Goal: Communication & Community: Share content

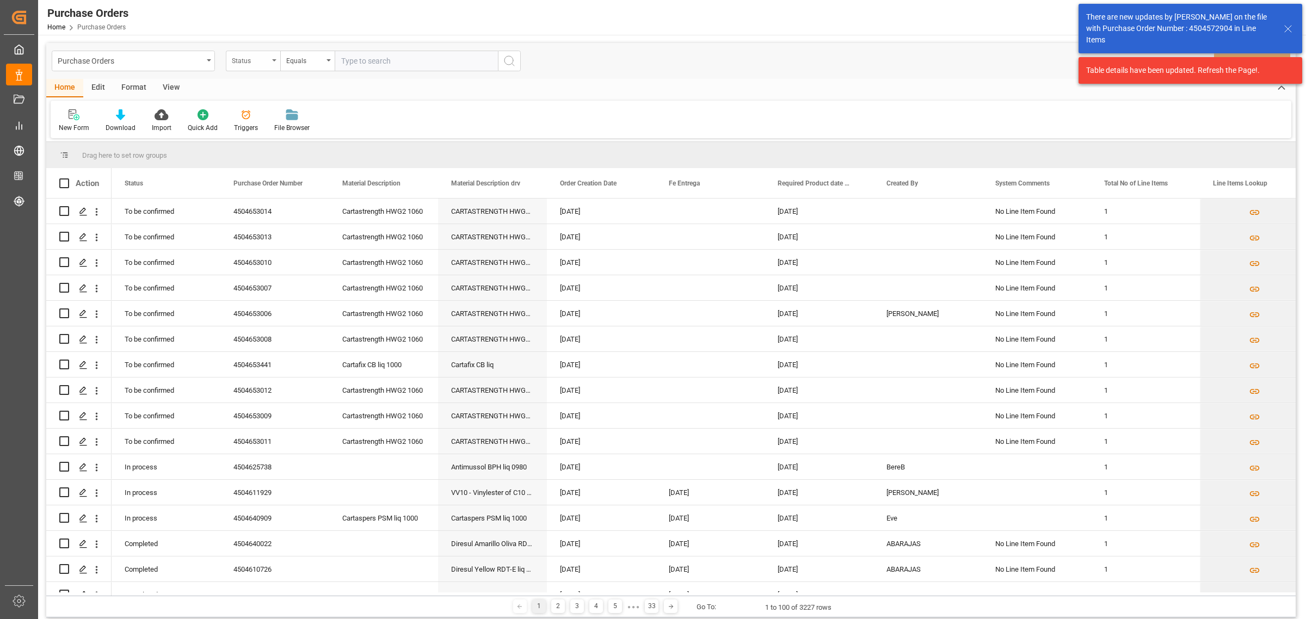
click at [273, 61] on div "Status" at bounding box center [253, 61] width 54 height 21
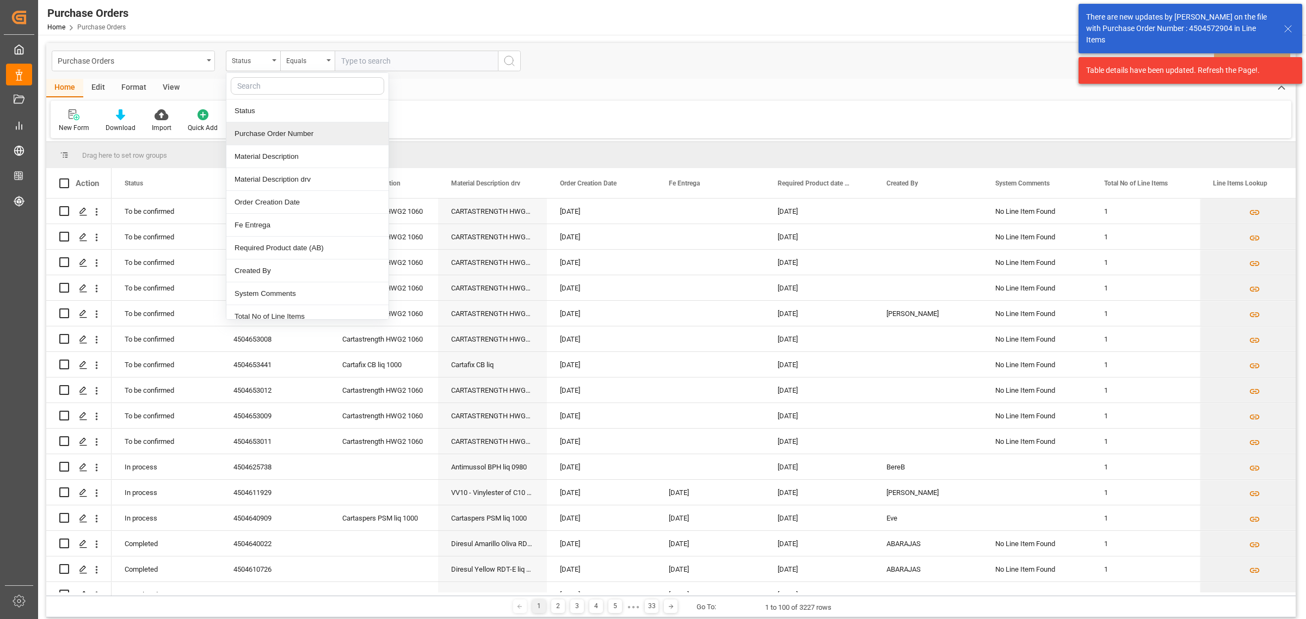
click at [276, 133] on div "Purchase Order Number" at bounding box center [307, 133] width 162 height 23
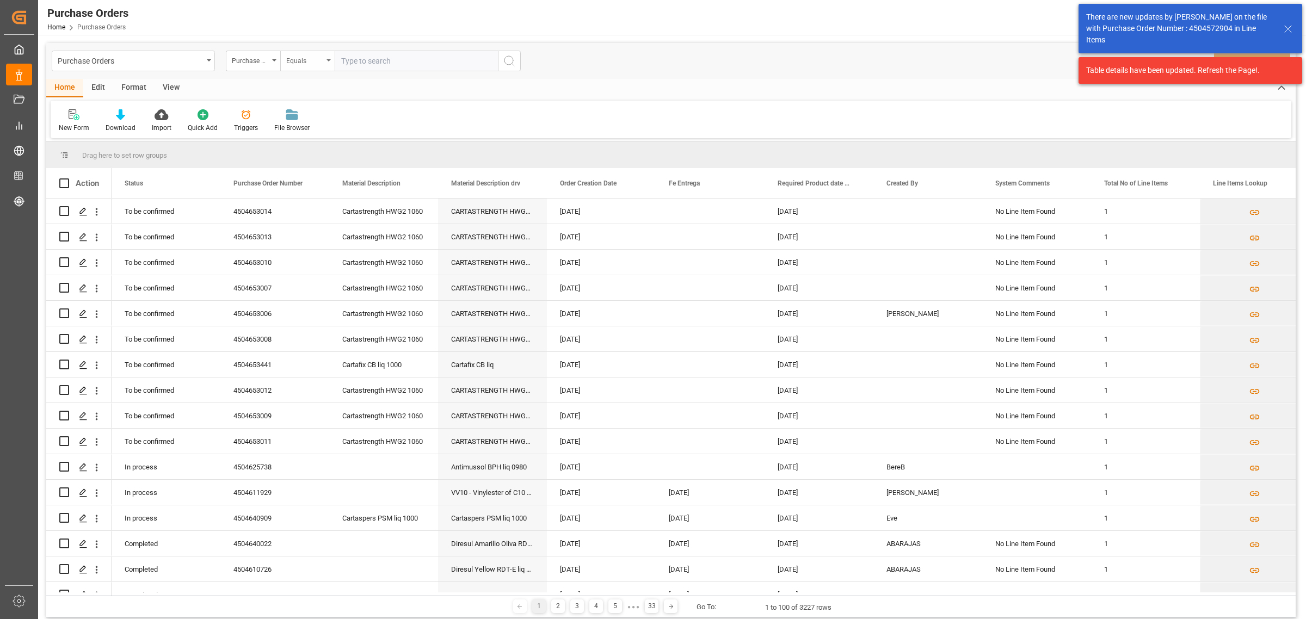
click at [308, 56] on div "Equals" at bounding box center [304, 59] width 37 height 13
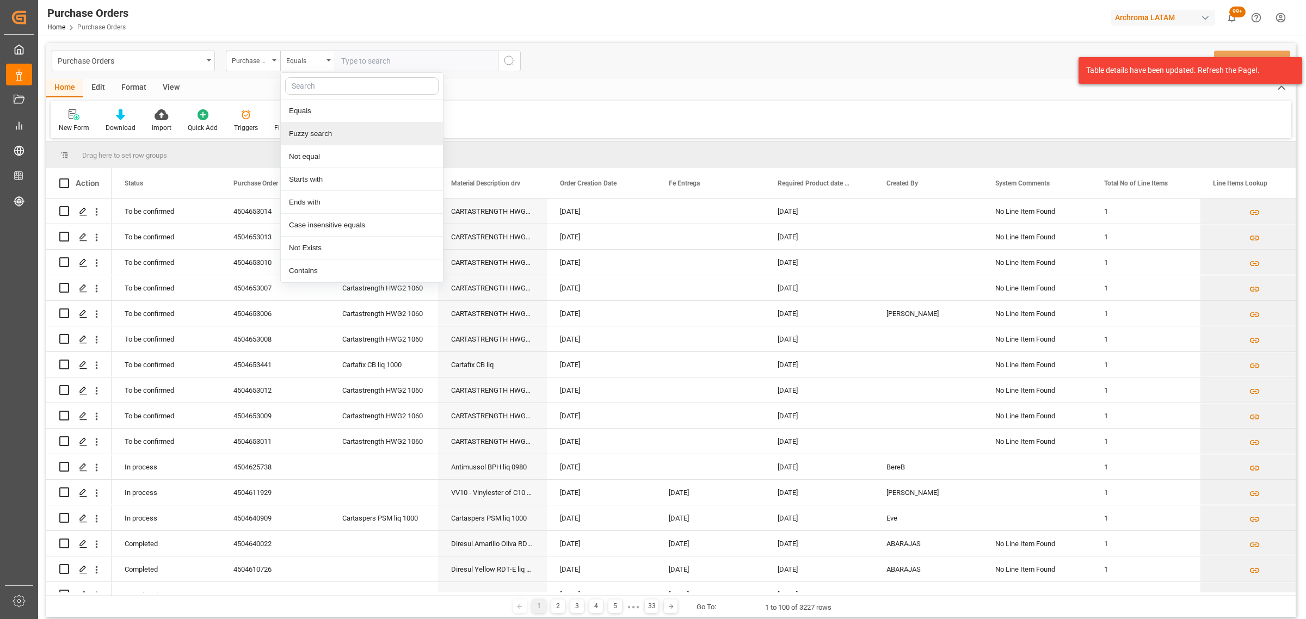
drag, startPoint x: 341, startPoint y: 129, endPoint x: 366, endPoint y: 103, distance: 35.8
click at [341, 129] on div "Fuzzy search" at bounding box center [362, 133] width 162 height 23
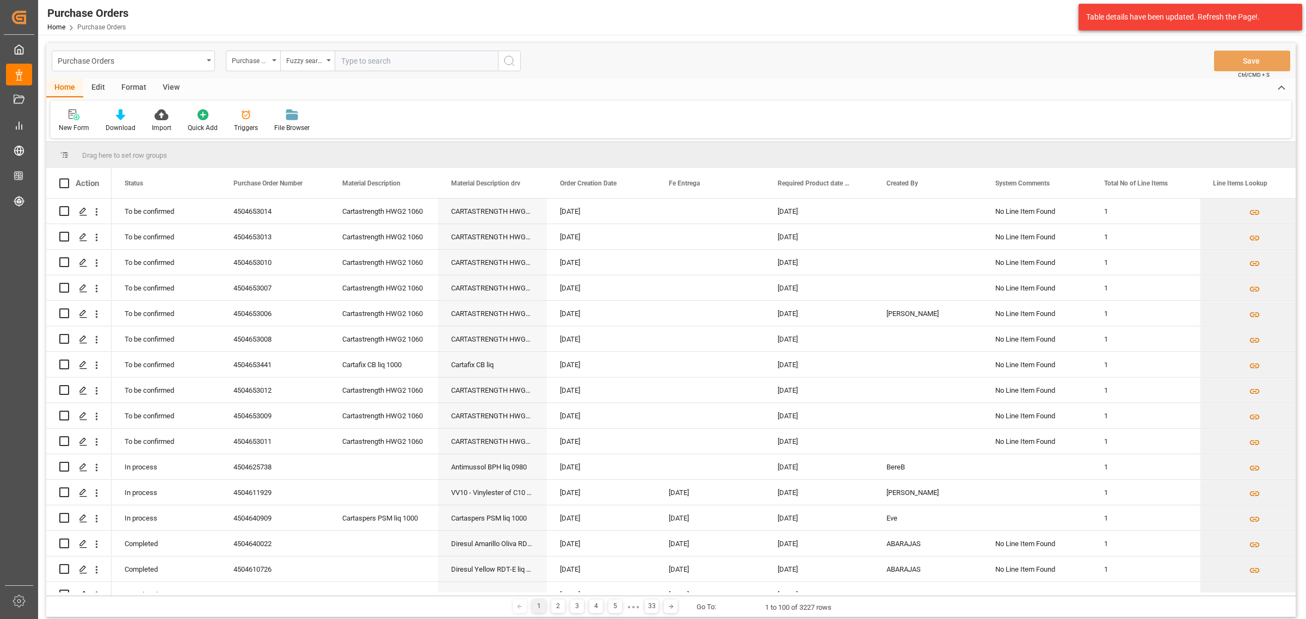
click at [374, 66] on input "text" at bounding box center [416, 61] width 163 height 21
paste input "4504649454"
type input "4504649454"
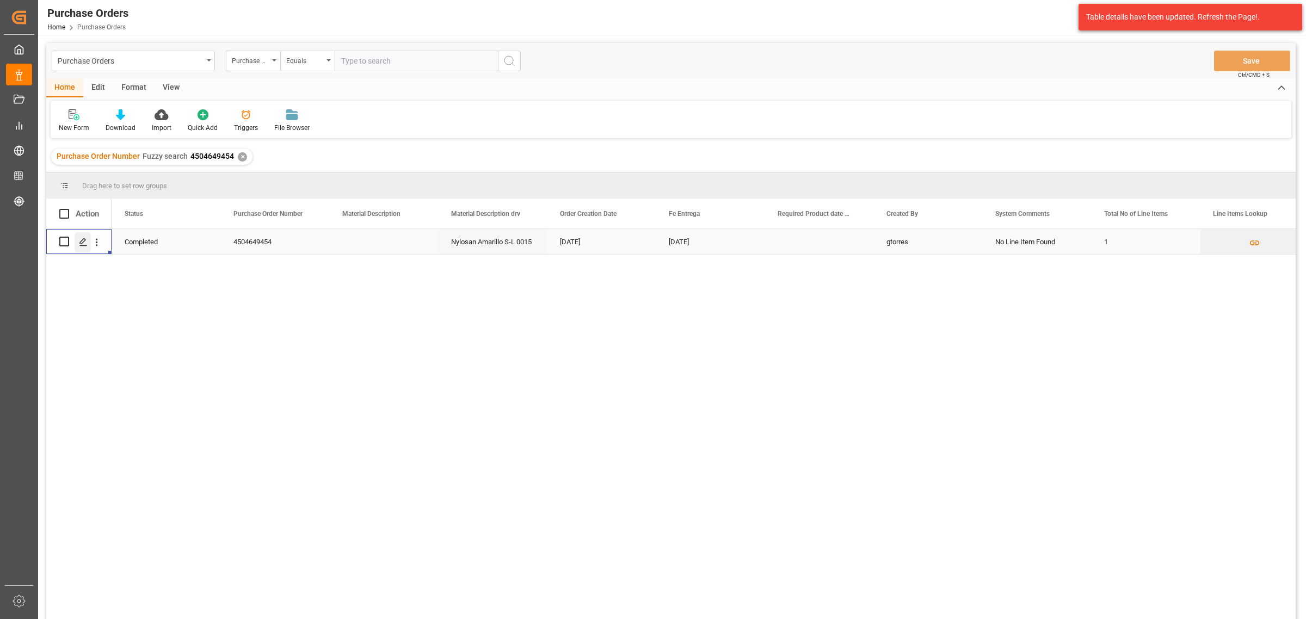
click at [85, 243] on icon "Press SPACE to select this row." at bounding box center [83, 242] width 9 height 9
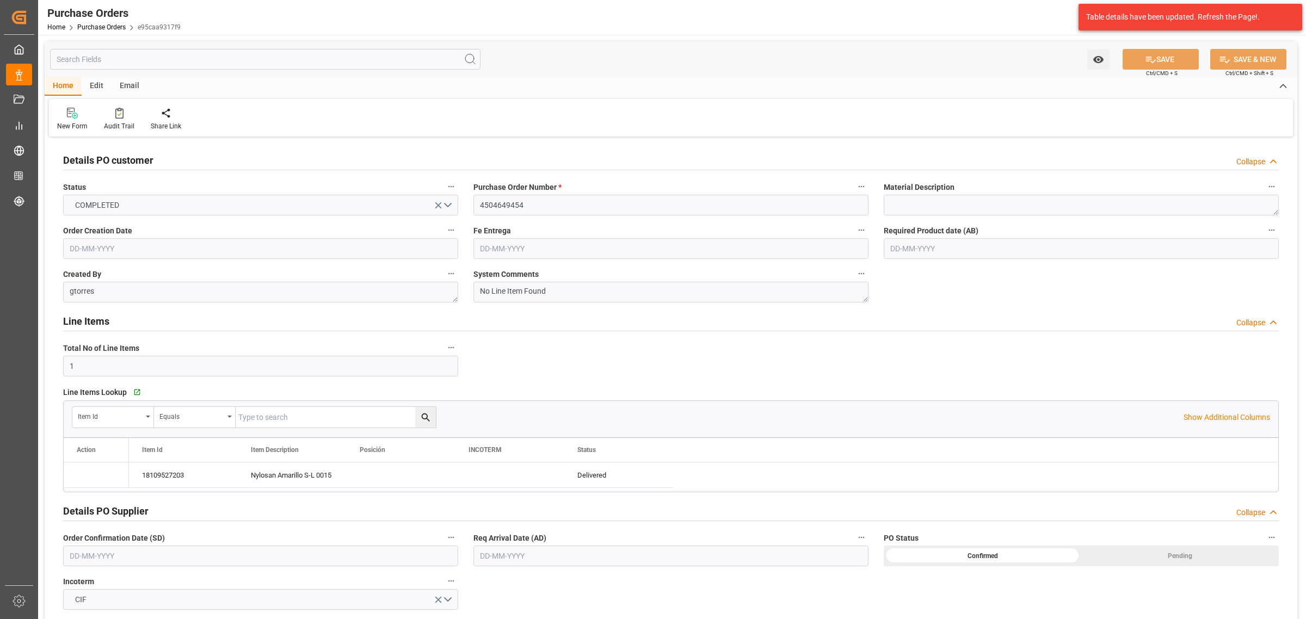
type input "1"
type input "[DATE]"
type input "14-08-2025"
type input "10-08-2025"
type input "[DATE]"
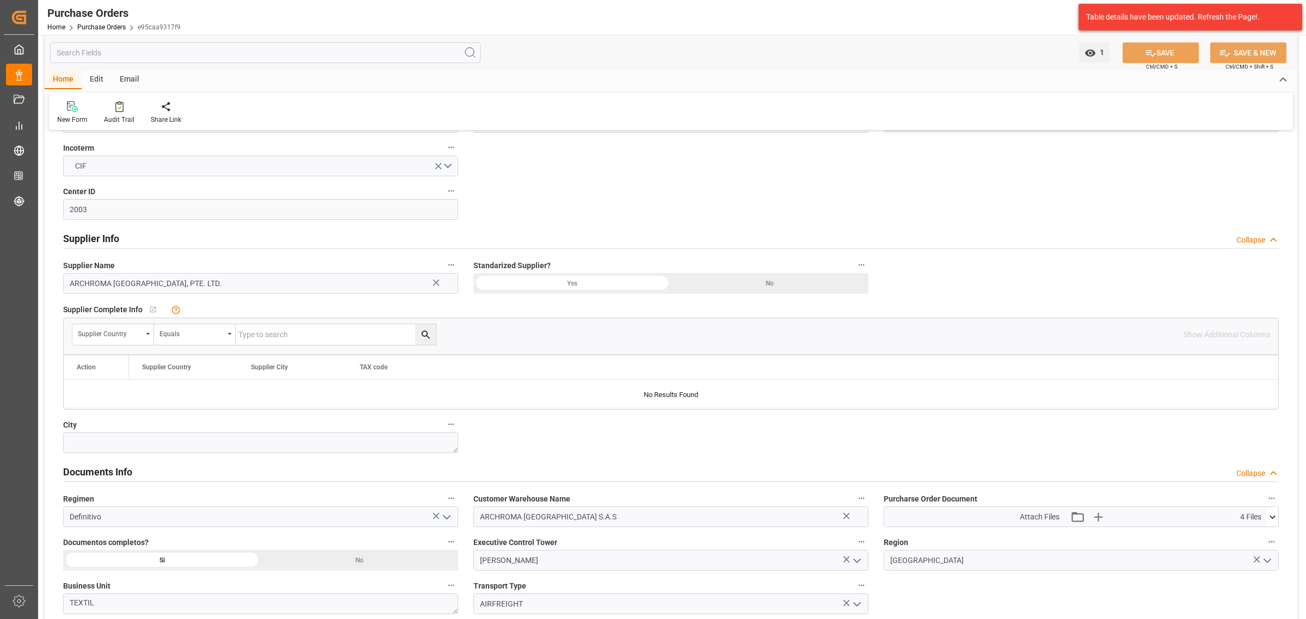
scroll to position [638, 0]
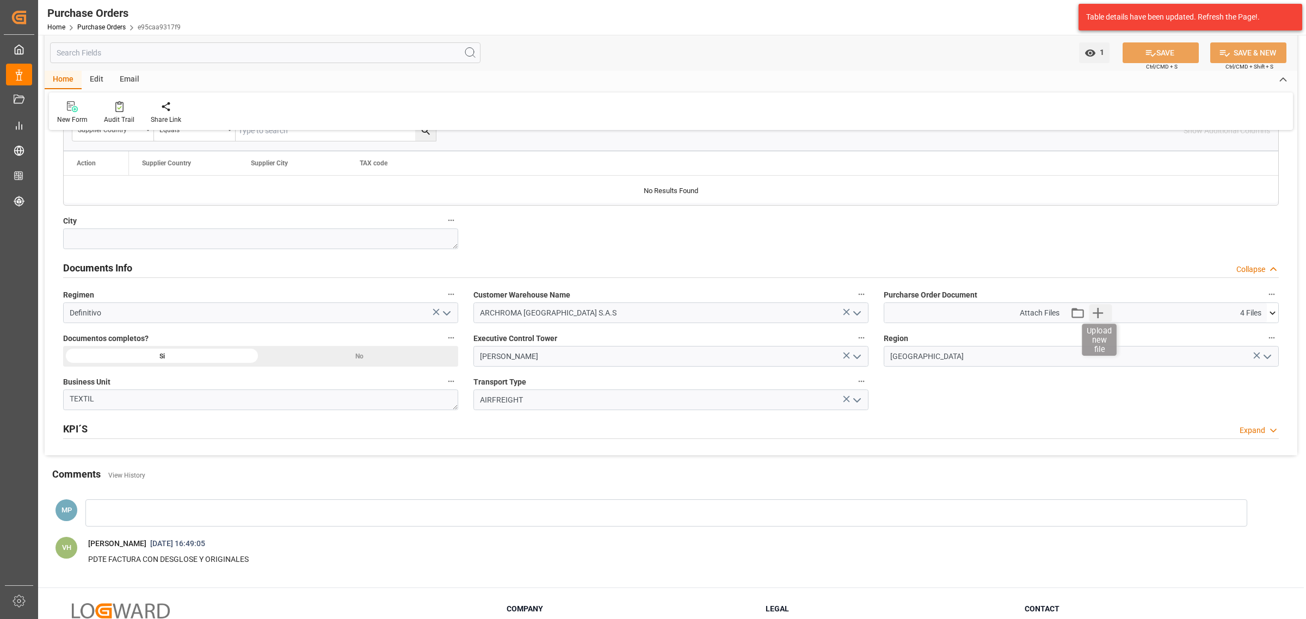
click at [1094, 319] on icon "button" at bounding box center [1098, 312] width 17 height 17
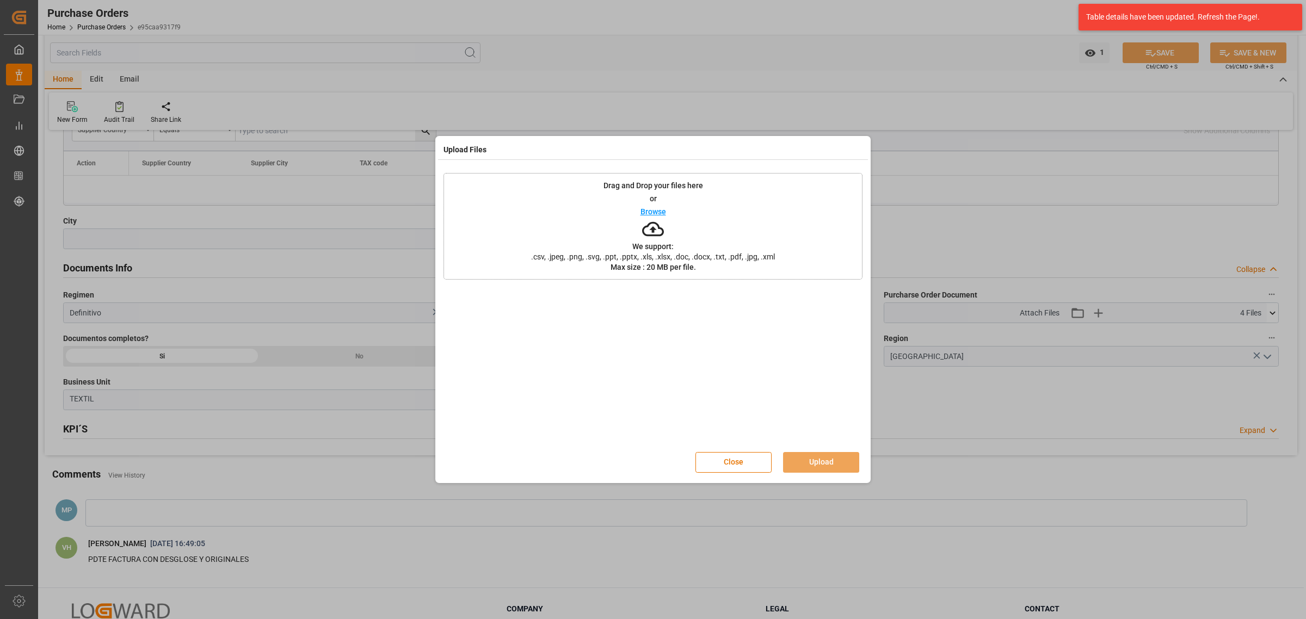
click at [648, 218] on icon at bounding box center [653, 229] width 22 height 22
click at [834, 465] on button "Upload" at bounding box center [821, 462] width 76 height 21
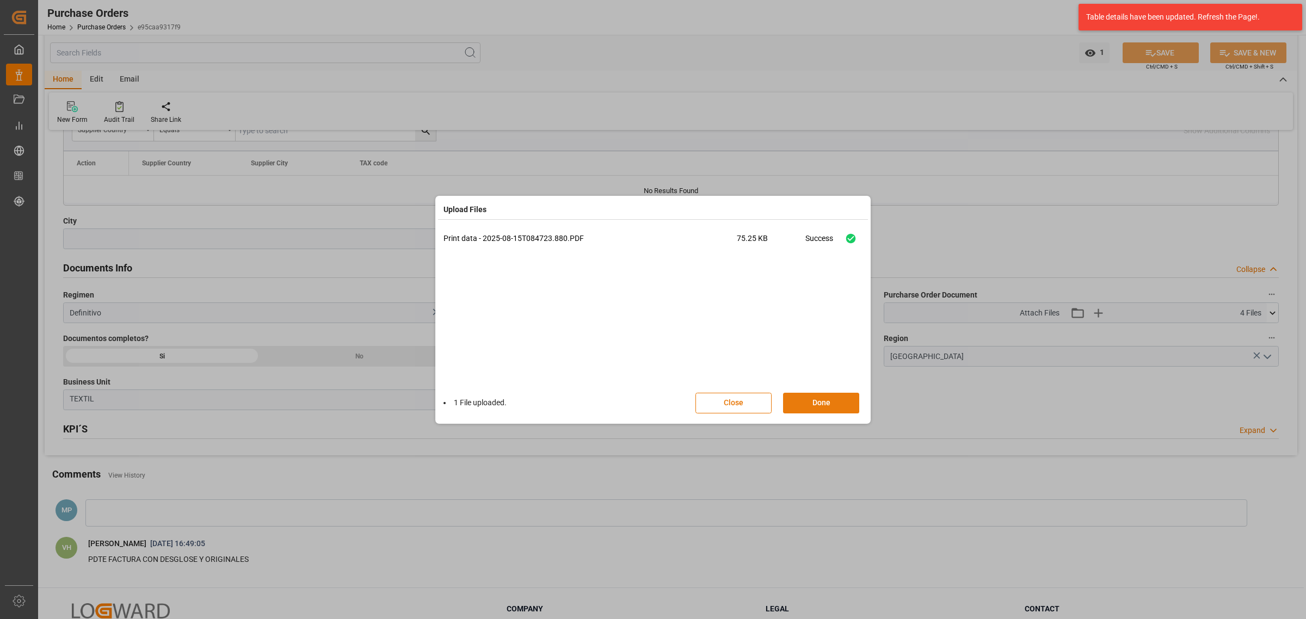
click at [840, 404] on button "Done" at bounding box center [821, 403] width 76 height 21
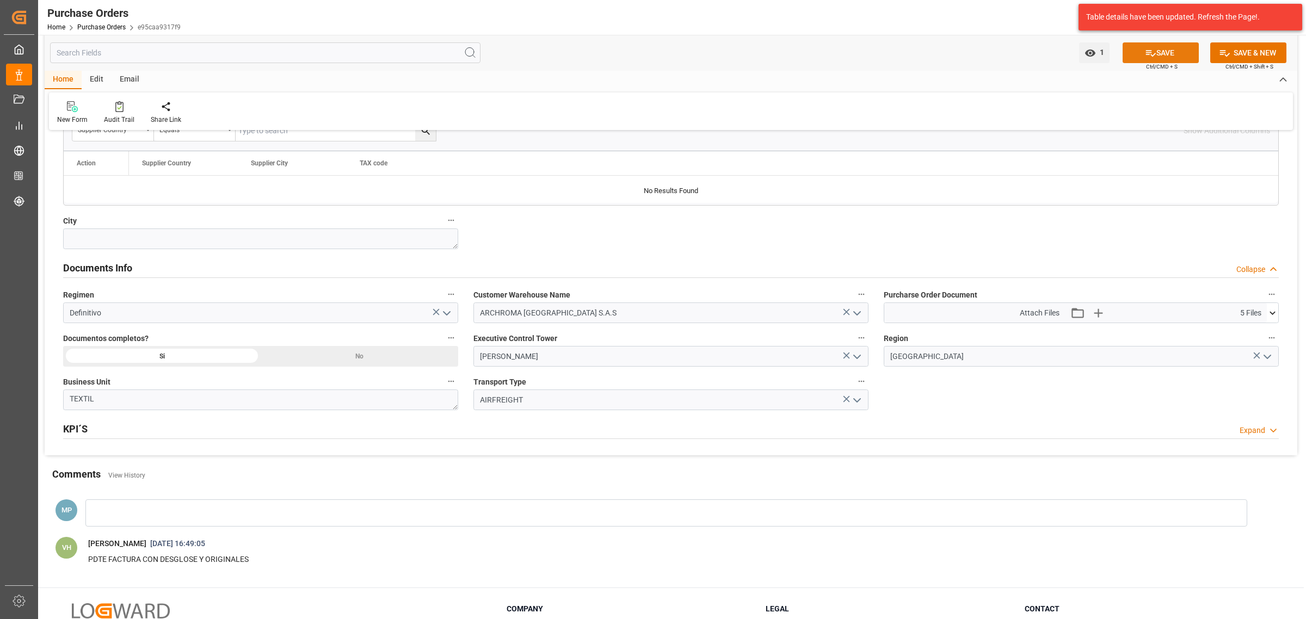
click at [1135, 44] on button "SAVE" at bounding box center [1161, 52] width 76 height 21
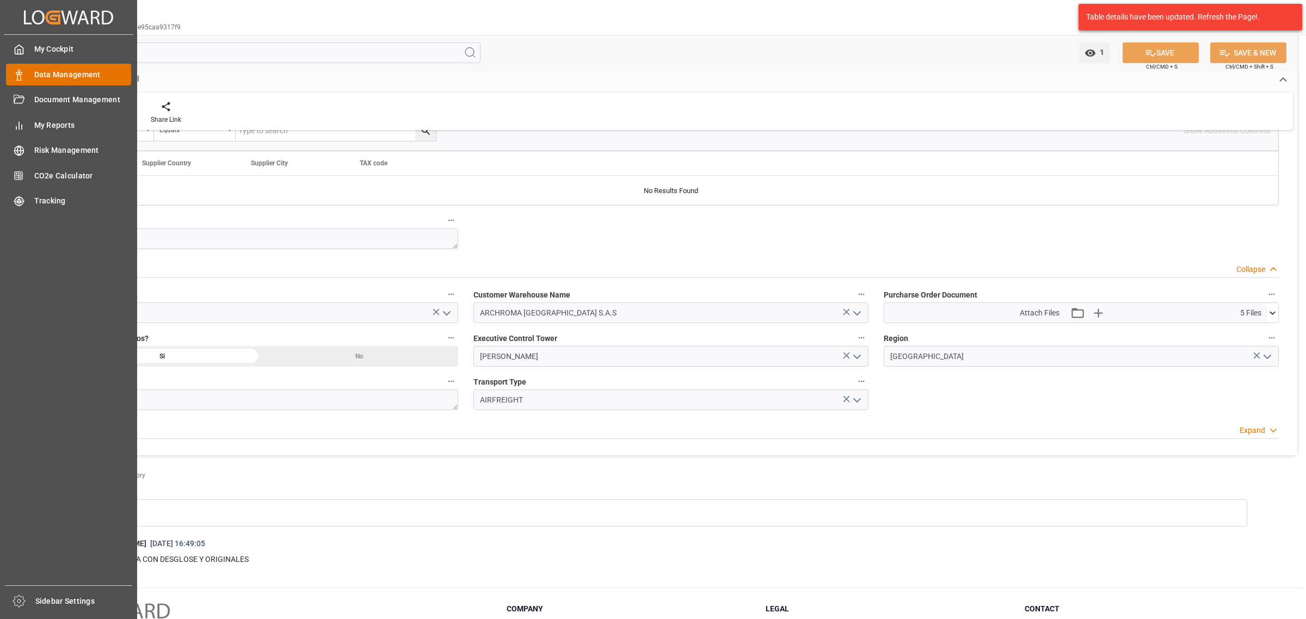
click at [33, 66] on div "Data Management Data Management" at bounding box center [68, 74] width 125 height 21
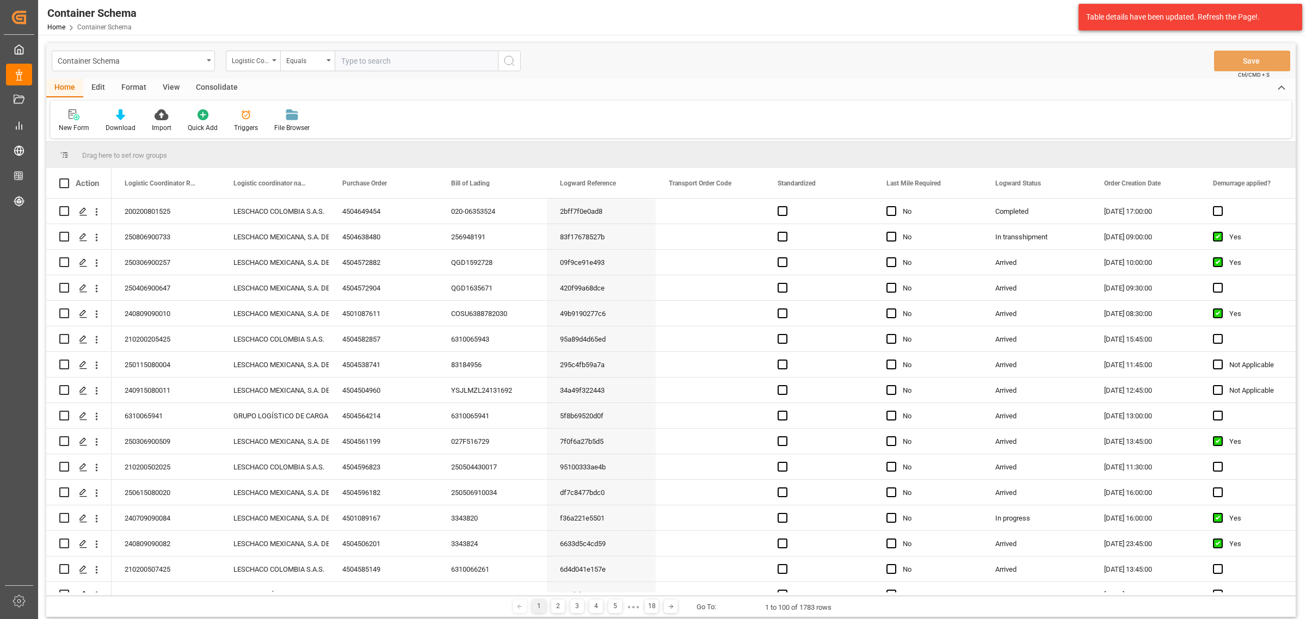
click at [183, 58] on div "Container Schema" at bounding box center [130, 60] width 145 height 14
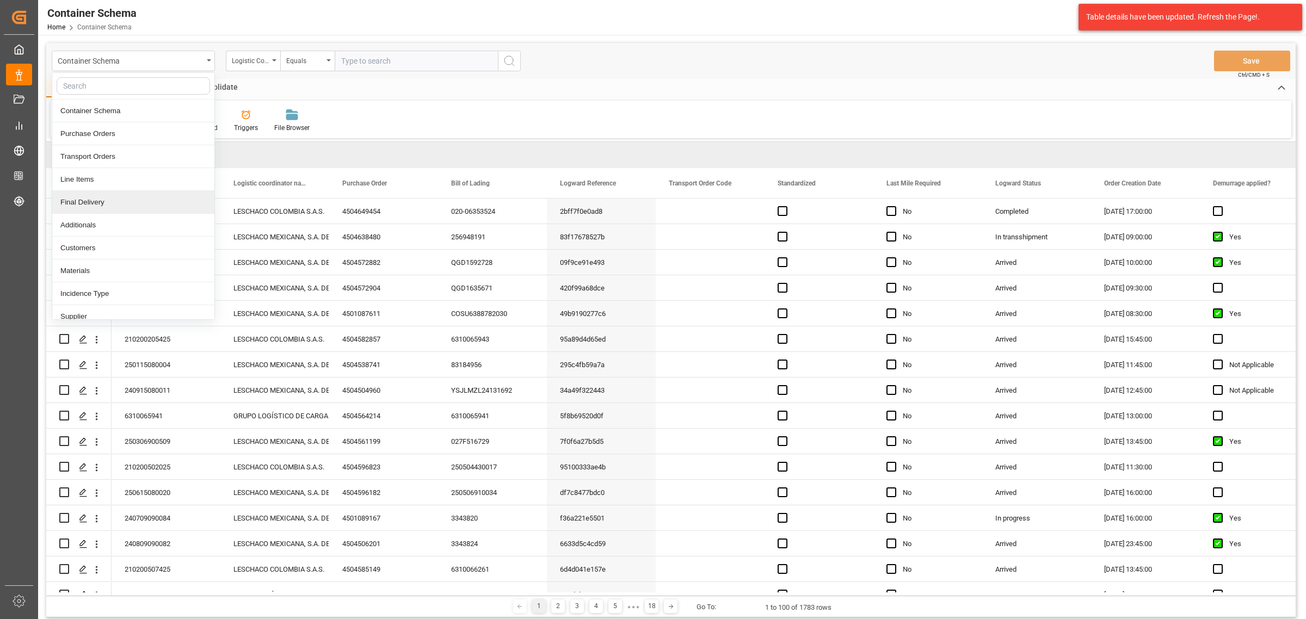
click at [101, 207] on div "Final Delivery" at bounding box center [133, 202] width 162 height 23
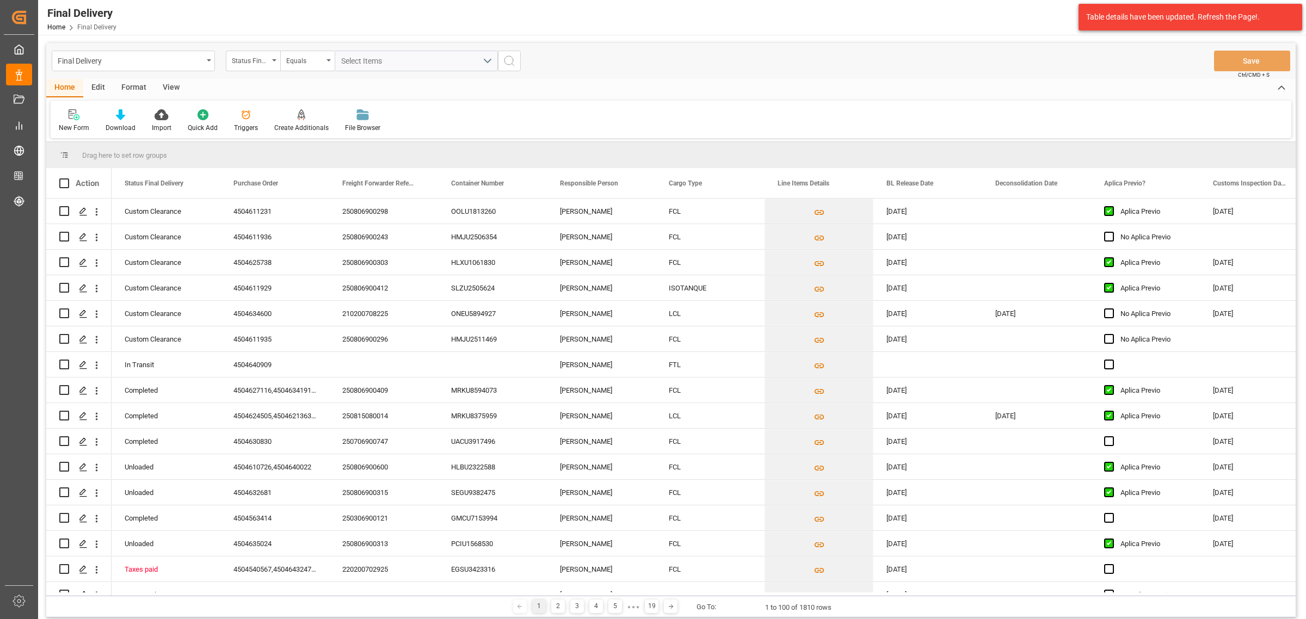
click at [259, 63] on div "Status Final Delivery" at bounding box center [250, 59] width 37 height 13
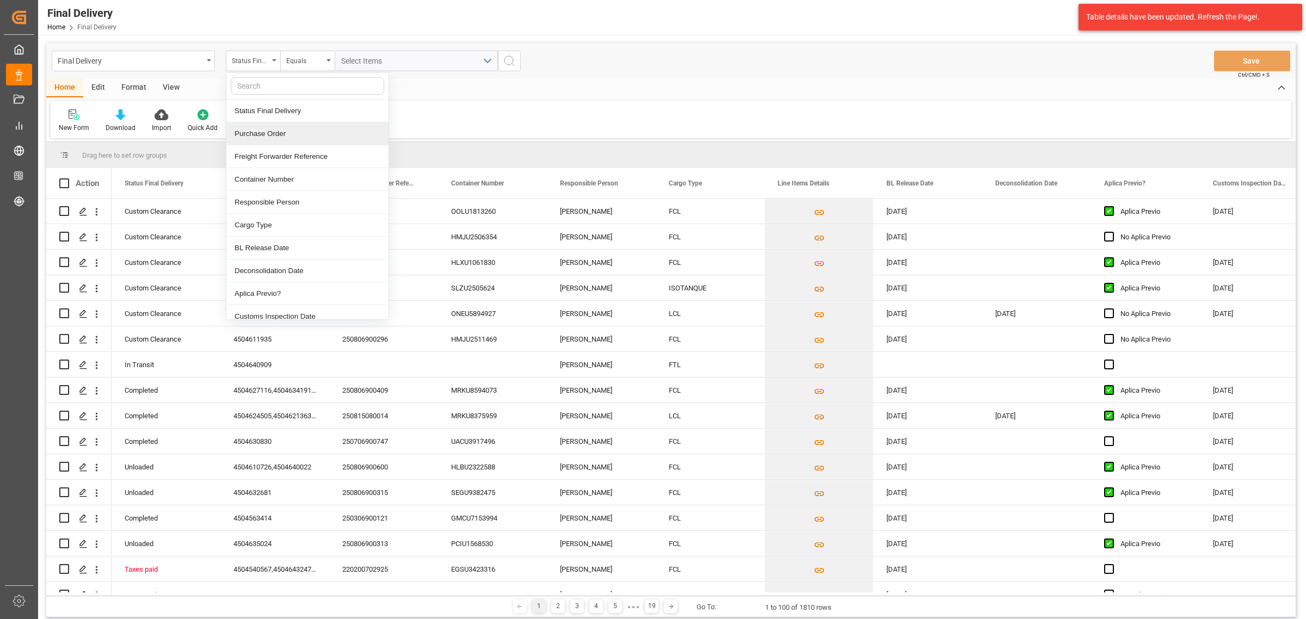
click at [280, 134] on div "Purchase Order" at bounding box center [307, 133] width 162 height 23
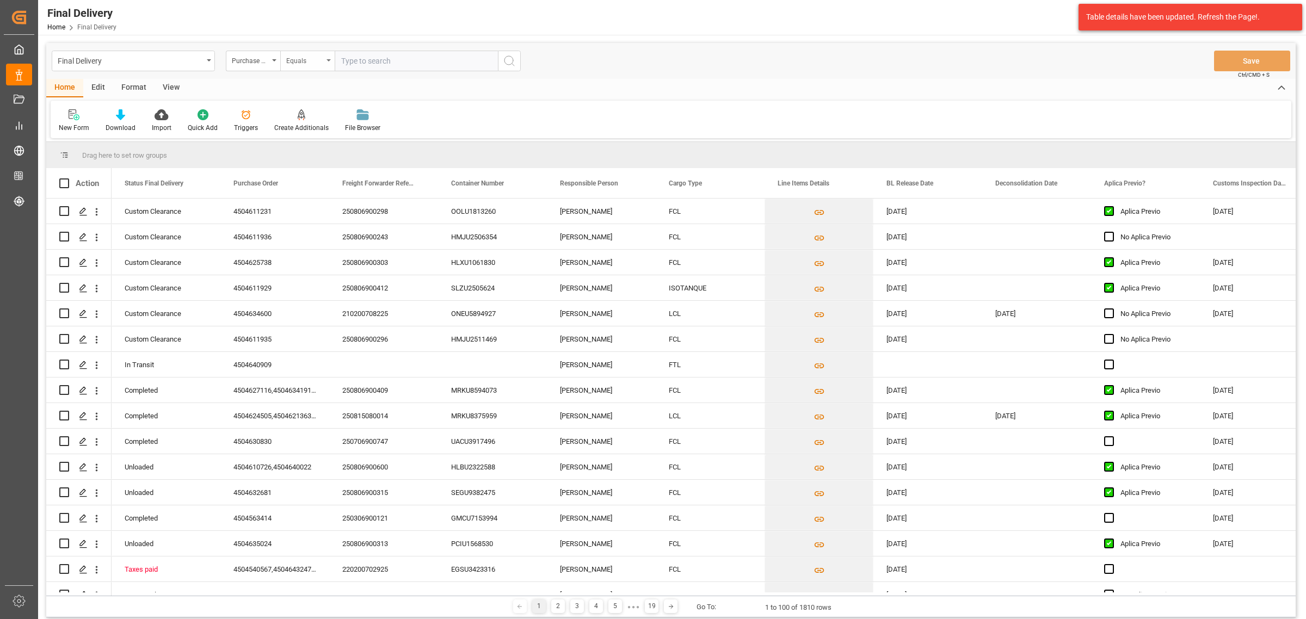
click at [301, 52] on div "Equals" at bounding box center [307, 61] width 54 height 21
click at [329, 130] on div "Fuzzy search" at bounding box center [362, 133] width 162 height 23
click at [354, 52] on input "text" at bounding box center [416, 61] width 163 height 21
paste input "4504649454"
type input "4504649454"
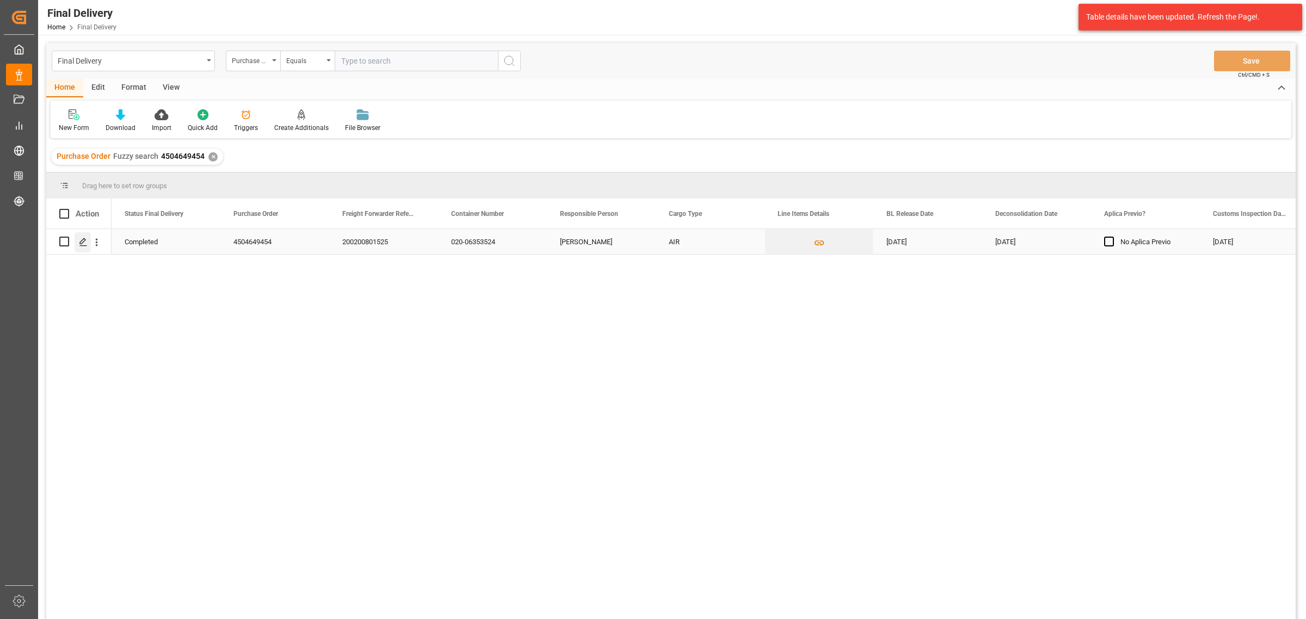
click at [82, 244] on polygon "Press SPACE to select this row." at bounding box center [82, 240] width 5 height 5
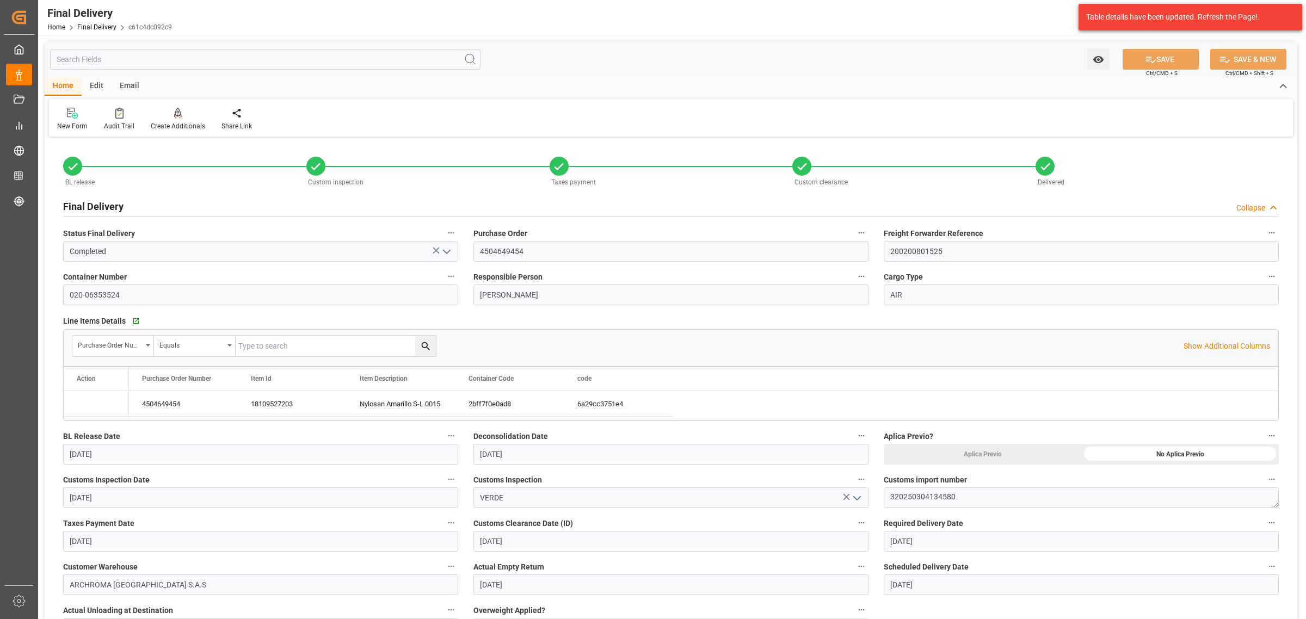
type input "12-08-2025"
type input "13-08-2025"
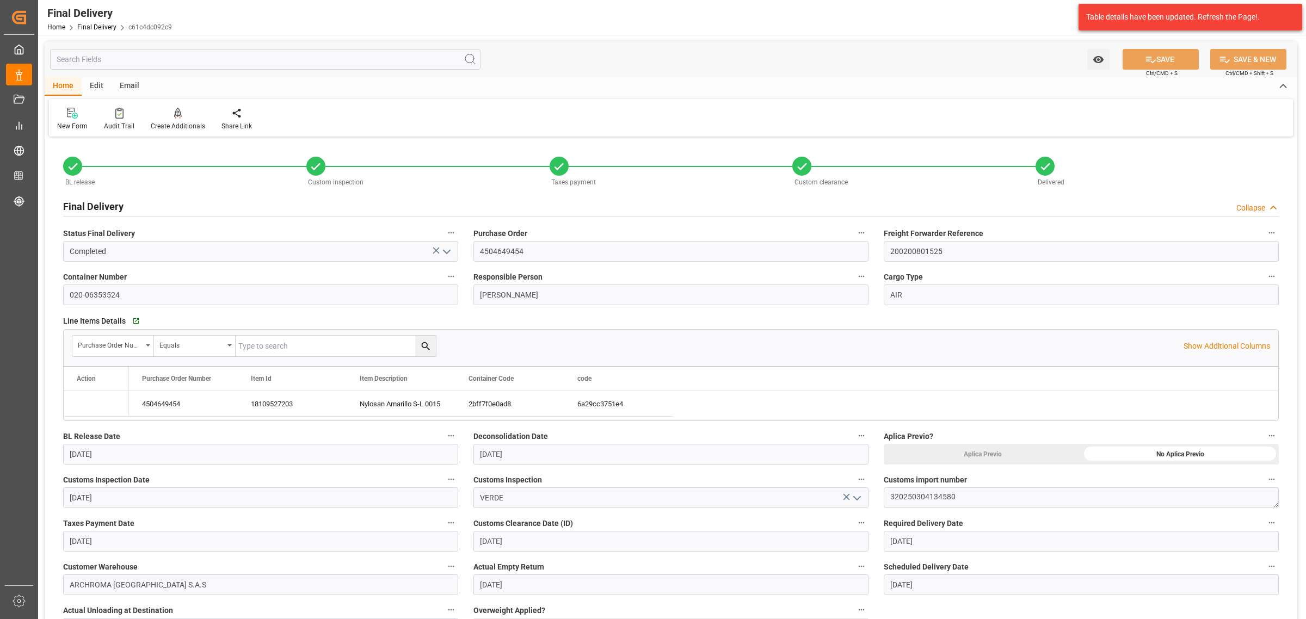
type input "14-08-2025"
type input "11-08-2025"
type input "14-08-2025"
type input "14-08-2025 15:00"
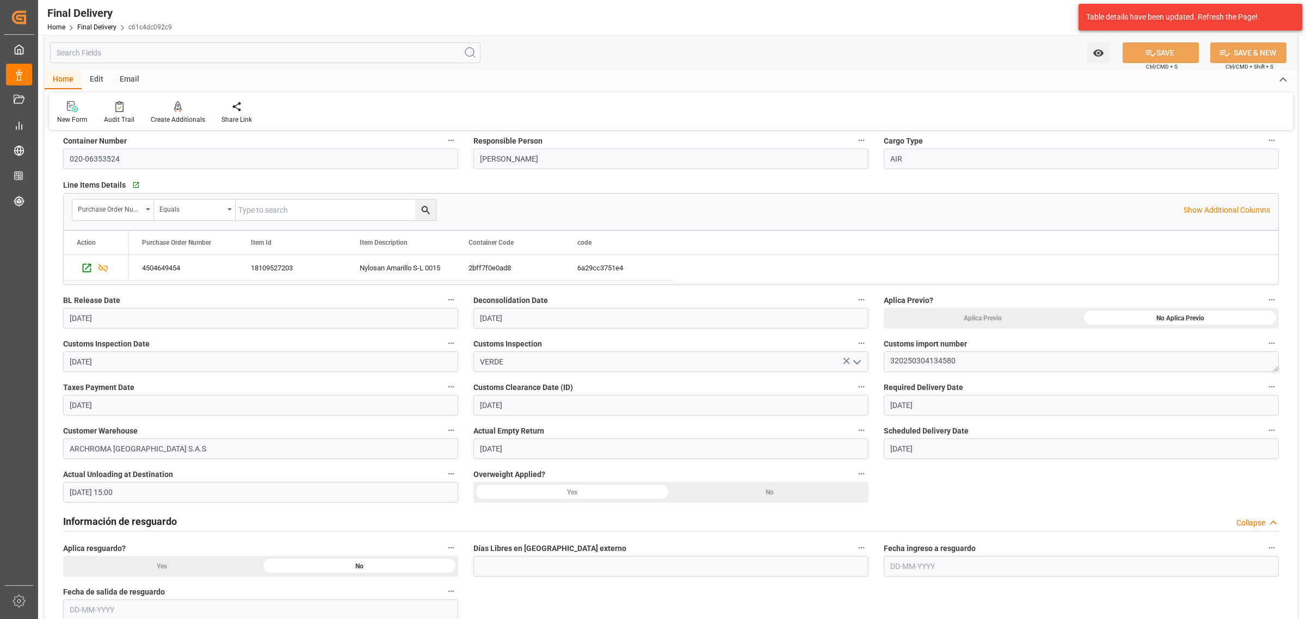
scroll to position [408, 0]
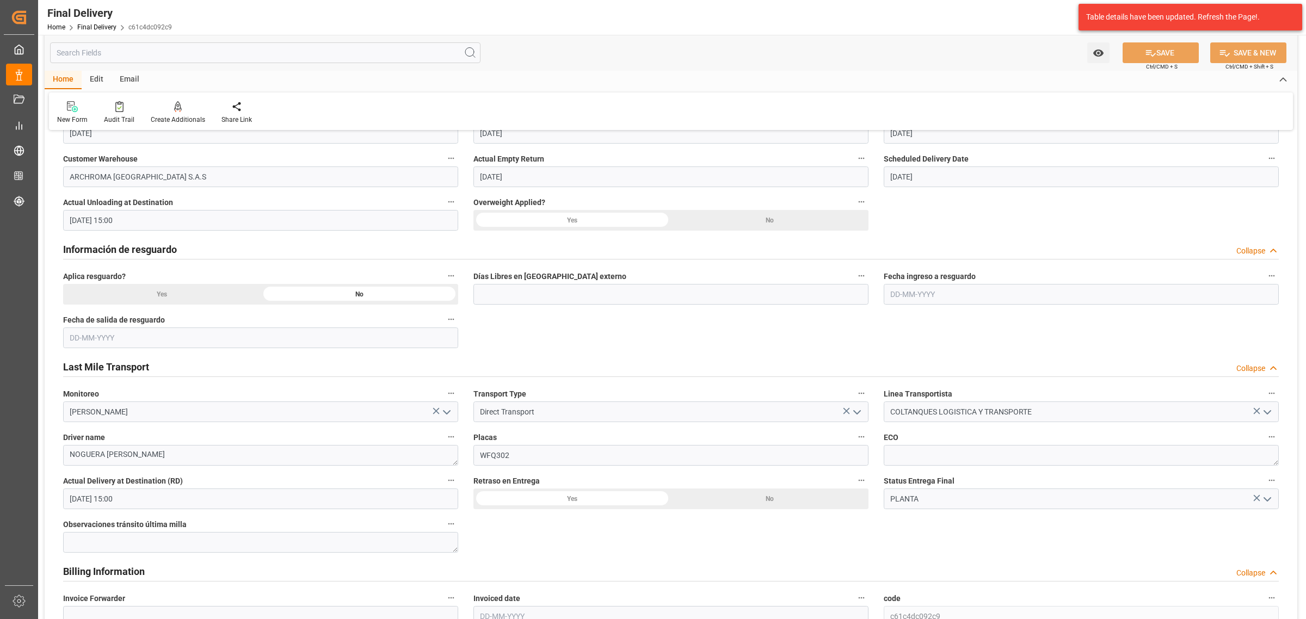
click at [1081, 57] on div "No" at bounding box center [1180, 46] width 198 height 21
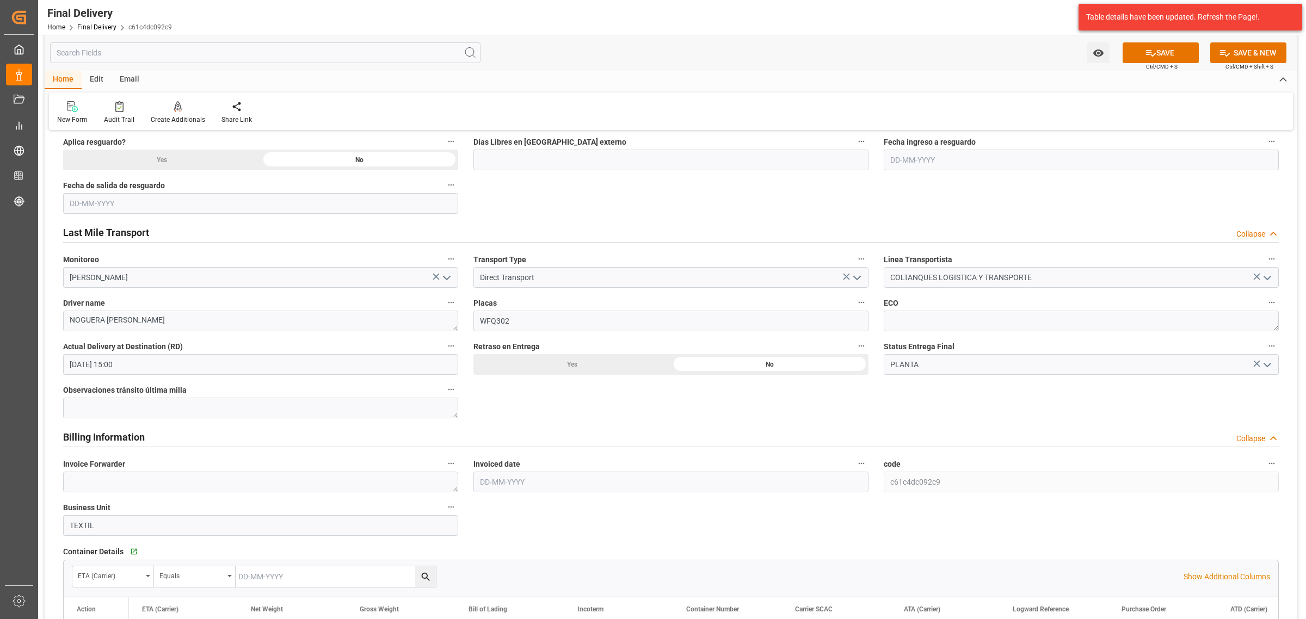
scroll to position [544, 0]
click at [1158, 45] on button "SAVE" at bounding box center [1161, 52] width 76 height 21
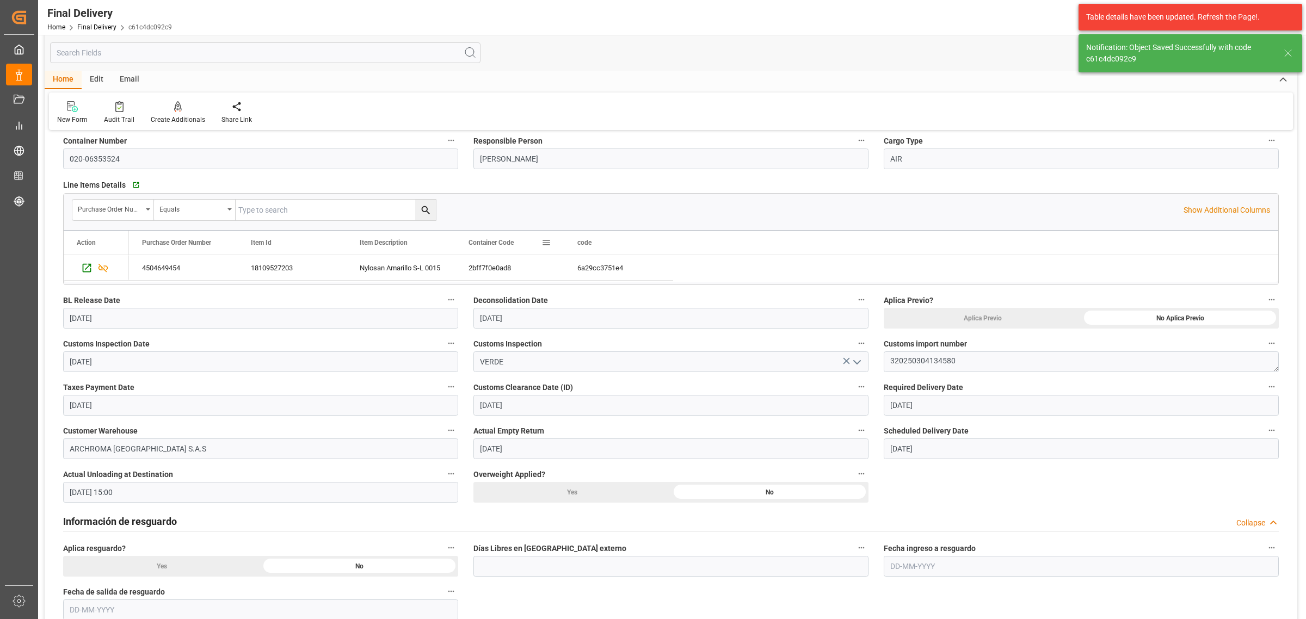
scroll to position [0, 0]
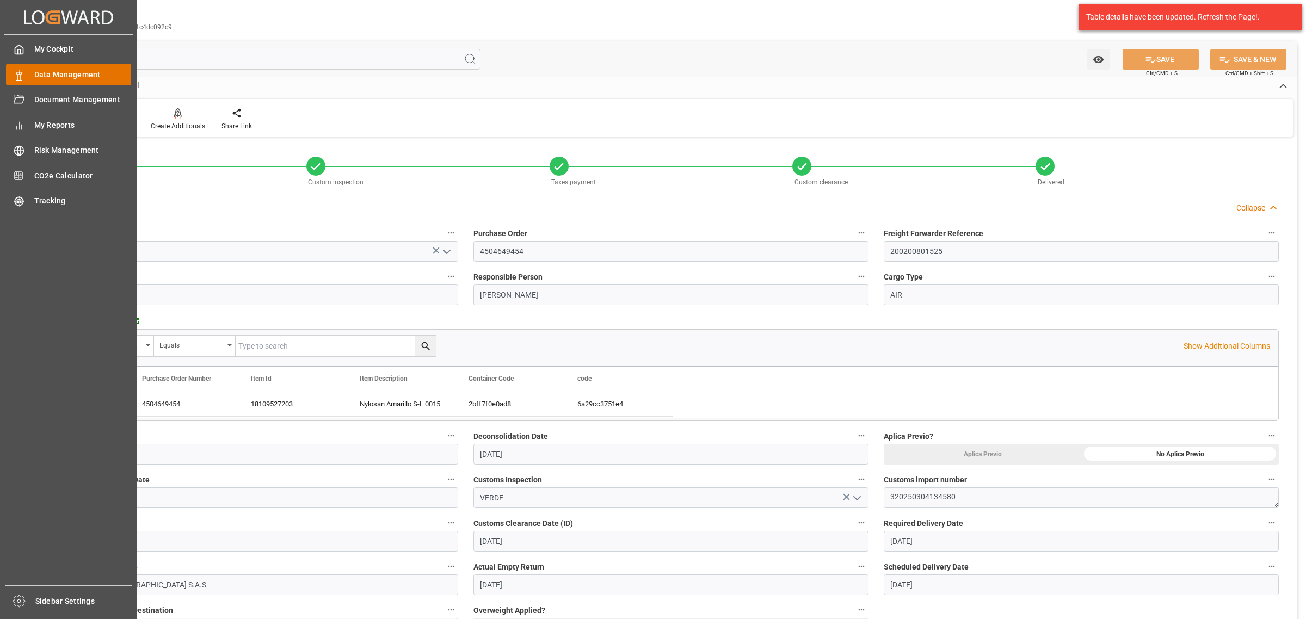
click at [42, 64] on div "Data Management Data Management" at bounding box center [68, 74] width 125 height 21
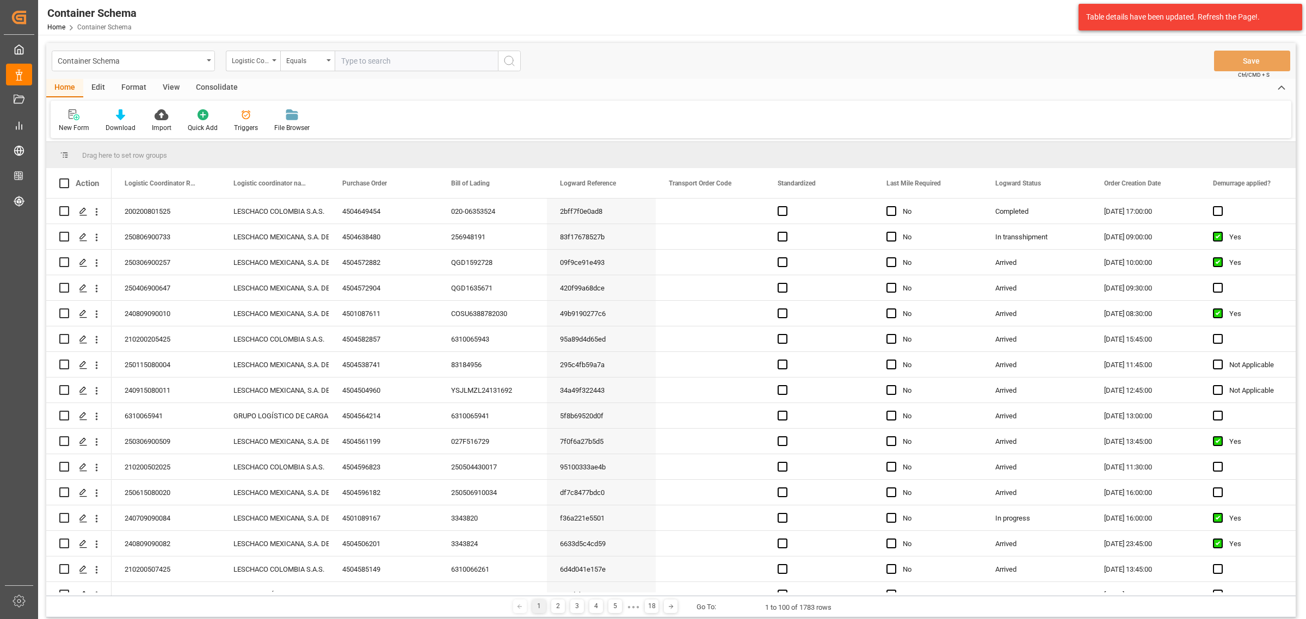
click at [202, 64] on div "Container Schema" at bounding box center [130, 60] width 145 height 14
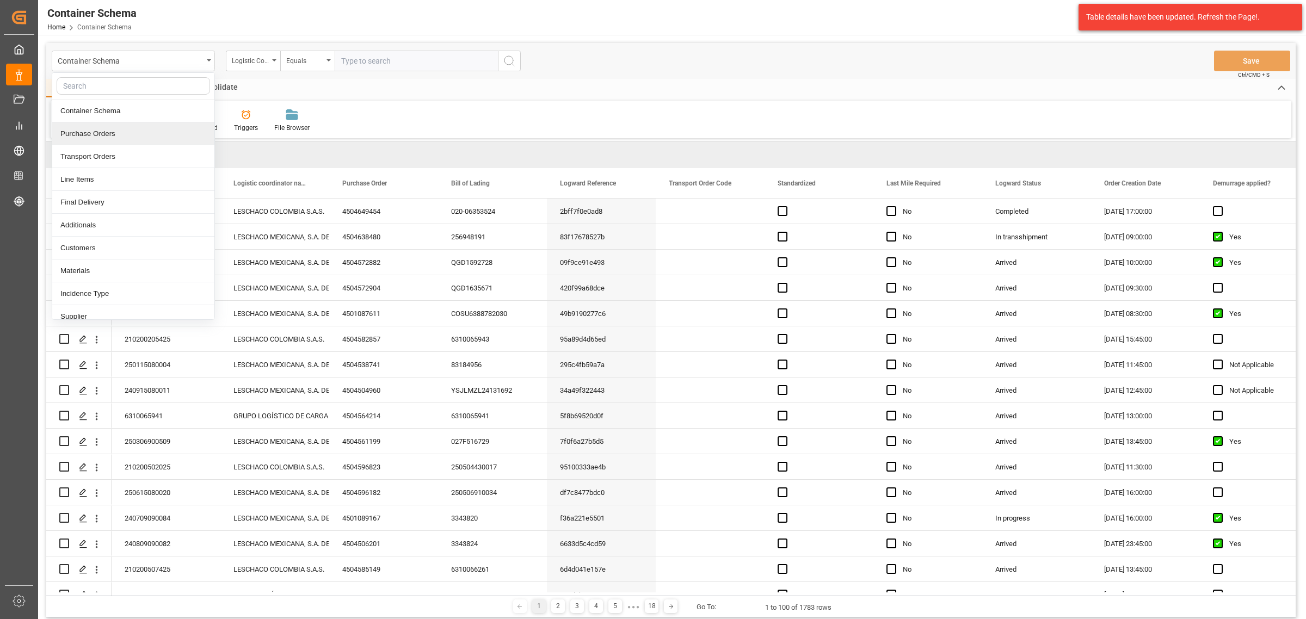
click at [114, 136] on div "Purchase Orders" at bounding box center [133, 133] width 162 height 23
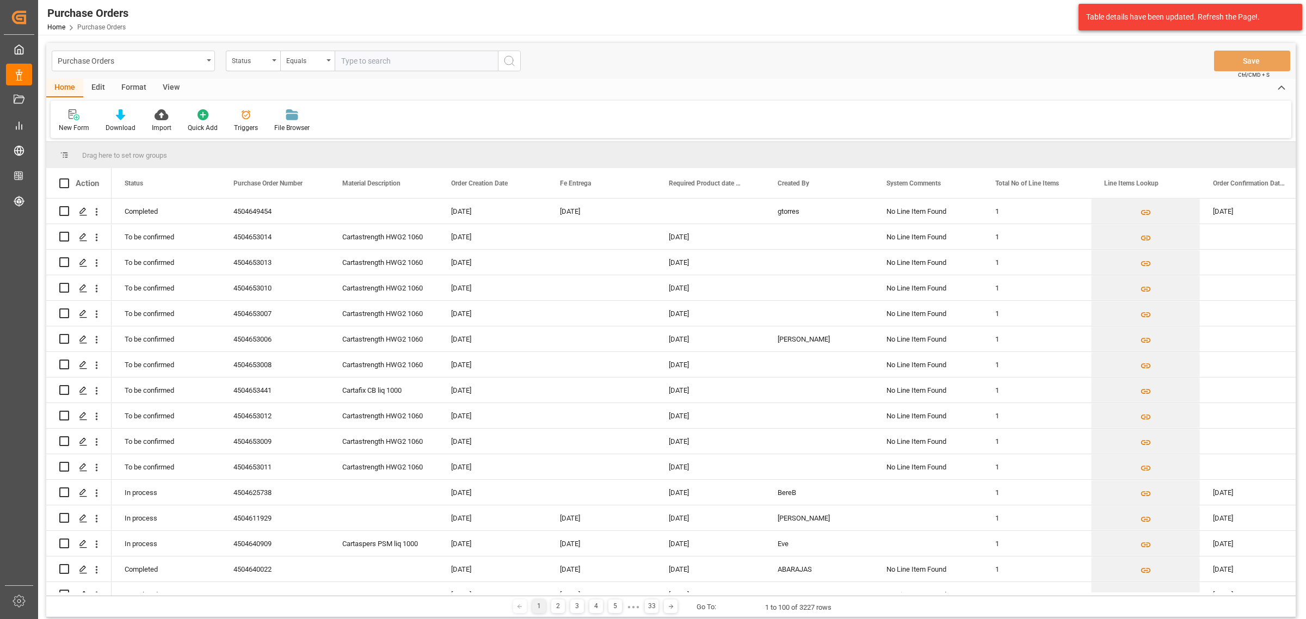
click at [256, 66] on div "Status" at bounding box center [253, 61] width 54 height 21
click at [279, 137] on div "Purchase Order Number" at bounding box center [307, 133] width 162 height 23
click at [311, 64] on div "Equals" at bounding box center [304, 59] width 37 height 13
click at [343, 130] on div "Fuzzy search" at bounding box center [362, 133] width 162 height 23
paste input "4504653470"
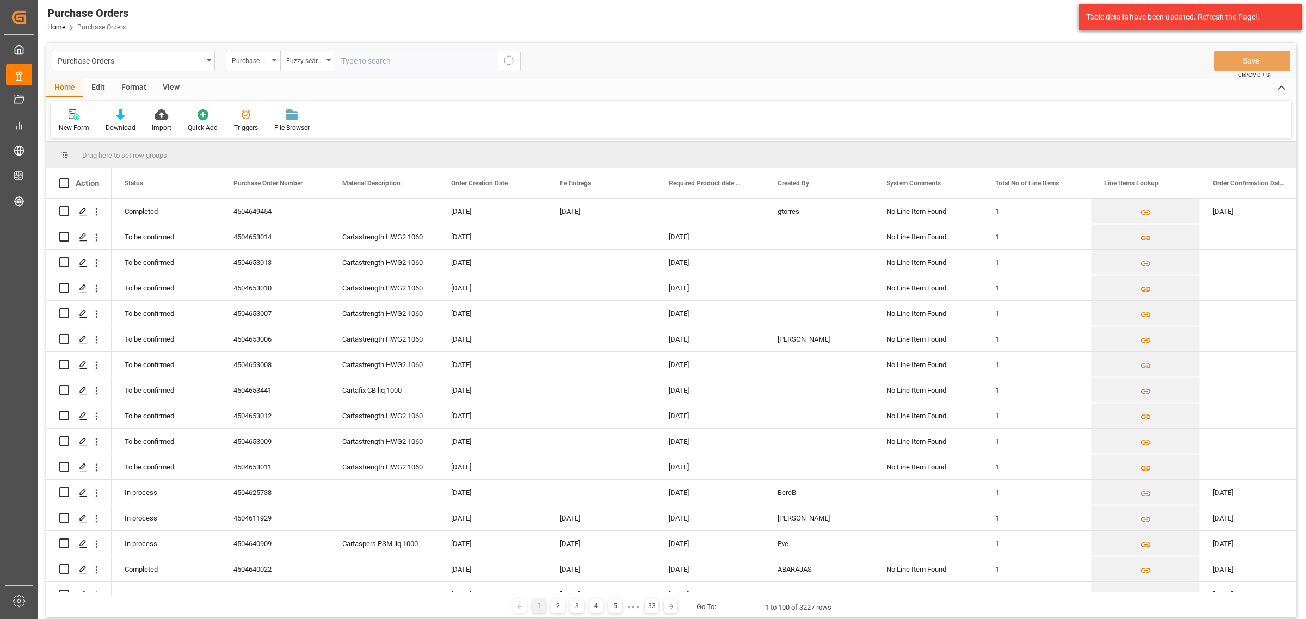
type input "4504653470"
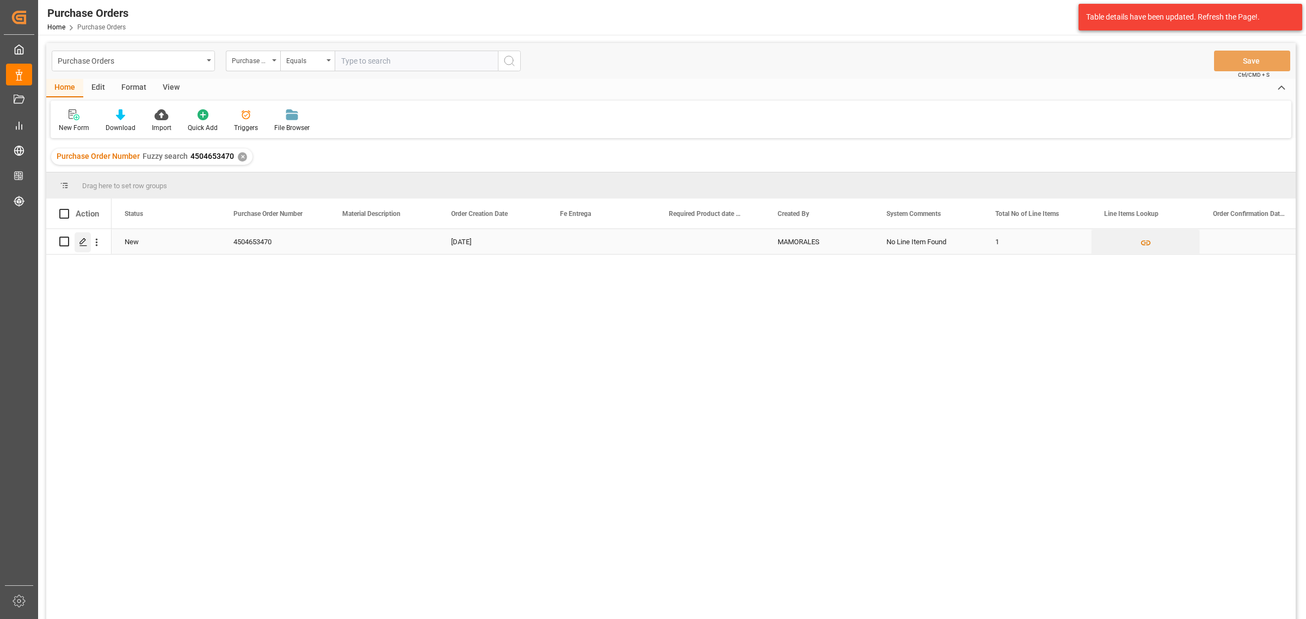
click at [79, 248] on div "Press SPACE to select this row." at bounding box center [83, 242] width 16 height 20
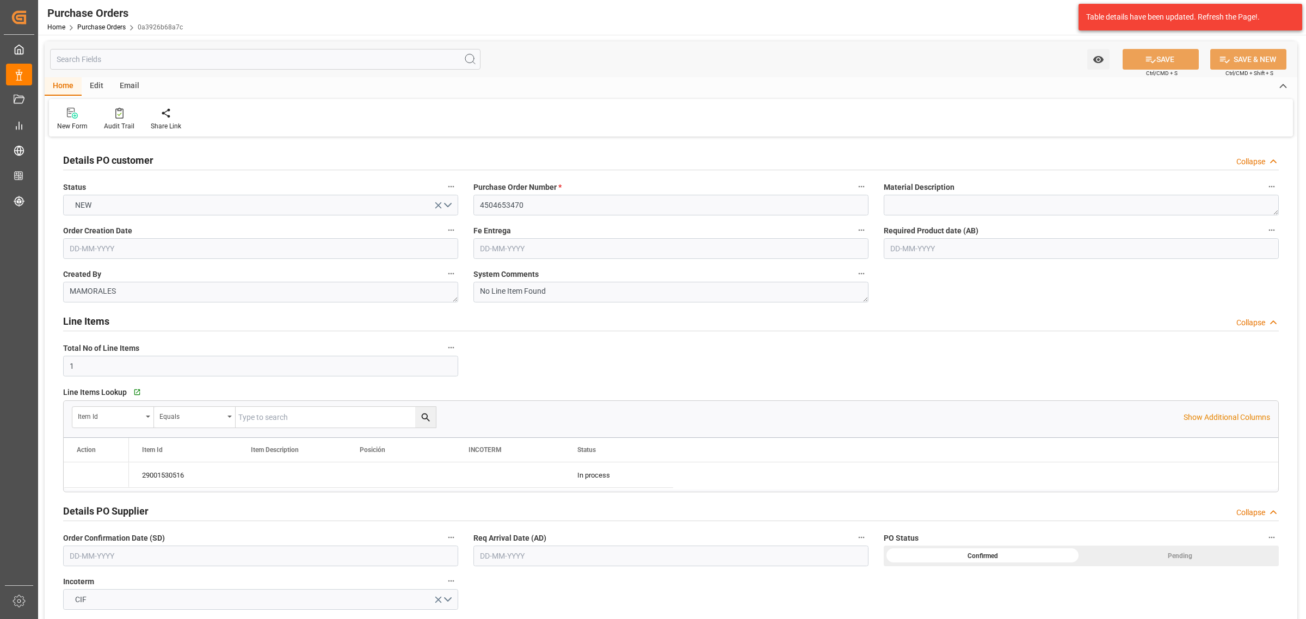
type input "08-08-2025"
click at [1096, 61] on icon "open menu" at bounding box center [1098, 59] width 10 height 7
click at [999, 77] on div "Start Watching" at bounding box center [1045, 83] width 131 height 25
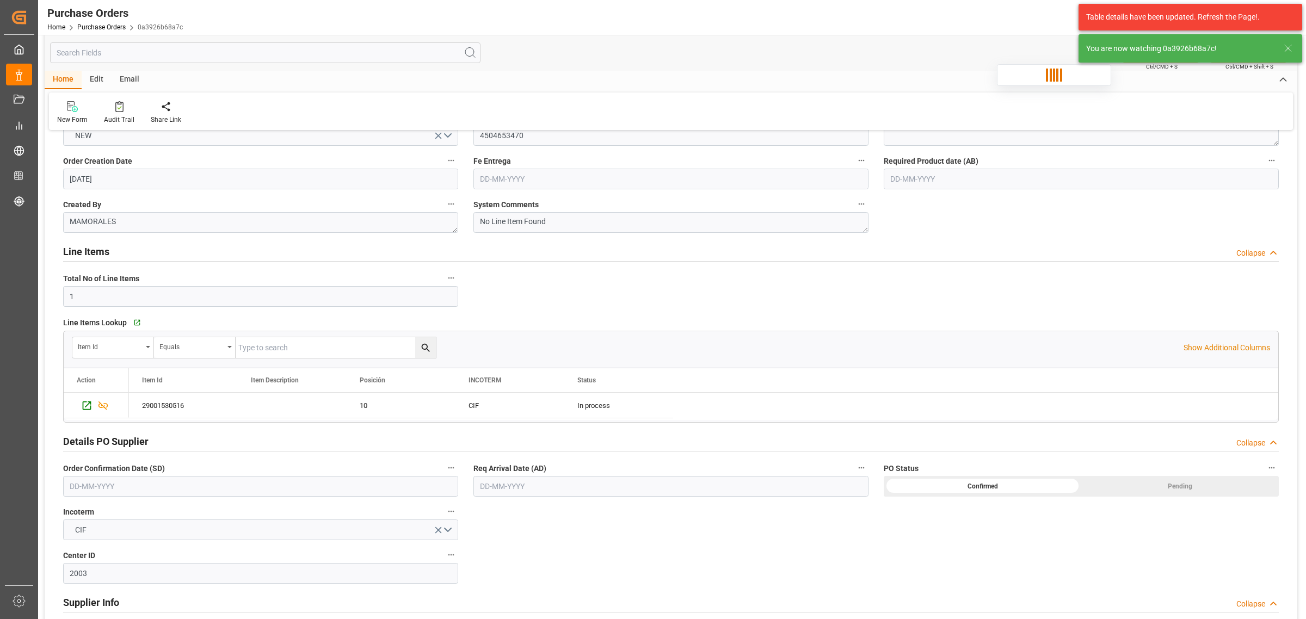
scroll to position [272, 0]
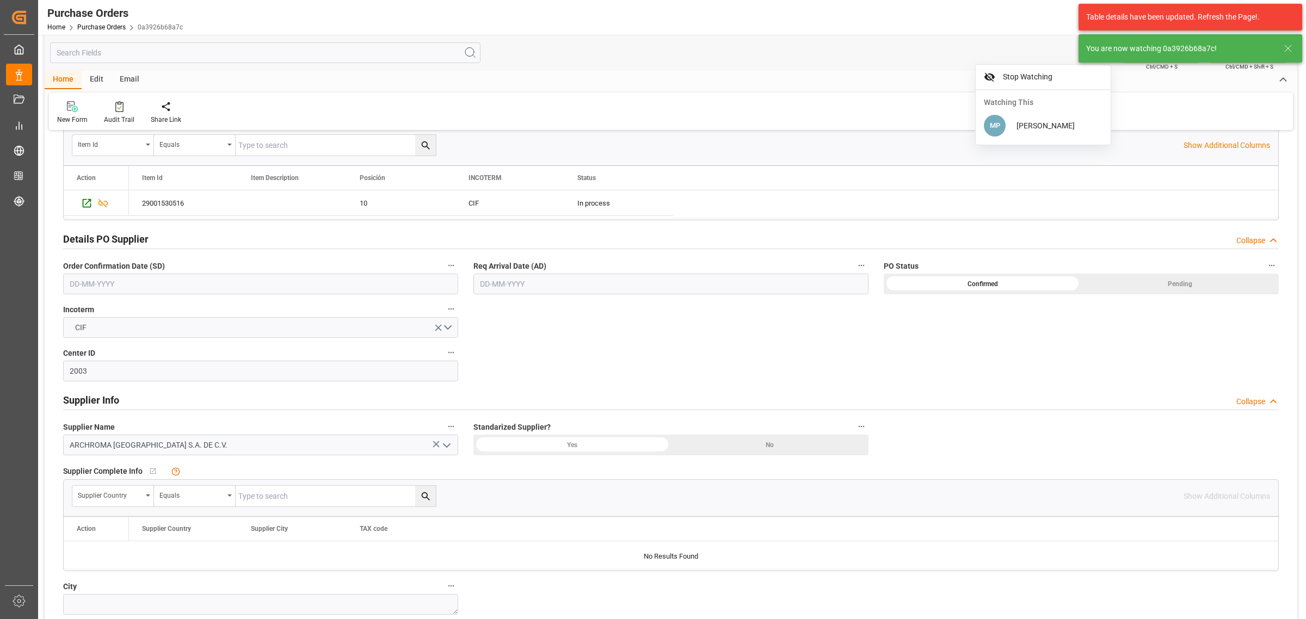
click at [247, 296] on div "Order Confirmation Date (SD)" at bounding box center [261, 277] width 410 height 44
click at [248, 290] on input "text" at bounding box center [260, 284] width 395 height 21
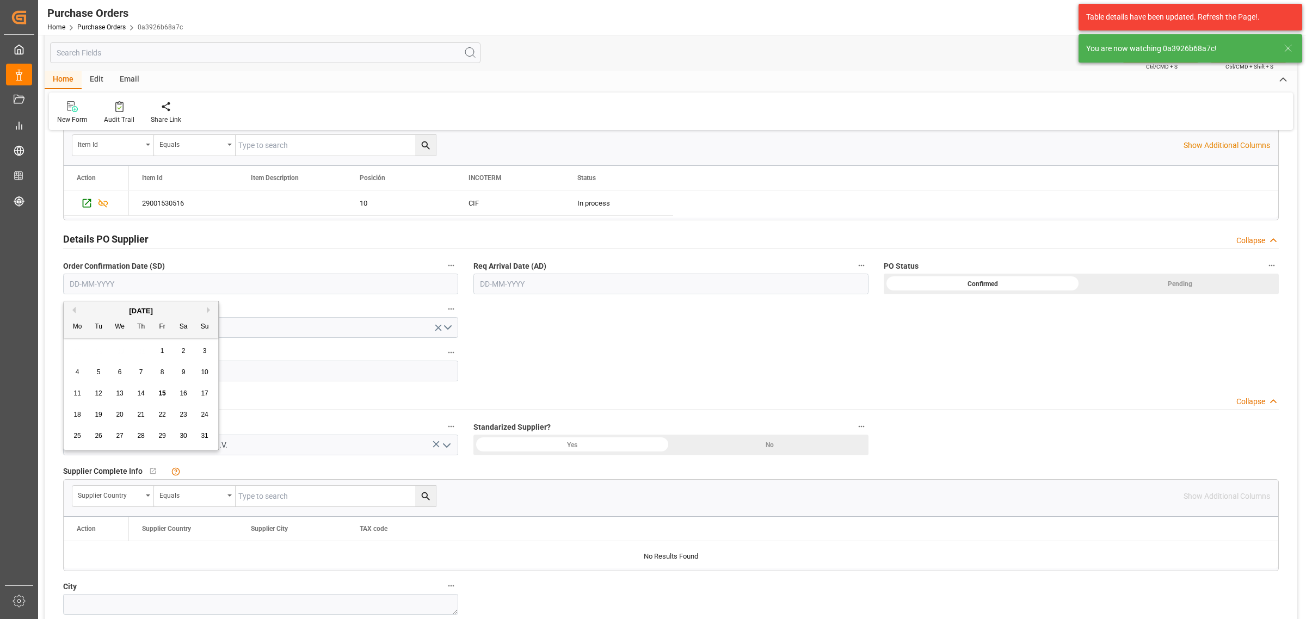
click at [114, 349] on div "28 29 30 31 1 2 3" at bounding box center [141, 351] width 149 height 21
click at [178, 436] on div "30" at bounding box center [184, 436] width 14 height 13
type input "30-08-2025"
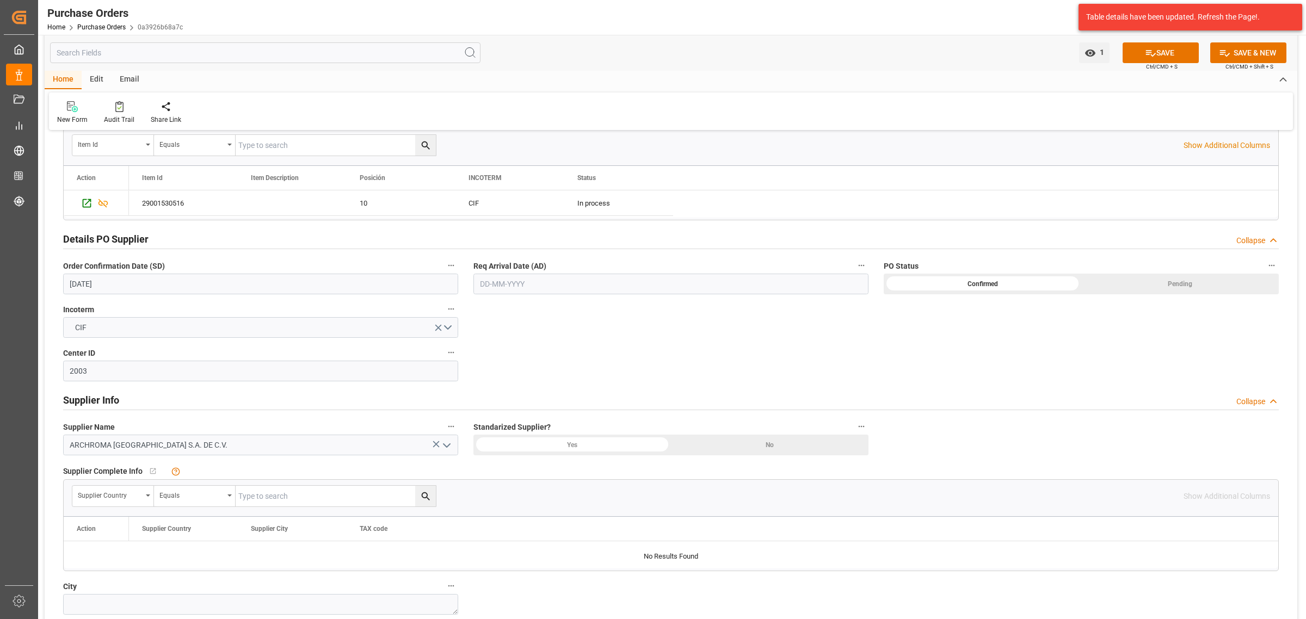
click at [542, 288] on input "text" at bounding box center [670, 284] width 395 height 21
click at [515, 352] on div "28 29 30 31 1 2 3" at bounding box center [551, 351] width 149 height 21
click at [619, 309] on button "Next Month" at bounding box center [620, 310] width 7 height 7
click at [569, 373] on span "12" at bounding box center [572, 372] width 7 height 8
type input "12-09-2025"
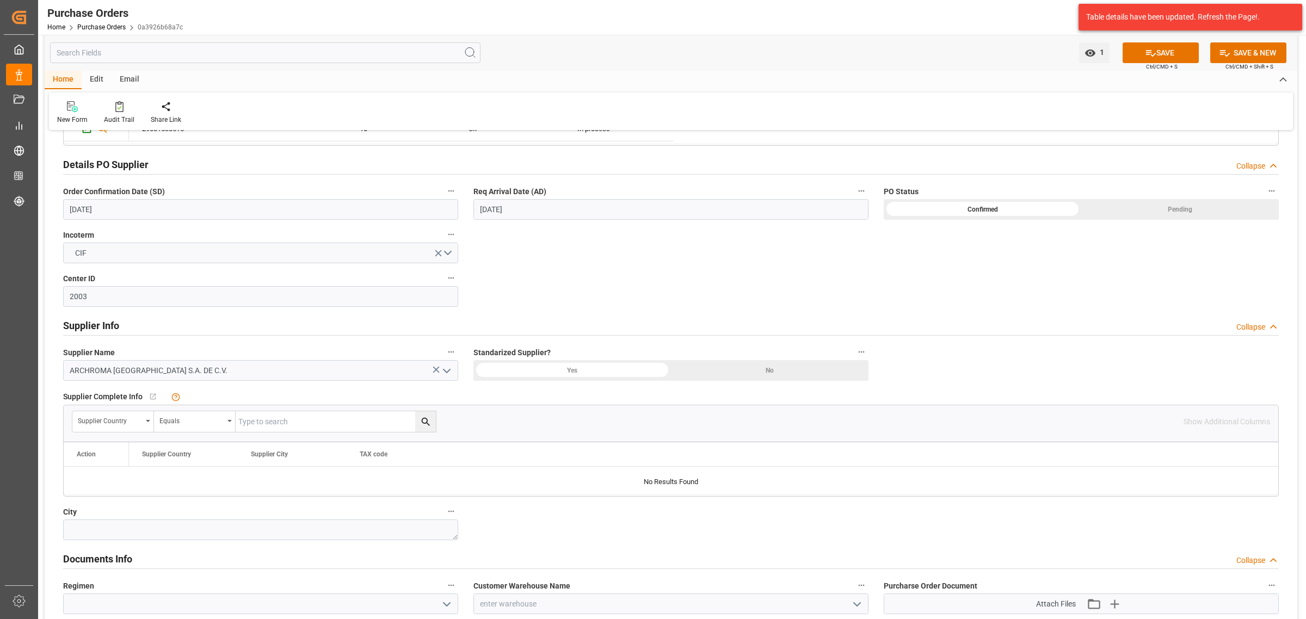
scroll to position [476, 0]
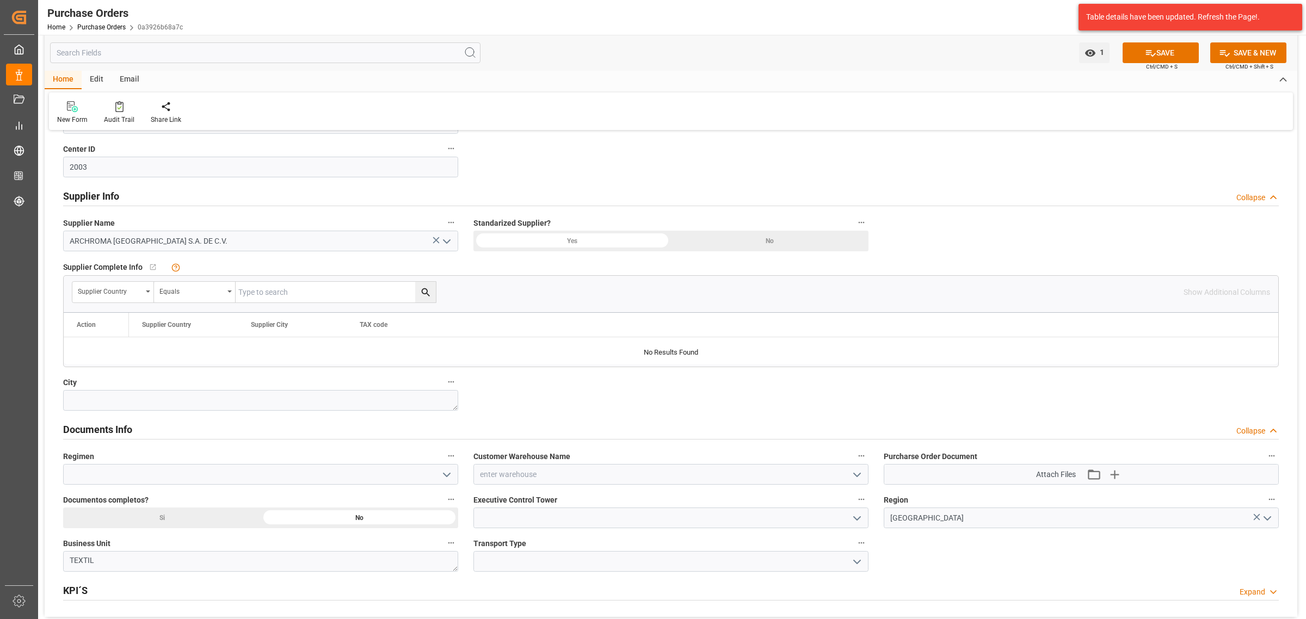
click at [856, 471] on icon "open menu" at bounding box center [857, 475] width 13 height 13
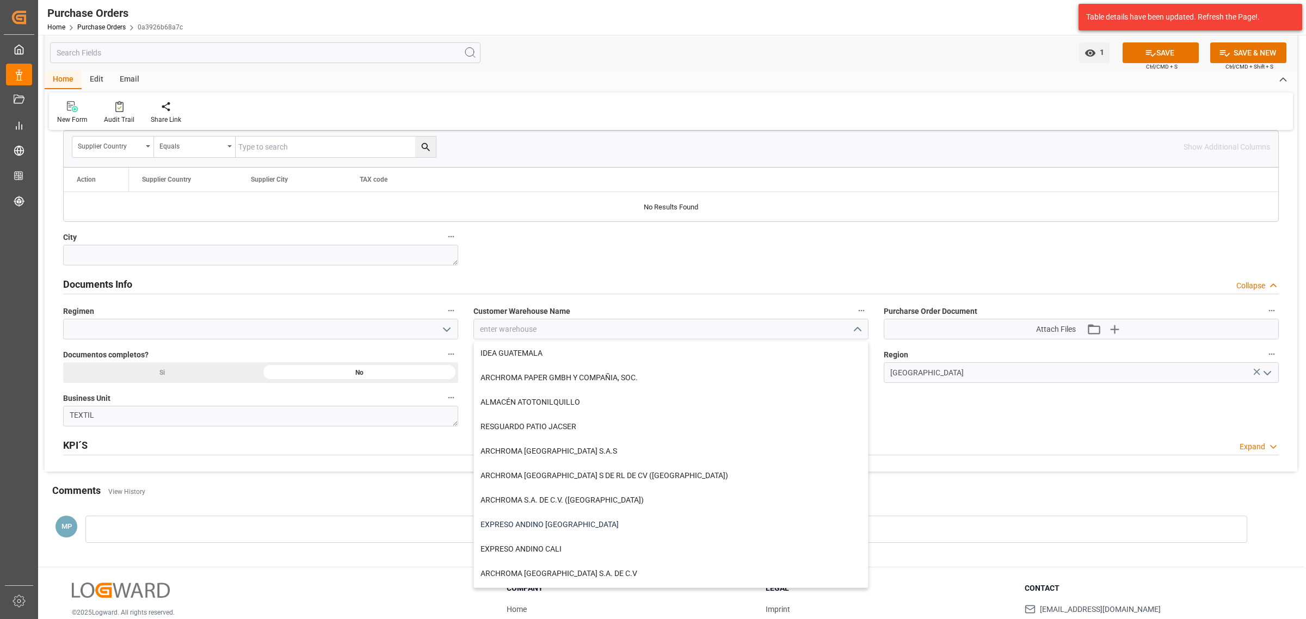
scroll to position [680, 0]
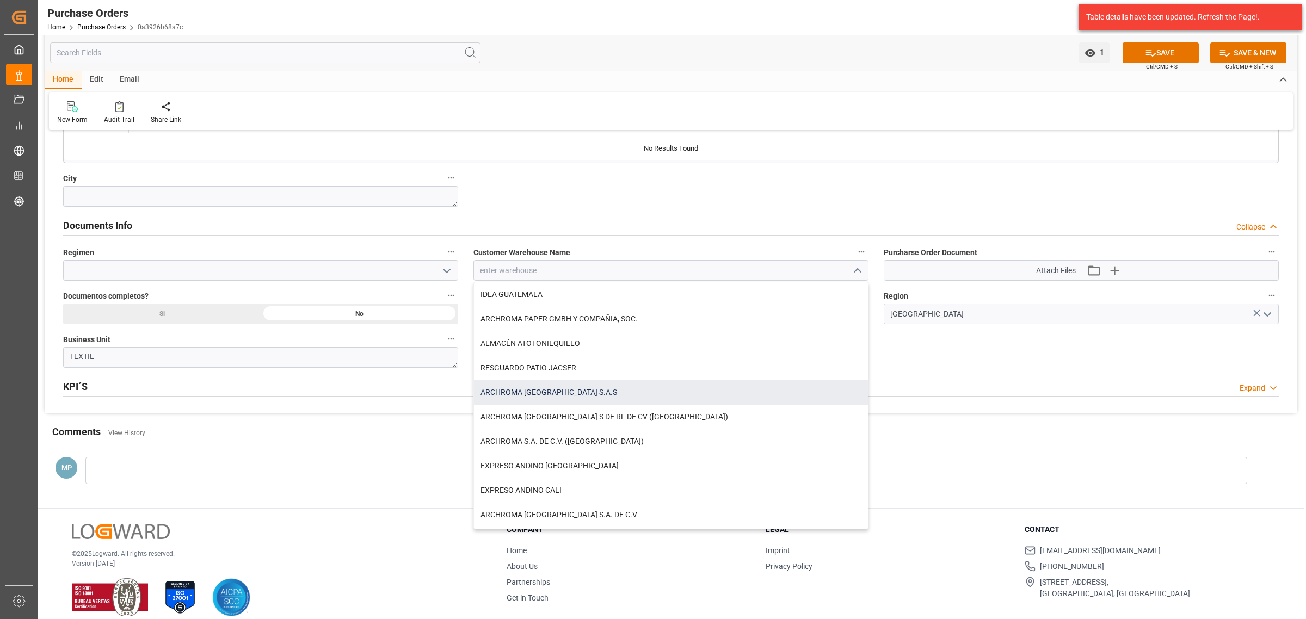
click at [567, 398] on div "ARCHROMA [GEOGRAPHIC_DATA] S.A.S" at bounding box center [671, 392] width 394 height 24
type input "ARCHROMA [GEOGRAPHIC_DATA] S.A.S"
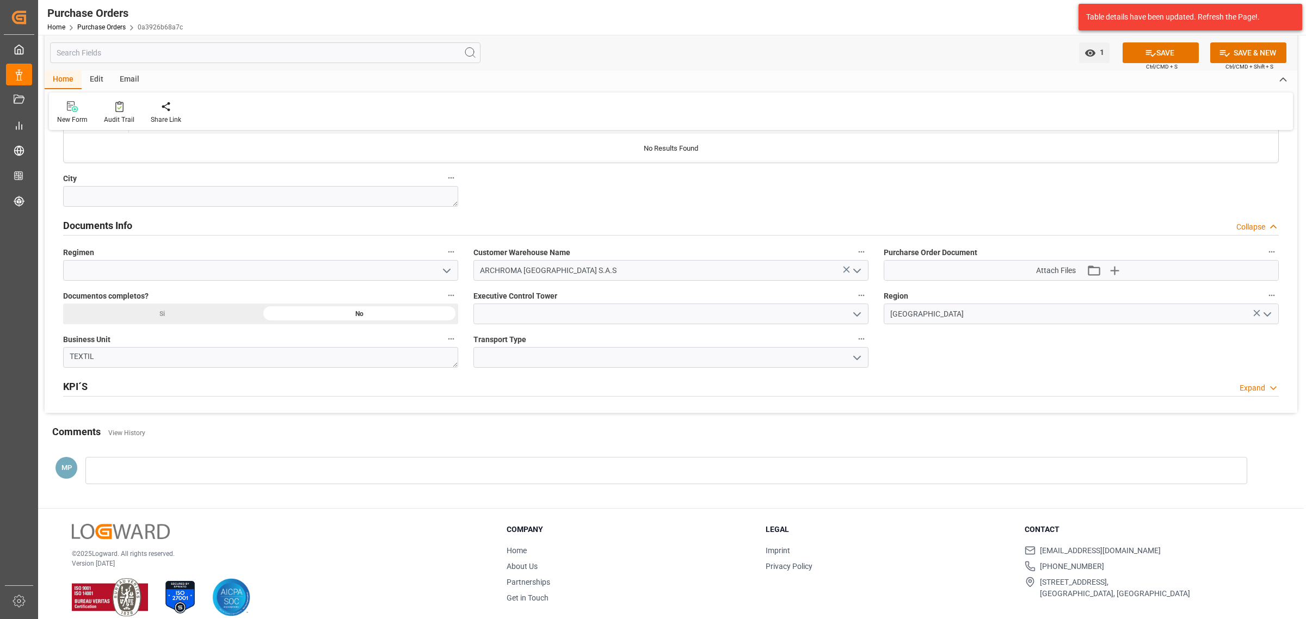
click at [445, 271] on polyline "open menu" at bounding box center [447, 270] width 7 height 3
click at [218, 319] on div "Definitivo" at bounding box center [261, 319] width 394 height 24
type input "Definitivo"
click at [856, 316] on polyline "open menu" at bounding box center [857, 314] width 7 height 3
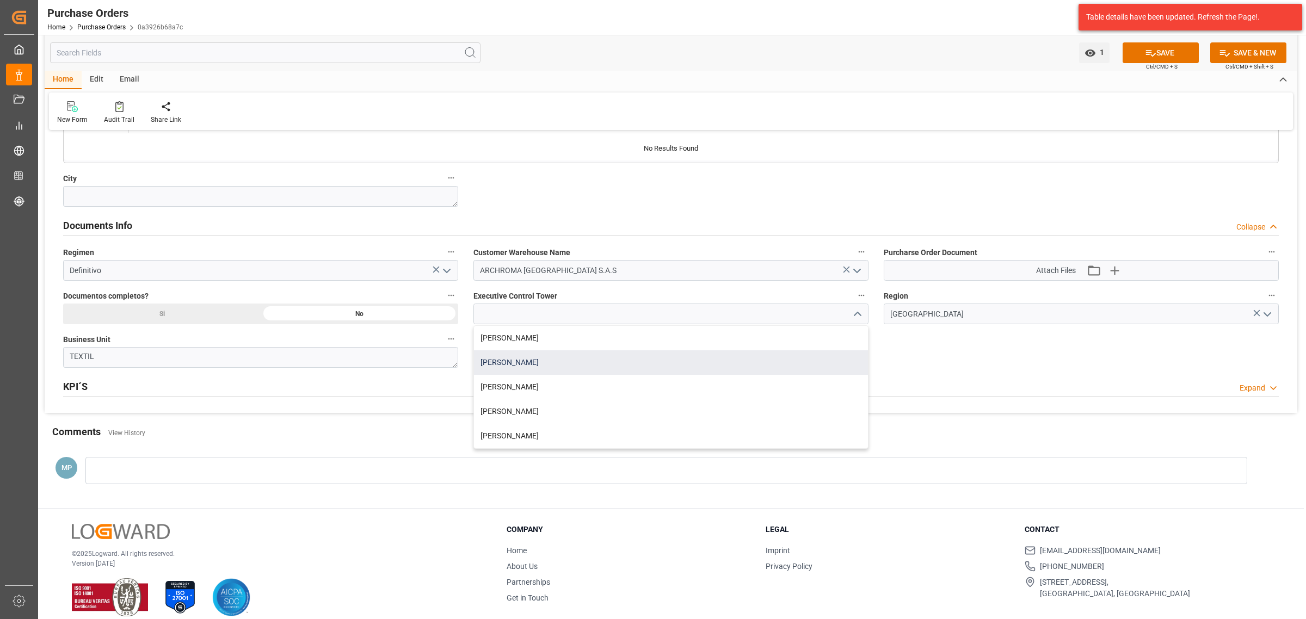
click at [575, 365] on div "[PERSON_NAME]" at bounding box center [671, 362] width 394 height 24
type input "[PERSON_NAME]"
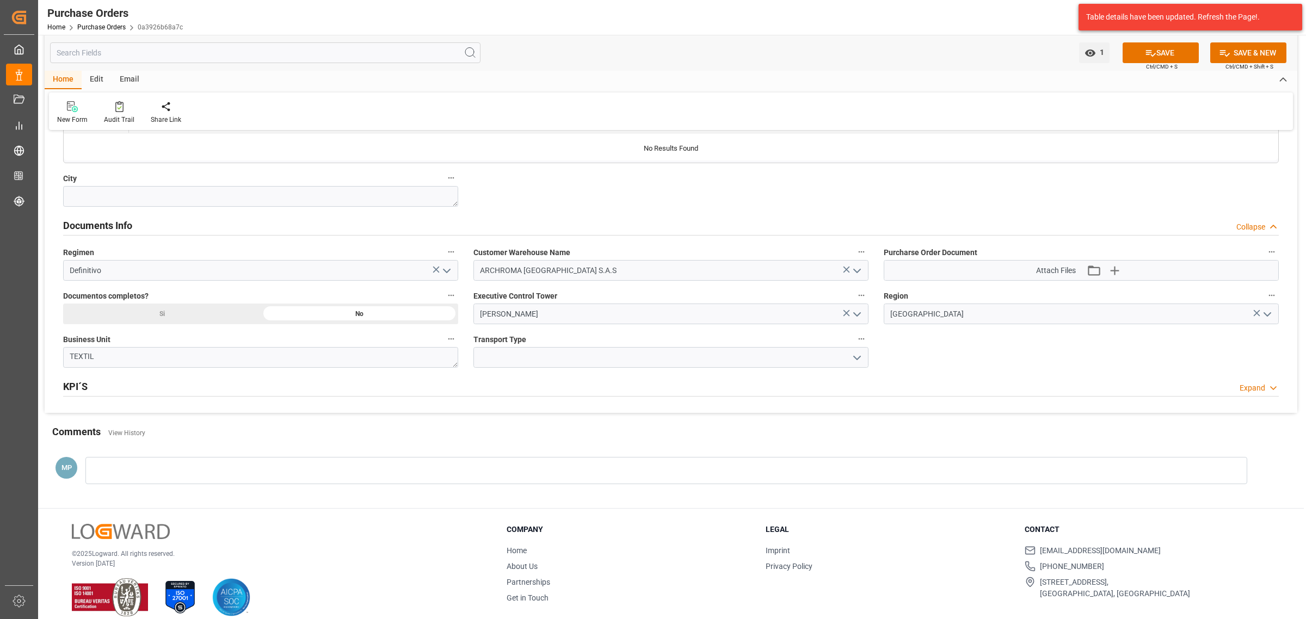
drag, startPoint x: 863, startPoint y: 361, endPoint x: 858, endPoint y: 360, distance: 5.5
click at [863, 360] on icon "open menu" at bounding box center [857, 358] width 13 height 13
click at [612, 436] on div "SEAFREIGHT" at bounding box center [671, 431] width 394 height 24
type input "SEAFREIGHT"
click at [1108, 275] on icon "button" at bounding box center [1114, 270] width 17 height 17
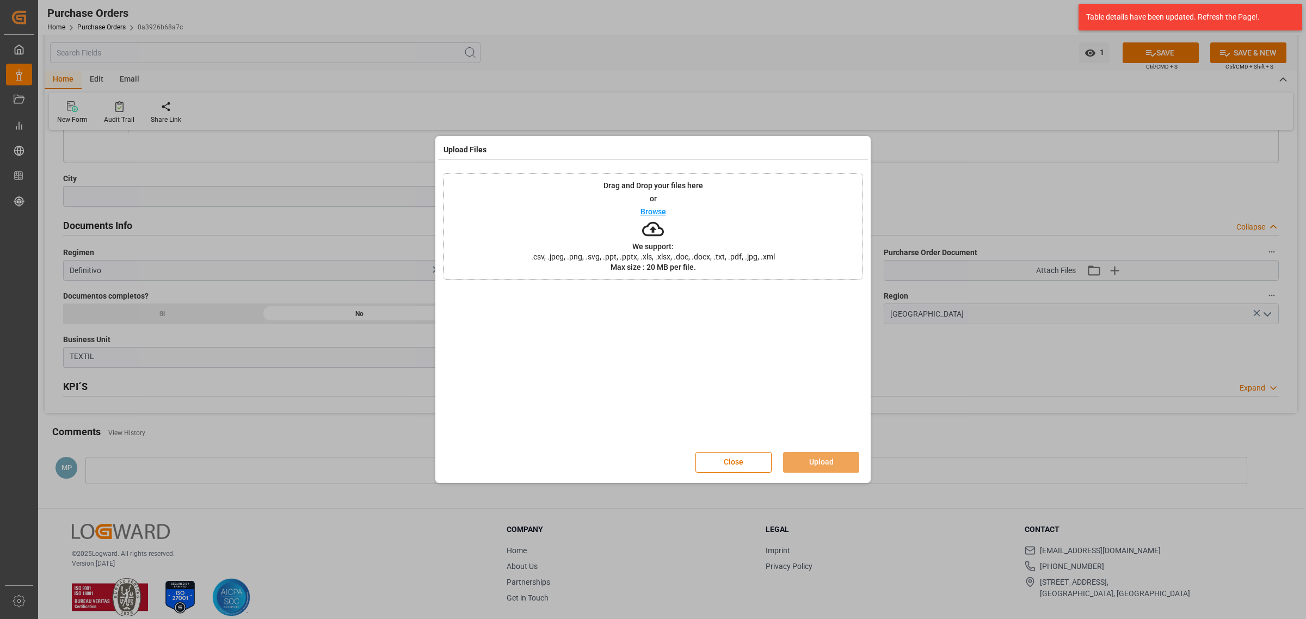
click at [624, 210] on div "Drag and Drop your files here or Browse We support: .csv, .jpeg, .png, .svg, .p…" at bounding box center [653, 226] width 419 height 107
click at [836, 466] on button "Upload" at bounding box center [821, 462] width 76 height 21
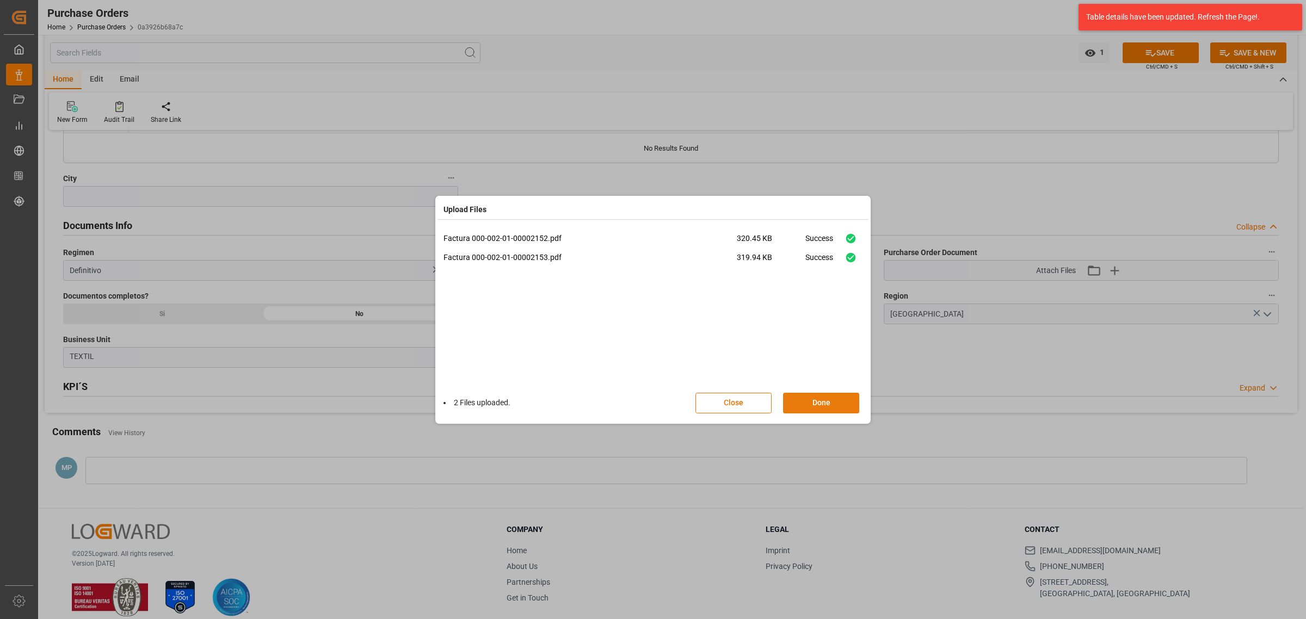
click at [839, 407] on button "Done" at bounding box center [821, 403] width 76 height 21
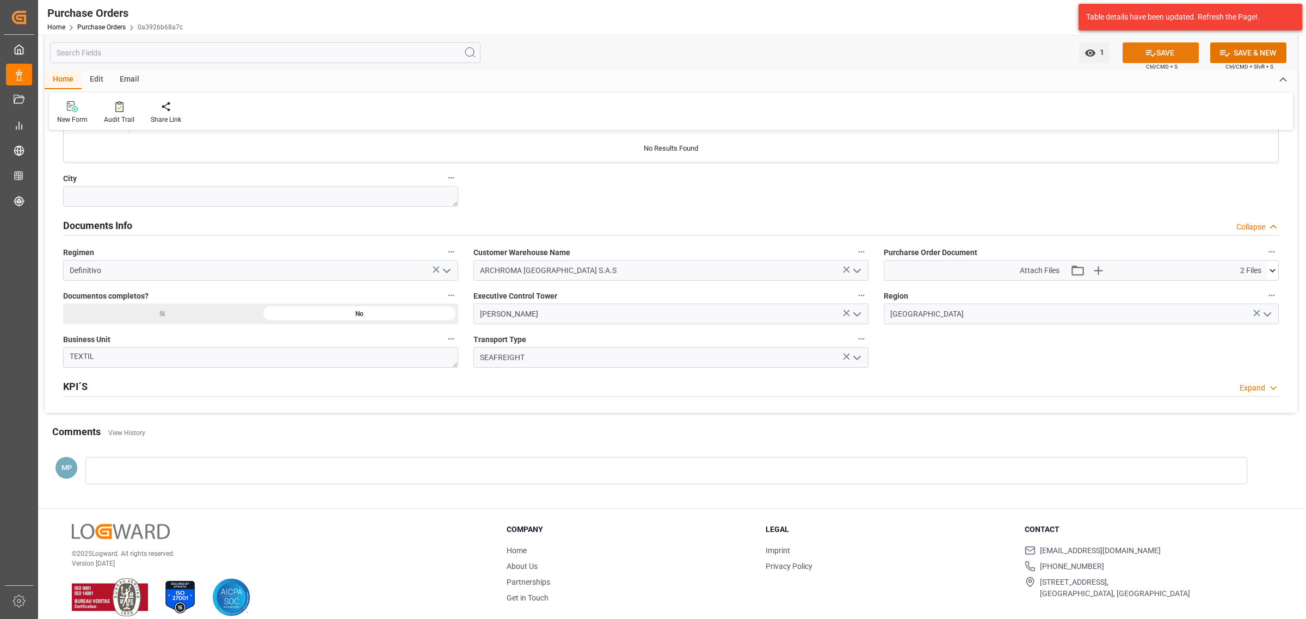
click at [1164, 45] on button "SAVE" at bounding box center [1161, 52] width 76 height 21
click at [134, 471] on div at bounding box center [666, 470] width 1162 height 27
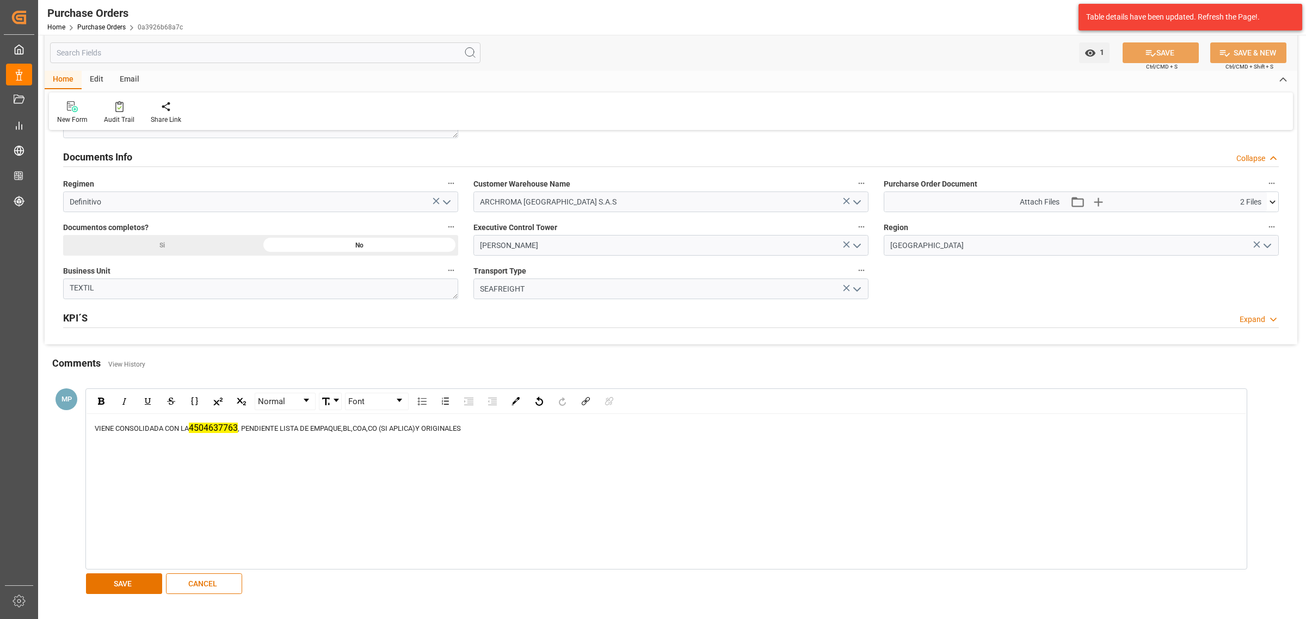
scroll to position [880, 0]
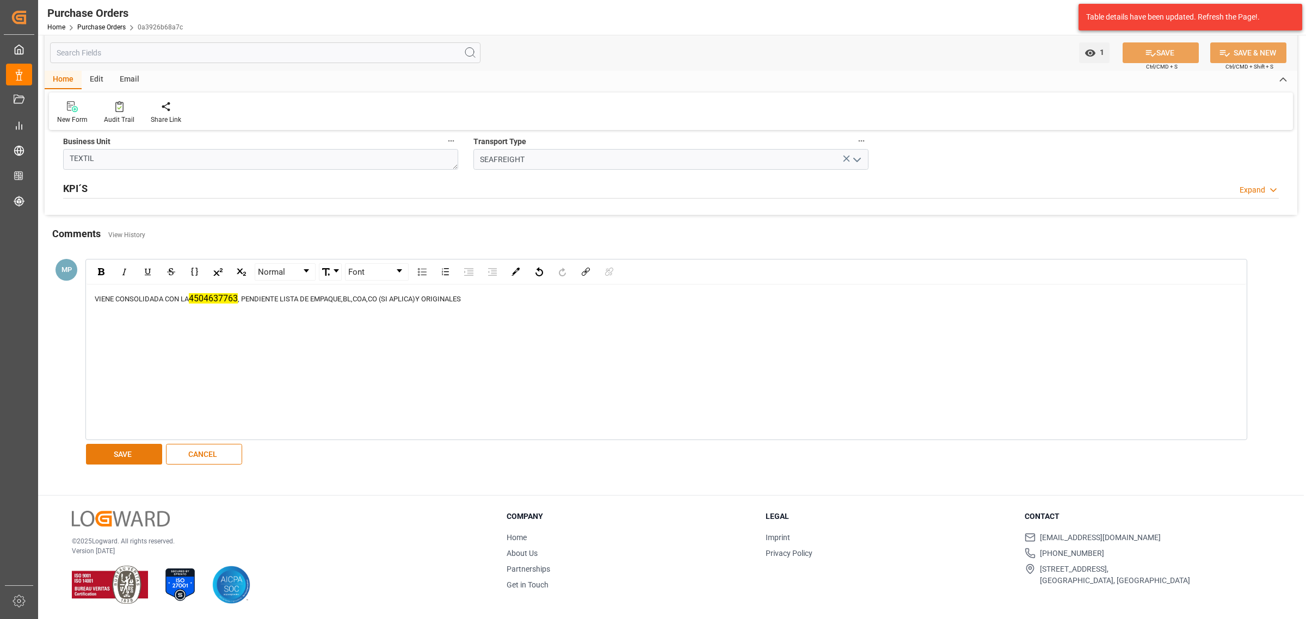
click at [139, 452] on button "SAVE" at bounding box center [124, 454] width 76 height 21
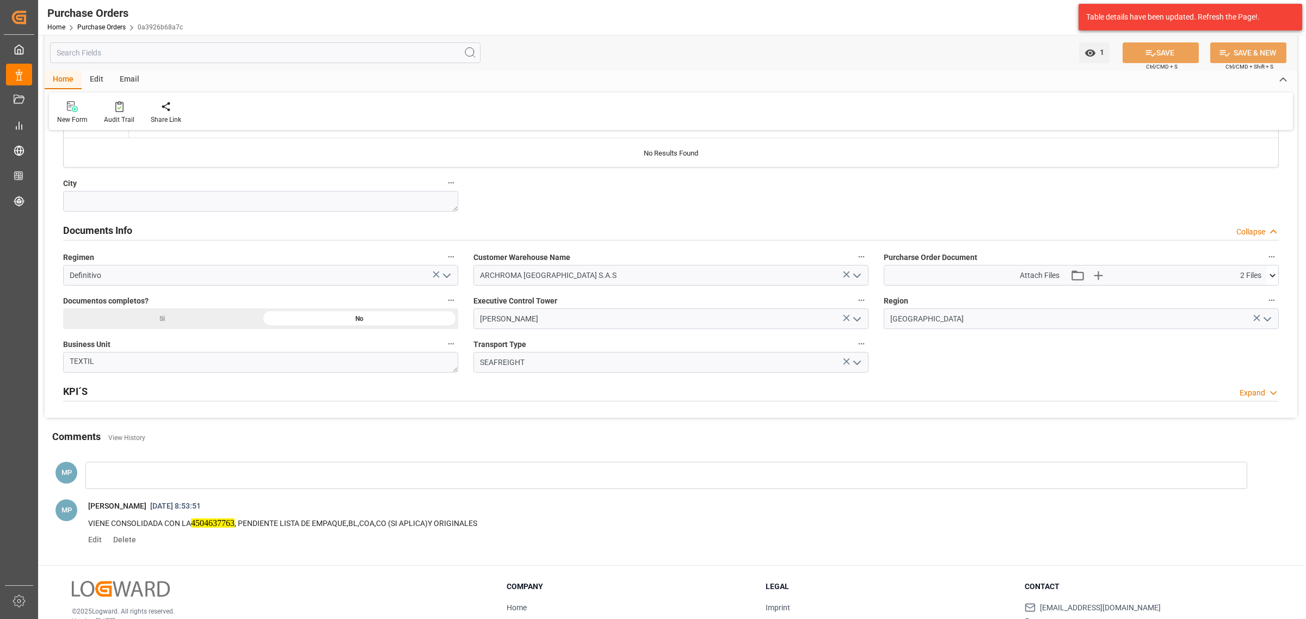
scroll to position [679, 0]
click at [230, 524] on span "4504637763" at bounding box center [213, 519] width 44 height 9
click at [230, 523] on span "4504637763" at bounding box center [213, 519] width 44 height 9
copy span "4504637763"
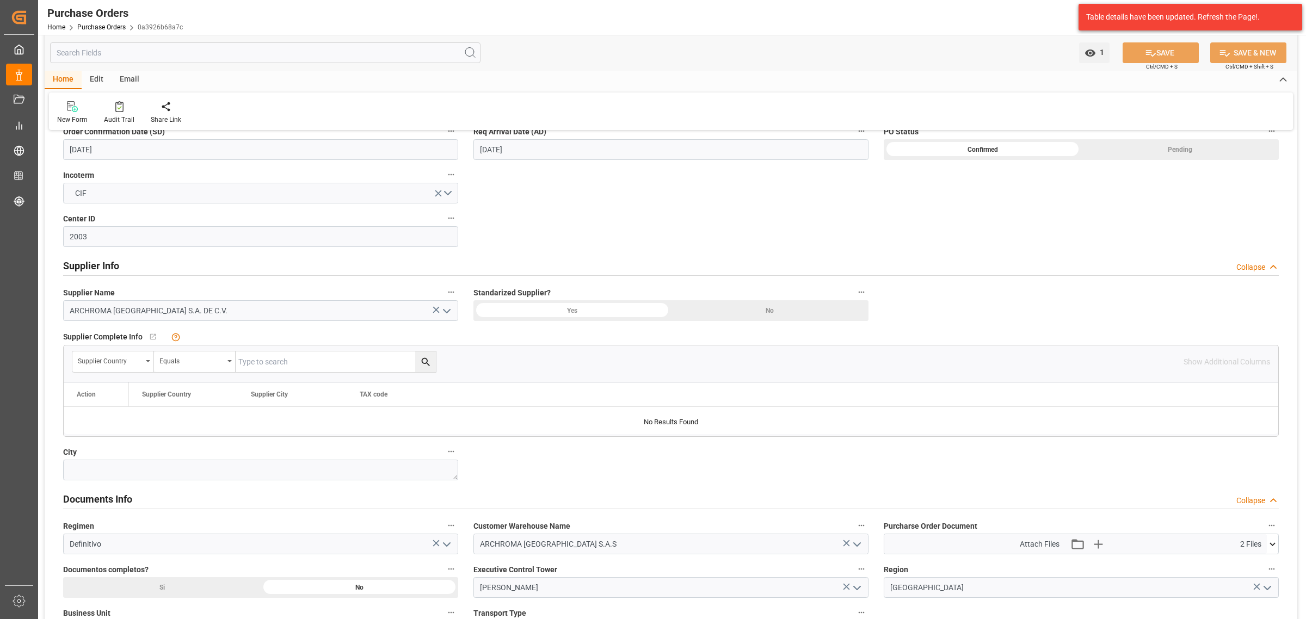
scroll to position [747, 0]
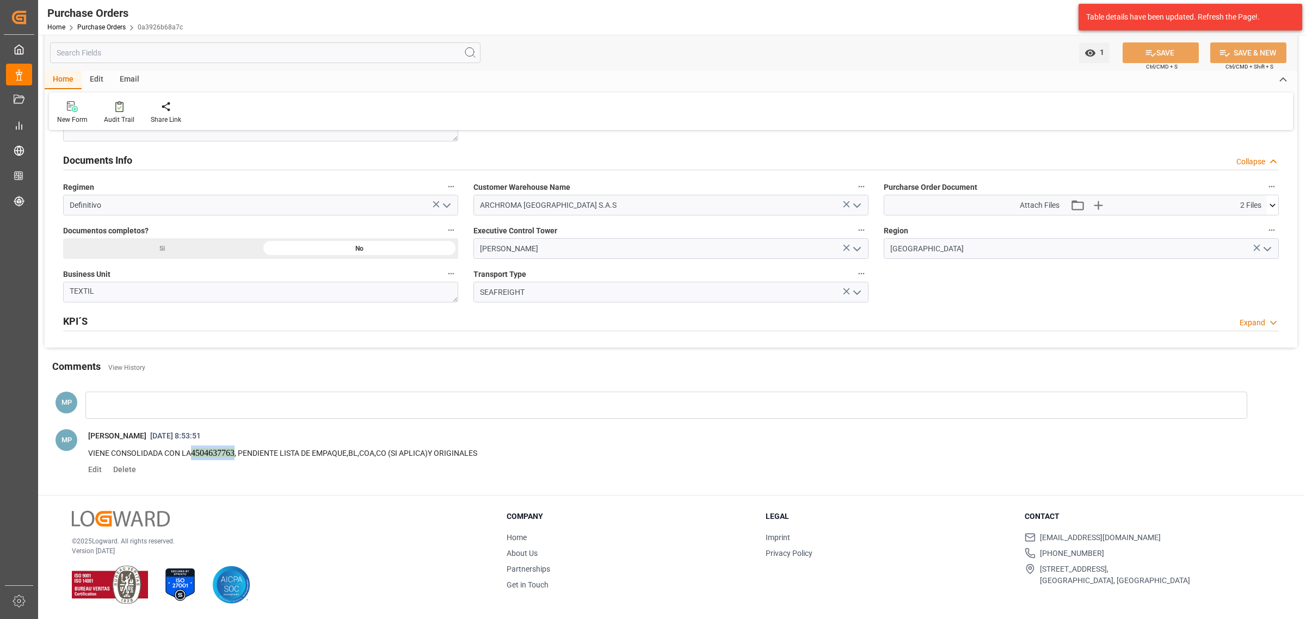
drag, startPoint x: 509, startPoint y: 458, endPoint x: 85, endPoint y: 450, distance: 424.0
click at [85, 450] on span "VIENE CONSOLIDADA CON LA 4504637763 , PENDIENTE LISTA DE EMPAQUE,BL,COA,CO (SI …" at bounding box center [678, 453] width 1196 height 20
copy p "VIENE CONSOLIDADA CON LA 4504637763 , PENDIENTE LISTA DE EMPAQUE,BL,COA,CO (SI …"
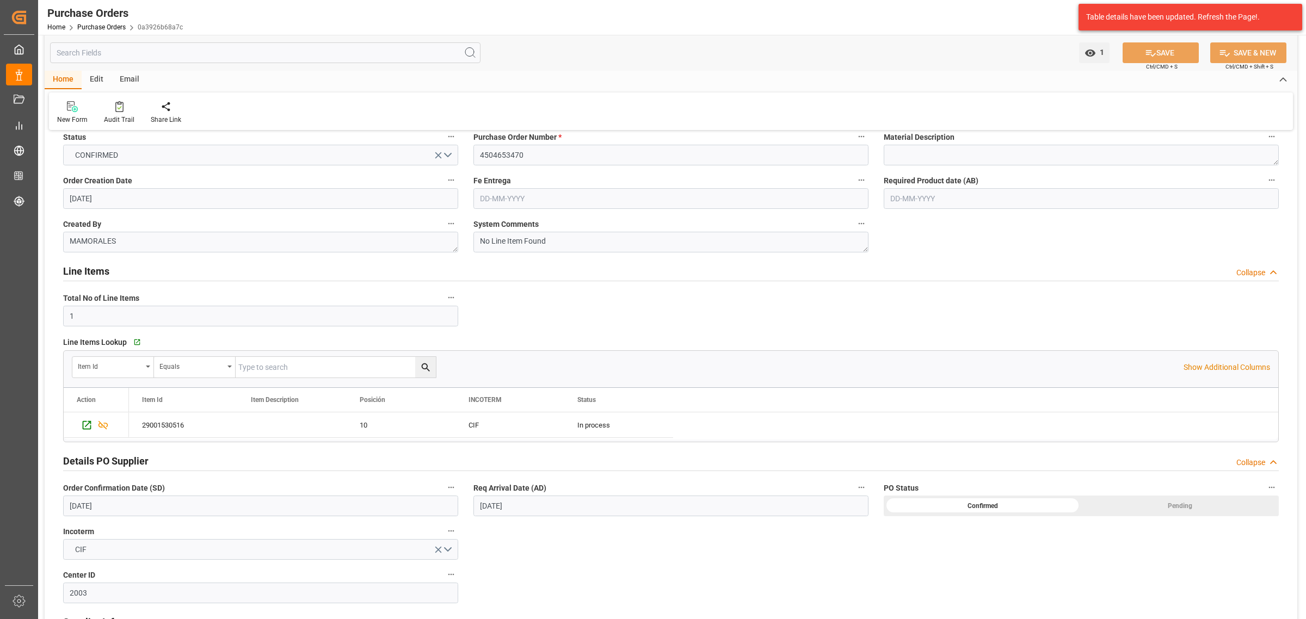
scroll to position [0, 0]
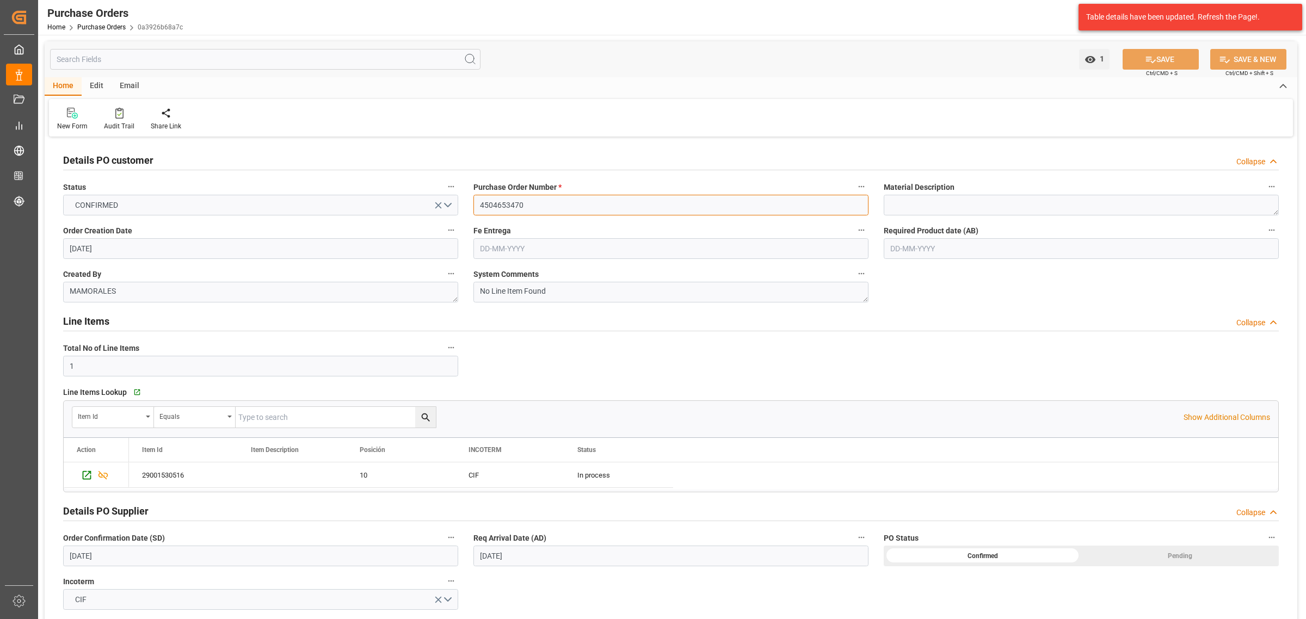
click at [515, 207] on input "4504653470" at bounding box center [670, 205] width 395 height 21
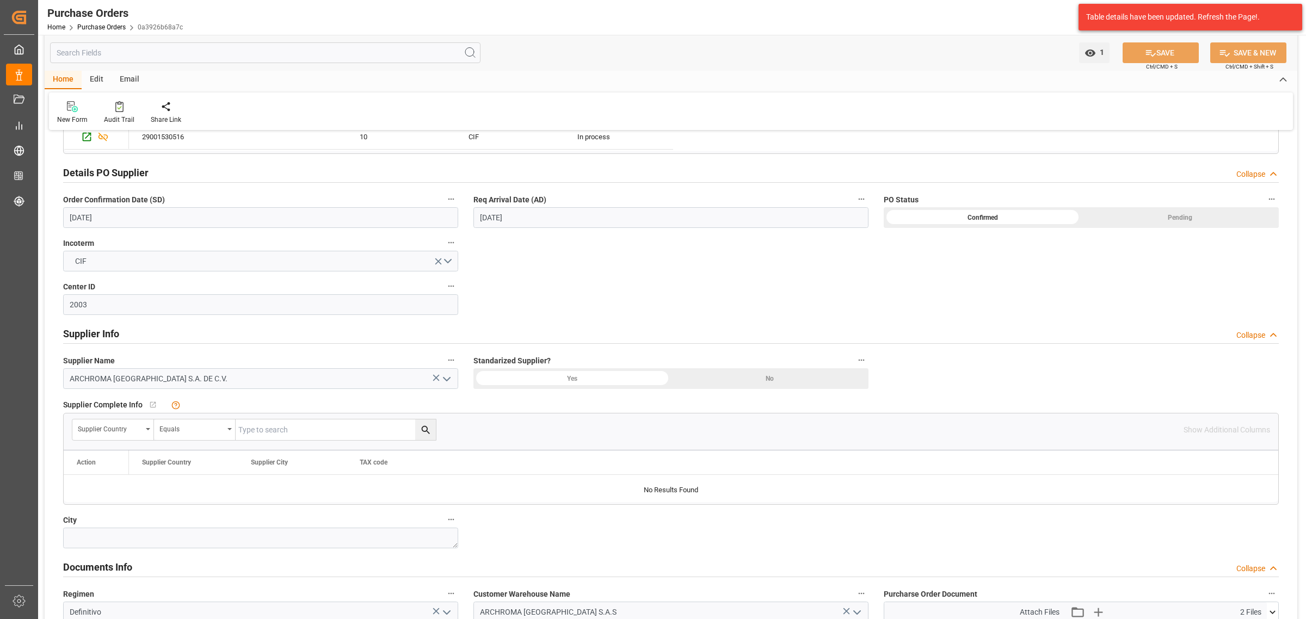
scroll to position [340, 0]
drag, startPoint x: 205, startPoint y: 379, endPoint x: 57, endPoint y: 383, distance: 147.5
click at [57, 383] on div "ARCHROMA HONDURAS S.A. DE C.V." at bounding box center [260, 377] width 411 height 21
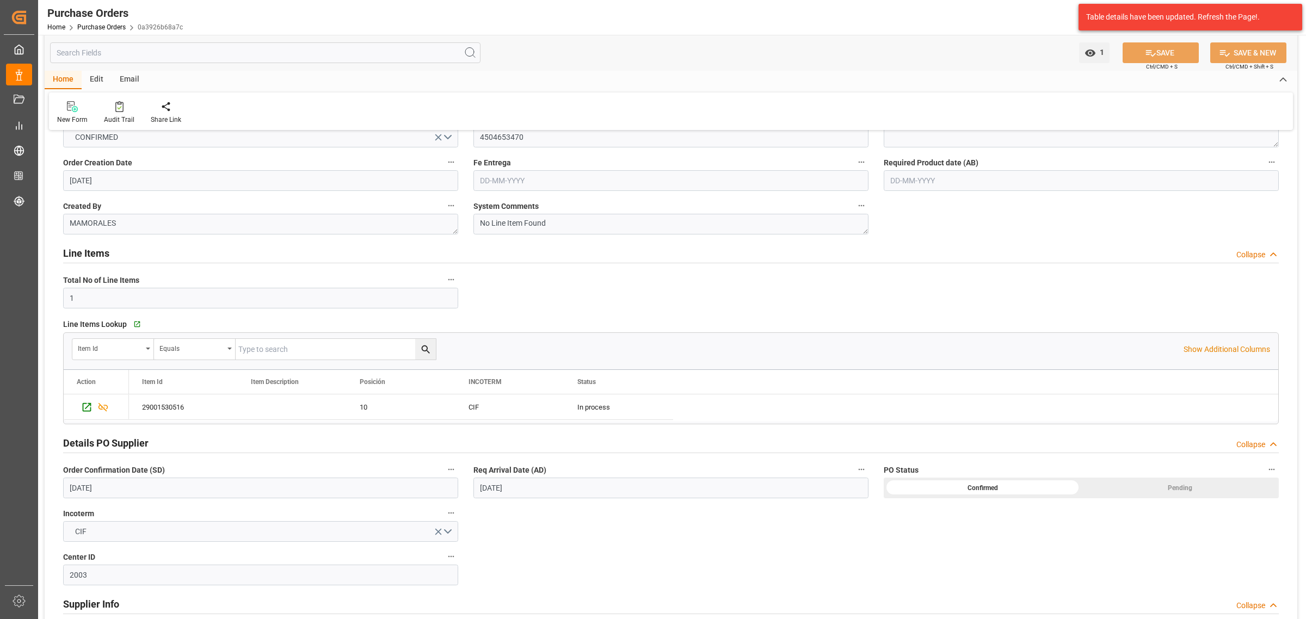
scroll to position [0, 0]
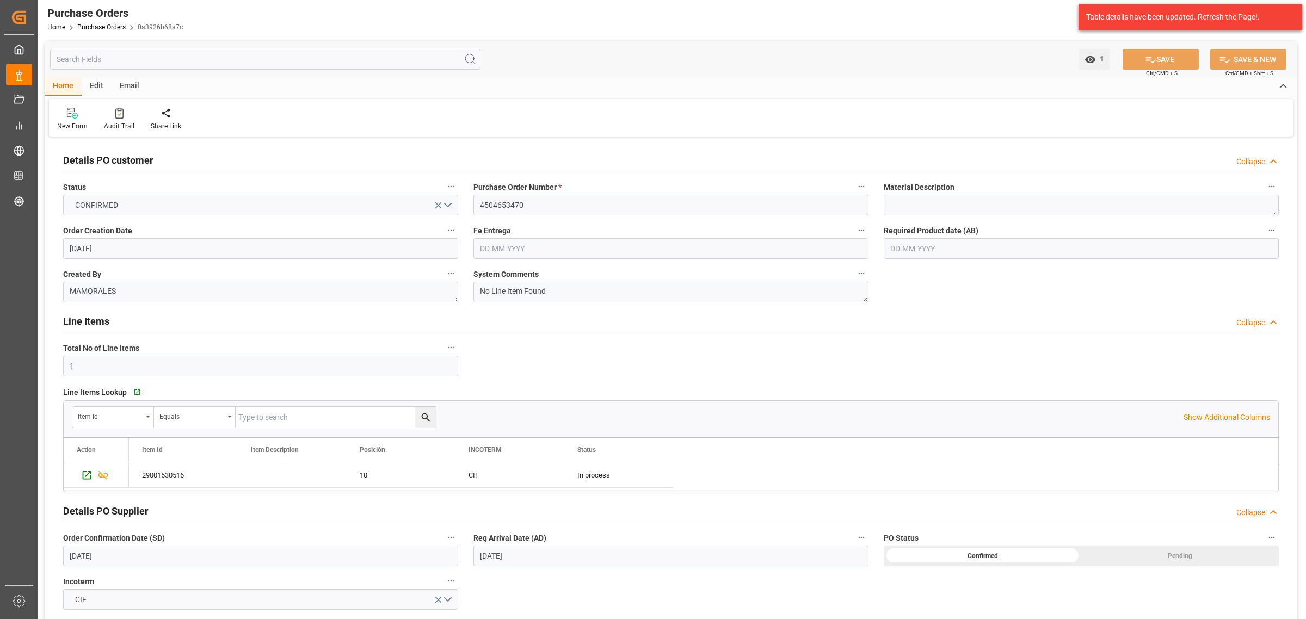
click at [127, 83] on div "Email" at bounding box center [130, 86] width 36 height 19
click at [71, 110] on icon at bounding box center [73, 111] width 15 height 7
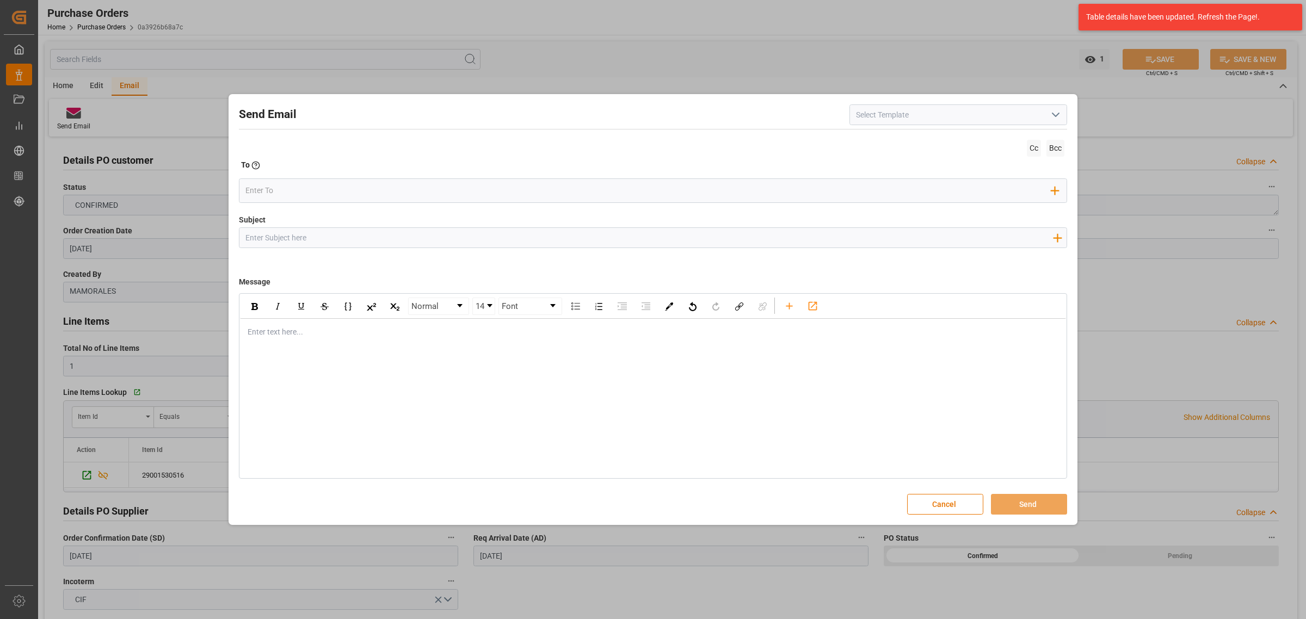
click at [324, 244] on input "Subject" at bounding box center [648, 237] width 819 height 19
paste input "ARCHROMA HONDURAS S.A. DE C.V."
click at [257, 238] on input "PO ARCHROMA HONDURAS S.A. DE C.V." at bounding box center [648, 237] width 819 height 19
paste input "4504653470-4504637763/"
click at [565, 235] on input "PO 4504653470-4504637763///DOCUMENTOS//ARCHROMA HONDURAS S.A. DE C.V." at bounding box center [648, 237] width 819 height 19
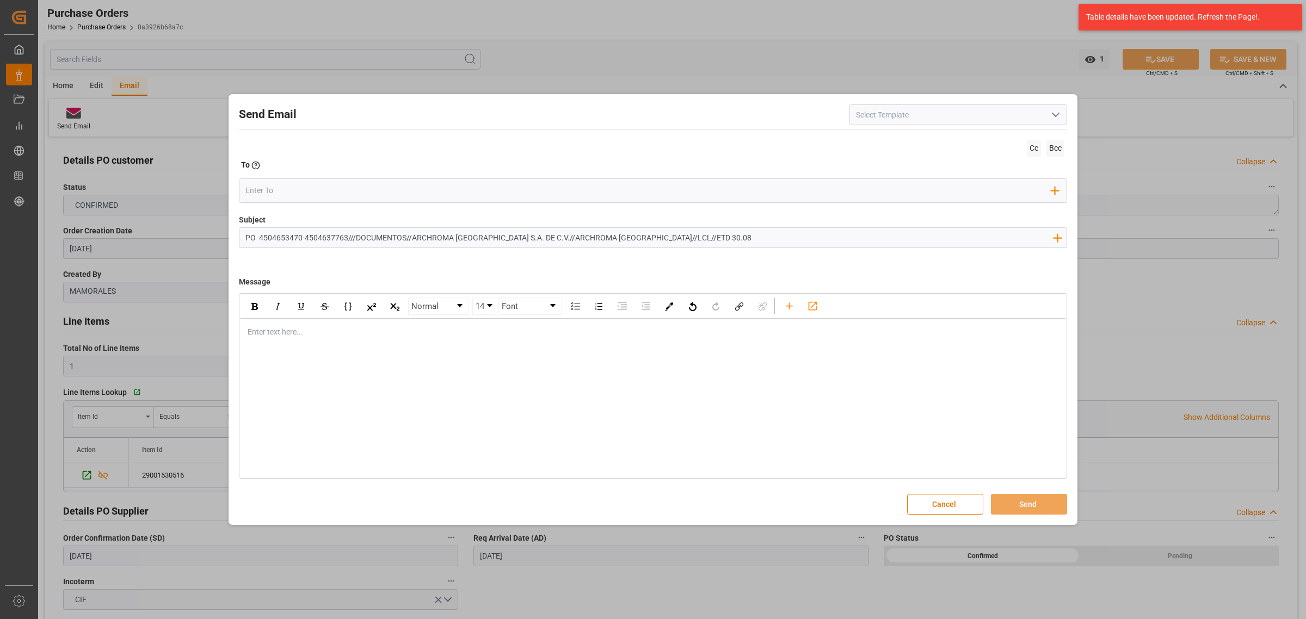
click at [307, 236] on input "PO 4504653470-4504637763///DOCUMENTOS//ARCHROMA HONDURAS S.A. DE C.V.//ARCHROMA…" at bounding box center [648, 237] width 819 height 19
click at [304, 236] on input "PO 4504653470-4504637763///DOCUMENTOS//ARCHROMA HONDURAS S.A. DE C.V.//ARCHROMA…" at bounding box center [648, 237] width 819 height 19
click at [623, 237] on input "PO 4504653470,4504637763///DOCUMENTOS//ARCHROMA HONDURAS S.A. DE C.V.//ARCHROMA…" at bounding box center [648, 237] width 819 height 19
click at [646, 238] on input "PO 4504653470,4504637763///DOCUMENTOS//ARCHROMA HONDURAS S.A. DE C.V.//ARCHROMA…" at bounding box center [648, 237] width 819 height 19
click at [625, 237] on input "PO 4504653470,4504637763///DOCUMENTOS//ARCHROMA HONDURAS S.A. DE C.V.//ARCHROMA…" at bounding box center [648, 237] width 819 height 19
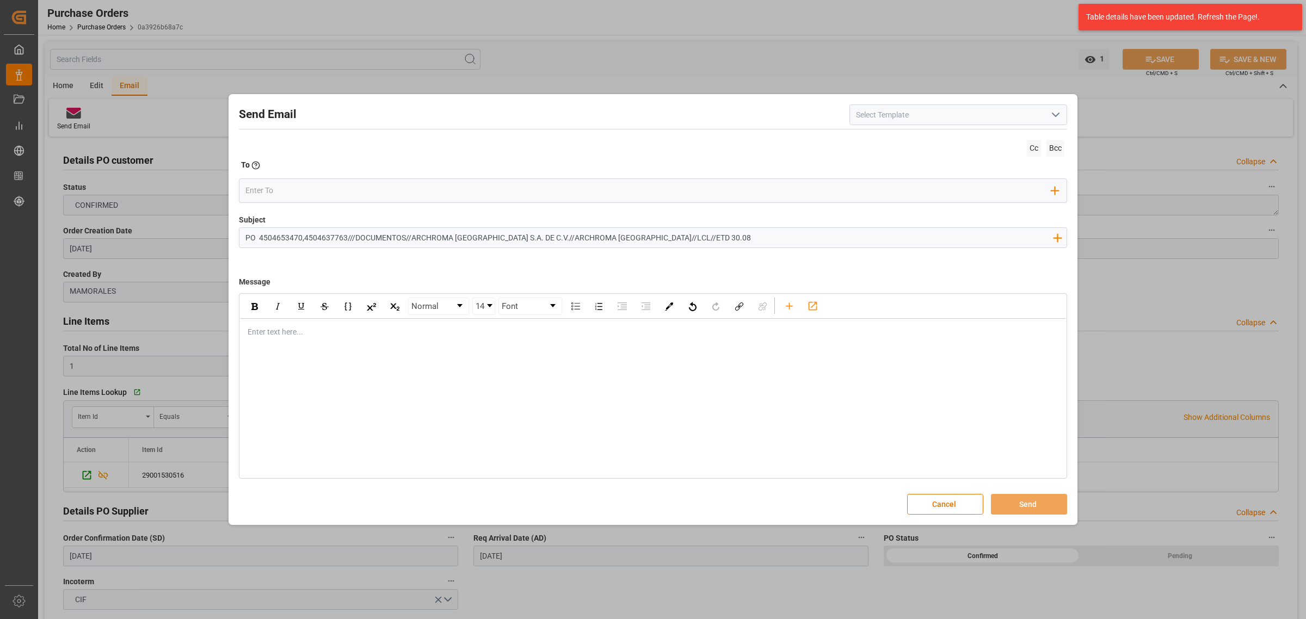
click at [627, 237] on input "PO 4504653470,4504637763///DOCUMENTOS//ARCHROMA HONDURAS S.A. DE C.V.//ARCHROMA…" at bounding box center [648, 237] width 819 height 19
type input "PO 4504653470,4504637763///DOCUMENTOS//ARCHROMA HONDURAS S.A. DE C.V.//ARCHROMA…"
click at [290, 330] on div "rdw-editor" at bounding box center [653, 332] width 810 height 11
click at [309, 340] on div "Enter text here..." at bounding box center [653, 332] width 826 height 27
drag, startPoint x: 543, startPoint y: 357, endPoint x: 498, endPoint y: 356, distance: 45.2
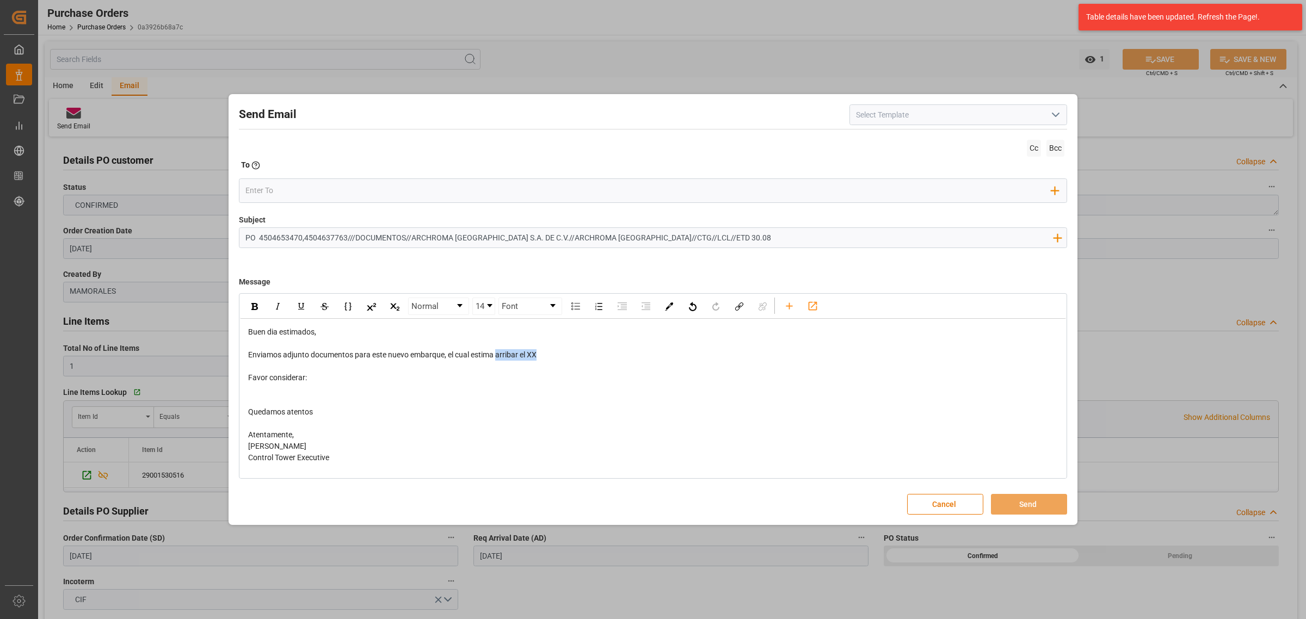
click at [498, 356] on div "Enviamos adjunto documentos para este nuevo embarque, el cual estima arribar el…" at bounding box center [653, 354] width 810 height 11
click at [294, 392] on div "rdw-editor" at bounding box center [653, 389] width 810 height 11
click at [401, 393] on span "PTE LISTA DEEMPAQUE,COA,CO(SI APLICA)ORIGINALES Y BL FINAL" at bounding box center [364, 389] width 232 height 9
click at [397, 392] on span "PTE LISTA DEEMPAQUE,COA,CO(SI APLICA)ORIGINALES Y BL FINAL" at bounding box center [364, 389] width 232 height 9
drag, startPoint x: 505, startPoint y: 391, endPoint x: 236, endPoint y: 385, distance: 269.5
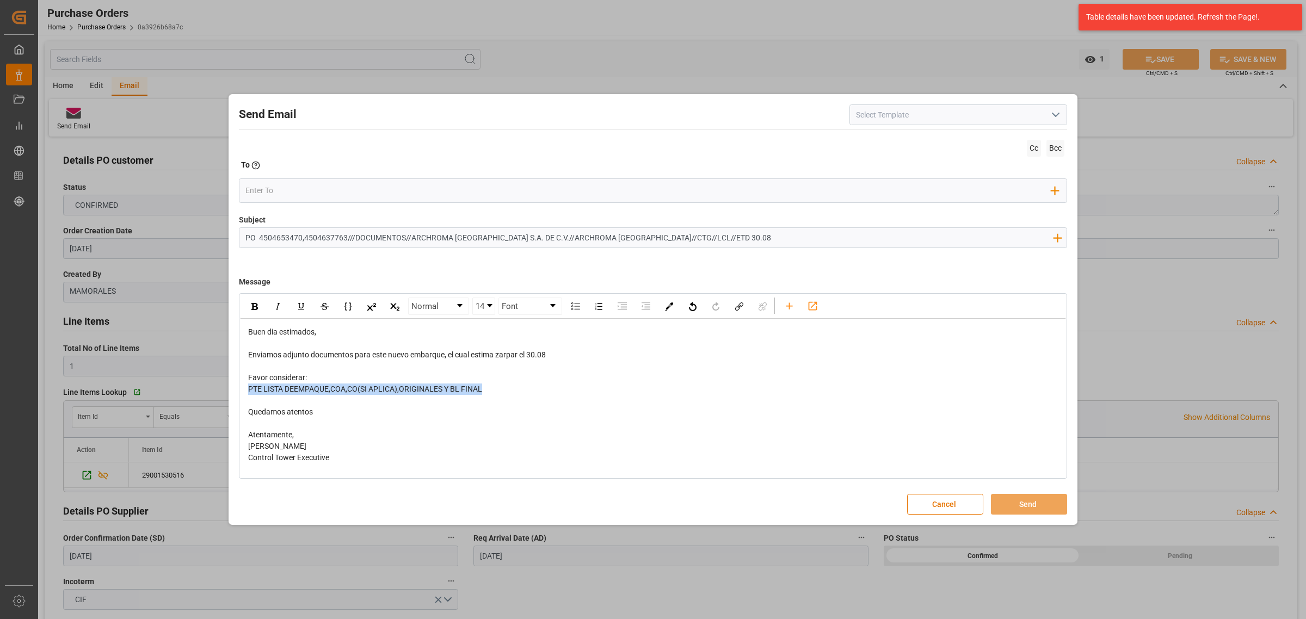
click at [236, 385] on div "Send Email Cc Bcc To Enter the TO Email address Add Field to To Subject PO 4504…" at bounding box center [653, 310] width 844 height 426
click at [257, 302] on div "rdw-inline-control" at bounding box center [254, 306] width 19 height 16
drag, startPoint x: 556, startPoint y: 354, endPoint x: 528, endPoint y: 357, distance: 27.9
click at [528, 357] on div "Enviamos adjunto documentos para este nuevo embarque, el cual estima zarpar el …" at bounding box center [653, 354] width 810 height 11
click at [256, 309] on img "rdw-inline-control" at bounding box center [254, 306] width 7 height 7
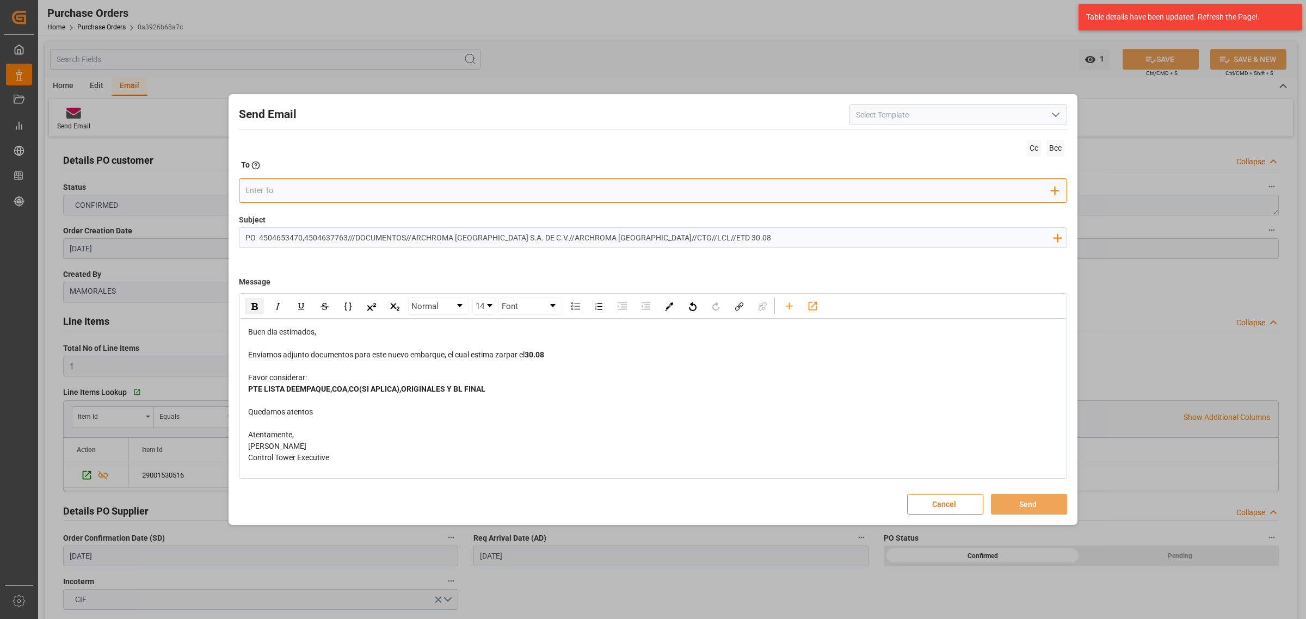
click at [323, 187] on input "email" at bounding box center [648, 190] width 807 height 16
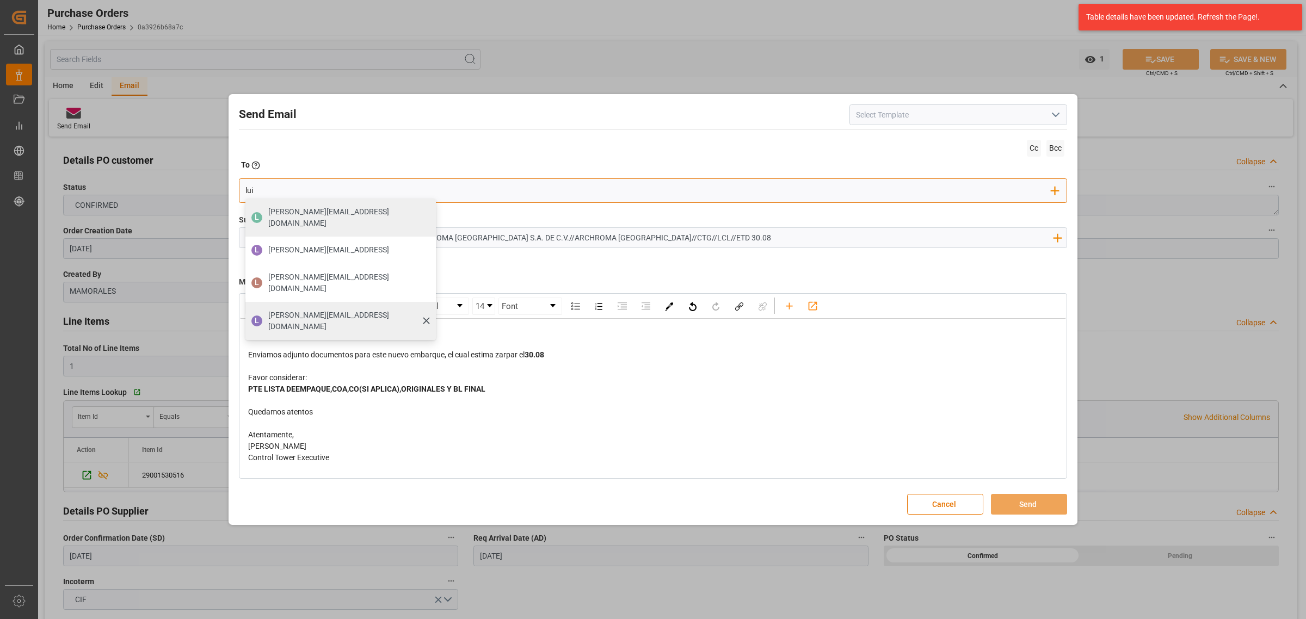
type input "lui"
click at [290, 310] on span "[PERSON_NAME][EMAIL_ADDRESS][PERSON_NAME][DOMAIN_NAME]" at bounding box center [348, 321] width 160 height 23
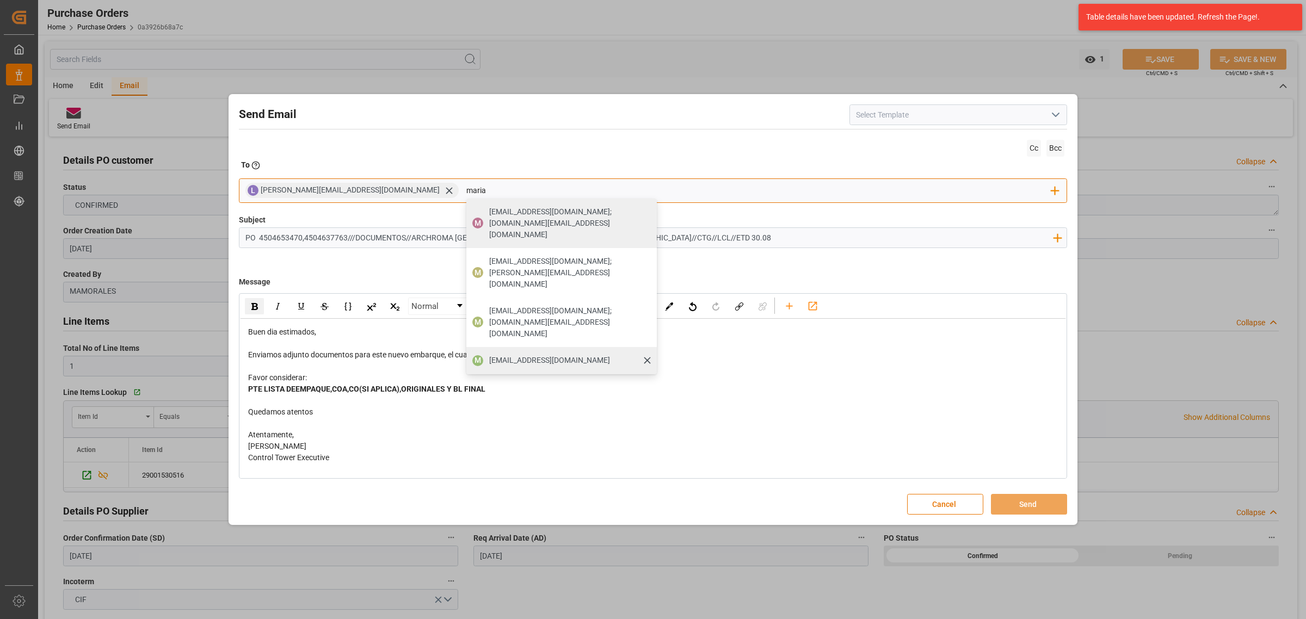
type input "maria"
click at [485, 351] on div "[PERSON_NAME][EMAIL_ADDRESS][PERSON_NAME][DOMAIN_NAME]" at bounding box center [549, 360] width 128 height 19
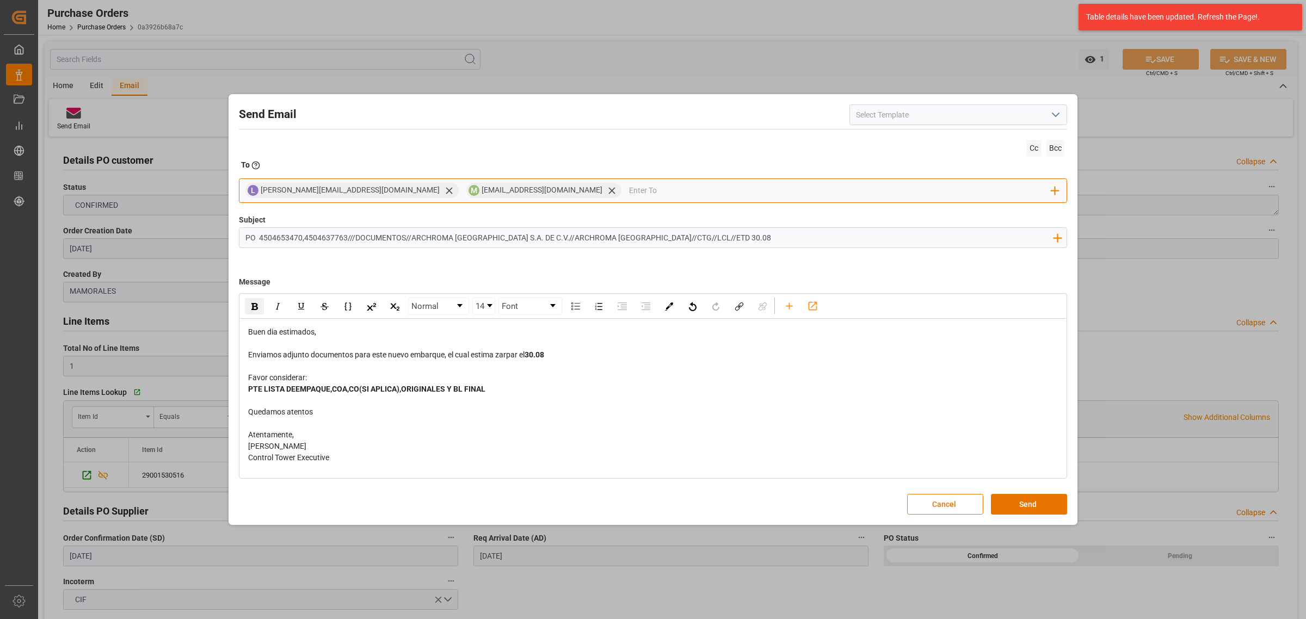
type input "a"
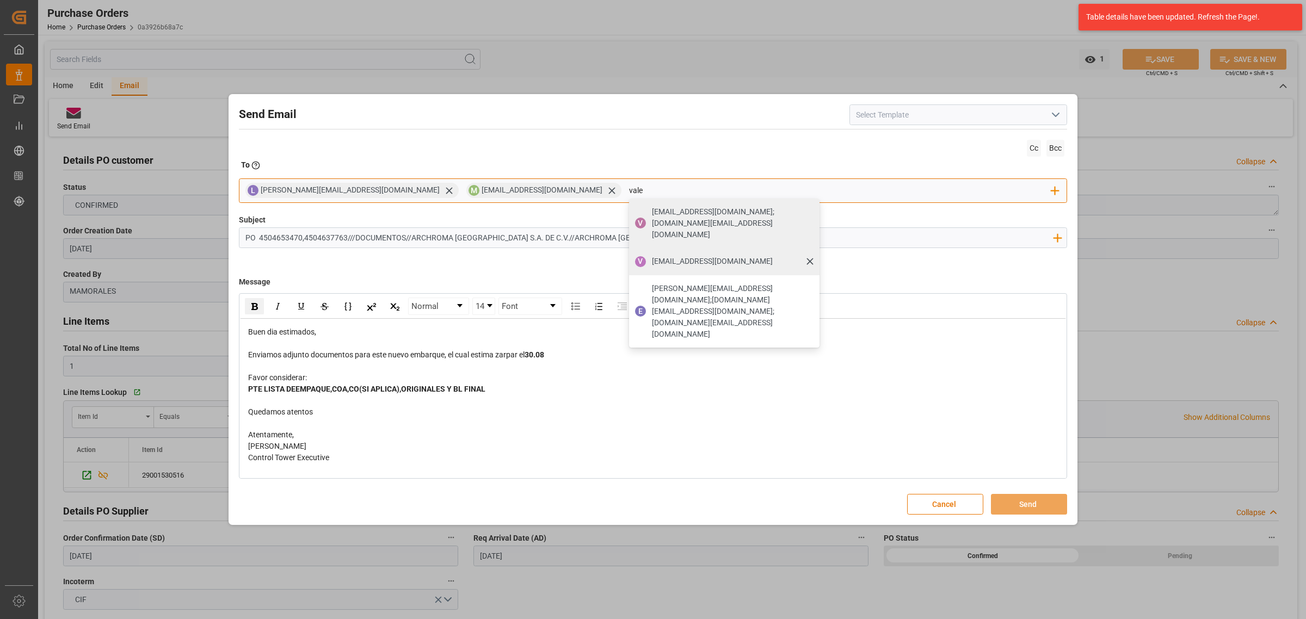
type input "vale"
click at [652, 256] on span "[PERSON_NAME][EMAIL_ADDRESS][PERSON_NAME][DOMAIN_NAME]" at bounding box center [712, 261] width 121 height 11
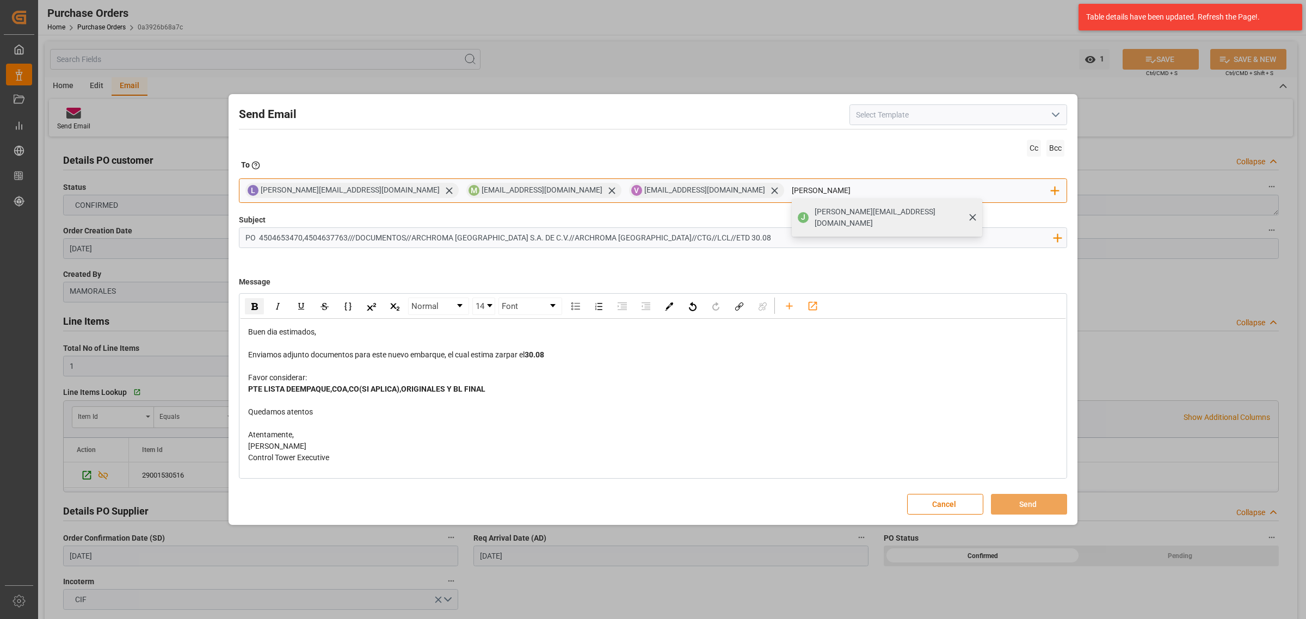
type input "jon"
click at [811, 219] on div "jonathan.rodriguez@leschaco.com" at bounding box center [895, 217] width 168 height 30
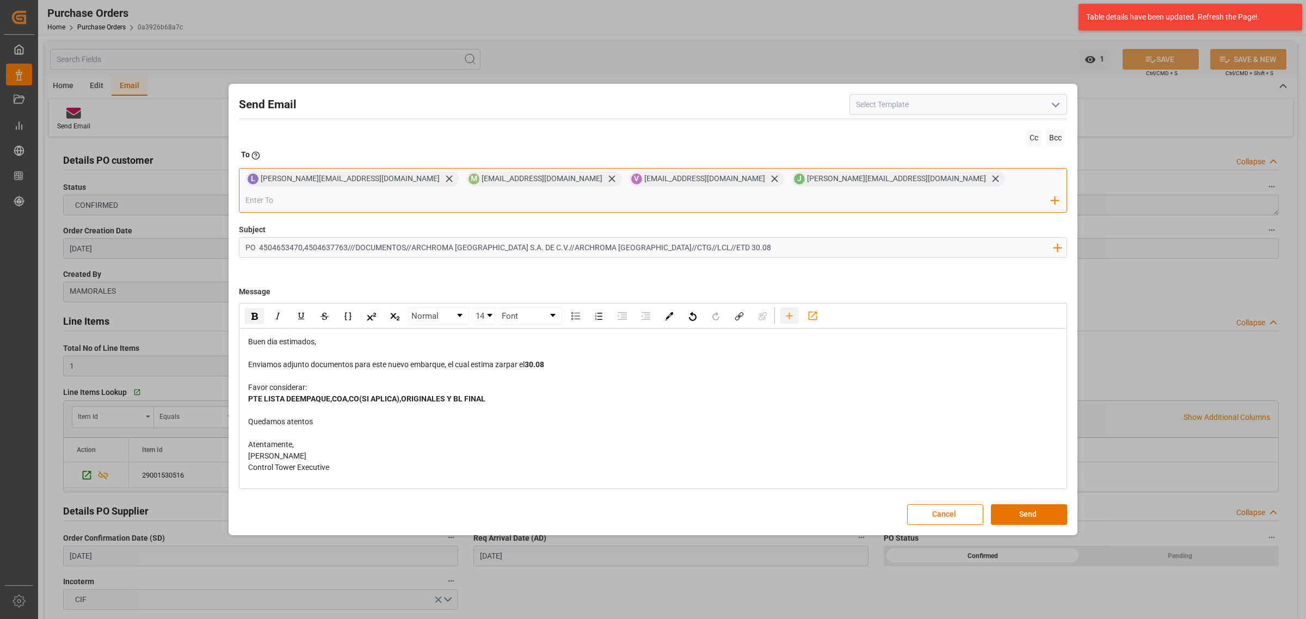
click at [786, 310] on icon "rdw-toolbar" at bounding box center [789, 315] width 11 height 11
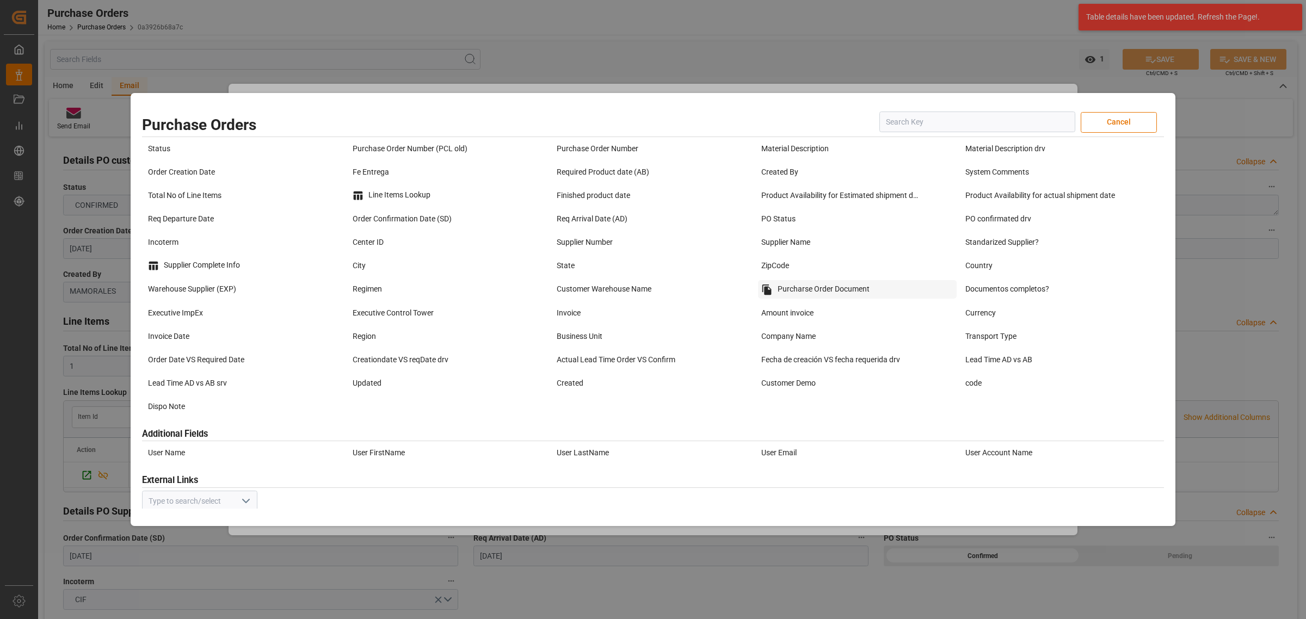
click at [834, 295] on div "Purcharse Order Document" at bounding box center [857, 289] width 199 height 19
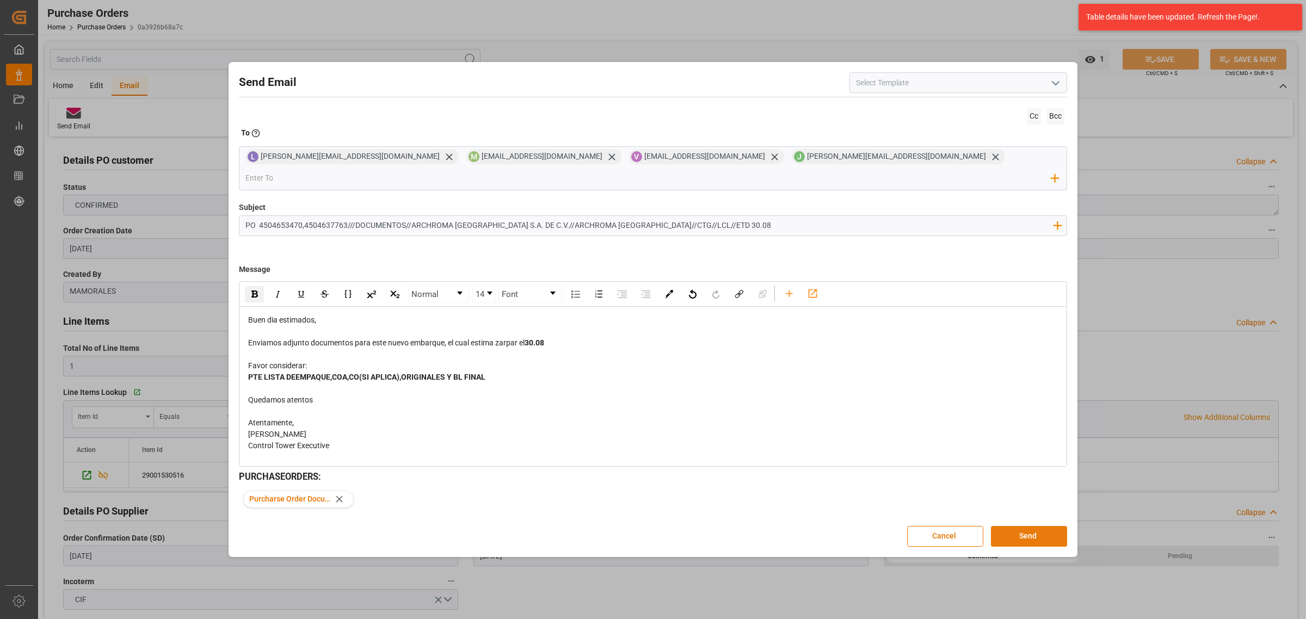
click at [1044, 526] on button "Send" at bounding box center [1029, 536] width 76 height 21
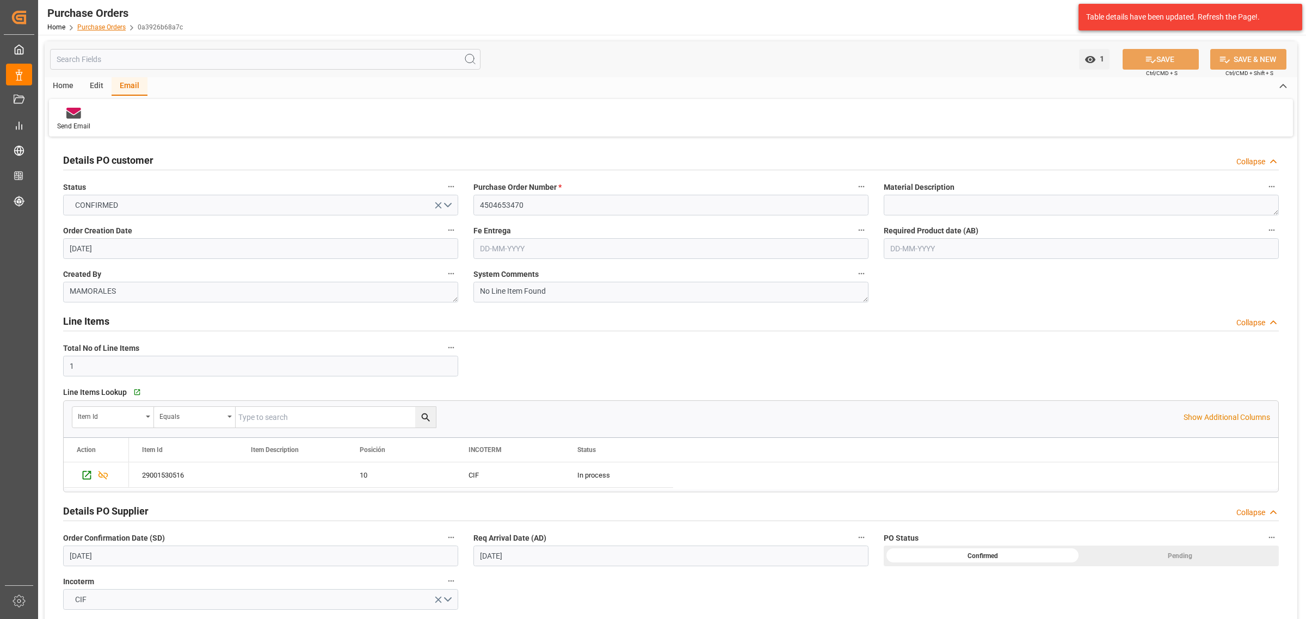
click at [88, 24] on link "Purchase Orders" at bounding box center [101, 27] width 48 height 8
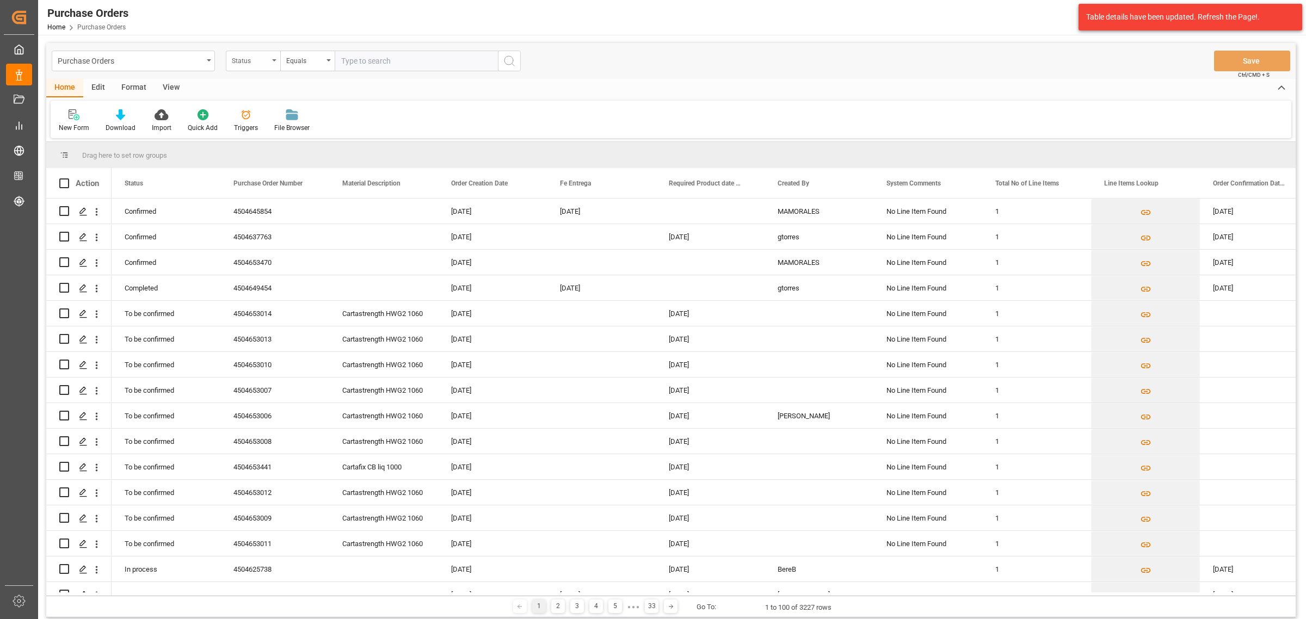
click at [266, 63] on div "Status" at bounding box center [250, 59] width 37 height 13
click at [300, 132] on div "Purchase Order Number" at bounding box center [307, 133] width 162 height 23
click at [291, 60] on div "Equals" at bounding box center [304, 59] width 37 height 13
click at [325, 134] on div "Fuzzy search" at bounding box center [362, 133] width 162 height 23
paste input "PO4504645159"
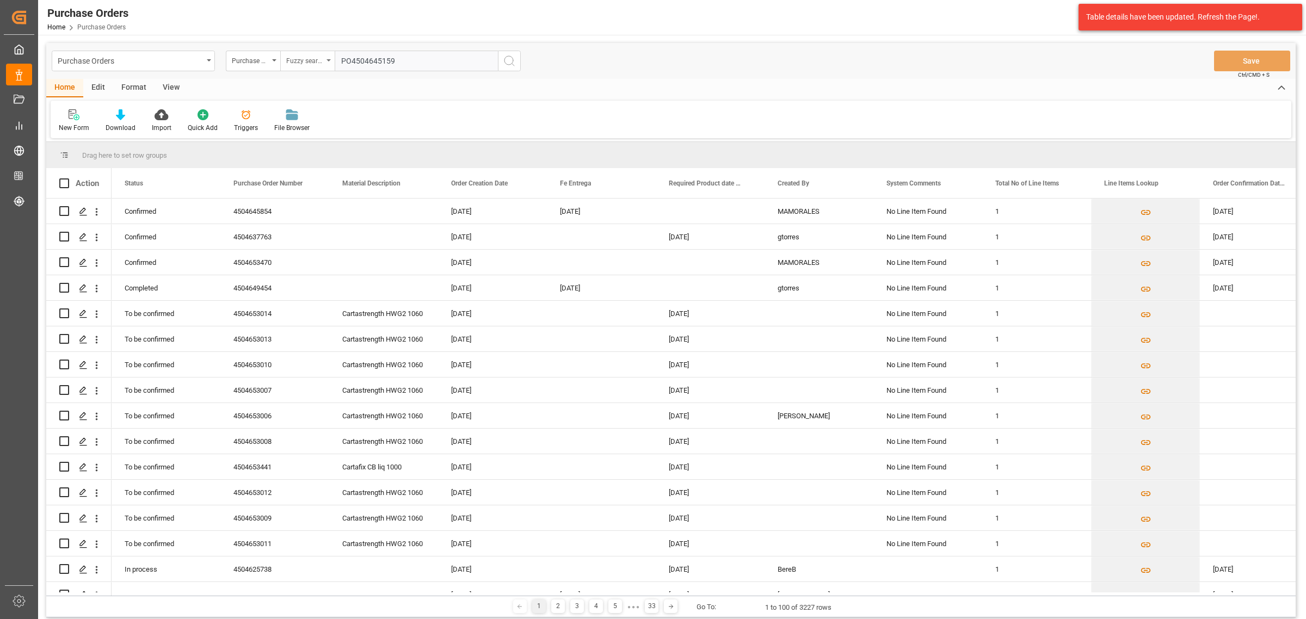
drag, startPoint x: 351, startPoint y: 60, endPoint x: 298, endPoint y: 63, distance: 53.4
click at [298, 63] on div "Purchase Order Number Fuzzy search PO4504645159" at bounding box center [373, 61] width 295 height 21
type input "4504645159"
click at [518, 66] on button "search button" at bounding box center [509, 61] width 23 height 21
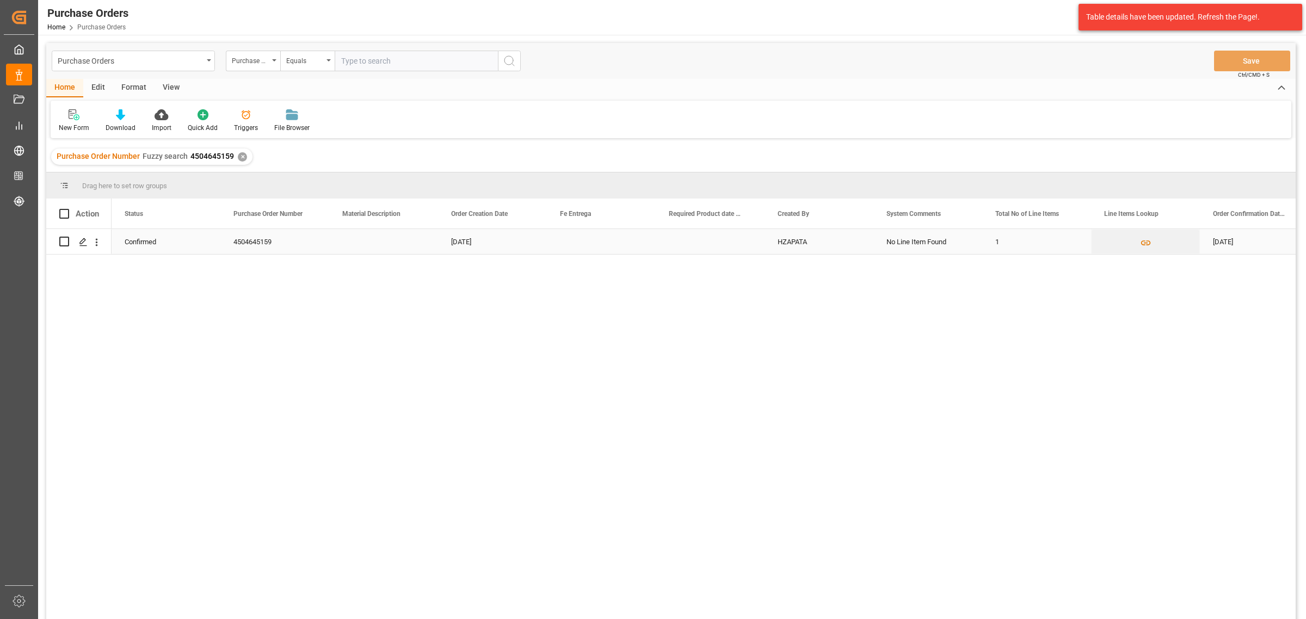
click at [71, 243] on div "Press SPACE to select this row." at bounding box center [78, 242] width 39 height 24
click at [78, 247] on div "Press SPACE to select this row." at bounding box center [83, 242] width 16 height 20
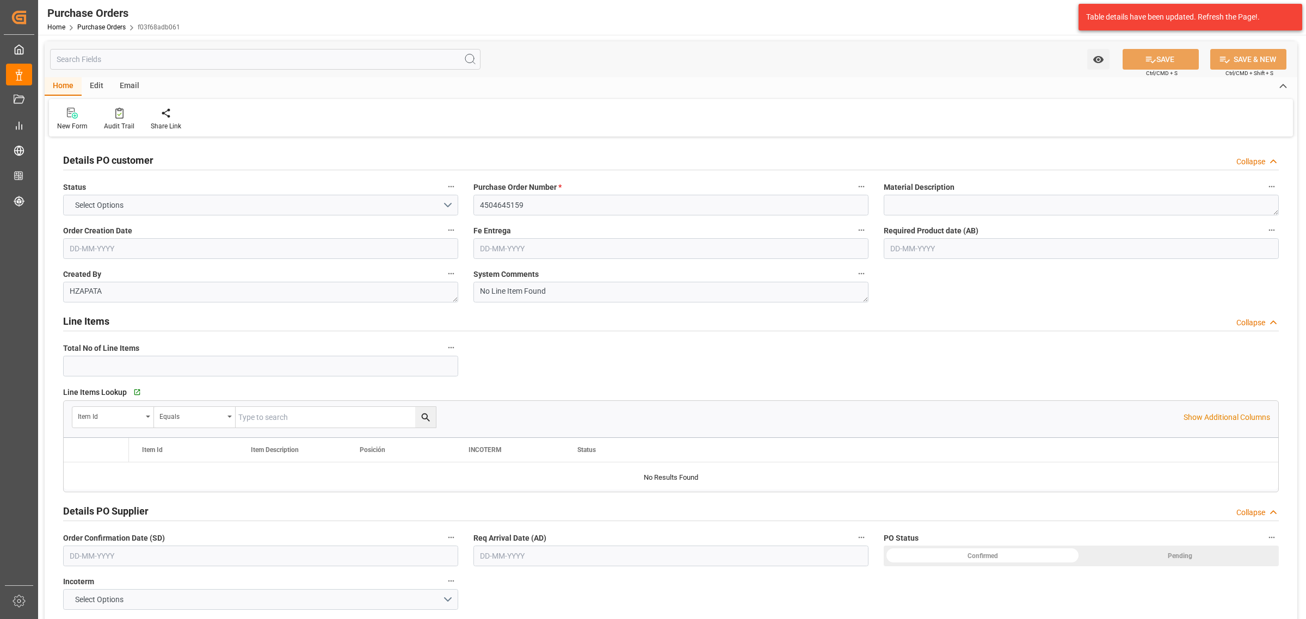
type input "1"
type input "17-07-2025"
type input "[DATE]"
click at [534, 558] on input "text" at bounding box center [670, 556] width 395 height 21
click at [618, 398] on button "Next Month" at bounding box center [620, 398] width 7 height 7
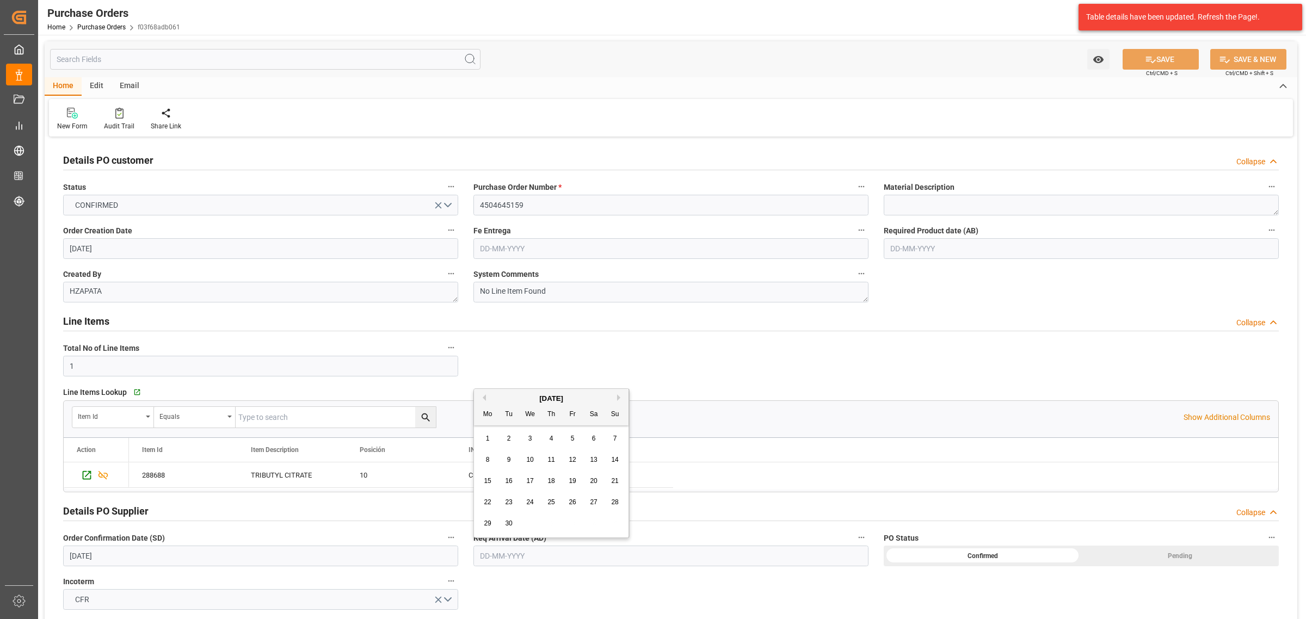
click at [512, 483] on span "16" at bounding box center [508, 481] width 7 height 8
type input "16-09-2025"
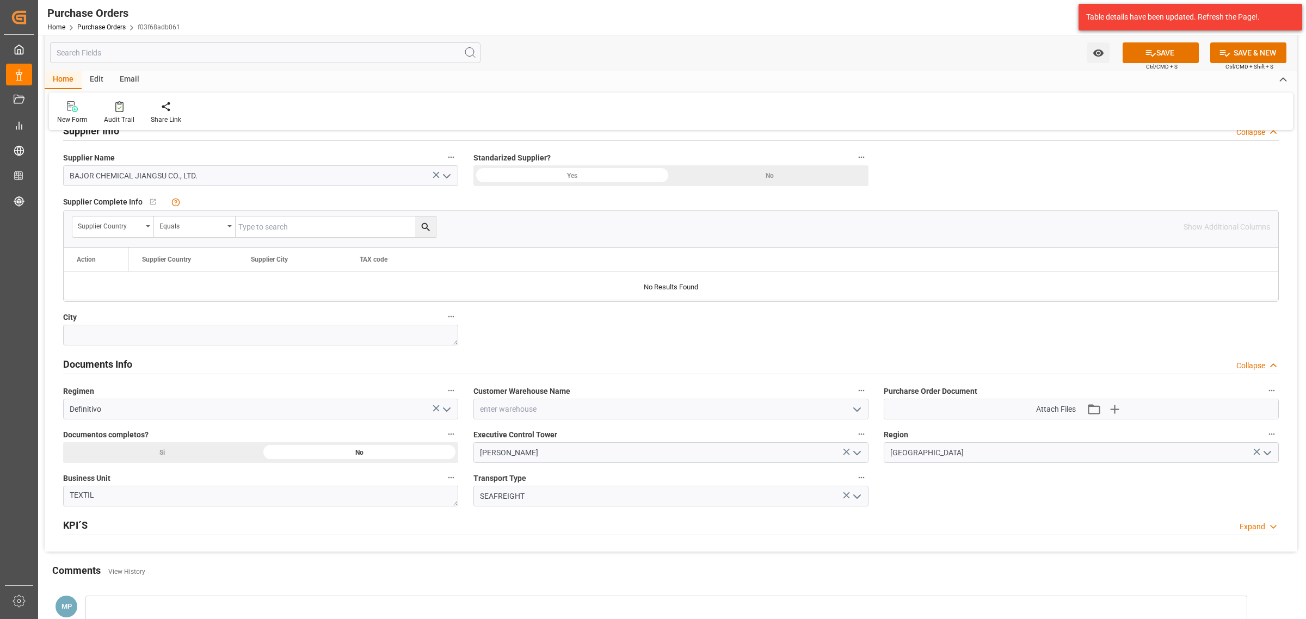
scroll to position [544, 0]
click at [852, 409] on icon "open menu" at bounding box center [857, 407] width 13 height 13
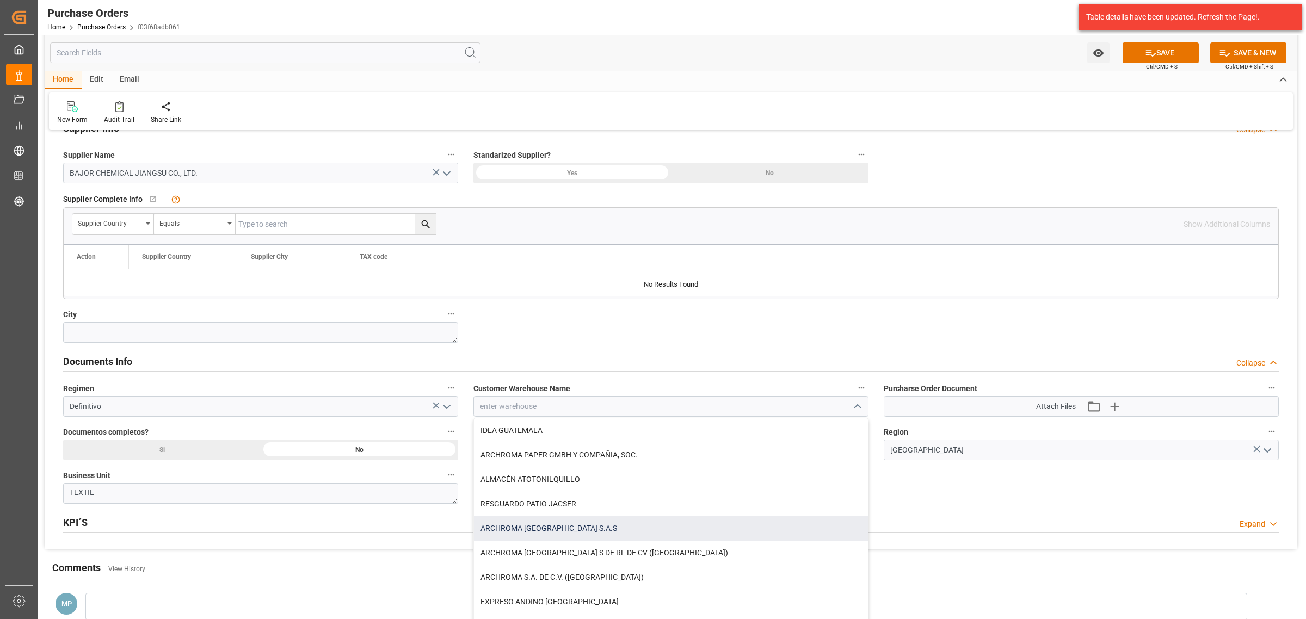
click at [548, 534] on div "ARCHROMA [GEOGRAPHIC_DATA] S.A.S" at bounding box center [671, 528] width 394 height 24
type input "ARCHROMA [GEOGRAPHIC_DATA] S.A.S"
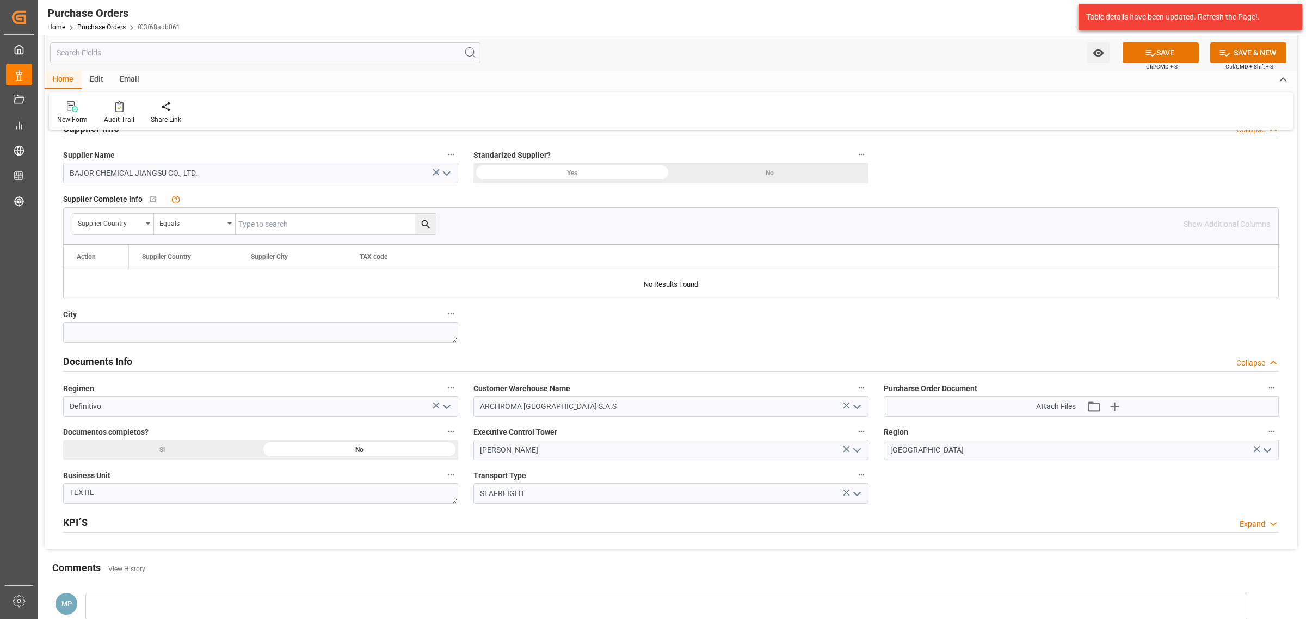
click at [884, 22] on div "Si" at bounding box center [983, 12] width 198 height 21
click at [1125, 412] on button "Upload new file" at bounding box center [1117, 406] width 23 height 17
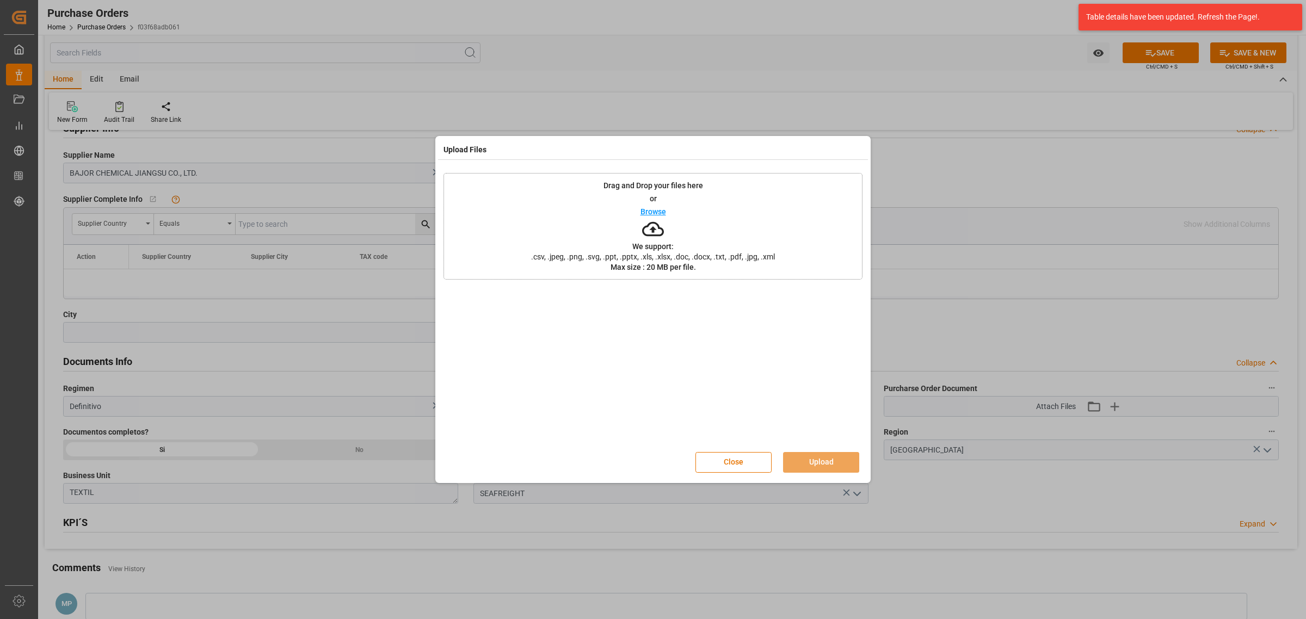
click at [655, 205] on div "Drag and Drop your files here or Browse We support: .csv, .jpeg, .png, .svg, .p…" at bounding box center [653, 226] width 419 height 107
click at [823, 451] on div "Close Upload" at bounding box center [653, 463] width 419 height 36
click at [826, 456] on button "Upload" at bounding box center [821, 462] width 76 height 21
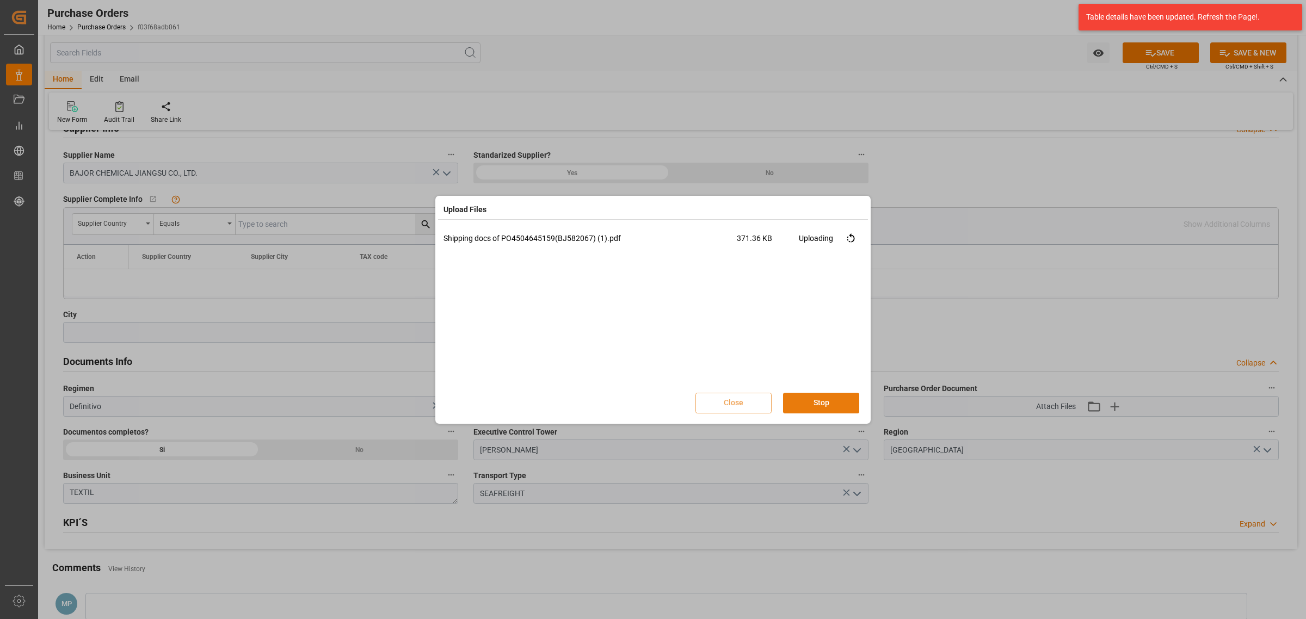
click at [828, 405] on button "Stop" at bounding box center [821, 403] width 76 height 21
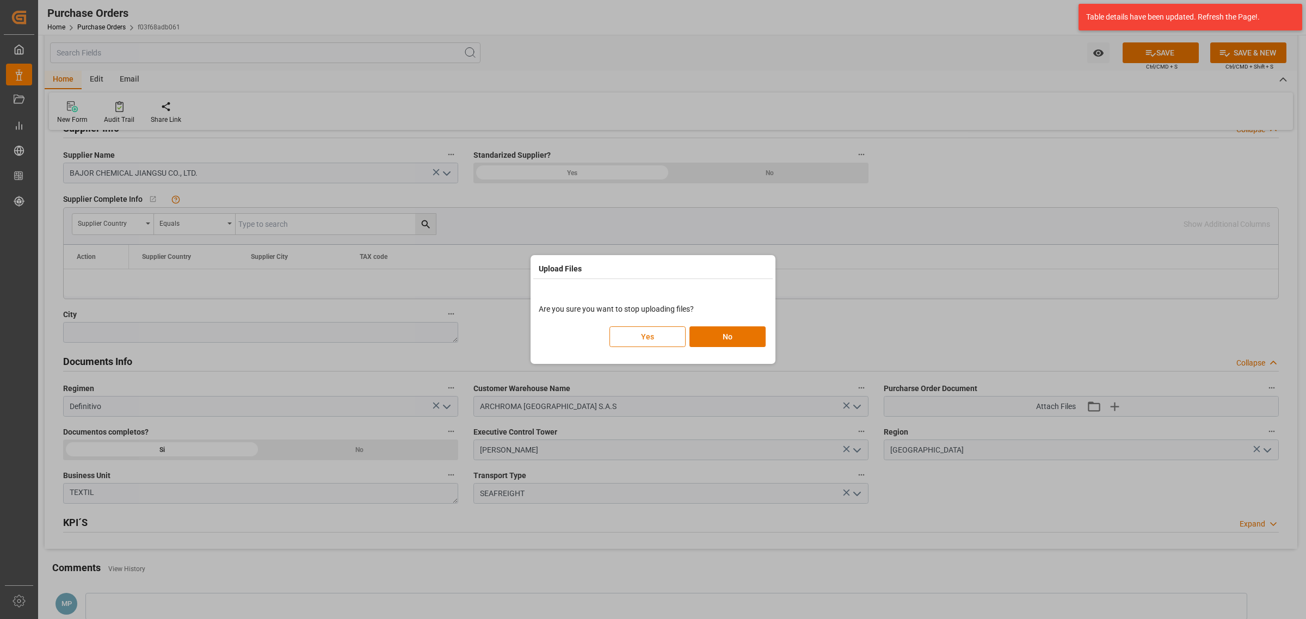
click at [644, 336] on button "Yes" at bounding box center [648, 337] width 76 height 21
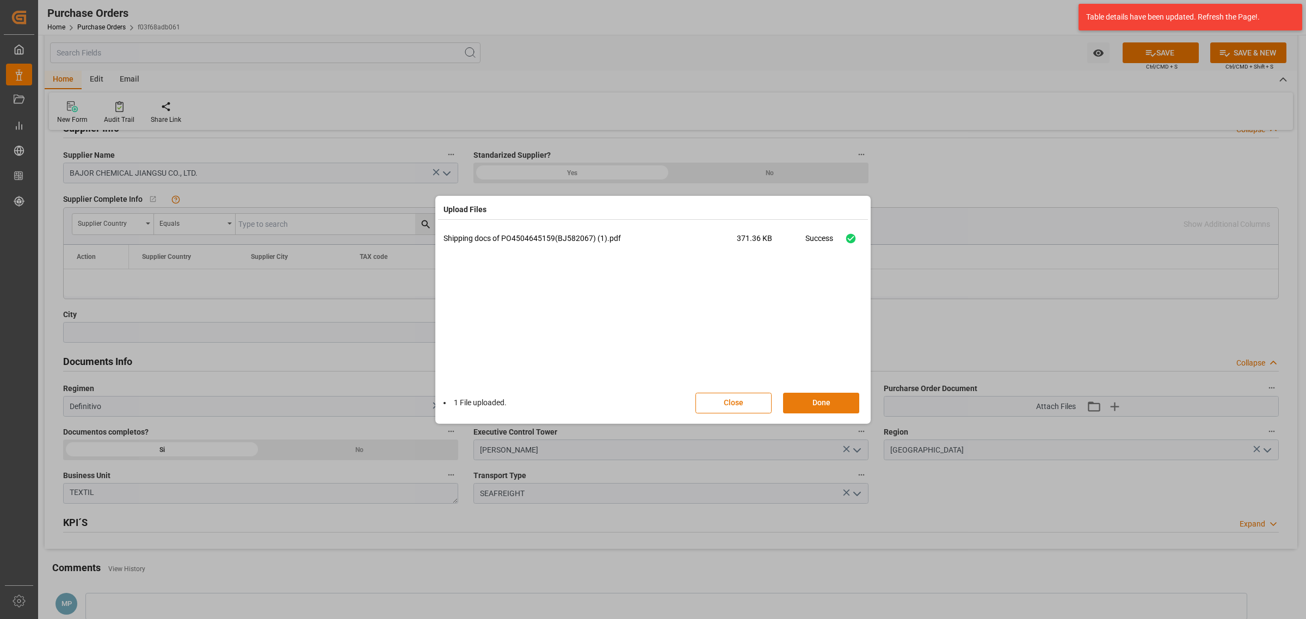
click at [817, 405] on button "Done" at bounding box center [821, 403] width 76 height 21
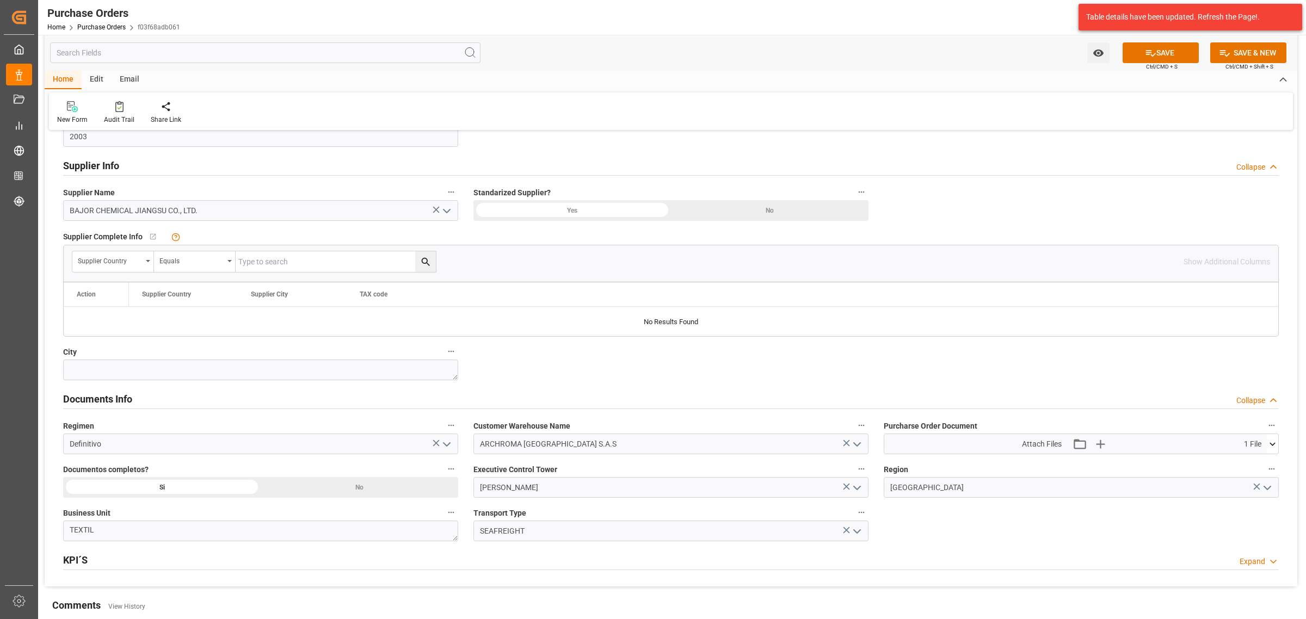
scroll to position [490, 0]
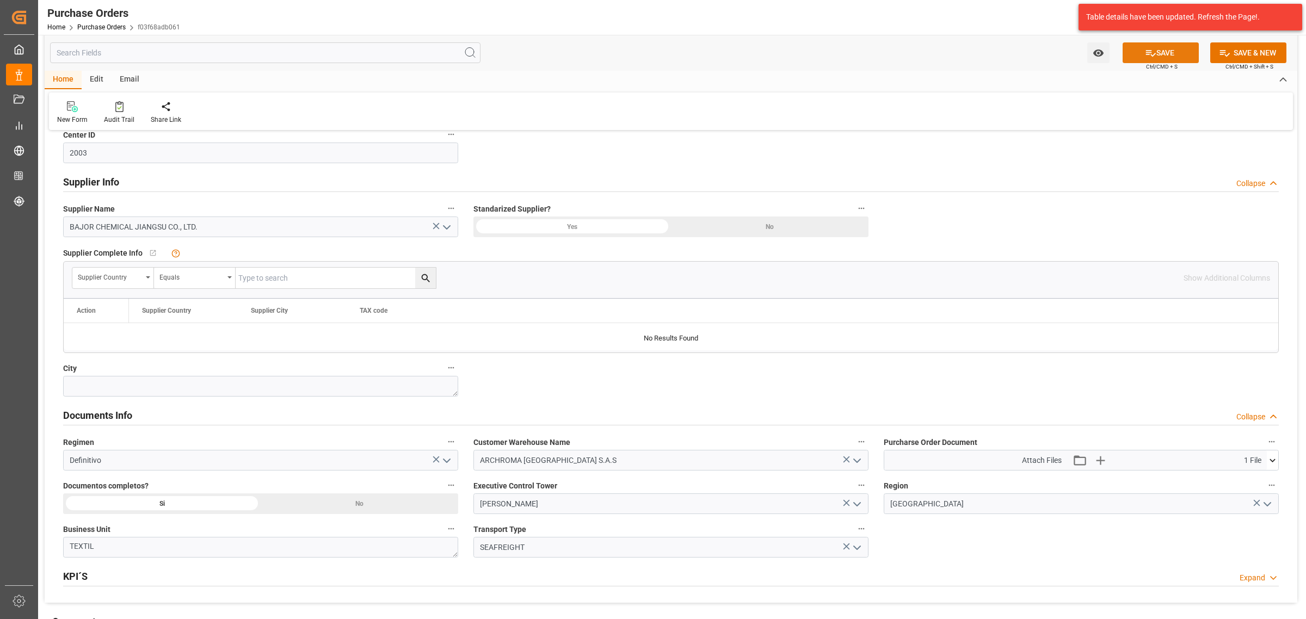
click at [1136, 56] on button "SAVE" at bounding box center [1161, 52] width 76 height 21
click at [1080, 52] on div "Watch Option" at bounding box center [1095, 52] width 33 height 21
click at [1104, 56] on button "Watch Option" at bounding box center [1098, 52] width 22 height 21
click at [1036, 82] on span "Start Watching" at bounding box center [1053, 76] width 99 height 11
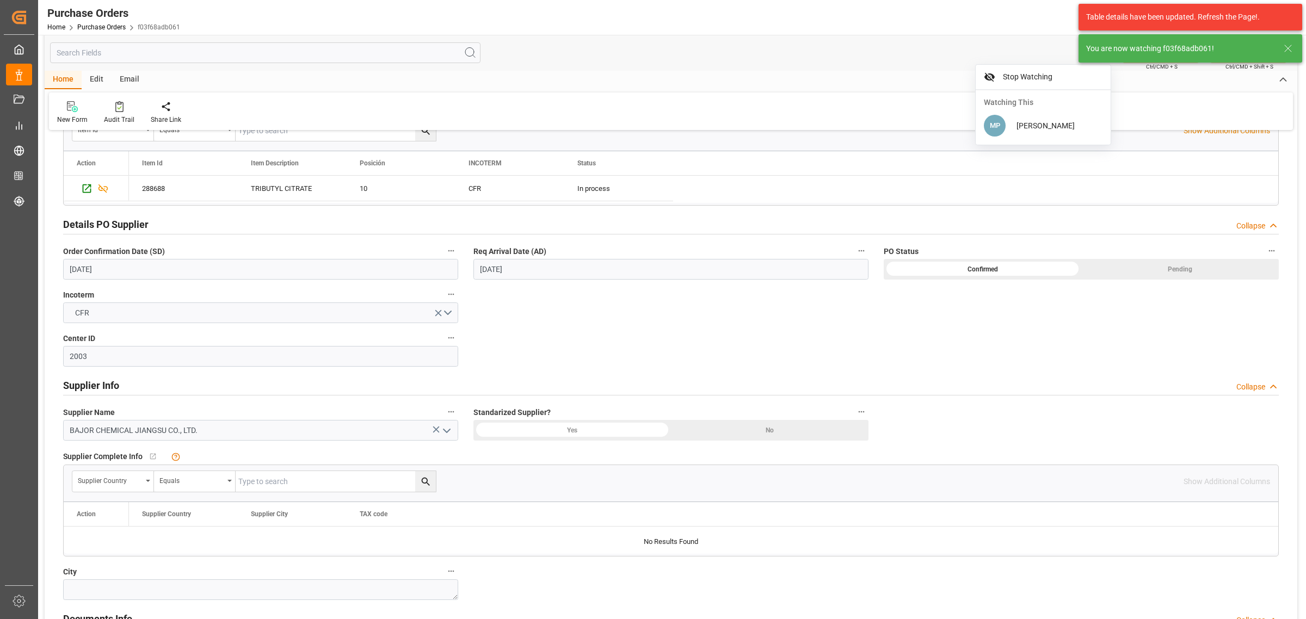
scroll to position [286, 0]
click at [85, 189] on icon "Press SPACE to select this row." at bounding box center [86, 188] width 11 height 11
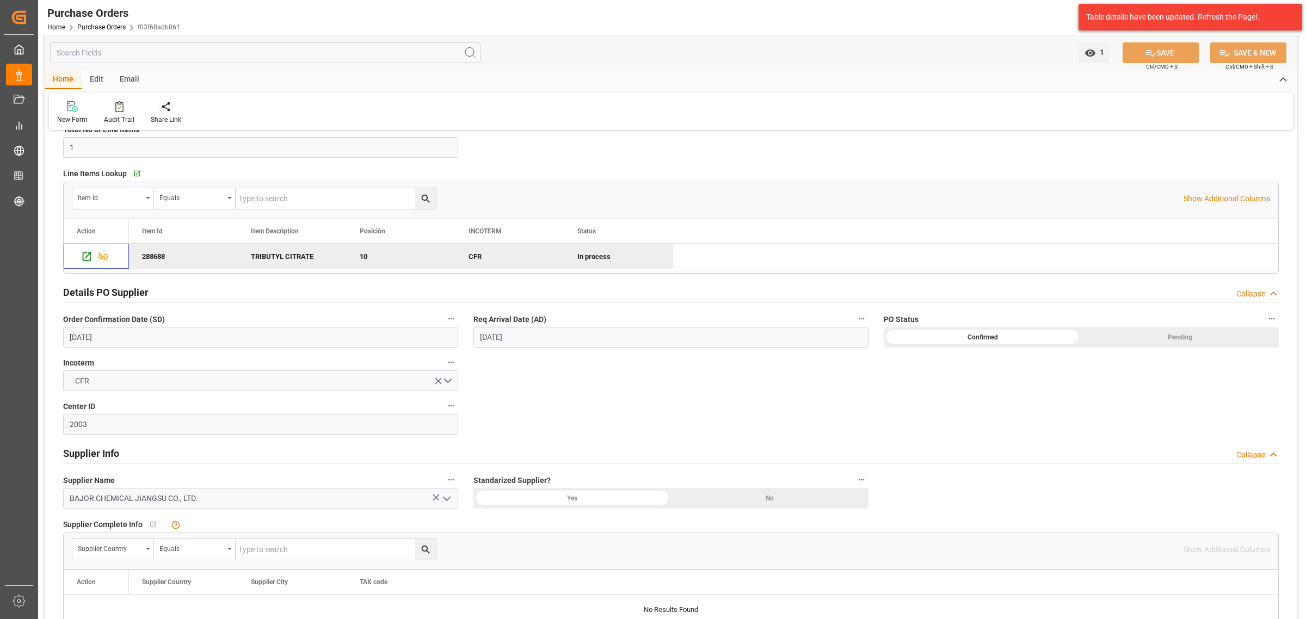
scroll to position [218, 0]
drag, startPoint x: 143, startPoint y: 86, endPoint x: 132, endPoint y: 85, distance: 11.5
click at [143, 86] on div "Email" at bounding box center [130, 80] width 36 height 19
click at [49, 109] on div "Send Email" at bounding box center [74, 113] width 50 height 24
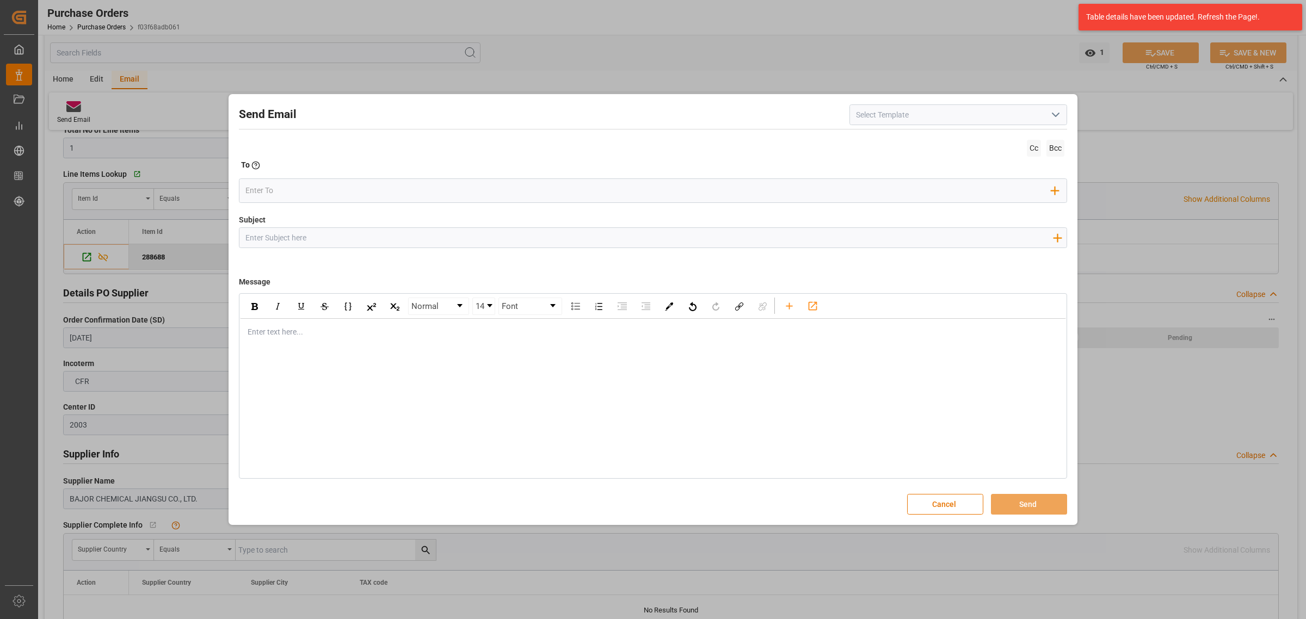
click at [333, 233] on input "Subject" at bounding box center [648, 237] width 819 height 19
paste input "4504645159"
click at [471, 234] on input "PO 4504645159 /TE//DOCUMENTOS//BAJOR CHEMICAL JIANGSUCO,LTD//" at bounding box center [648, 237] width 819 height 19
click at [527, 237] on input "PO 4504645159 /TE//DOCUMENTOS//BAJOR CHEMICAL JIANGSU CO,LTD//" at bounding box center [648, 237] width 819 height 19
click at [612, 238] on input "PO 4504645159 /TE//DOCUMENTOS//BAJOR CHEMICAL JIANGSU CO,LTD//ARCHROMA COLOMBIA…" at bounding box center [648, 237] width 819 height 19
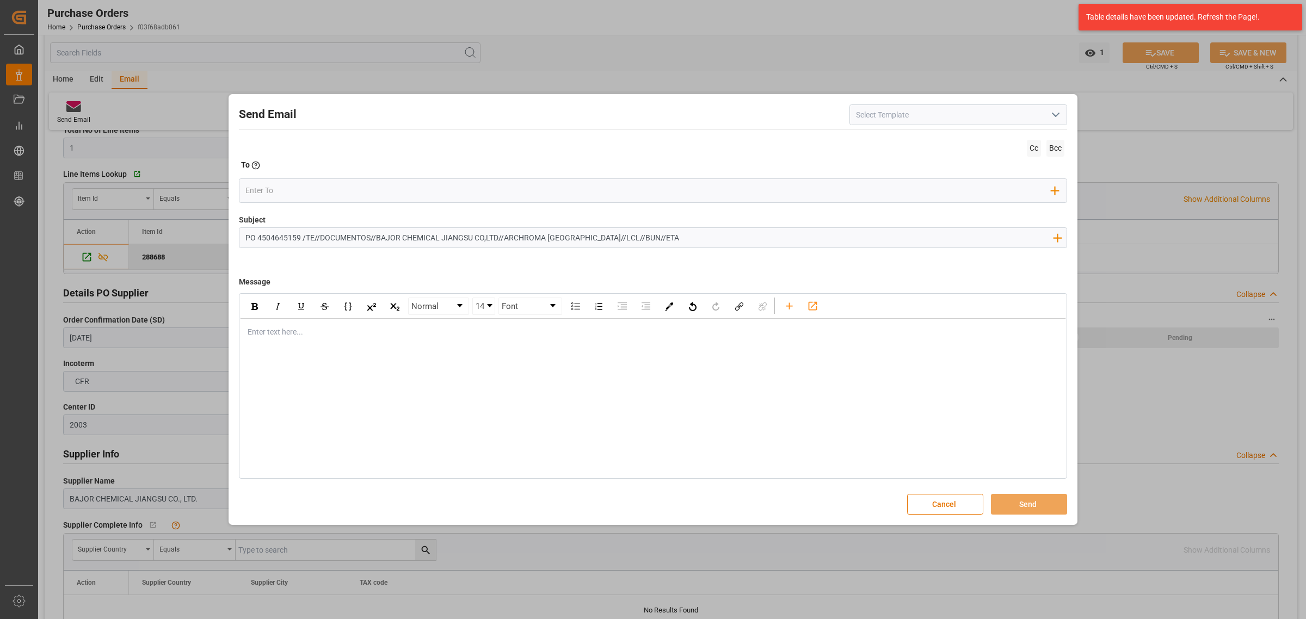
click at [680, 238] on input "PO 4504645159 /TE//DOCUMENTOS//BAJOR CHEMICAL JIANGSU CO,LTD//ARCHROMA COLOMBIA…" at bounding box center [648, 237] width 819 height 19
type input "PO 4504645159 /TE//DOCUMENTOS//BAJOR CHEMICAL JIANGSU CO,LTD//ARCHROMA COLOMBIA…"
click at [371, 333] on div "rdw-editor" at bounding box center [653, 332] width 810 height 11
click at [303, 337] on div "rdw-editor" at bounding box center [653, 332] width 810 height 11
paste div "rdw-editor"
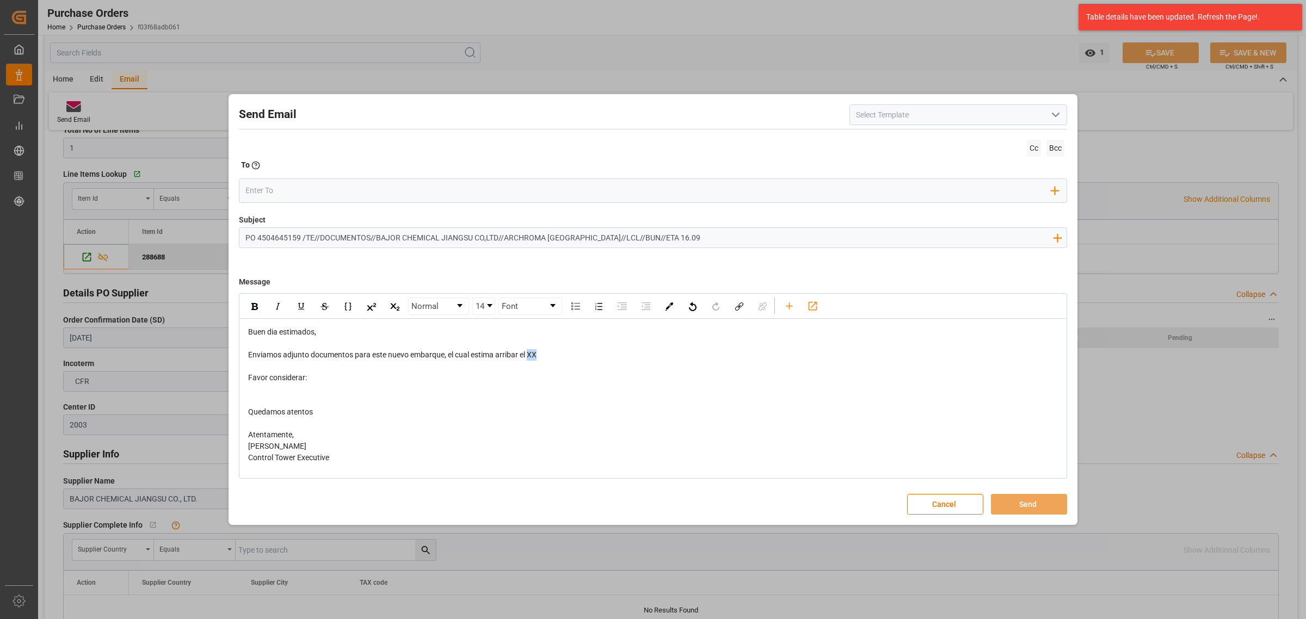
drag, startPoint x: 539, startPoint y: 354, endPoint x: 529, endPoint y: 354, distance: 9.8
click at [529, 354] on div "Enviamos adjunto documentos para este nuevo embarque, el cual estima arribar el…" at bounding box center [653, 354] width 810 height 11
click at [293, 379] on span "Favor considerar:" at bounding box center [277, 377] width 59 height 9
click at [265, 387] on div "rdw-editor" at bounding box center [653, 389] width 810 height 11
drag, startPoint x: 329, startPoint y: 385, endPoint x: 247, endPoint y: 388, distance: 82.8
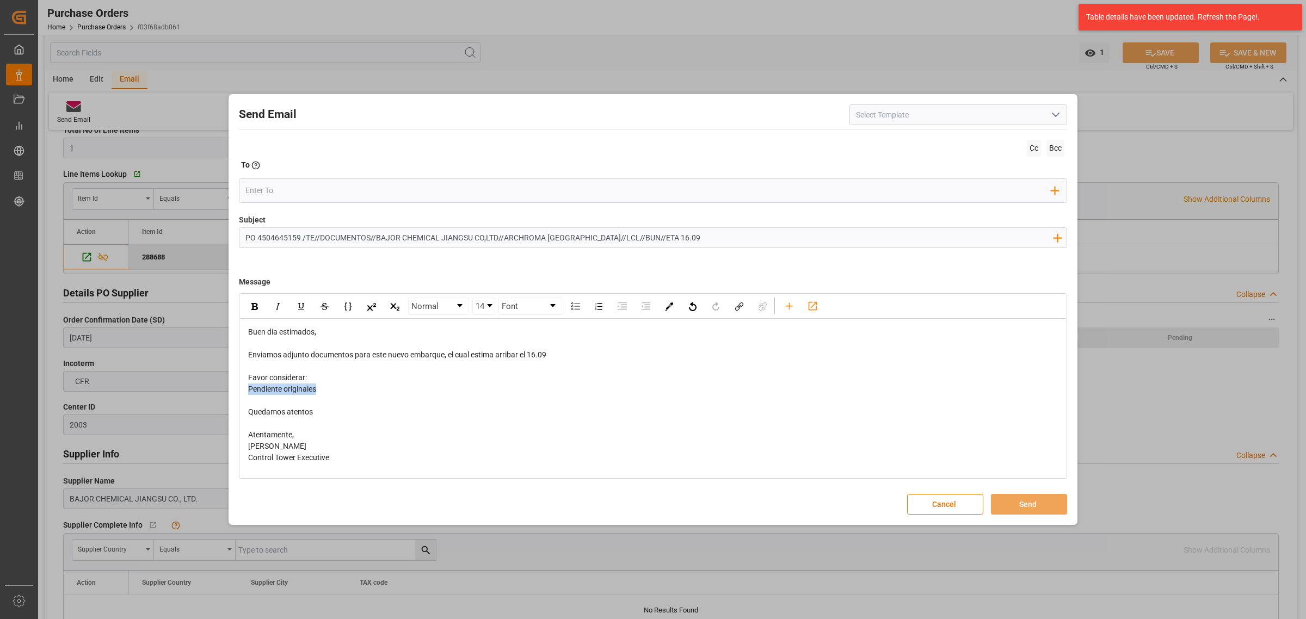
click at [247, 388] on div "Buen dia estimados, Enviamos adjunto documentos para este nuevo embarque, el cu…" at bounding box center [653, 401] width 826 height 164
click at [254, 311] on div "rdw-inline-control" at bounding box center [254, 306] width 19 height 16
click at [325, 387] on div "Pendiente originales" at bounding box center [653, 389] width 810 height 11
drag, startPoint x: 563, startPoint y: 359, endPoint x: 531, endPoint y: 358, distance: 32.7
click at [531, 358] on div "Enviamos adjunto documentos para este nuevo embarque, el cual estima arribar el…" at bounding box center [653, 354] width 810 height 11
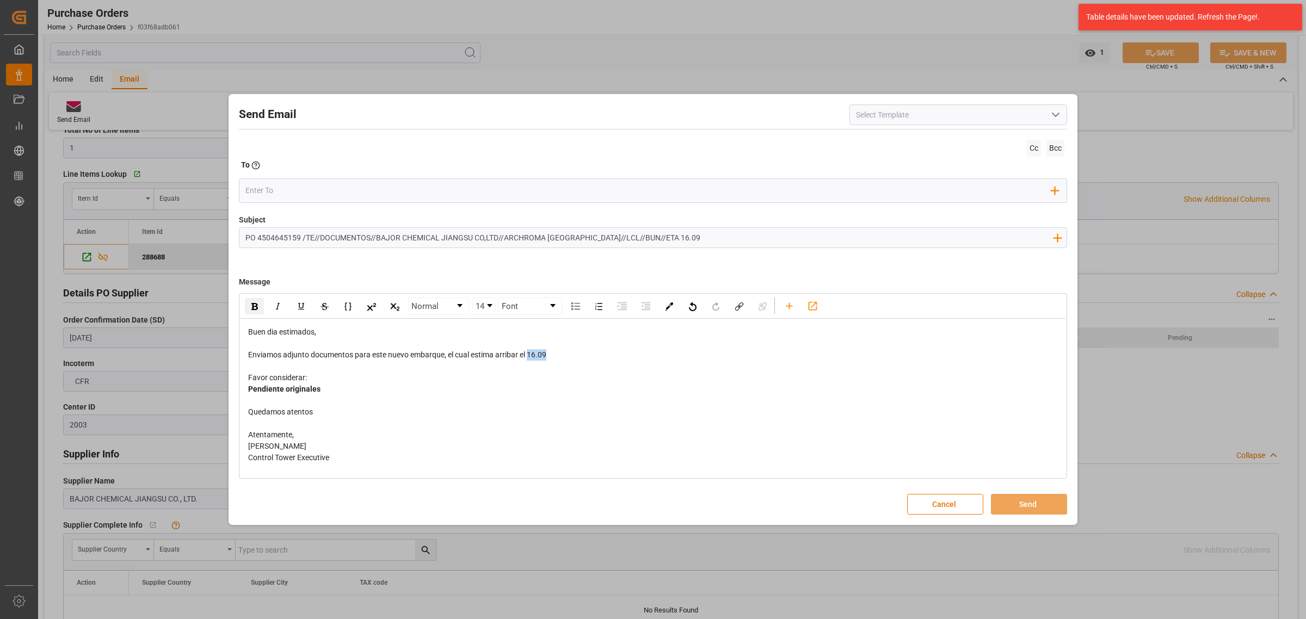
click at [255, 305] on img "rdw-inline-control" at bounding box center [254, 306] width 7 height 7
click at [351, 387] on div "Pendiente originales" at bounding box center [653, 389] width 810 height 11
click at [328, 388] on span "Pendiente originales y OCOA" at bounding box center [298, 389] width 100 height 9
click at [331, 391] on span "Pendiente originales y OCOA" at bounding box center [298, 389] width 100 height 9
click at [784, 304] on div "rdw-toolbar" at bounding box center [789, 306] width 19 height 16
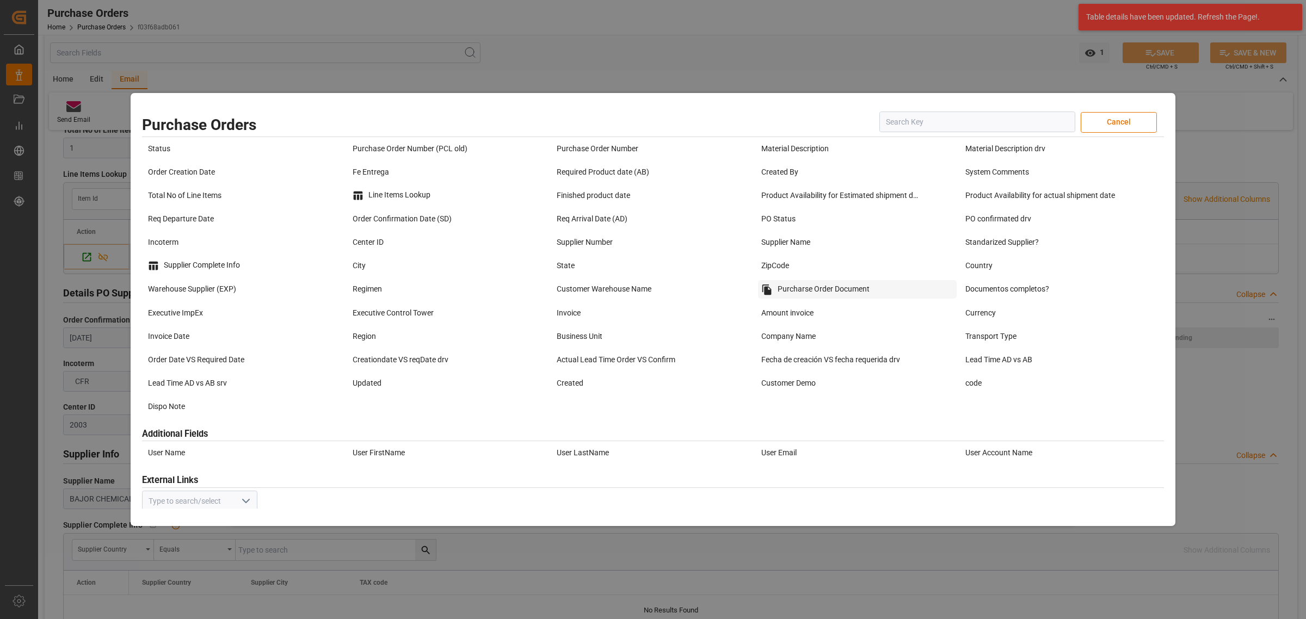
click at [831, 287] on div "Purcharse Order Document" at bounding box center [857, 289] width 199 height 19
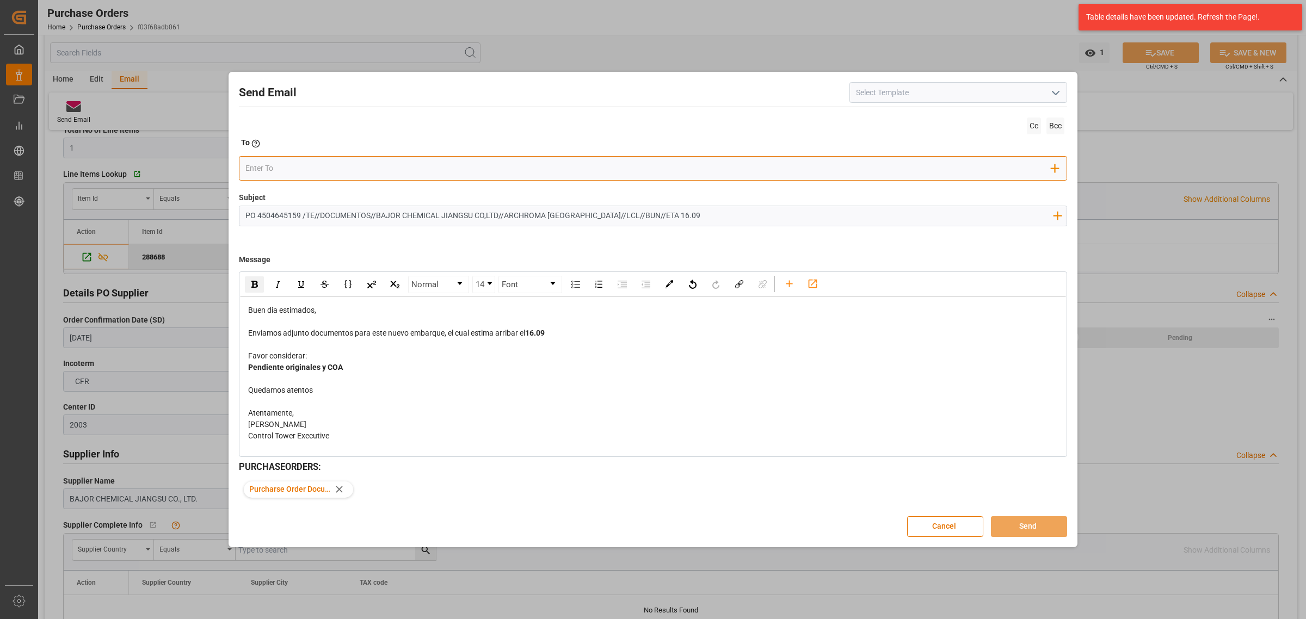
click at [312, 177] on div "Add Field to To" at bounding box center [653, 168] width 828 height 24
click at [325, 170] on input "email" at bounding box center [648, 169] width 807 height 16
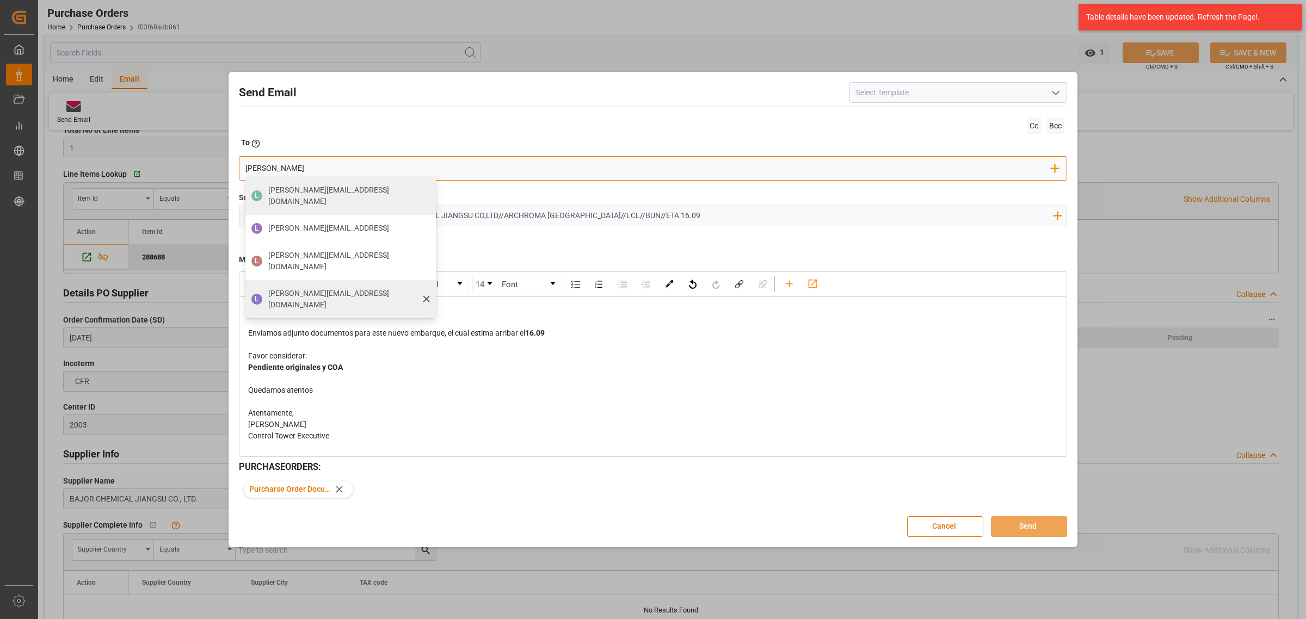
type input "[PERSON_NAME]"
click at [298, 288] on span "[PERSON_NAME][EMAIL_ADDRESS][PERSON_NAME][DOMAIN_NAME]" at bounding box center [348, 299] width 160 height 23
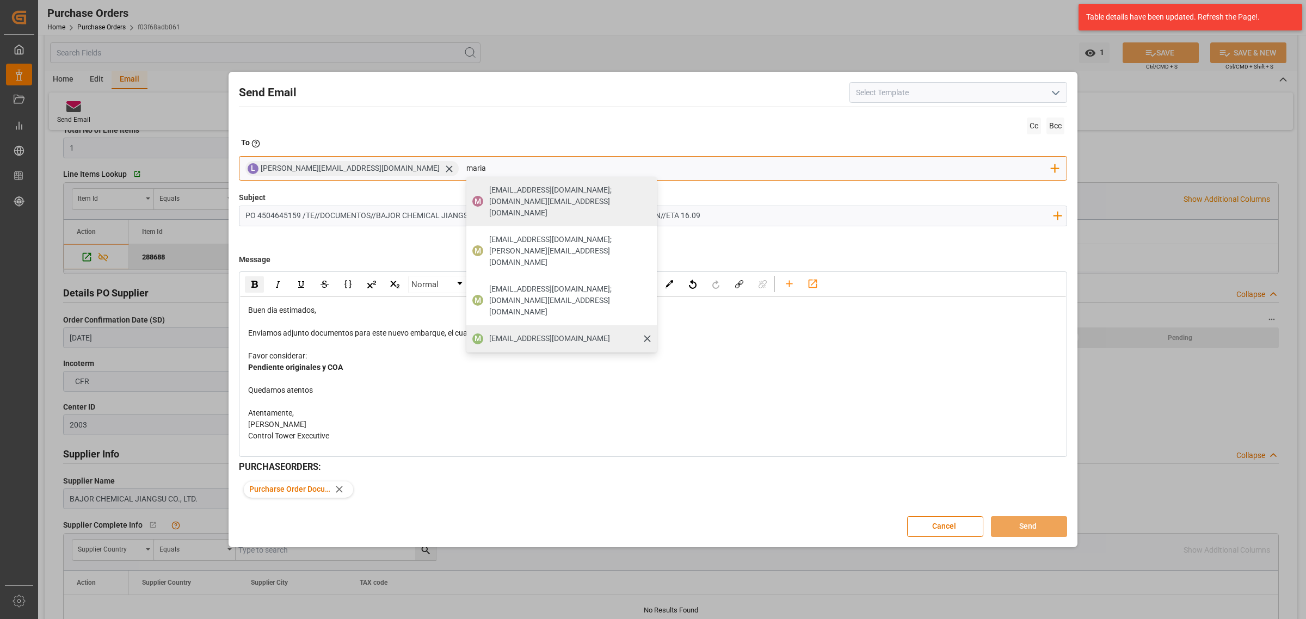
type input "maria"
click at [489, 333] on span "[PERSON_NAME][EMAIL_ADDRESS][PERSON_NAME][DOMAIN_NAME]" at bounding box center [549, 338] width 121 height 11
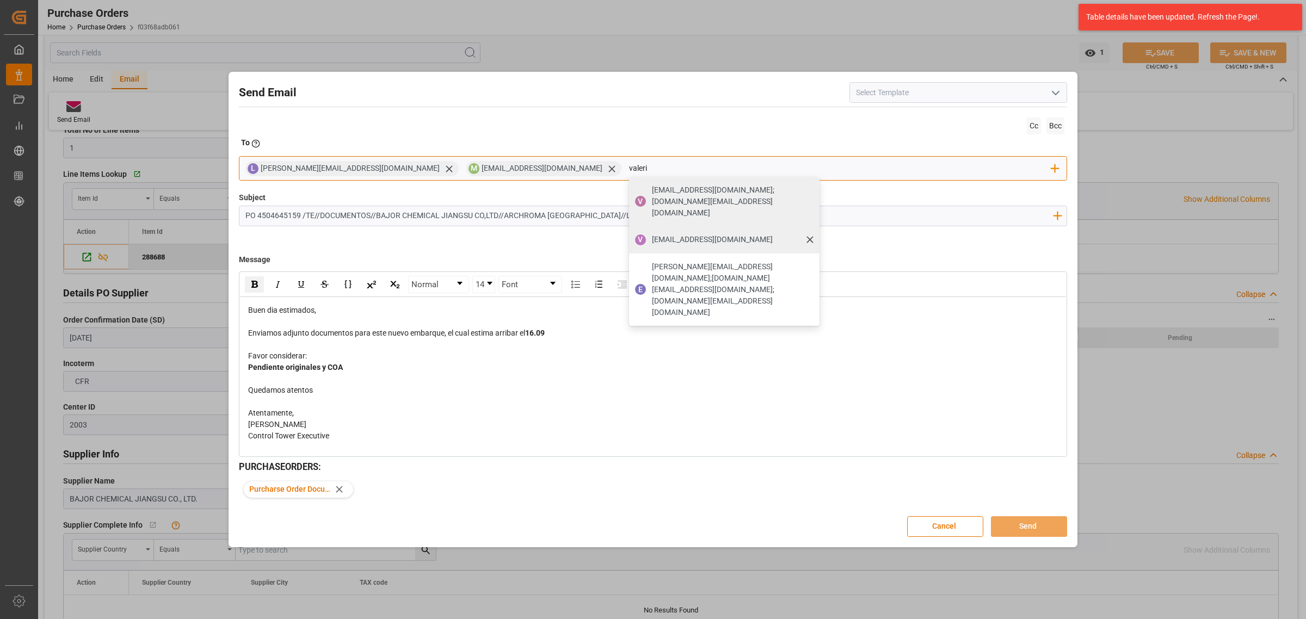
type input "valeri"
click at [652, 234] on span "[PERSON_NAME][EMAIL_ADDRESS][PERSON_NAME][DOMAIN_NAME]" at bounding box center [712, 239] width 121 height 11
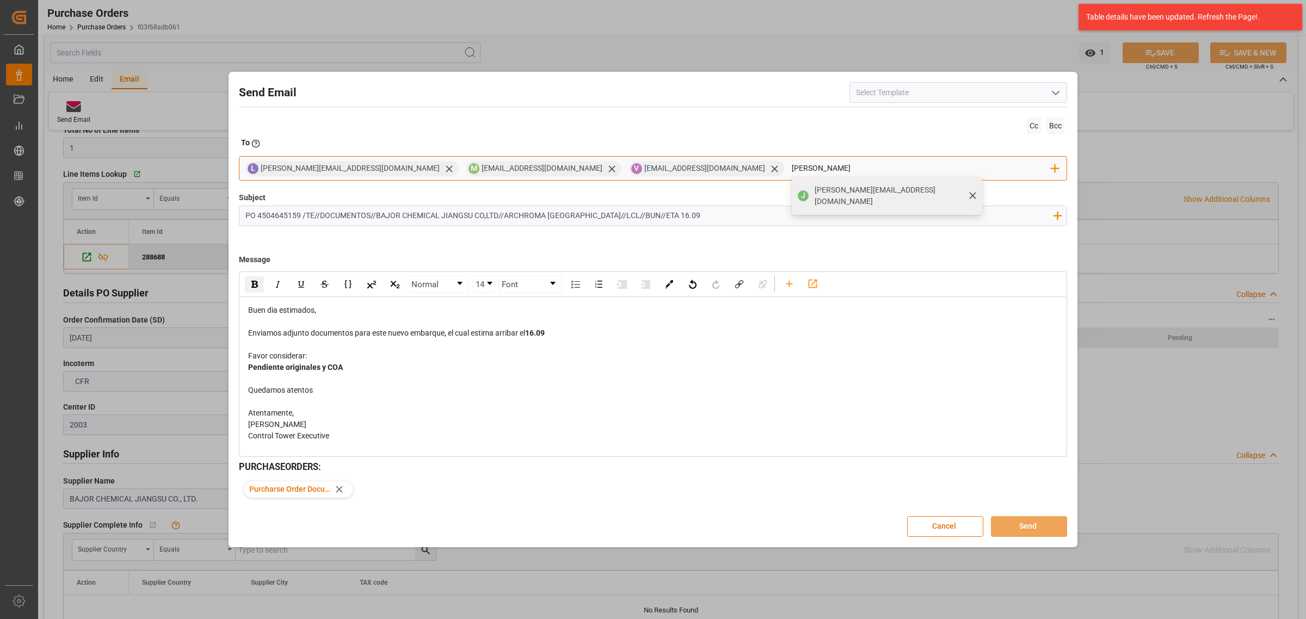
type input "jon"
click at [815, 192] on span "jonathan.rodriguez@leschaco.com" at bounding box center [895, 195] width 160 height 23
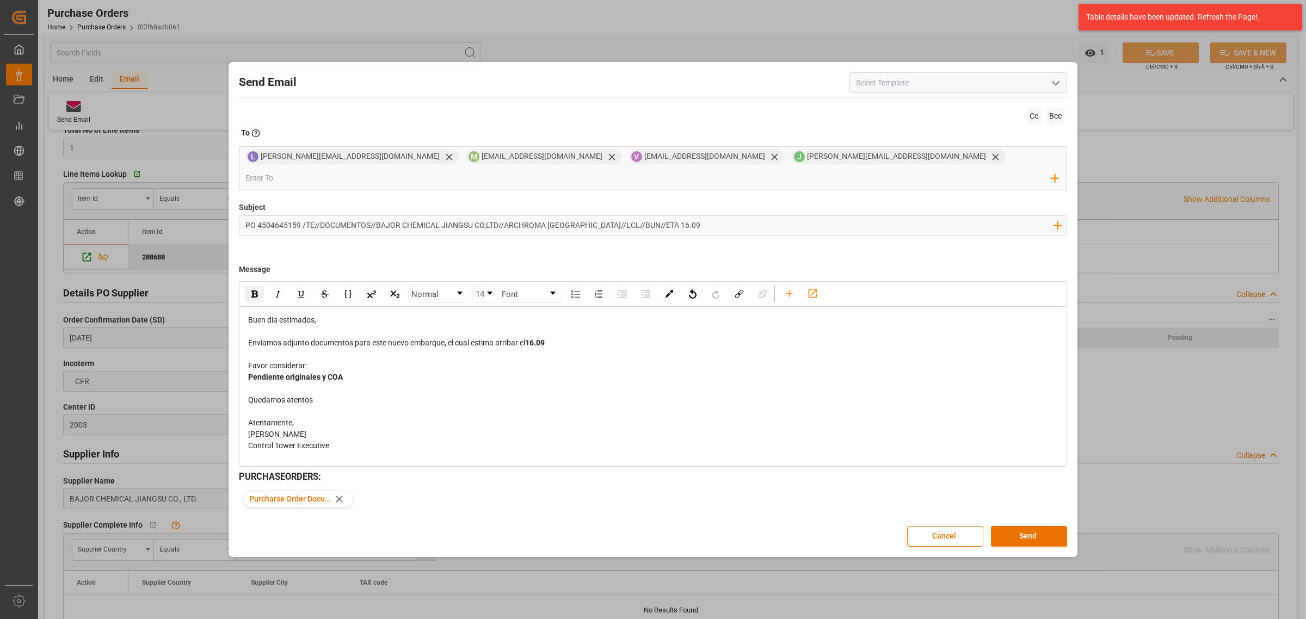
click at [356, 360] on div "Favor considerar:" at bounding box center [653, 365] width 810 height 11
click at [347, 372] on div "Pendiente originales y COA" at bounding box center [653, 377] width 810 height 11
click at [1031, 526] on button "Send" at bounding box center [1029, 536] width 76 height 21
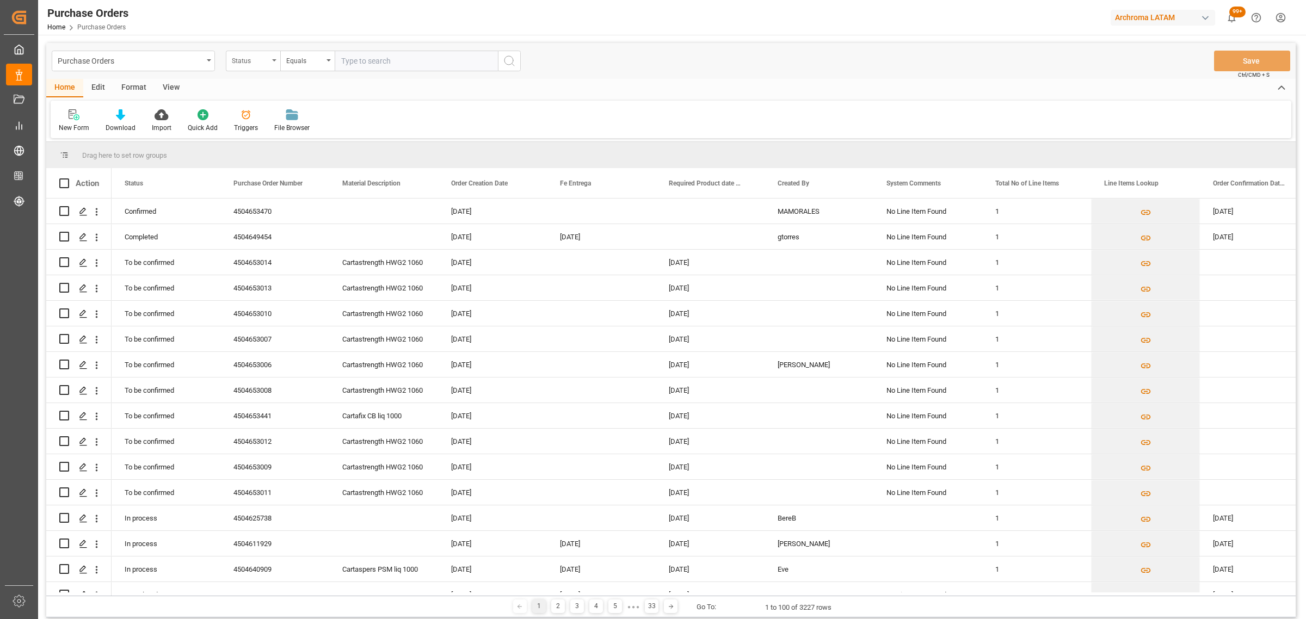
click at [238, 60] on div "Status" at bounding box center [250, 59] width 37 height 13
click at [276, 138] on div "Purchase Order Number" at bounding box center [307, 133] width 162 height 23
click at [319, 72] on div "Purchase Orders Purchase Order Number Equals Save Ctrl/CMD + S" at bounding box center [671, 61] width 1250 height 36
click at [317, 65] on div "Equals" at bounding box center [304, 59] width 37 height 13
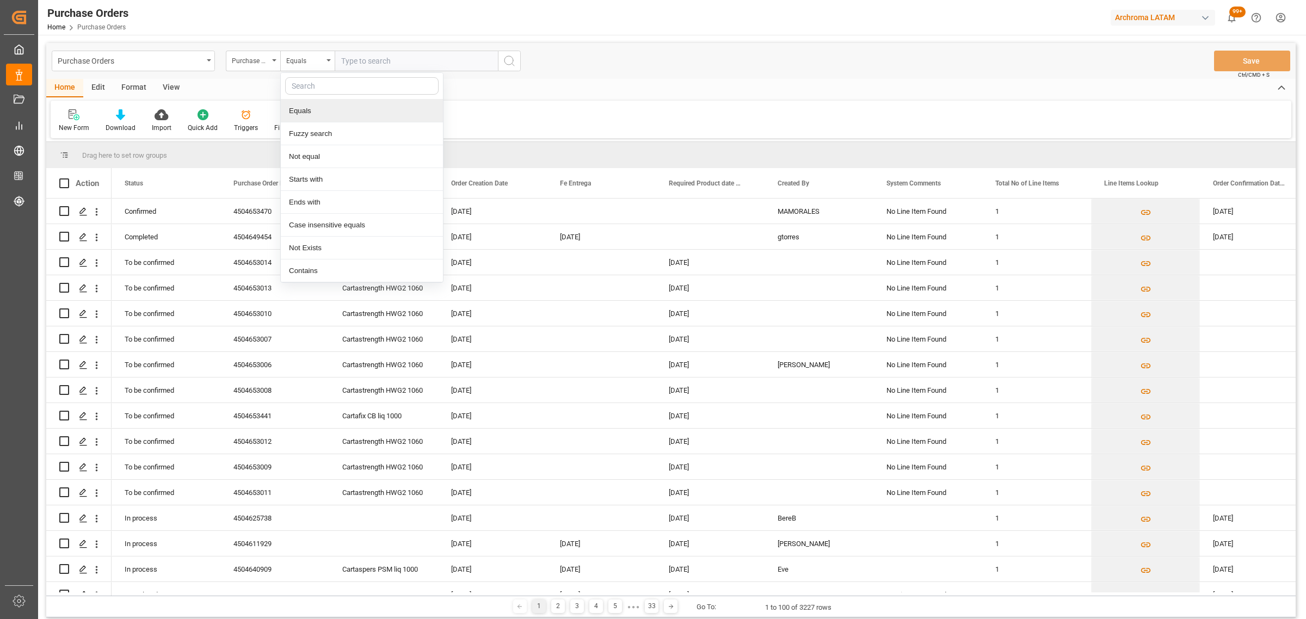
click at [330, 121] on div "Equals" at bounding box center [362, 111] width 162 height 23
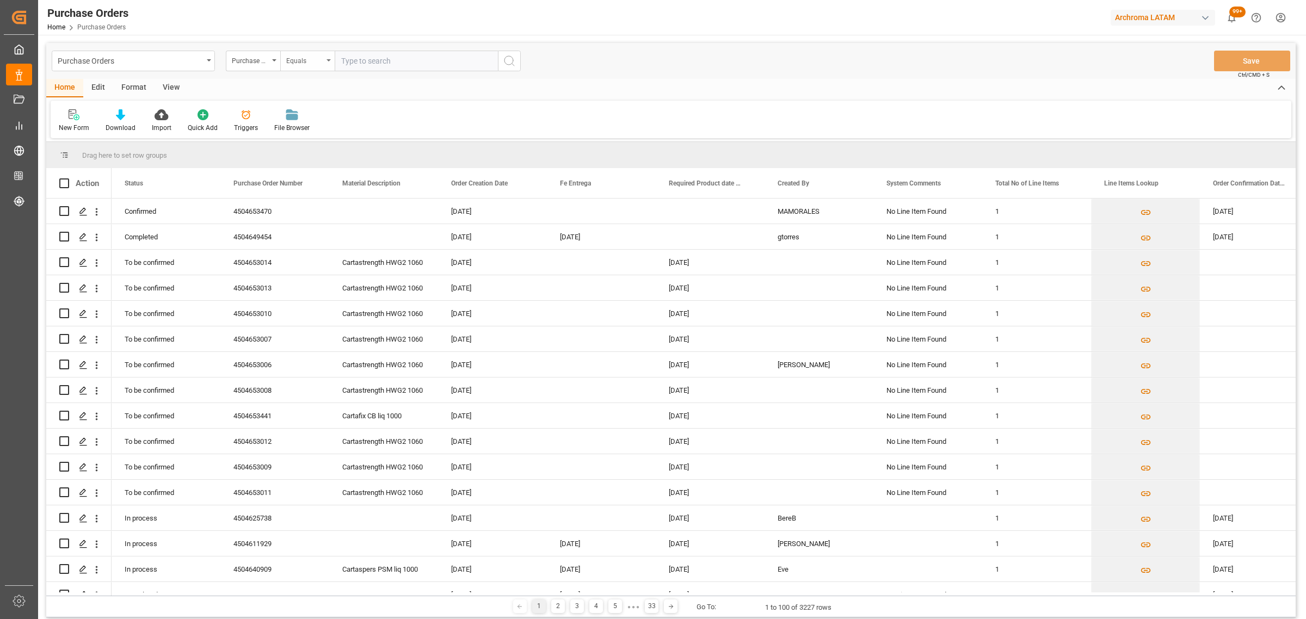
click at [318, 63] on div "Equals" at bounding box center [304, 59] width 37 height 13
click at [332, 126] on div "Fuzzy search" at bounding box center [362, 133] width 162 height 23
drag, startPoint x: 352, startPoint y: 73, endPoint x: 352, endPoint y: 64, distance: 9.8
click at [352, 71] on div "Purchase Orders Purchase Order Number Fuzzy search Save Ctrl/CMD + S" at bounding box center [671, 61] width 1250 height 36
click at [352, 51] on input "text" at bounding box center [416, 61] width 163 height 21
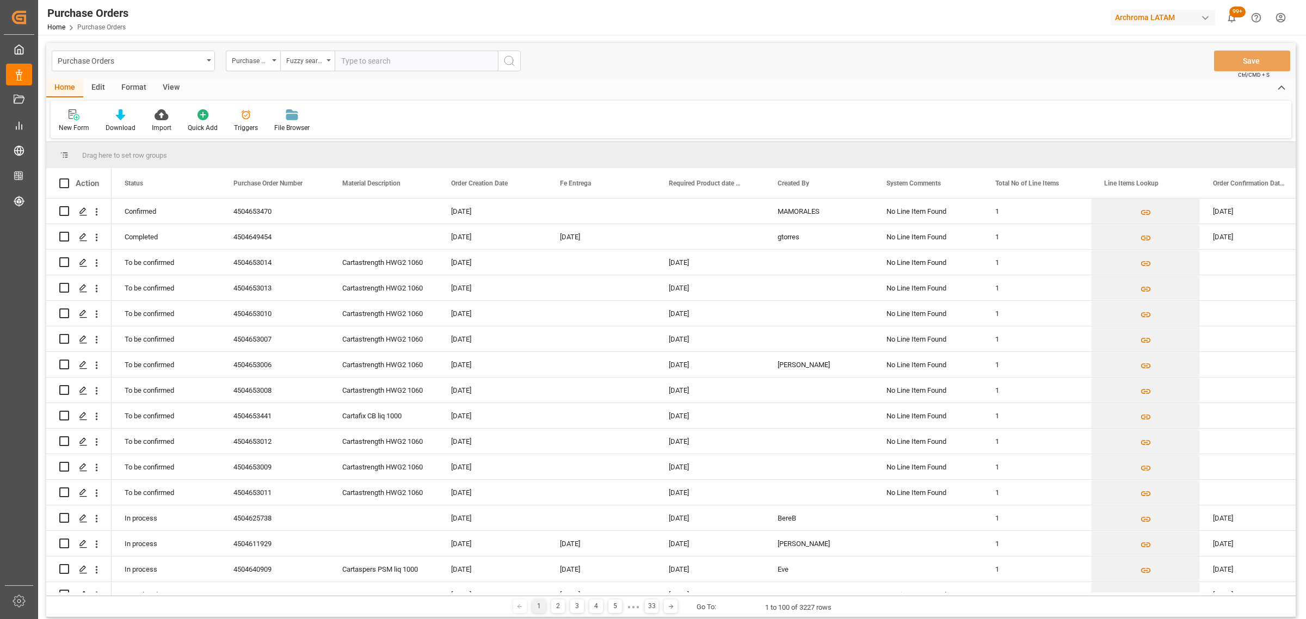
paste input "4504637763"
type input "4504637763"
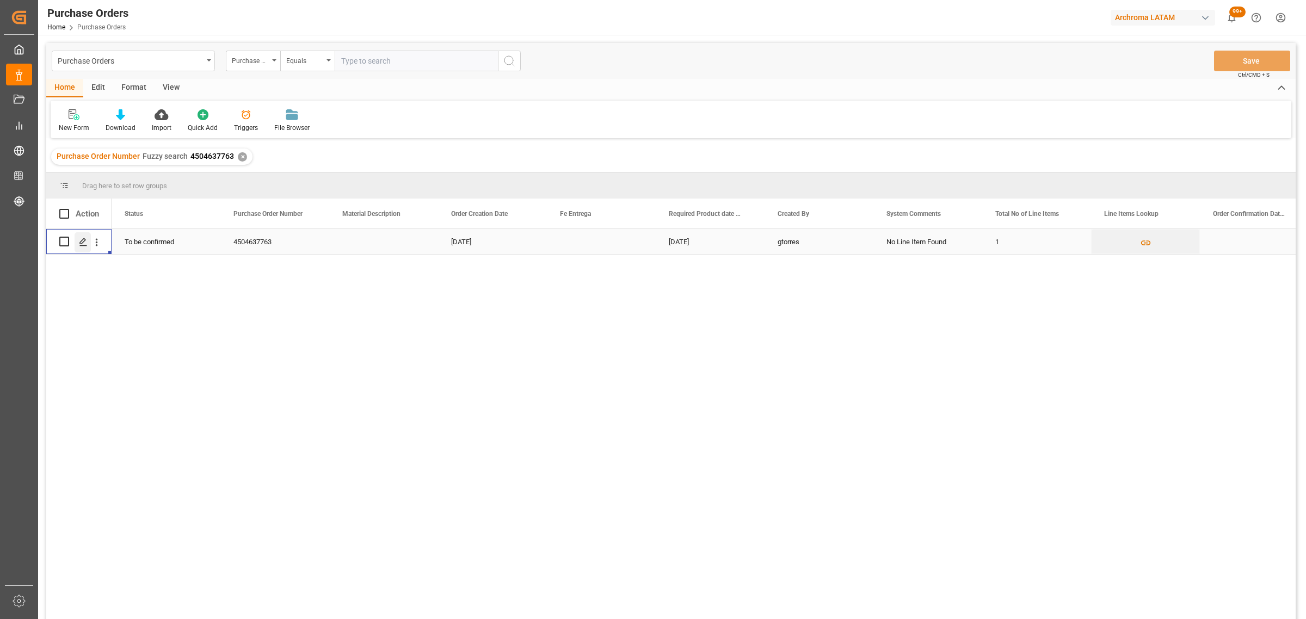
click at [84, 246] on icon "Press SPACE to select this row." at bounding box center [83, 242] width 9 height 9
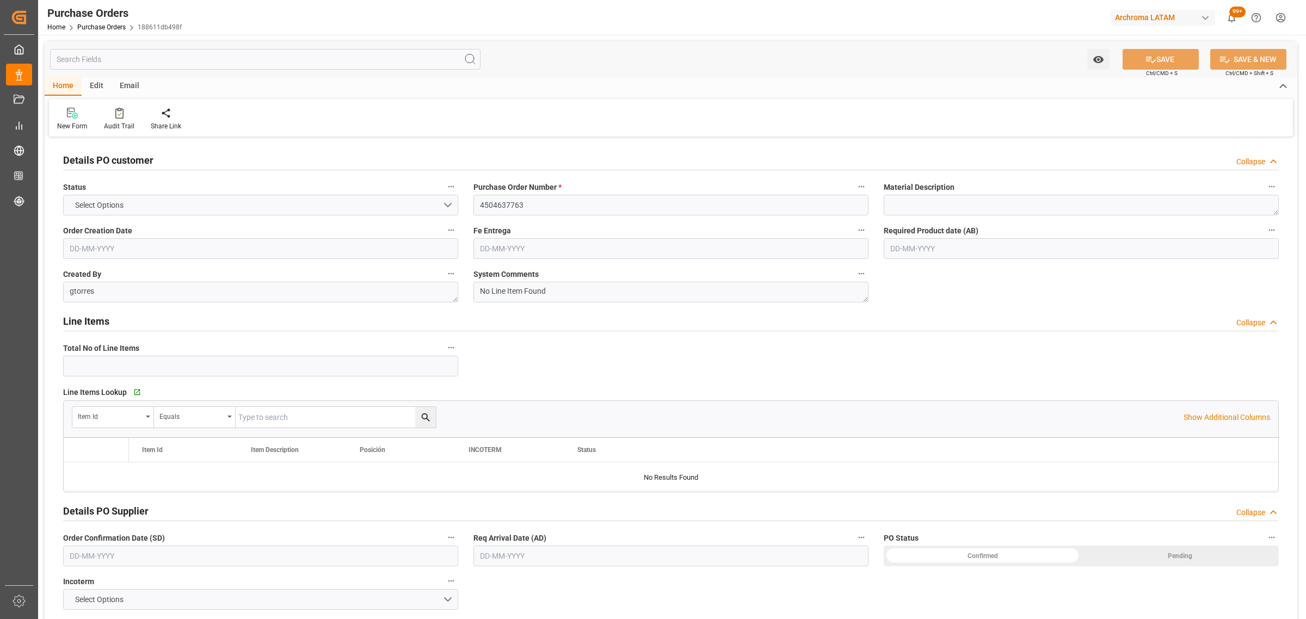
type input "4504637763"
type textarea "gtorres"
type textarea "No Line Item Found"
type input "2003"
type input "Archroma Honduras S.A. de C.V."
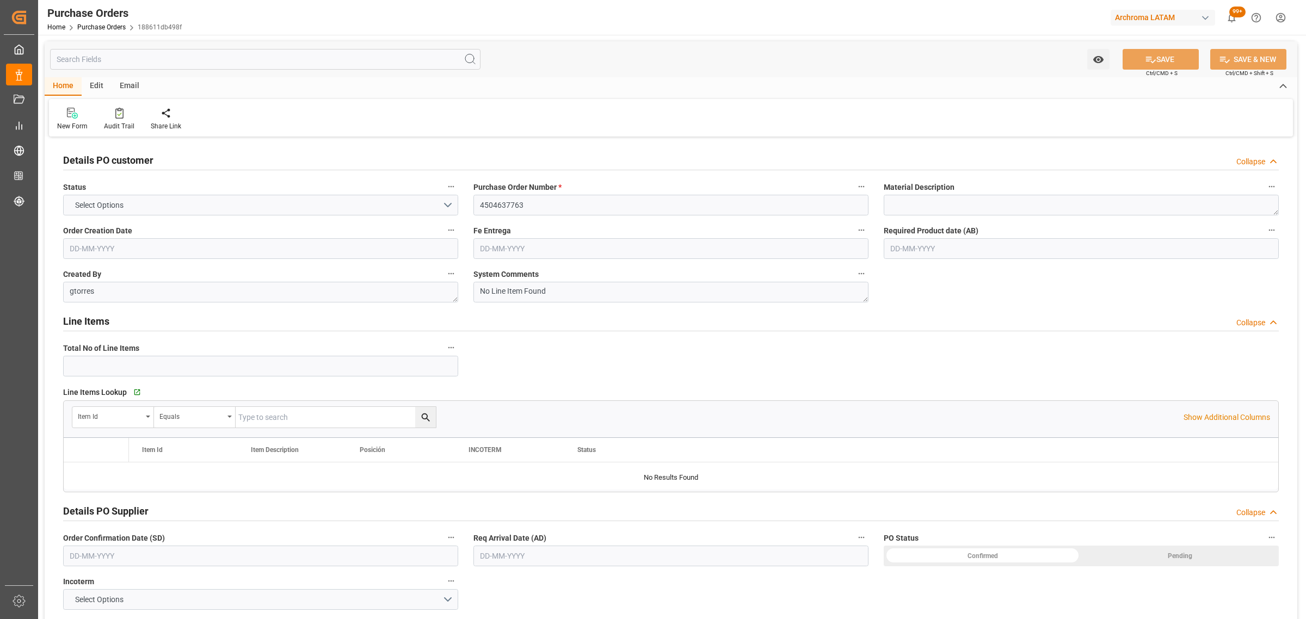
type input "Definitivo"
type input "[PERSON_NAME]"
type input "[GEOGRAPHIC_DATA]"
type textarea "TEXTIL"
type input "SEAFREIGHT"
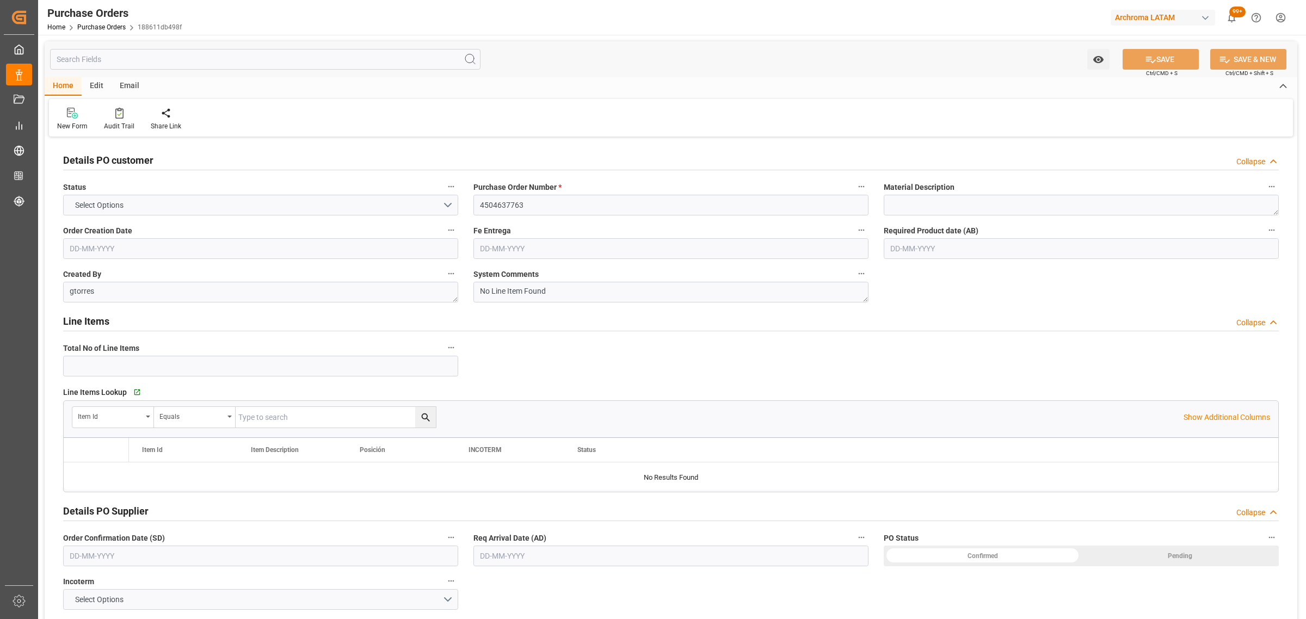
type input "1"
type input "[DATE]"
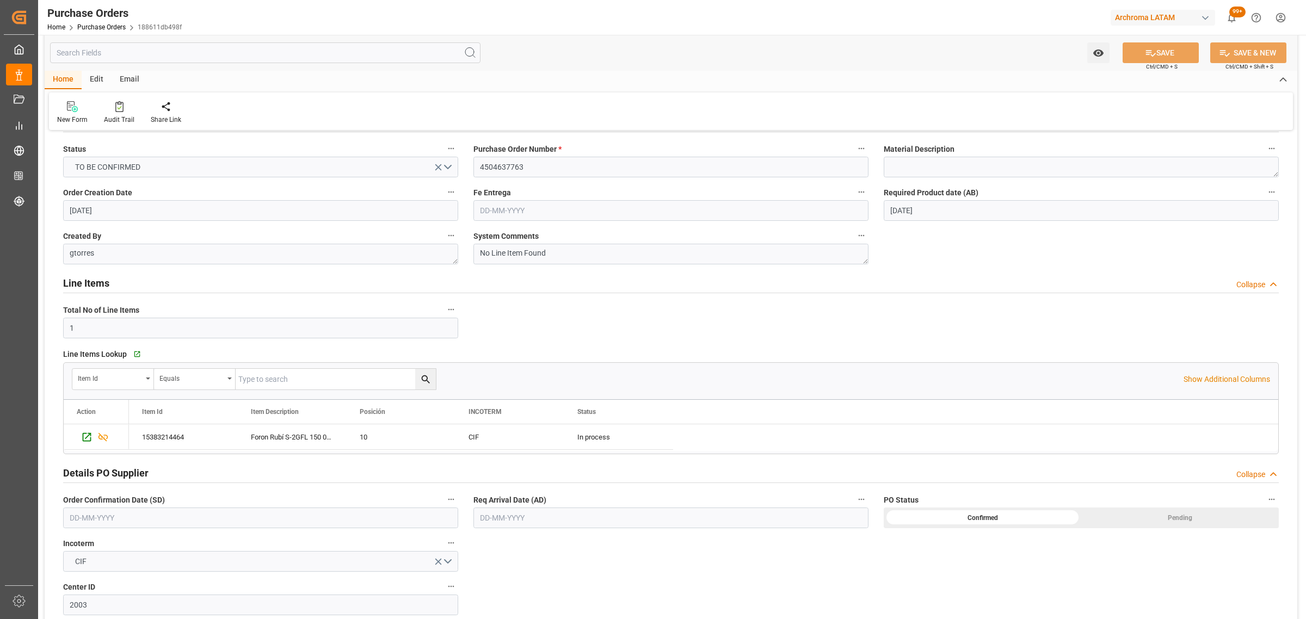
scroll to position [68, 0]
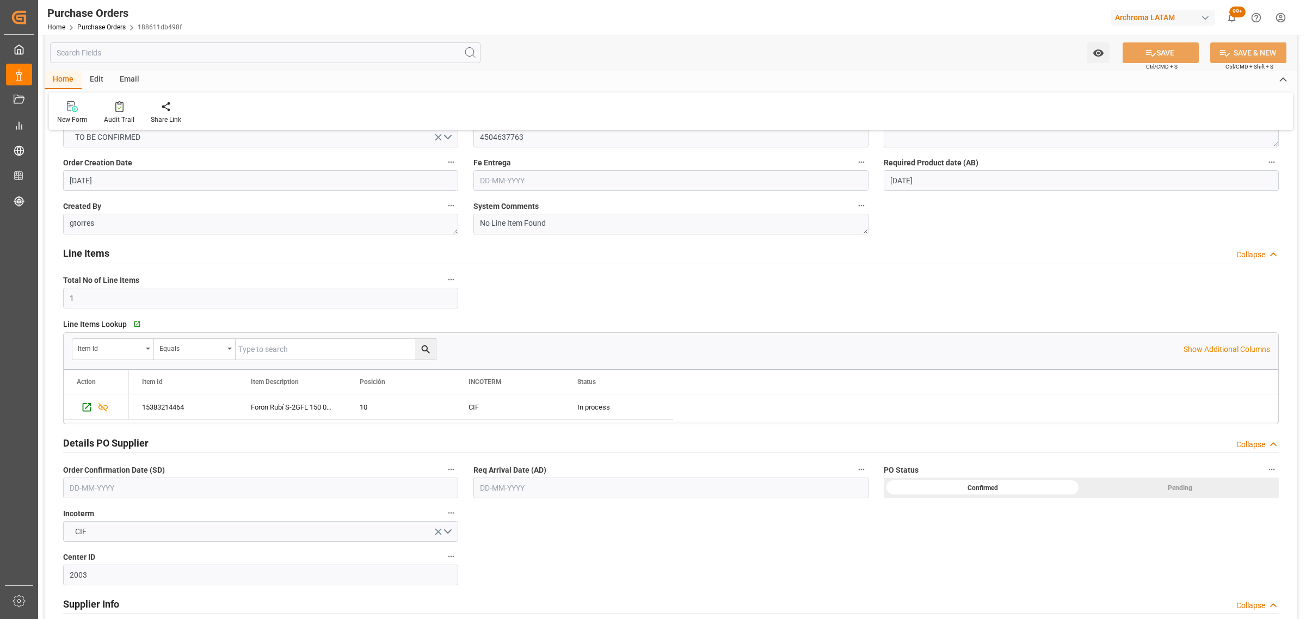
click at [153, 484] on input "text" at bounding box center [260, 488] width 395 height 21
click at [102, 365] on div "28 29 30 31 1 2 3" at bounding box center [141, 370] width 149 height 21
click at [182, 458] on span "30" at bounding box center [183, 456] width 7 height 8
type input "[DATE]"
click at [602, 487] on input "text" at bounding box center [670, 488] width 395 height 21
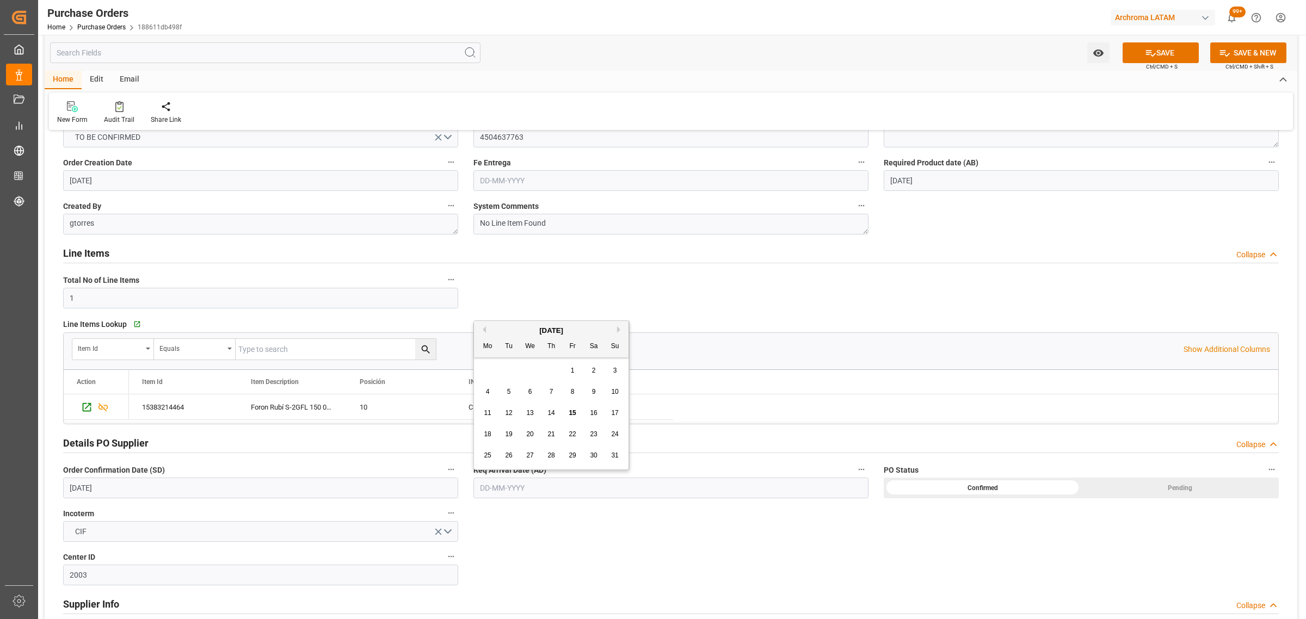
click at [520, 368] on div "28 29 30 31 1 2 3" at bounding box center [551, 370] width 149 height 21
click at [623, 330] on button "Next Month" at bounding box center [620, 330] width 7 height 7
click at [573, 398] on div "12" at bounding box center [573, 392] width 14 height 13
type input "[DATE]"
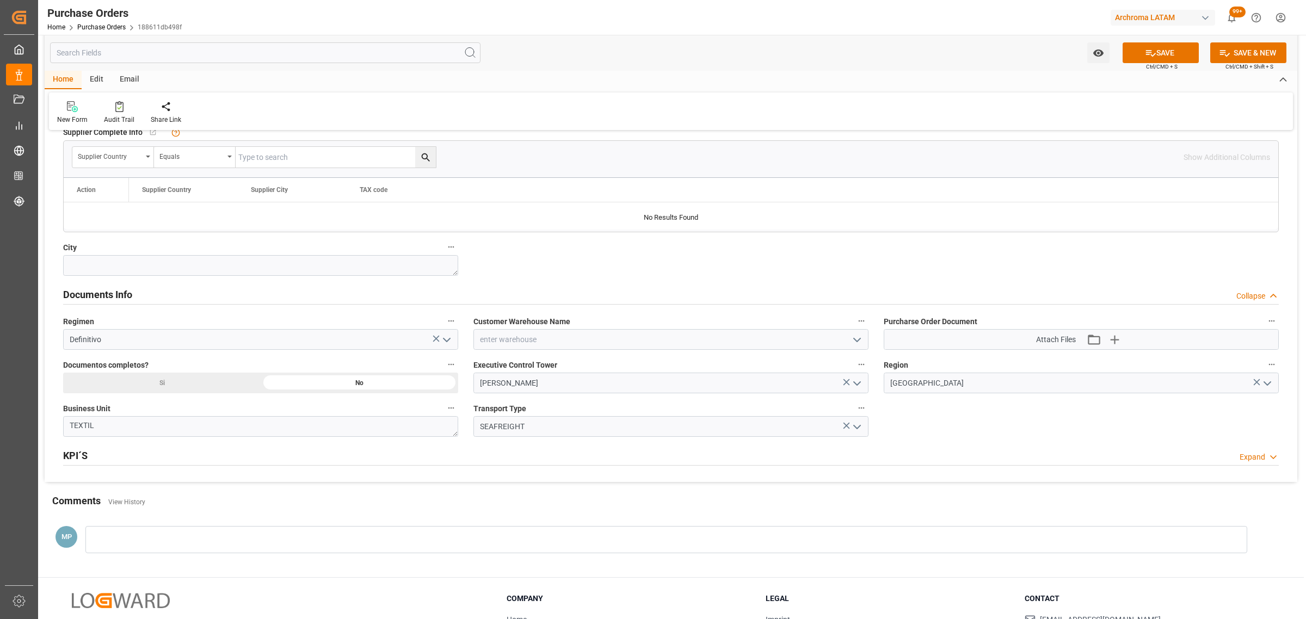
scroll to position [612, 0]
click at [858, 336] on icon "open menu" at bounding box center [857, 339] width 13 height 13
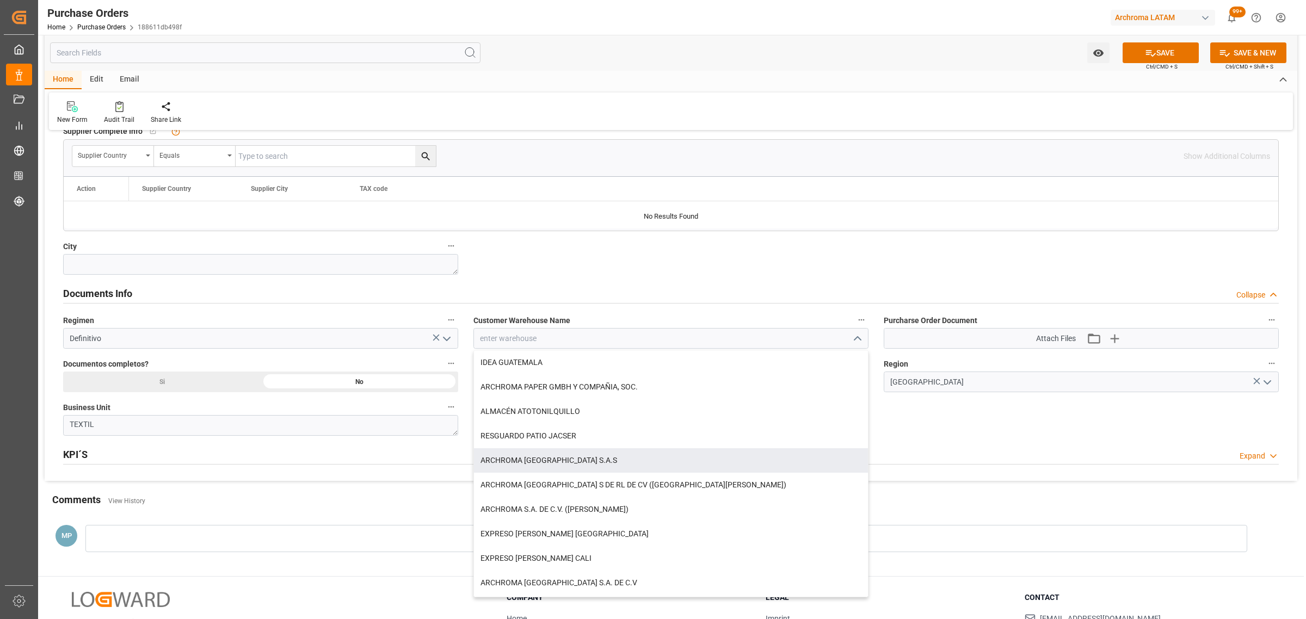
click at [583, 465] on div "ARCHROMA [GEOGRAPHIC_DATA] S.A.S" at bounding box center [671, 460] width 394 height 24
type input "ARCHROMA [GEOGRAPHIC_DATA] S.A.S"
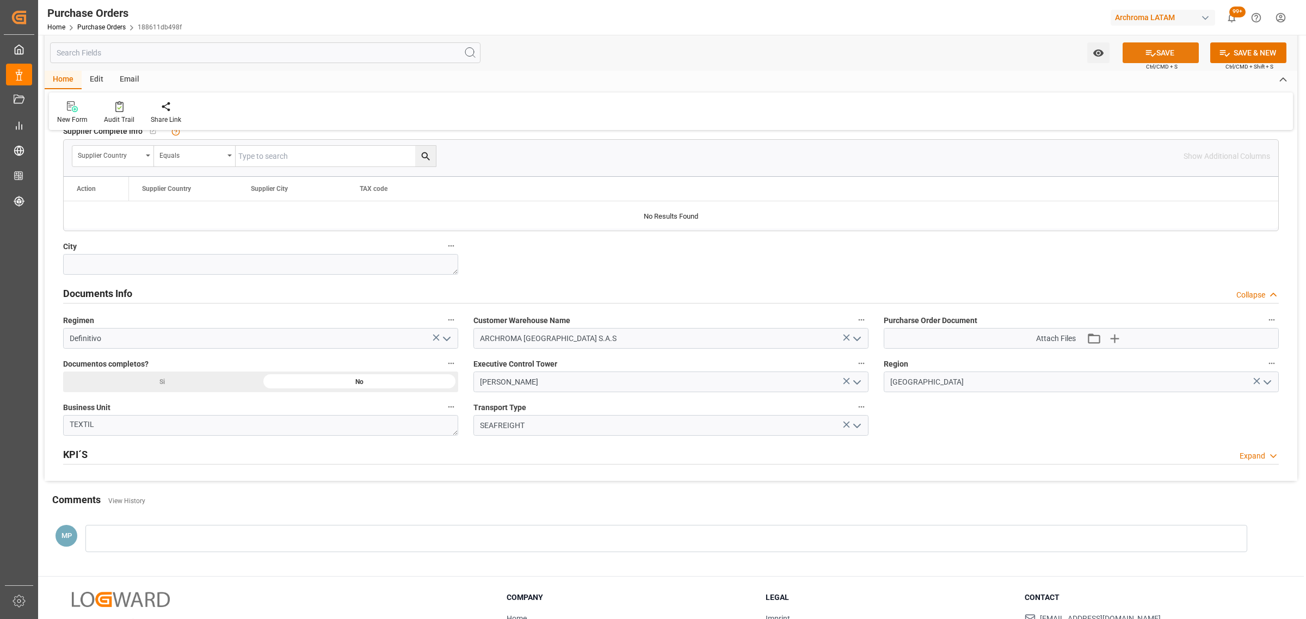
click at [1164, 52] on button "SAVE" at bounding box center [1161, 52] width 76 height 21
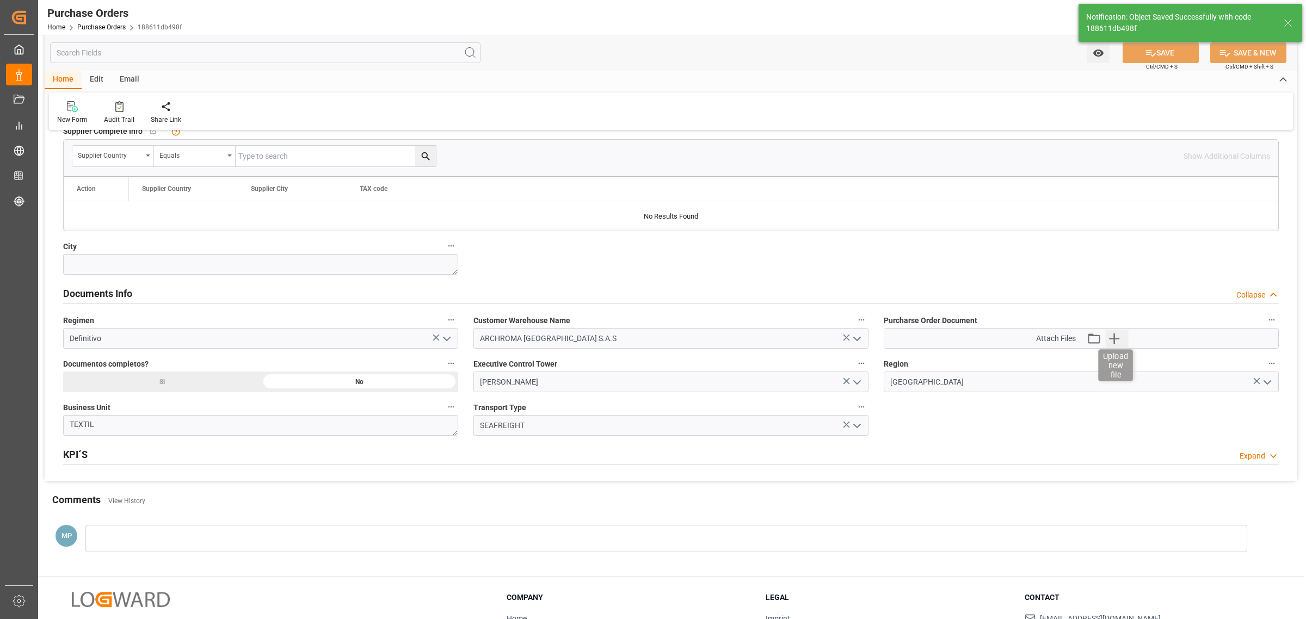
click at [1113, 345] on icon "button" at bounding box center [1114, 338] width 17 height 17
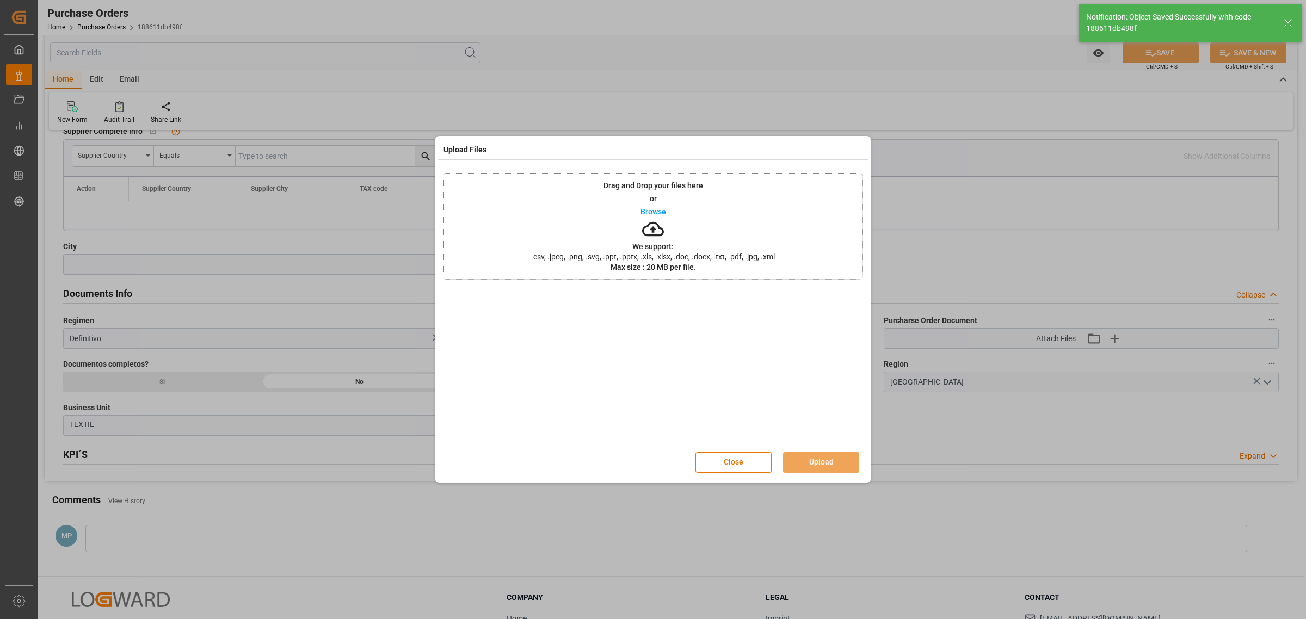
click at [625, 205] on div "Drag and Drop your files here or Browse We support: .csv, .jpeg, .png, .svg, .p…" at bounding box center [653, 226] width 419 height 107
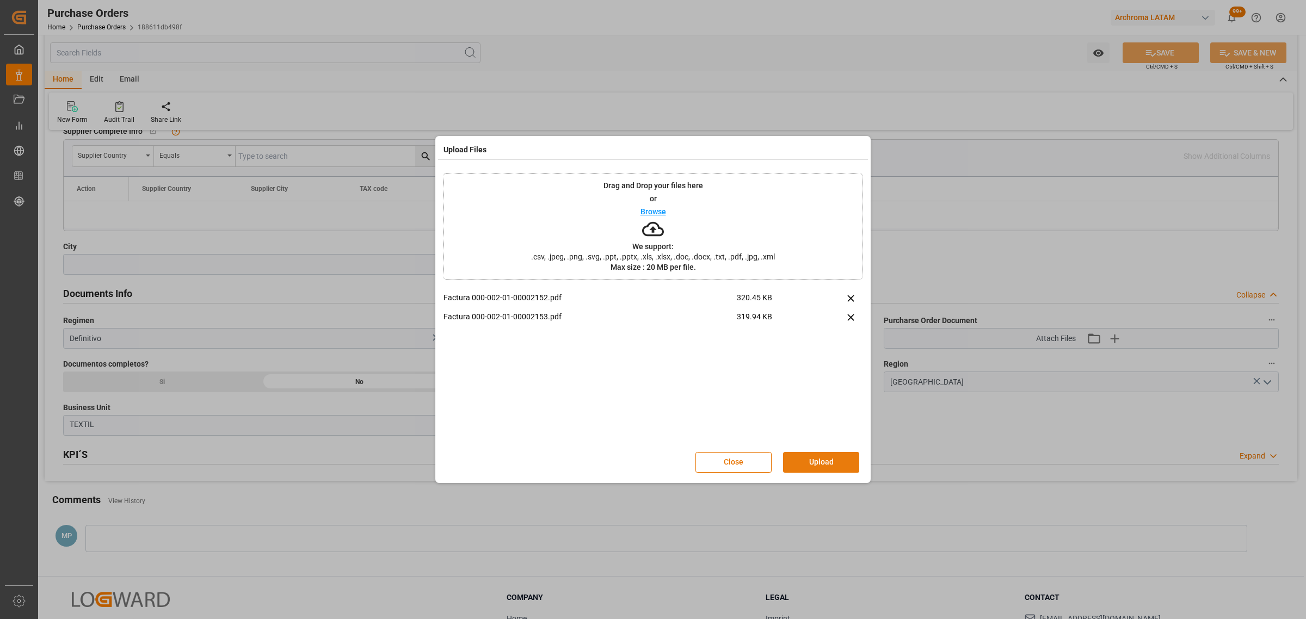
click at [815, 464] on button "Upload" at bounding box center [821, 462] width 76 height 21
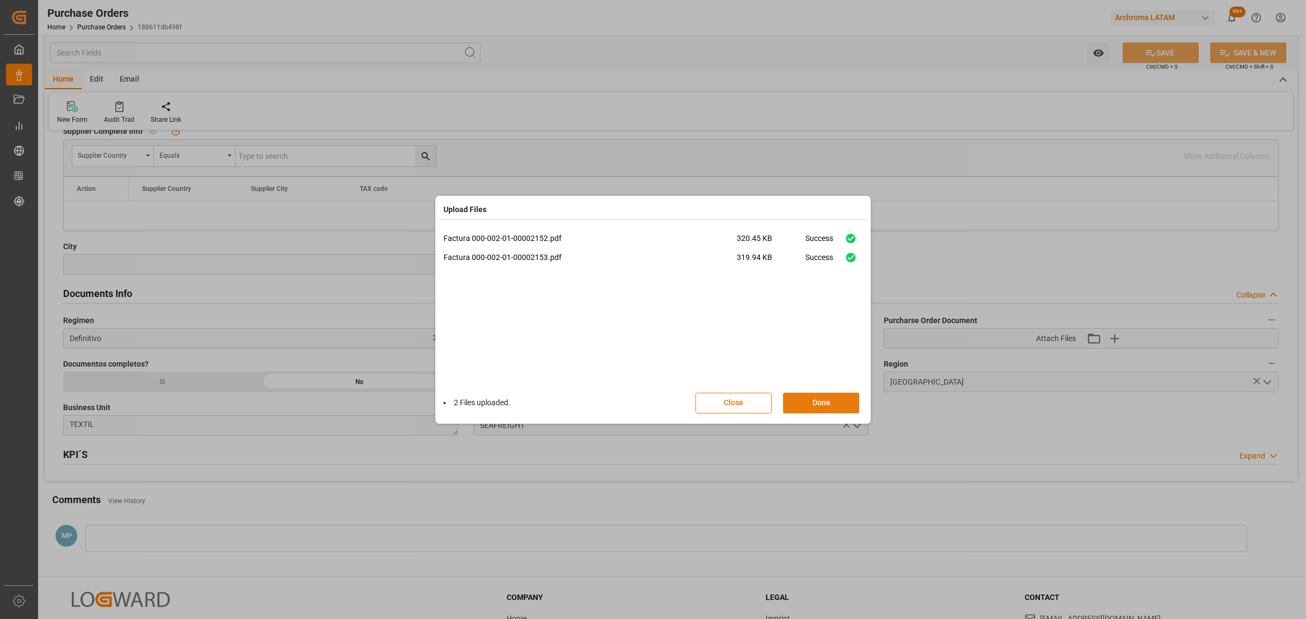
click at [815, 408] on button "Done" at bounding box center [821, 403] width 76 height 21
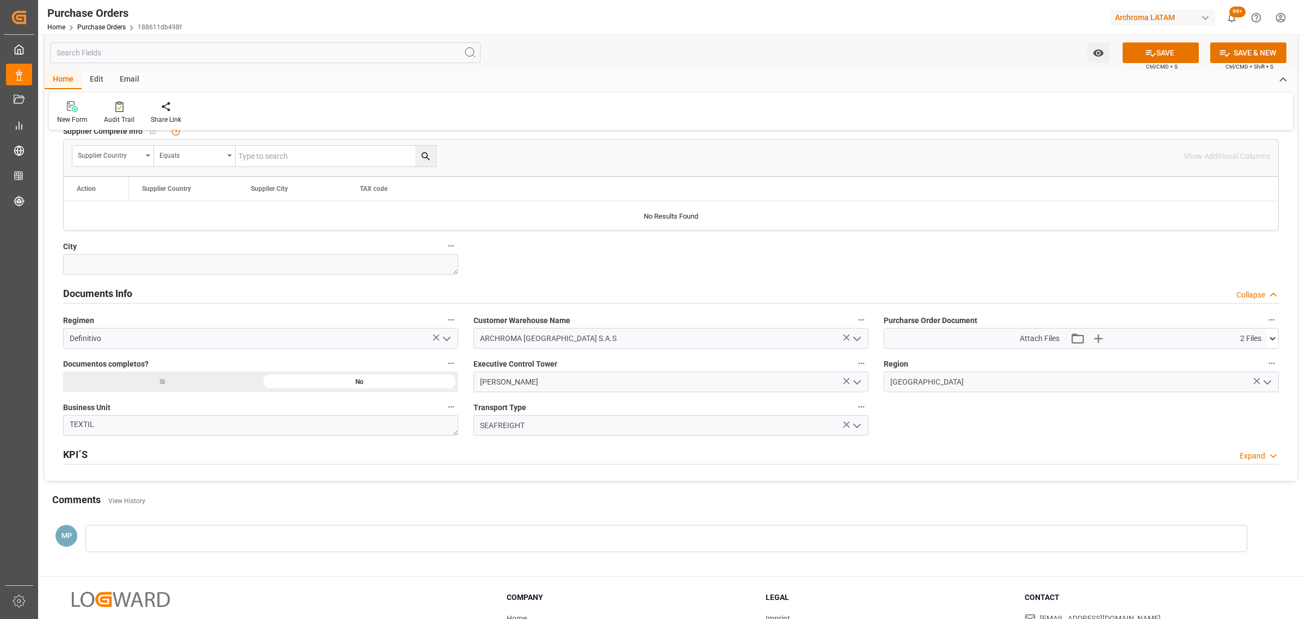
click at [143, 537] on div at bounding box center [666, 538] width 1162 height 27
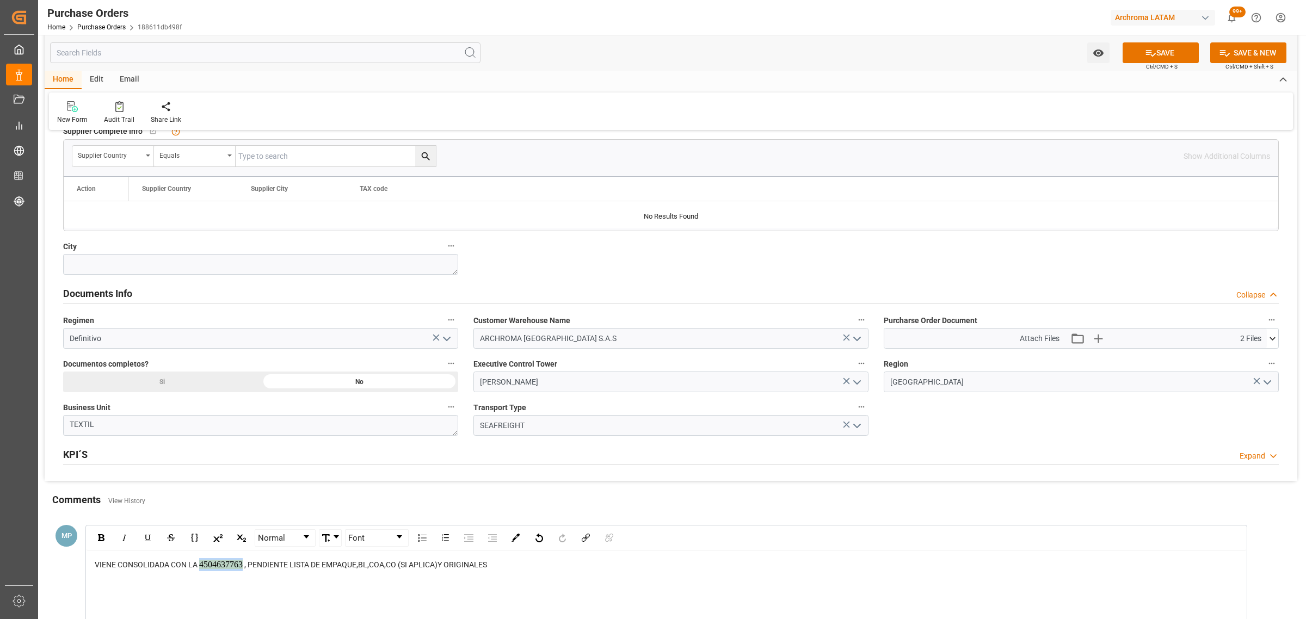
drag, startPoint x: 245, startPoint y: 569, endPoint x: 200, endPoint y: 577, distance: 45.8
click at [200, 577] on div "VIENE CONSOLIDADA CON LA 4504637763 , PENDIENTE LISTA DE EMPAQUE,BL,COA,CO (SI …" at bounding box center [667, 628] width 1160 height 155
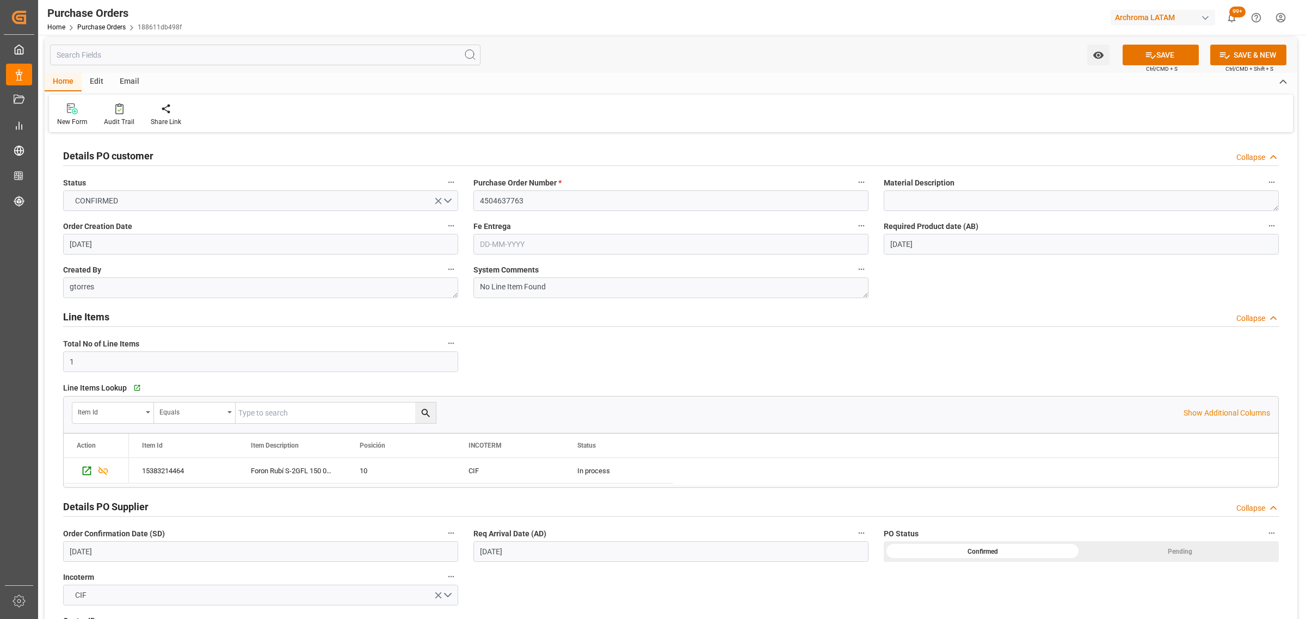
scroll to position [0, 0]
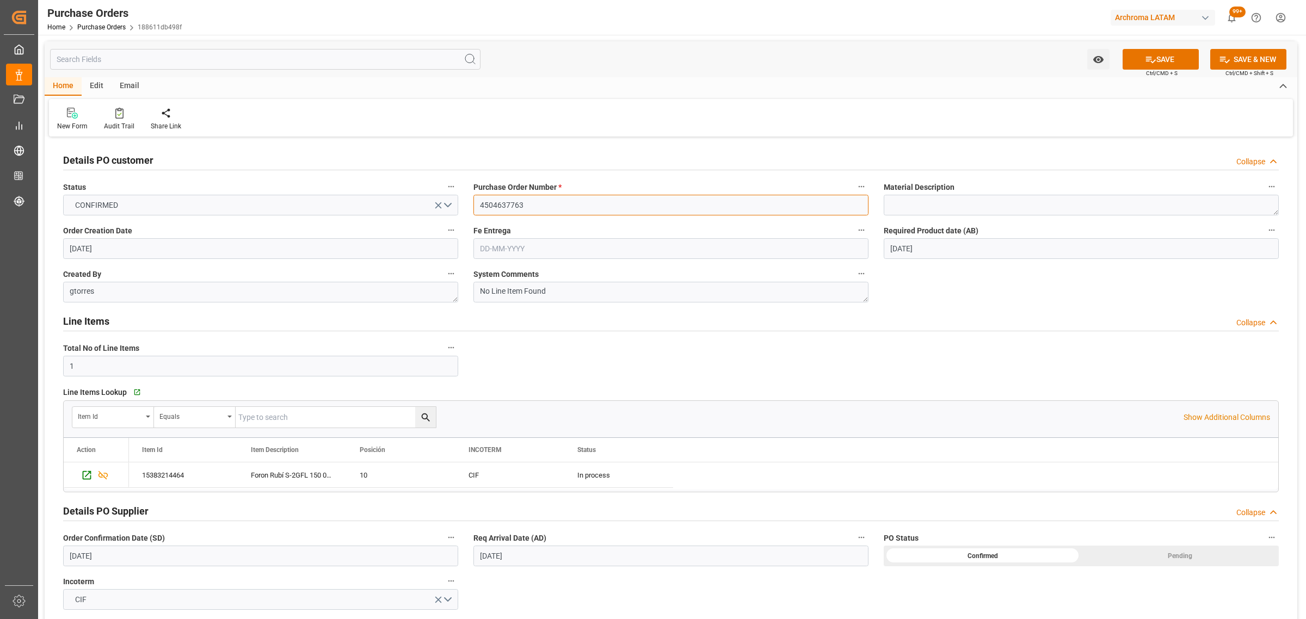
drag, startPoint x: 538, startPoint y: 203, endPoint x: 479, endPoint y: 205, distance: 58.8
click at [479, 205] on input "4504637763" at bounding box center [670, 205] width 395 height 21
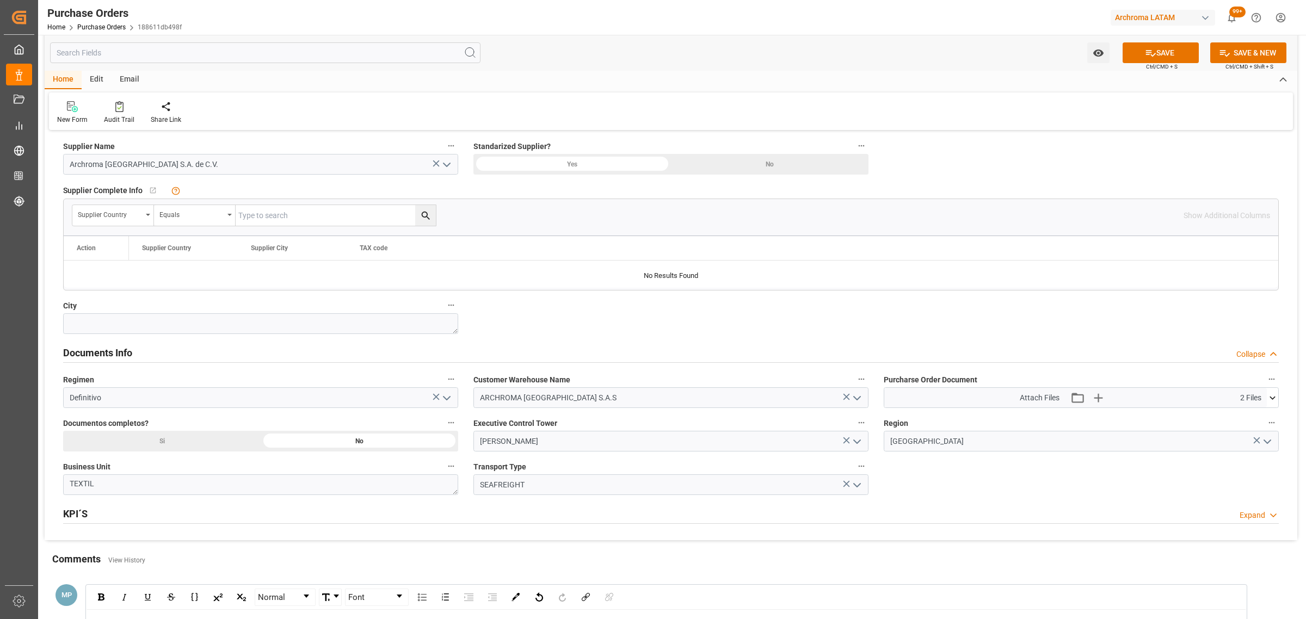
scroll to position [612, 0]
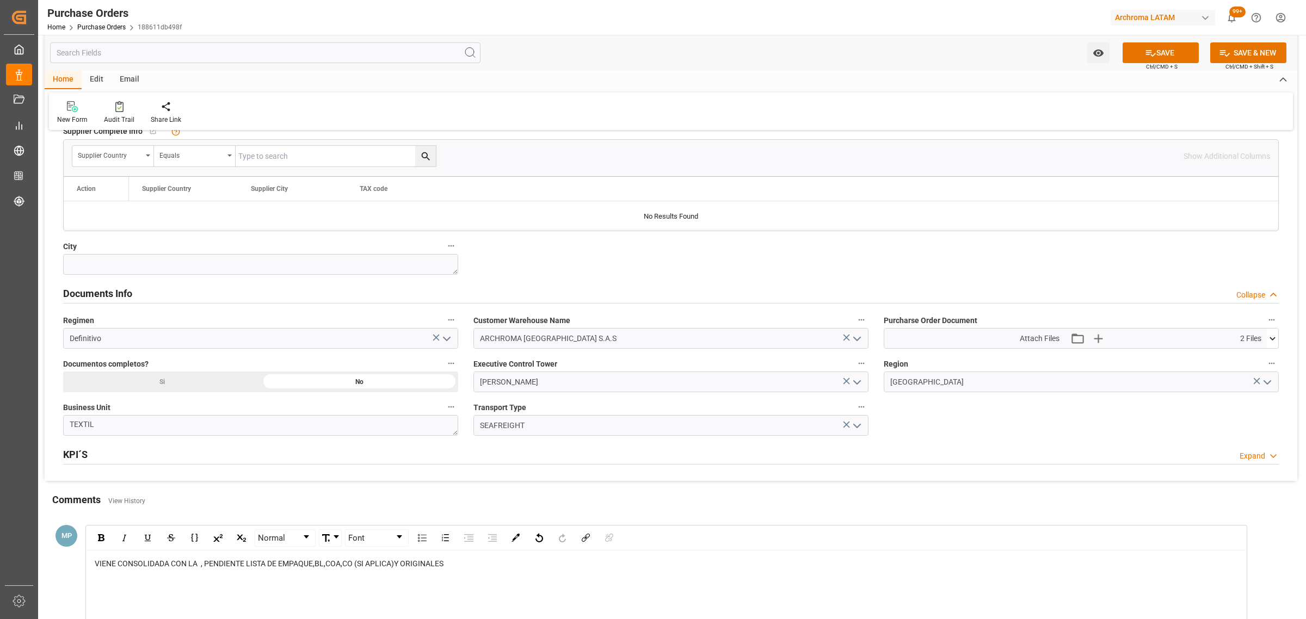
click at [199, 567] on span "rdw-editor" at bounding box center [199, 564] width 3 height 8
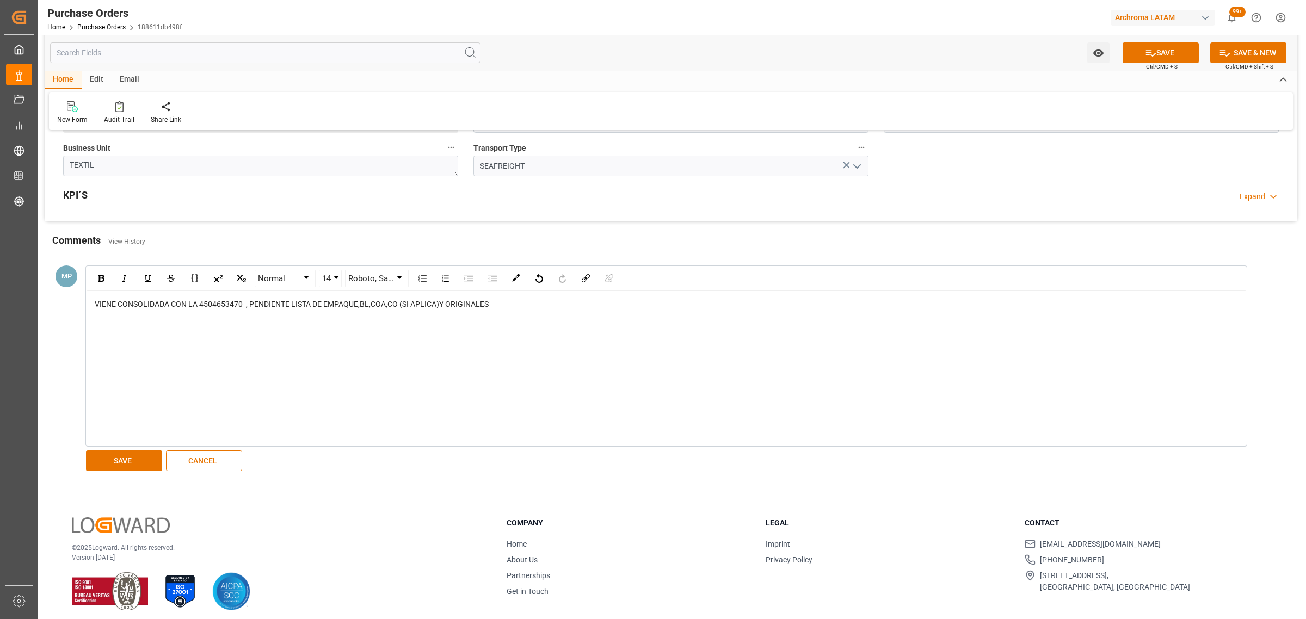
scroll to position [880, 0]
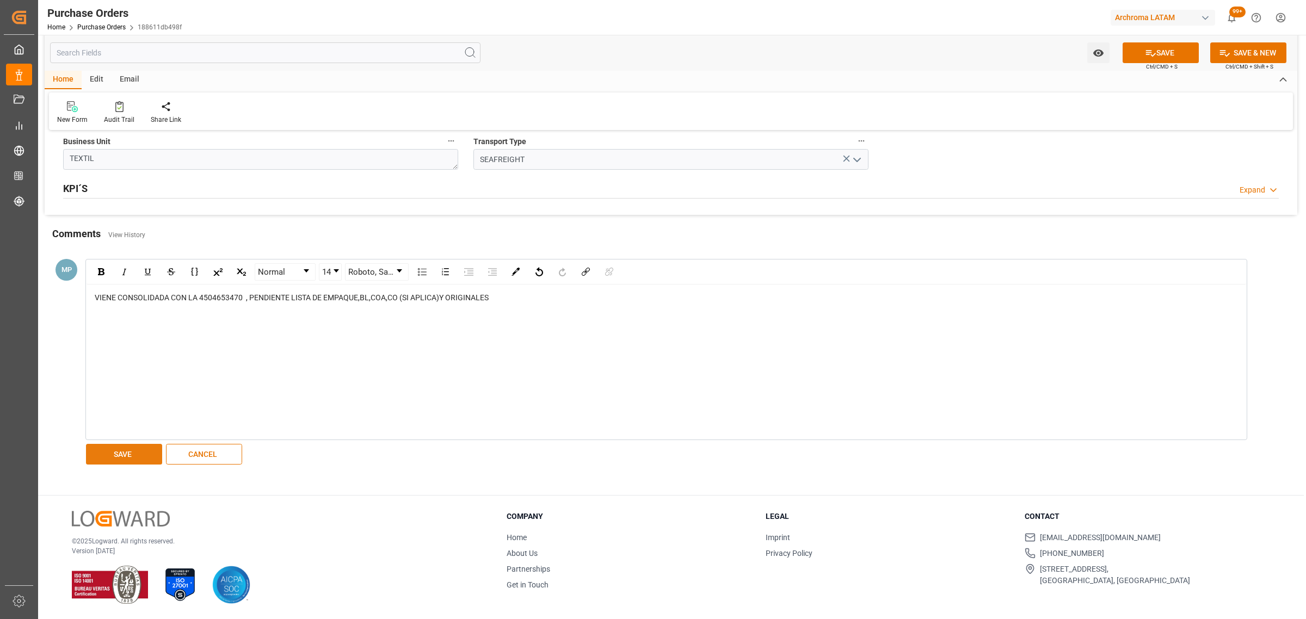
click at [132, 463] on button "SAVE" at bounding box center [124, 454] width 76 height 21
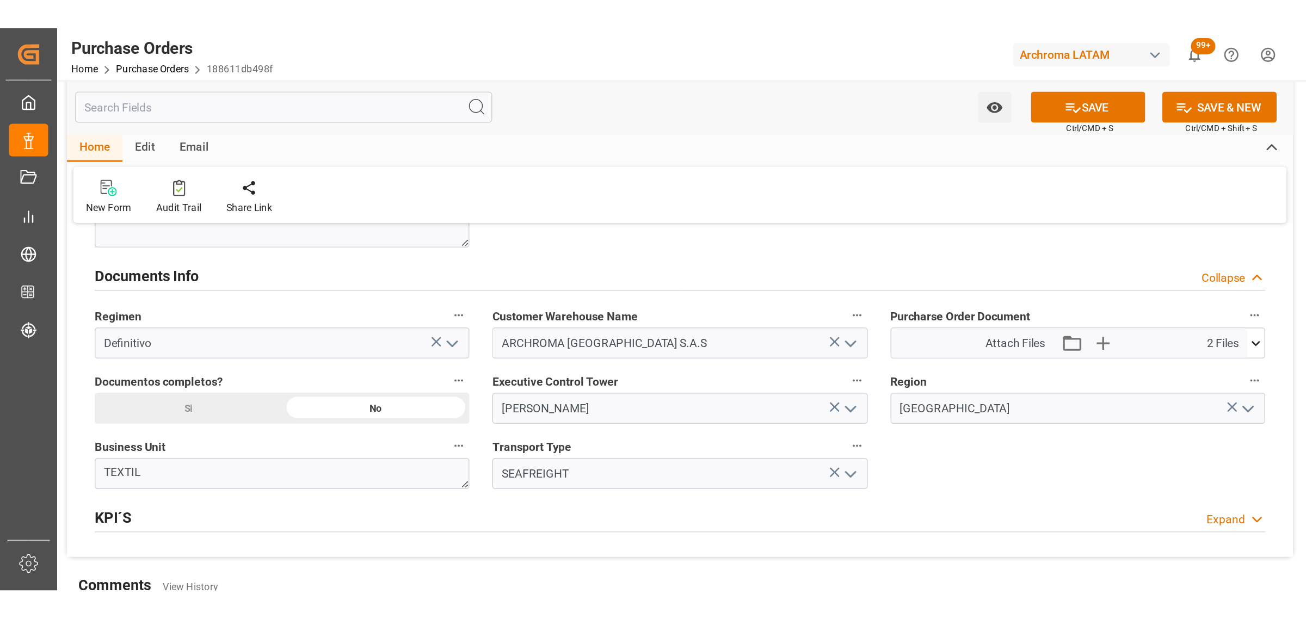
scroll to position [741, 0]
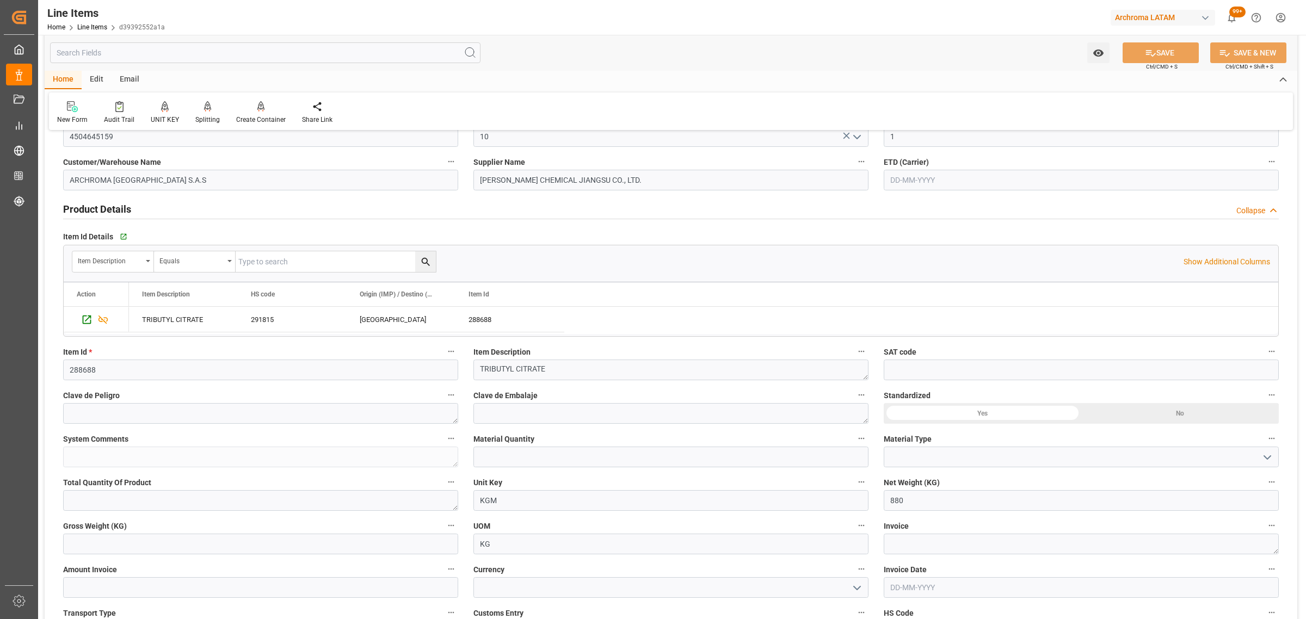
scroll to position [136, 0]
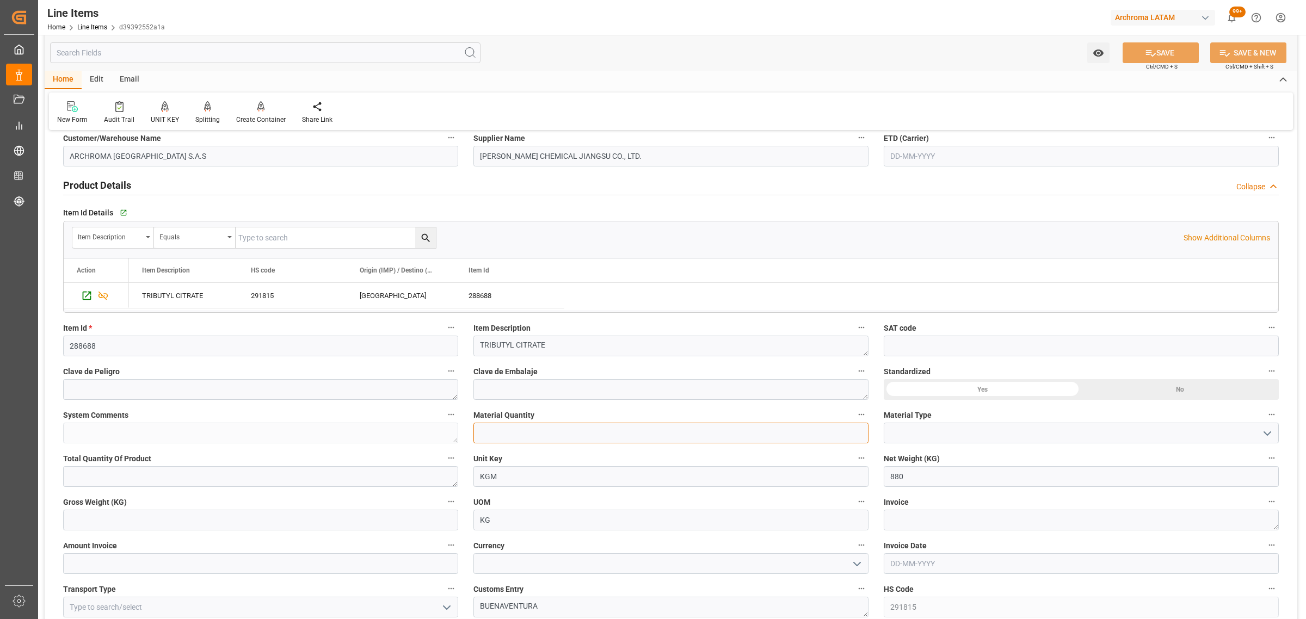
click at [513, 439] on input "text" at bounding box center [670, 433] width 395 height 21
type input "1"
click at [1272, 432] on icon "open menu" at bounding box center [1267, 433] width 13 height 13
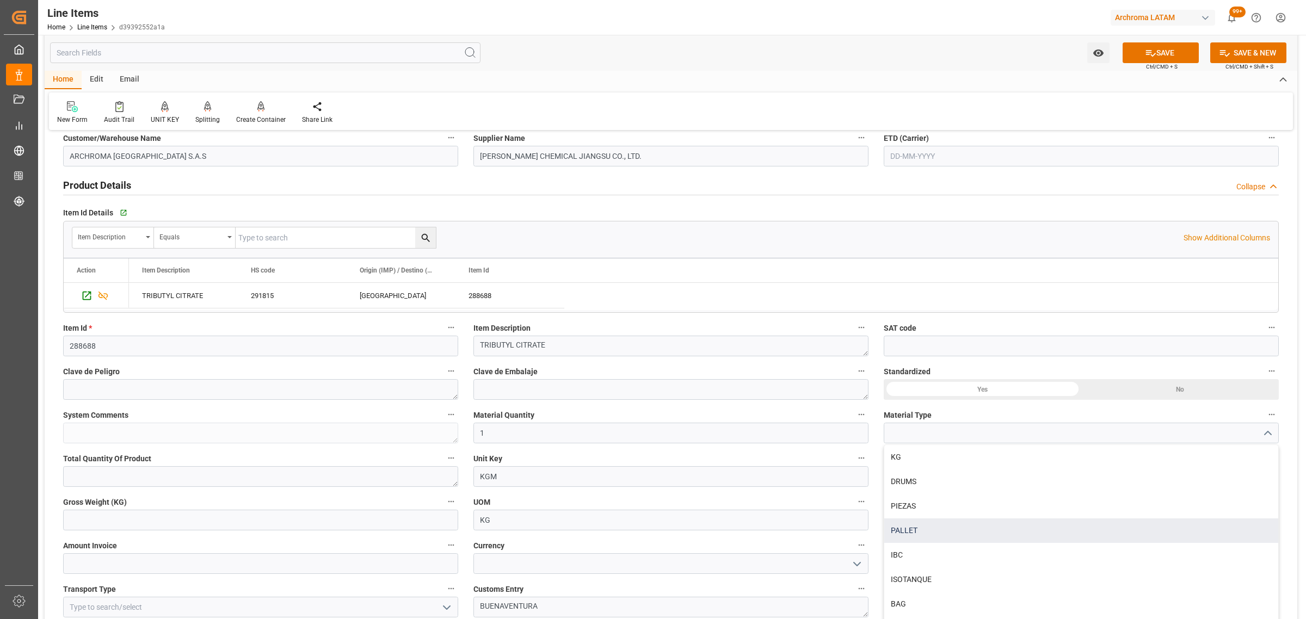
click at [967, 520] on div "PALLET" at bounding box center [1081, 531] width 394 height 24
type input "PALLET"
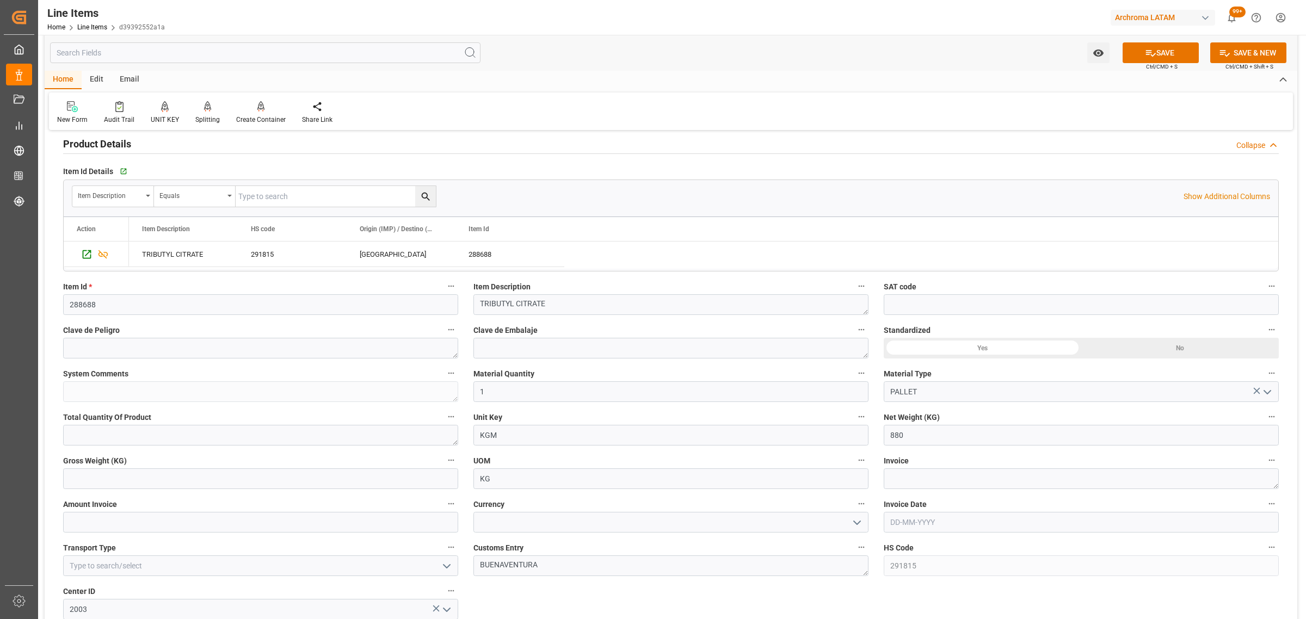
scroll to position [272, 0]
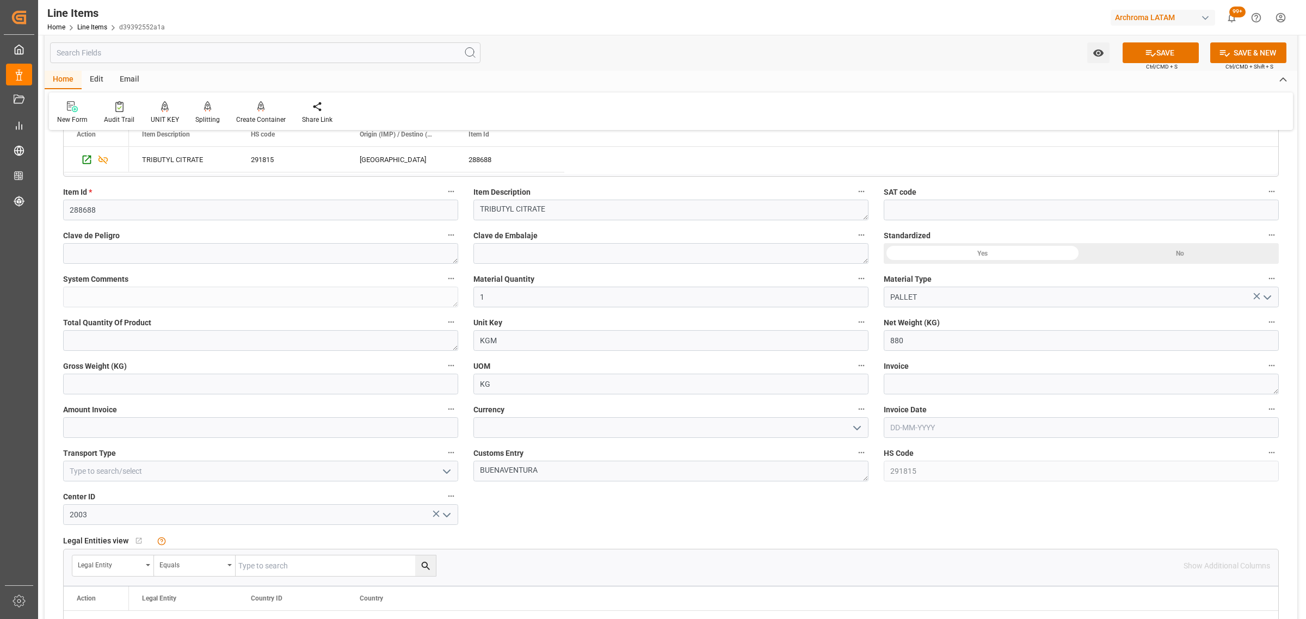
click at [857, 432] on icon "open menu" at bounding box center [857, 428] width 13 height 13
click at [521, 456] on div "USD" at bounding box center [671, 452] width 394 height 24
type input "USD"
drag, startPoint x: 153, startPoint y: 382, endPoint x: 145, endPoint y: 384, distance: 7.9
click at [153, 382] on input "text" at bounding box center [260, 384] width 395 height 21
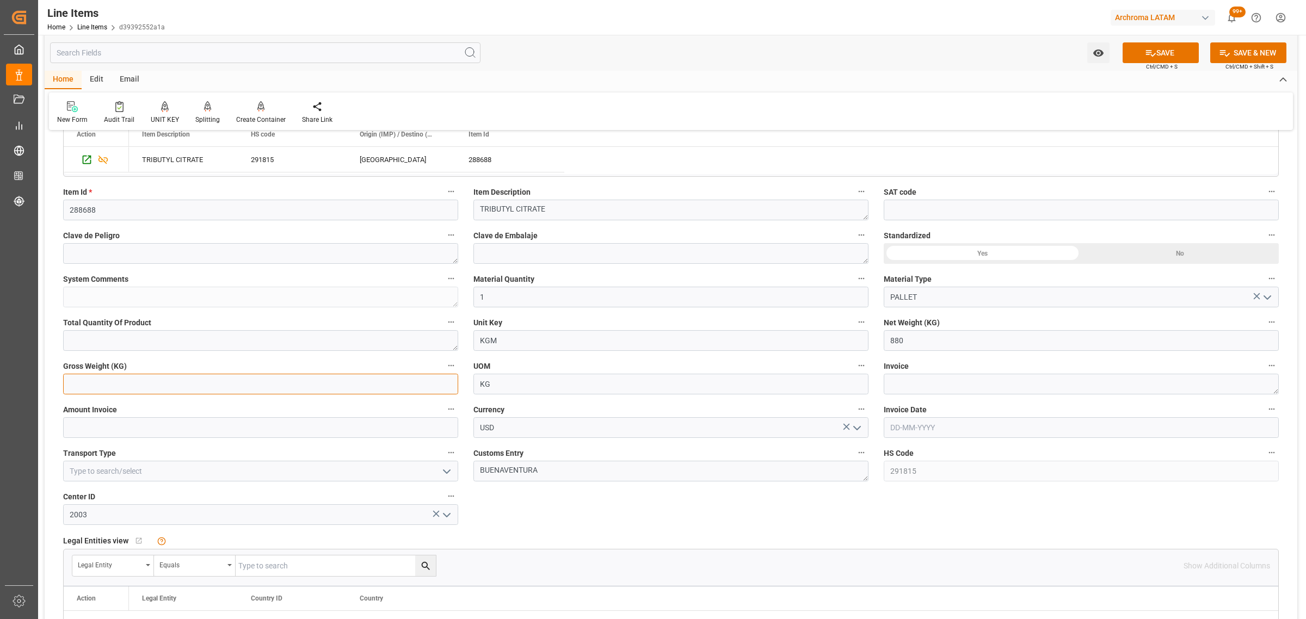
click at [96, 384] on input "text" at bounding box center [260, 384] width 395 height 21
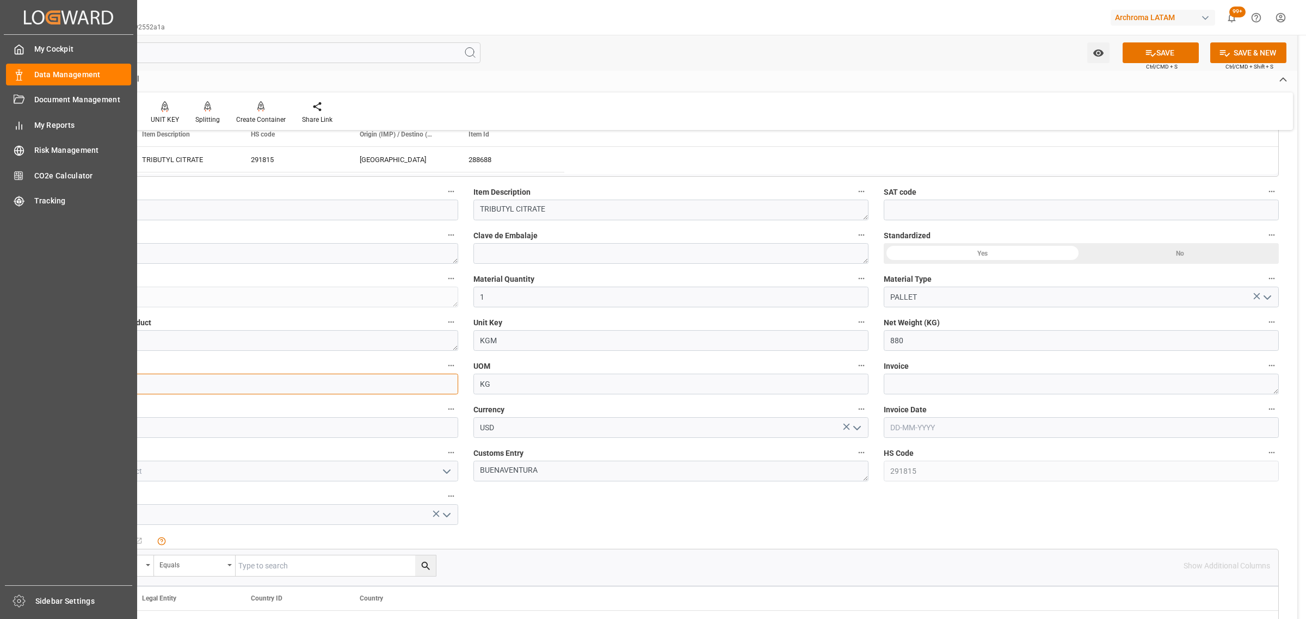
drag, startPoint x: 95, startPoint y: 384, endPoint x: 23, endPoint y: 383, distance: 71.9
click at [24, 384] on div "Created by potrace 1.15, written by Peter Selinger 2001-2017 Created by potrace…" at bounding box center [653, 309] width 1306 height 619
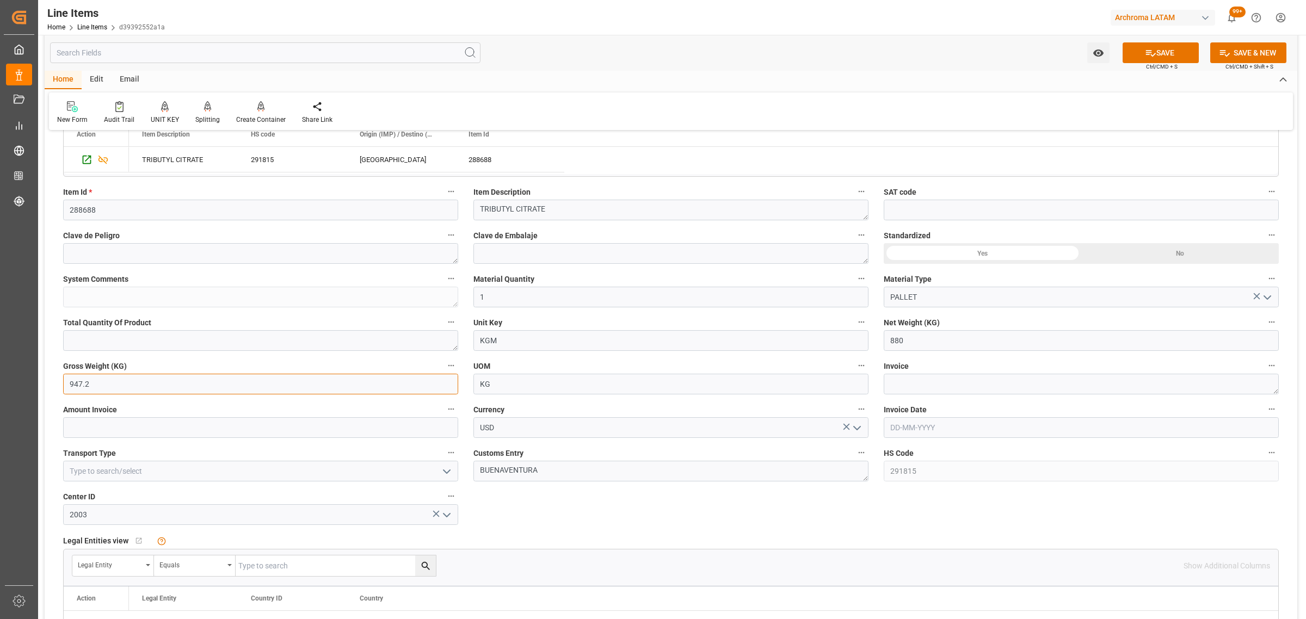
type input "947.2"
click at [959, 392] on textarea at bounding box center [1081, 384] width 395 height 21
type textarea "BJ582067"
click at [938, 423] on input "text" at bounding box center [1081, 427] width 395 height 21
click at [895, 489] on div "28 29 30 31 1 2 3" at bounding box center [962, 494] width 149 height 21
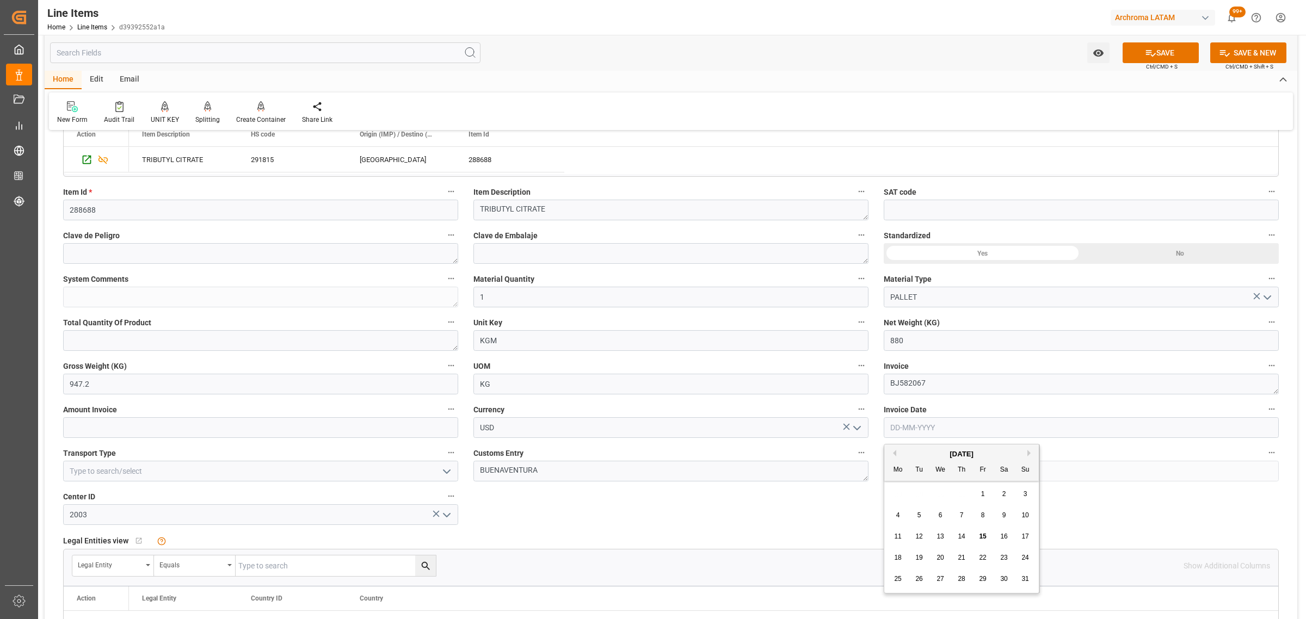
click at [977, 496] on div "1" at bounding box center [983, 494] width 14 height 13
type input "01-08-2025"
click at [300, 430] on input "text" at bounding box center [260, 427] width 395 height 21
click at [109, 427] on input "text" at bounding box center [260, 427] width 395 height 21
type input "698.40"
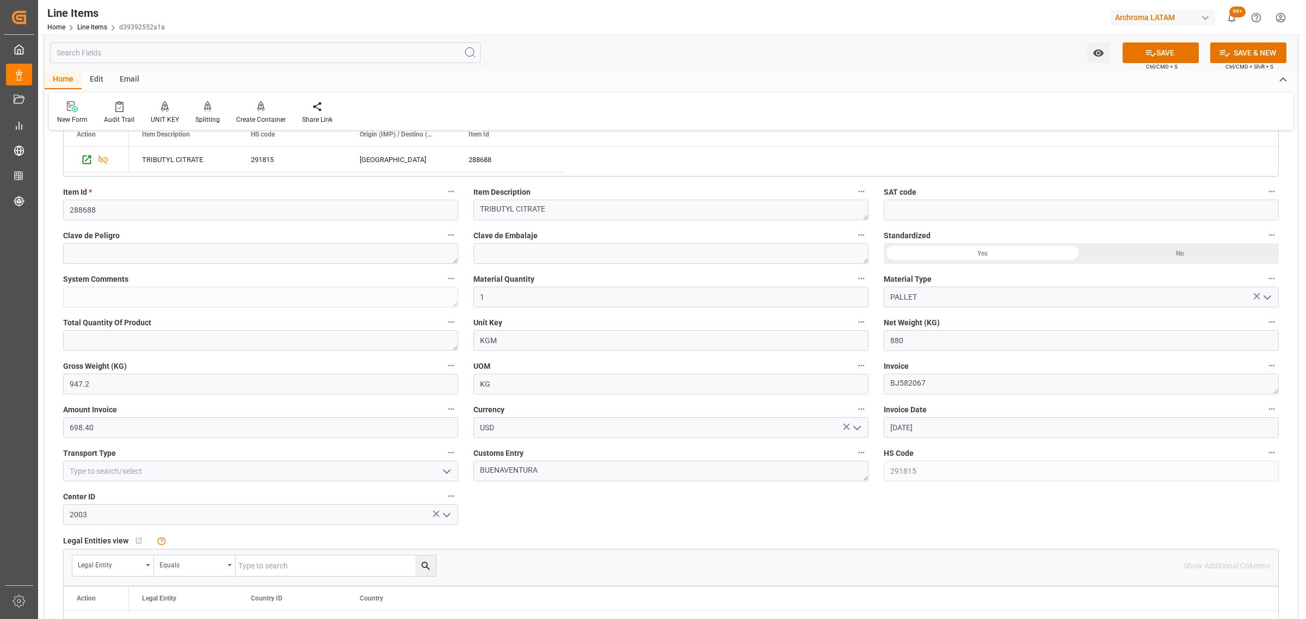
click at [442, 473] on icon "open menu" at bounding box center [446, 471] width 13 height 13
click at [202, 501] on div "SEAFREIGHT" at bounding box center [261, 495] width 394 height 24
type input "SEAFREIGHT"
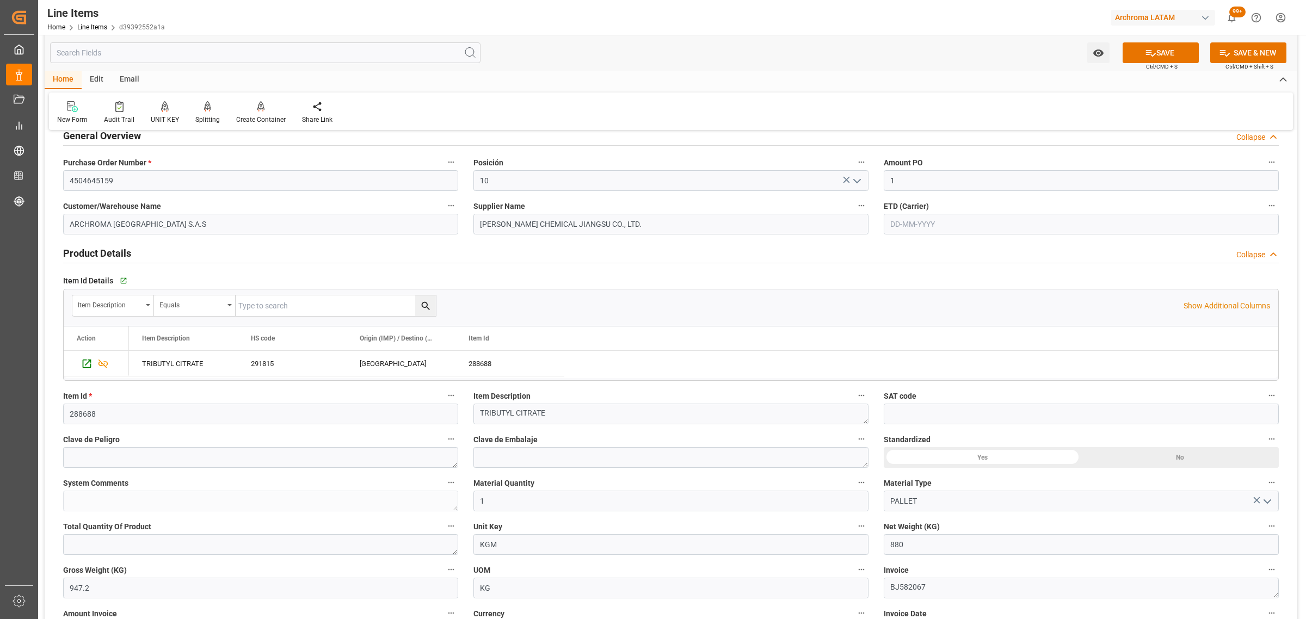
scroll to position [0, 0]
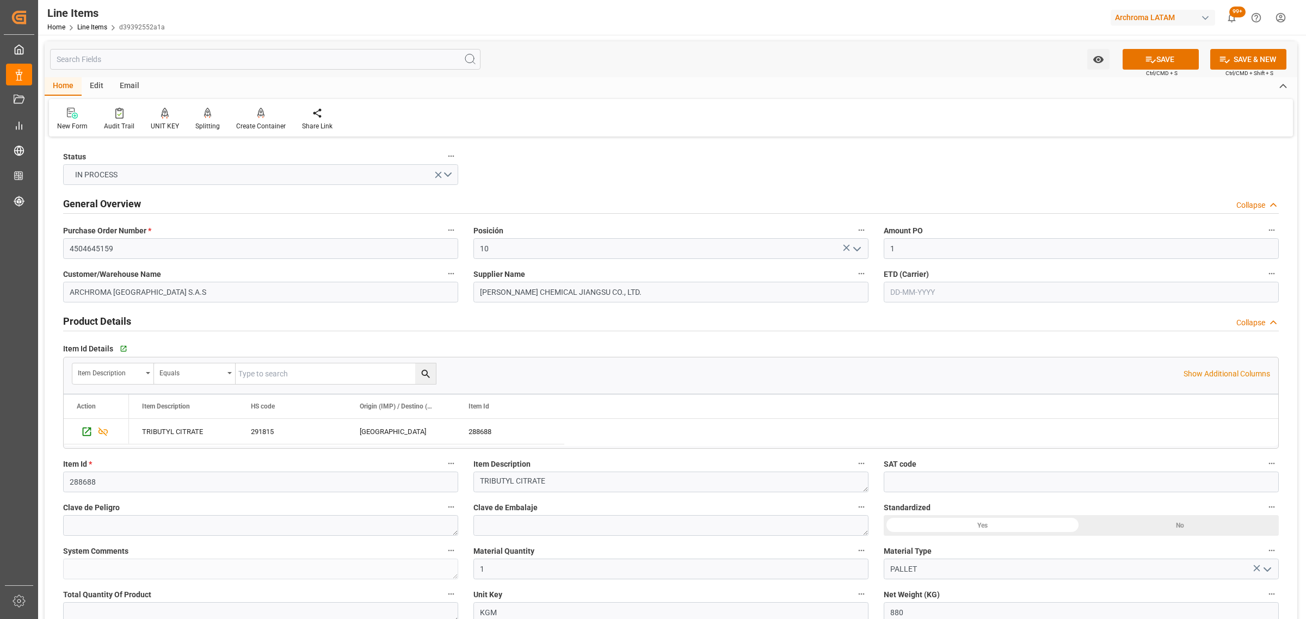
click at [917, 292] on input "text" at bounding box center [1081, 292] width 395 height 21
click at [901, 357] on div "28 29 30 31 1 2 3" at bounding box center [962, 358] width 149 height 21
click at [984, 402] on span "15" at bounding box center [982, 401] width 7 height 8
type input "[DATE]"
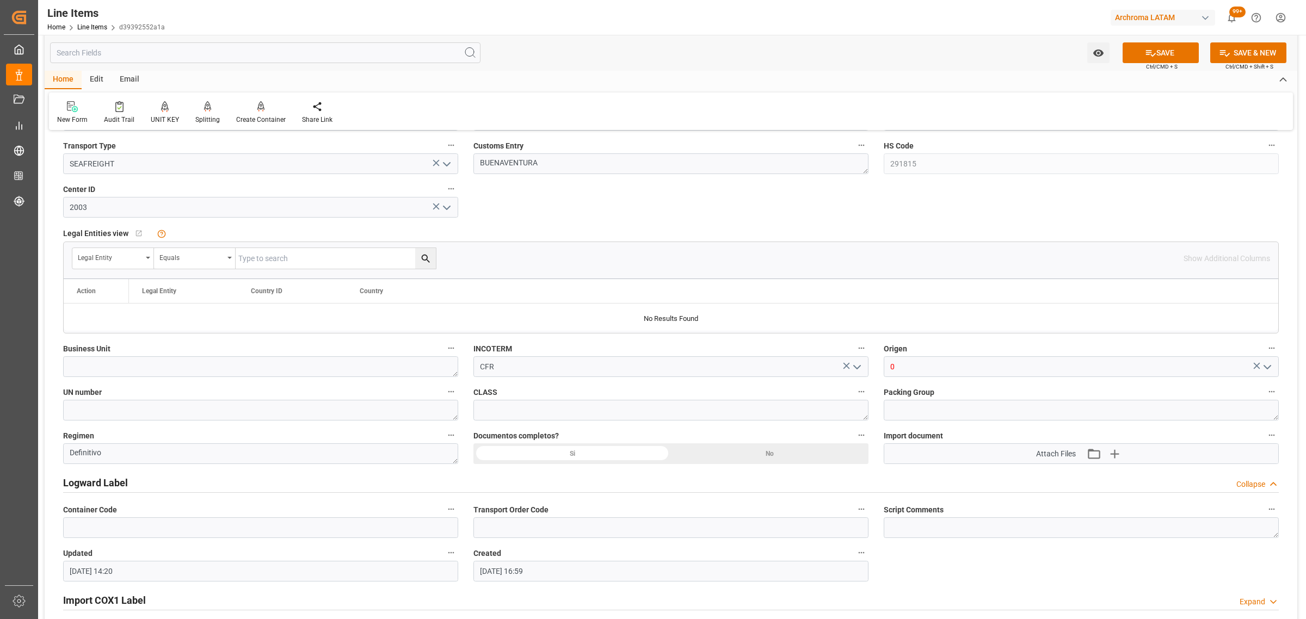
scroll to position [612, 0]
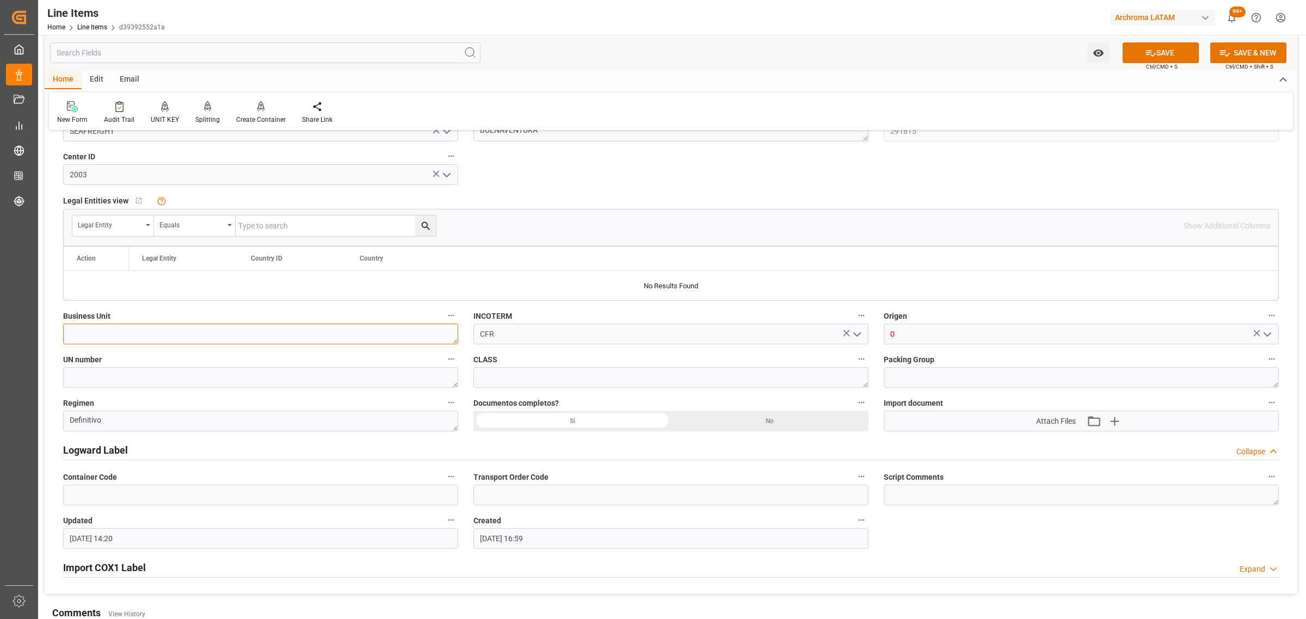
click at [354, 339] on textarea at bounding box center [260, 334] width 395 height 21
type textarea "TEXTIL"
click at [1264, 335] on icon "open menu" at bounding box center [1267, 334] width 13 height 13
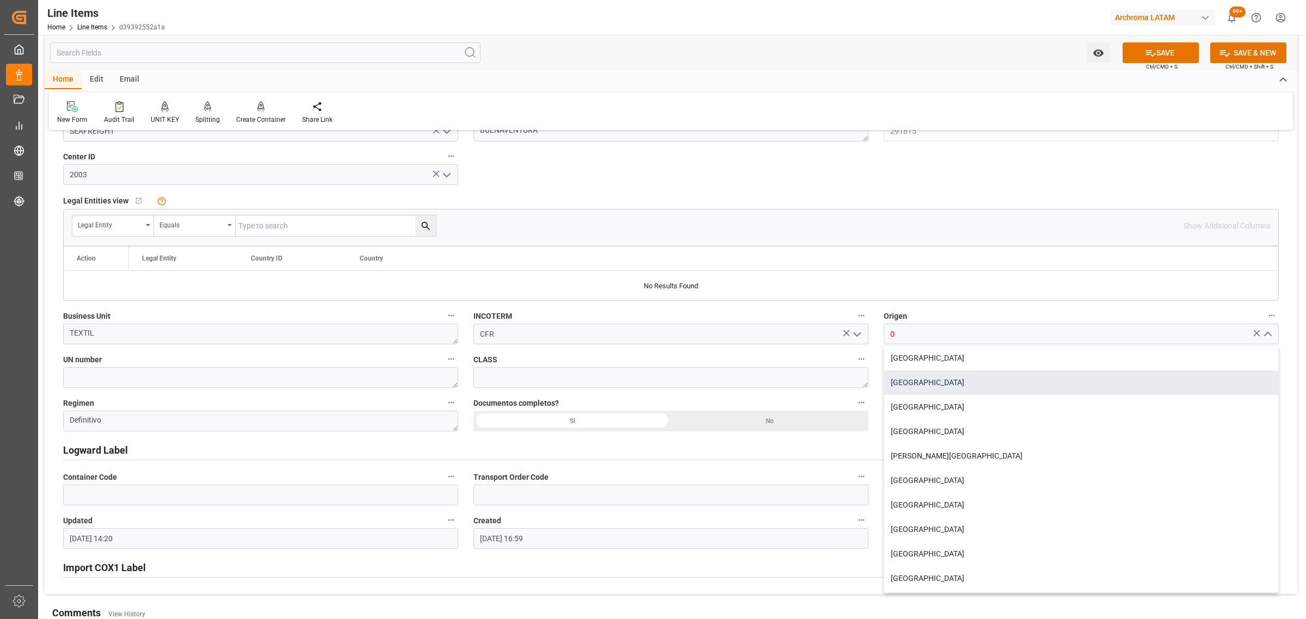
click at [916, 376] on div "[GEOGRAPHIC_DATA]" at bounding box center [1081, 383] width 394 height 24
type input "[GEOGRAPHIC_DATA]"
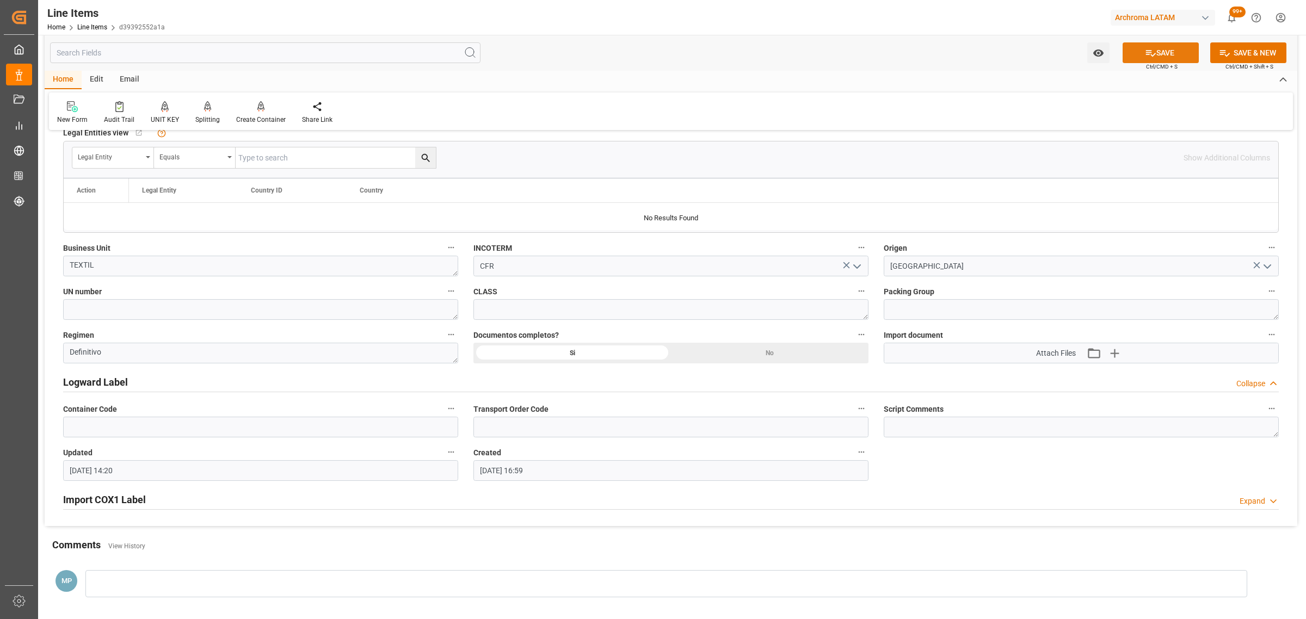
click at [1142, 56] on button "SAVE" at bounding box center [1161, 52] width 76 height 21
click at [1100, 58] on icon "open menu" at bounding box center [1098, 52] width 11 height 11
click at [1067, 73] on span "Start Watching" at bounding box center [1053, 76] width 99 height 11
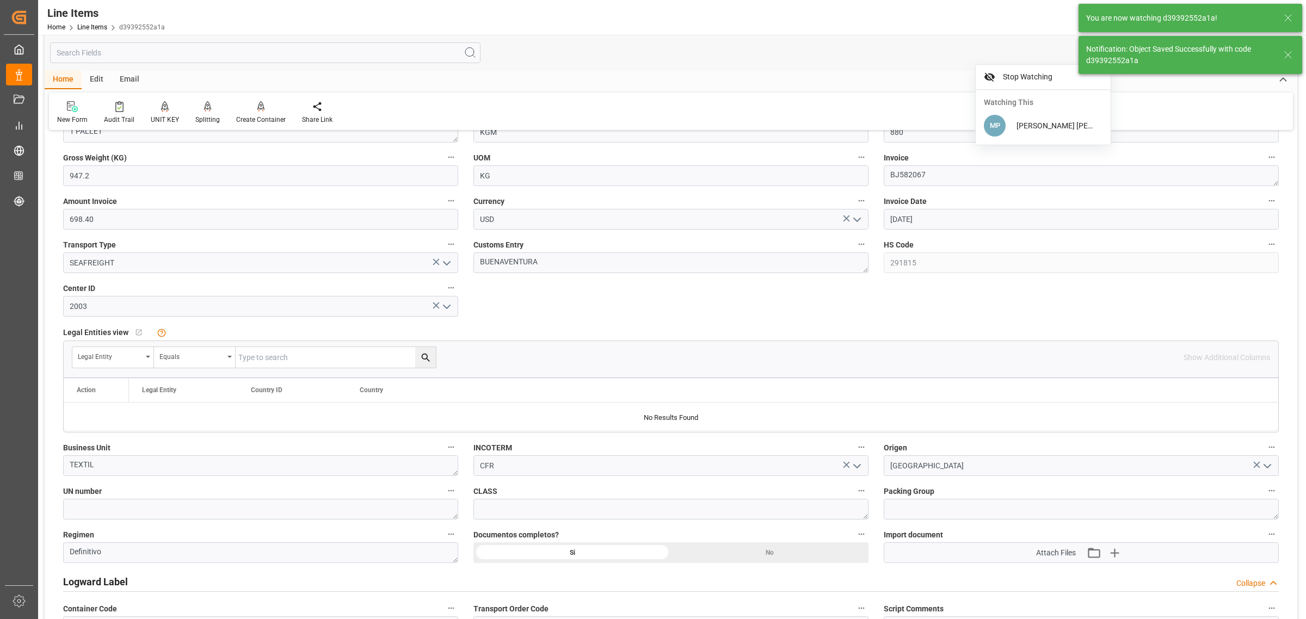
type input "15-08-2025 14:38"
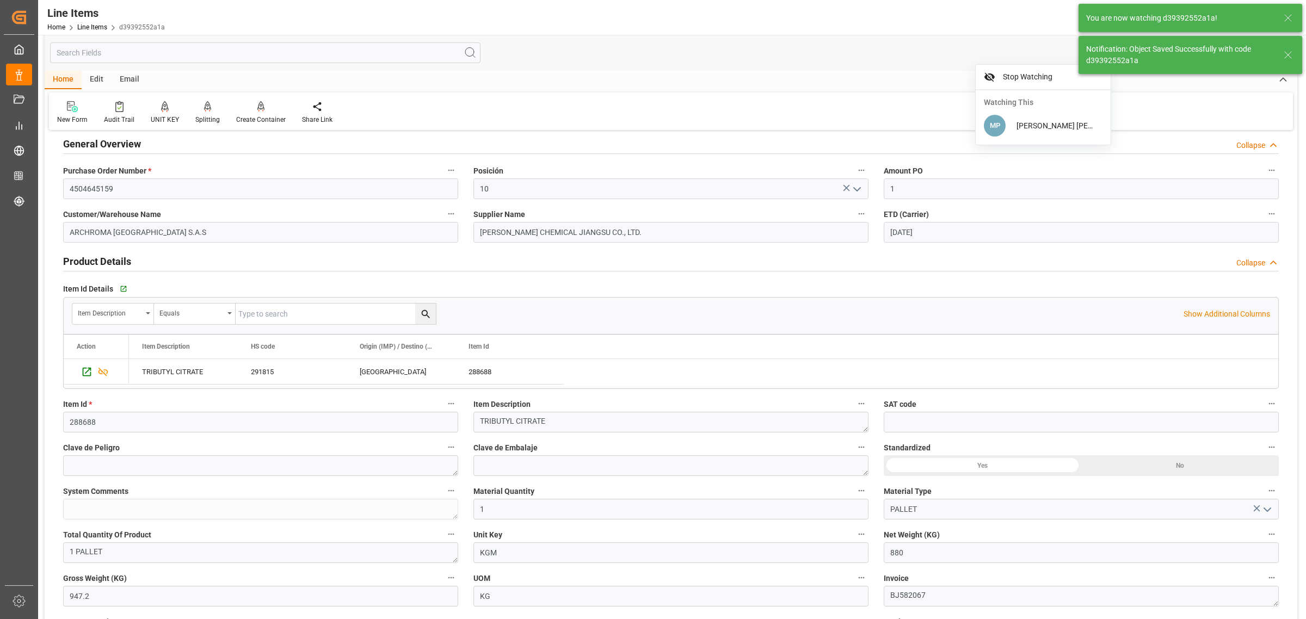
scroll to position [0, 0]
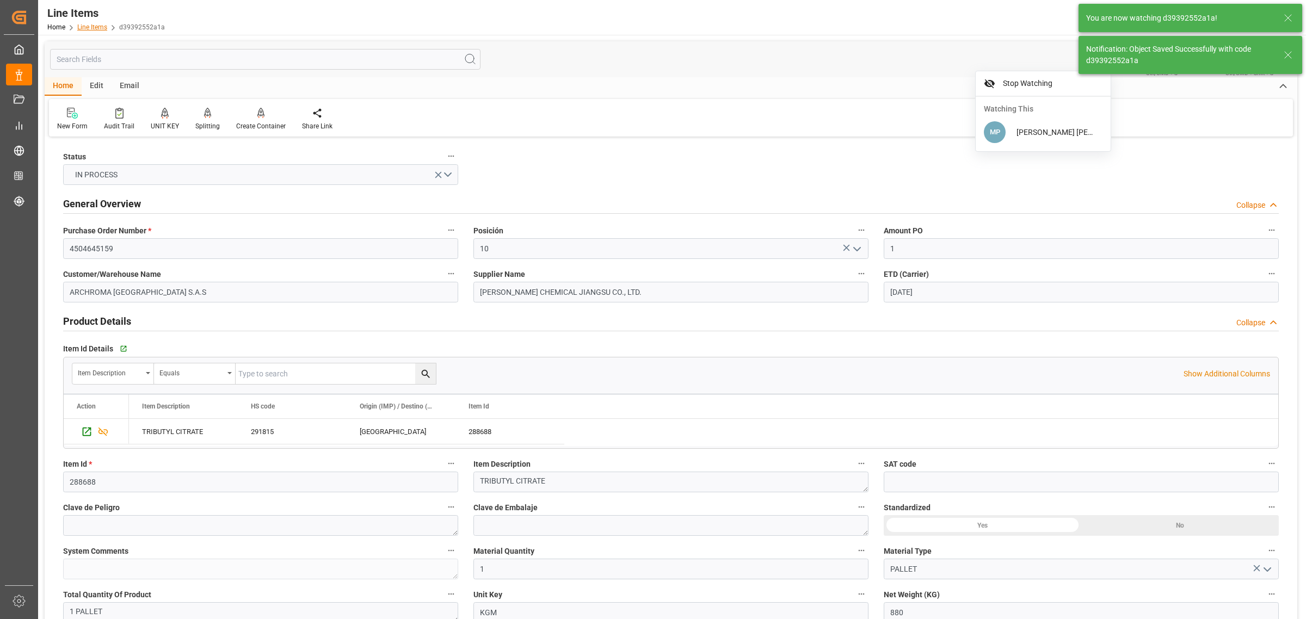
click at [102, 26] on link "Line Items" at bounding box center [92, 27] width 30 height 8
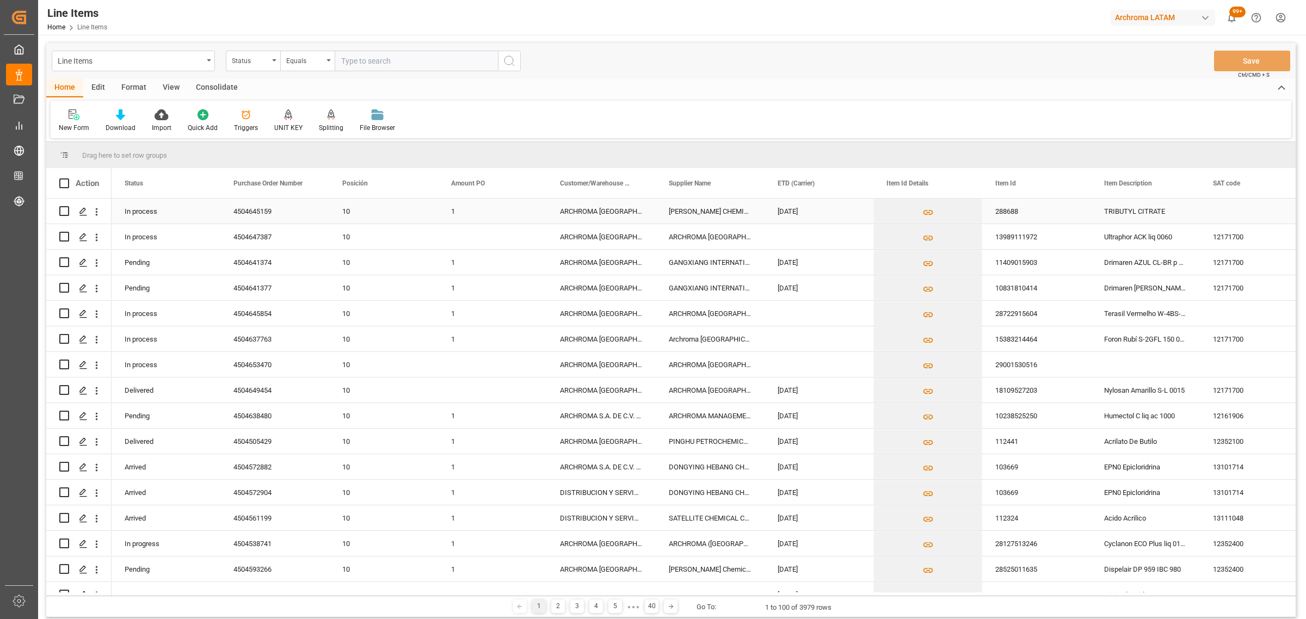
click at [466, 216] on div "1" at bounding box center [492, 211] width 109 height 25
click at [472, 217] on input "1" at bounding box center [492, 217] width 91 height 21
type input "1.93"
click at [573, 290] on div "ARCHROMA [GEOGRAPHIC_DATA] S DE RL DE CV ([GEOGRAPHIC_DATA][PERSON_NAME])" at bounding box center [601, 287] width 109 height 25
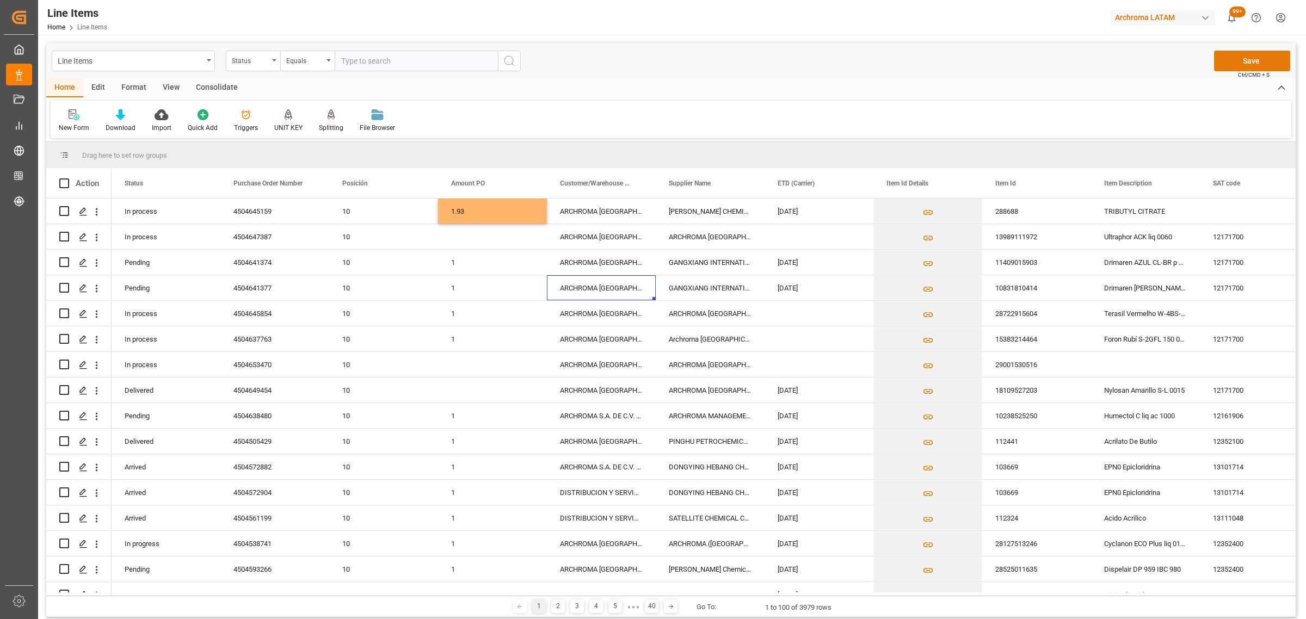
click at [1255, 60] on button "Save" at bounding box center [1252, 61] width 76 height 21
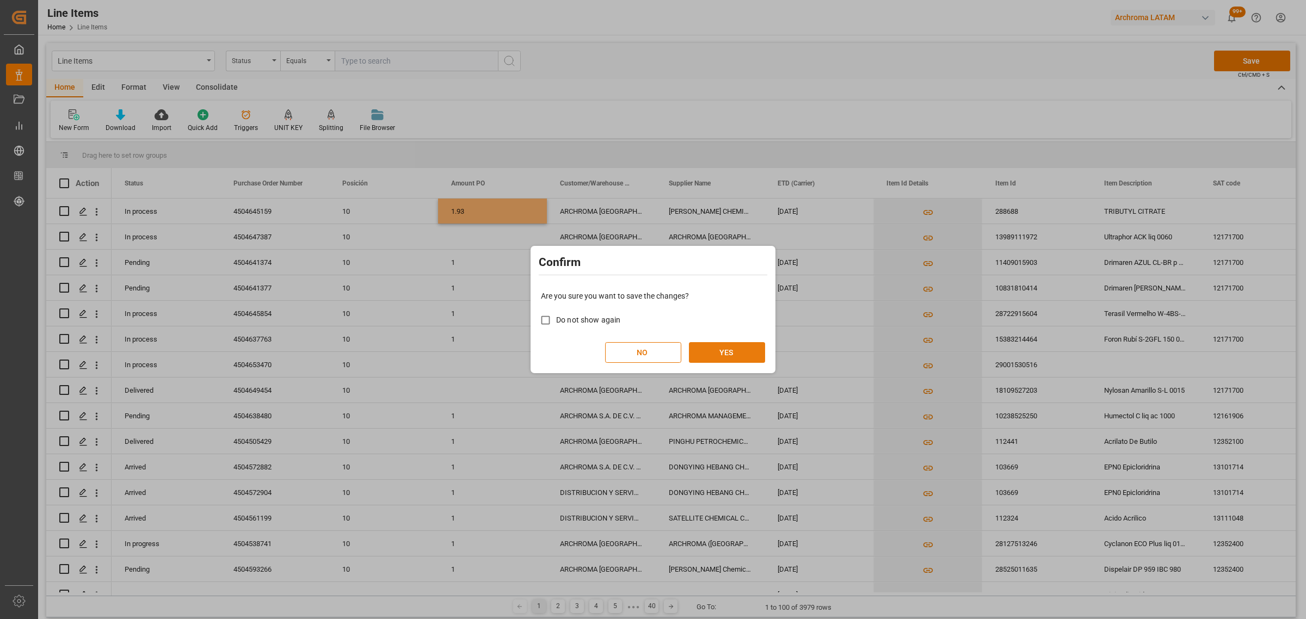
click at [723, 352] on button "YES" at bounding box center [727, 352] width 76 height 21
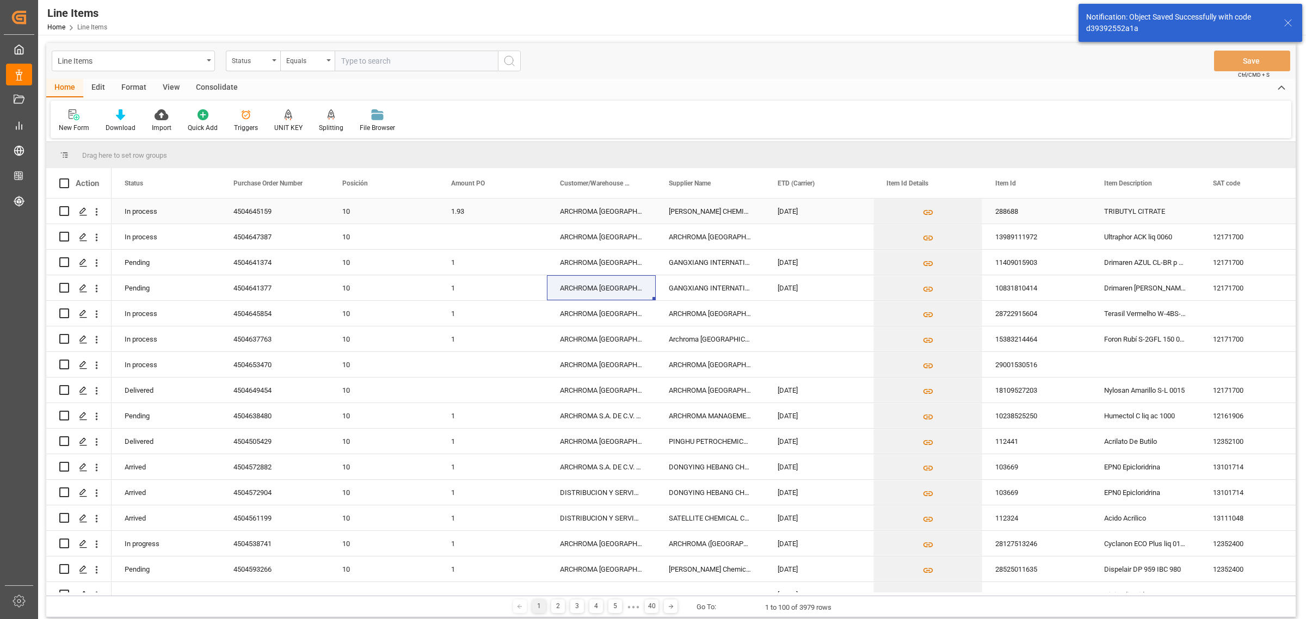
click at [60, 208] on input "Press Space to toggle row selection (unchecked)" at bounding box center [64, 211] width 10 height 10
checkbox input "true"
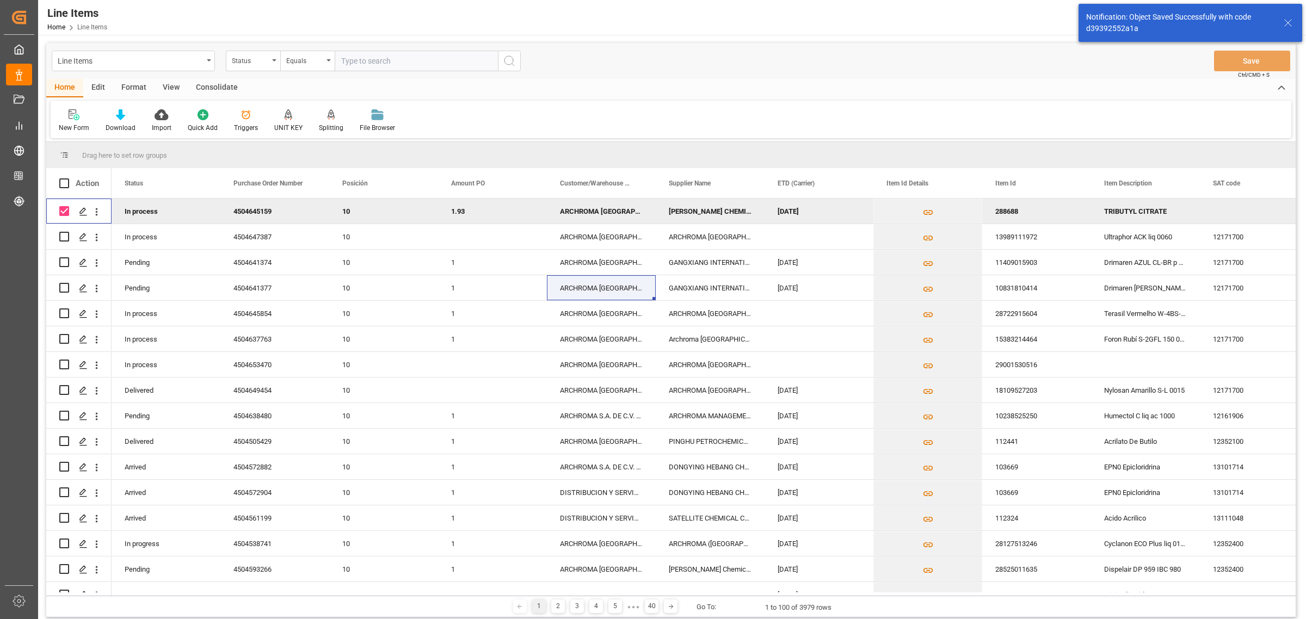
click at [201, 88] on div "Consolidate" at bounding box center [217, 88] width 58 height 19
drag, startPoint x: 77, startPoint y: 133, endPoint x: 84, endPoint y: 131, distance: 7.6
click at [78, 132] on div "Consolidation List Consolidate" at bounding box center [671, 120] width 1241 height 38
click at [88, 127] on div "Consolidation List" at bounding box center [85, 128] width 53 height 10
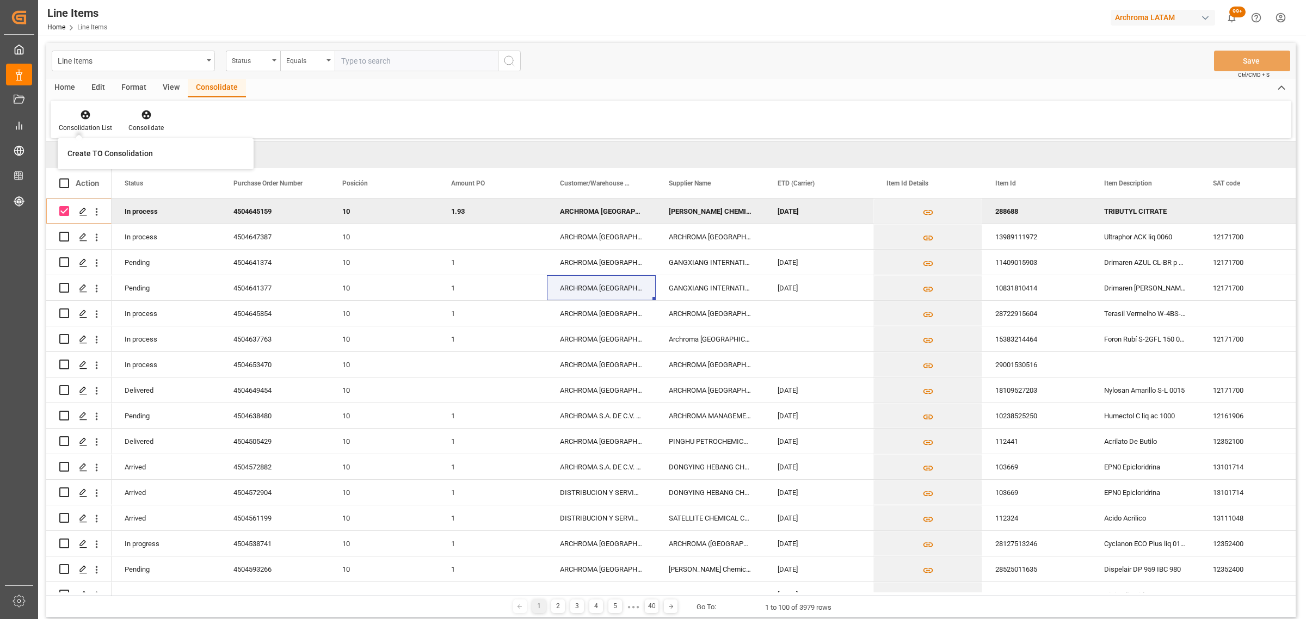
click at [139, 153] on div "Create TO Consolidation" at bounding box center [109, 153] width 85 height 11
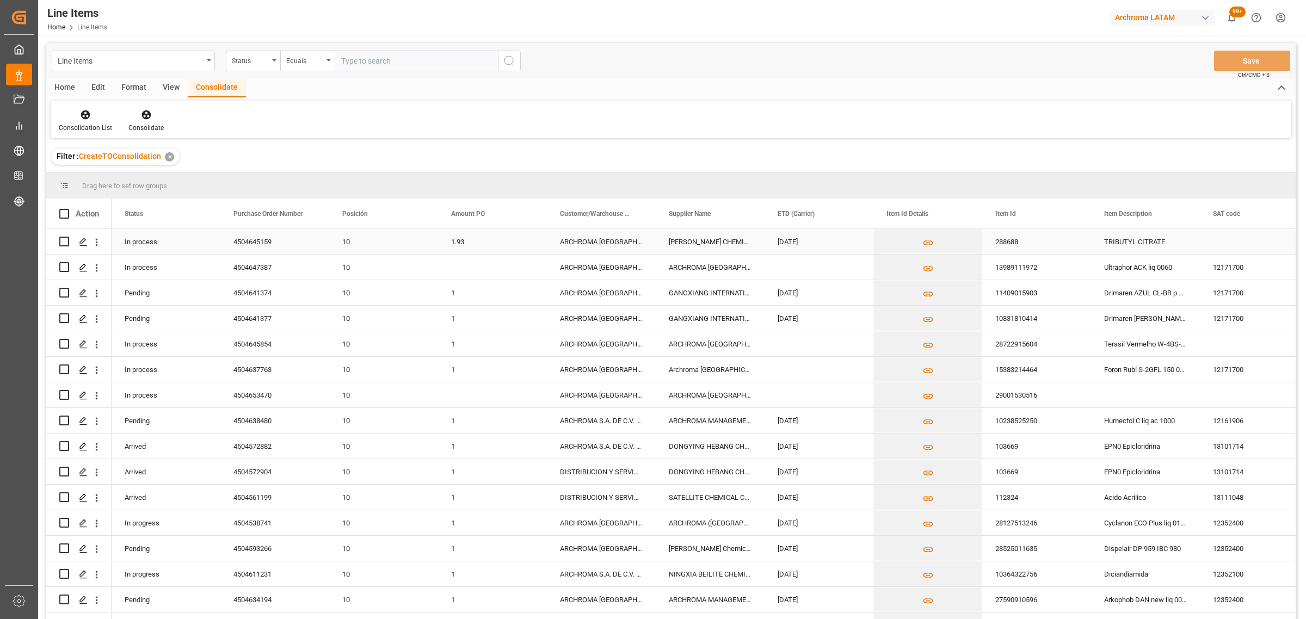
click at [64, 238] on input "Press Space to toggle row selection (unchecked)" at bounding box center [64, 242] width 10 height 10
checkbox input "true"
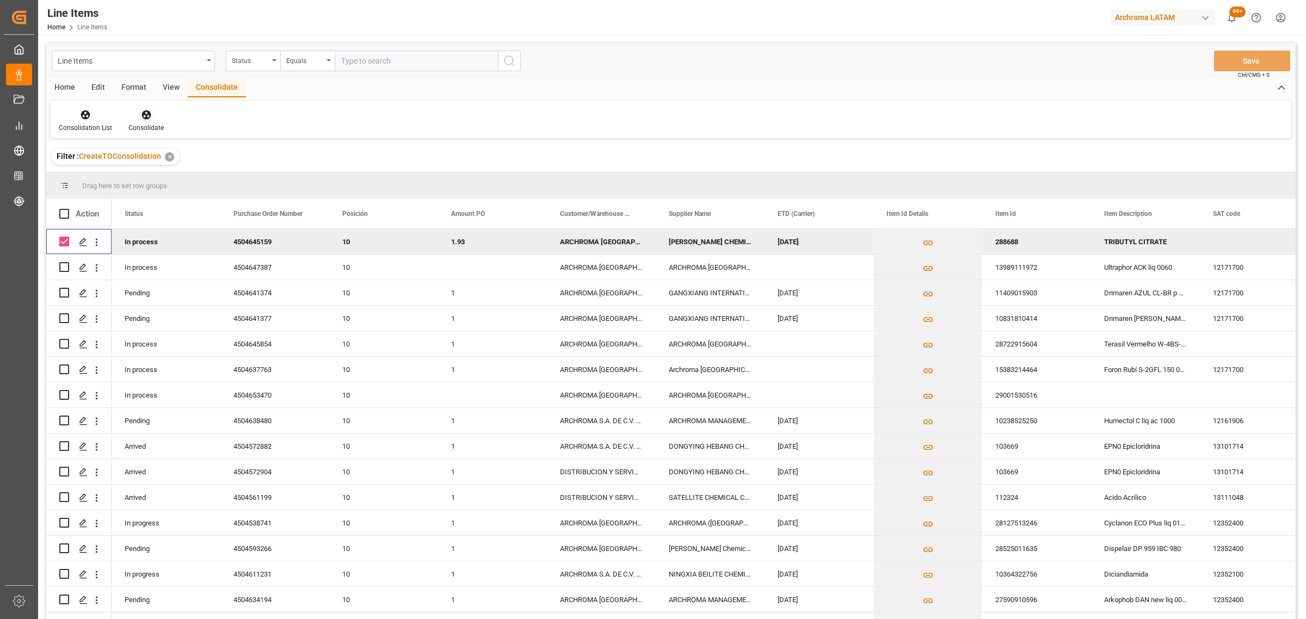
click at [139, 121] on div "Consolidate" at bounding box center [146, 121] width 52 height 24
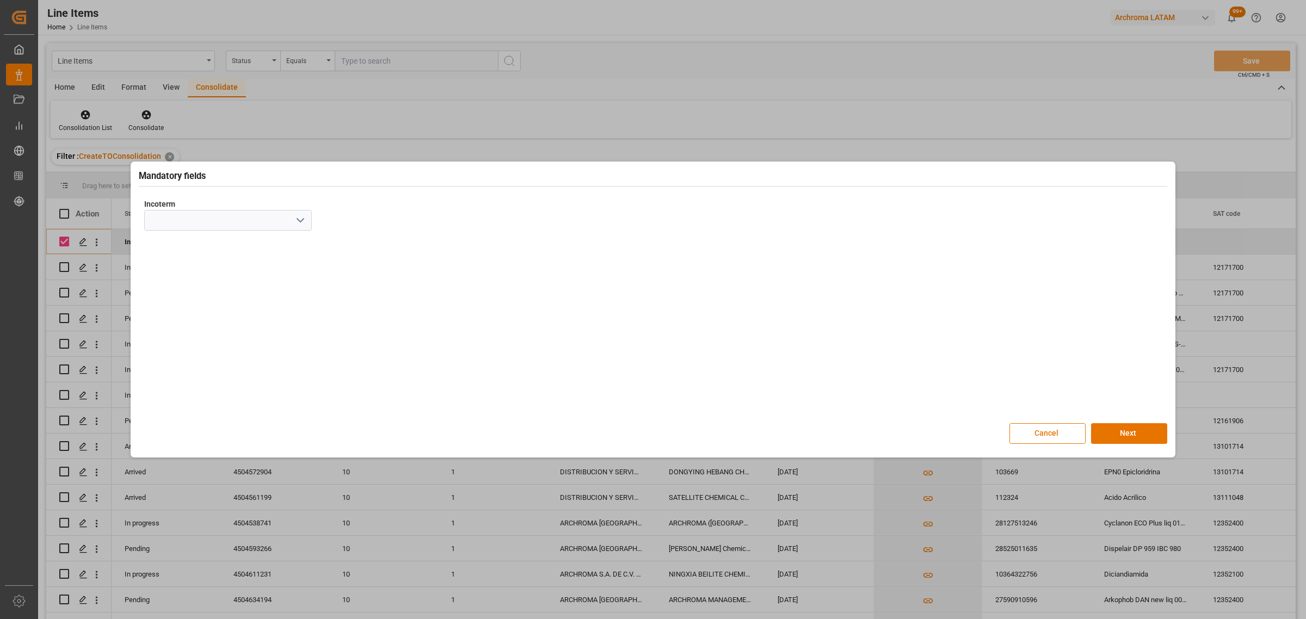
click at [300, 220] on icon "open menu" at bounding box center [300, 220] width 13 height 13
click at [210, 343] on div "CFR" at bounding box center [228, 342] width 167 height 24
type input "CFR"
click at [1124, 430] on button "Next" at bounding box center [1129, 433] width 76 height 21
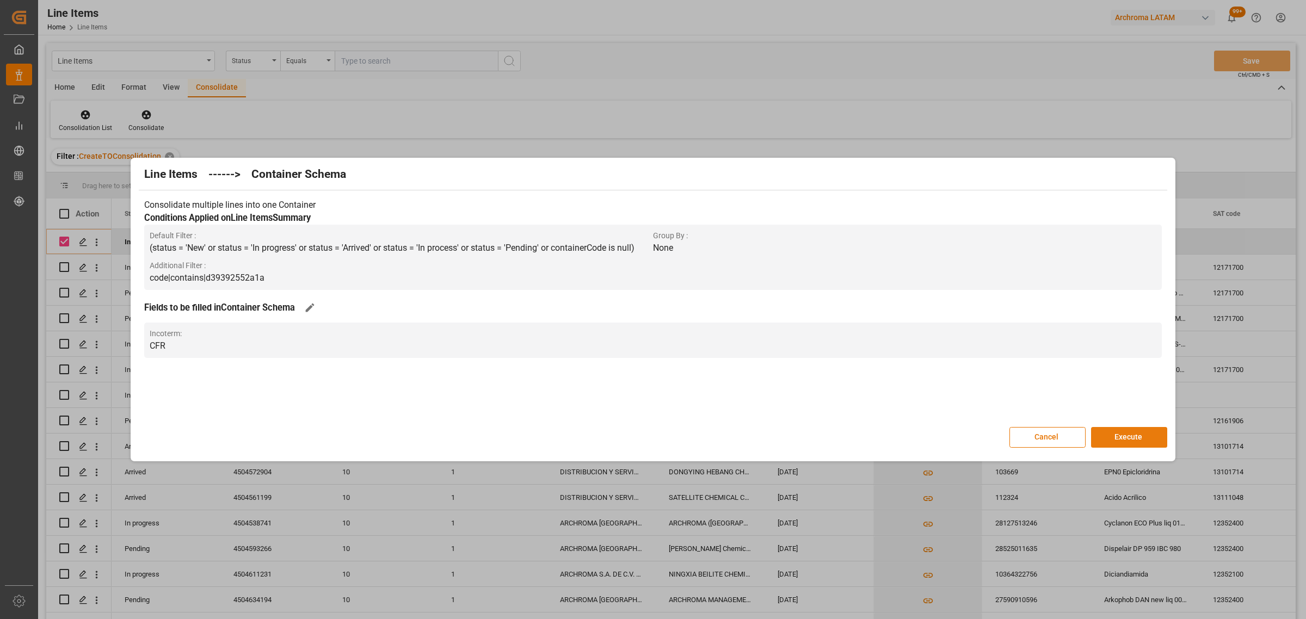
click at [1135, 429] on button "Execute" at bounding box center [1129, 437] width 76 height 21
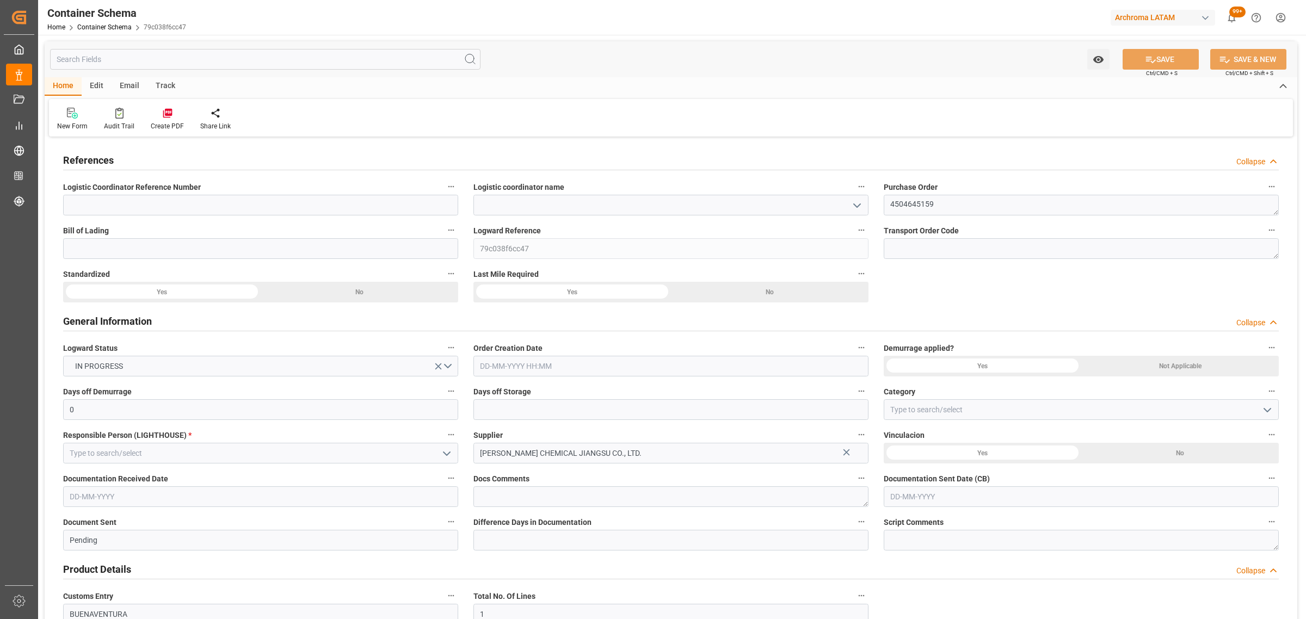
type input "0"
type input "1"
type input "880"
type input "947.2"
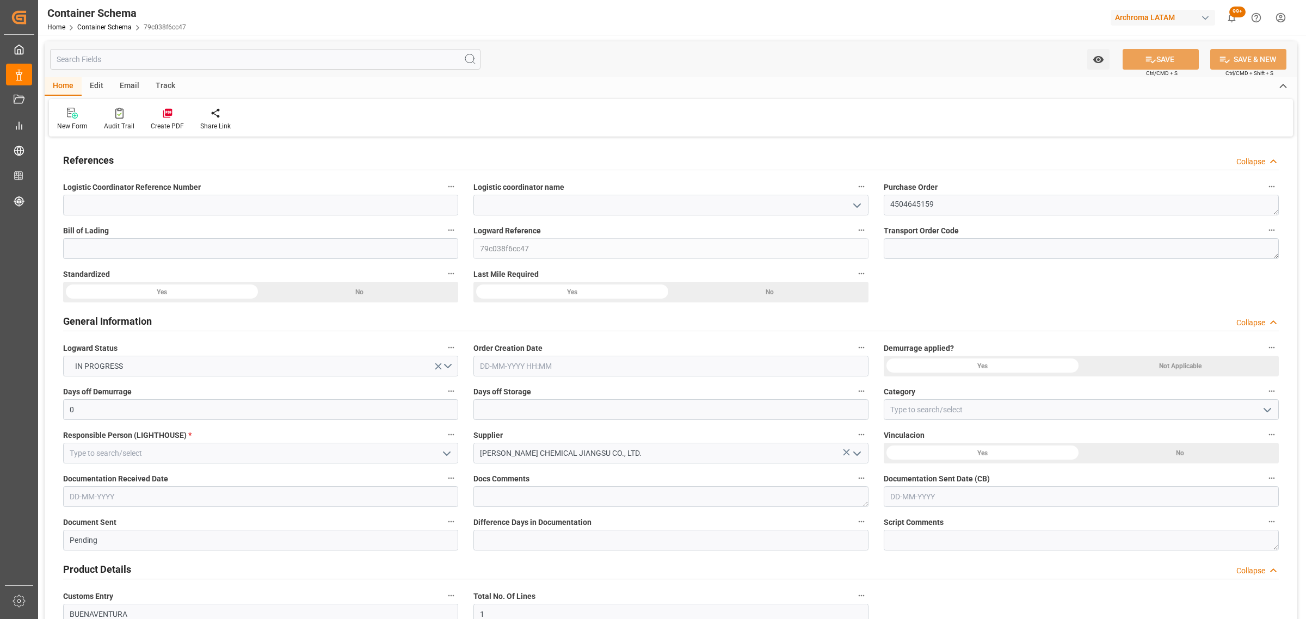
click at [569, 376] on input "text" at bounding box center [670, 366] width 395 height 21
click at [505, 422] on div "28 29 30 31 1 2 3" at bounding box center [551, 432] width 149 height 21
click at [571, 477] on span "15" at bounding box center [572, 475] width 7 height 8
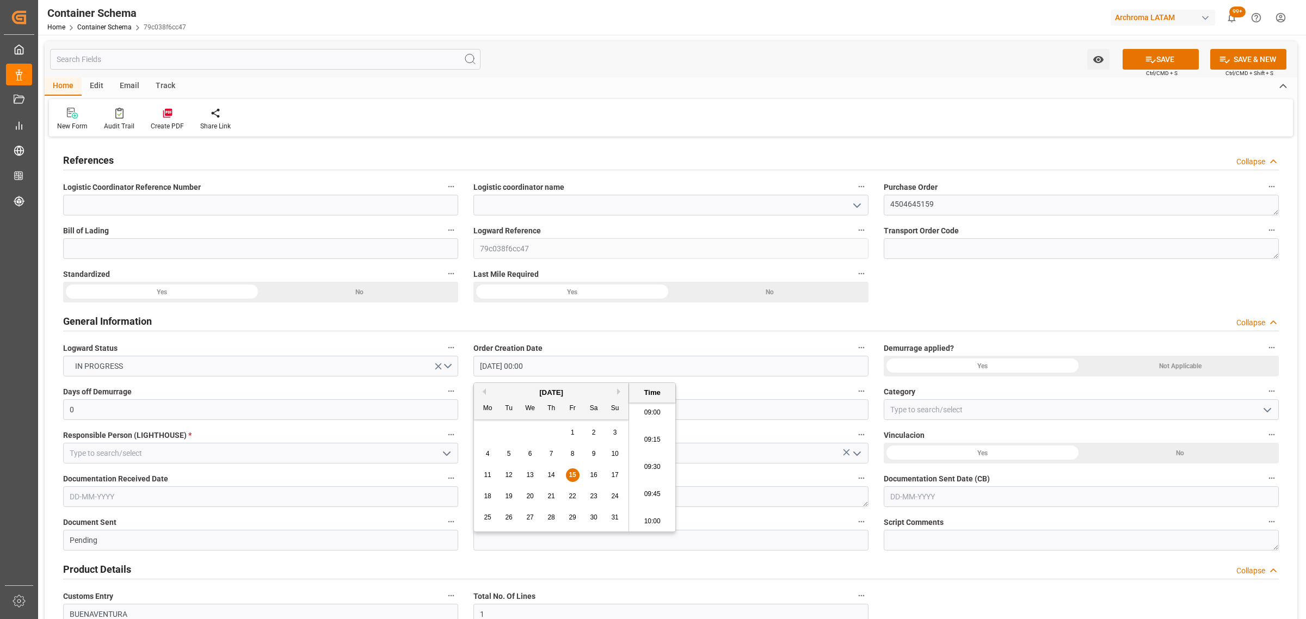
click at [649, 495] on li "09:45" at bounding box center [652, 494] width 46 height 27
type input "15-08-2025 09:45"
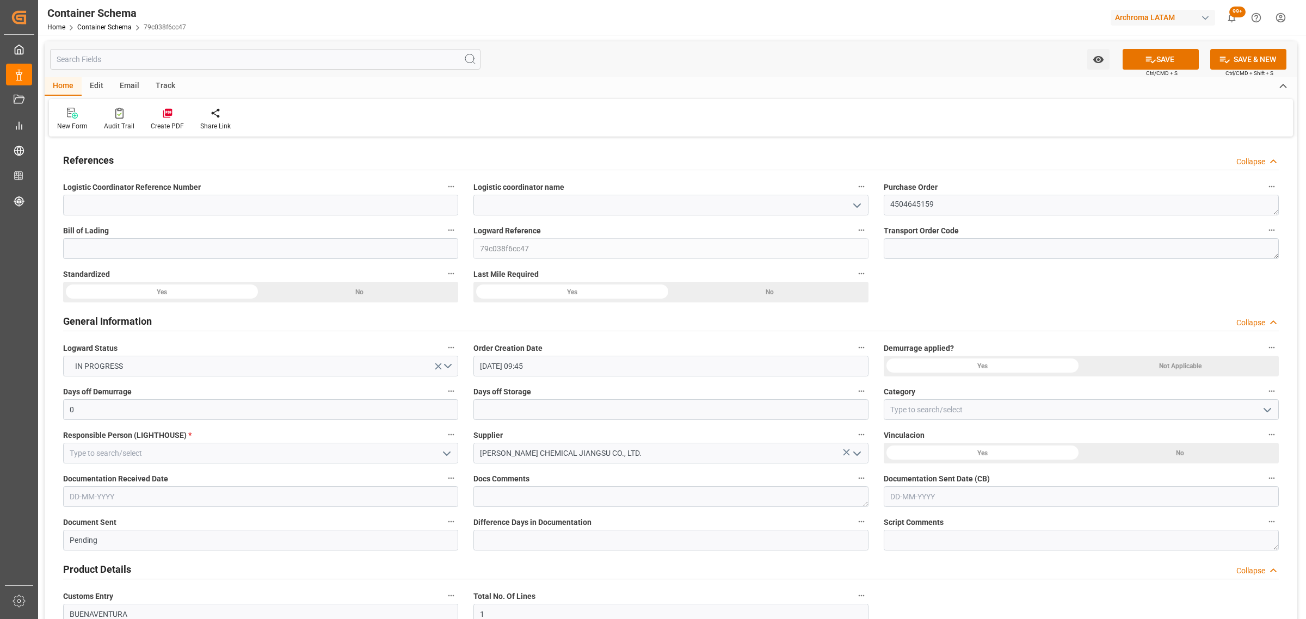
click at [1267, 410] on icon "open menu" at bounding box center [1267, 410] width 13 height 13
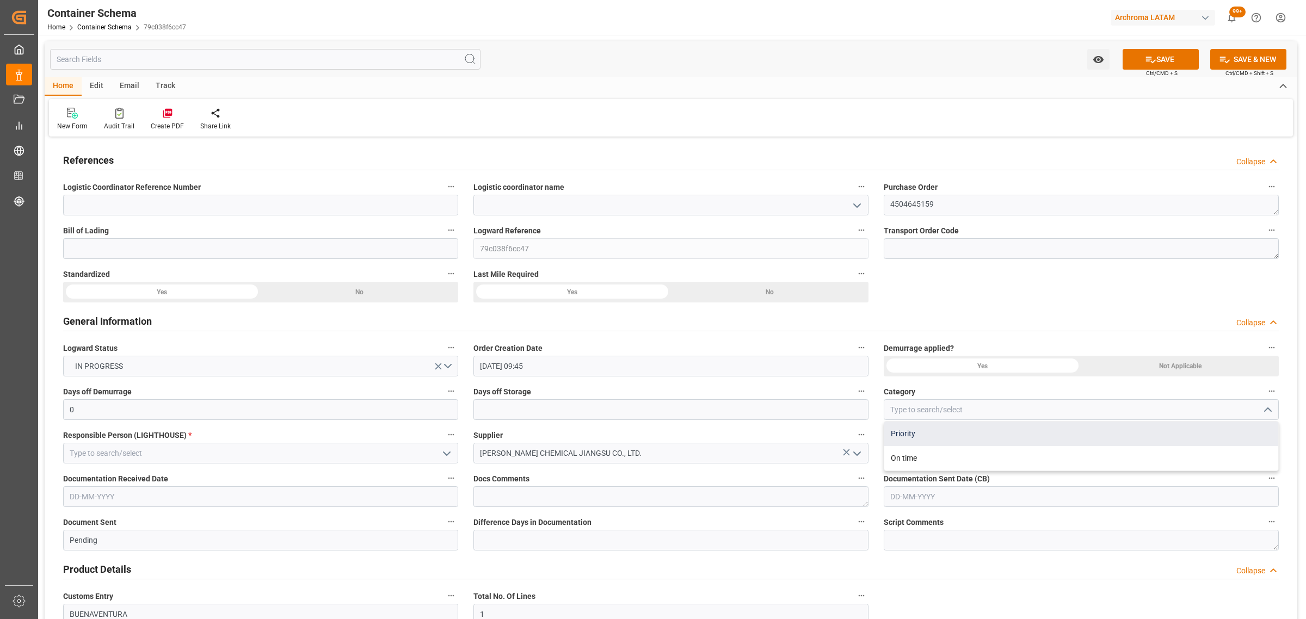
click at [951, 434] on div "Priority" at bounding box center [1081, 434] width 394 height 24
type input "Priority"
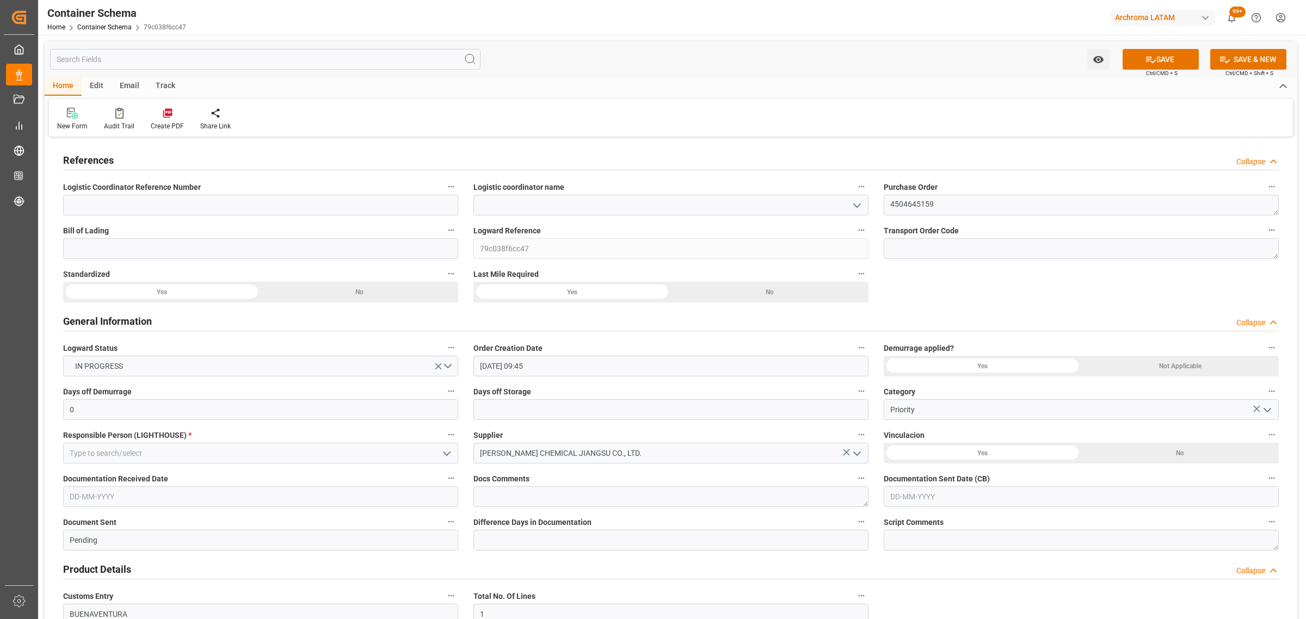
click at [858, 208] on icon "open menu" at bounding box center [857, 205] width 13 height 13
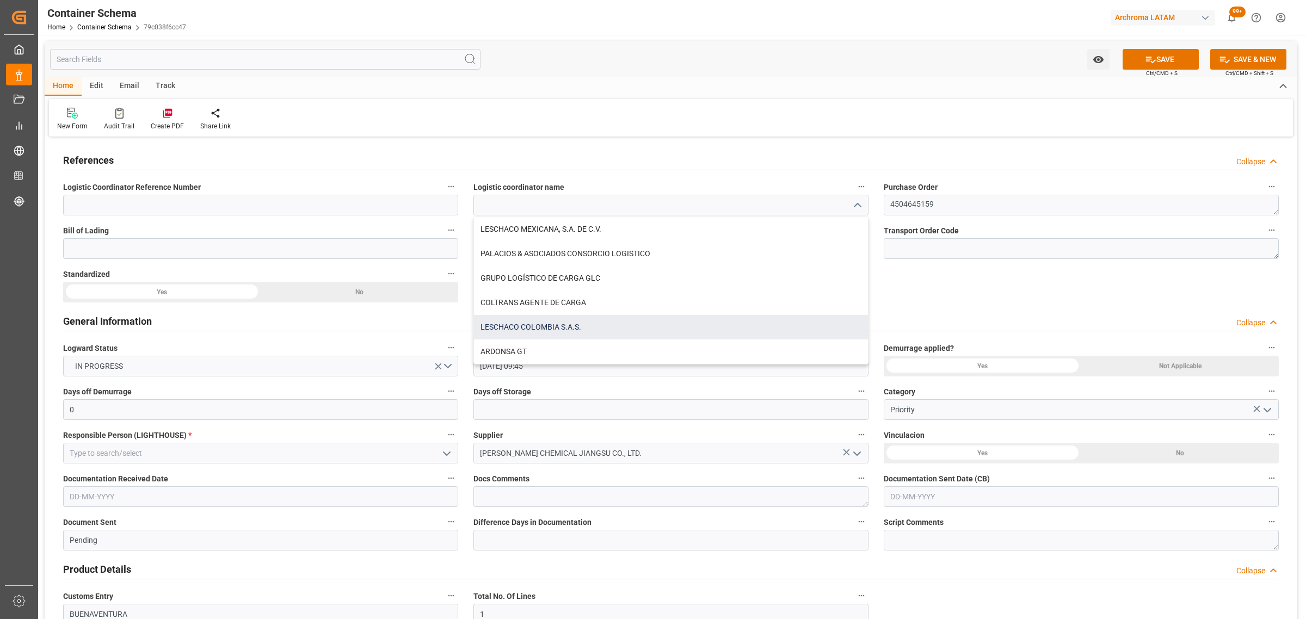
click at [548, 329] on div "LESCHACO COLOMBIA S.A.S." at bounding box center [671, 327] width 394 height 24
type input "LESCHACO COLOMBIA S.A.S."
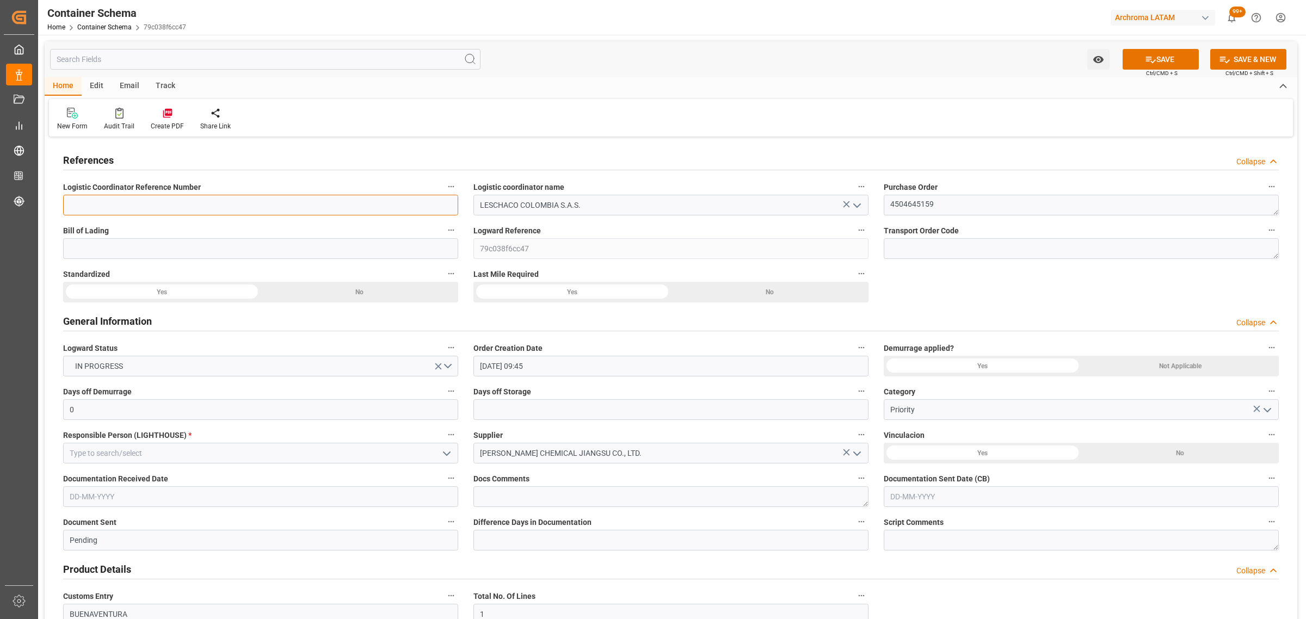
click at [249, 211] on input at bounding box center [260, 205] width 395 height 21
click at [72, 248] on input at bounding box center [260, 248] width 395 height 21
click at [134, 248] on input at bounding box center [260, 248] width 395 height 21
type input "SHJPBUN250700174"
click at [549, 404] on input "text" at bounding box center [670, 409] width 395 height 21
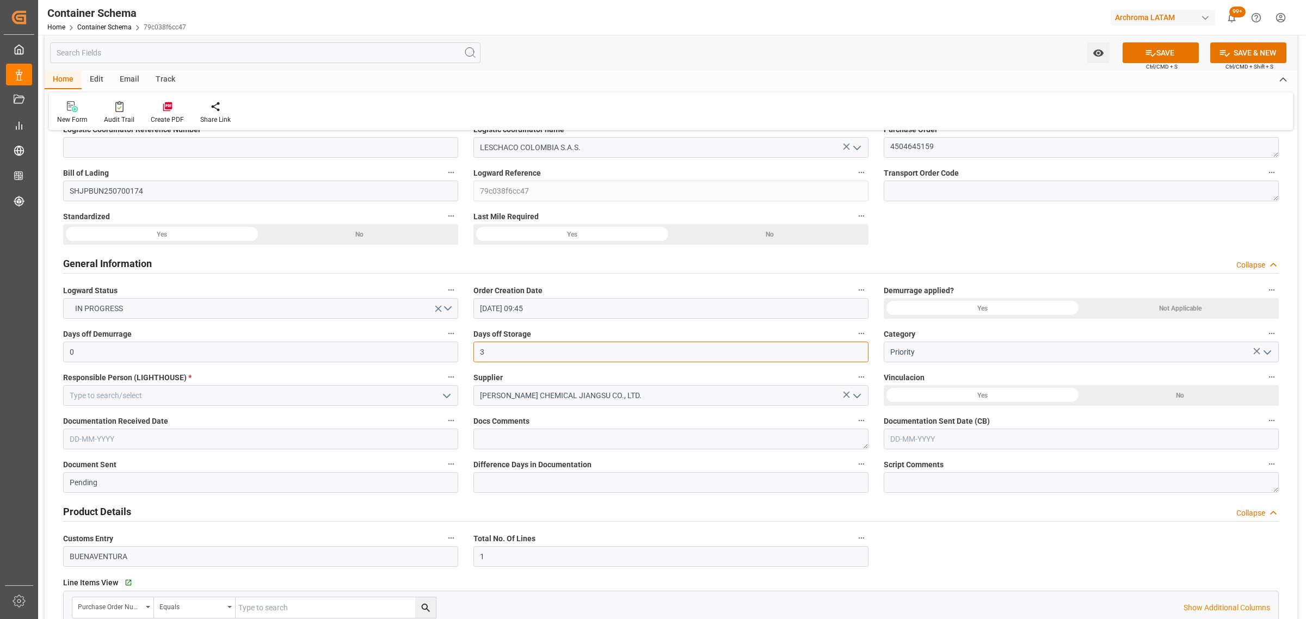
scroll to position [136, 0]
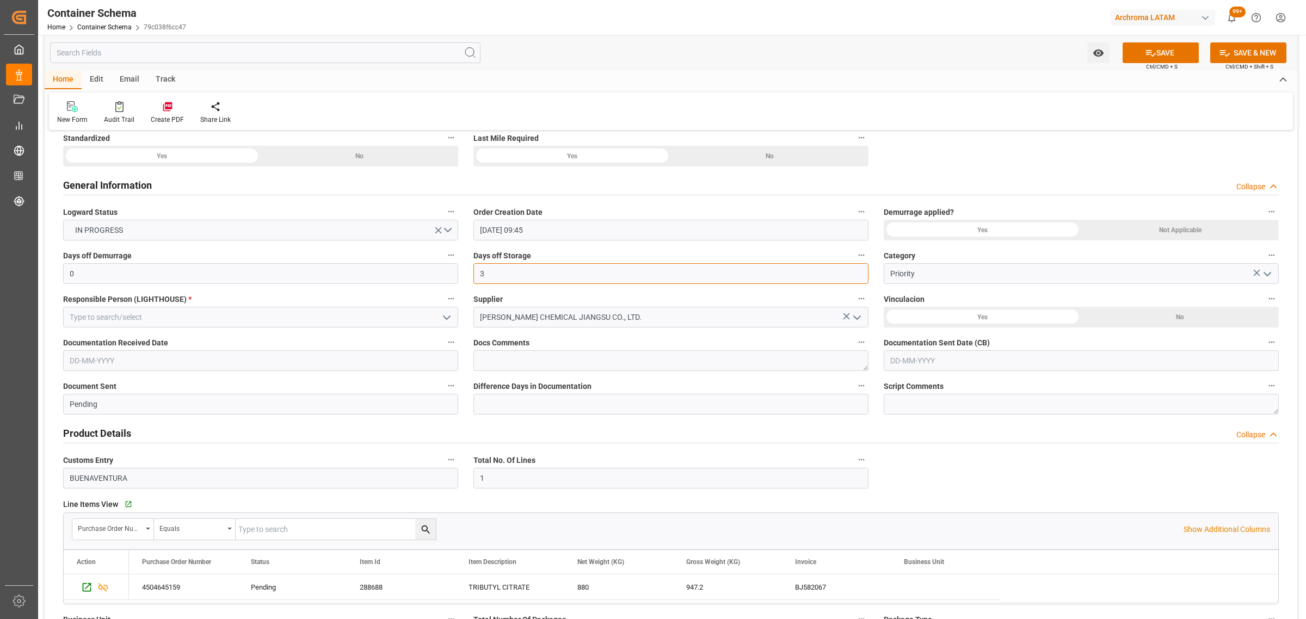
type input "3"
click at [450, 314] on icon "open menu" at bounding box center [446, 317] width 13 height 13
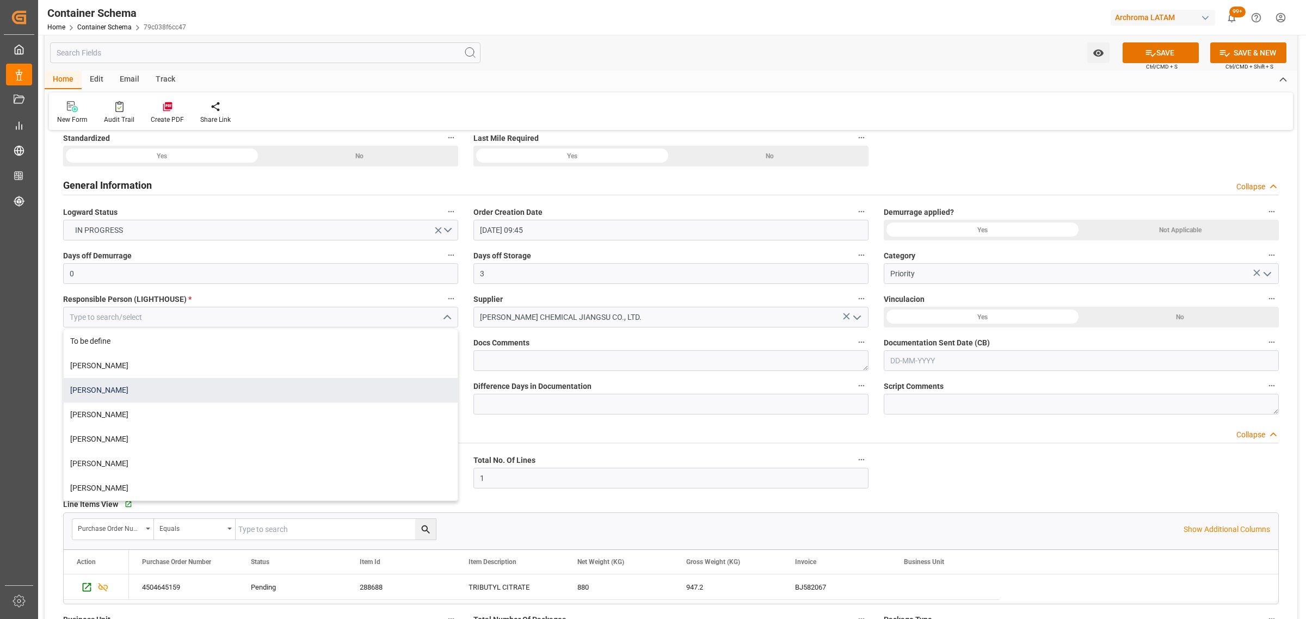
click at [110, 396] on div "[PERSON_NAME]" at bounding box center [261, 390] width 394 height 24
type input "[PERSON_NAME]"
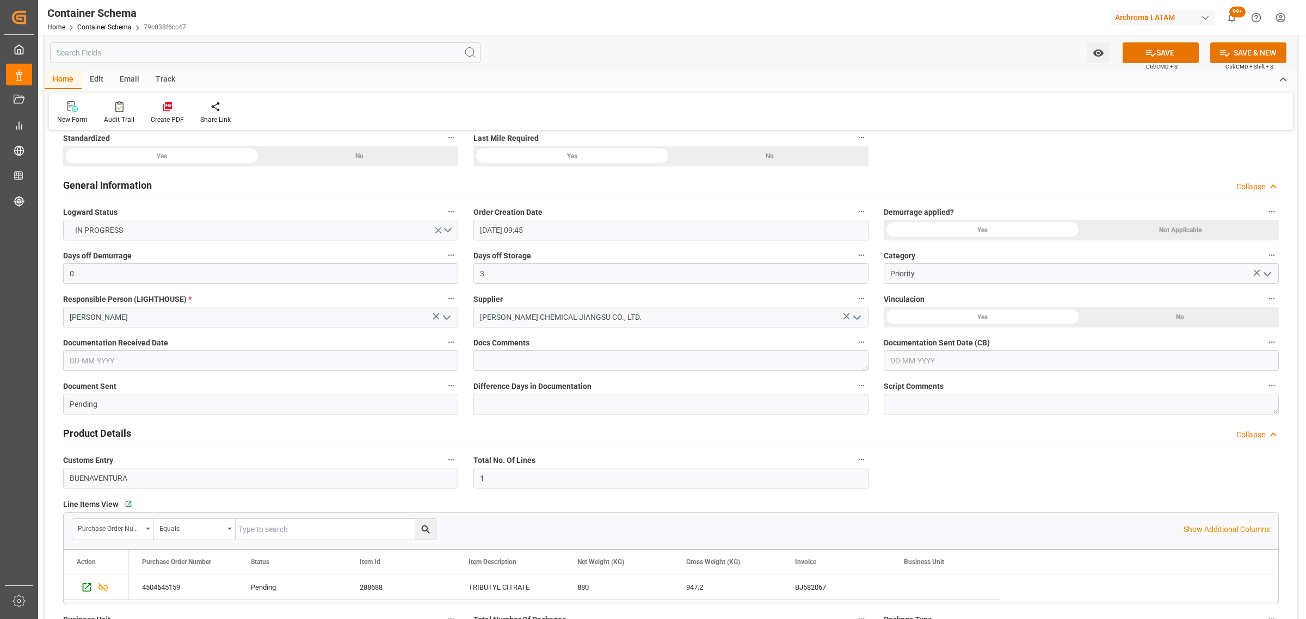
click at [161, 359] on input "text" at bounding box center [260, 360] width 395 height 21
click at [112, 412] on div "Mo Tu We Th Fr Sa Su" at bounding box center [141, 402] width 155 height 21
click at [161, 473] on span "15" at bounding box center [161, 469] width 7 height 8
type input "[DATE]"
click at [942, 358] on input "text" at bounding box center [1081, 360] width 395 height 21
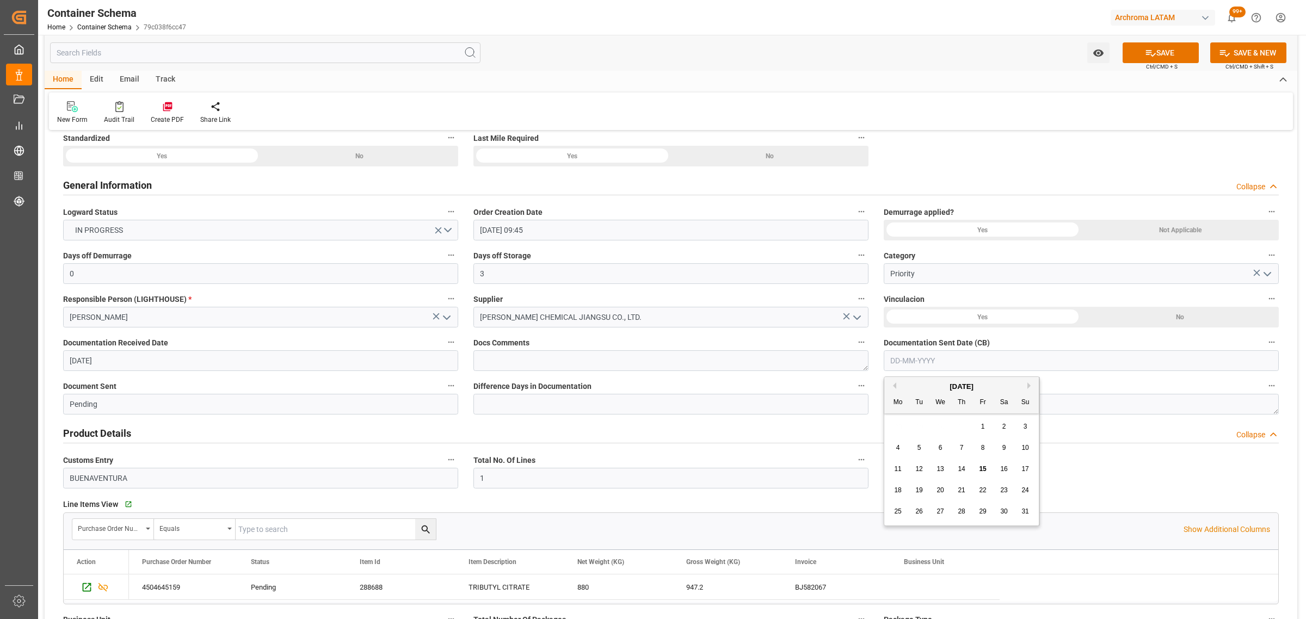
drag, startPoint x: 928, startPoint y: 428, endPoint x: 937, endPoint y: 432, distance: 9.5
click at [928, 428] on div "28 29 30 31 1 2 3" at bounding box center [962, 426] width 149 height 21
click at [986, 471] on span "15" at bounding box center [982, 469] width 7 height 8
type input "[DATE]"
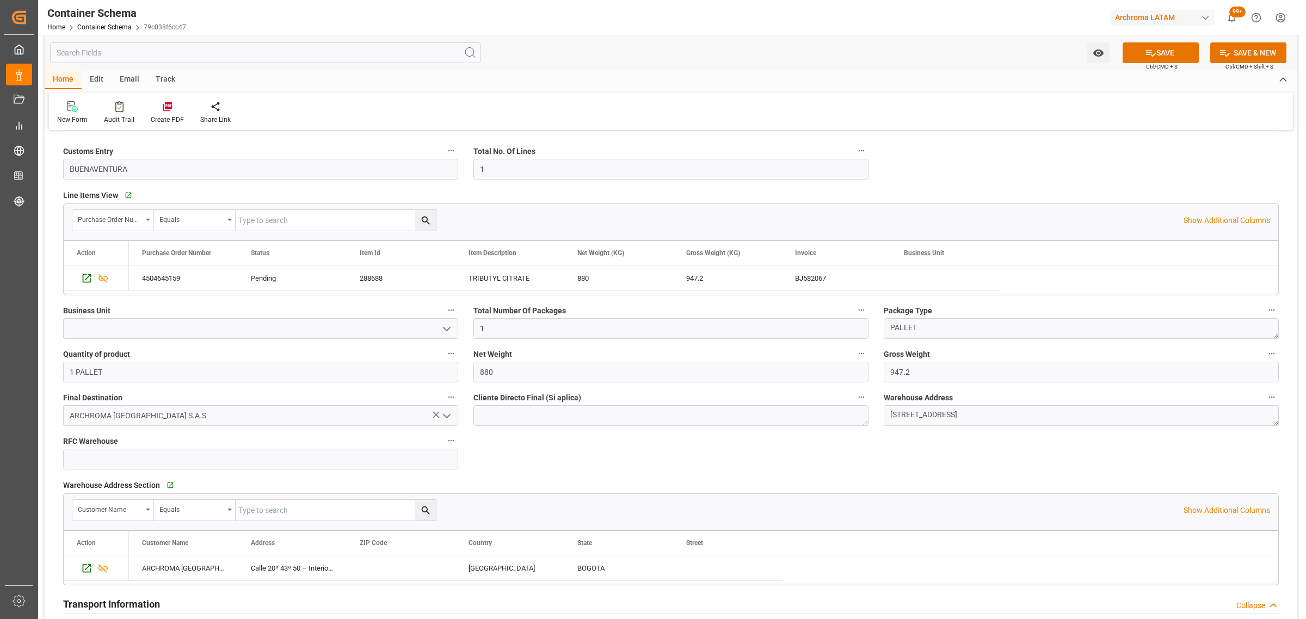
scroll to position [476, 0]
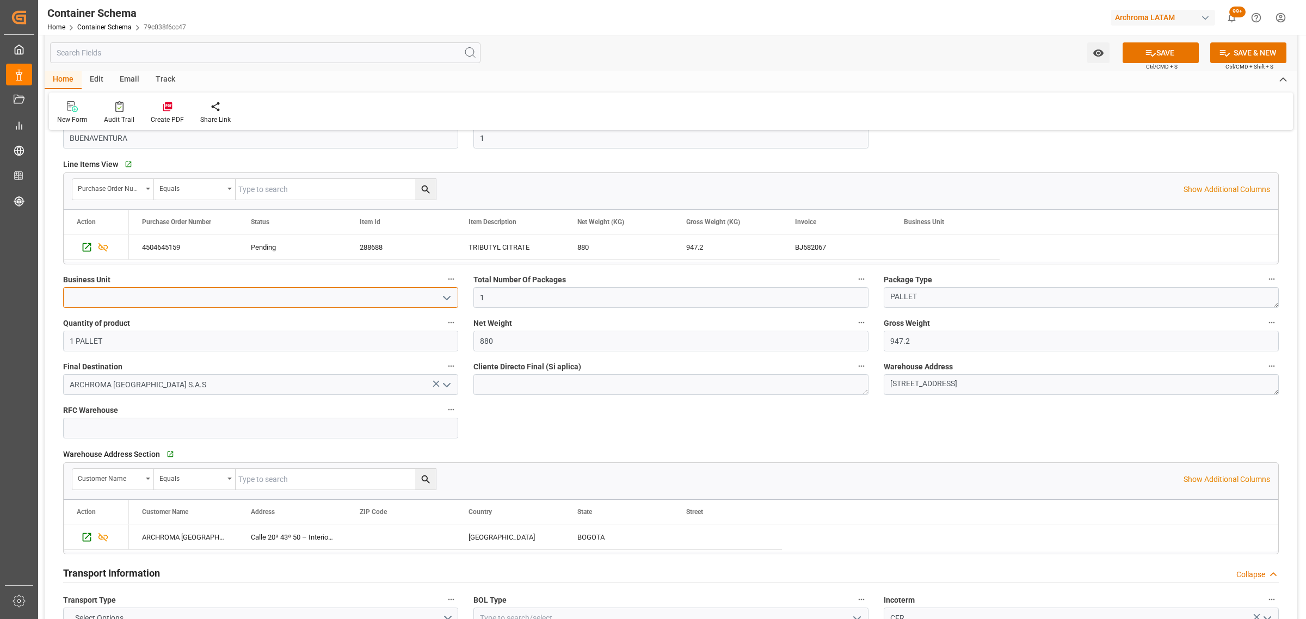
click at [344, 300] on input at bounding box center [260, 297] width 395 height 21
click at [452, 299] on icon "open menu" at bounding box center [446, 298] width 13 height 13
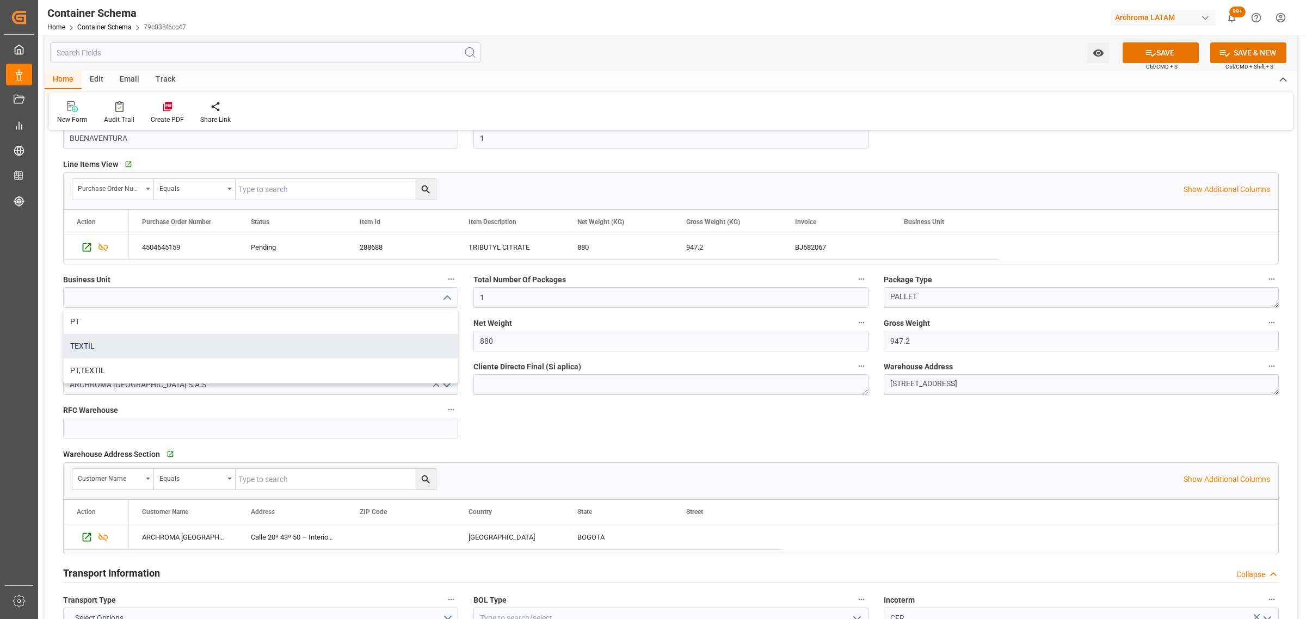
click at [292, 349] on div "TEXTIL" at bounding box center [261, 346] width 394 height 24
type input "TEXTIL"
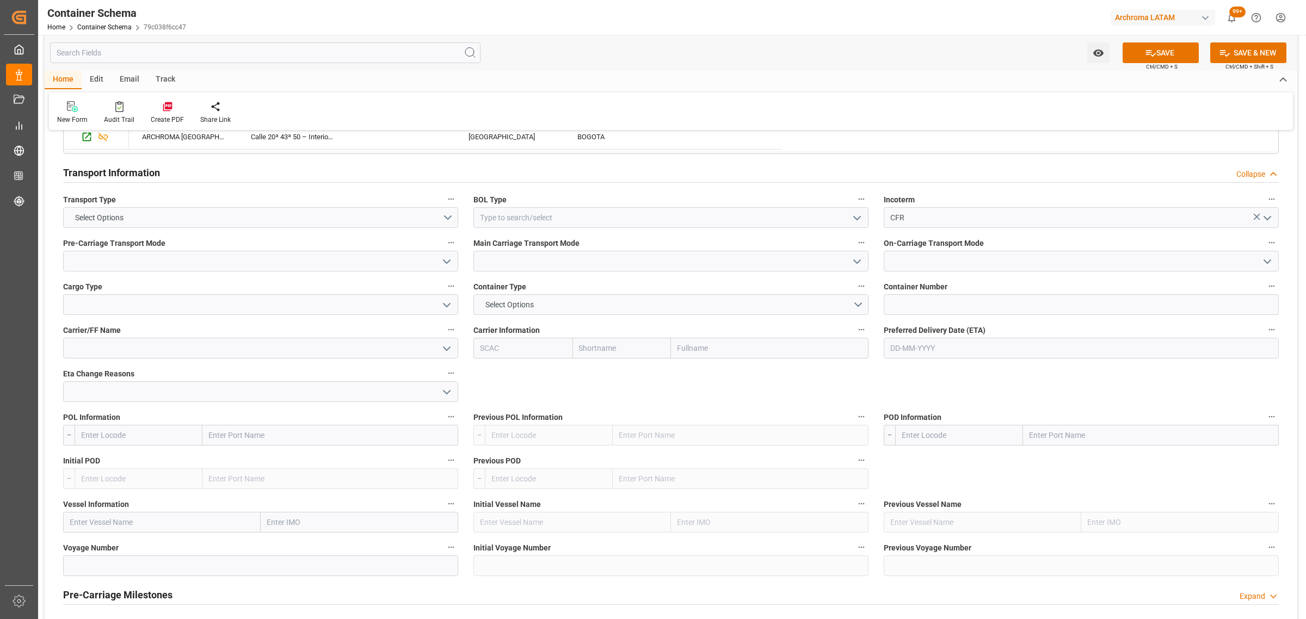
scroll to position [884, 0]
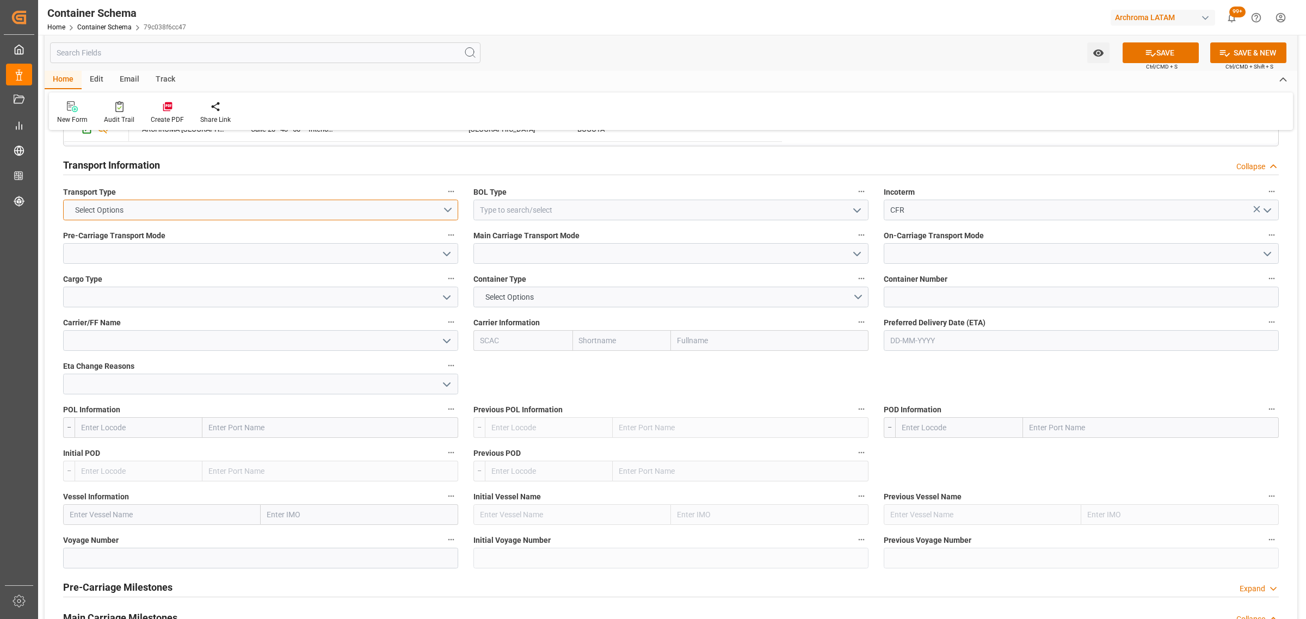
click at [444, 210] on button "Select Options" at bounding box center [260, 210] width 395 height 21
click at [222, 218] on div "SEAFREIGHT" at bounding box center [261, 212] width 394 height 23
click at [858, 211] on polyline "open menu" at bounding box center [857, 210] width 7 height 3
drag, startPoint x: 529, startPoint y: 245, endPoint x: 575, endPoint y: 245, distance: 45.7
click at [529, 244] on div "HOUSE" at bounding box center [671, 234] width 394 height 24
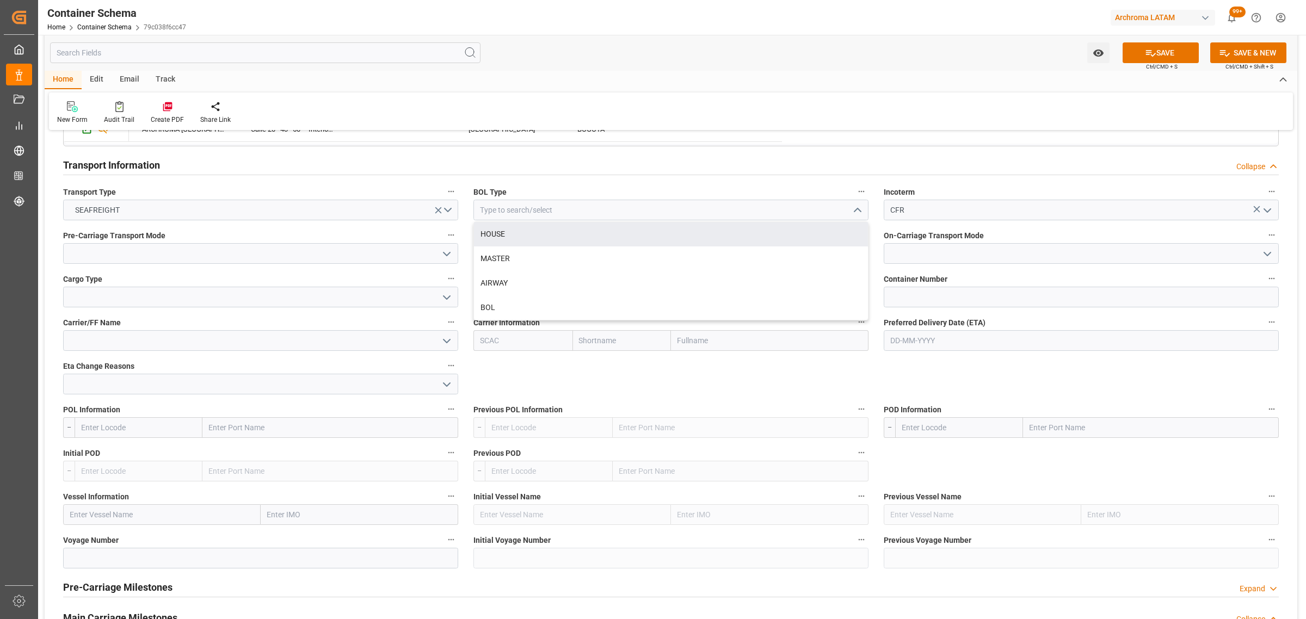
type input "HOUSE"
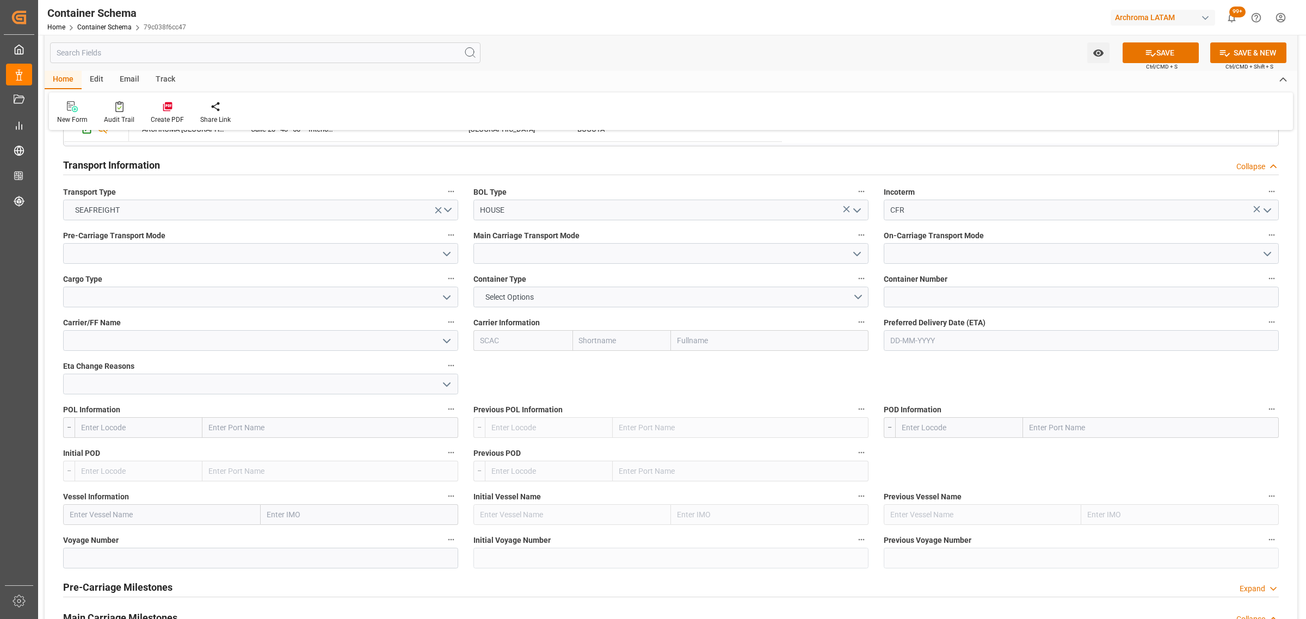
click at [447, 255] on icon "open menu" at bounding box center [446, 254] width 13 height 13
click at [128, 278] on div "Truck" at bounding box center [261, 278] width 394 height 24
type input "Truck"
click at [849, 253] on button "open menu" at bounding box center [856, 253] width 16 height 17
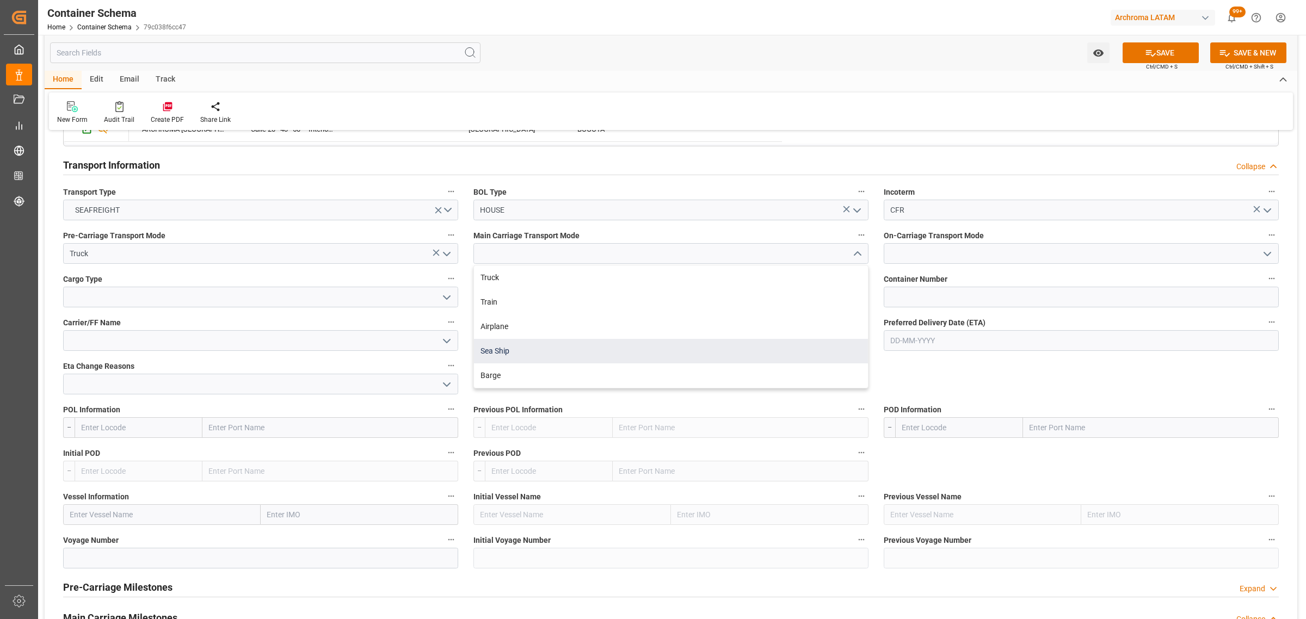
click at [501, 353] on div "Sea Ship" at bounding box center [671, 351] width 394 height 24
type input "Sea Ship"
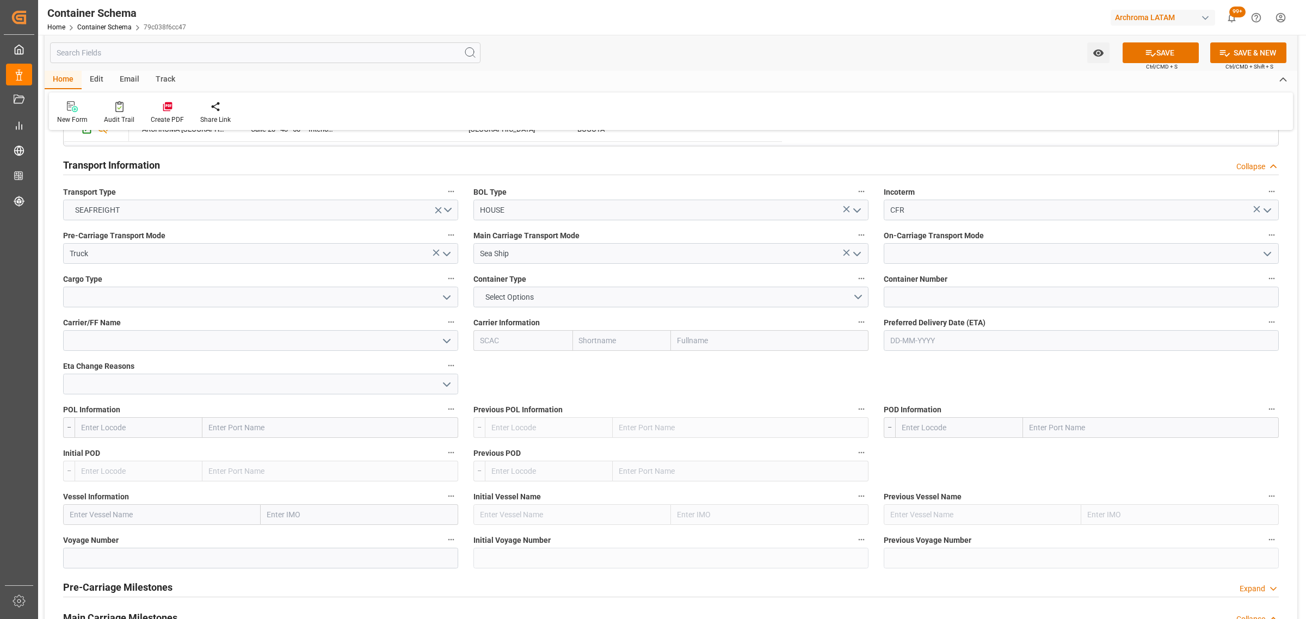
click at [1261, 253] on icon "open menu" at bounding box center [1267, 254] width 13 height 13
click at [1010, 275] on div "Truck" at bounding box center [1081, 278] width 394 height 24
type input "Truck"
click at [815, 303] on button "Select Options" at bounding box center [670, 297] width 395 height 21
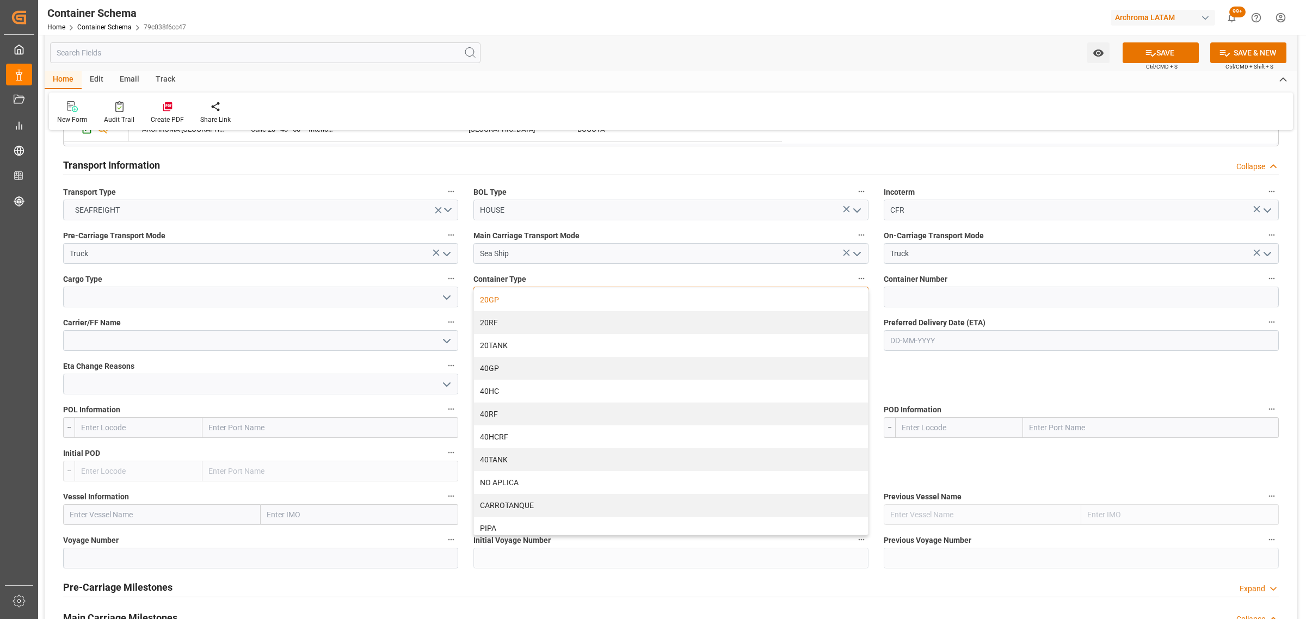
click at [523, 305] on div "20GP" at bounding box center [671, 299] width 394 height 23
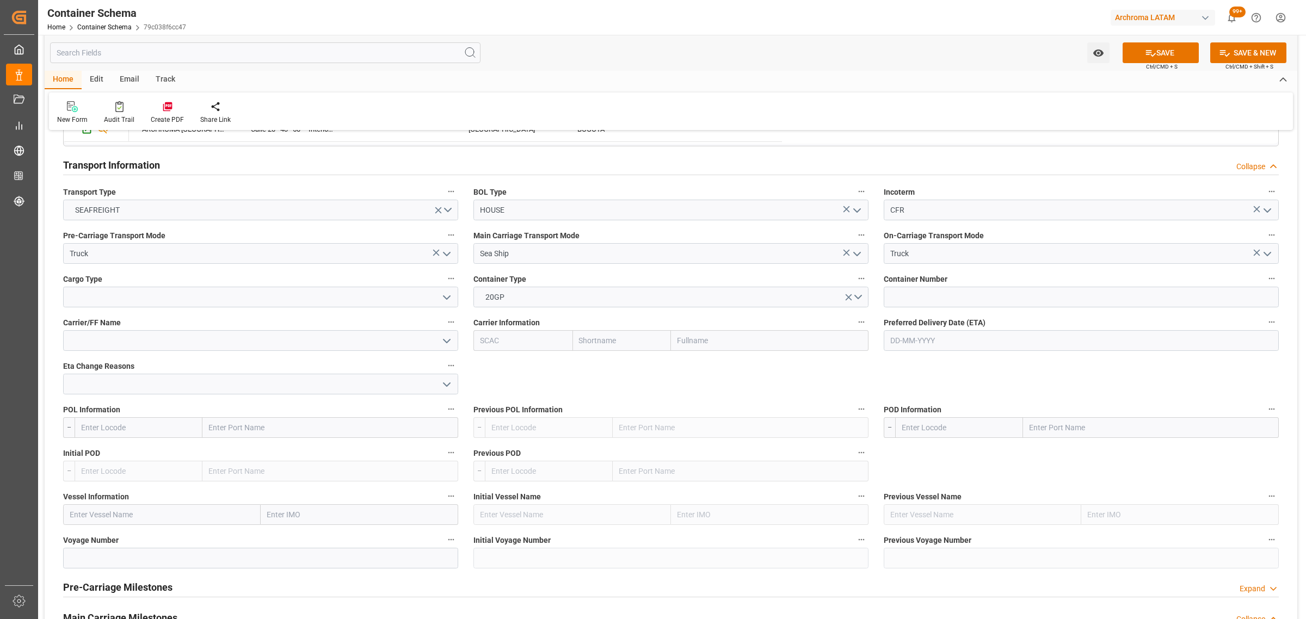
click at [616, 309] on div "Container Type 20GP" at bounding box center [671, 290] width 410 height 44
click at [614, 304] on button "20GP" at bounding box center [670, 297] width 395 height 21
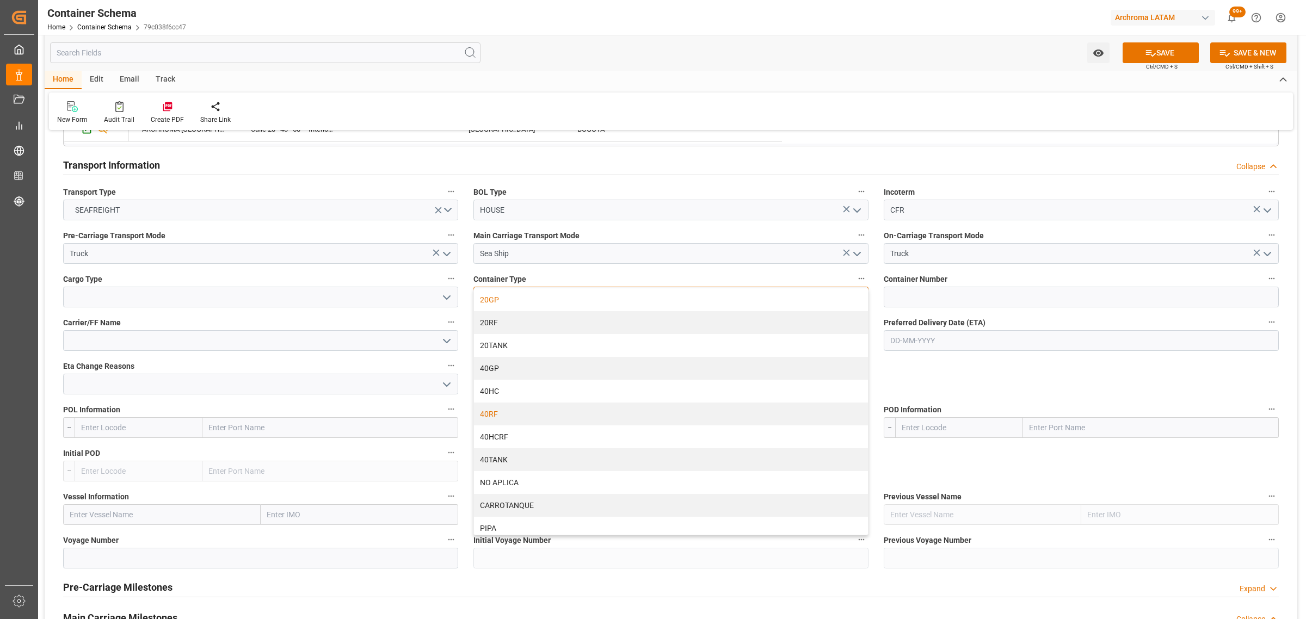
click at [514, 422] on div "40RF" at bounding box center [671, 414] width 394 height 23
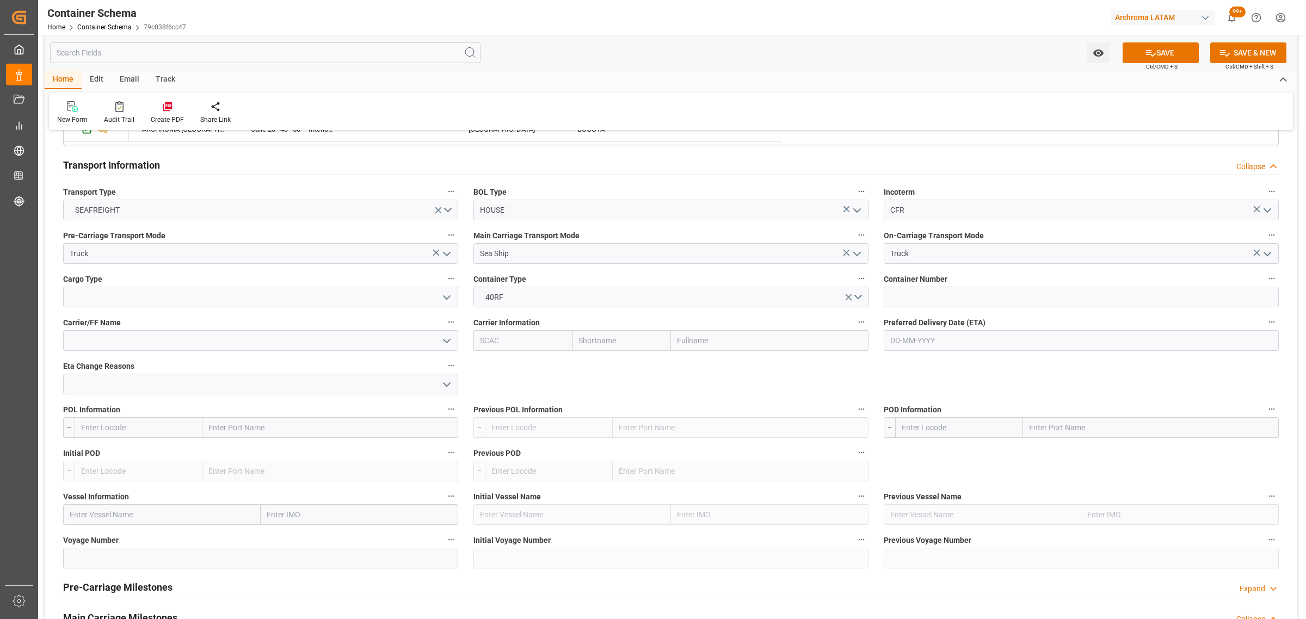
click at [610, 343] on input "text" at bounding box center [622, 340] width 99 height 21
type input "MAER"
click at [595, 369] on b "Maersk" at bounding box center [593, 364] width 26 height 9
type input "MAEU"
type input "Maersk"
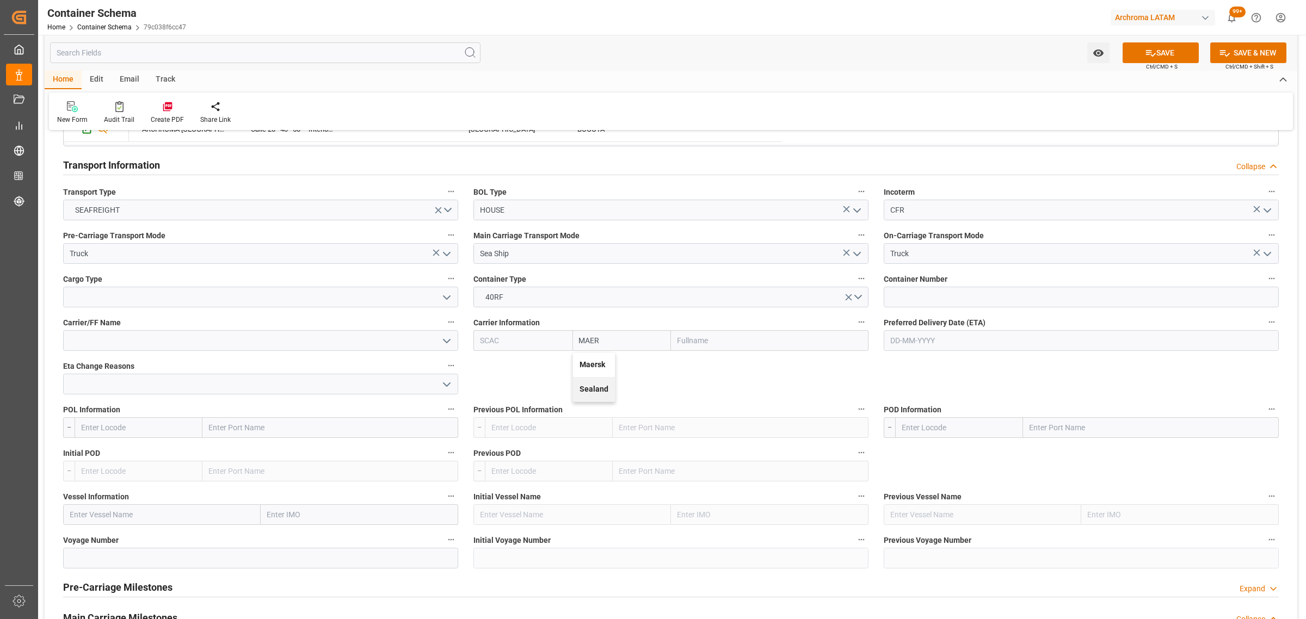
type input "Maersk Line AS"
type input "Maersk"
click at [445, 300] on icon "open menu" at bounding box center [446, 297] width 13 height 13
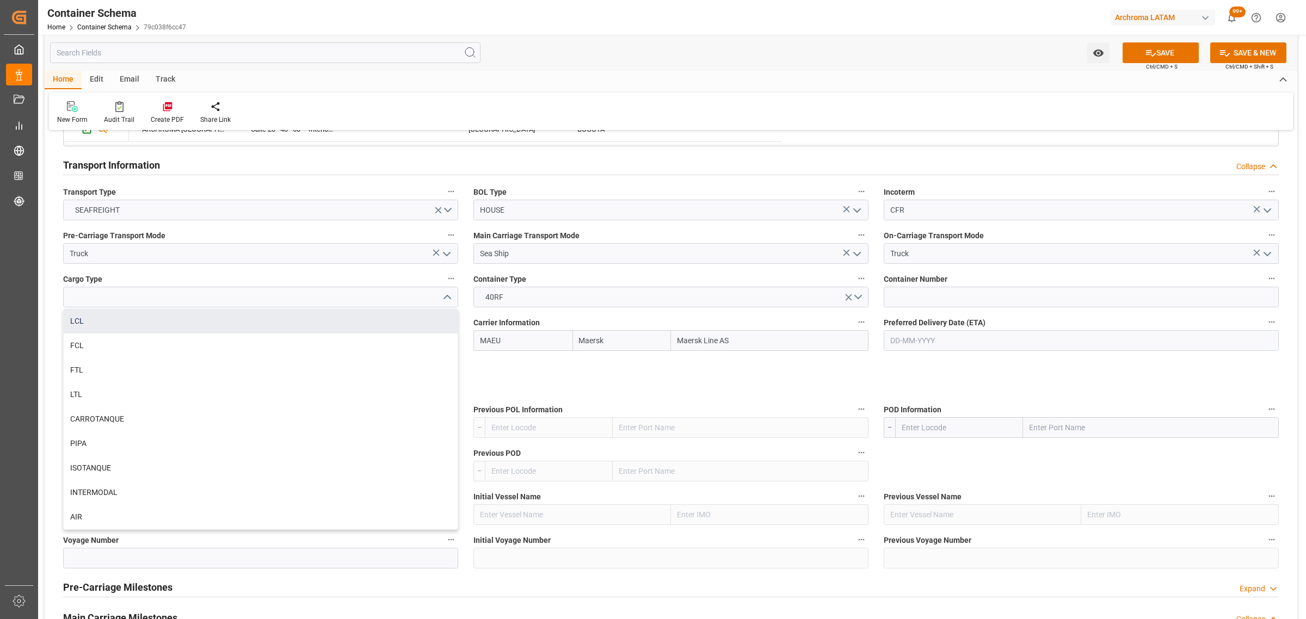
click at [107, 327] on div "LCL" at bounding box center [261, 321] width 394 height 24
type input "LCL"
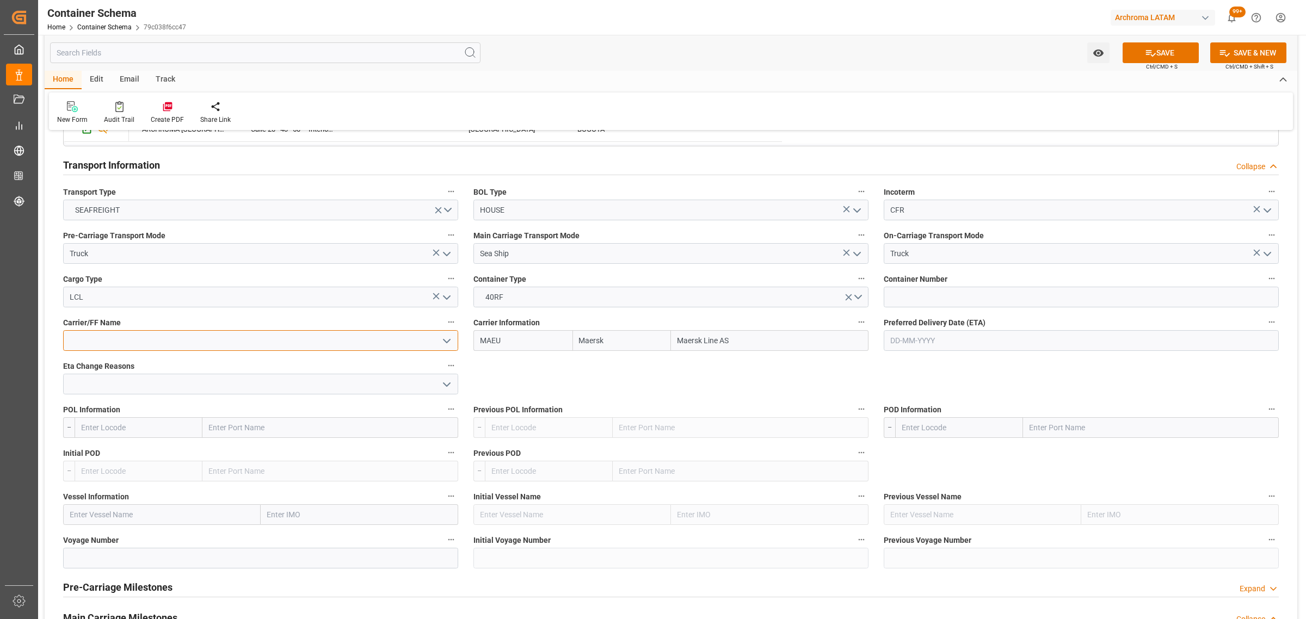
click at [96, 339] on input at bounding box center [260, 340] width 395 height 21
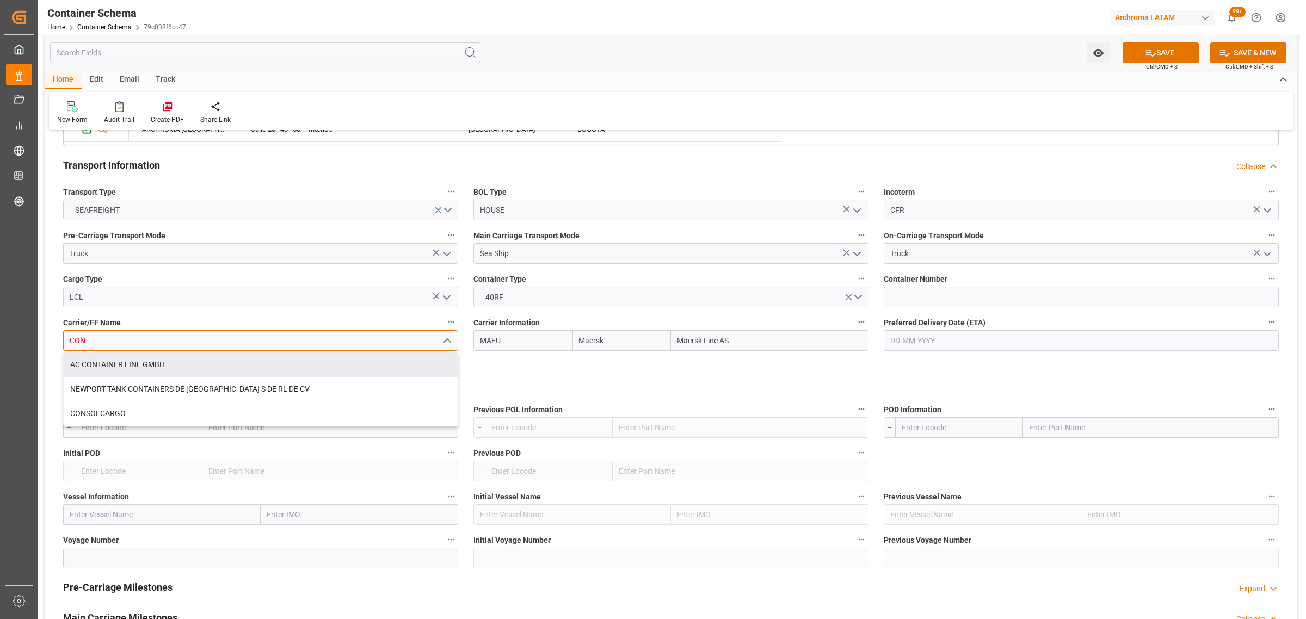
drag, startPoint x: 131, startPoint y: 346, endPoint x: 46, endPoint y: 339, distance: 84.7
click at [46, 339] on div "References Collapse Logistic Coordinator Reference Number Logistic coordinator …" at bounding box center [671, 261] width 1253 height 2013
click at [113, 366] on div "MSL" at bounding box center [261, 365] width 394 height 24
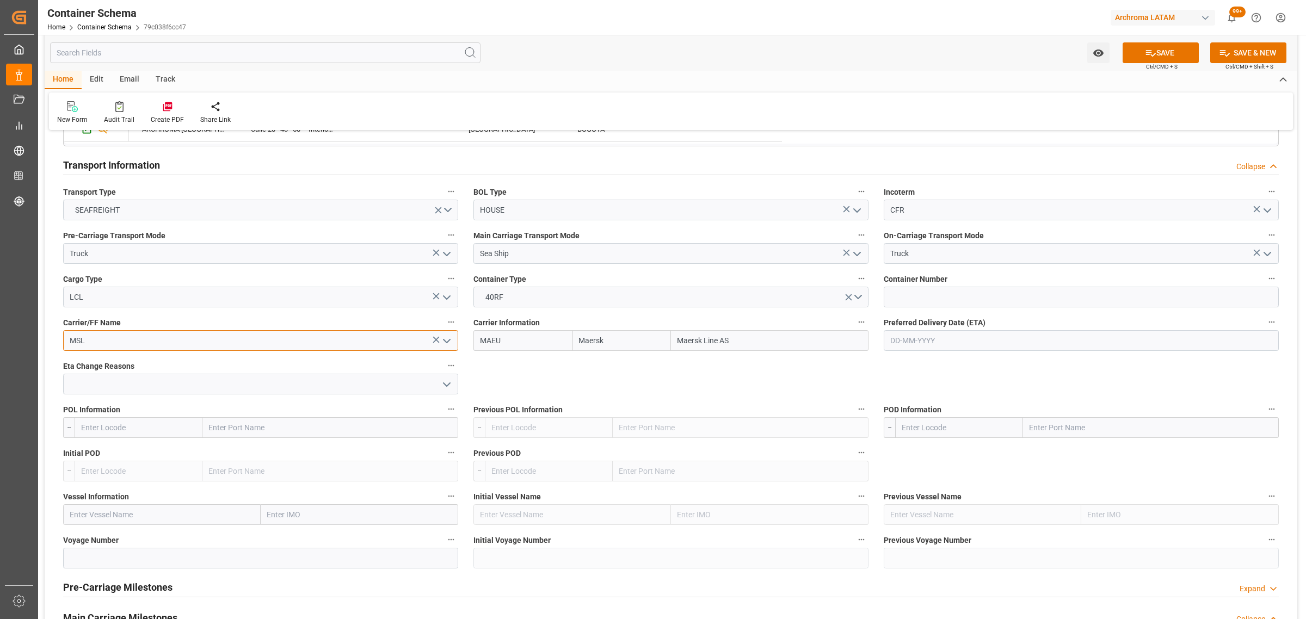
type input "MSL"
click at [948, 337] on input "text" at bounding box center [1081, 340] width 395 height 21
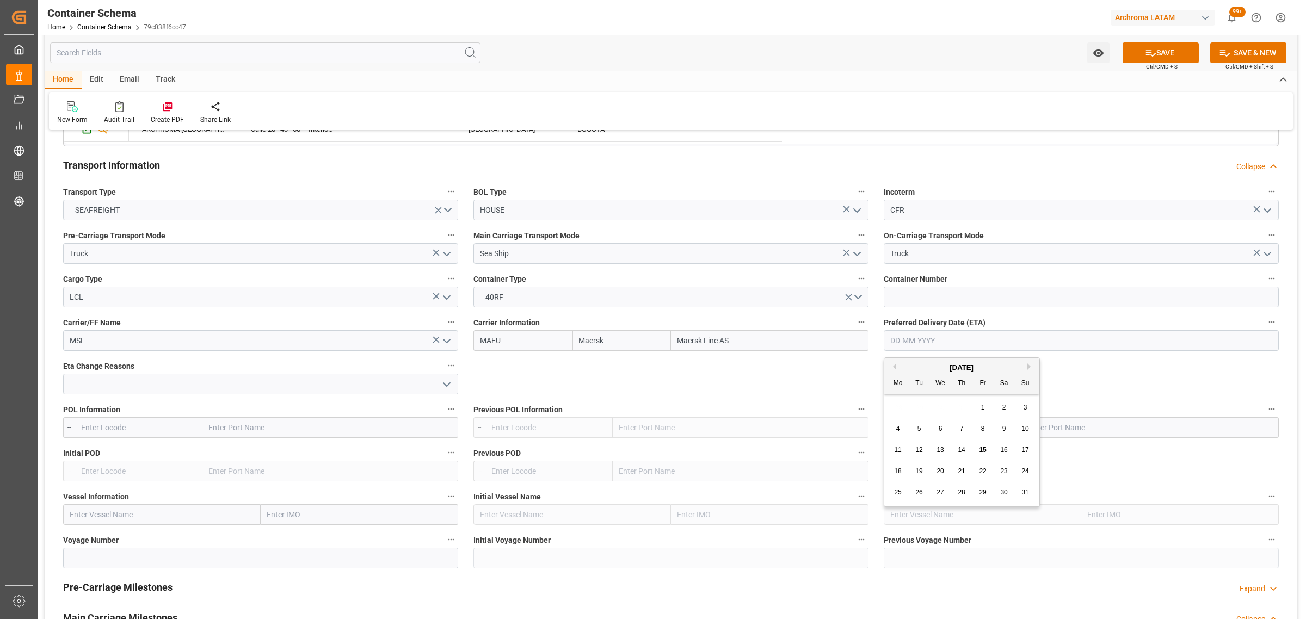
click at [912, 404] on div "28 29 30 31 1 2 3" at bounding box center [962, 407] width 149 height 21
click at [1031, 365] on button "Next Month" at bounding box center [1031, 367] width 7 height 7
click at [940, 428] on span "10" at bounding box center [940, 429] width 7 height 8
type input "10-09-2025"
click at [957, 300] on input at bounding box center [1081, 297] width 395 height 21
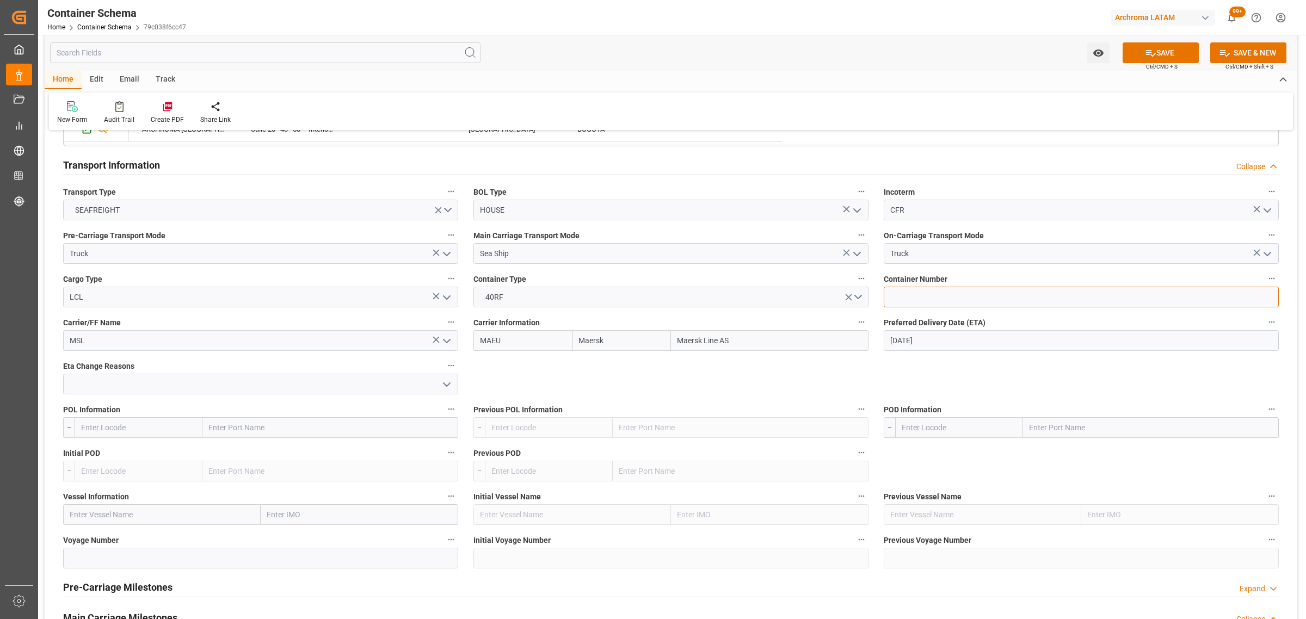
paste input "MNBU0112724"
type input "MNBU0112724"
click at [152, 430] on input "text" at bounding box center [139, 427] width 128 height 21
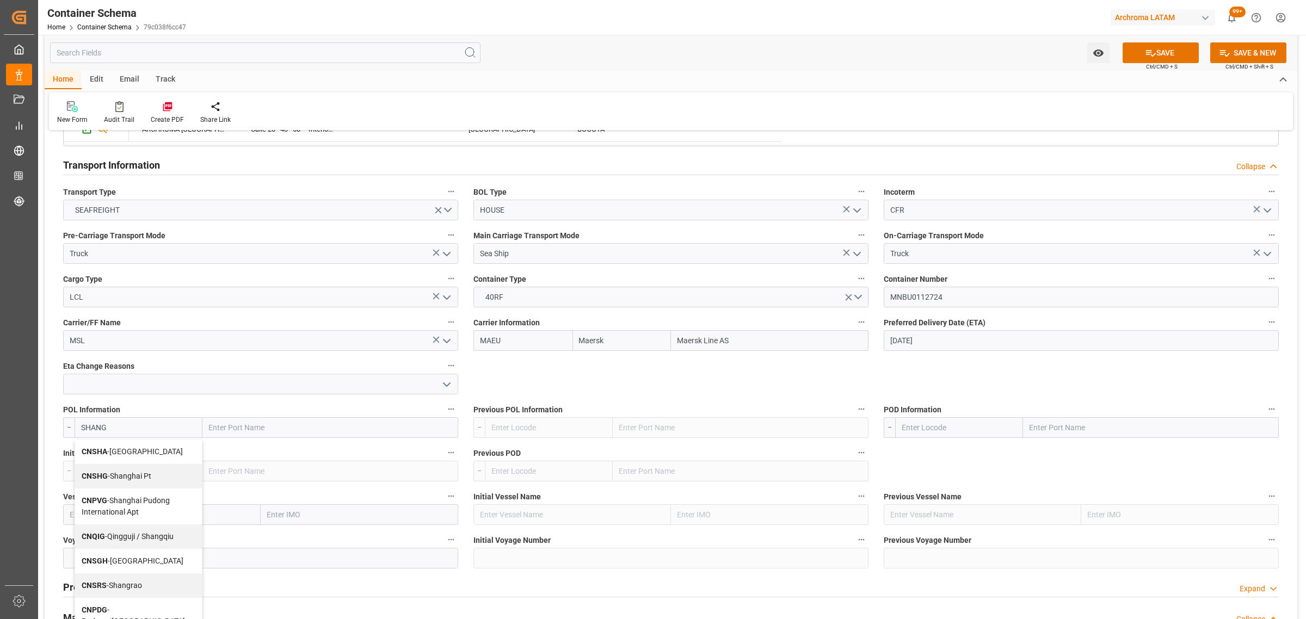
click at [125, 452] on span "CNSHA - Shanghai" at bounding box center [132, 451] width 101 height 9
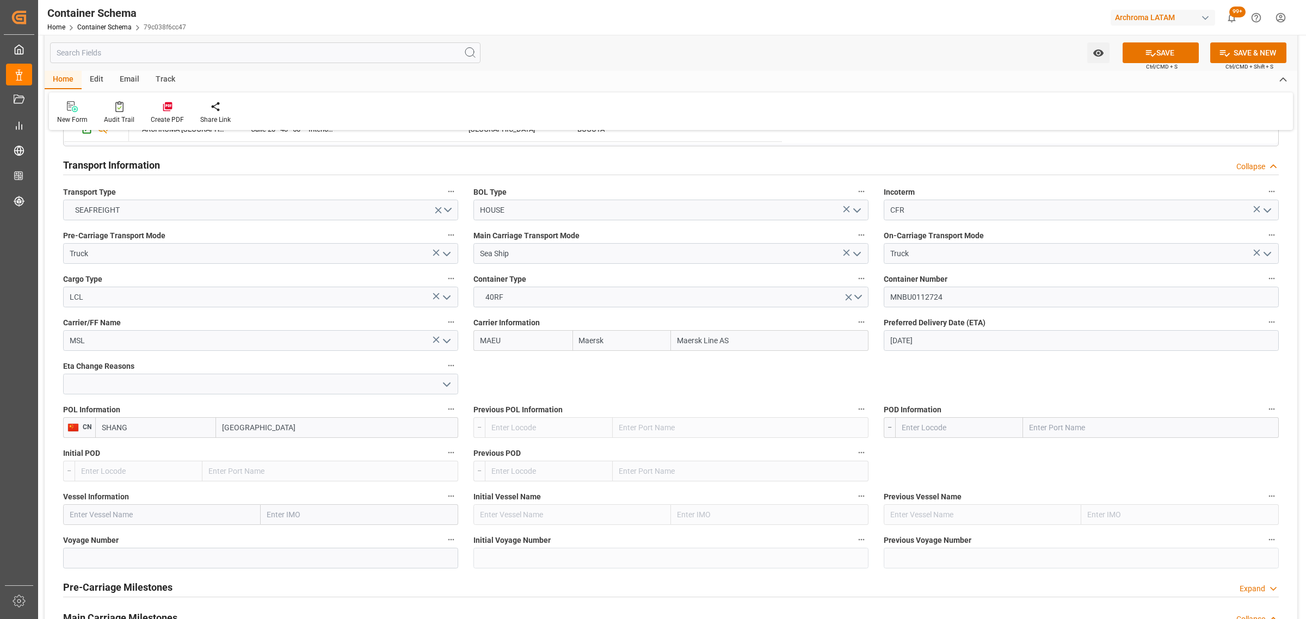
type input "CNSHA"
type input "Shanghai"
type input "CNSHA"
click at [445, 388] on icon "open menu" at bounding box center [446, 384] width 13 height 13
click at [445, 388] on icon "close menu" at bounding box center [446, 384] width 13 height 13
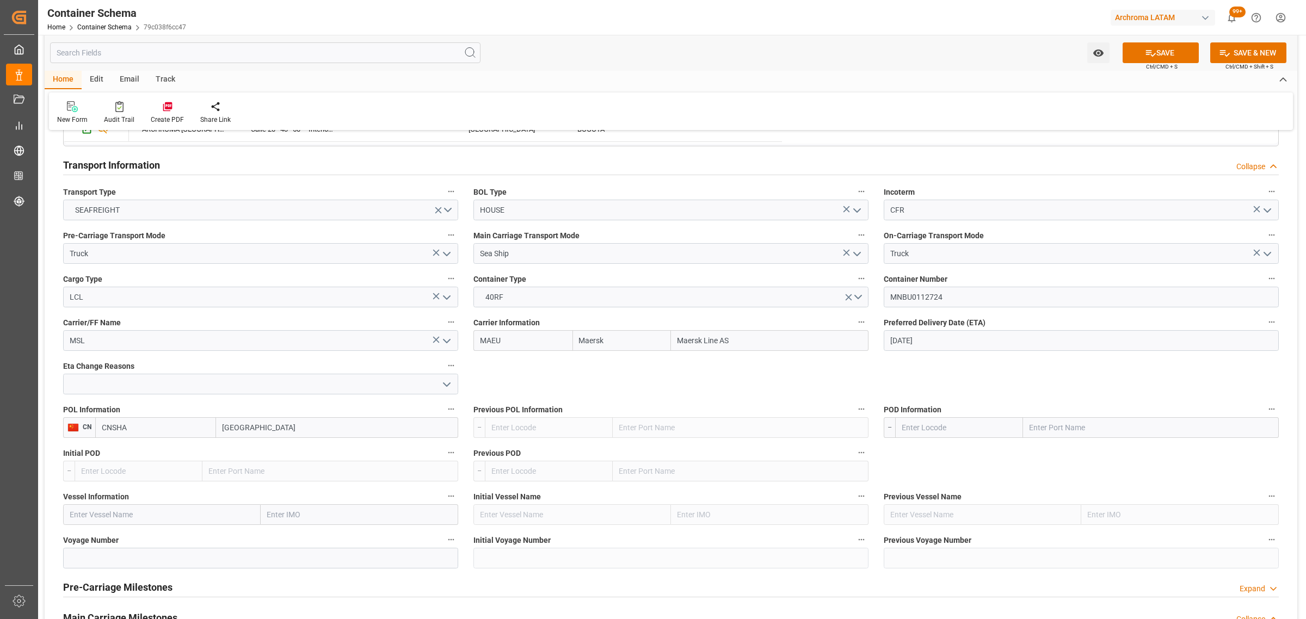
click at [948, 422] on input "text" at bounding box center [959, 427] width 128 height 21
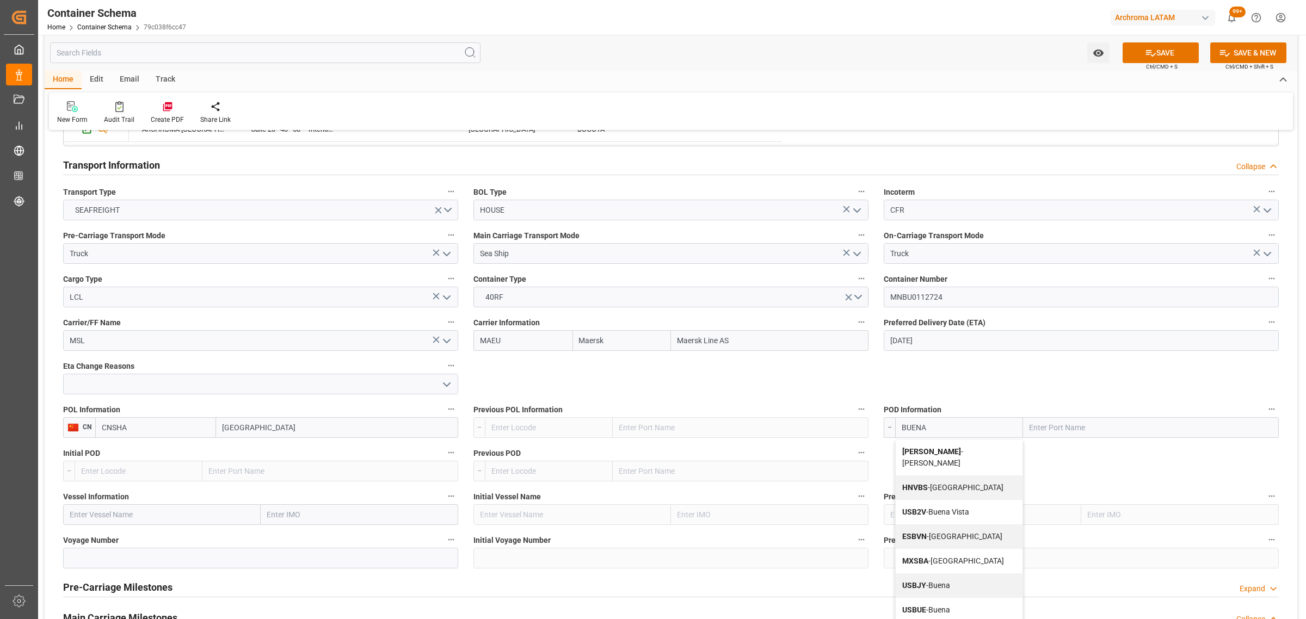
click at [951, 451] on span "COBUN - Buenaventura" at bounding box center [932, 457] width 61 height 20
type input "COBUN"
type input "Buenaventura"
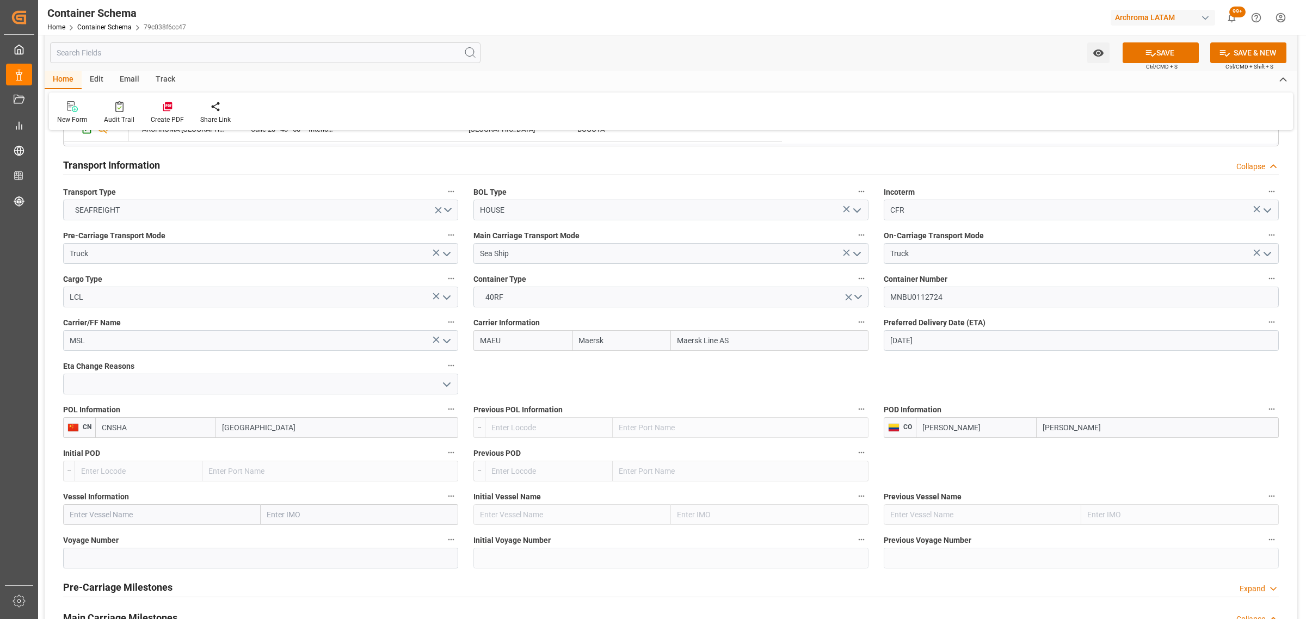
type input "COBUN"
click at [120, 520] on input "text" at bounding box center [162, 515] width 198 height 21
click at [85, 537] on b "TRANCURA" at bounding box center [90, 538] width 40 height 9
type input "TRANCURA"
type input "9627916"
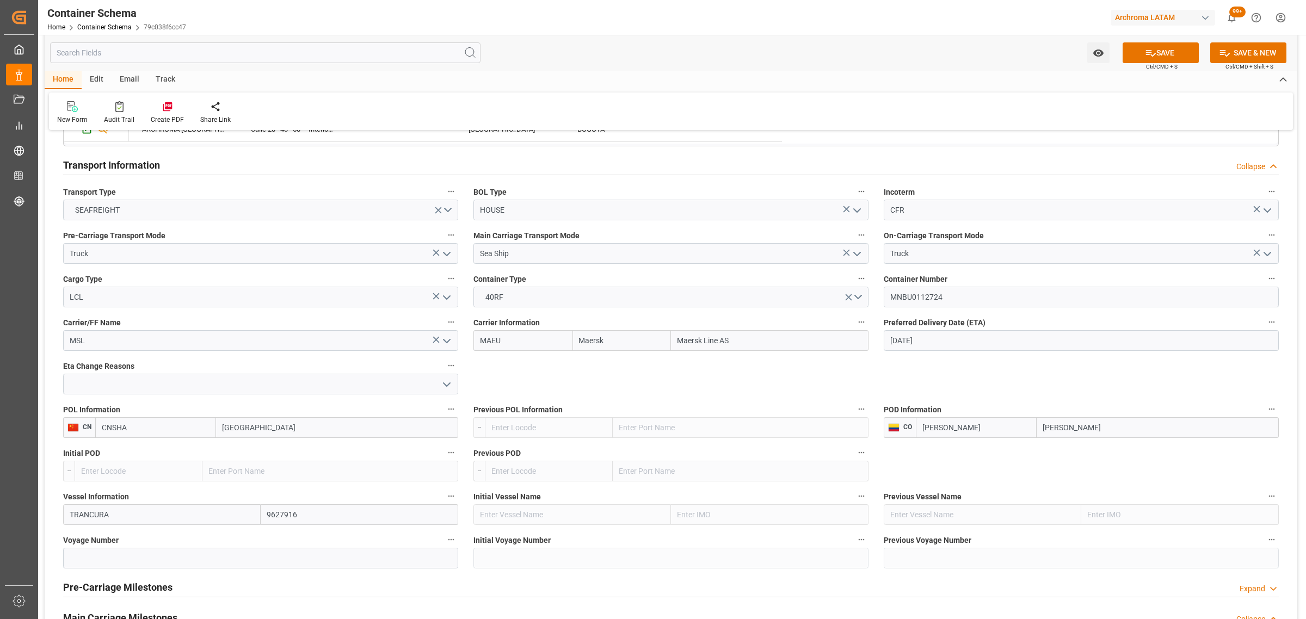
type input "TRANCURA"
click at [81, 557] on input at bounding box center [260, 558] width 395 height 21
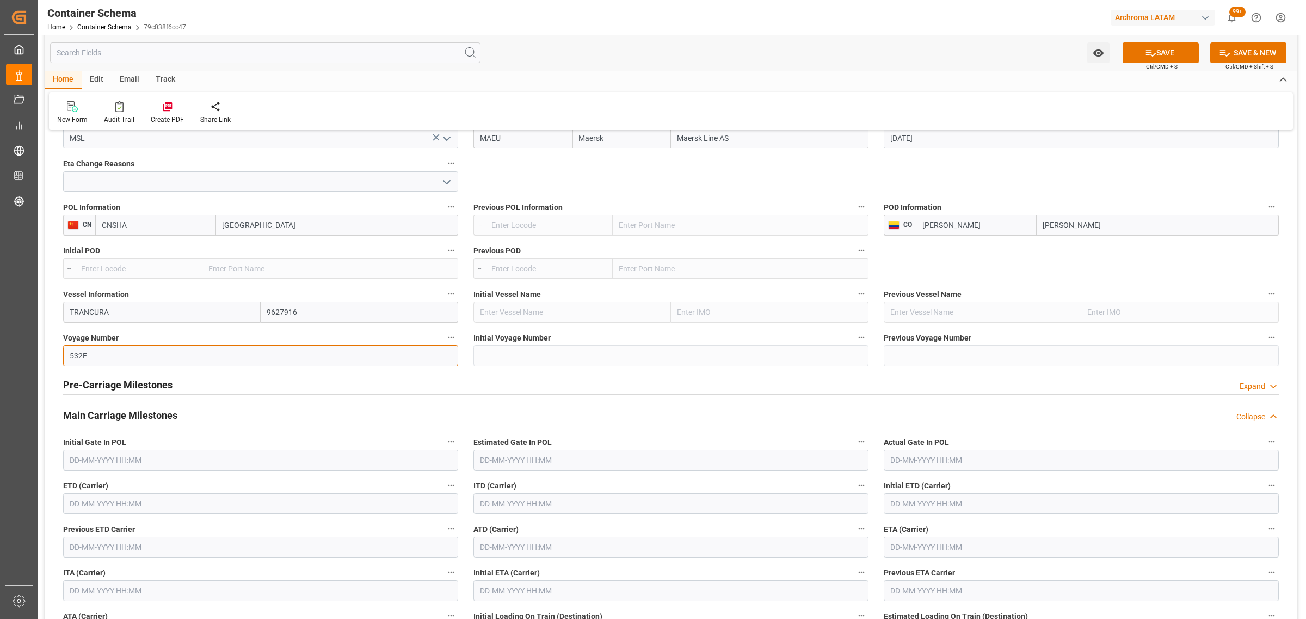
scroll to position [1088, 0]
type input "532E"
click at [174, 386] on div "Pre-Carriage Milestones Expand" at bounding box center [671, 382] width 1216 height 21
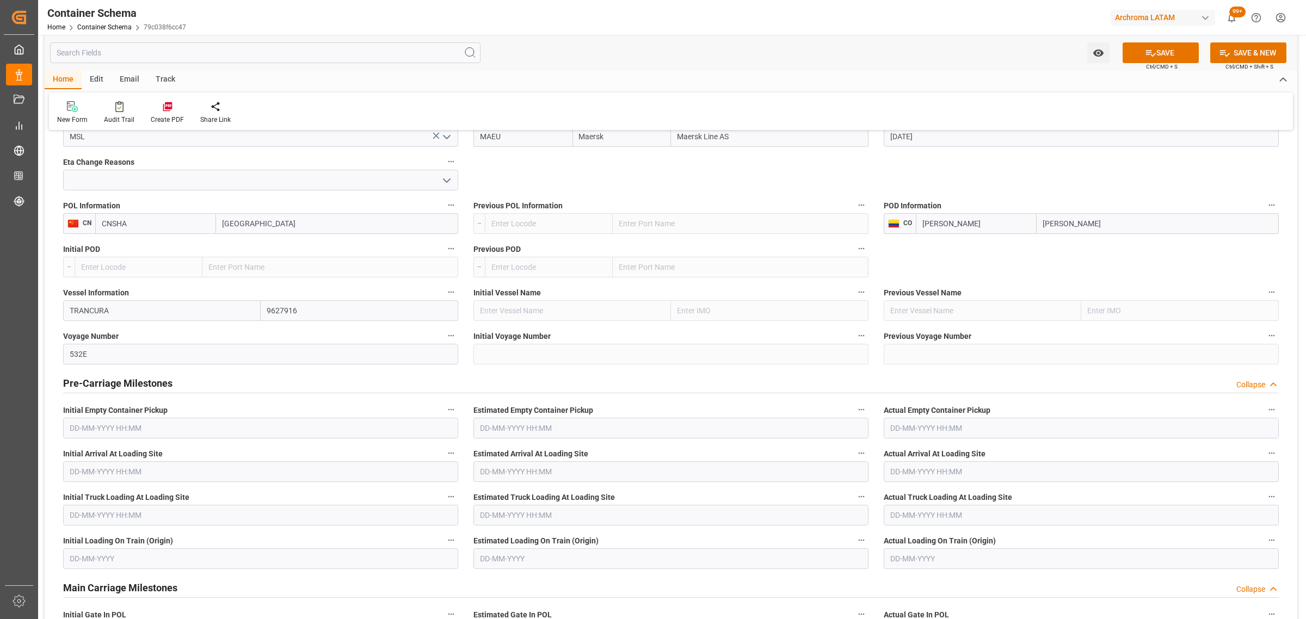
click at [174, 386] on div "Pre-Carriage Milestones Collapse" at bounding box center [671, 382] width 1216 height 21
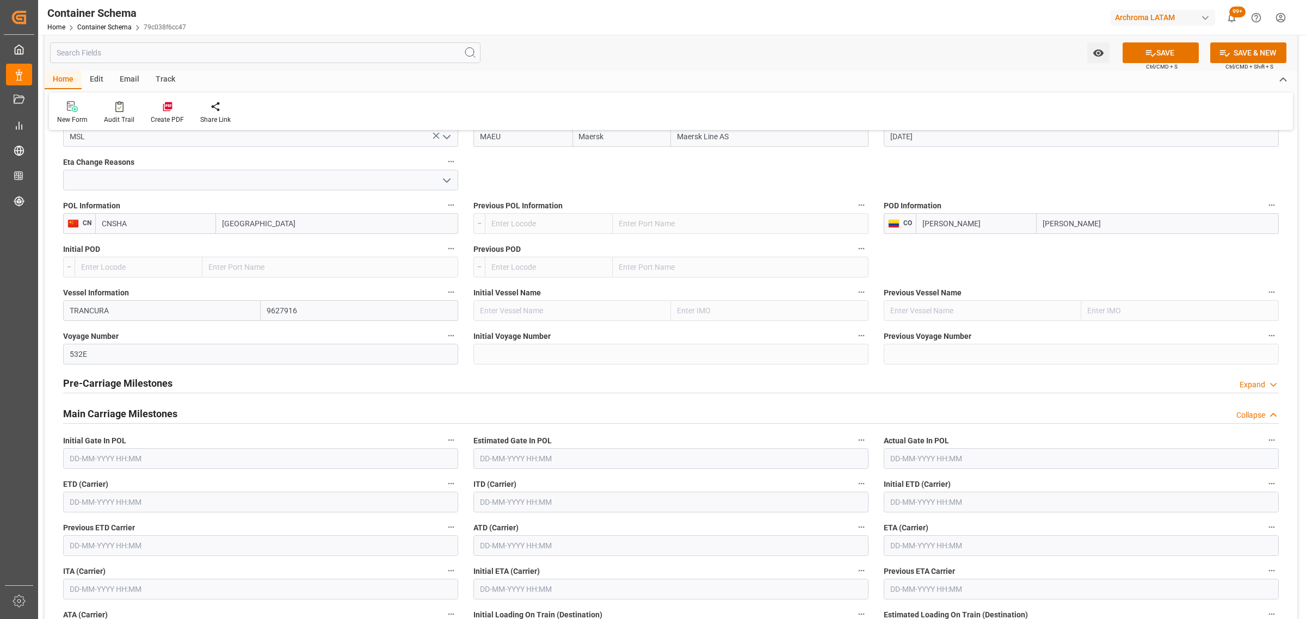
click at [151, 415] on h2 "Main Carriage Milestones" at bounding box center [120, 414] width 114 height 15
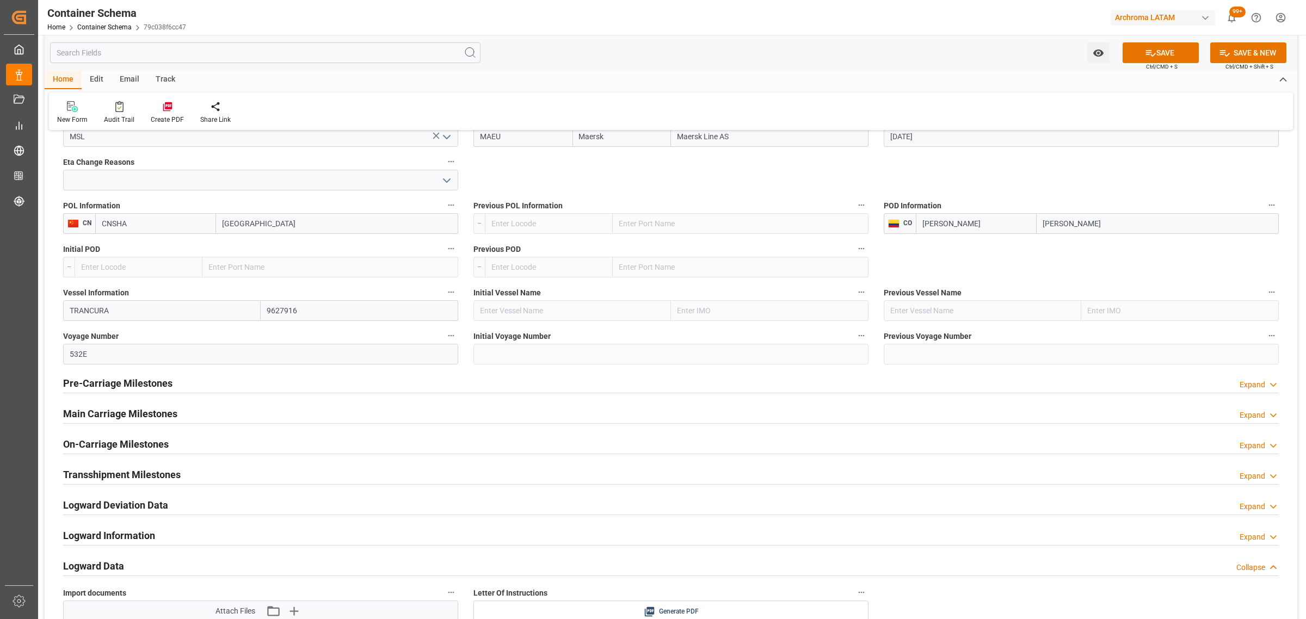
click at [140, 447] on h2 "On-Carriage Milestones" at bounding box center [116, 444] width 106 height 15
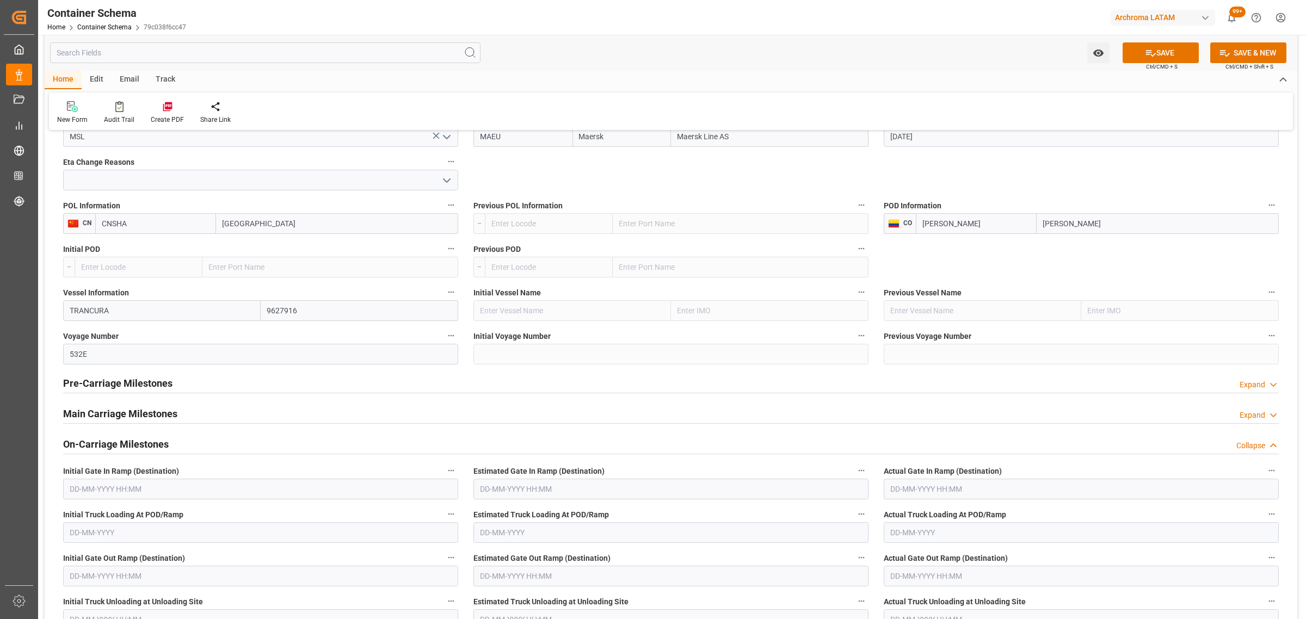
scroll to position [1225, 0]
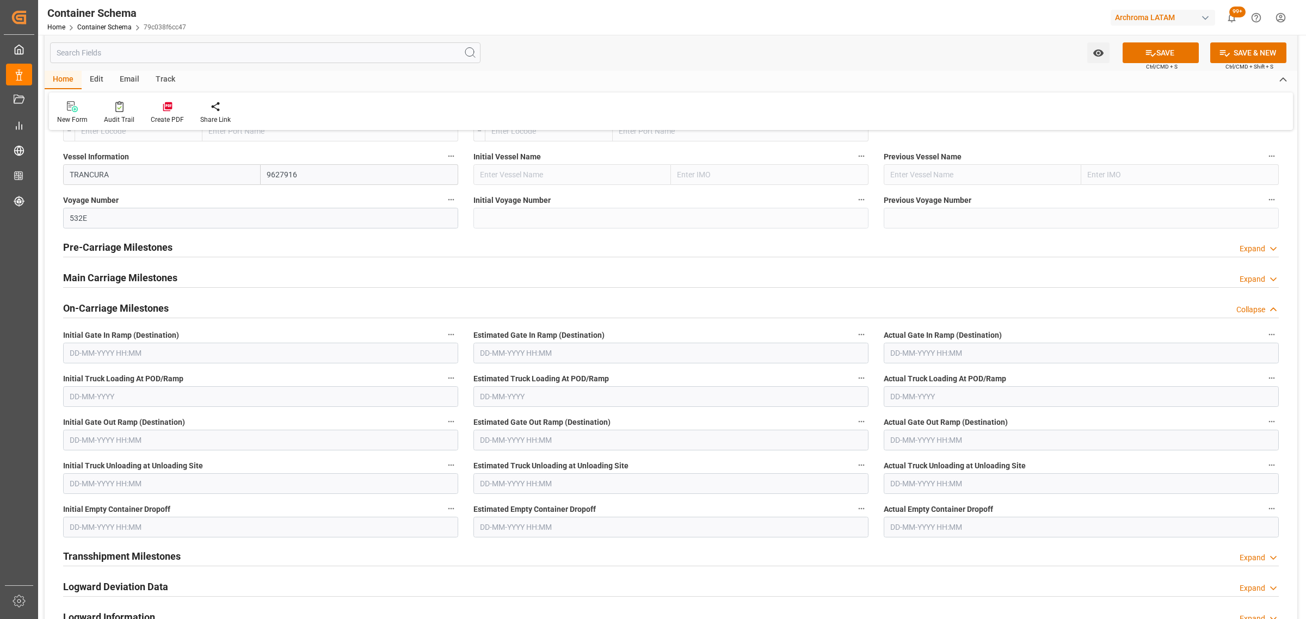
click at [158, 309] on h2 "On-Carriage Milestones" at bounding box center [116, 308] width 106 height 15
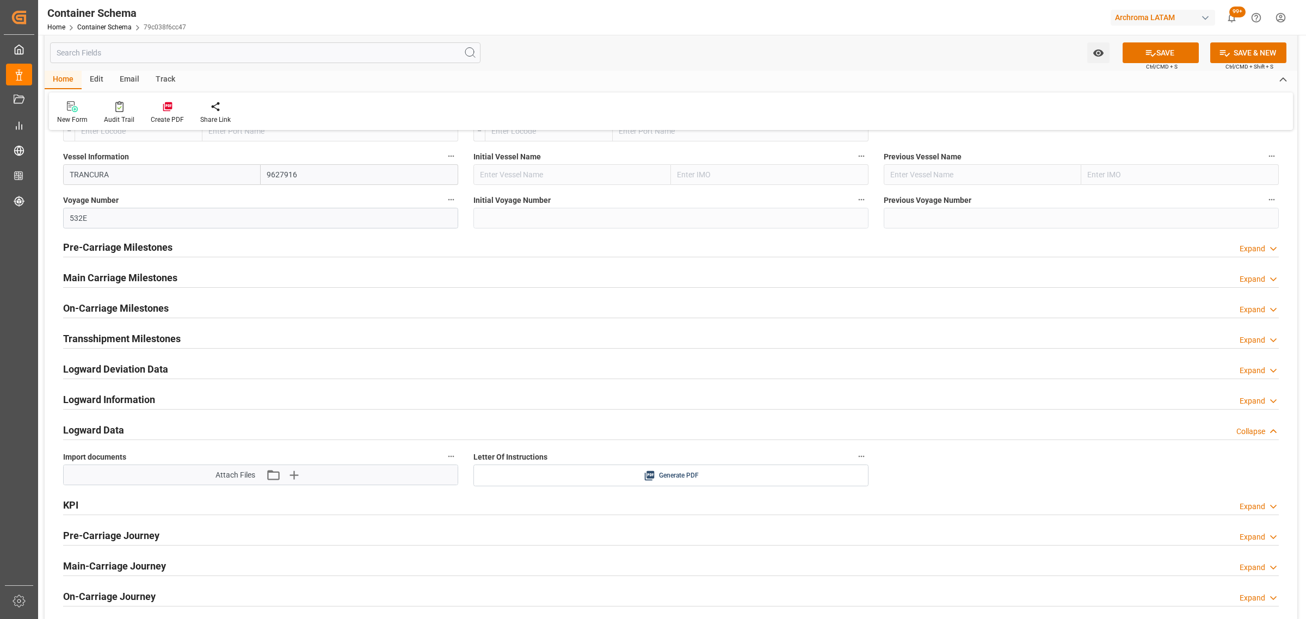
click at [139, 249] on h2 "Pre-Carriage Milestones" at bounding box center [117, 247] width 109 height 15
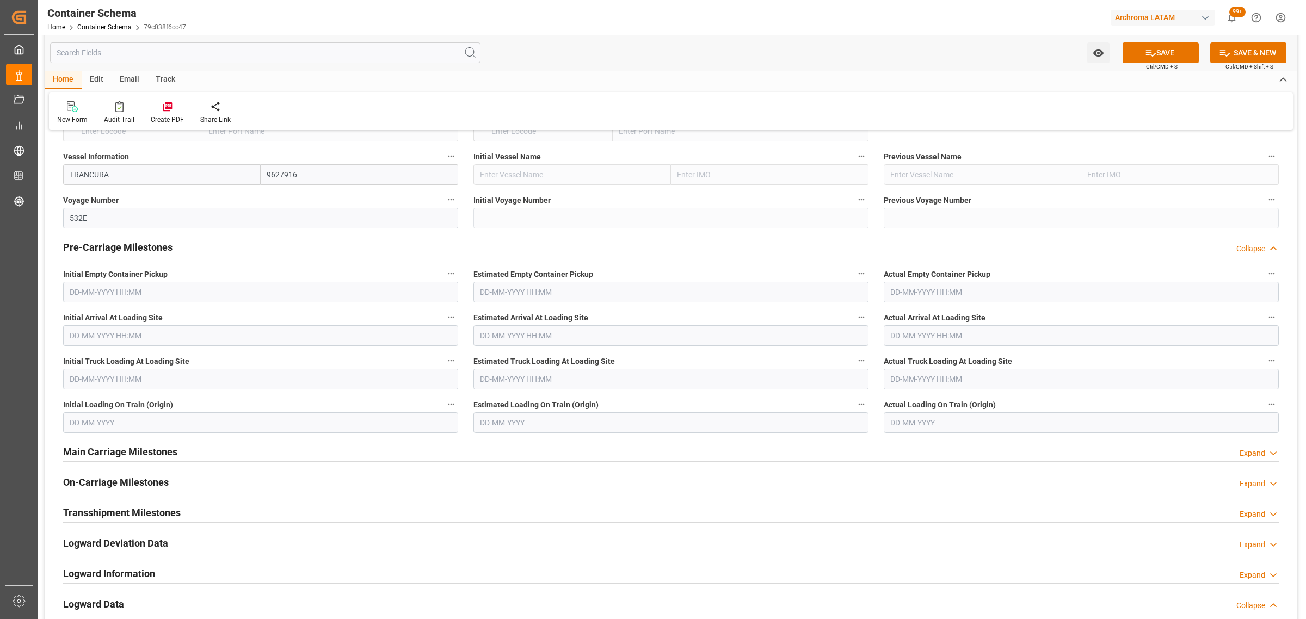
click at [140, 249] on h2 "Pre-Carriage Milestones" at bounding box center [117, 247] width 109 height 15
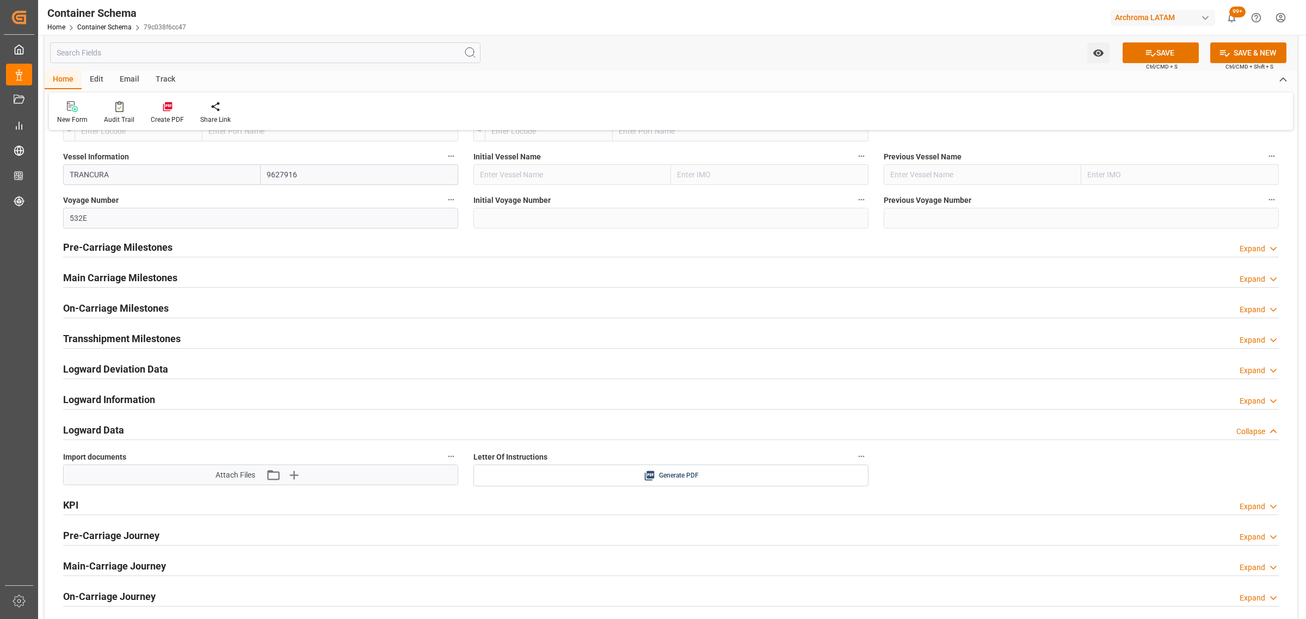
click at [135, 280] on h2 "Main Carriage Milestones" at bounding box center [120, 277] width 114 height 15
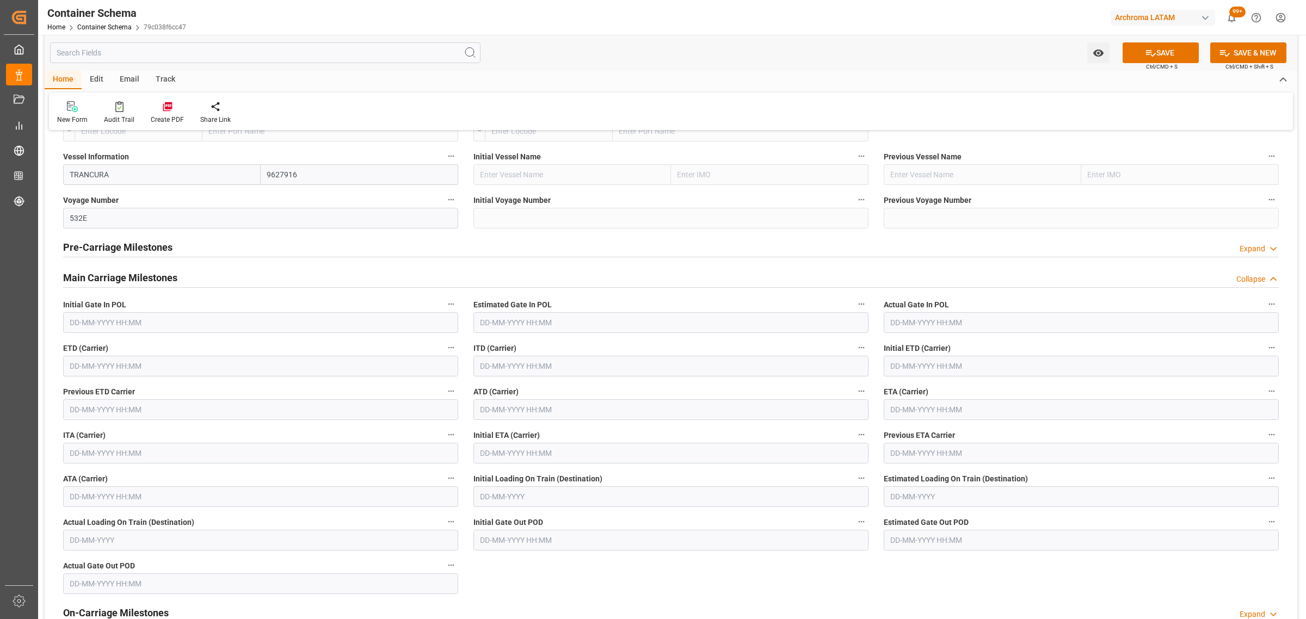
click at [193, 359] on input "text" at bounding box center [260, 366] width 395 height 21
click at [95, 427] on div "28 29 30 31 1 2 3" at bounding box center [141, 433] width 149 height 21
click at [162, 481] on div "15" at bounding box center [163, 476] width 14 height 13
type input "[DATE] 00:00"
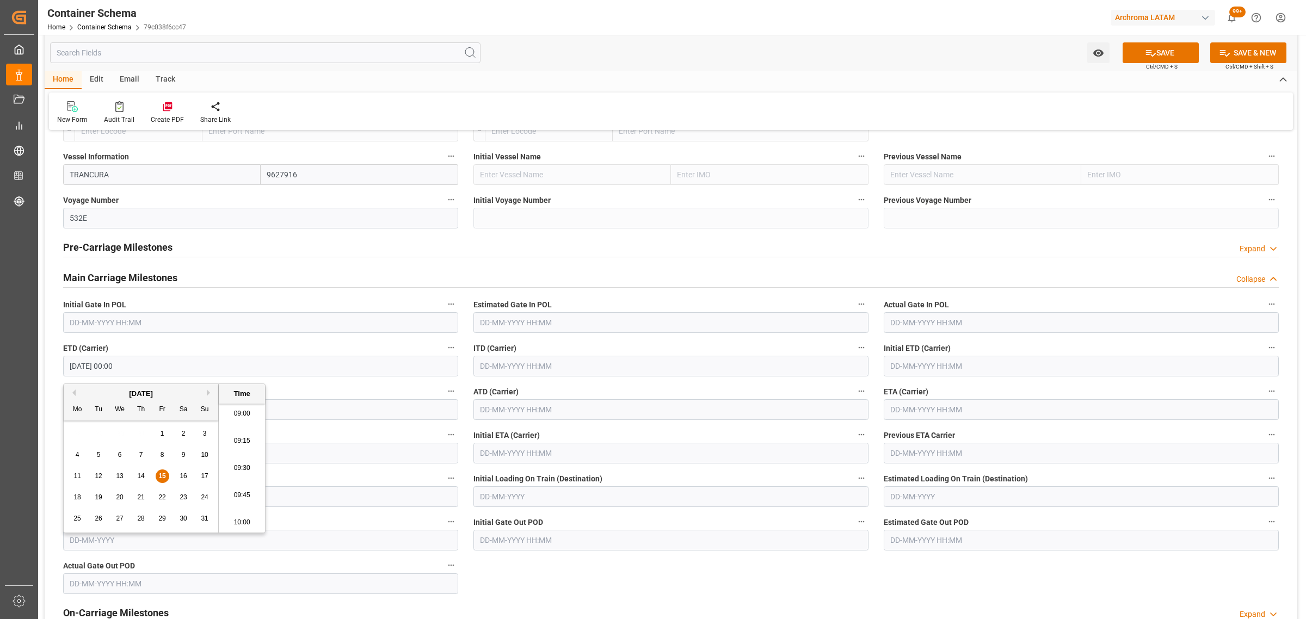
click at [965, 411] on input "text" at bounding box center [1081, 409] width 395 height 21
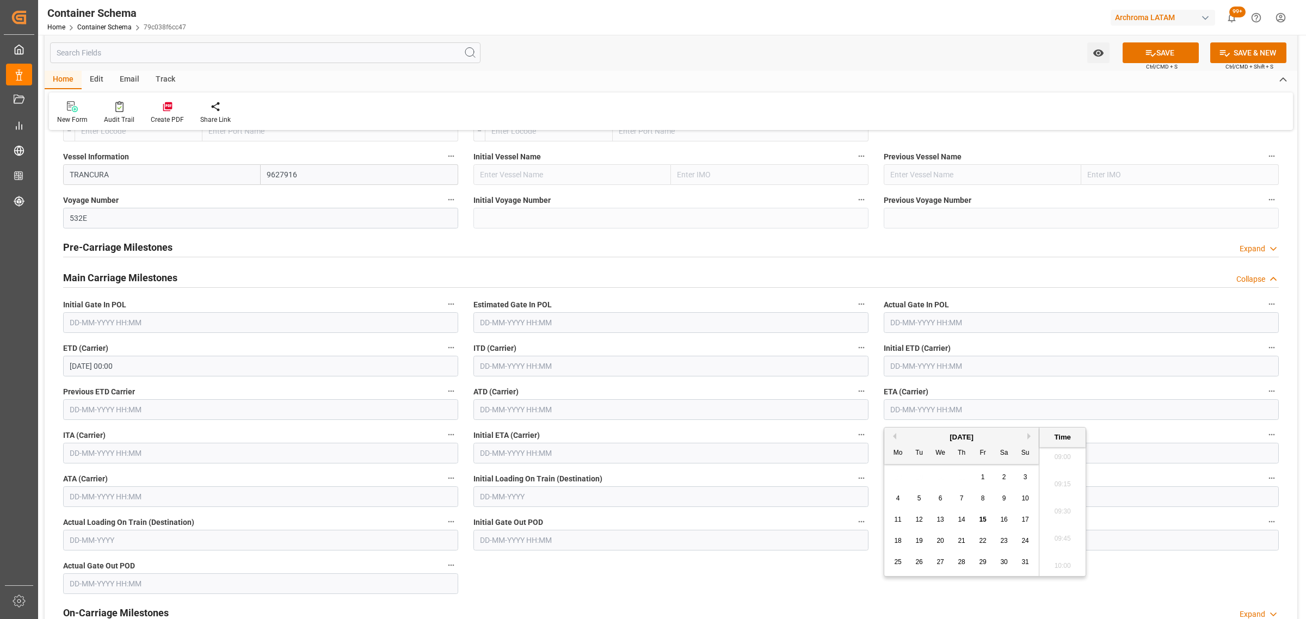
click at [1026, 437] on div "[DATE]" at bounding box center [961, 437] width 155 height 11
click at [1027, 437] on div "Previous Month Next Month August 2025 Mo Tu We Th Fr Sa Su 28 29 30 31 1 2 3 4 …" at bounding box center [985, 502] width 202 height 150
click at [1029, 437] on button "Next Month" at bounding box center [1031, 436] width 7 height 7
click at [947, 498] on div "10" at bounding box center [941, 499] width 14 height 13
type input "[DATE] 00:00"
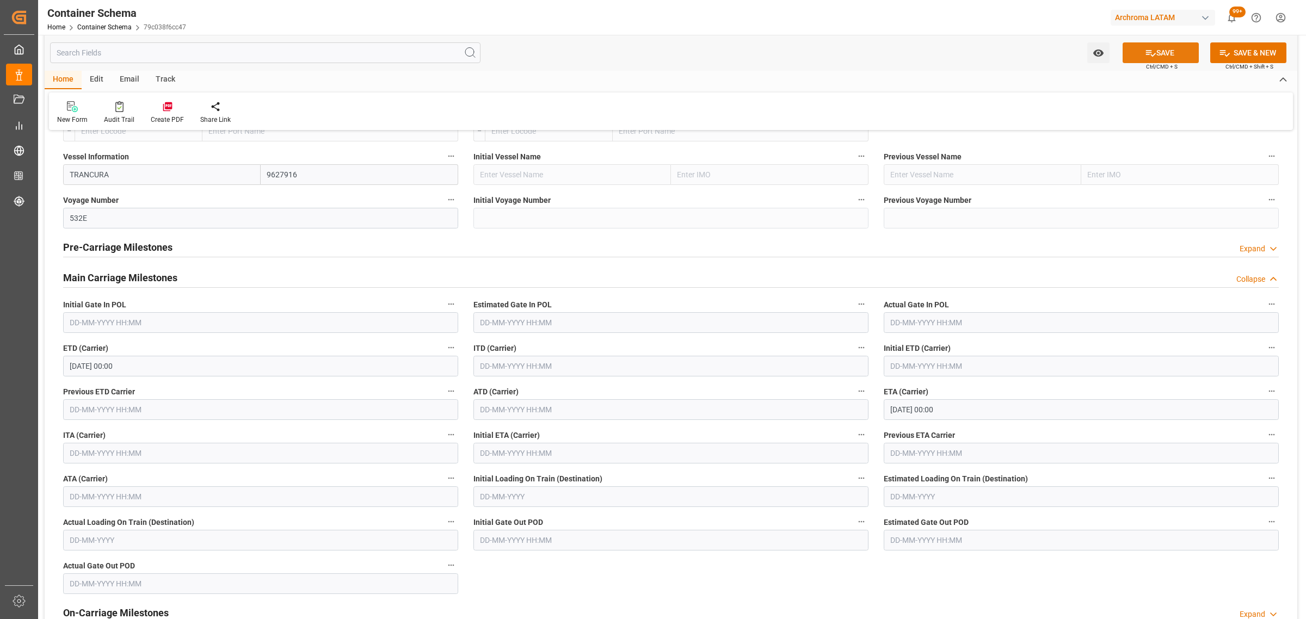
click at [1154, 52] on button "SAVE" at bounding box center [1161, 52] width 76 height 21
click at [1097, 53] on icon "open menu" at bounding box center [1098, 53] width 10 height 7
click at [1043, 73] on span "Start Watching" at bounding box center [1053, 76] width 99 height 11
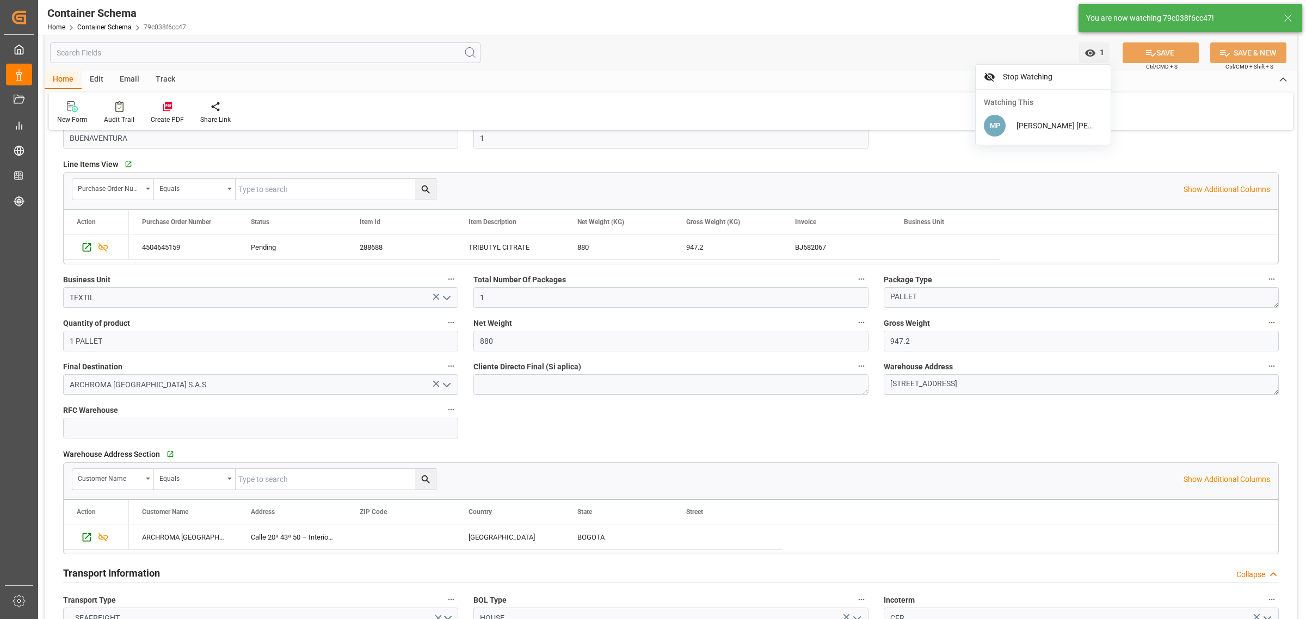
scroll to position [0, 0]
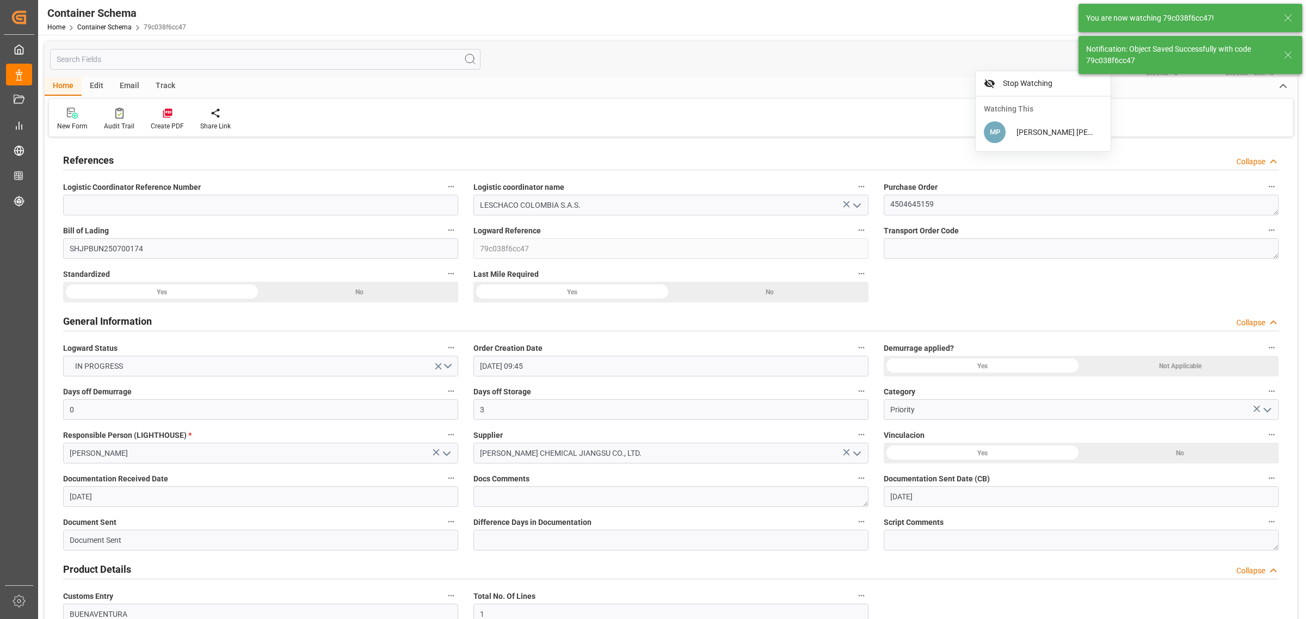
type input "Document Sent"
type input "COBUN"
type input "[PERSON_NAME]"
type input "TRANCURA"
type input "9627916"
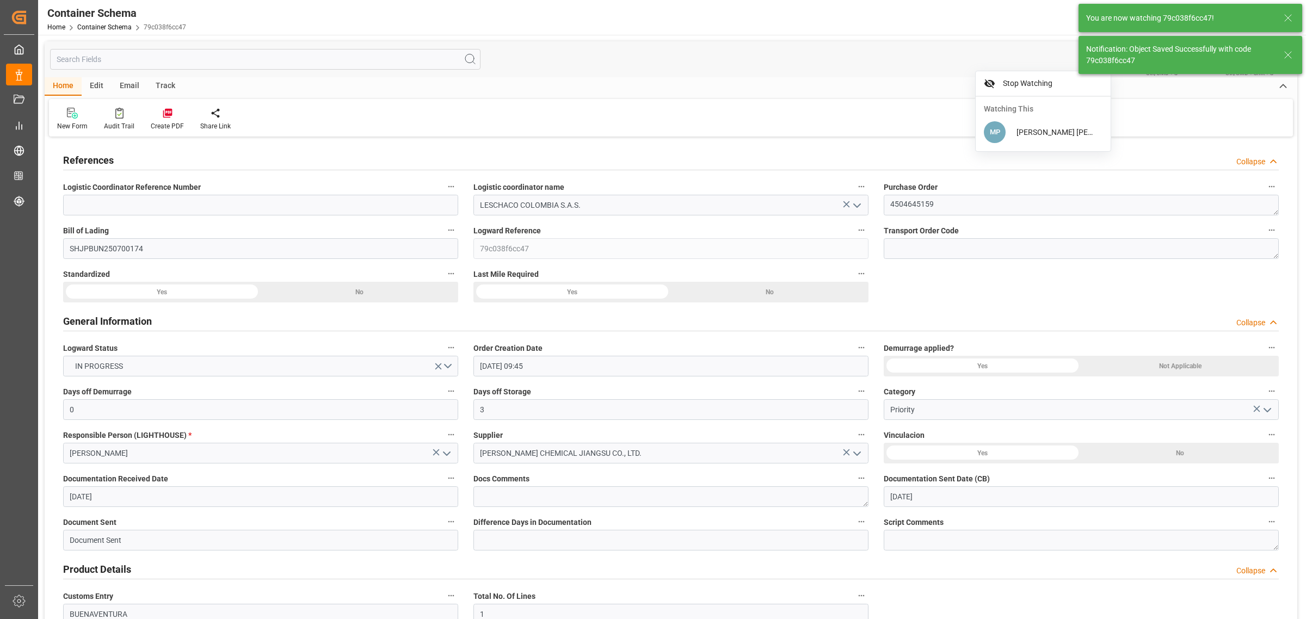
type input "532E"
type input "[DATE] 00:00"
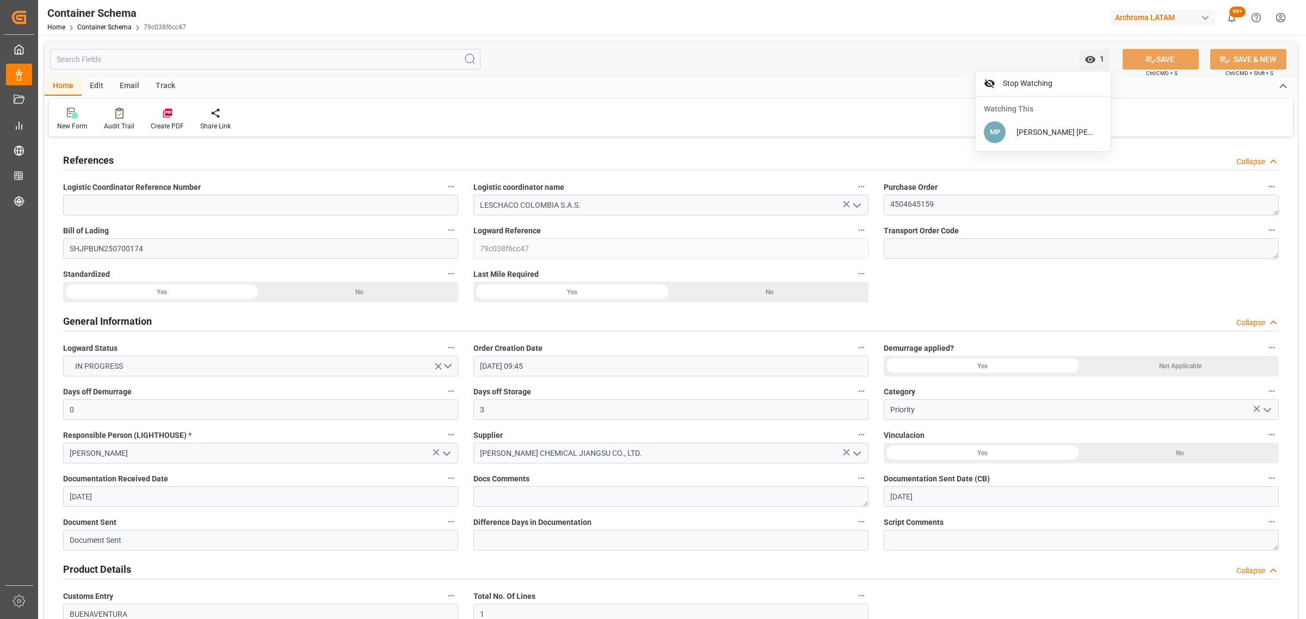
click at [164, 89] on div "Track" at bounding box center [165, 86] width 36 height 19
click at [71, 121] on div "Tracking" at bounding box center [70, 126] width 26 height 10
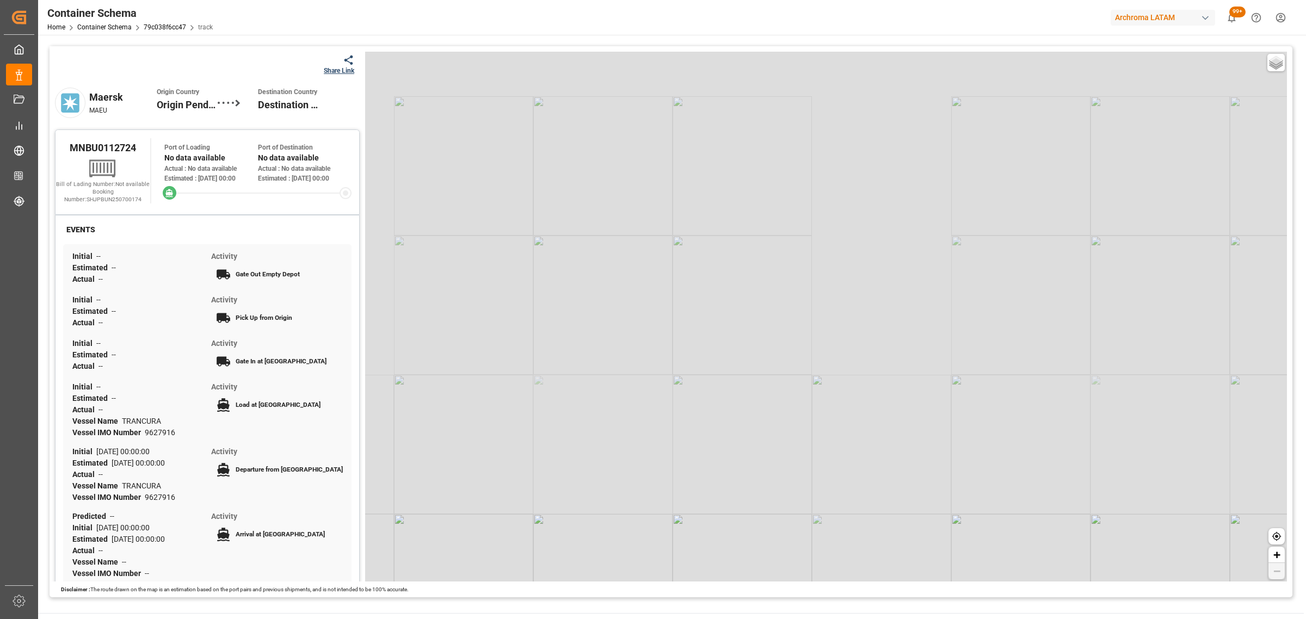
click at [344, 66] on div "Share Link" at bounding box center [339, 71] width 30 height 10
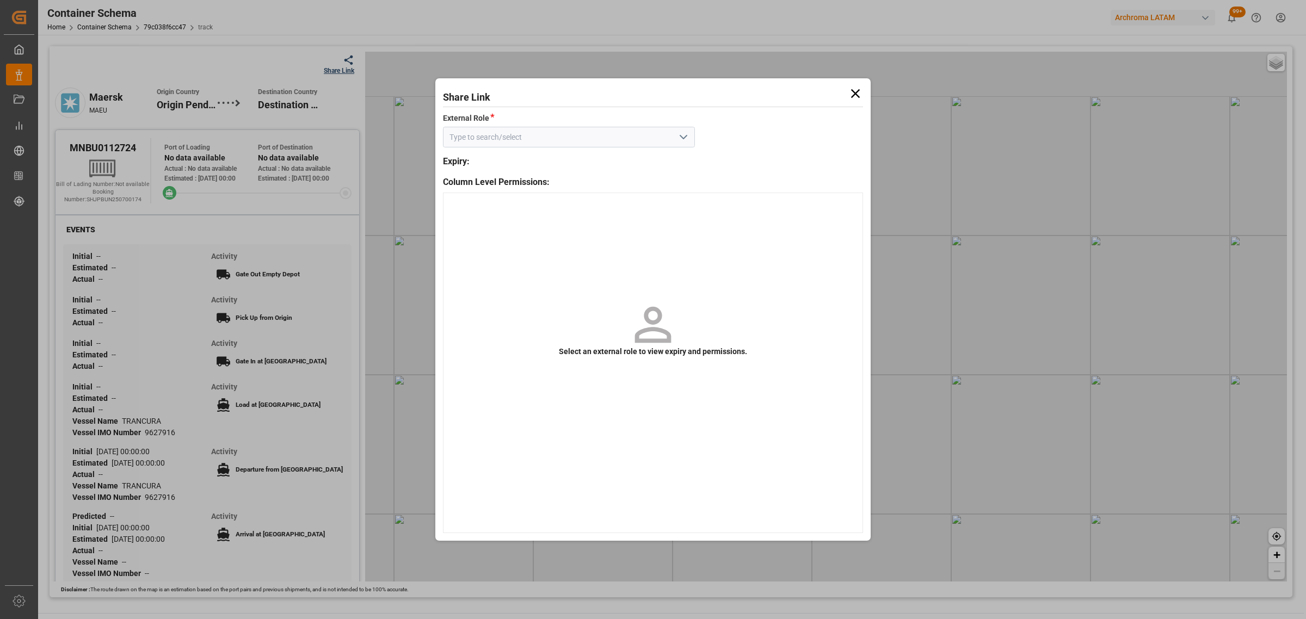
click at [681, 139] on icon "open menu" at bounding box center [683, 137] width 13 height 13
click at [641, 155] on div "Customer" at bounding box center [569, 161] width 251 height 24
type input "Customer"
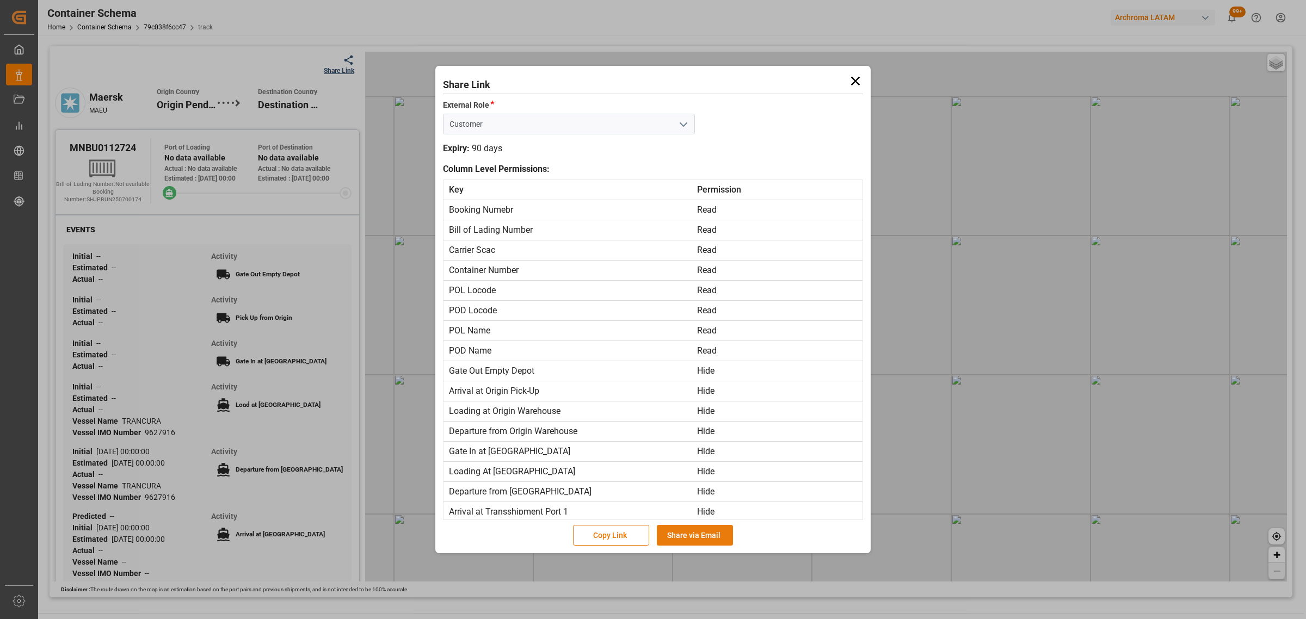
click at [691, 531] on button "Share via Email" at bounding box center [695, 535] width 76 height 21
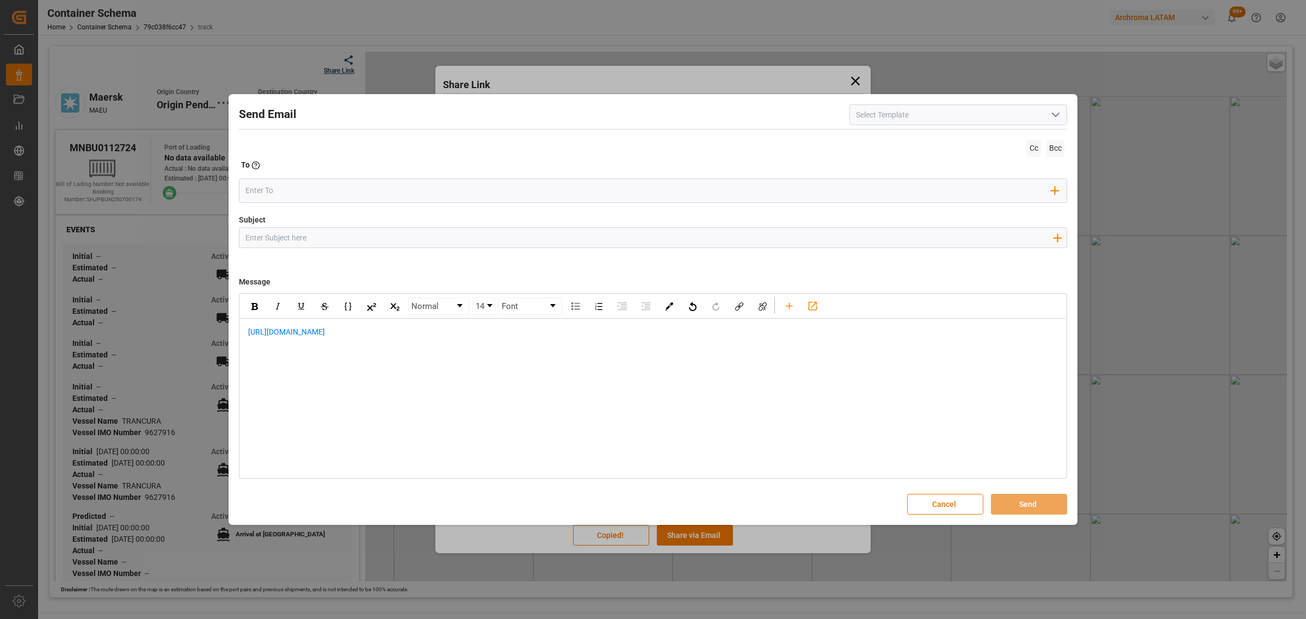
click at [349, 233] on input "Subject" at bounding box center [648, 237] width 819 height 19
click at [303, 238] on input "Subject" at bounding box center [648, 237] width 819 height 19
paste input "PO 4504645159 /TE//DOCUMENTOS//BAJOR CHEMICAL JIANGSU CO,LTD//ARCHROMA COLOMBIA…"
drag, startPoint x: 369, startPoint y: 232, endPoint x: 320, endPoint y: 238, distance: 49.3
click at [320, 238] on input "PO 4504645159 /TE//DOCUMENTOS//BAJOR CHEMICAL JIANGSU CO,LTD//ARCHROMA COLOMBIA…" at bounding box center [648, 237] width 819 height 19
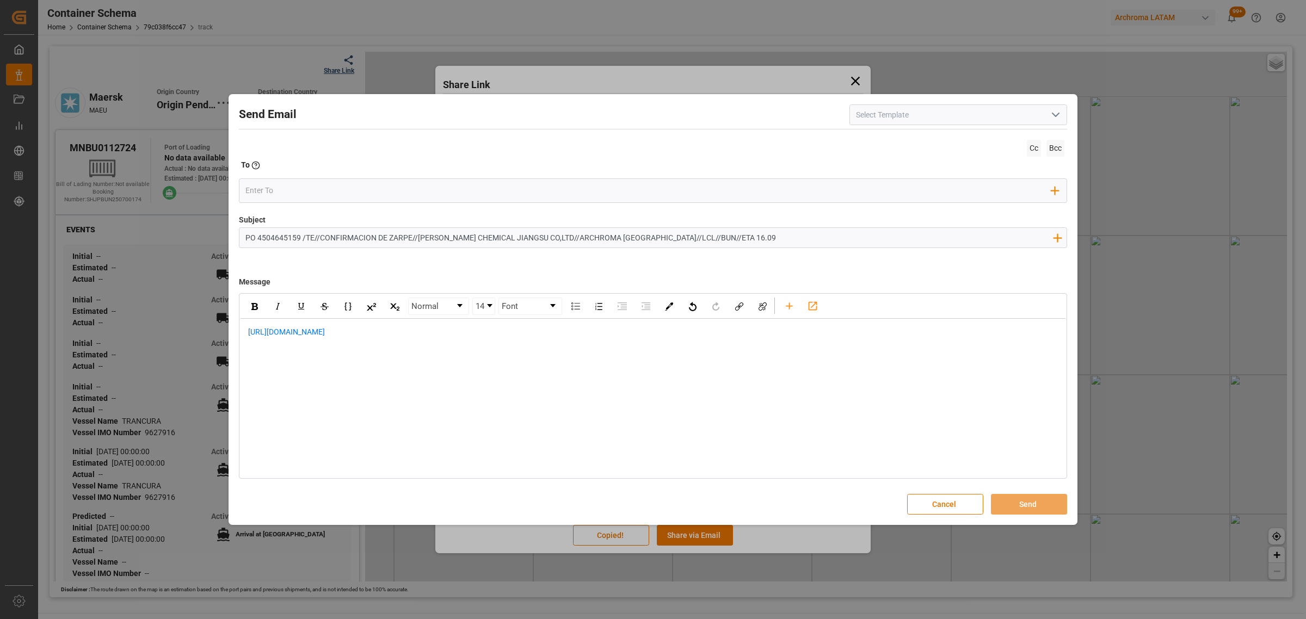
type input "PO 4504645159 /TE//CONFIRMACION DE ZARPE//BAJOR CHEMICAL JIANGSU CO,LTD//ARCHRO…"
click at [249, 335] on span "[URL][DOMAIN_NAME]" at bounding box center [286, 332] width 77 height 9
click at [281, 334] on div "rdw-editor" at bounding box center [653, 332] width 810 height 11
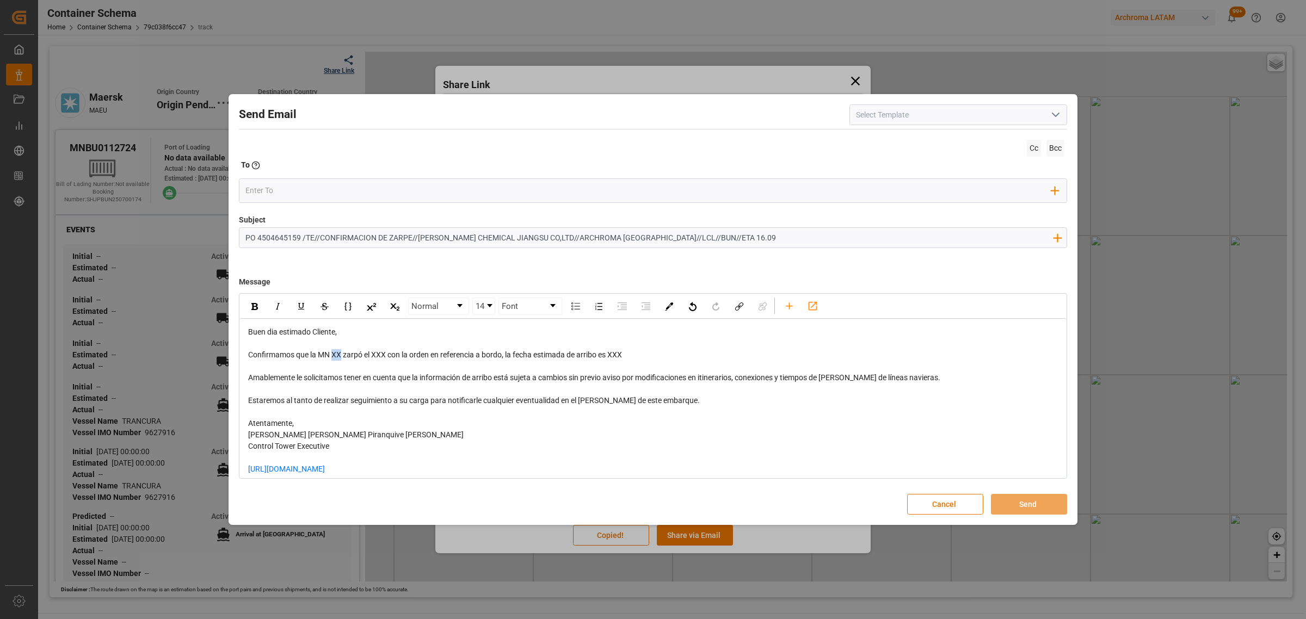
drag, startPoint x: 342, startPoint y: 359, endPoint x: 333, endPoint y: 355, distance: 10.2
click at [333, 355] on span "Confirmamos que la MN XX zarpó el XXX con la orden en referencia a bordo, la fe…" at bounding box center [435, 354] width 374 height 9
click at [438, 354] on span "Confirmamos que la MN TRANCURA / 532E zarpó el XXX con la orden en referencia a…" at bounding box center [461, 354] width 427 height 9
click at [441, 355] on span "Confirmamos que la MN TRANCURA / 532E zarpó el XXX con la orden en referencia a…" at bounding box center [461, 354] width 427 height 9
drag, startPoint x: 723, startPoint y: 354, endPoint x: 691, endPoint y: 354, distance: 31.6
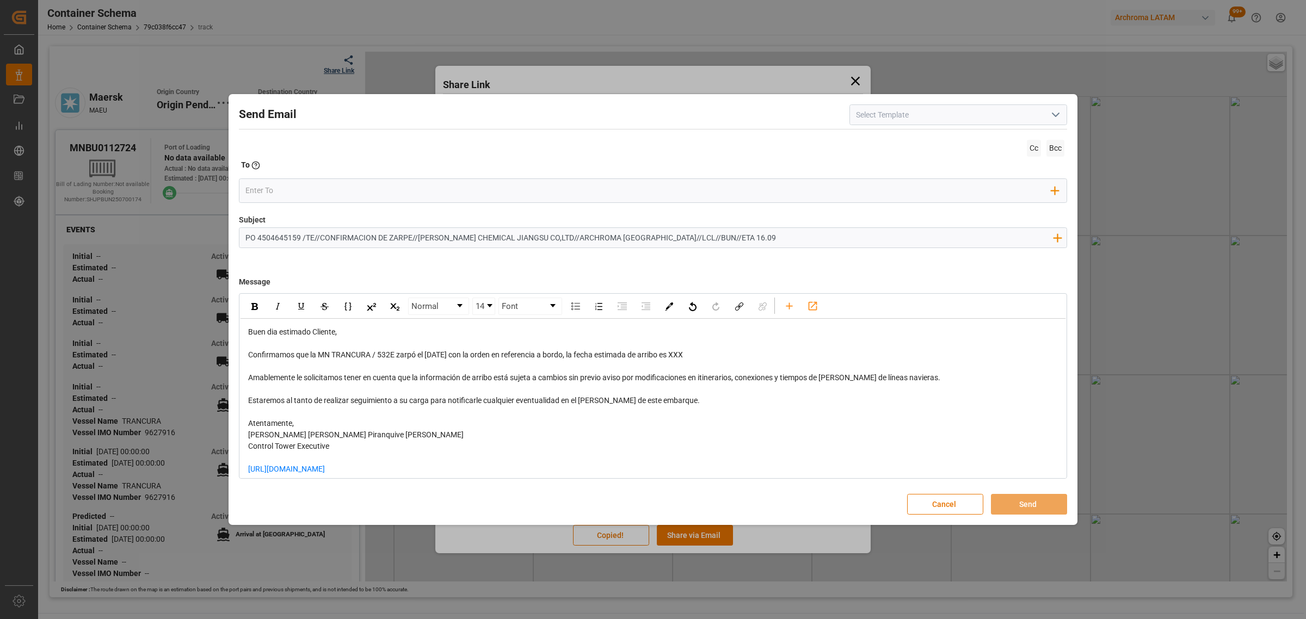
click at [691, 354] on div "Confirmamos que la MN TRANCURA / 532E zarpó el 15.08.2025 con la orden en refer…" at bounding box center [653, 354] width 810 height 11
click at [710, 240] on input "PO 4504645159 /TE//CONFIRMACION DE ZARPE//BAJOR CHEMICAL JIANGSU CO,LTD//ARCHRO…" at bounding box center [648, 237] width 819 height 19
type input "PO 4504645159 /TE//CONFIRMACION DE ZARPE//BAJOR CHEMICAL JIANGSU CO,LTD//ARCHRO…"
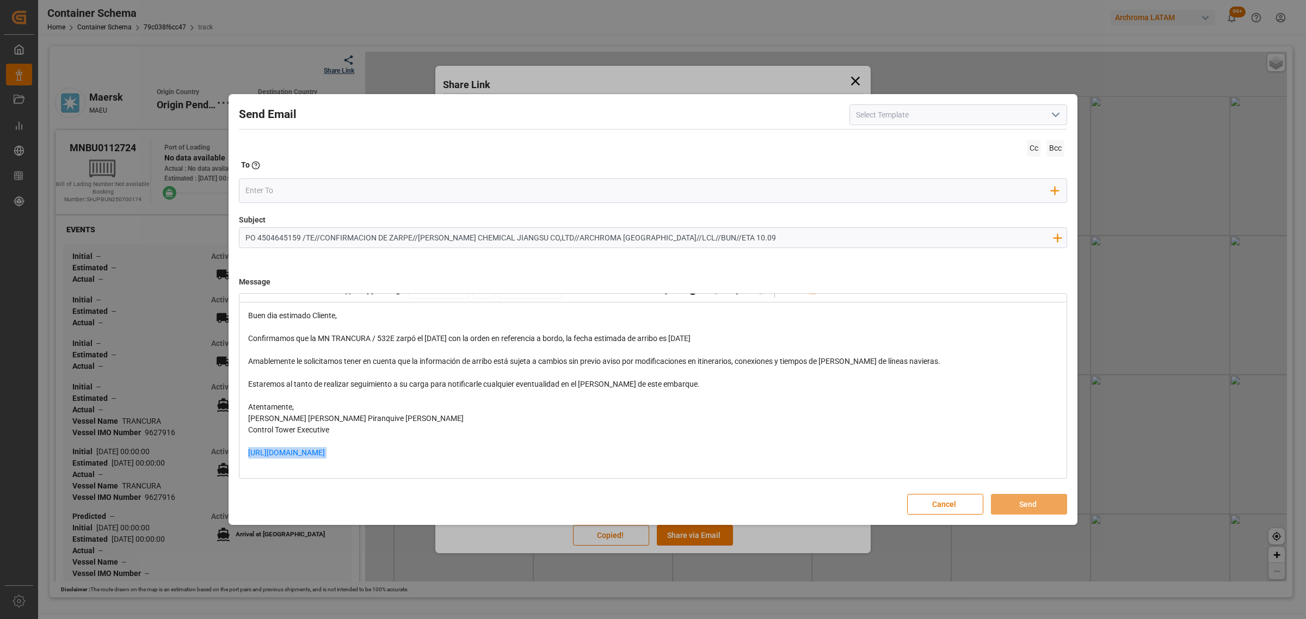
drag, startPoint x: 434, startPoint y: 469, endPoint x: 224, endPoint y: 453, distance: 210.7
click at [224, 453] on div "Send Email Cc Bcc To Enter the TO Email address Add Field to To Subject PO 4504…" at bounding box center [653, 309] width 1306 height 619
drag, startPoint x: 696, startPoint y: 385, endPoint x: 226, endPoint y: 380, distance: 469.7
click at [226, 380] on div "Send Email Cc Bcc To Enter the TO Email address Add Field to To Subject PO 4504…" at bounding box center [653, 309] width 1306 height 619
click at [312, 359] on span "Amablemente le solicitamos tener en cuenta que la información de arribo está su…" at bounding box center [594, 361] width 692 height 9
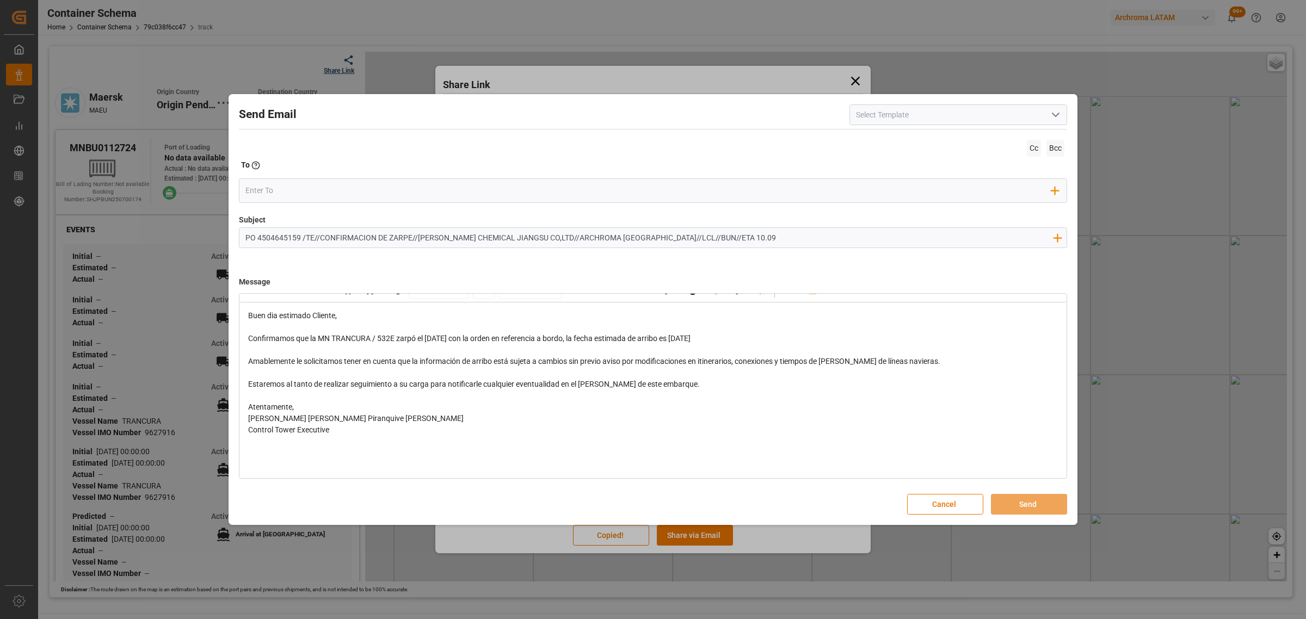
click at [304, 348] on div "rdw-editor" at bounding box center [653, 350] width 810 height 11
click at [741, 336] on div "Confirmamos que la MN TRANCURA / 532E zarpó el 15.08.2025 con la orden en refer…" at bounding box center [653, 338] width 810 height 11
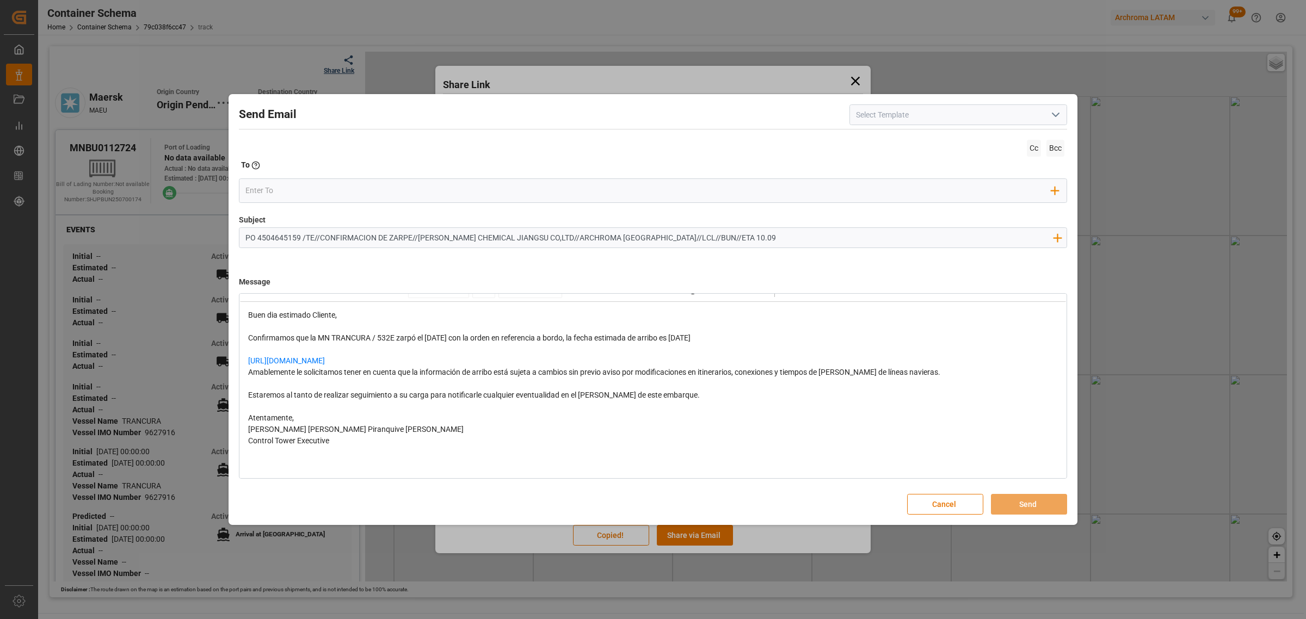
click at [491, 362] on div "[URL][DOMAIN_NAME]" at bounding box center [653, 360] width 810 height 11
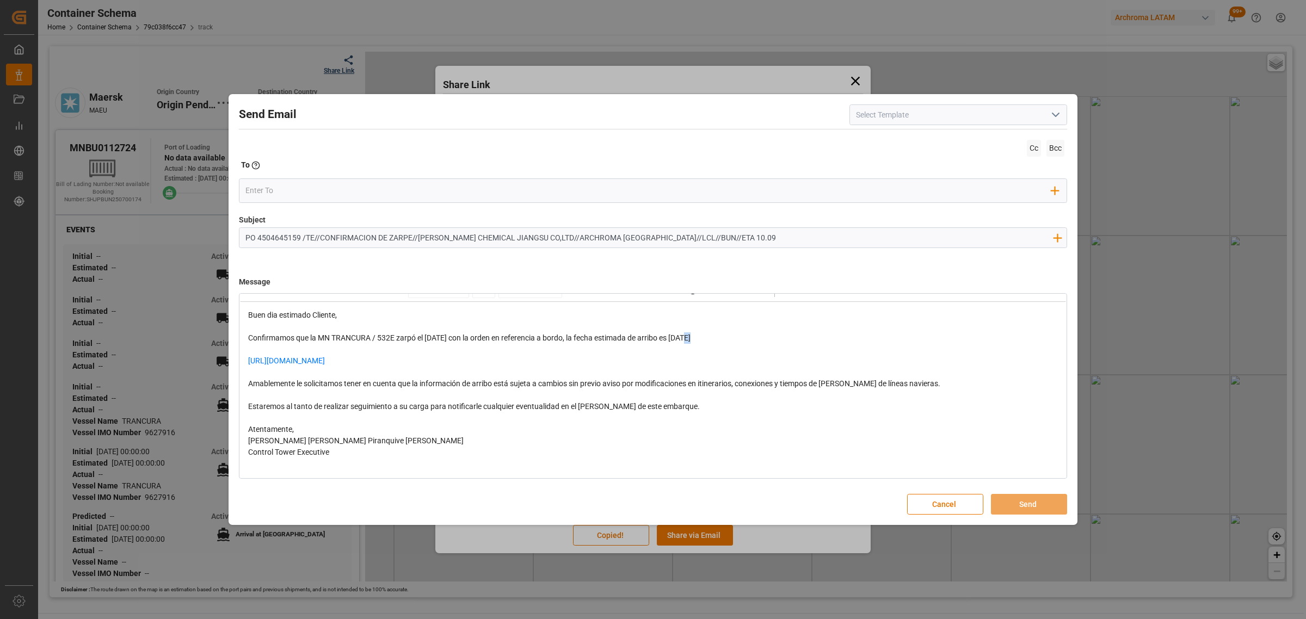
drag, startPoint x: 739, startPoint y: 343, endPoint x: 691, endPoint y: 340, distance: 47.5
click at [691, 340] on div "Buen dia estimado Cliente, Confirmamos que la MN TRANCURA / 532E zarpó el 15.08…" at bounding box center [653, 401] width 810 height 183
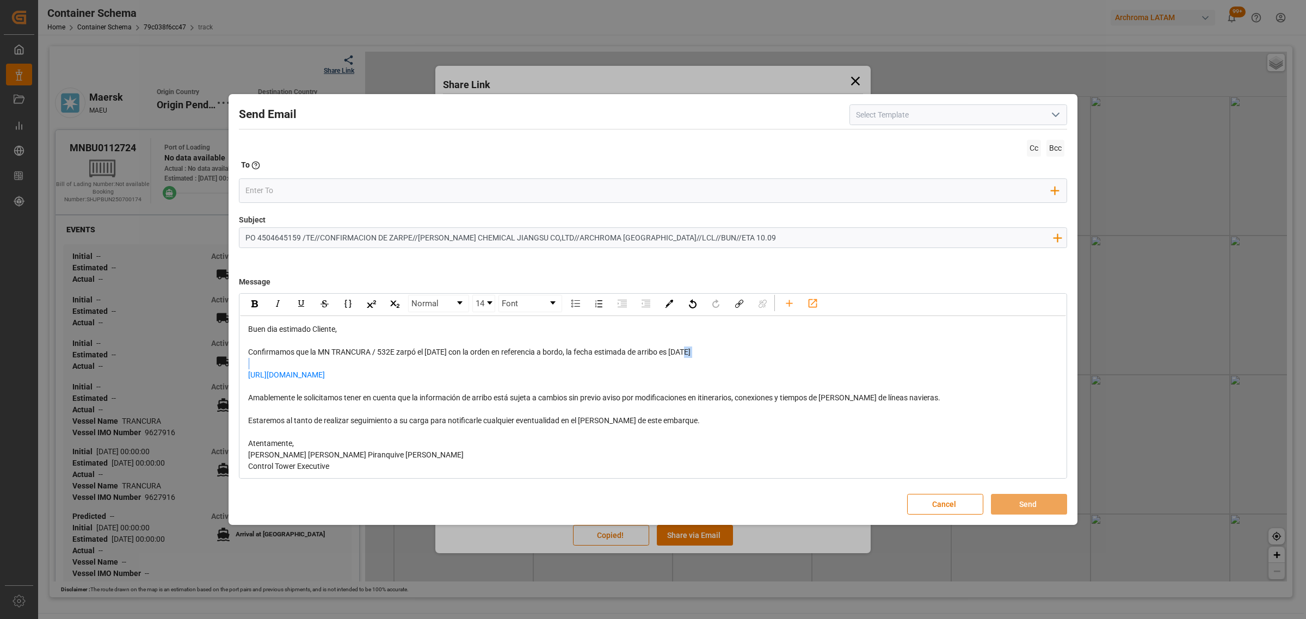
scroll to position [0, 0]
click at [249, 303] on div "rdw-inline-control" at bounding box center [254, 306] width 19 height 16
drag, startPoint x: 463, startPoint y: 357, endPoint x: 429, endPoint y: 355, distance: 33.8
click at [429, 355] on span "Confirmamos que la MN TRANCURA / 532E zarpó el 15.08.2025 con la orden en refer…" at bounding box center [457, 354] width 419 height 9
drag, startPoint x: 396, startPoint y: 358, endPoint x: 316, endPoint y: 357, distance: 80.6
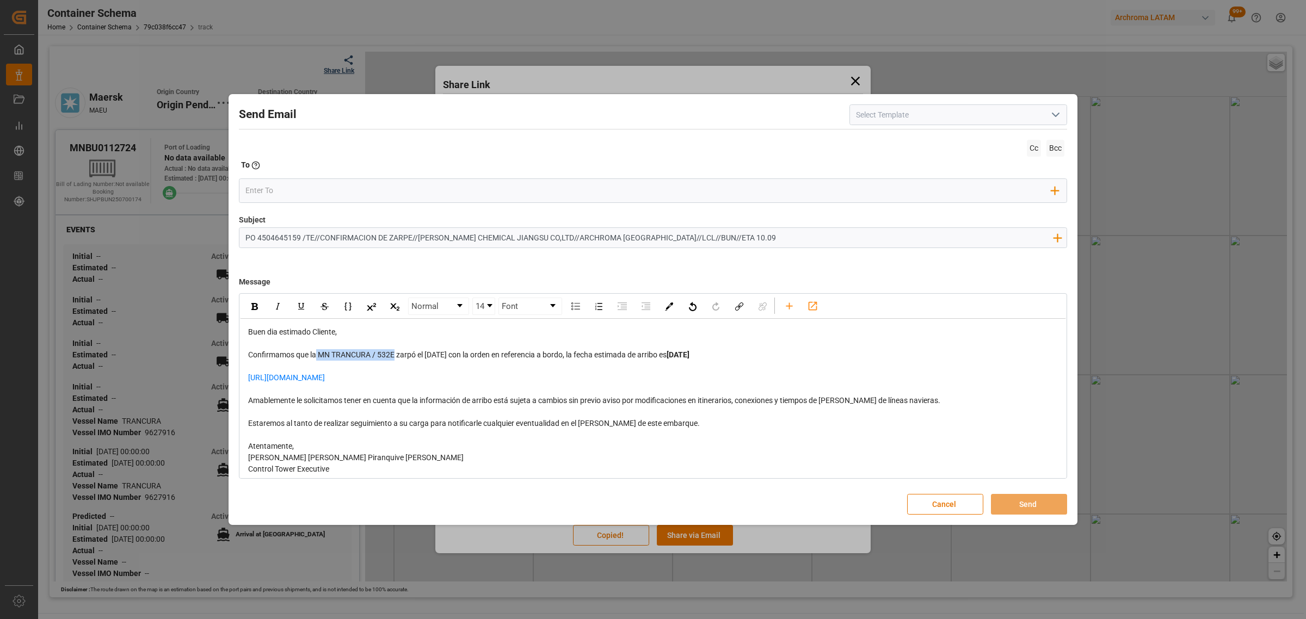
click at [316, 357] on span "Confirmamos que la MN TRANCURA / 532E zarpó el 15.08.2025 con la orden en refer…" at bounding box center [457, 354] width 419 height 9
click at [254, 306] on img "rdw-inline-control" at bounding box center [254, 306] width 7 height 7
click at [466, 367] on div "rdw-editor" at bounding box center [653, 366] width 810 height 11
drag, startPoint x: 447, startPoint y: 358, endPoint x: 428, endPoint y: 356, distance: 19.1
click at [428, 356] on span "zarpó el 15.08.2025 con la orden en referencia a bordo, la fecha estimada de ar…" at bounding box center [528, 354] width 270 height 9
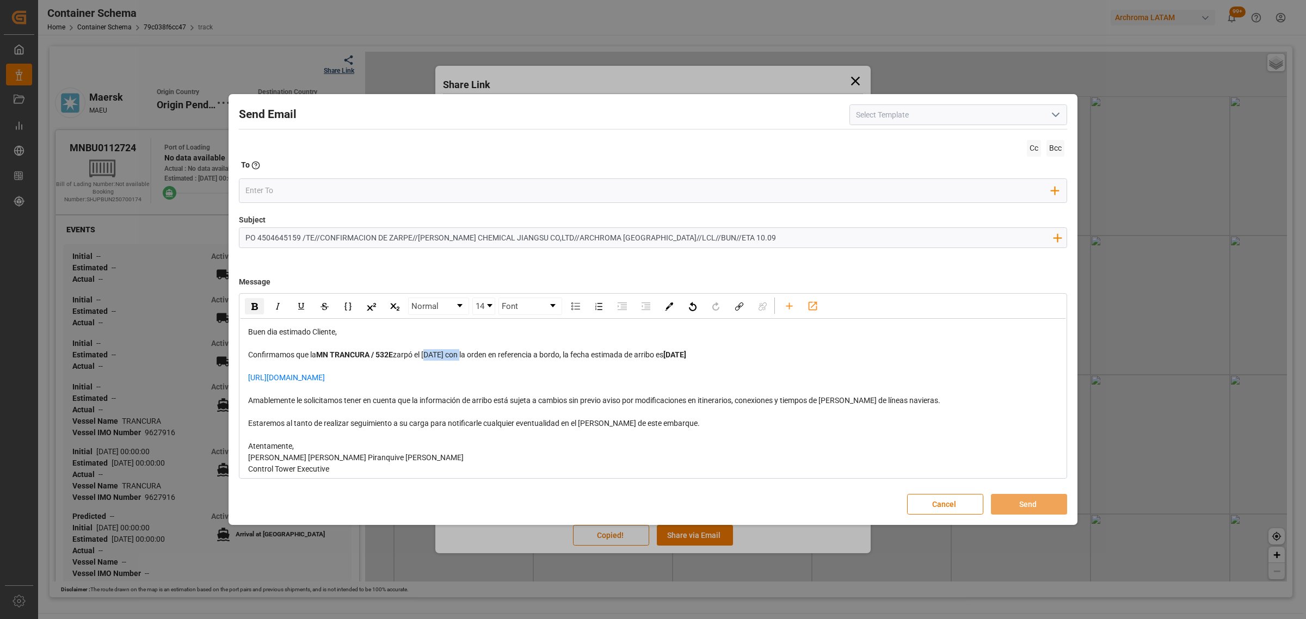
click at [256, 308] on img "rdw-inline-control" at bounding box center [254, 306] width 7 height 7
click at [436, 385] on div "rdw-editor" at bounding box center [653, 389] width 810 height 11
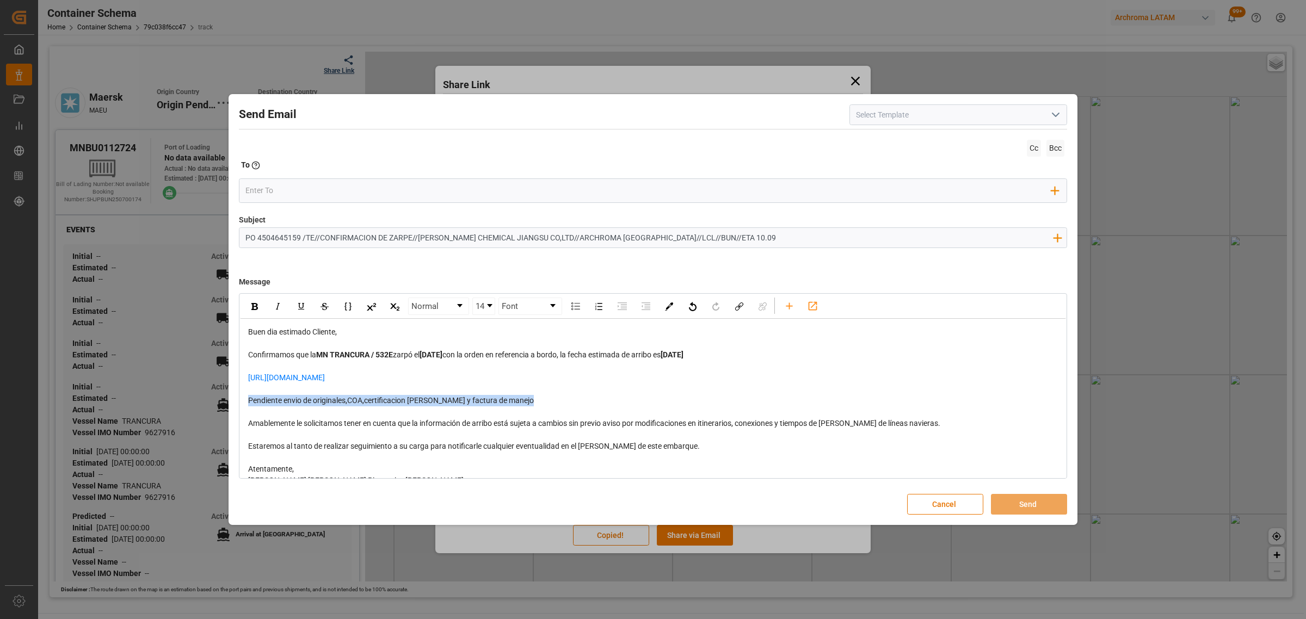
drag, startPoint x: 497, startPoint y: 403, endPoint x: 239, endPoint y: 398, distance: 257.5
click at [240, 398] on div "Buen dia estimado Cliente, Confirmamos que la MN TRANCURA / 532E zarpó el 15.08…" at bounding box center [653, 429] width 826 height 221
click at [259, 304] on div "rdw-inline-control" at bounding box center [254, 306] width 19 height 16
click at [353, 186] on input "email" at bounding box center [648, 190] width 807 height 16
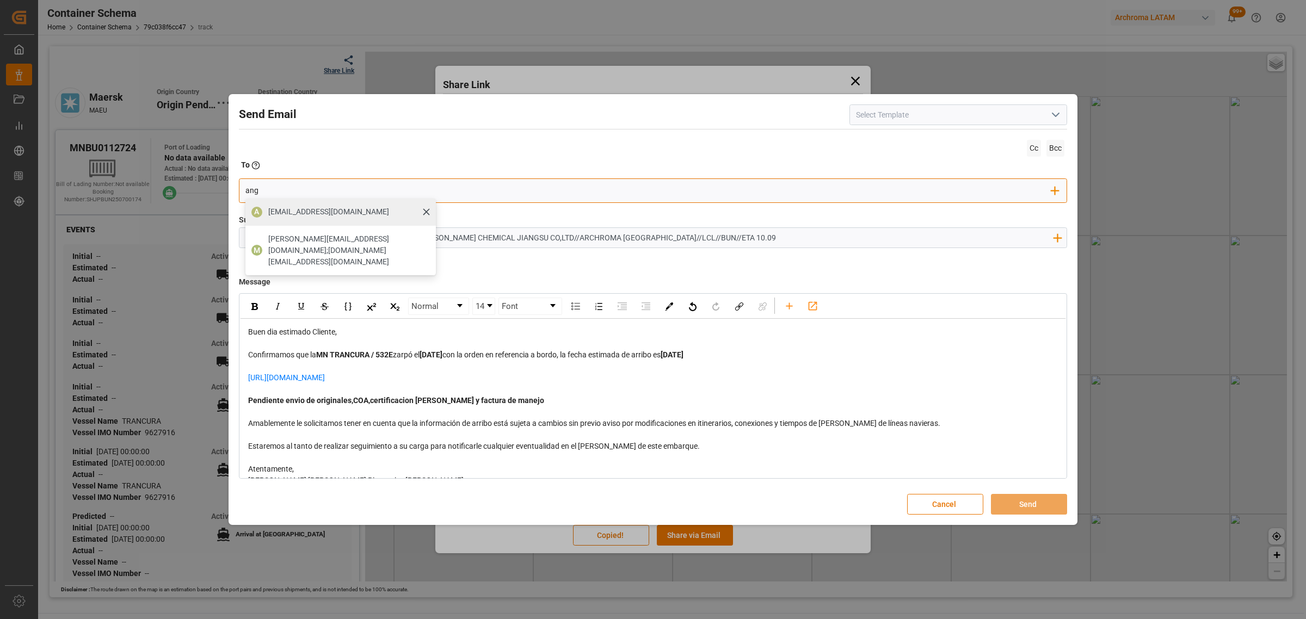
type input "ang"
click at [285, 211] on span "[EMAIL_ADDRESS][PERSON_NAME][DOMAIN_NAME]" at bounding box center [328, 211] width 121 height 11
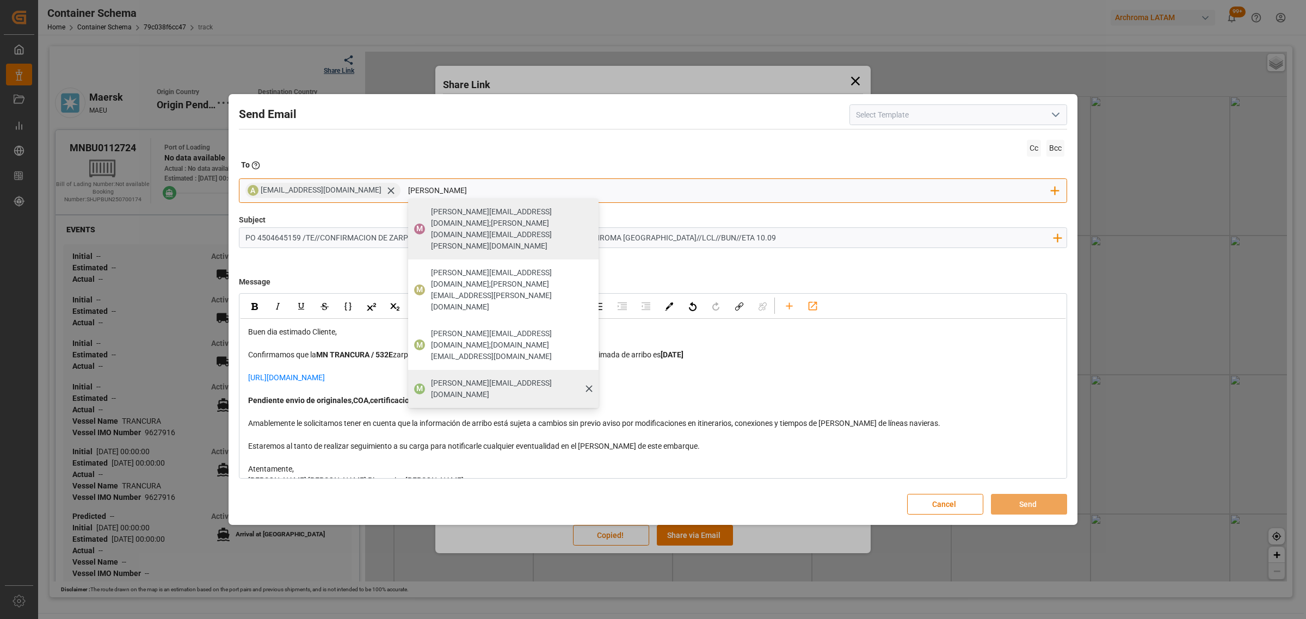
type input "maria"
click at [488, 378] on span "[PERSON_NAME][EMAIL_ADDRESS][PERSON_NAME][DOMAIN_NAME]" at bounding box center [511, 389] width 160 height 23
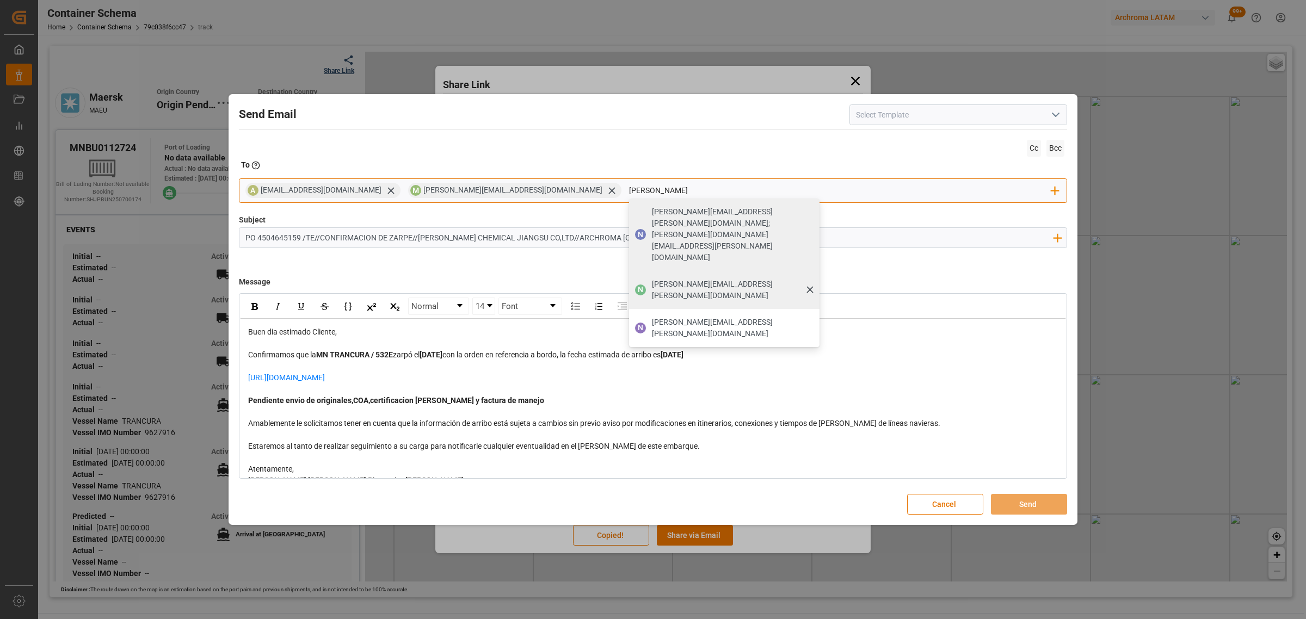
type input "nancy"
click at [652, 279] on span "[PERSON_NAME][EMAIL_ADDRESS][PERSON_NAME][DOMAIN_NAME]" at bounding box center [732, 290] width 160 height 23
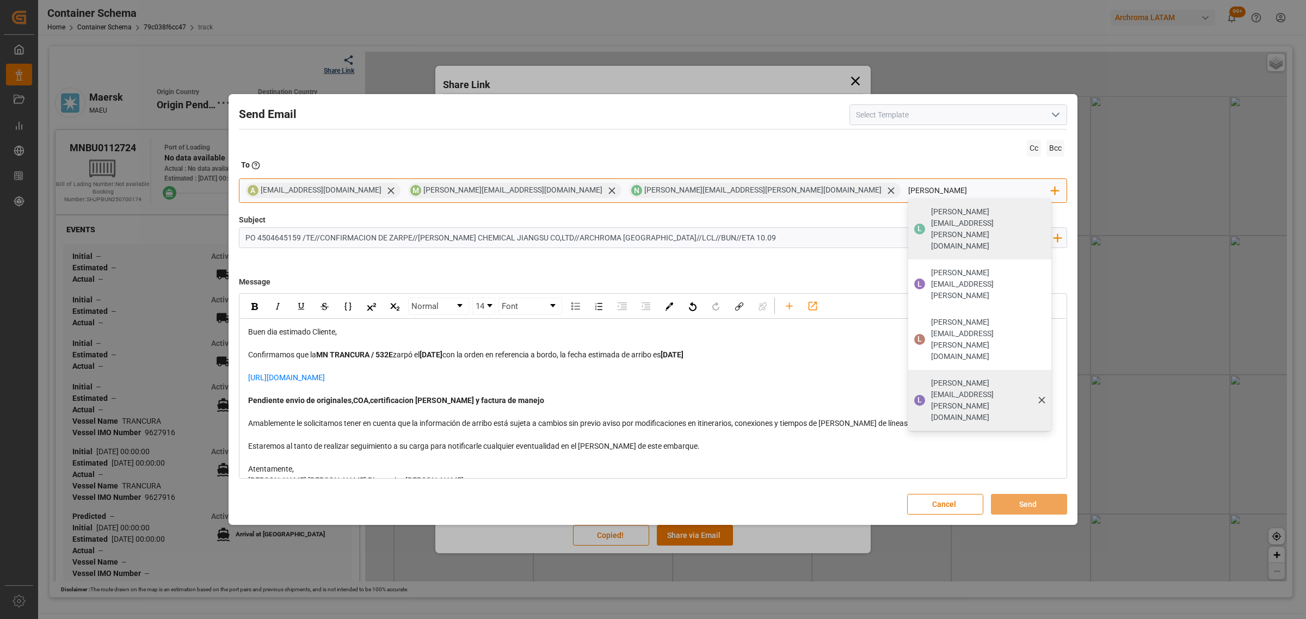
type input "[PERSON_NAME]"
click at [931, 378] on span "[PERSON_NAME][EMAIL_ADDRESS][PERSON_NAME][DOMAIN_NAME]" at bounding box center [987, 401] width 113 height 46
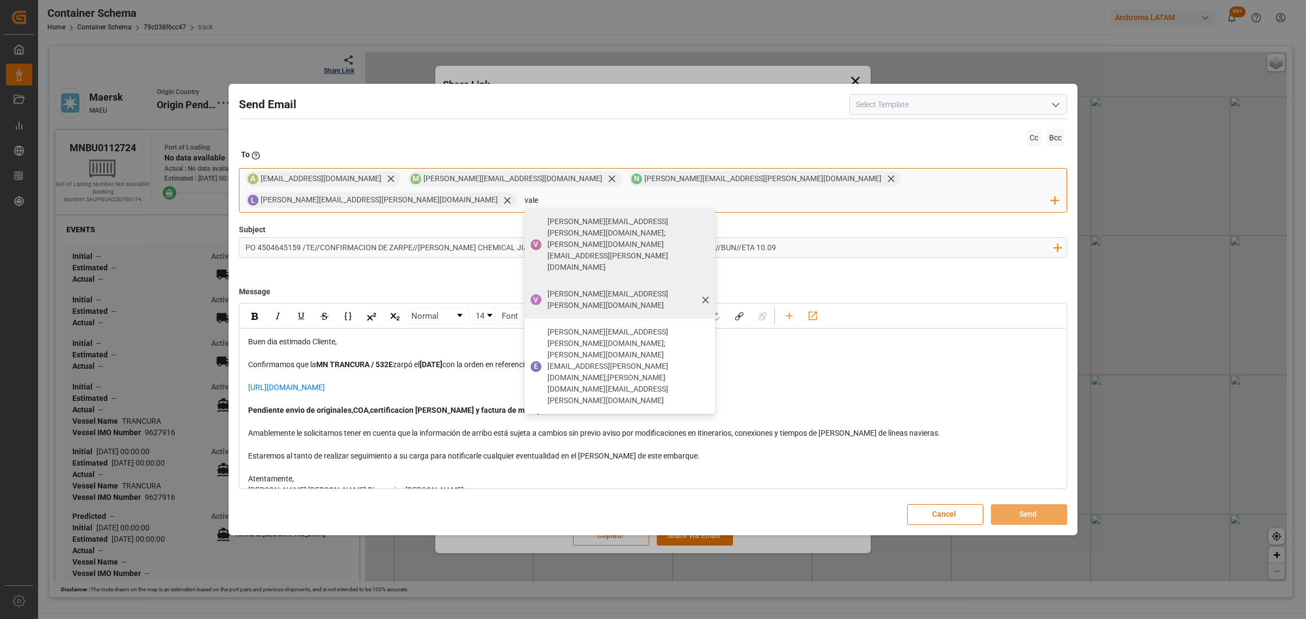
type input "vale"
click at [708, 288] on span "[PERSON_NAME][EMAIL_ADDRESS][PERSON_NAME][DOMAIN_NAME]" at bounding box center [628, 299] width 160 height 23
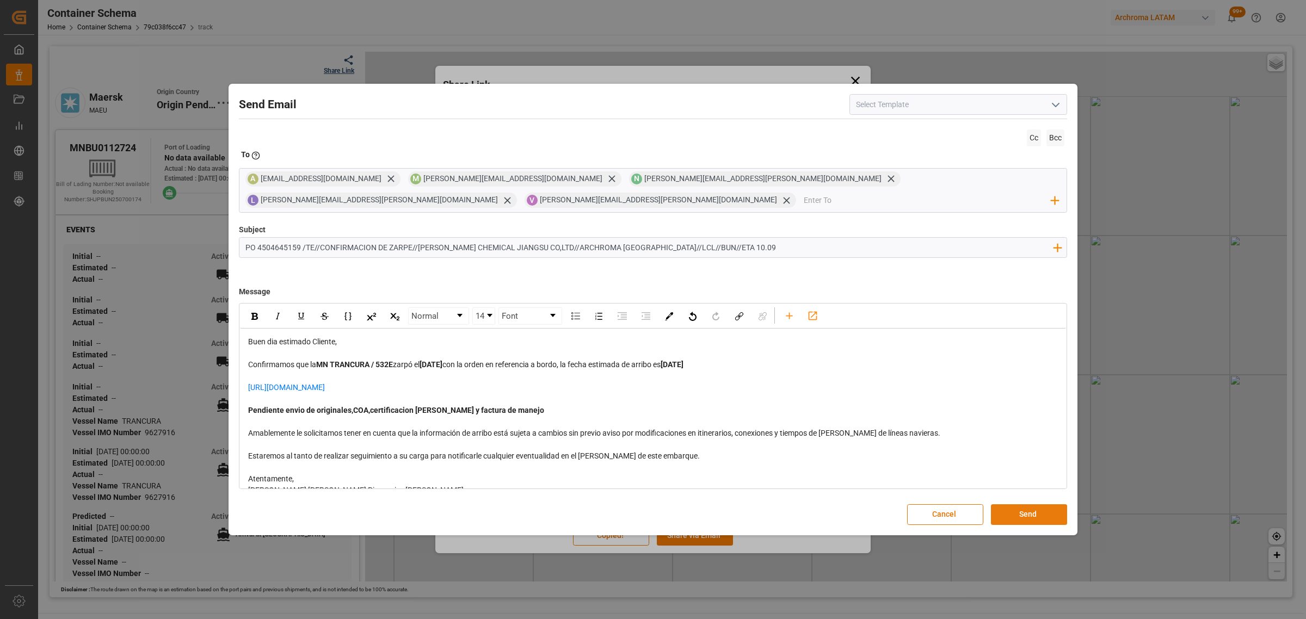
click at [1025, 512] on button "Send" at bounding box center [1029, 515] width 76 height 21
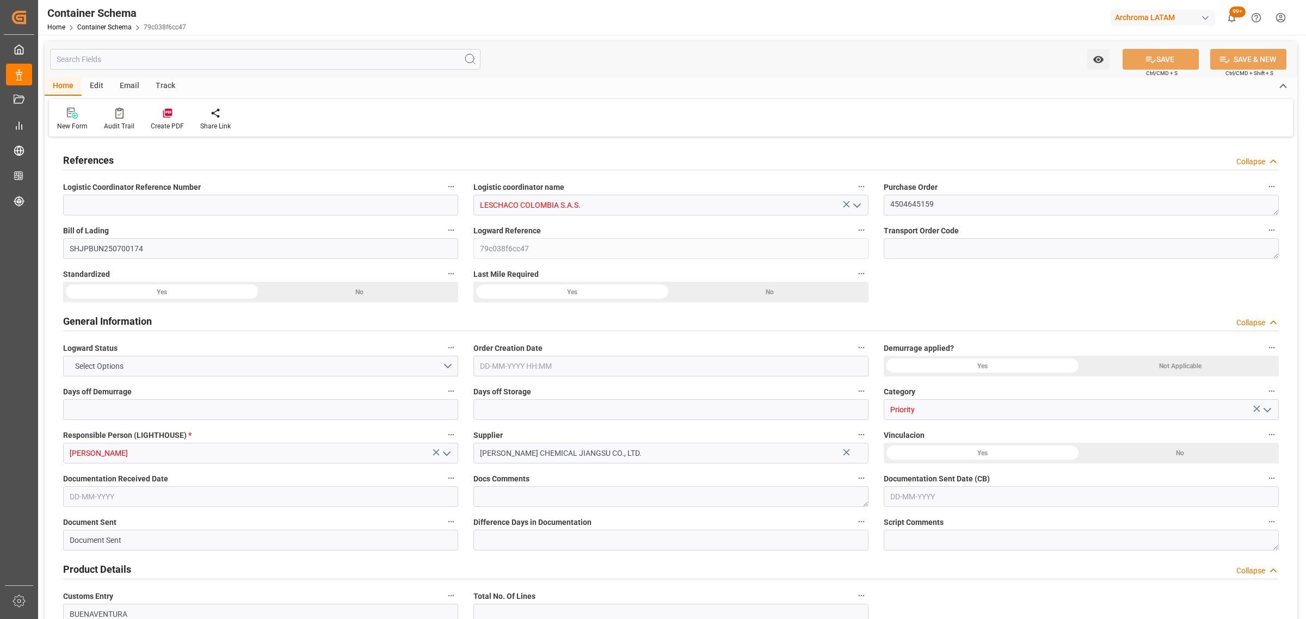
type input "LESCHACO COLOMBIA S.A.S."
type textarea "4504645159"
type input "SHJPBUN250700174"
type input "79c038f6cc47"
type input "Priority"
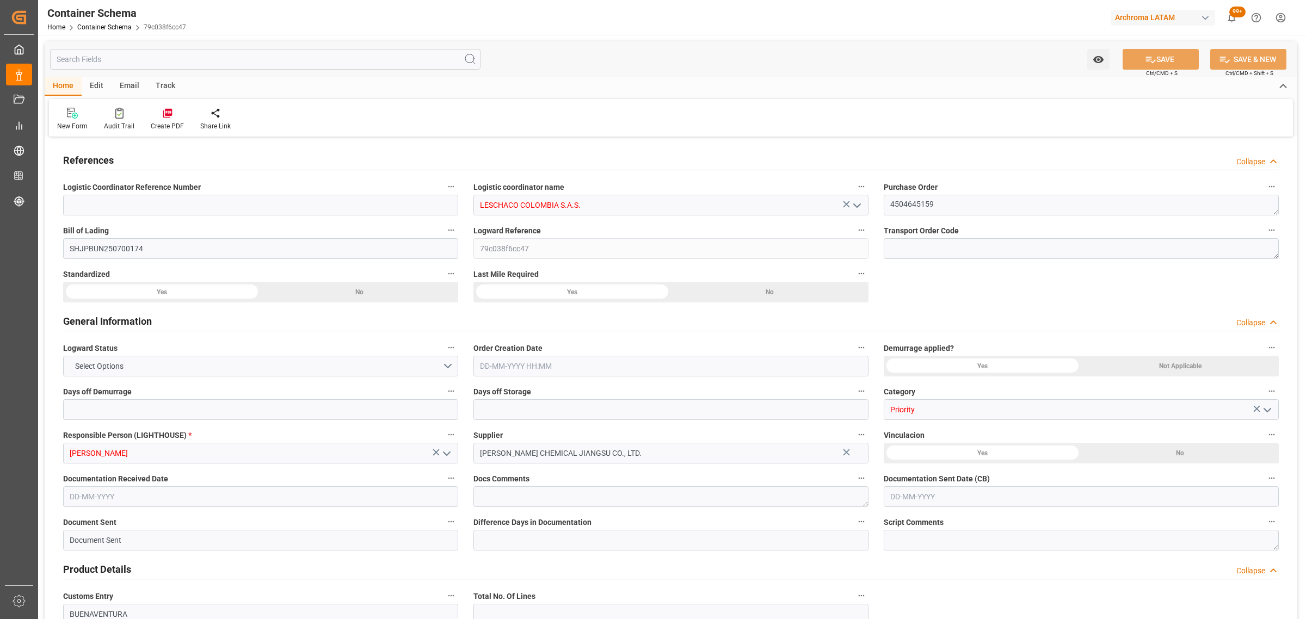
type input "[PERSON_NAME]"
type input "BAJOR CHEMICAL JIANGSU CO., LTD."
type input "Document Sent"
type input "BUENAVENTURA"
type input "TEXTIL"
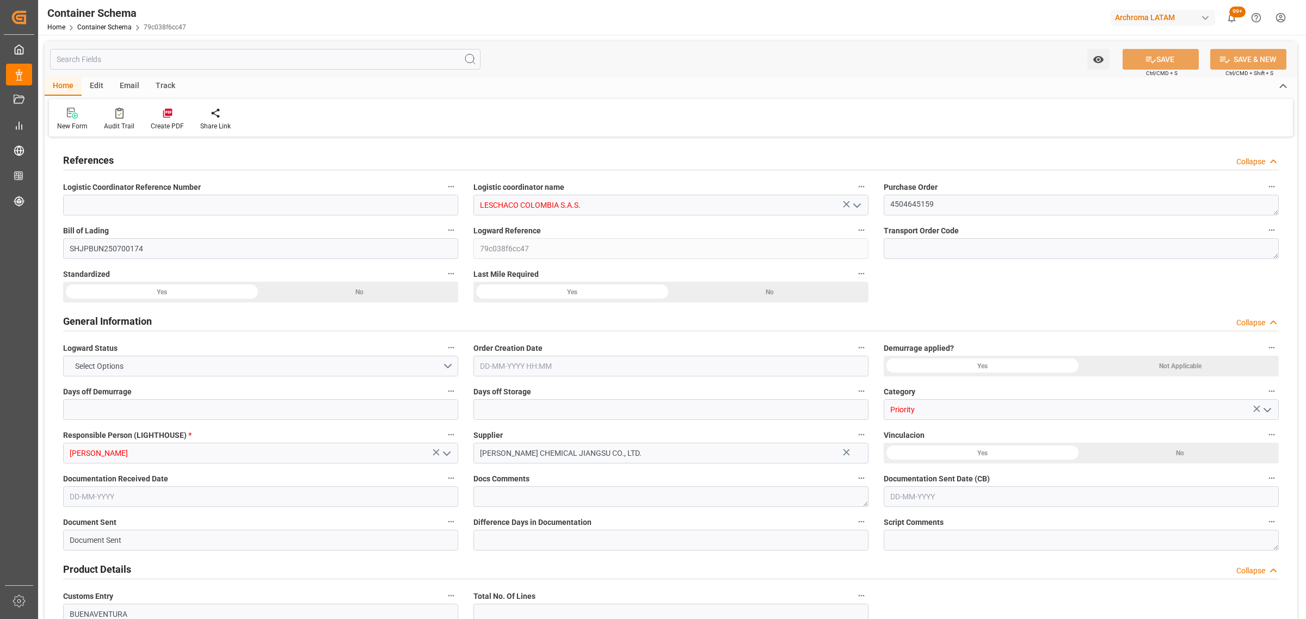
type textarea "PALLET"
type input "1 PALLET"
type input "ARCHROMA [GEOGRAPHIC_DATA] S.A.S"
type textarea "[STREET_ADDRESS]"
type input "HOUSE"
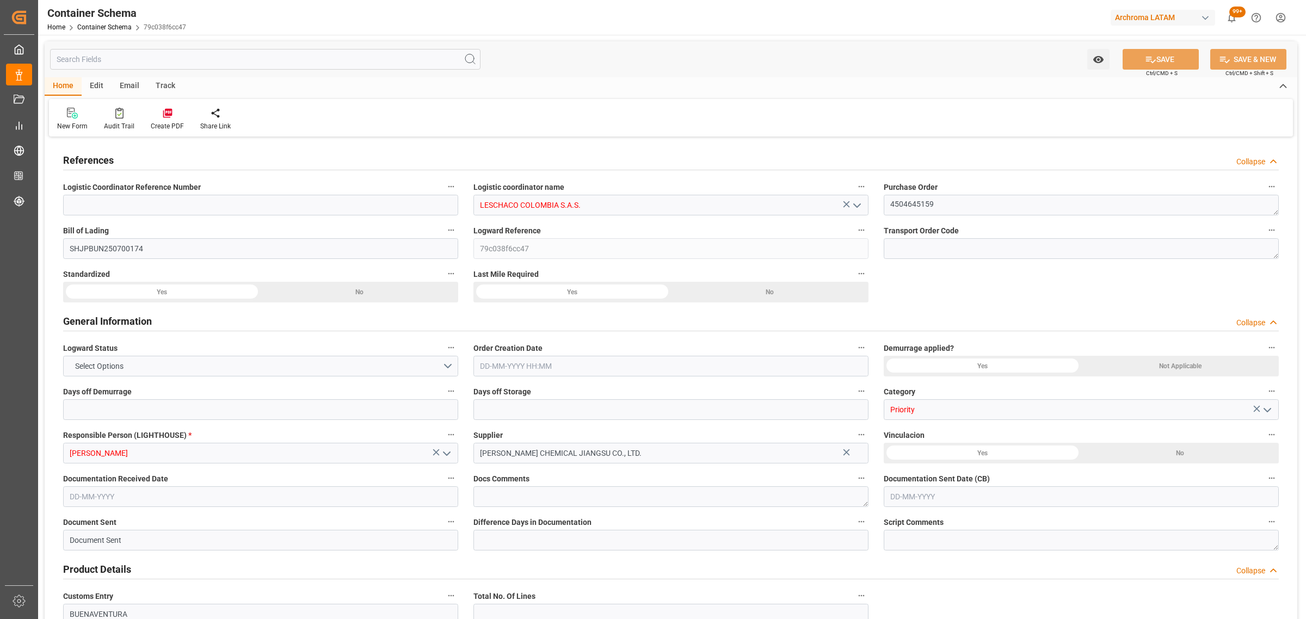
type input "CFR"
type input "Truck"
type input "Sea Ship"
type input "Truck"
type input "LCL"
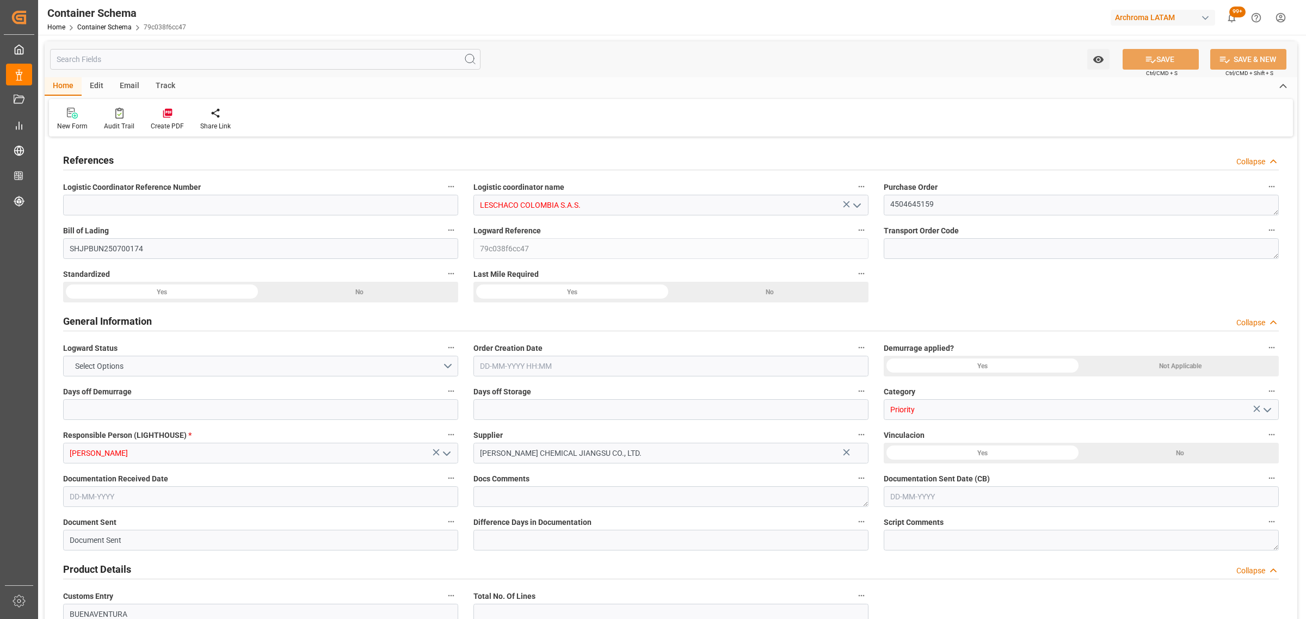
type input "MNBU0112724"
type input "MSL"
type input "MAEU"
type input "[GEOGRAPHIC_DATA]"
type input "[PERSON_NAME]"
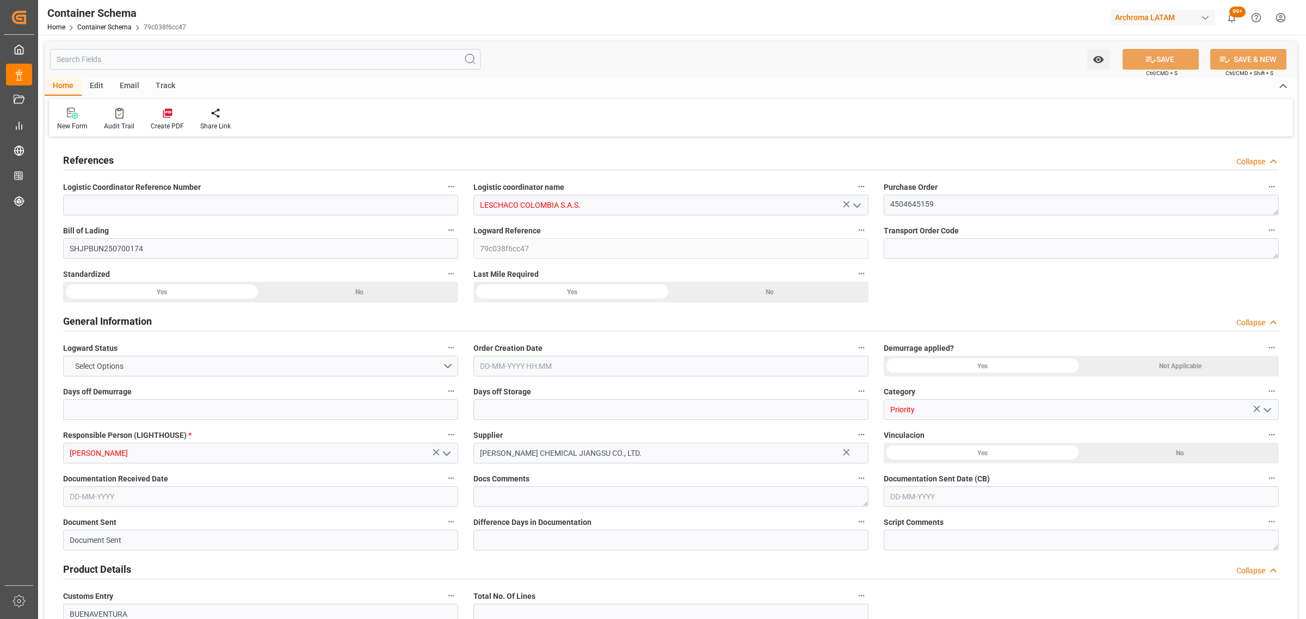
type input "[PERSON_NAME]"
type input "TRANCURA"
type input "532E"
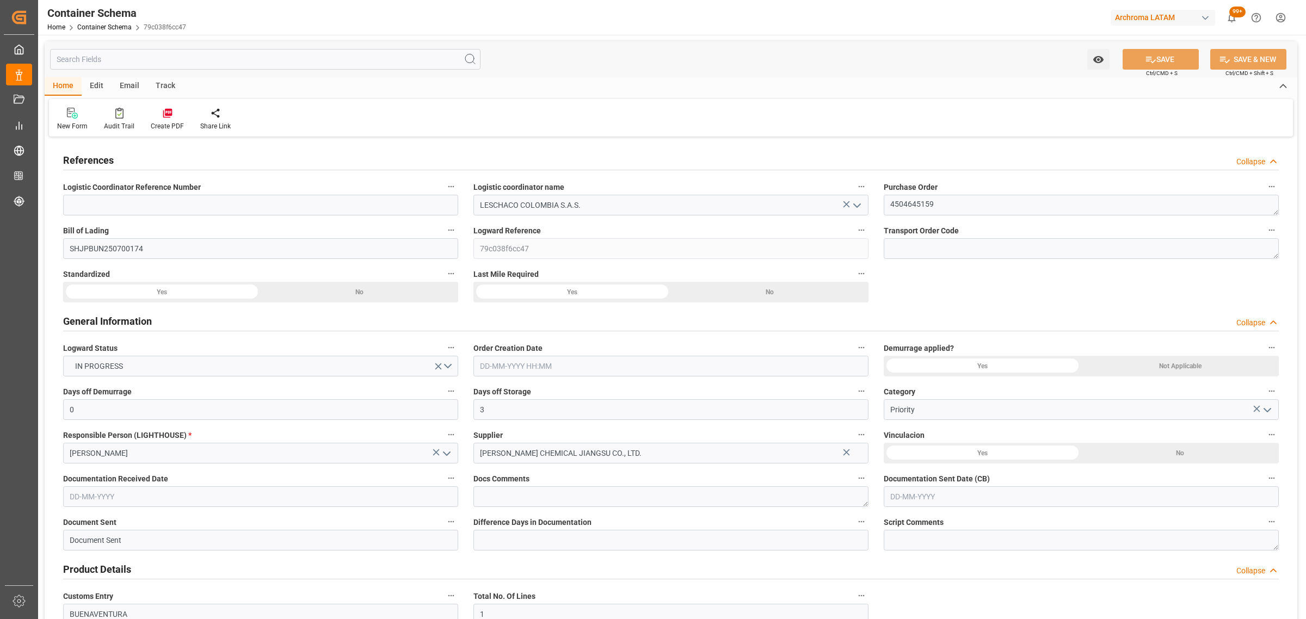
type input "0"
type input "3"
type input "1"
type input "880"
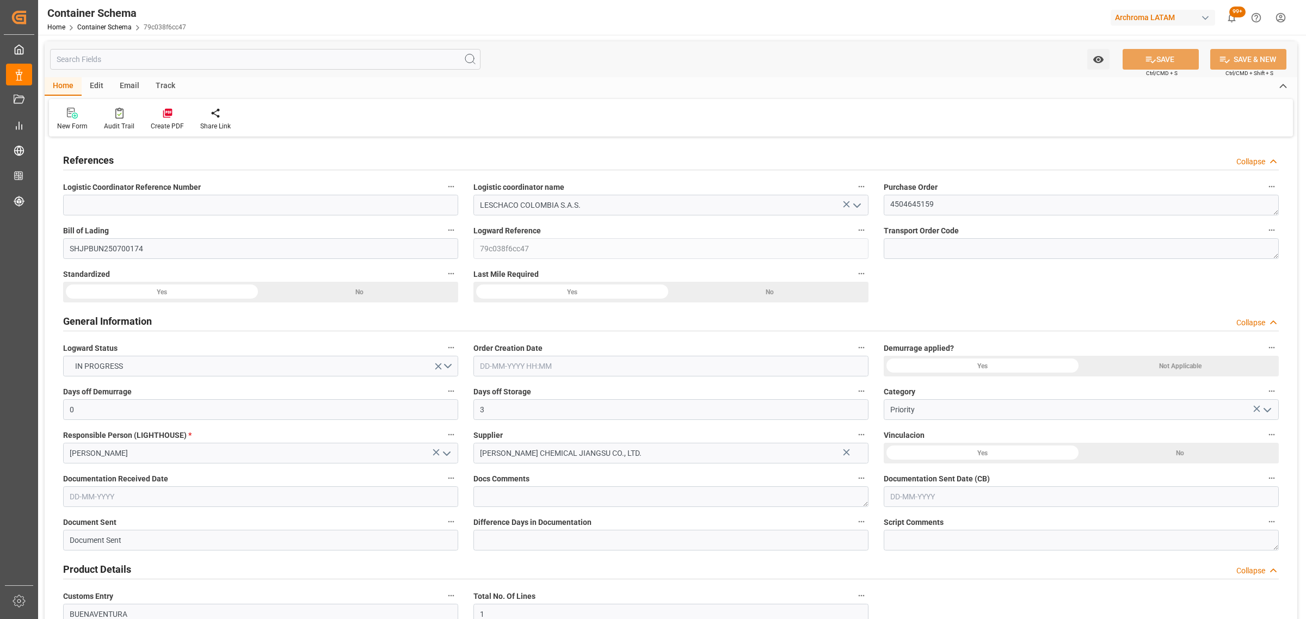
type input "947.2"
type input "Maersk"
type input "Maersk Line AS"
type input "CNSHA"
type input "COBUN"
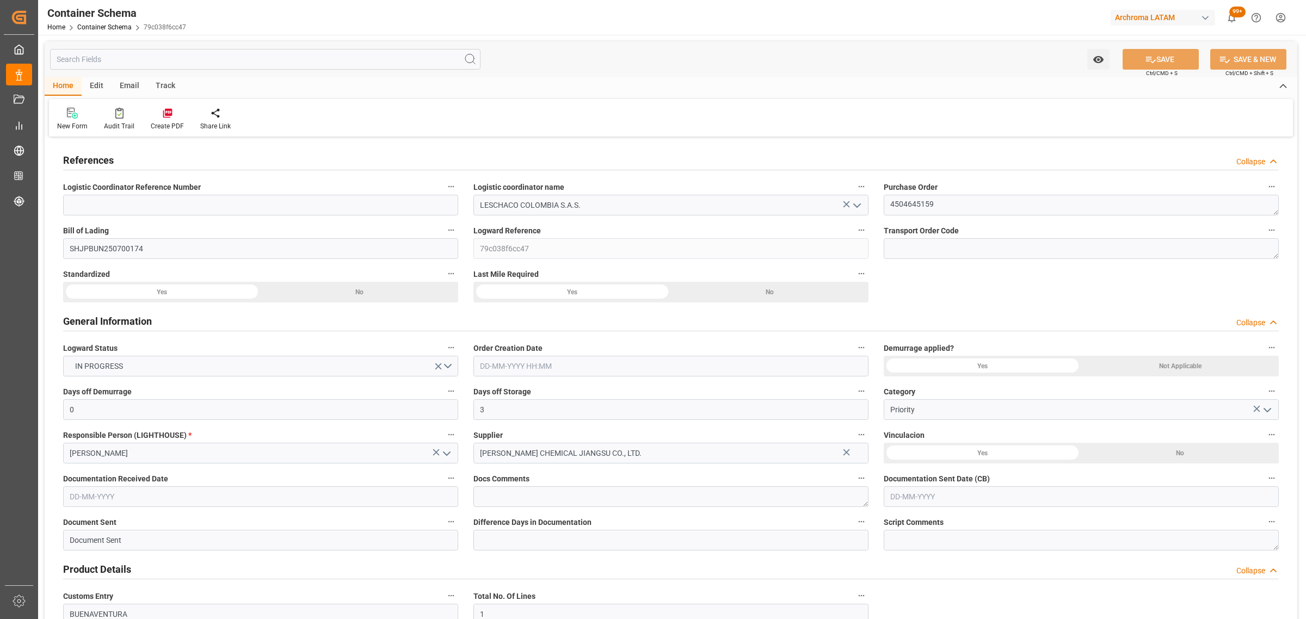
type input "COBUN"
type input "9627916"
type input "15-08-2025 09:45"
type input "[DATE]"
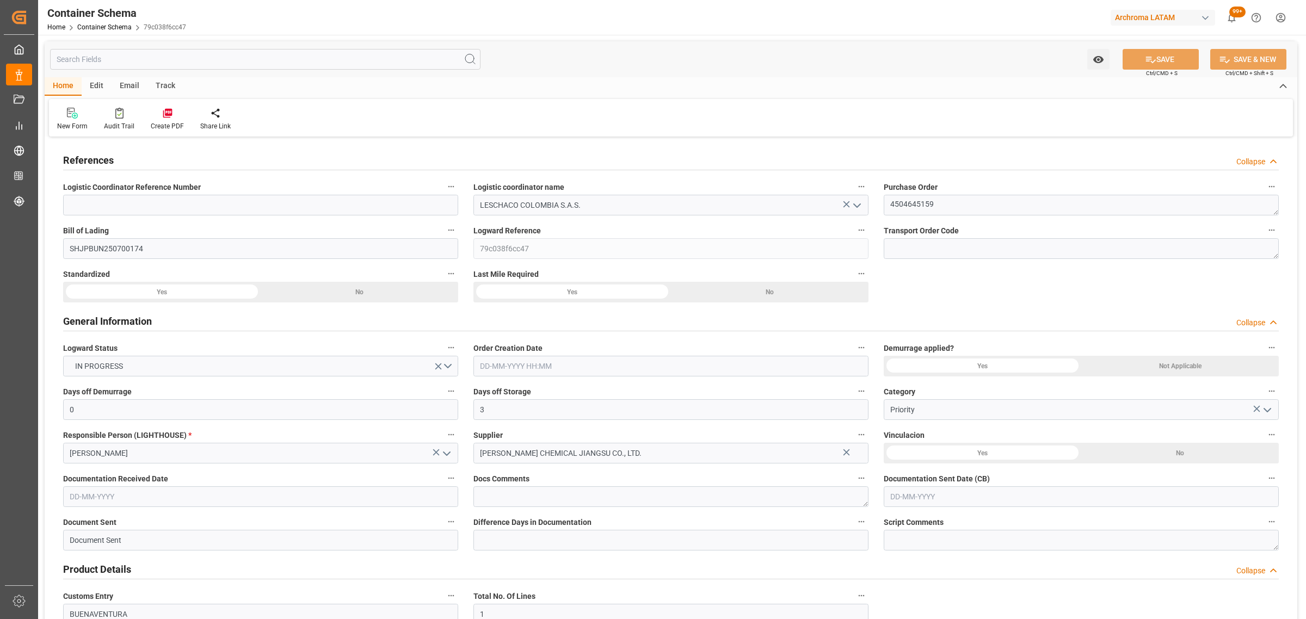
type input "[DATE]"
type input "[DATE] 00:00"
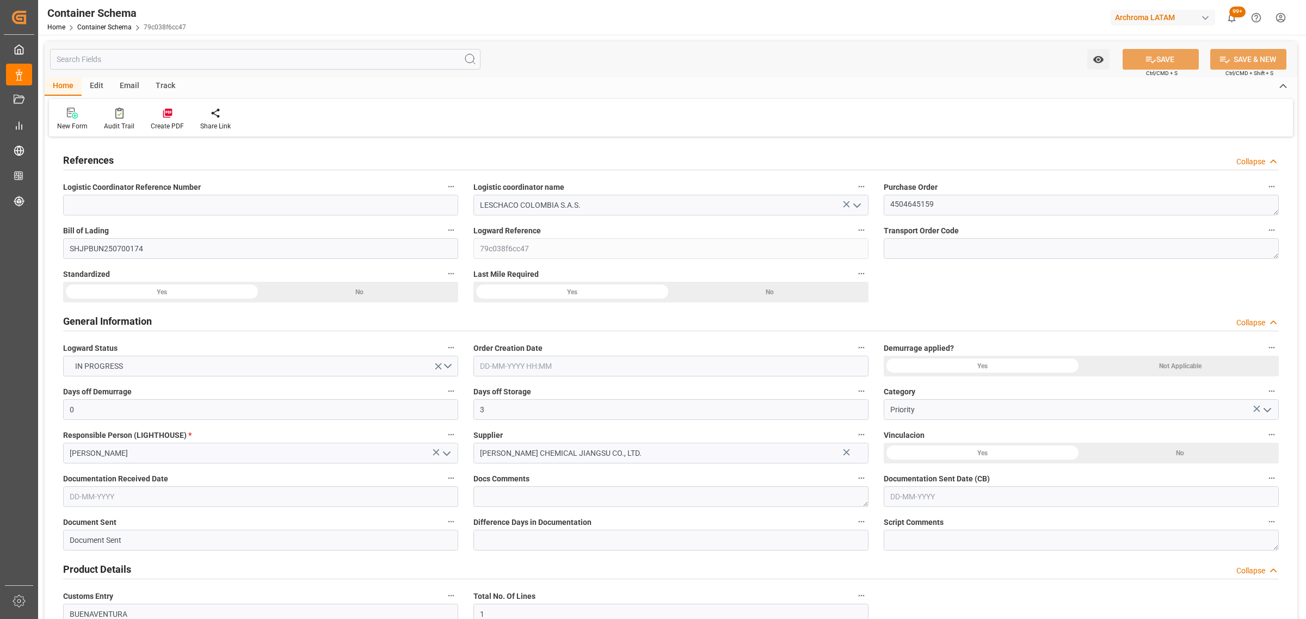
type input "[DATE] 00:00"
click at [99, 23] on link "Container Schema" at bounding box center [104, 27] width 54 height 8
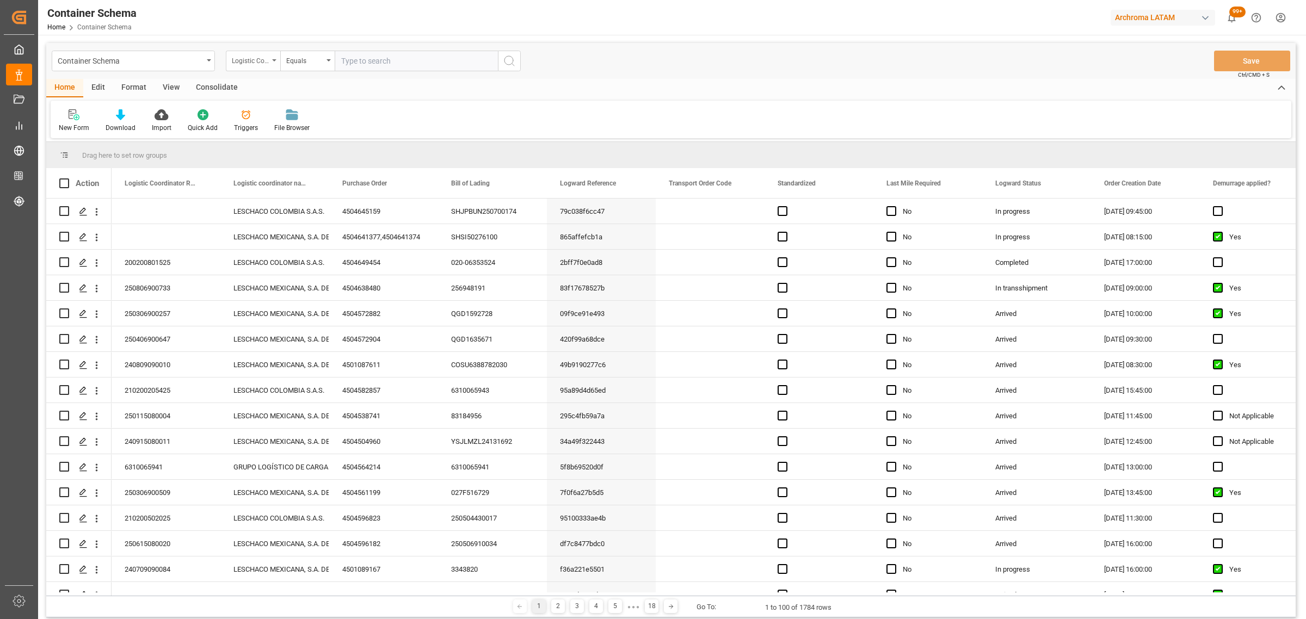
click at [250, 58] on div "Logistic Coordinator Reference Number" at bounding box center [250, 59] width 37 height 13
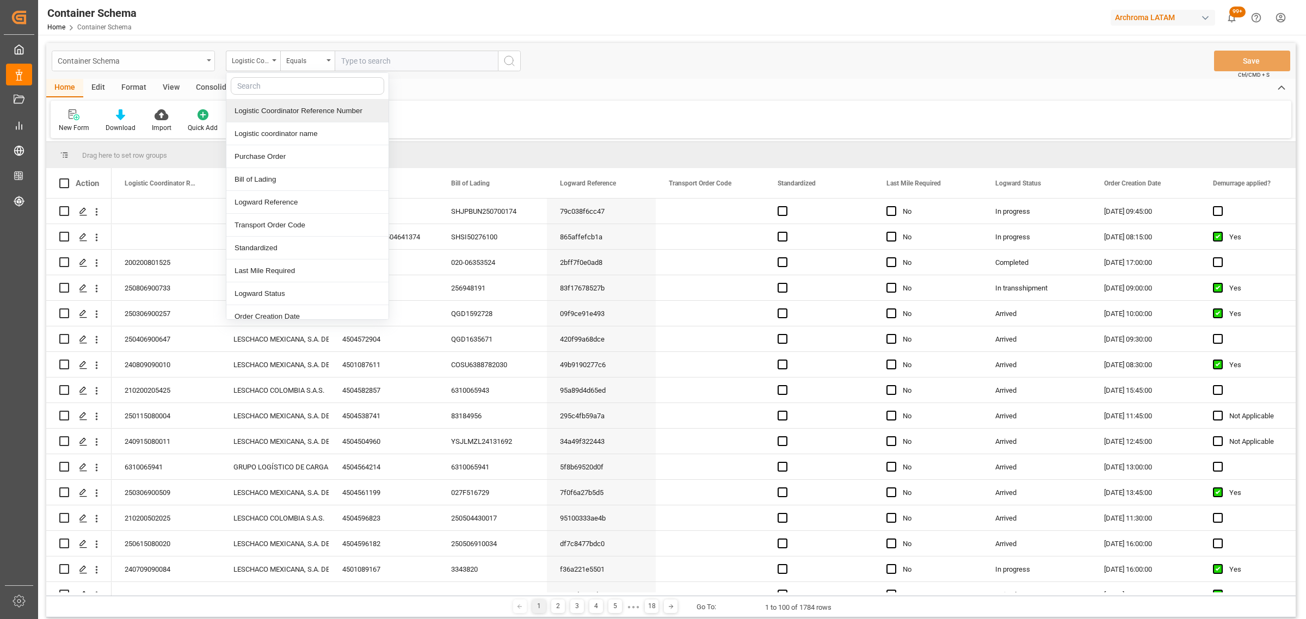
click at [163, 64] on div "Container Schema" at bounding box center [130, 60] width 145 height 14
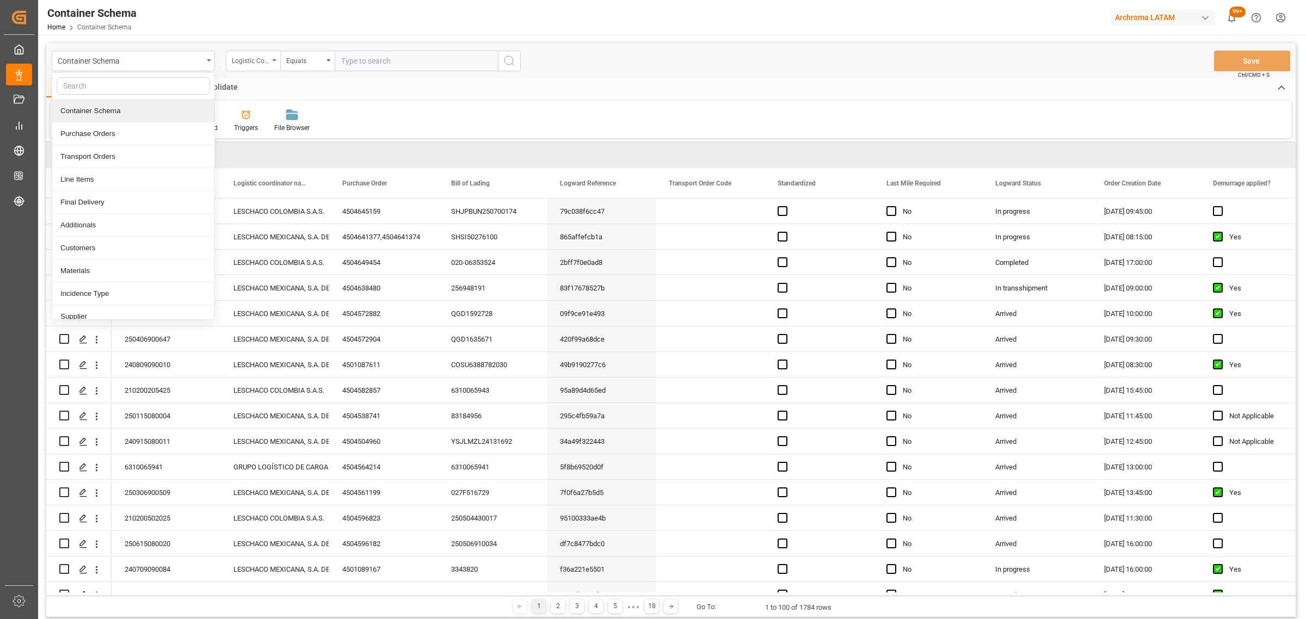
click at [265, 57] on div "Logistic Coordinator Reference Number" at bounding box center [250, 59] width 37 height 13
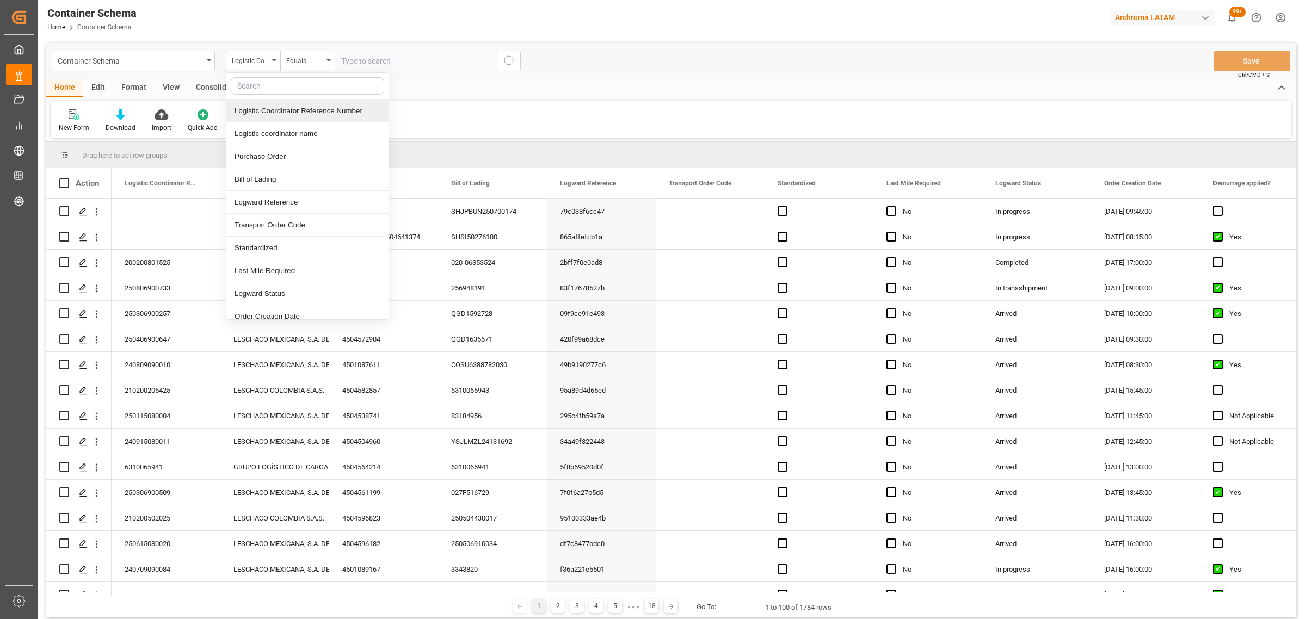
click at [276, 87] on input "text" at bounding box center [307, 85] width 153 height 17
type input "cont"
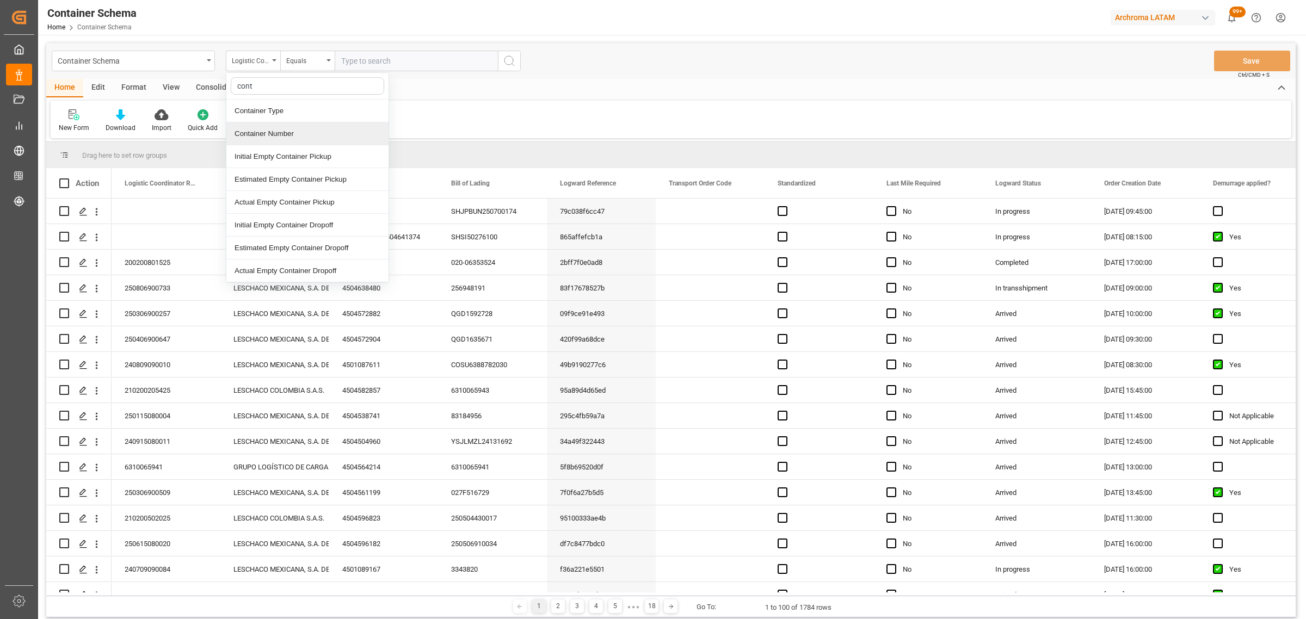
click at [298, 126] on div "Container Number" at bounding box center [307, 133] width 162 height 23
click at [300, 55] on div "Equals" at bounding box center [304, 59] width 37 height 13
click at [355, 123] on div "Fuzzy search" at bounding box center [362, 133] width 162 height 23
click at [395, 61] on input "text" at bounding box center [416, 61] width 163 height 21
paste input "ONEU5386870"
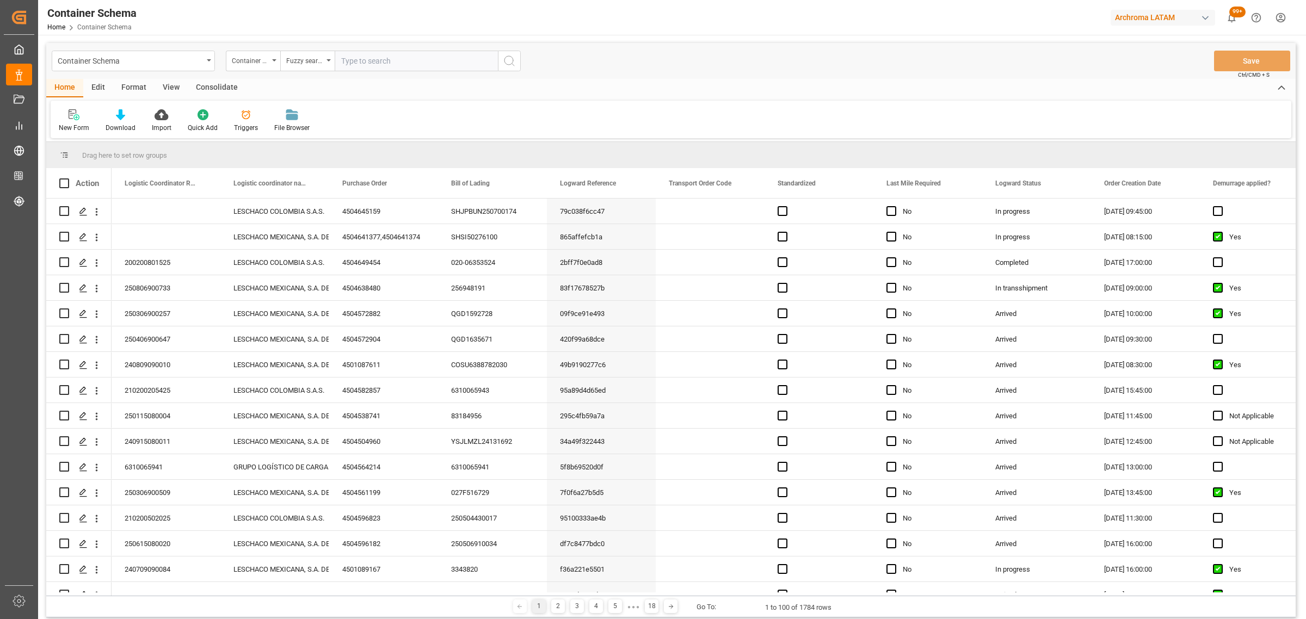
type input "ONEU5386870"
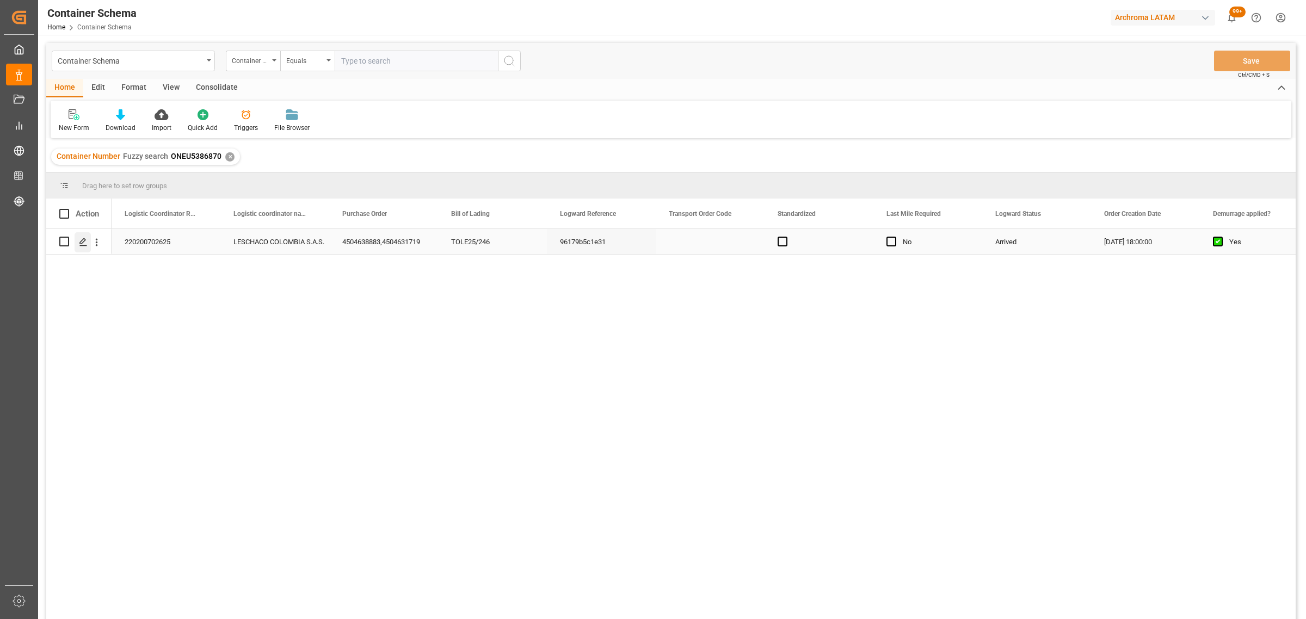
click at [84, 244] on icon "Press SPACE to select this row." at bounding box center [83, 242] width 9 height 9
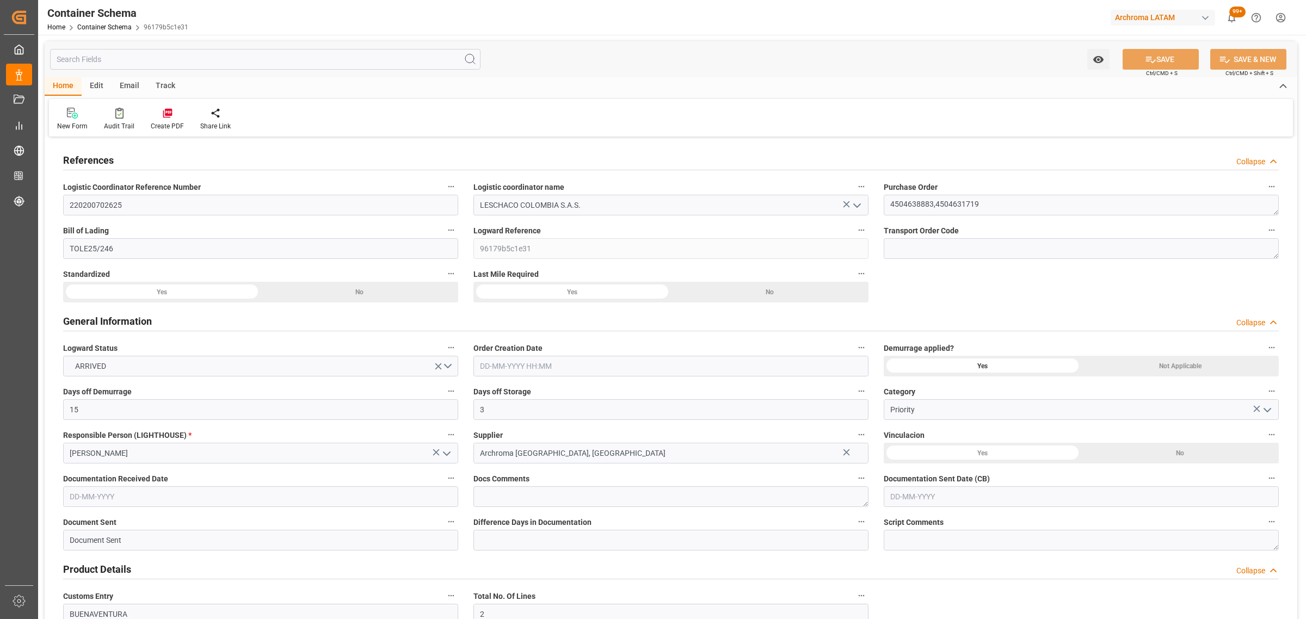
type input "15"
type input "3"
type input "2"
type input "26"
type input "9400"
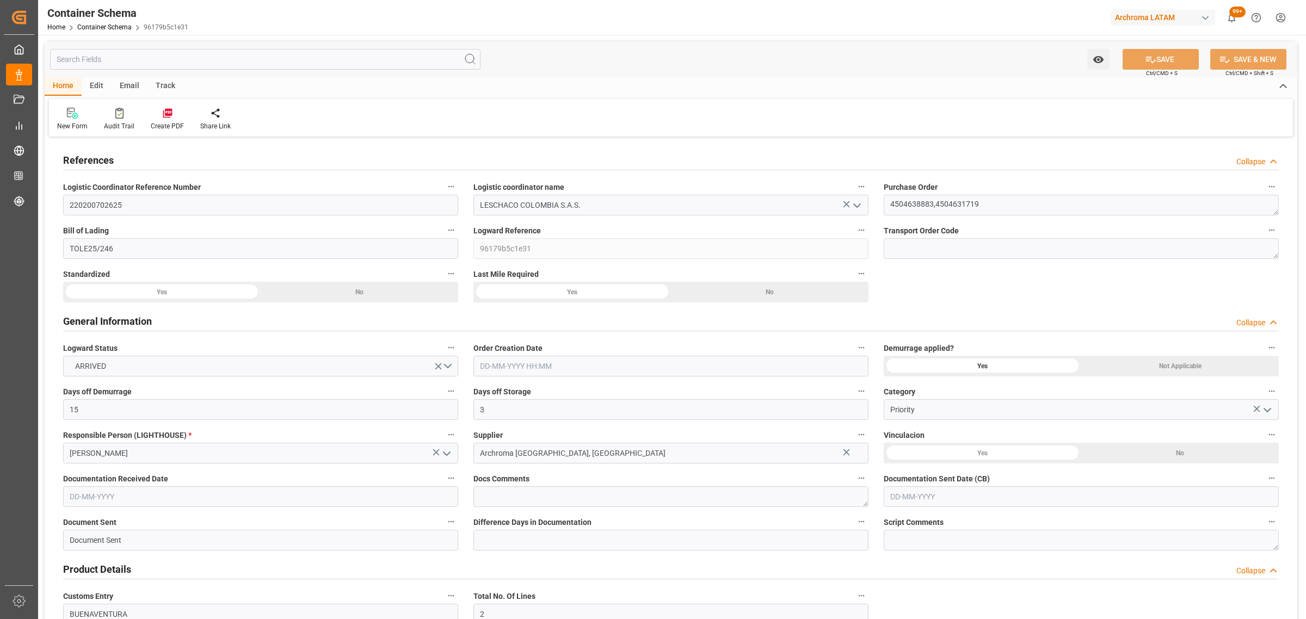
type input "10485"
type input "ONE"
type input "Ocean Network Express"
type input "PECLL"
type input "COBUN"
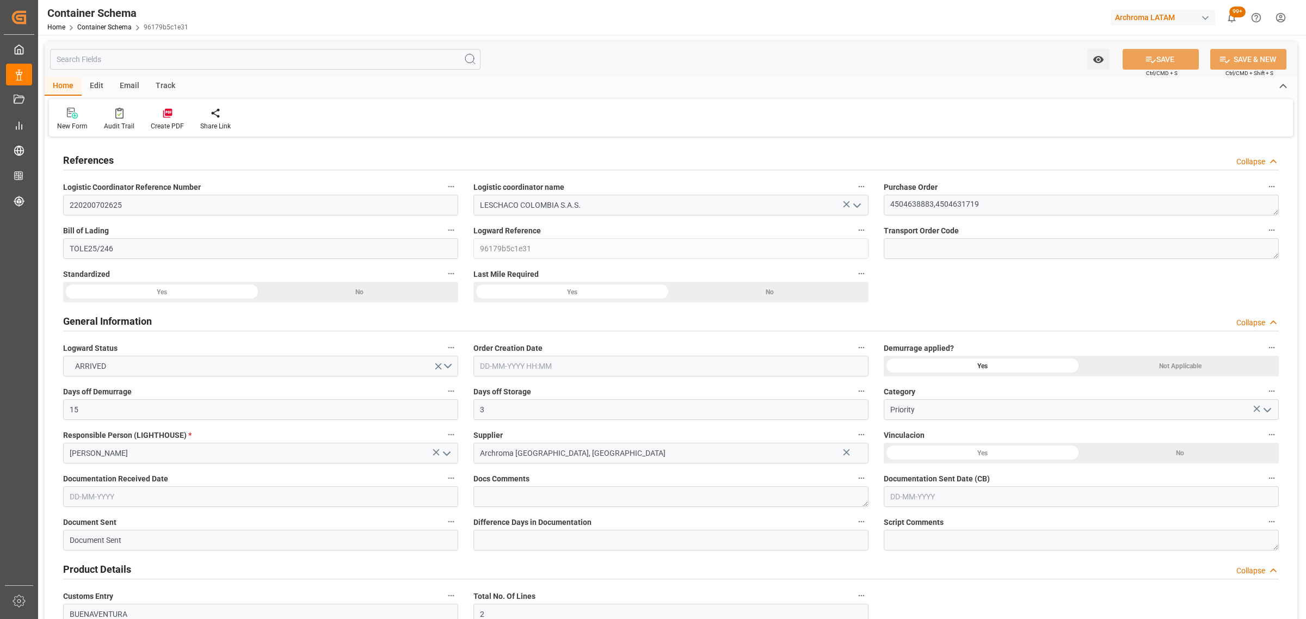
type input "COBUN"
type input "9975612"
type input "01-08-2025 18:00"
type input "22-07-2025"
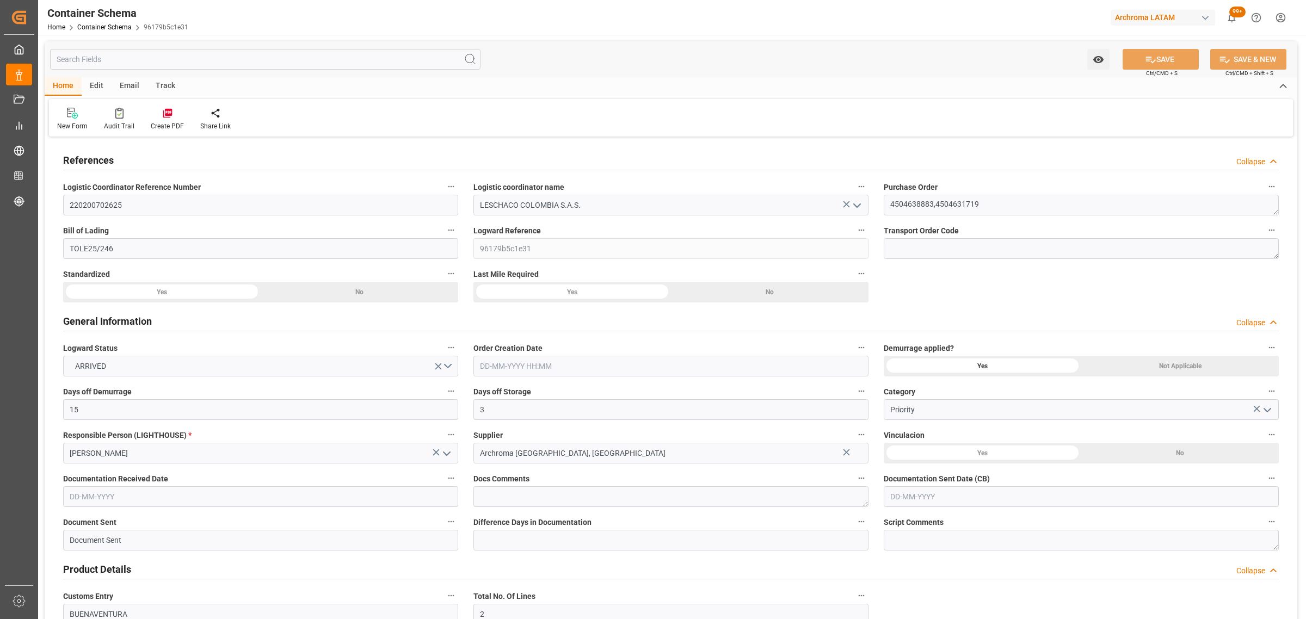
type input "22-08-2025"
type input "09-08-2025"
type input "30-07-2025 00:00"
type input "01-08-2025 06:15"
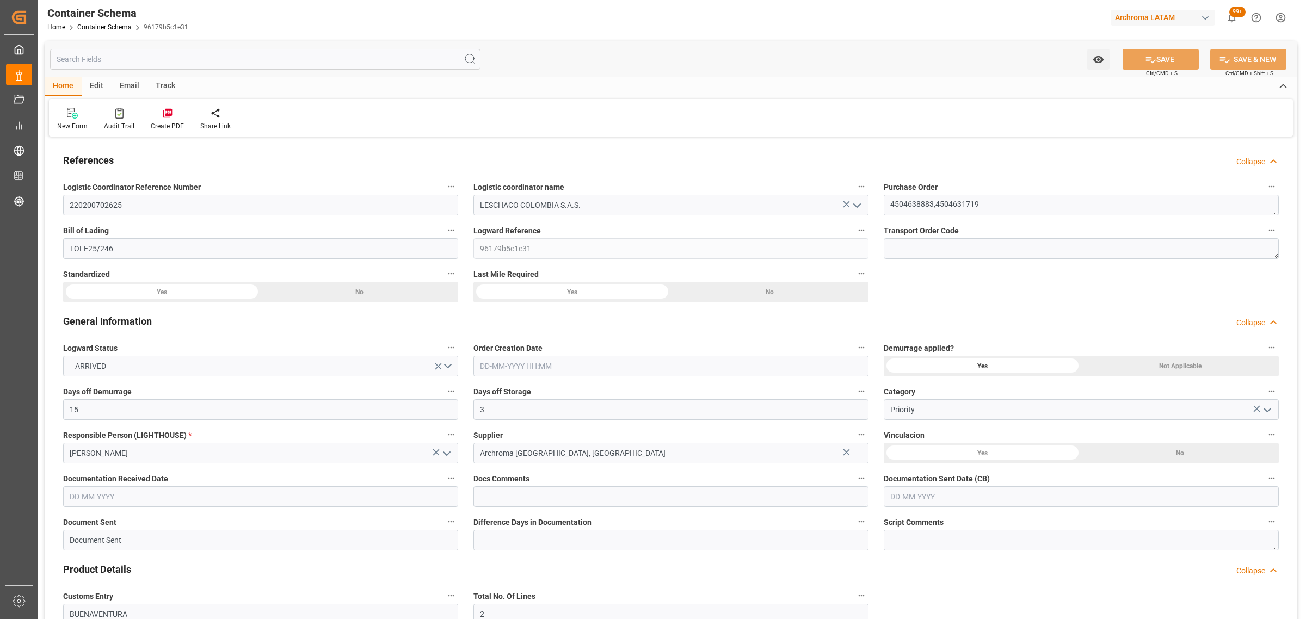
type input "01-08-2025 06:15"
type input "01-08-2025 00:00"
type input "09-08-2025 00:00"
type input "09-08-2025 18:00"
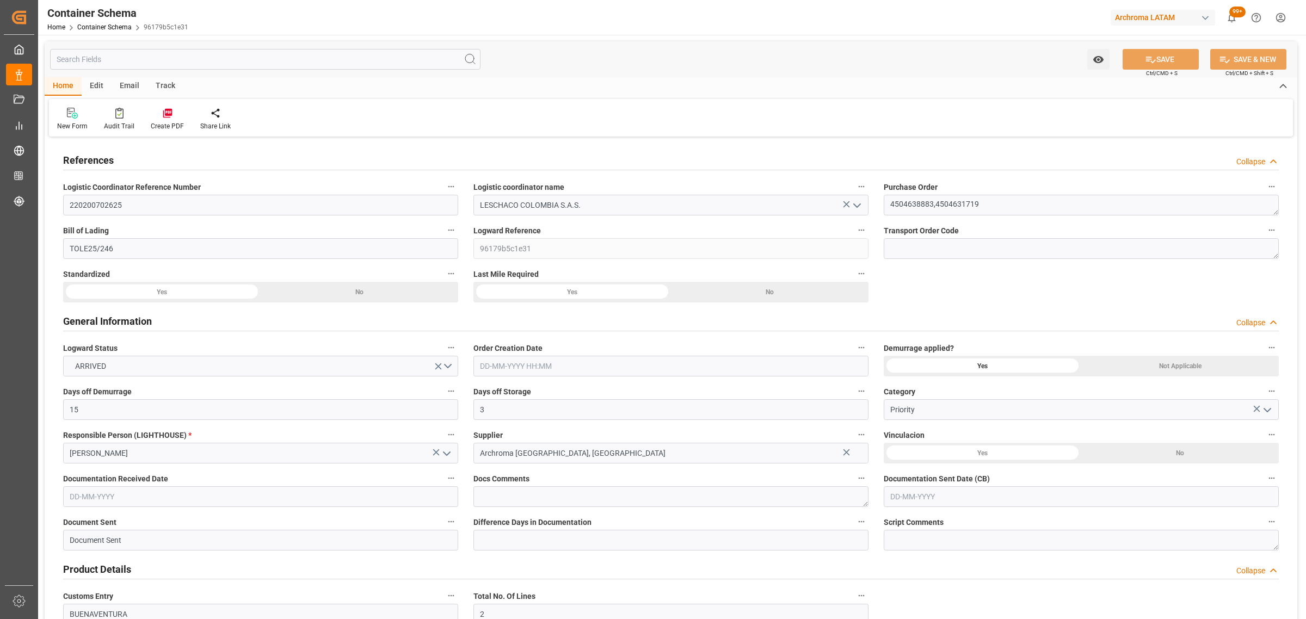
type input "08-08-2025 00:00"
type input "09-08-2025 00:00"
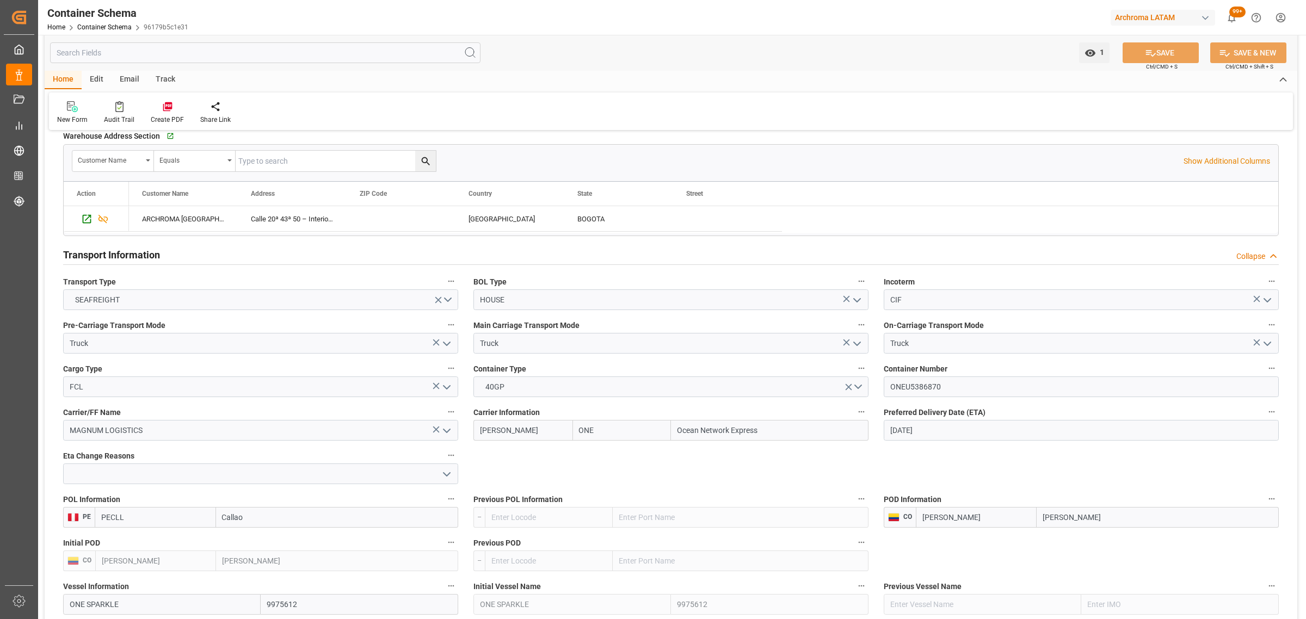
scroll to position [884, 0]
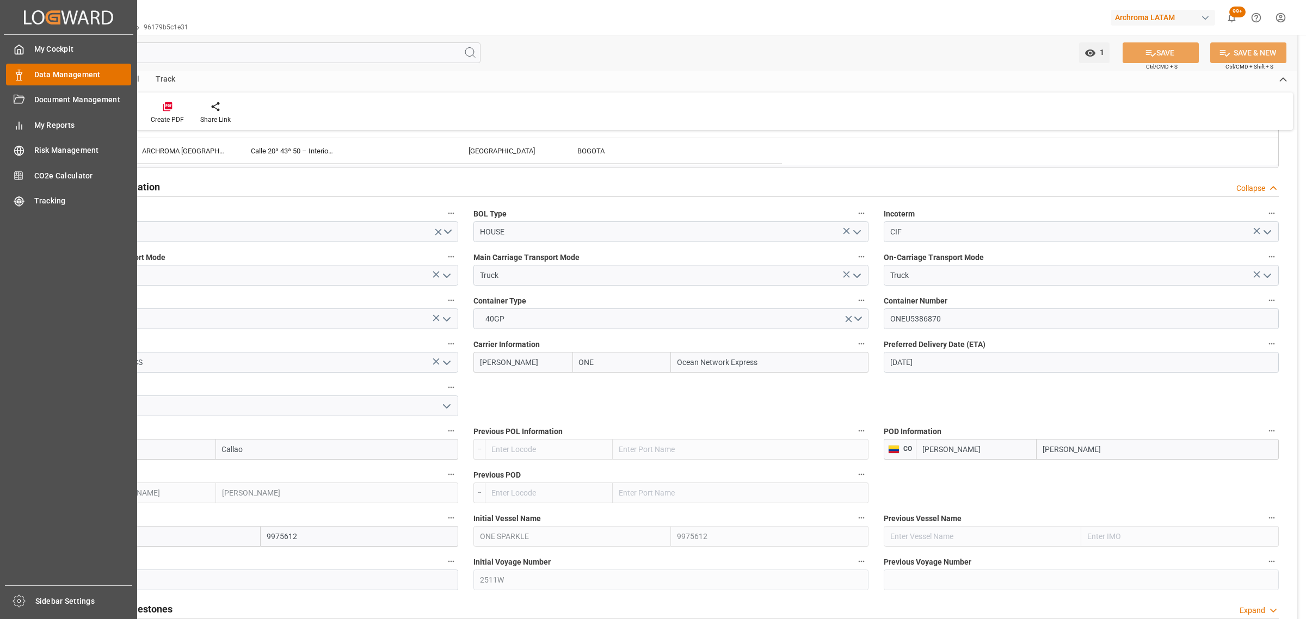
click at [20, 74] on icon at bounding box center [19, 75] width 11 height 11
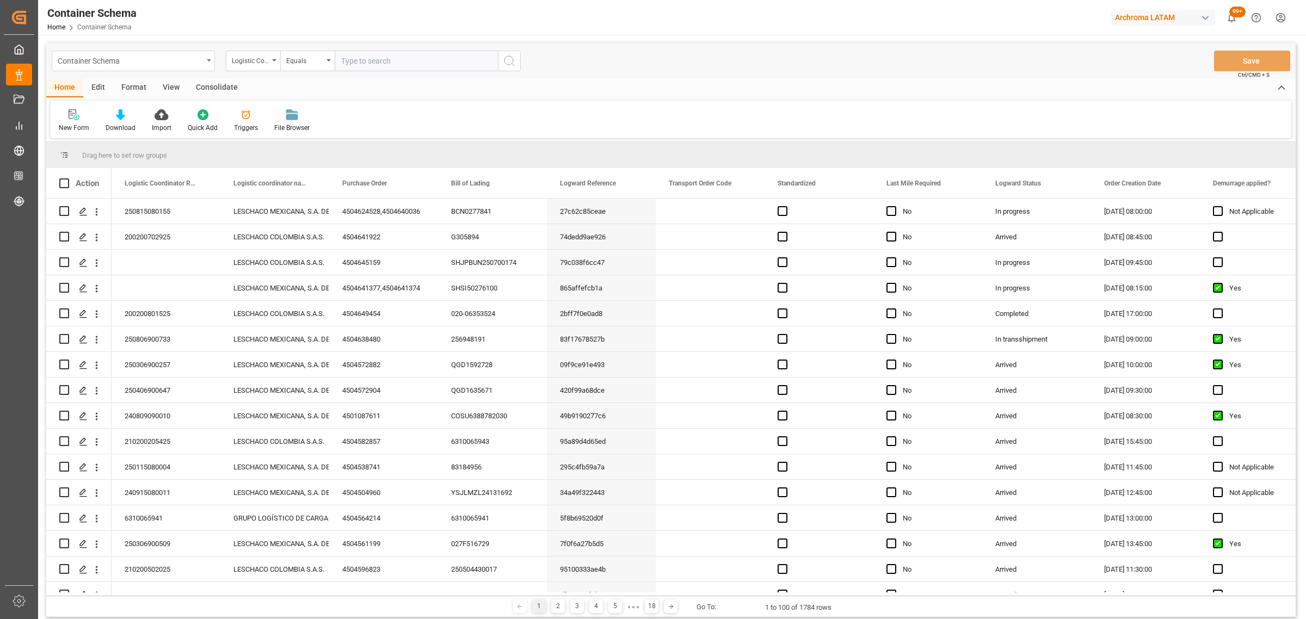
click at [161, 68] on div "Container Schema" at bounding box center [133, 61] width 163 height 21
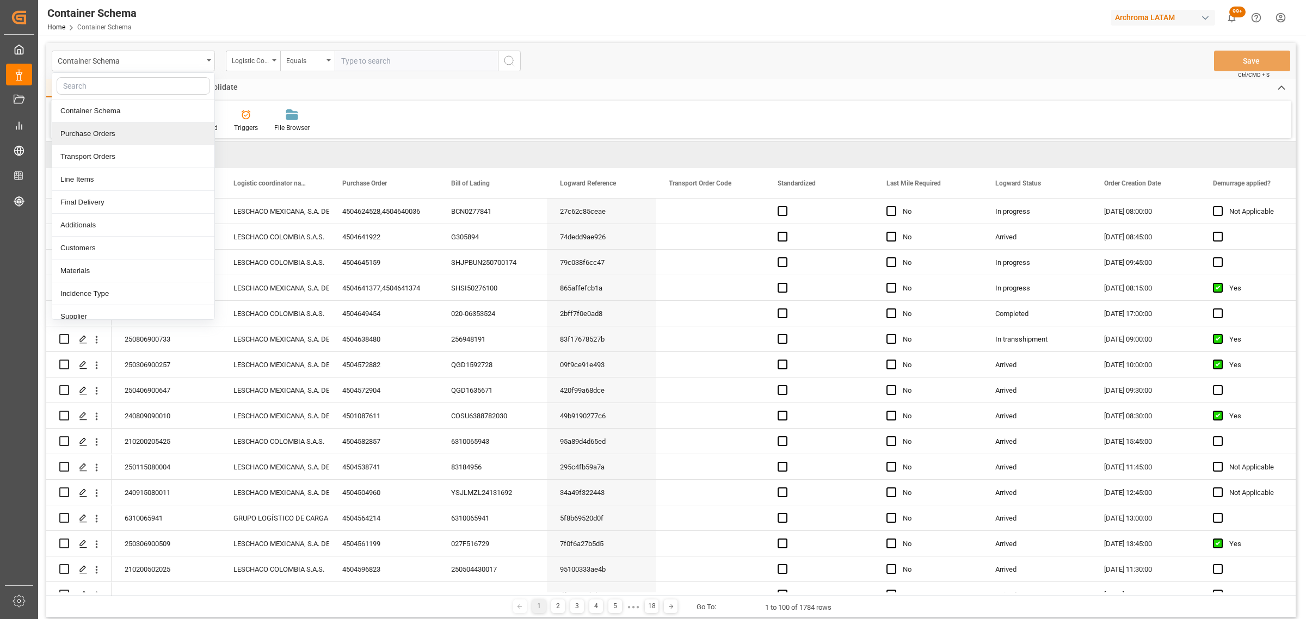
click at [123, 128] on div "Purchase Orders" at bounding box center [133, 133] width 162 height 23
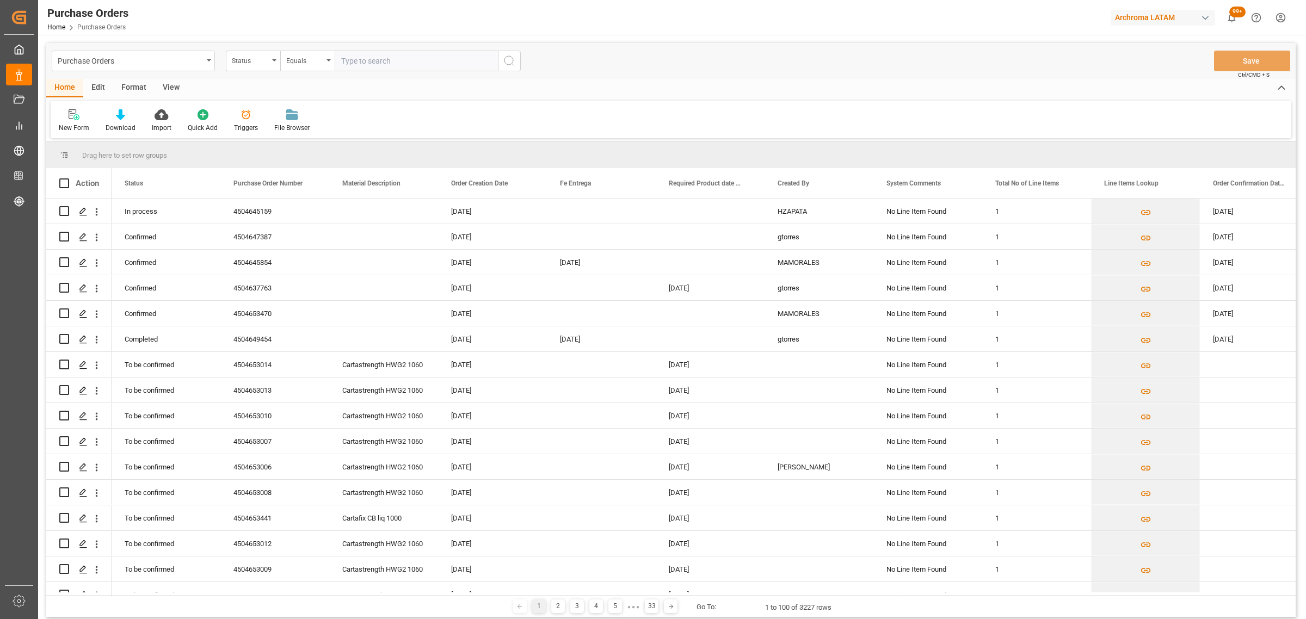
click at [265, 63] on div "Status" at bounding box center [250, 59] width 37 height 13
click at [287, 136] on div "Purchase Order Number" at bounding box center [307, 133] width 162 height 23
click at [306, 60] on div "Equals" at bounding box center [304, 59] width 37 height 13
click at [333, 124] on div "Fuzzy search" at bounding box center [362, 133] width 162 height 23
click at [353, 61] on input "text" at bounding box center [416, 61] width 163 height 21
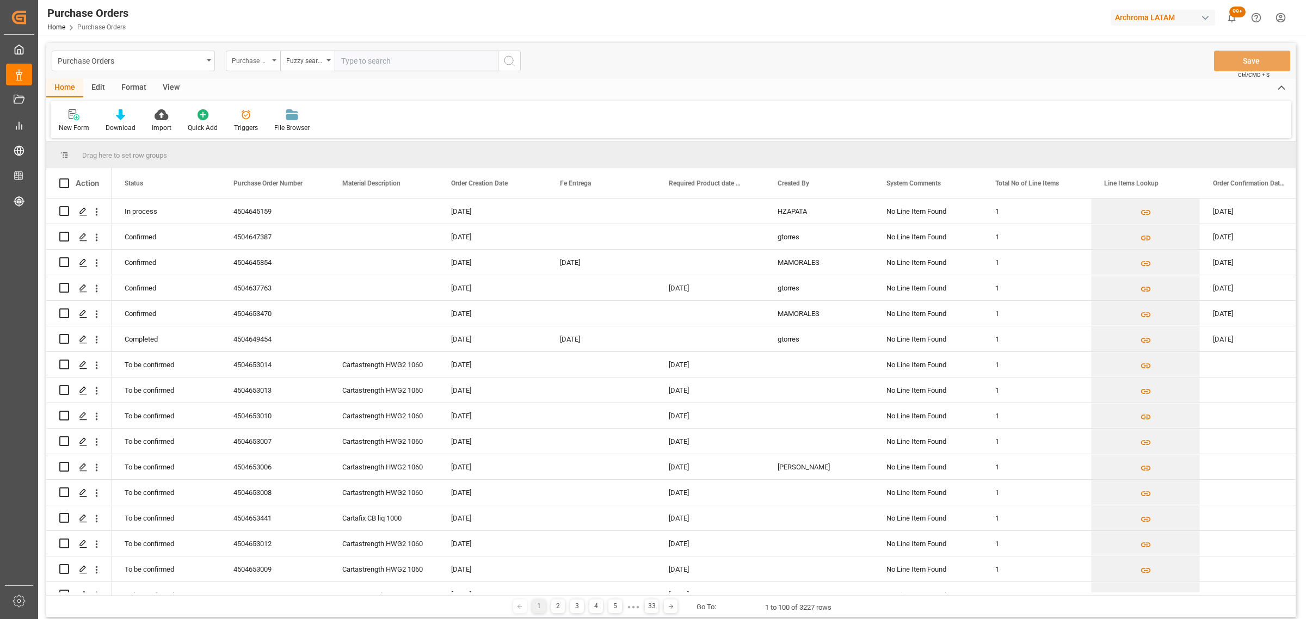
click at [257, 57] on div "Purchase Order Number" at bounding box center [250, 59] width 37 height 13
click at [286, 134] on div "Purchase Order Number" at bounding box center [307, 133] width 162 height 23
click at [319, 64] on div "Fuzzy search" at bounding box center [304, 59] width 37 height 13
click at [385, 66] on input "text" at bounding box center [416, 61] width 163 height 21
paste input "4504648998"
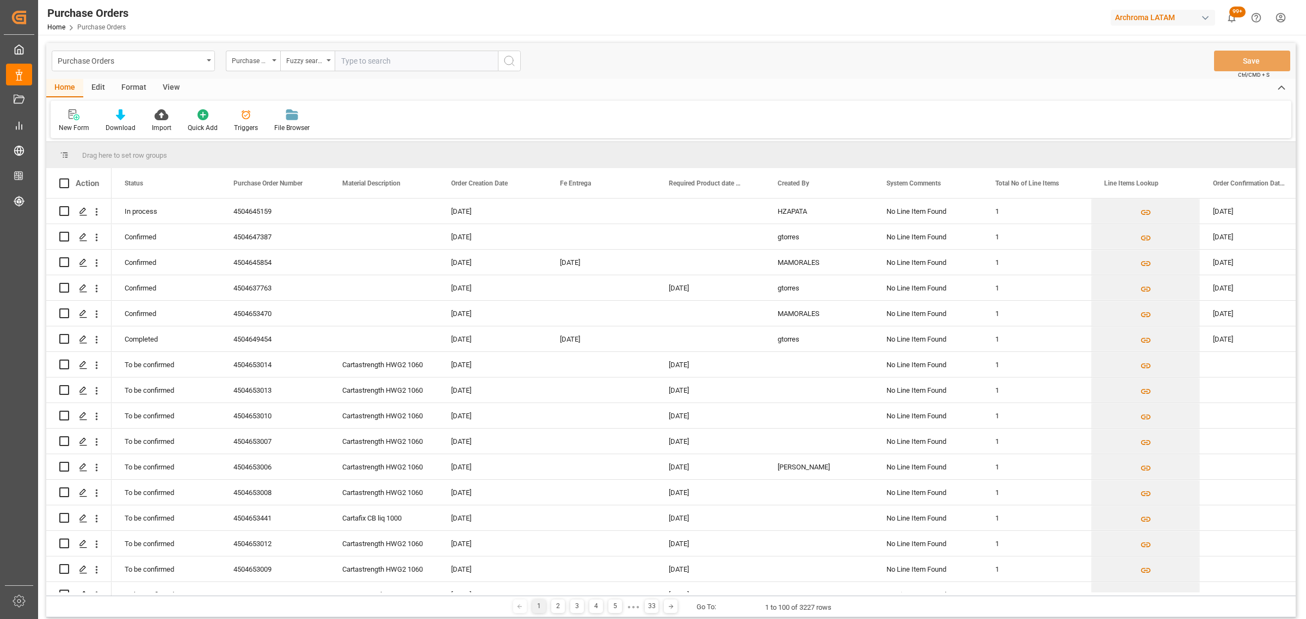
type input "4504648998"
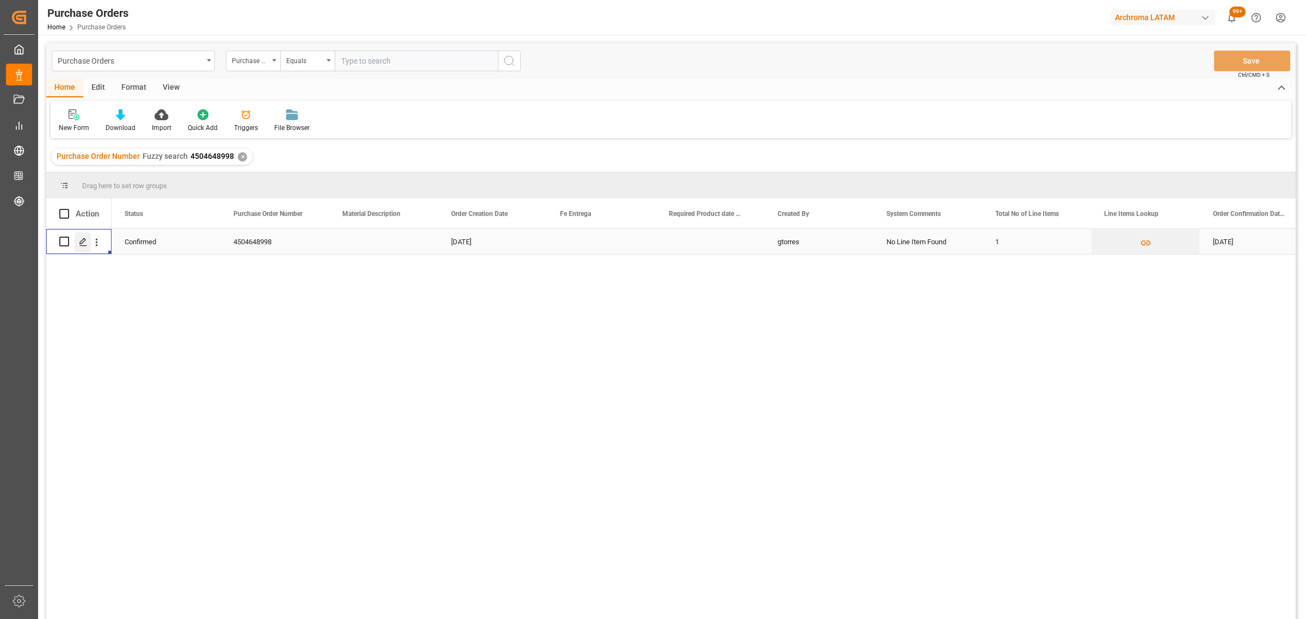
click at [85, 241] on polygon "Press SPACE to select this row." at bounding box center [82, 240] width 5 height 5
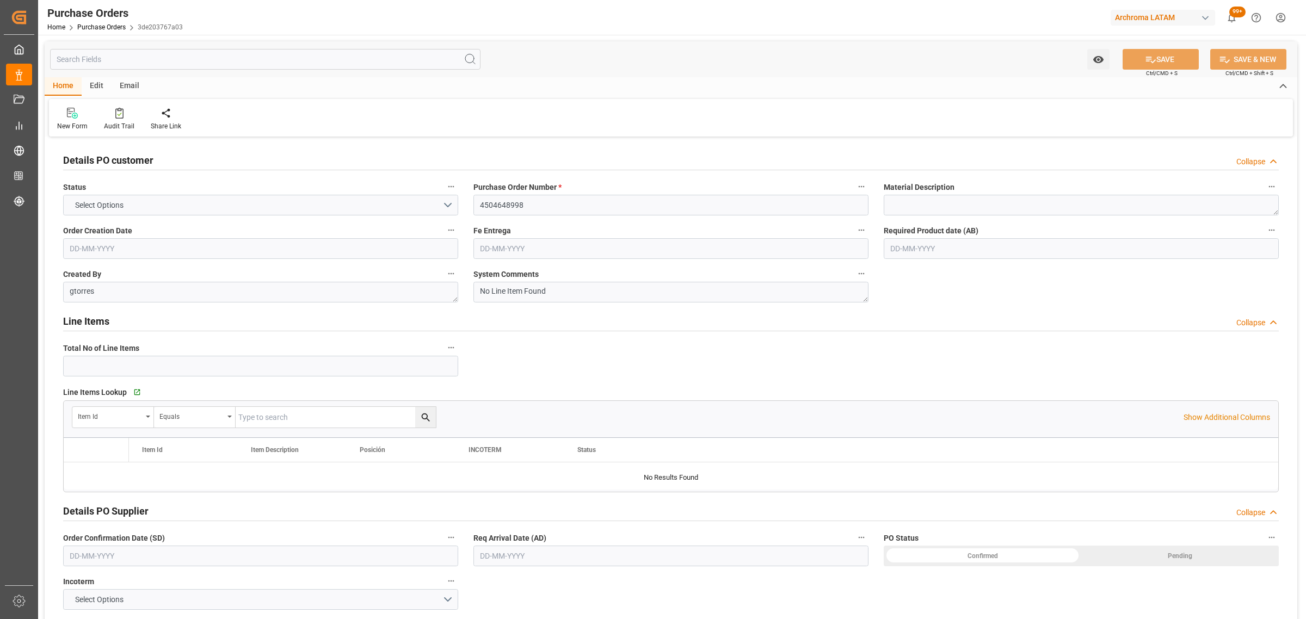
type input "1"
type input "28-07-2025"
type input "09-08-2025"
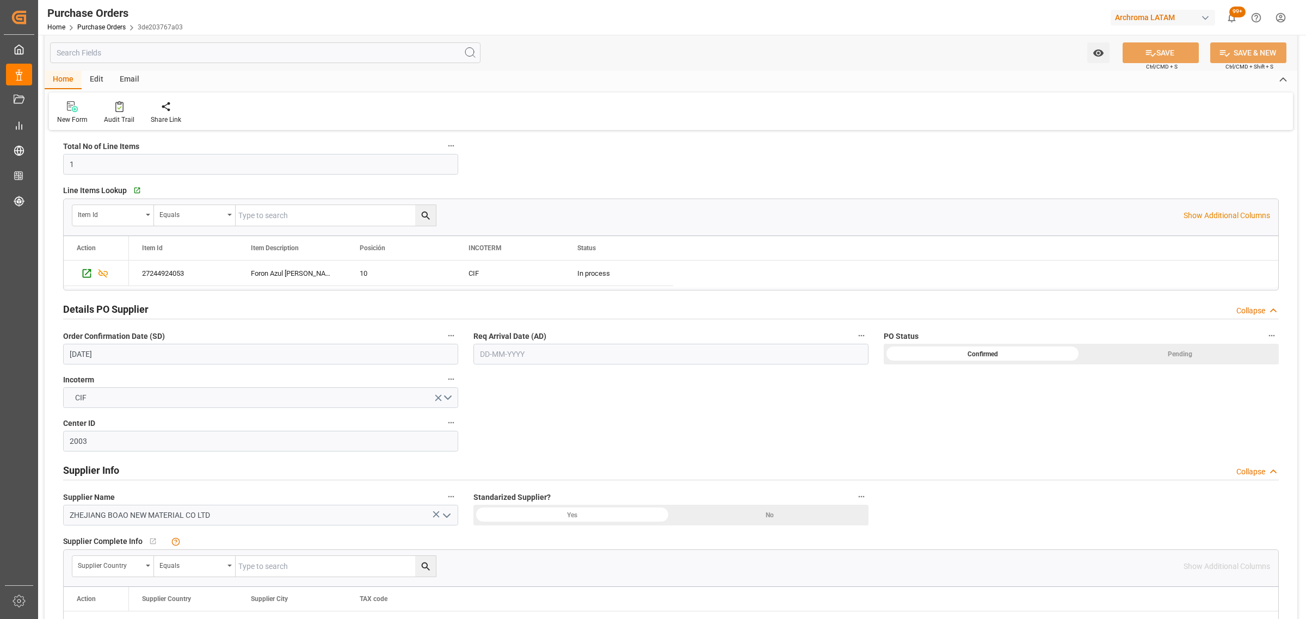
scroll to position [204, 0]
click at [524, 353] on input "text" at bounding box center [670, 352] width 395 height 21
click at [571, 463] on span "15" at bounding box center [572, 462] width 7 height 8
type input "[DATE]"
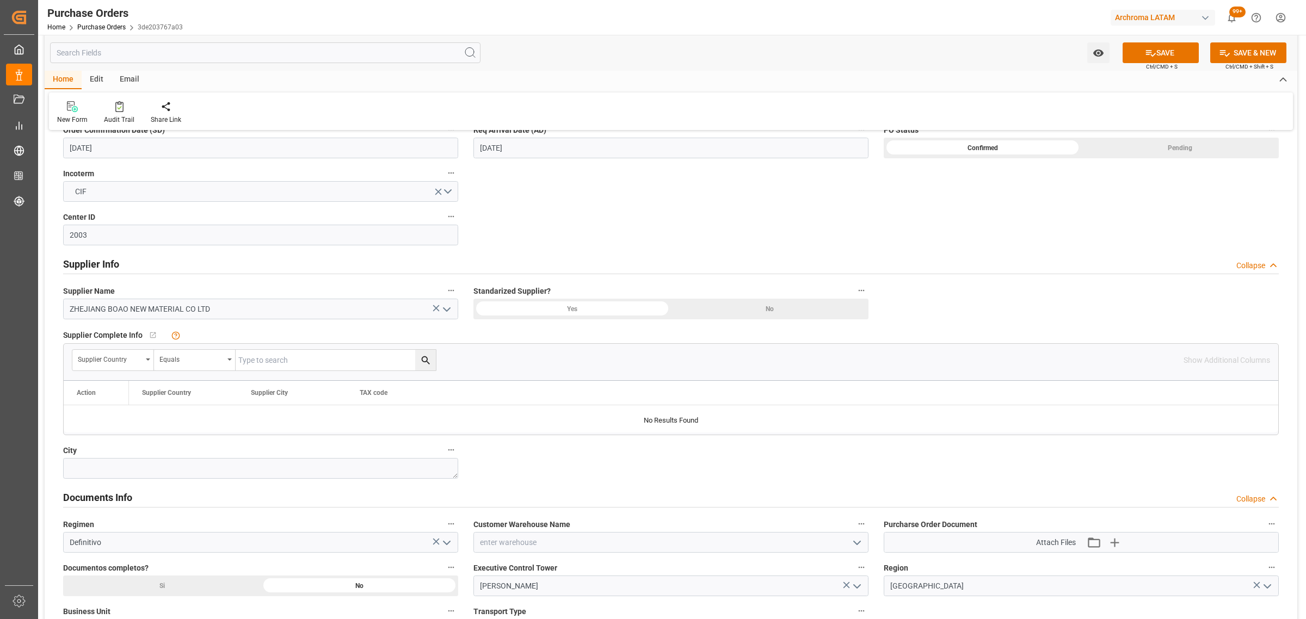
scroll to position [612, 0]
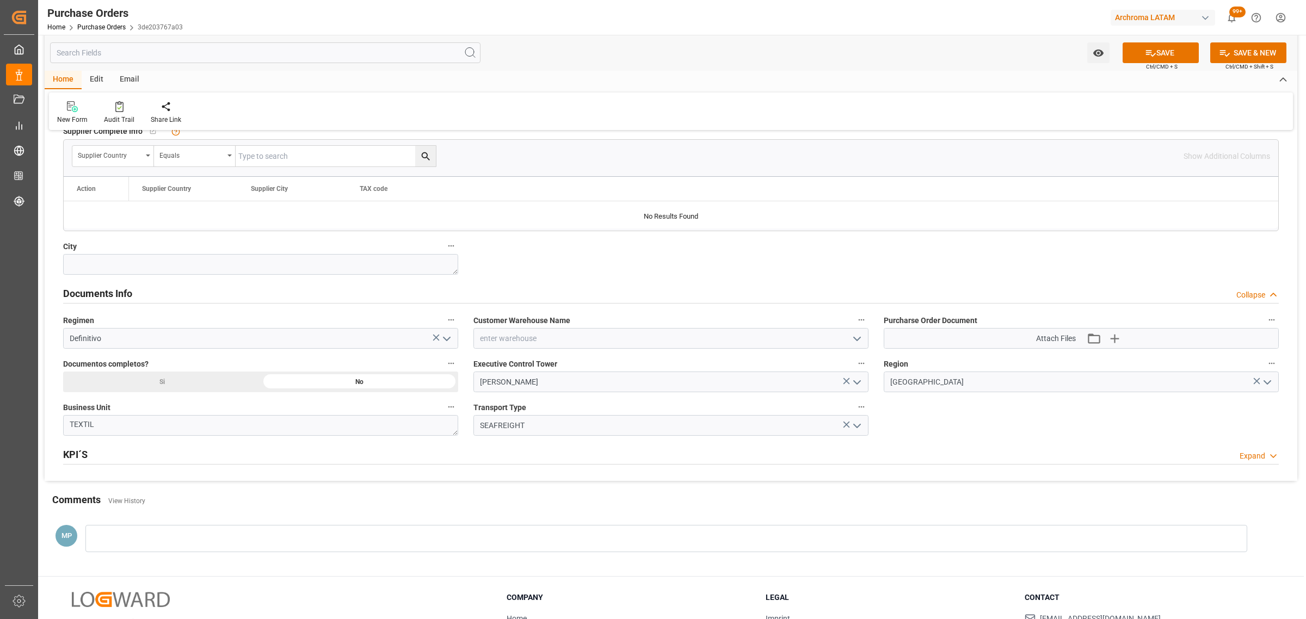
drag, startPoint x: 183, startPoint y: 379, endPoint x: 415, endPoint y: 384, distance: 232.5
click at [849, 341] on button "open menu" at bounding box center [856, 338] width 16 height 17
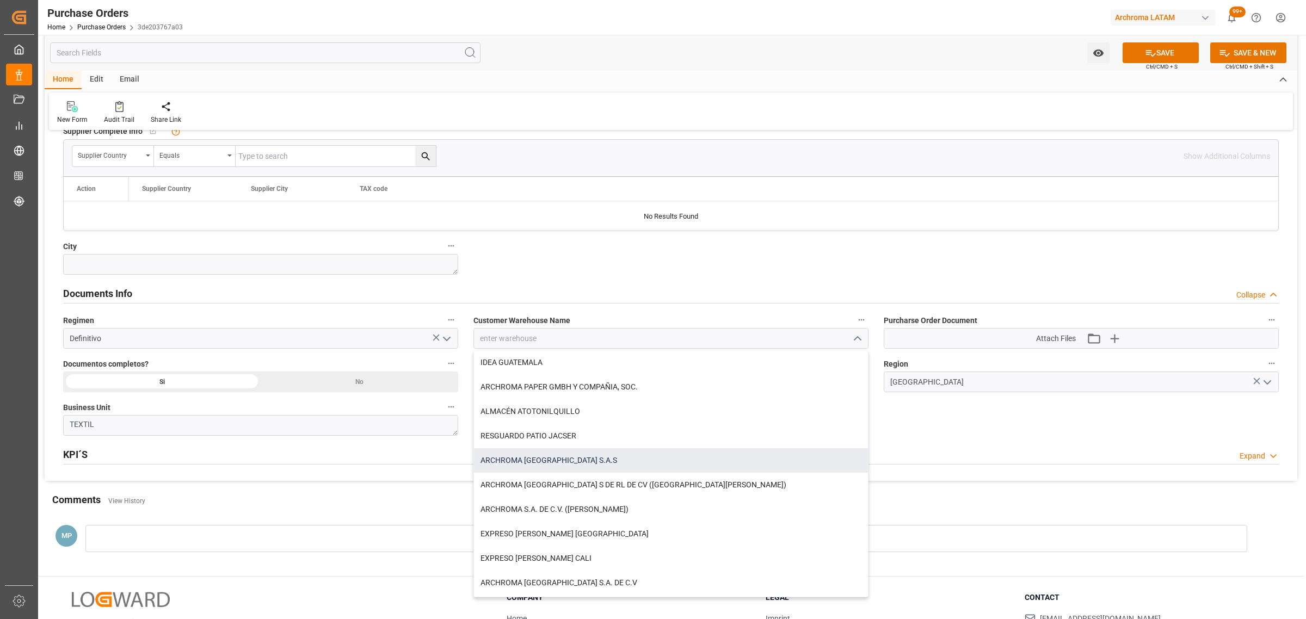
click at [586, 469] on div "ARCHROMA [GEOGRAPHIC_DATA] S.A.S" at bounding box center [671, 460] width 394 height 24
type input "ARCHROMA [GEOGRAPHIC_DATA] S.A.S"
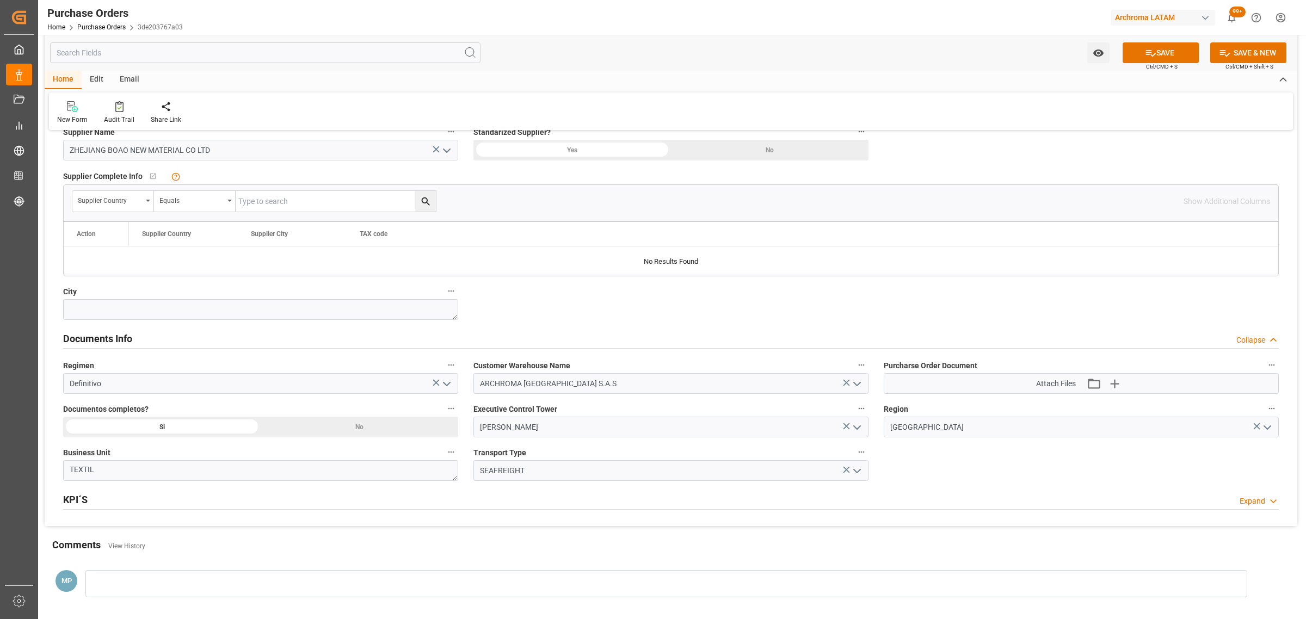
scroll to position [544, 0]
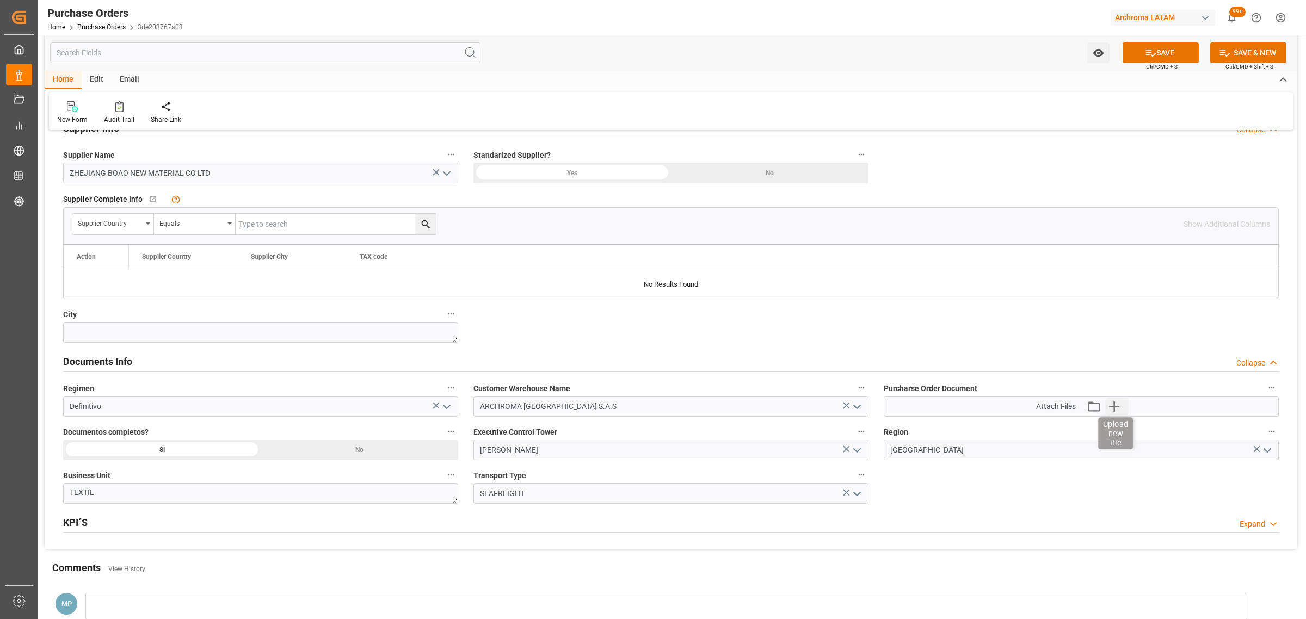
click at [1116, 407] on icon "button" at bounding box center [1114, 406] width 17 height 17
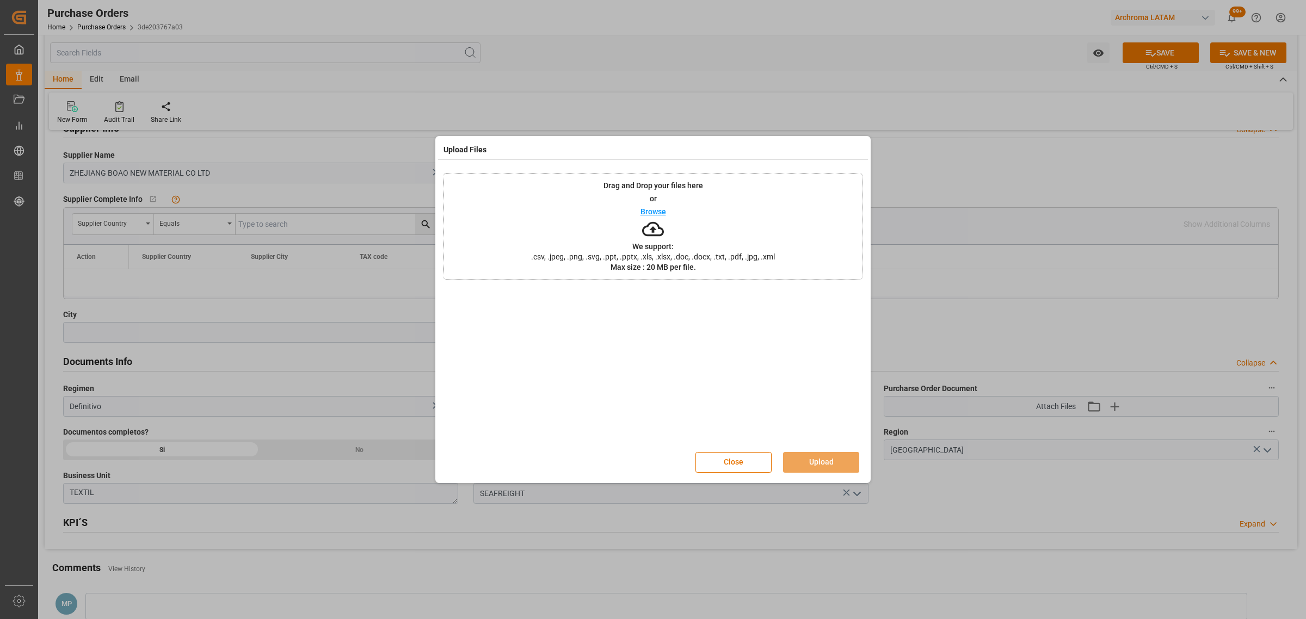
click at [660, 210] on p "Browse" at bounding box center [654, 212] width 26 height 8
click at [822, 459] on button "Upload" at bounding box center [821, 462] width 76 height 21
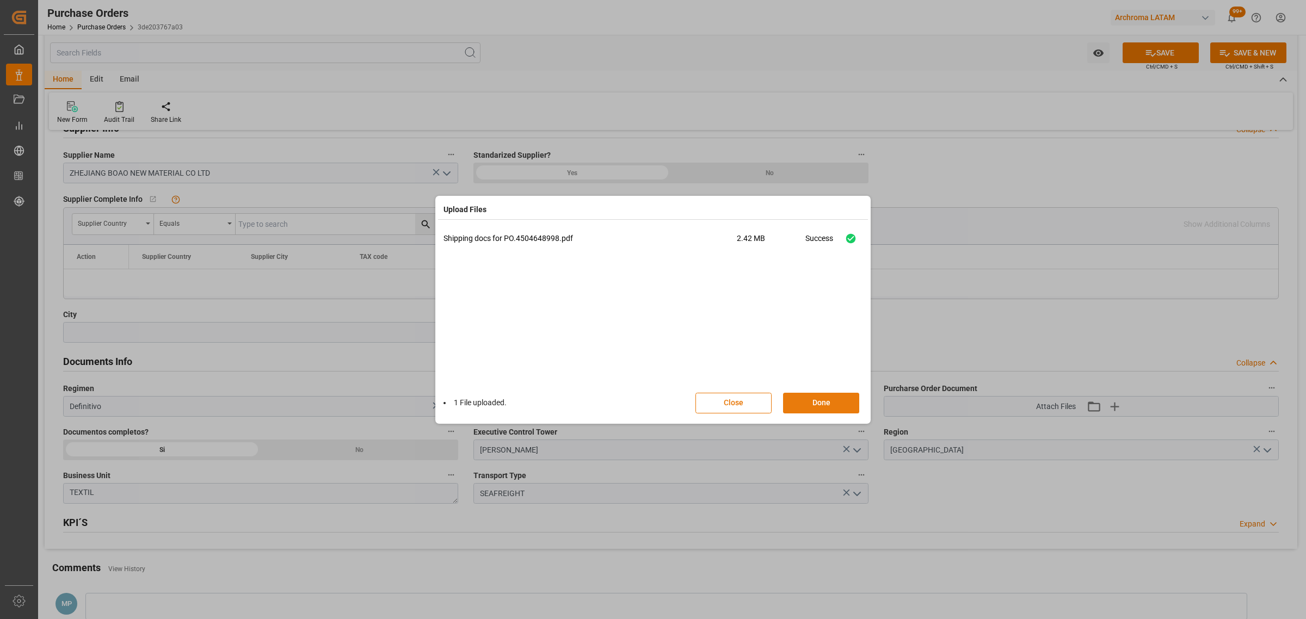
drag, startPoint x: 837, startPoint y: 402, endPoint x: 845, endPoint y: 397, distance: 8.8
click at [838, 401] on button "Done" at bounding box center [821, 403] width 76 height 21
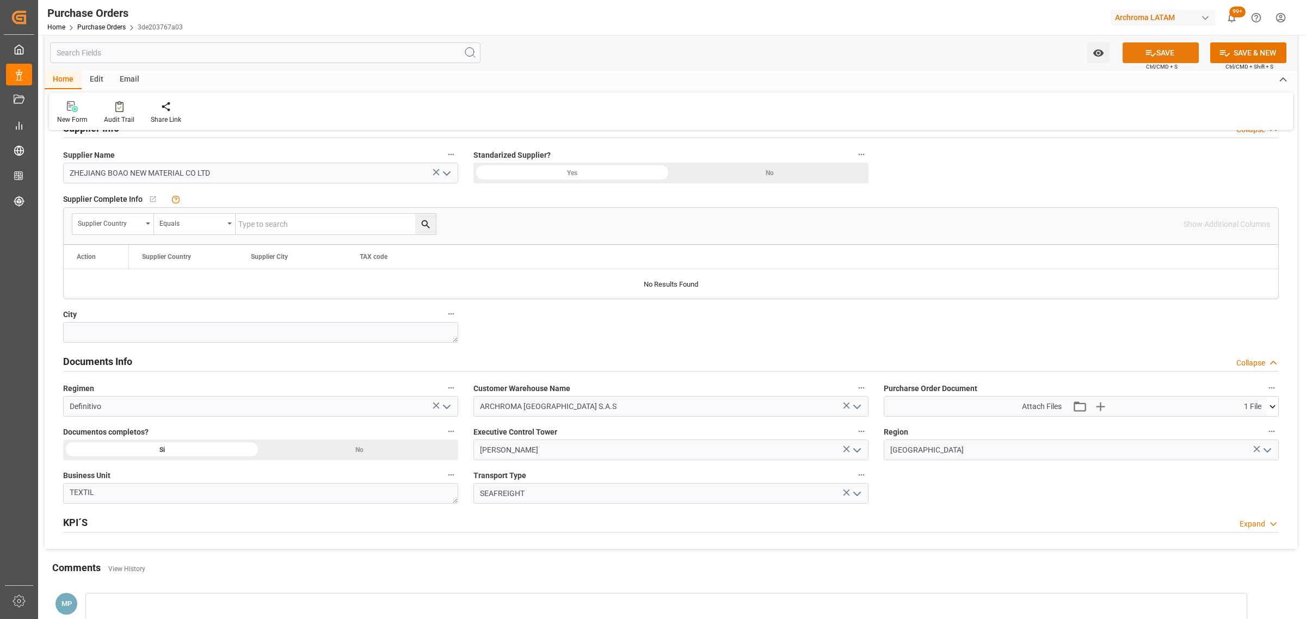
click at [1150, 50] on icon at bounding box center [1150, 52] width 11 height 11
click at [1090, 52] on button "Watch Option" at bounding box center [1098, 52] width 22 height 21
click at [1055, 72] on span "Start Watching" at bounding box center [1053, 76] width 99 height 11
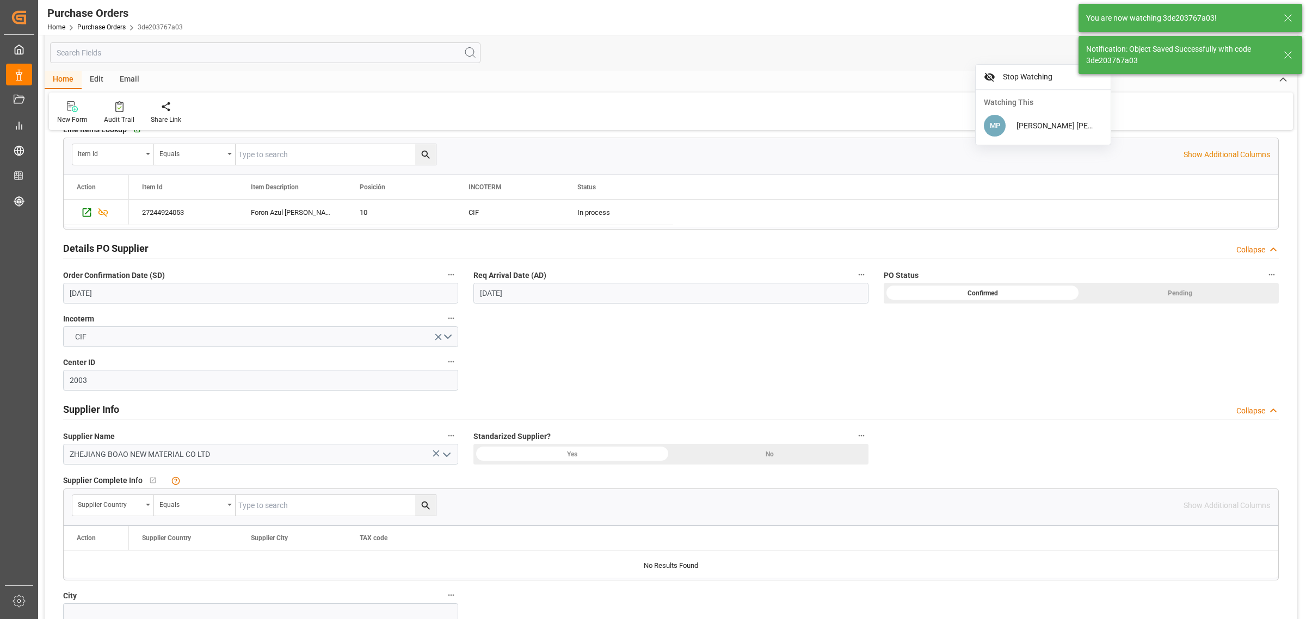
scroll to position [340, 0]
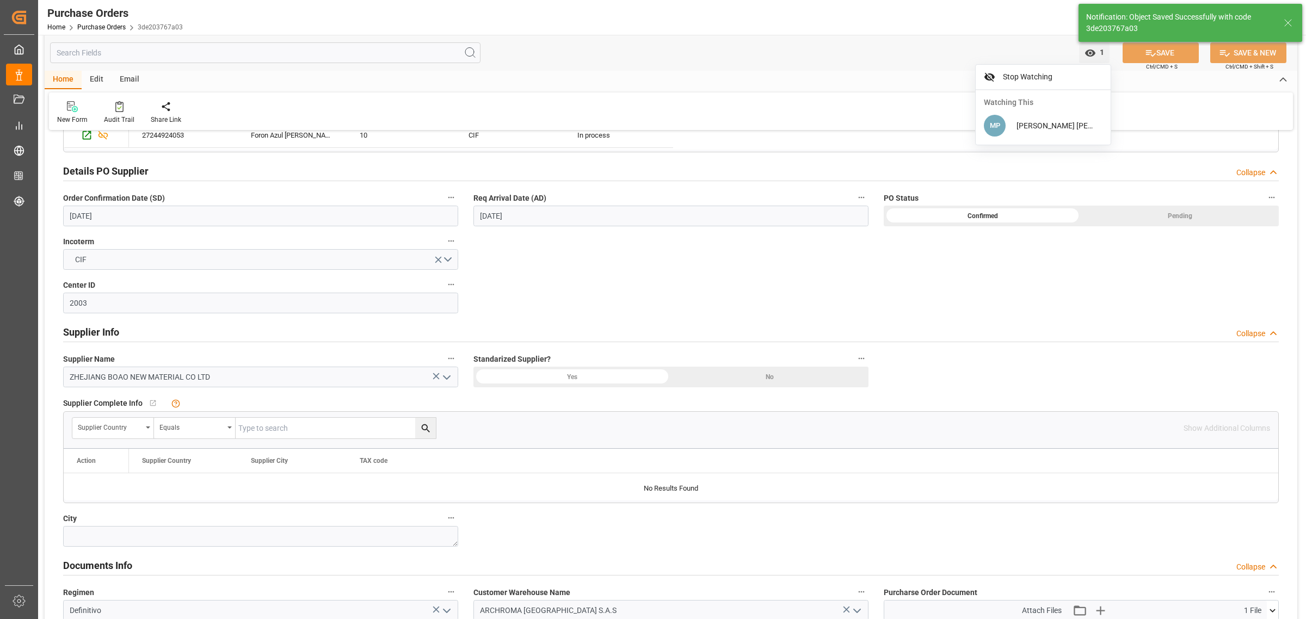
click at [564, 210] on input "[DATE]" at bounding box center [670, 216] width 395 height 21
click at [312, 221] on input "09-08-2025" at bounding box center [260, 216] width 395 height 21
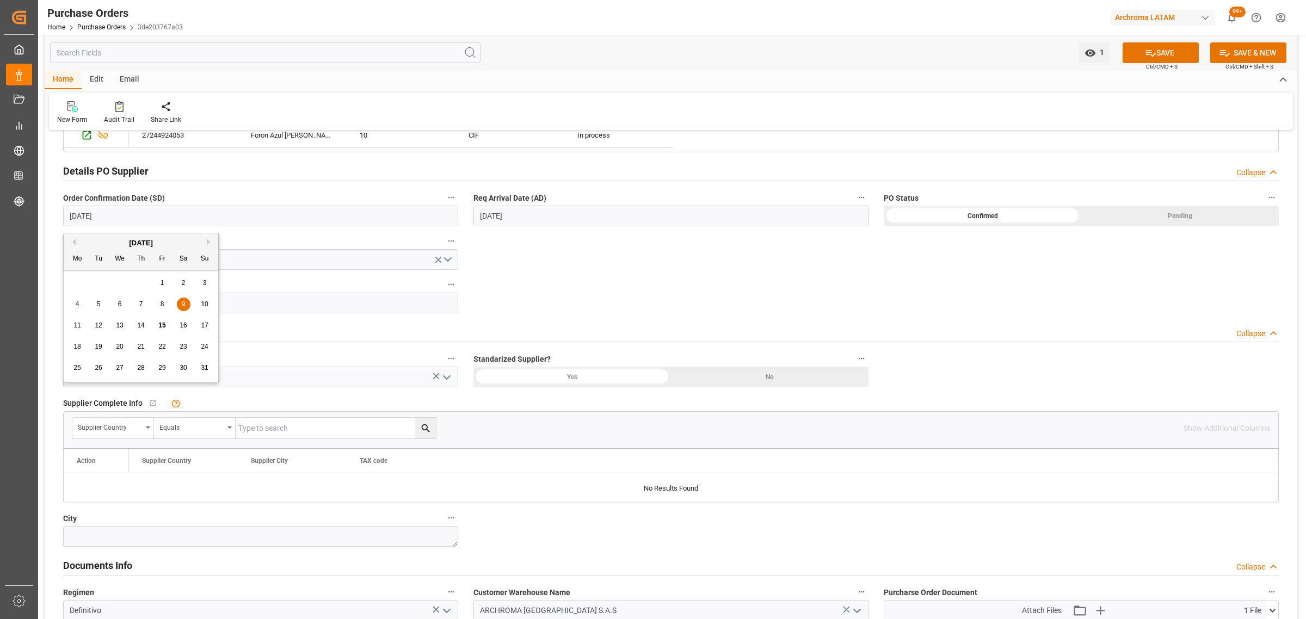
click at [162, 327] on span "15" at bounding box center [161, 326] width 7 height 8
type input "[DATE]"
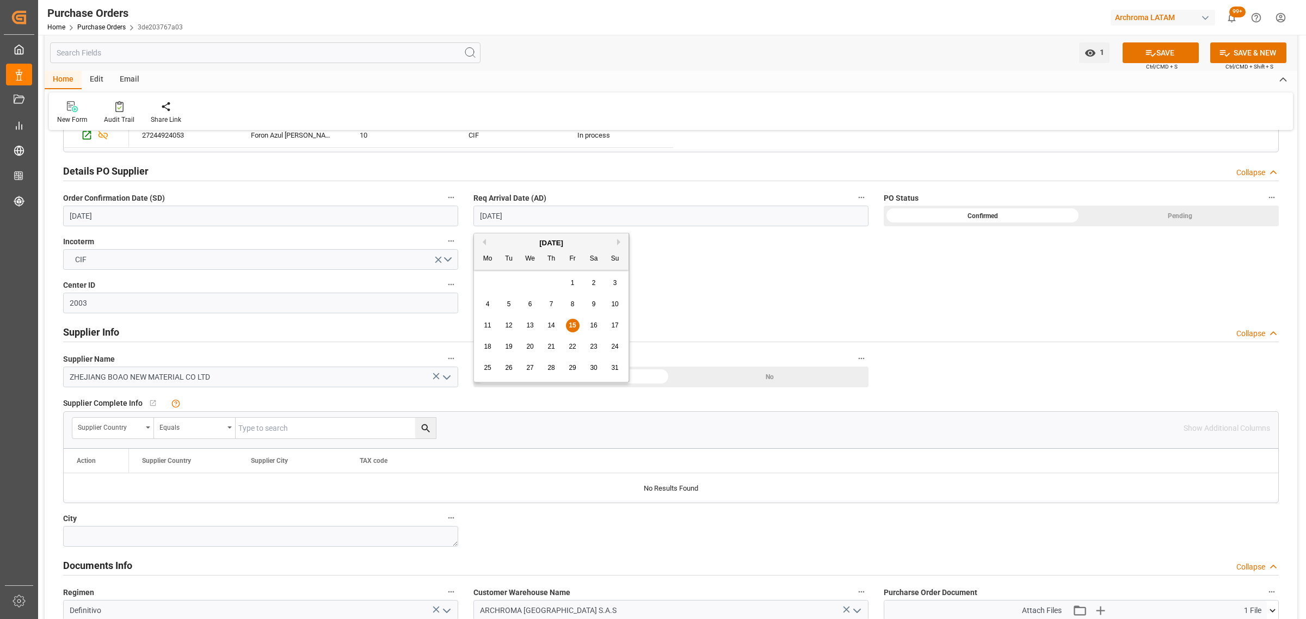
click at [521, 208] on input "[DATE]" at bounding box center [670, 216] width 395 height 21
click at [619, 240] on button "Next Month" at bounding box center [620, 242] width 7 height 7
click at [534, 308] on div "10" at bounding box center [531, 304] width 14 height 13
type input "[DATE]"
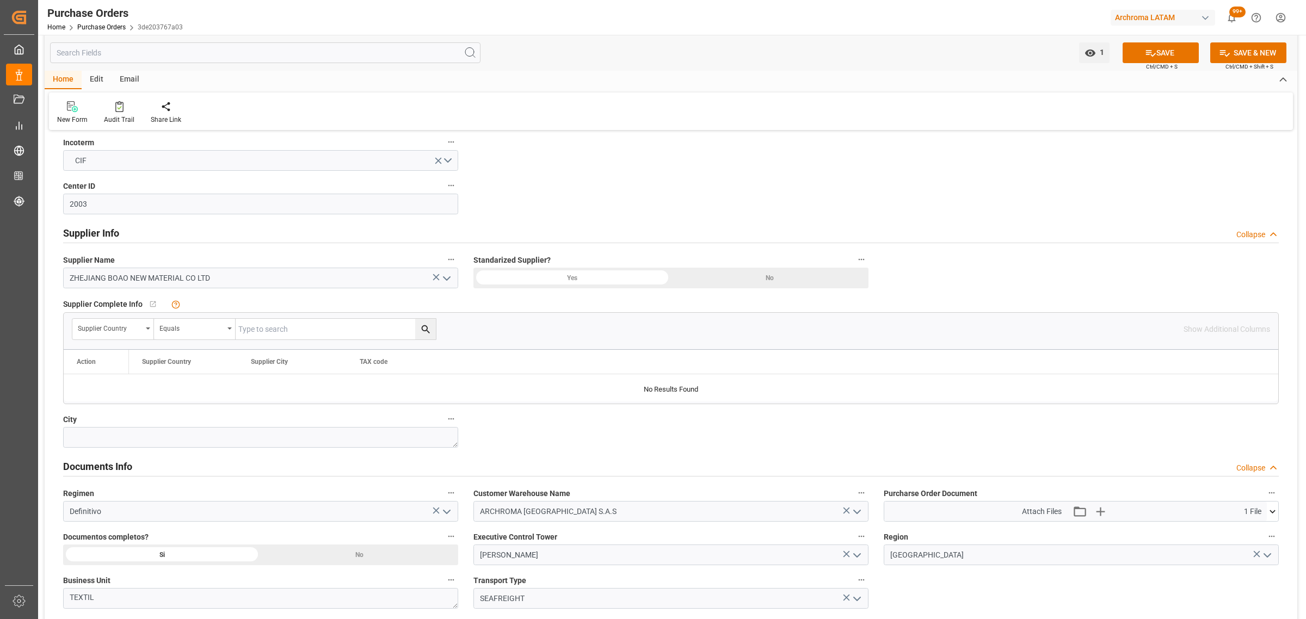
scroll to position [612, 0]
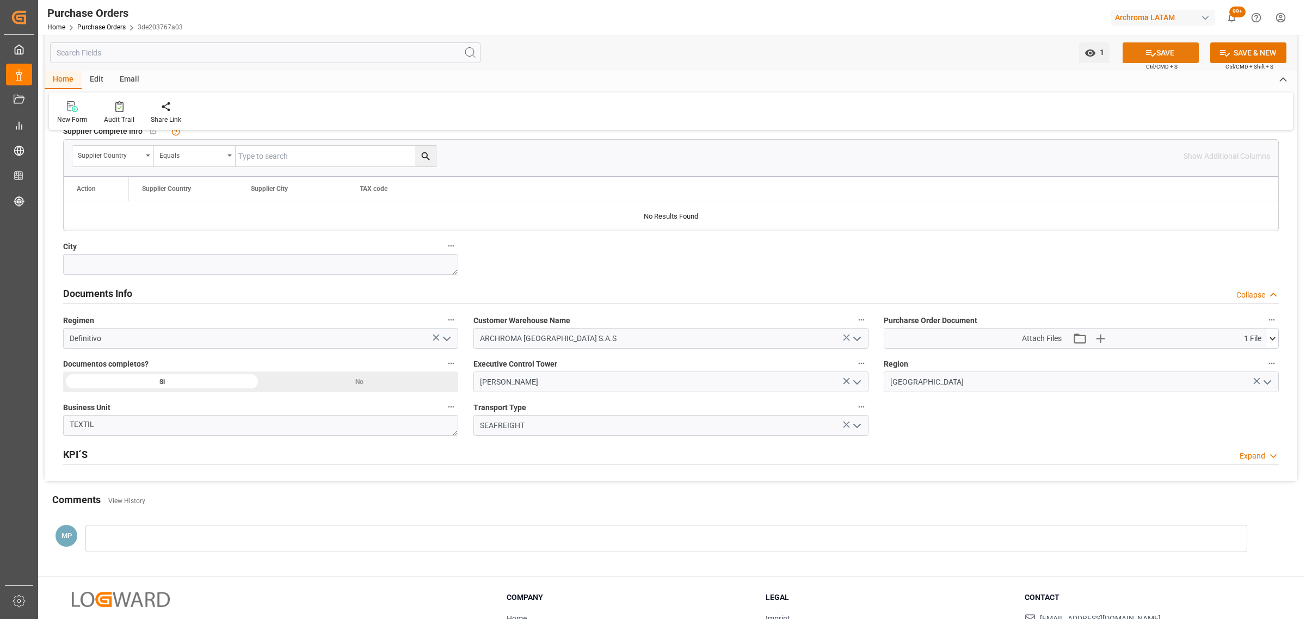
click at [1149, 58] on button "SAVE" at bounding box center [1161, 52] width 76 height 21
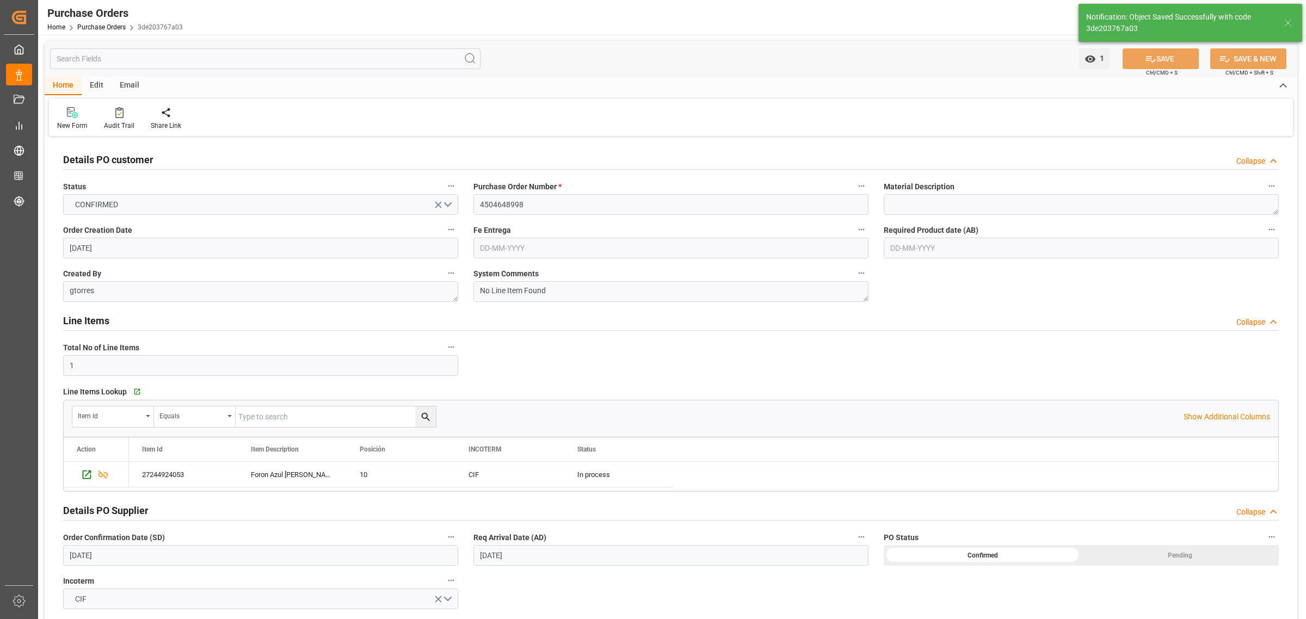
scroll to position [0, 0]
click at [538, 246] on input "text" at bounding box center [670, 248] width 395 height 21
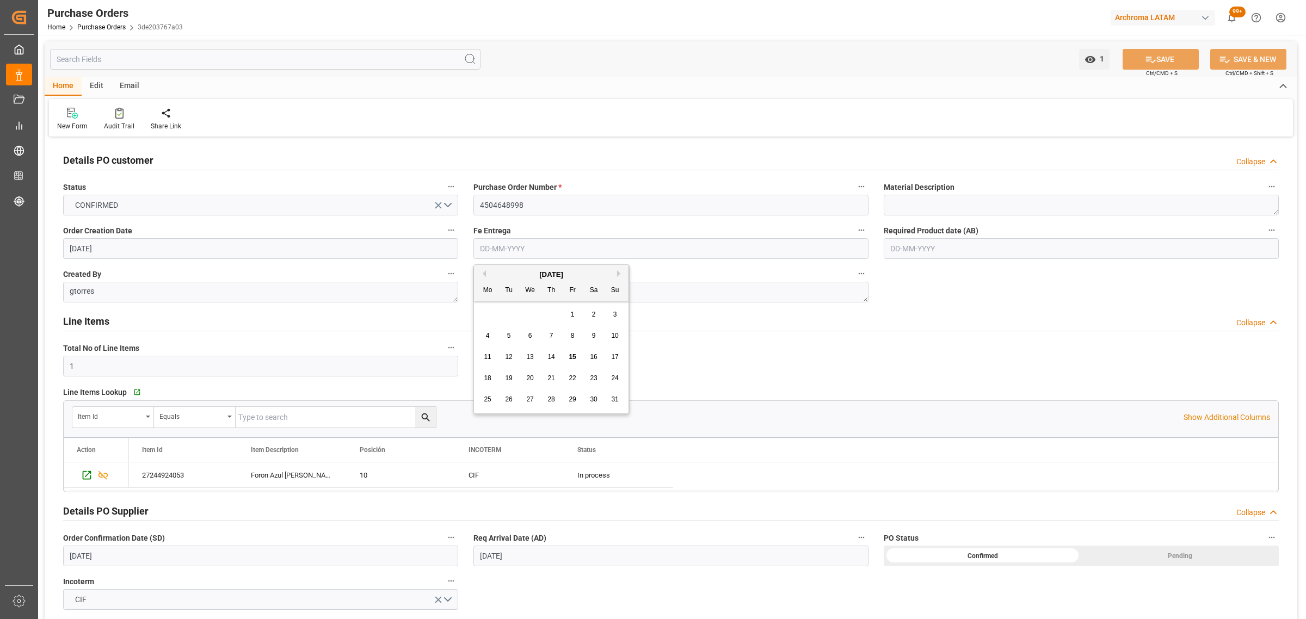
click at [505, 315] on div "28 29 30 31 1 2 3" at bounding box center [551, 314] width 149 height 21
click at [621, 275] on button "Next Month" at bounding box center [620, 273] width 7 height 7
click at [555, 384] on div "25" at bounding box center [552, 378] width 14 height 13
type input "25-09-2025"
click at [1167, 60] on button "SAVE" at bounding box center [1161, 59] width 76 height 21
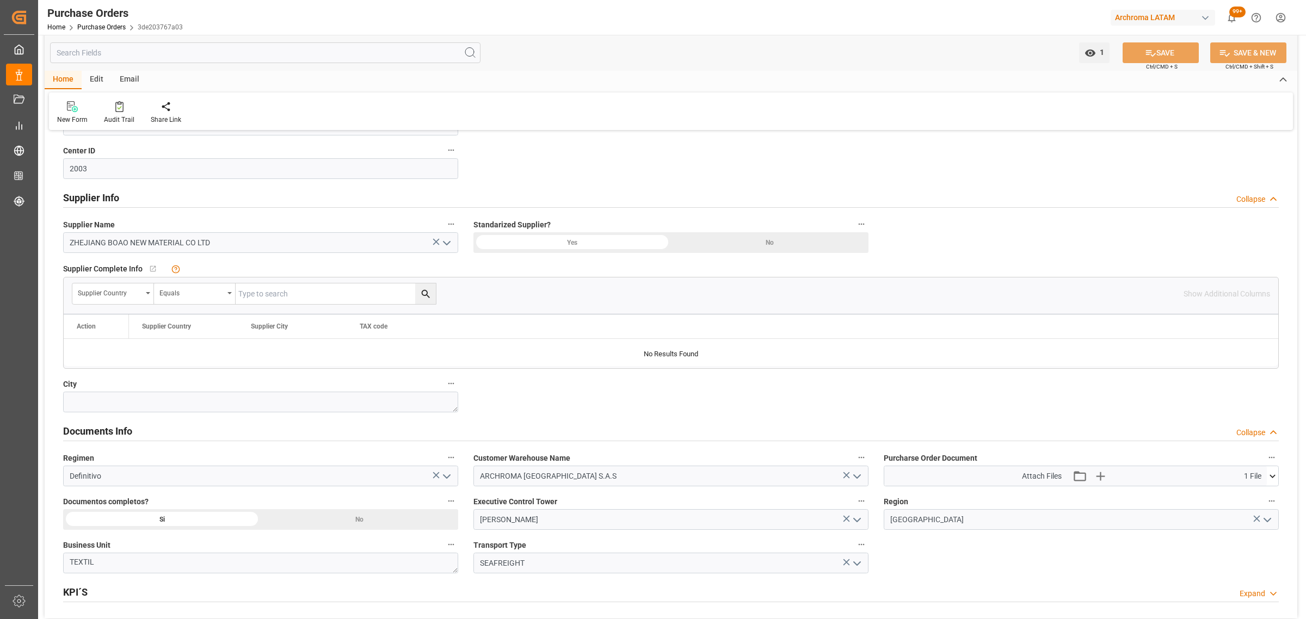
scroll to position [476, 0]
click at [1274, 482] on button at bounding box center [1272, 475] width 11 height 20
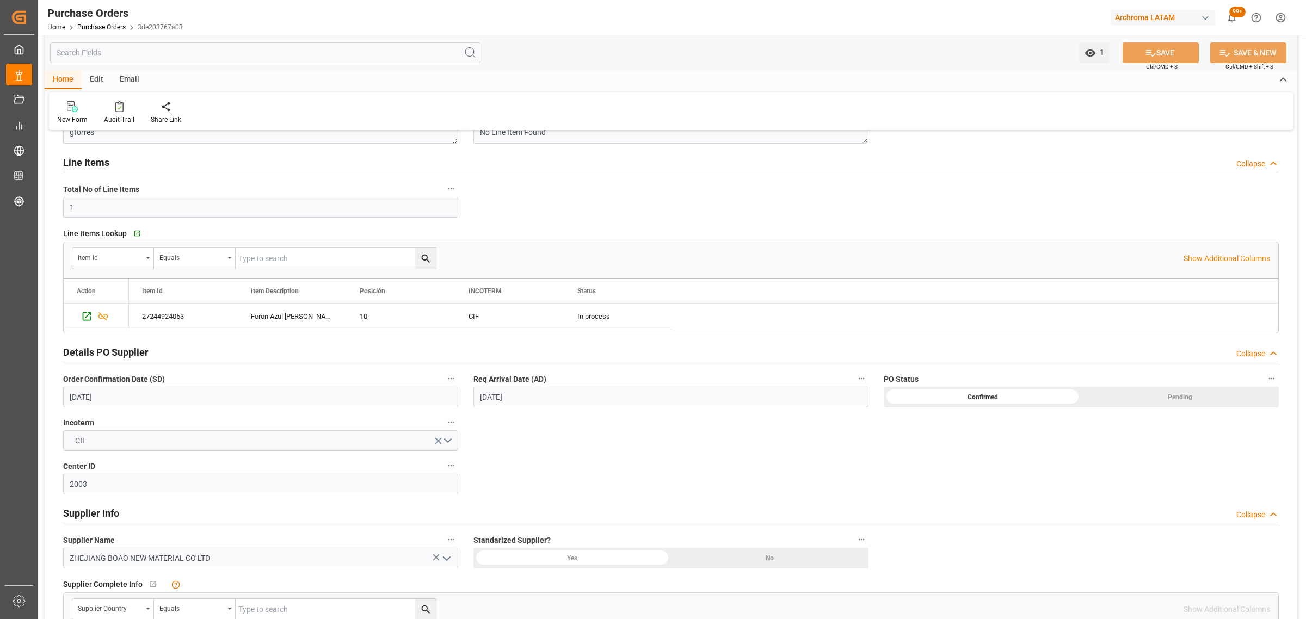
scroll to position [136, 0]
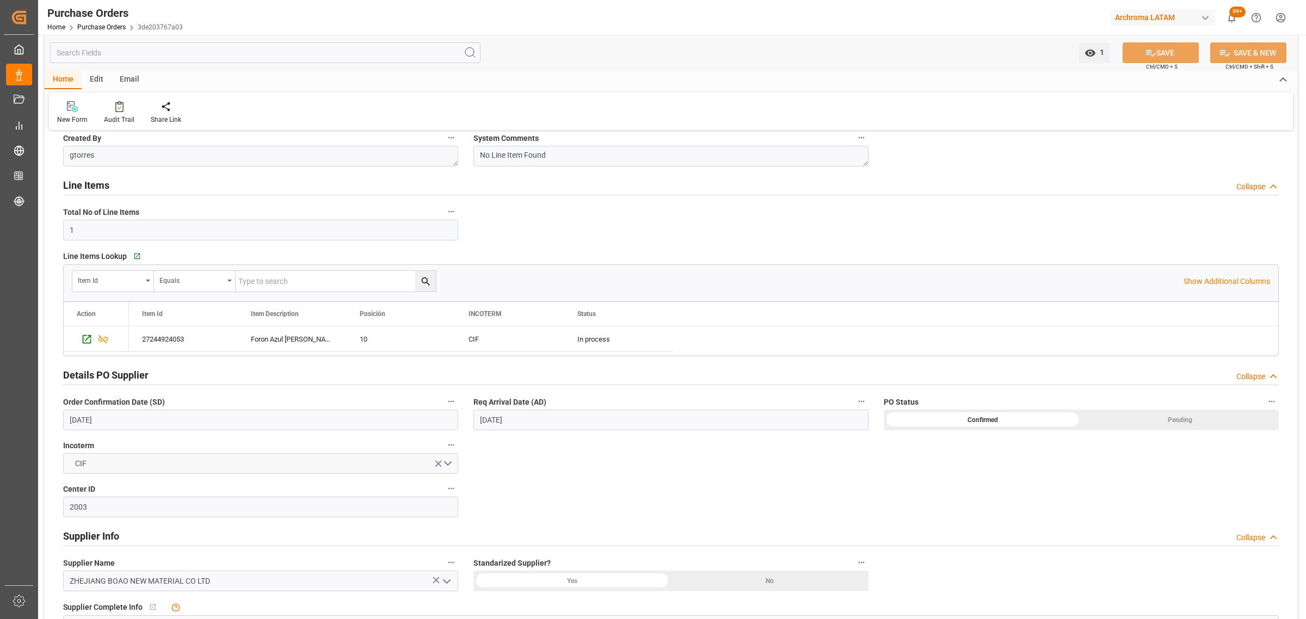
click at [131, 81] on div "Email" at bounding box center [130, 80] width 36 height 19
click at [81, 118] on div "Send Email" at bounding box center [73, 120] width 33 height 10
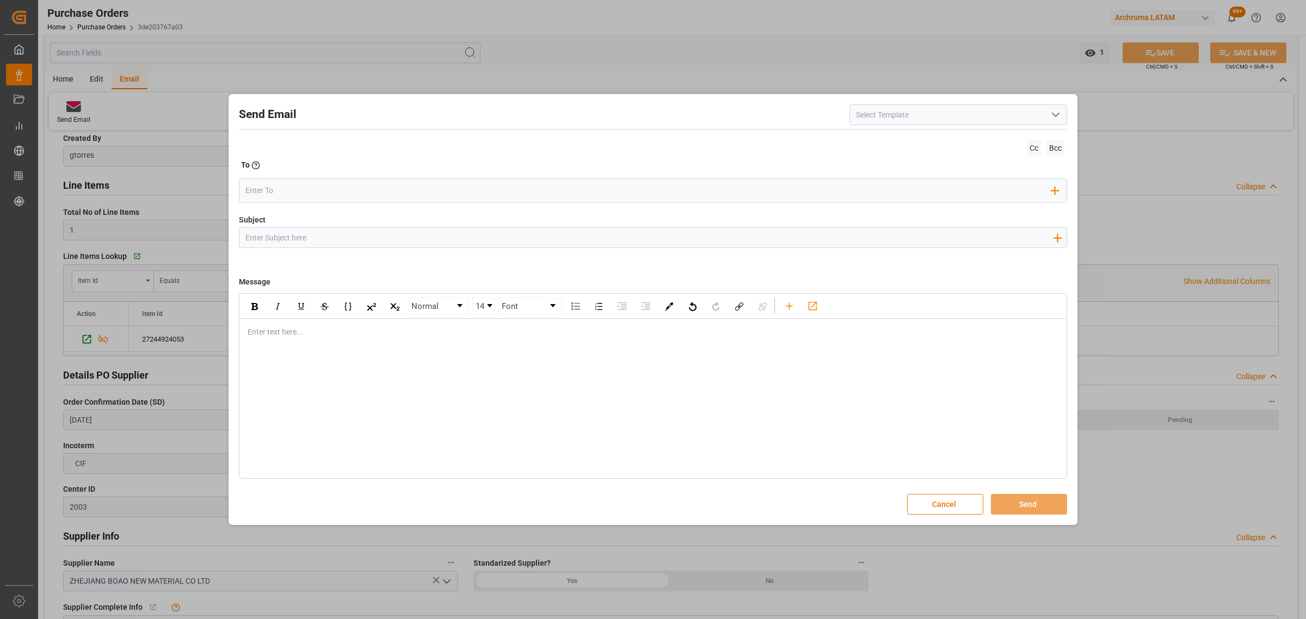
click at [355, 234] on input "Subject" at bounding box center [648, 237] width 819 height 19
click at [278, 244] on input "Subject" at bounding box center [648, 237] width 819 height 19
paste input "4504648998"
type input "PO 4504648998//TE//DOCUMENTOS//ZHEJIANG BOAO NEW MATERIAL CO,LTD//ARCHROMA COLO…"
click at [290, 333] on div "rdw-editor" at bounding box center [653, 332] width 810 height 11
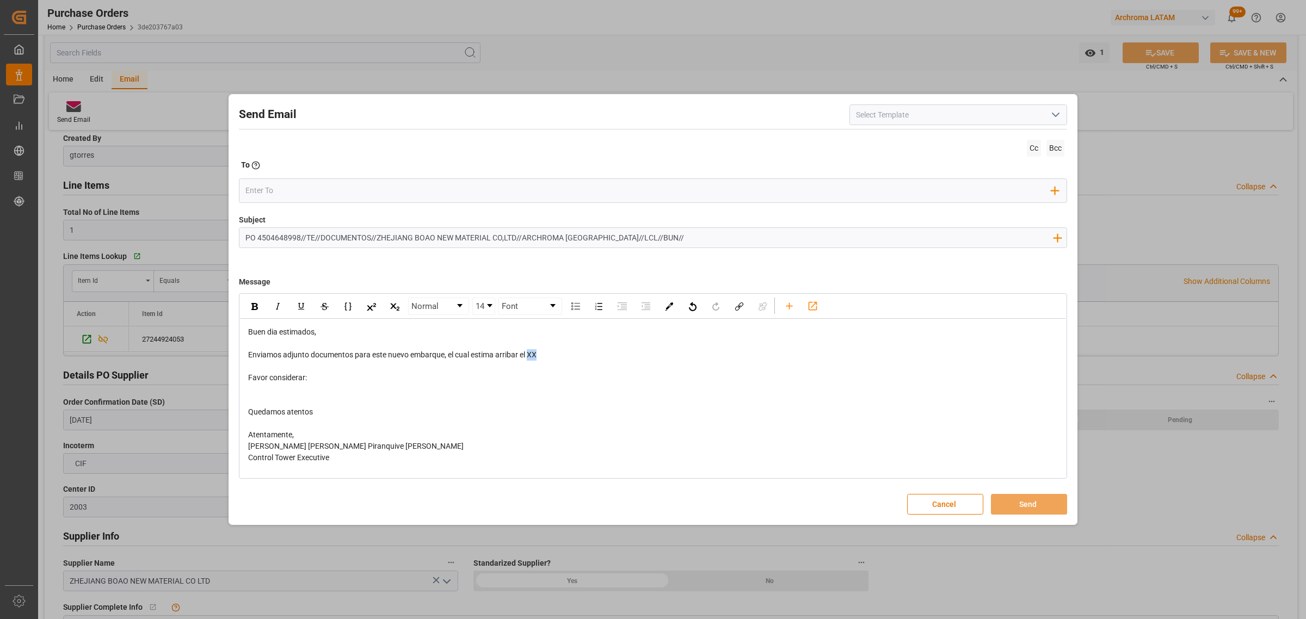
drag, startPoint x: 554, startPoint y: 356, endPoint x: 530, endPoint y: 358, distance: 24.5
click at [530, 358] on div "Enviamos adjunto documentos para este nuevo embarque, el cual estima arribar el…" at bounding box center [653, 354] width 810 height 11
click at [300, 393] on div "rdw-editor" at bounding box center [653, 389] width 810 height 11
drag, startPoint x: 449, startPoint y: 390, endPoint x: 417, endPoint y: 391, distance: 32.1
click at [417, 391] on div "Pendiente originales y favor validar si el proveedor A&F CARGO S.A.S" at bounding box center [653, 389] width 810 height 11
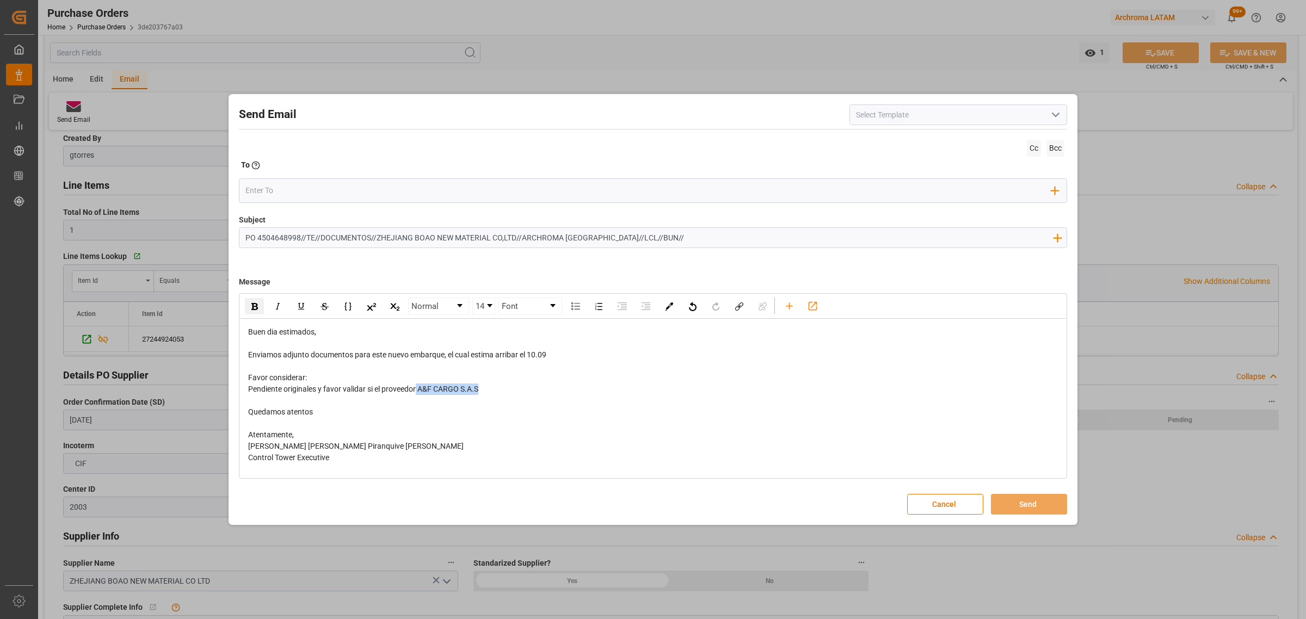
click at [251, 303] on div "rdw-inline-control" at bounding box center [254, 306] width 19 height 16
click at [322, 392] on span "Pendiente originales y favor validar si el proveedor" at bounding box center [332, 389] width 168 height 9
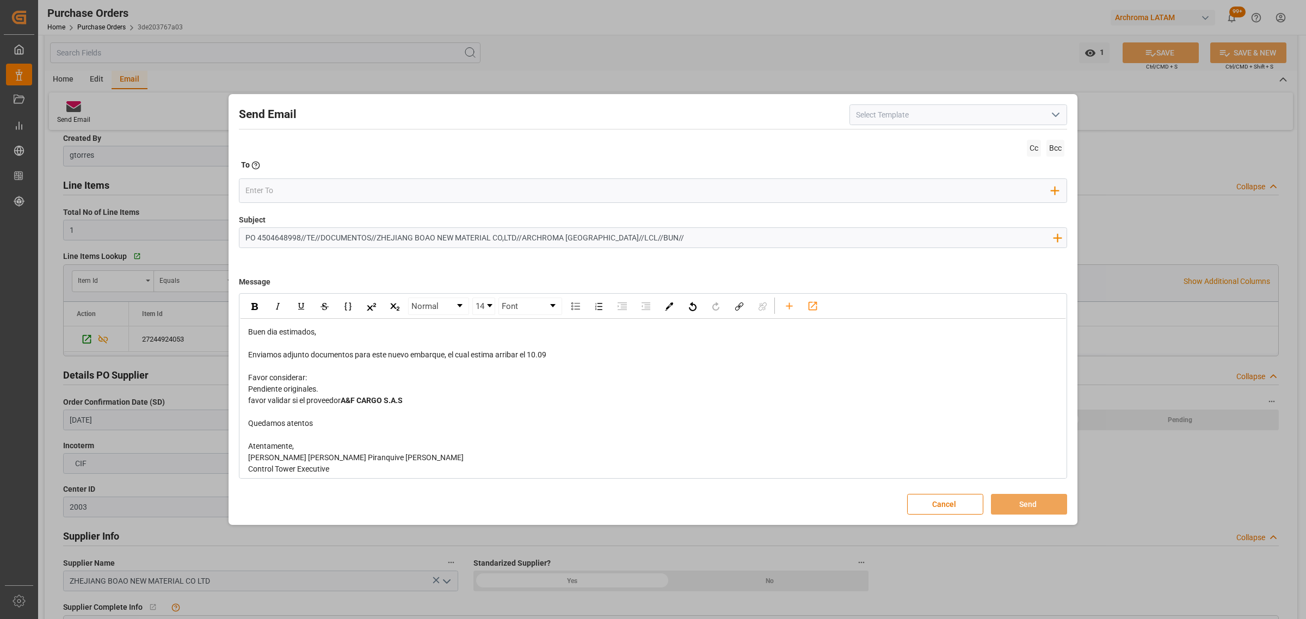
click at [254, 401] on span "favor validar si el proveedor" at bounding box center [294, 400] width 93 height 9
click at [410, 396] on div "Favor validar si el proveedor A&F CARGO S.A.S" at bounding box center [653, 400] width 810 height 11
click at [555, 403] on span "A&F CARGO S.A.S esta dado de alta como proveedor para pafo a terceros." at bounding box center [481, 400] width 279 height 9
click at [779, 310] on div "Normal 14 Font" at bounding box center [653, 306] width 826 height 24
click at [783, 310] on div "rdw-toolbar" at bounding box center [789, 306] width 19 height 16
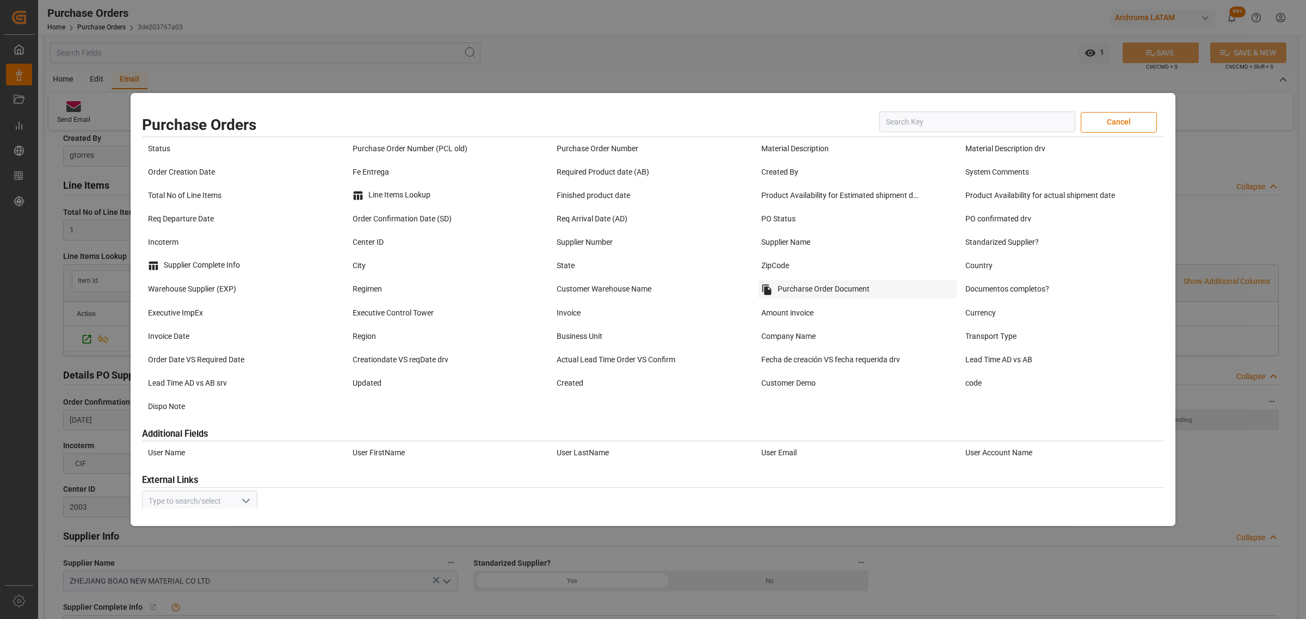
click at [799, 287] on div "Purcharse Order Document" at bounding box center [857, 289] width 199 height 19
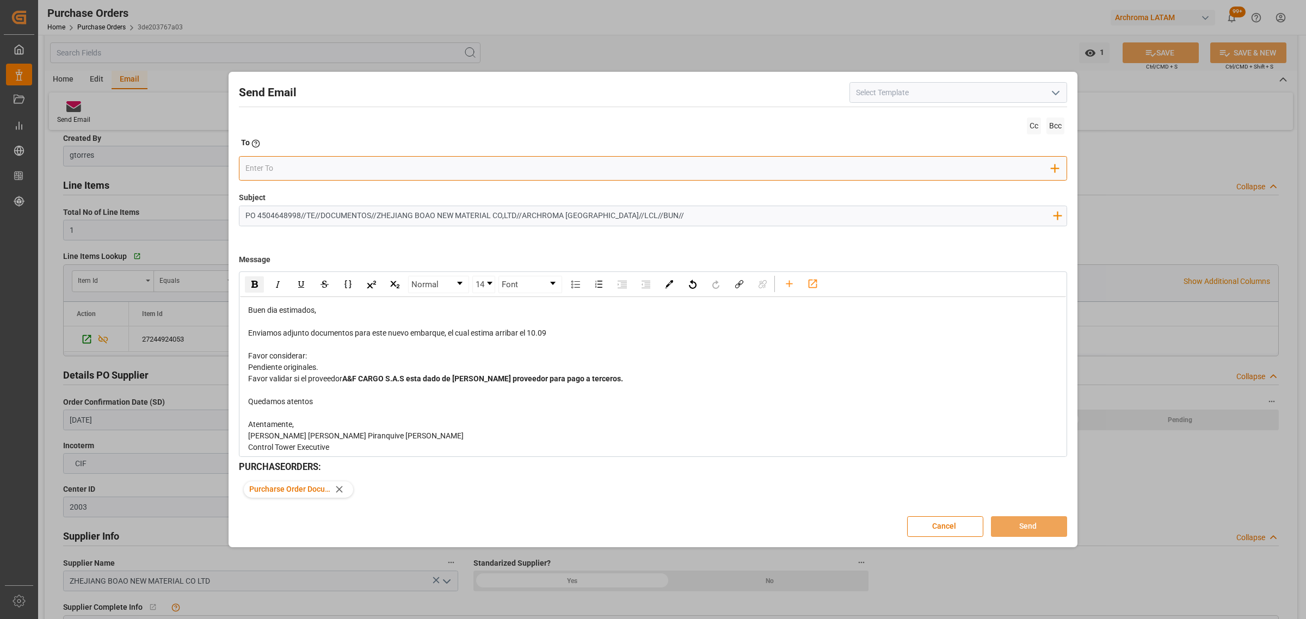
click at [325, 158] on div "Add Field to To" at bounding box center [653, 168] width 828 height 24
click at [316, 164] on input "email" at bounding box center [648, 169] width 807 height 16
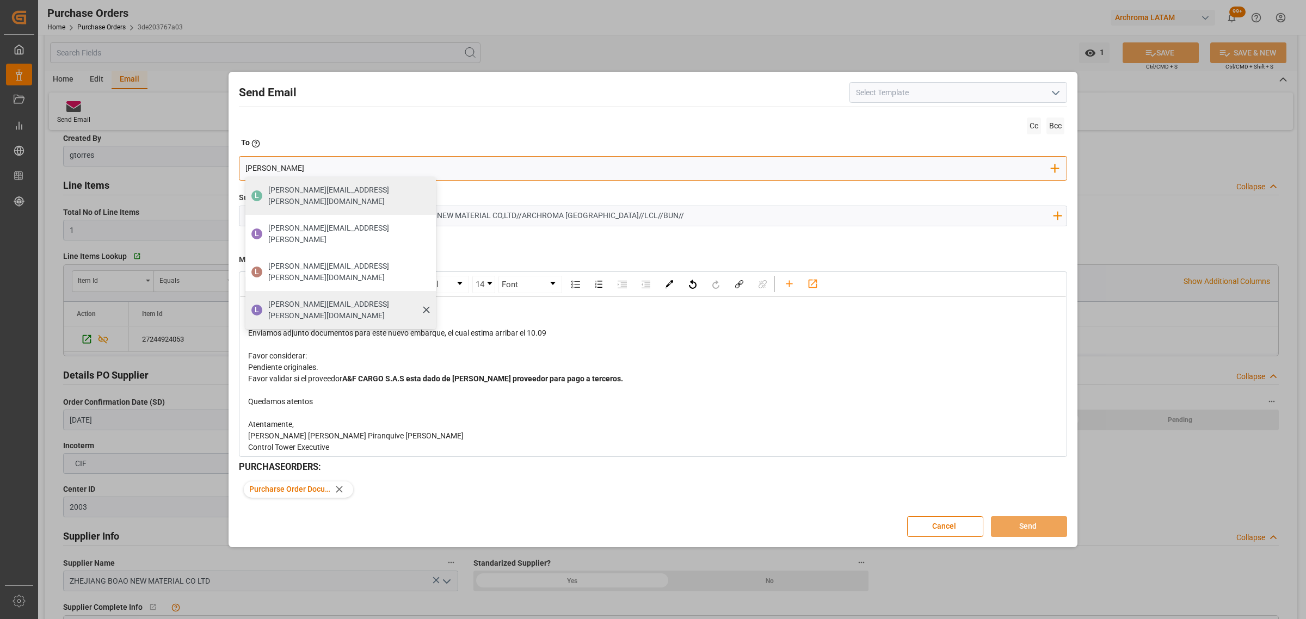
type input "[PERSON_NAME]"
click at [309, 299] on span "[PERSON_NAME][EMAIL_ADDRESS][PERSON_NAME][DOMAIN_NAME]" at bounding box center [348, 310] width 160 height 23
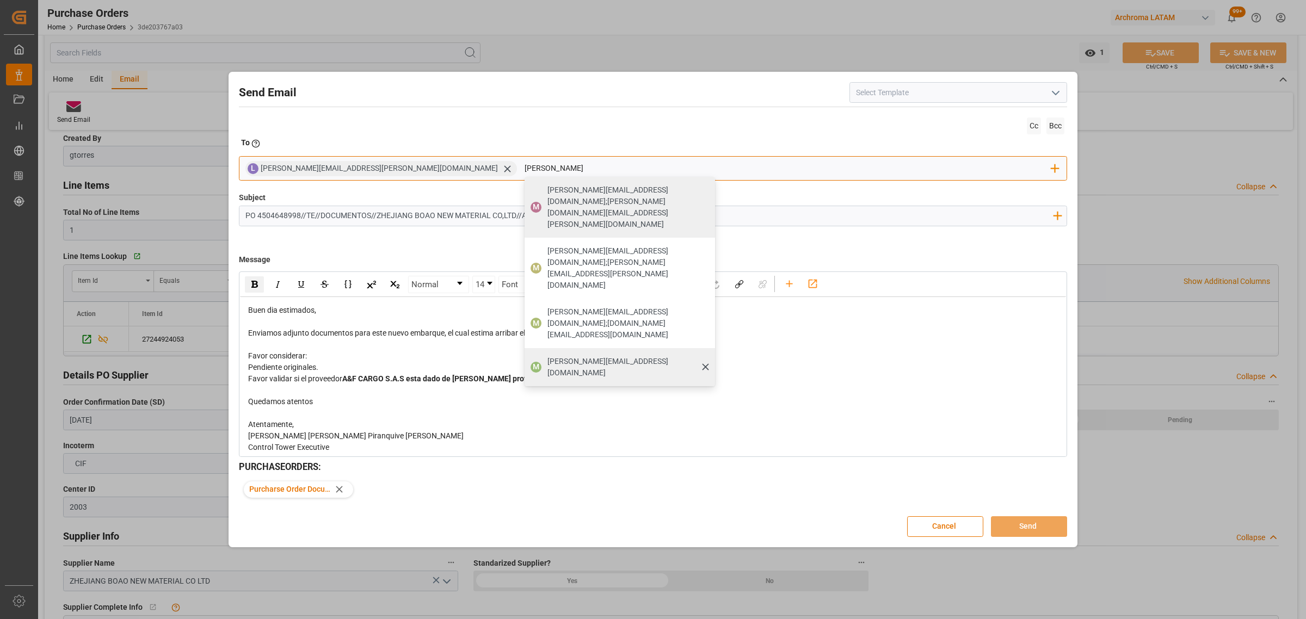
type input "maria"
click at [548, 356] on span "[PERSON_NAME][EMAIL_ADDRESS][PERSON_NAME][DOMAIN_NAME]" at bounding box center [628, 367] width 160 height 23
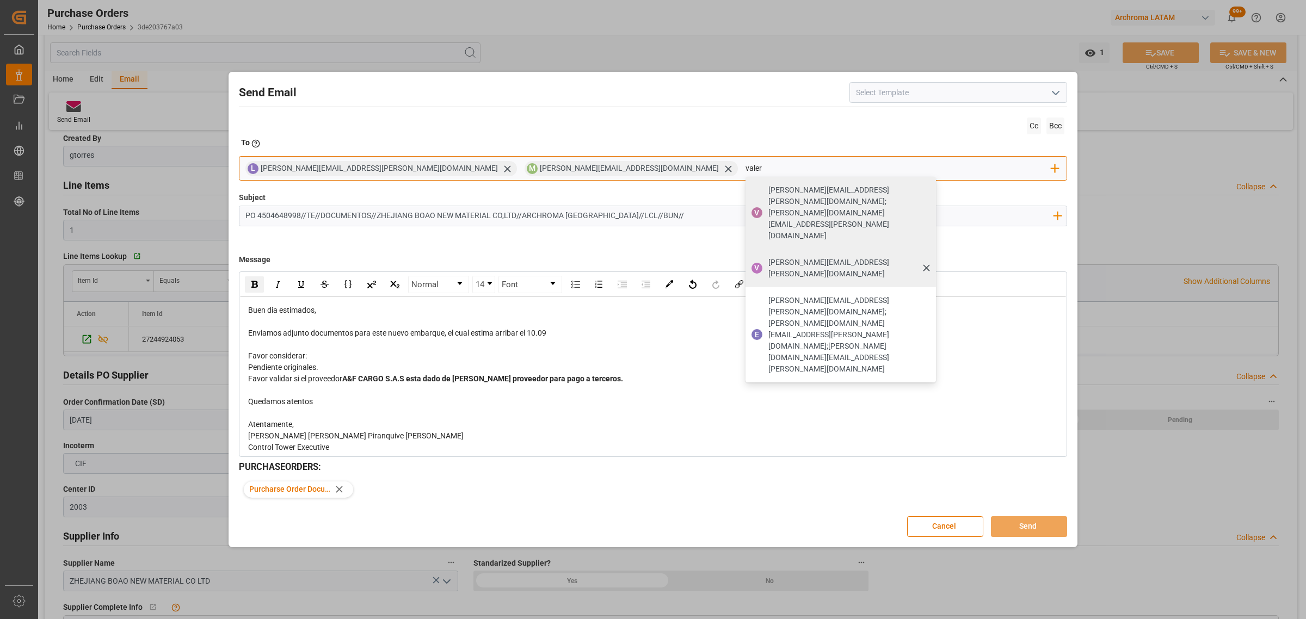
type input "valer"
click at [768, 257] on span "[PERSON_NAME][EMAIL_ADDRESS][PERSON_NAME][DOMAIN_NAME]" at bounding box center [848, 268] width 160 height 23
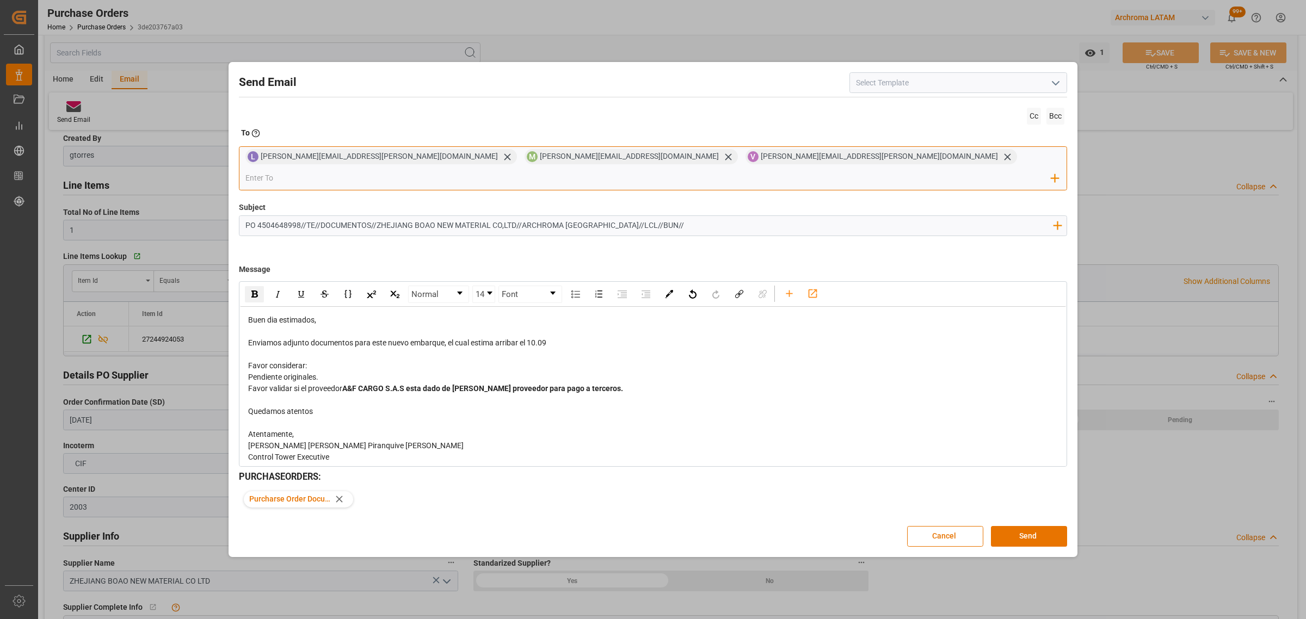
click at [715, 172] on input "email" at bounding box center [648, 178] width 807 height 16
type input "jon"
click at [428, 194] on span "jonathan.rodriguez@leschaco.com" at bounding box center [348, 205] width 160 height 23
click at [656, 218] on input "PO 4504648998//TE//DOCUMENTOS//ZHEJIANG BOAO NEW MATERIAL CO,LTD//ARCHROMA COLO…" at bounding box center [648, 225] width 819 height 19
type input "PO 4504648998//TE//DOCUMENTOS//ZHEJIANG BOAO NEW MATERIAL CO,LTD//ARCHROMA [GEO…"
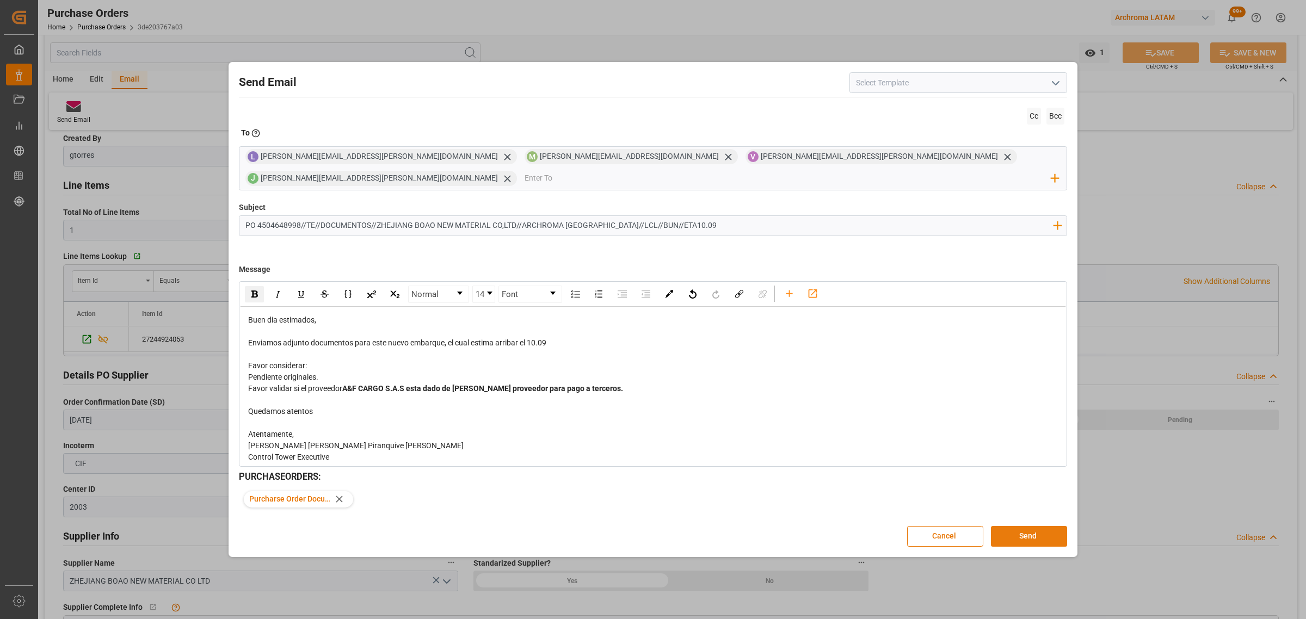
click at [1046, 528] on button "Send" at bounding box center [1029, 536] width 76 height 21
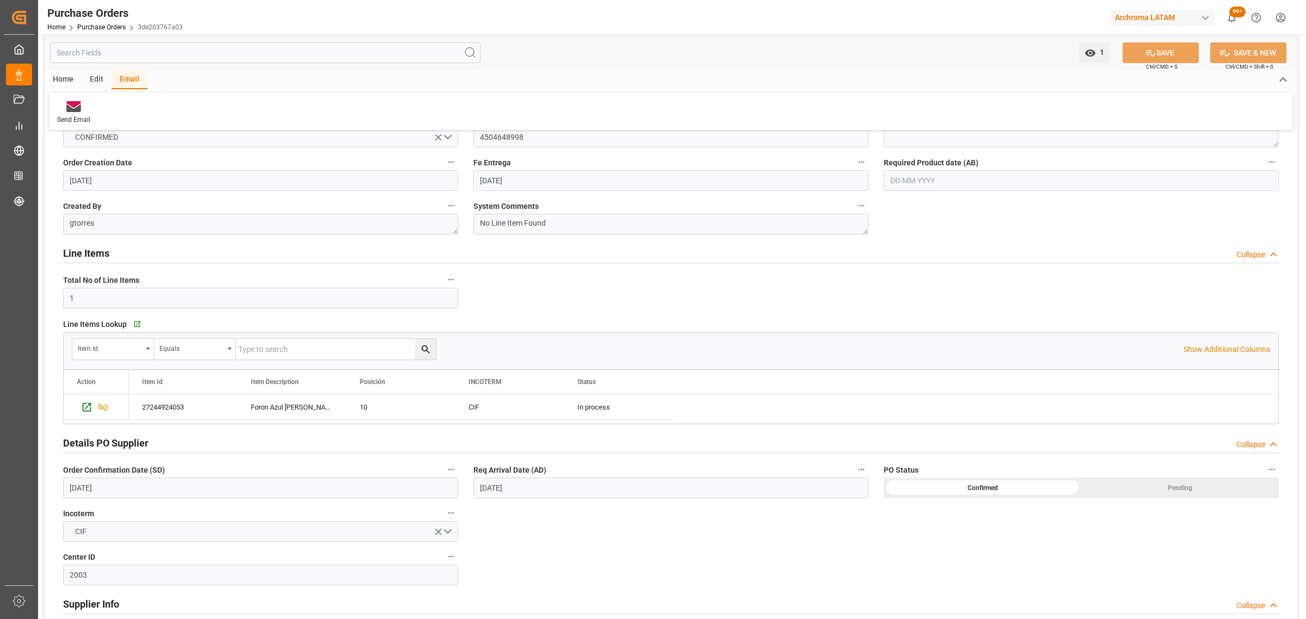
scroll to position [0, 0]
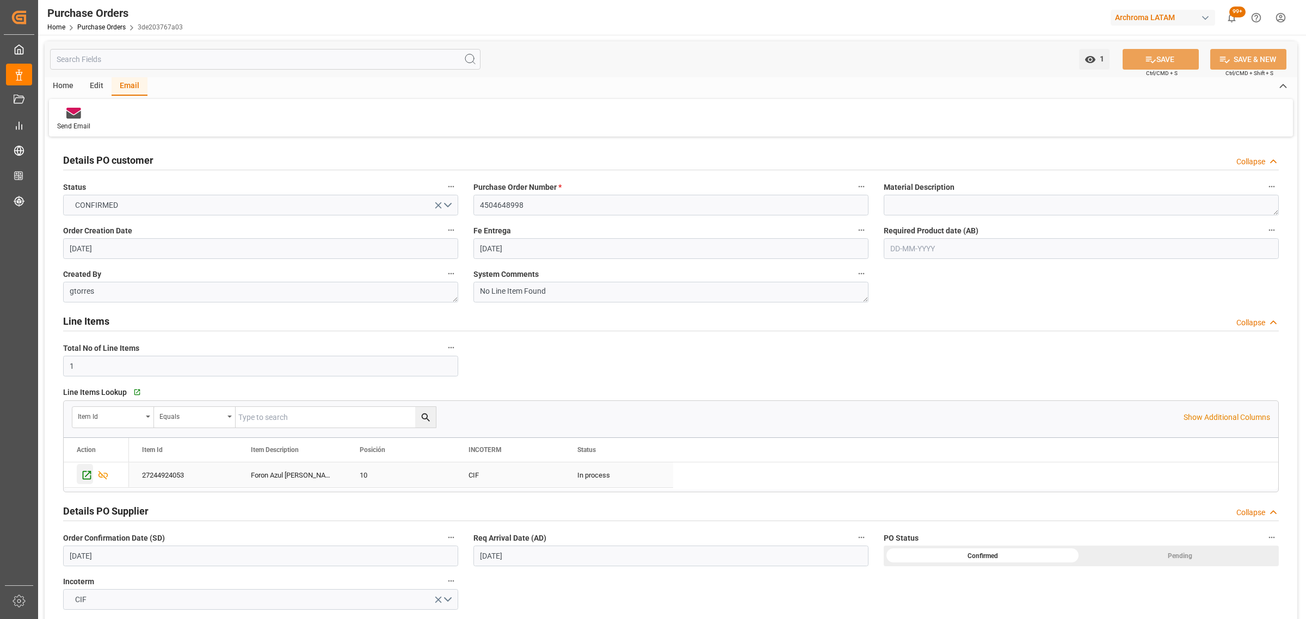
click at [84, 477] on icon "Press SPACE to select this row." at bounding box center [86, 475] width 11 height 11
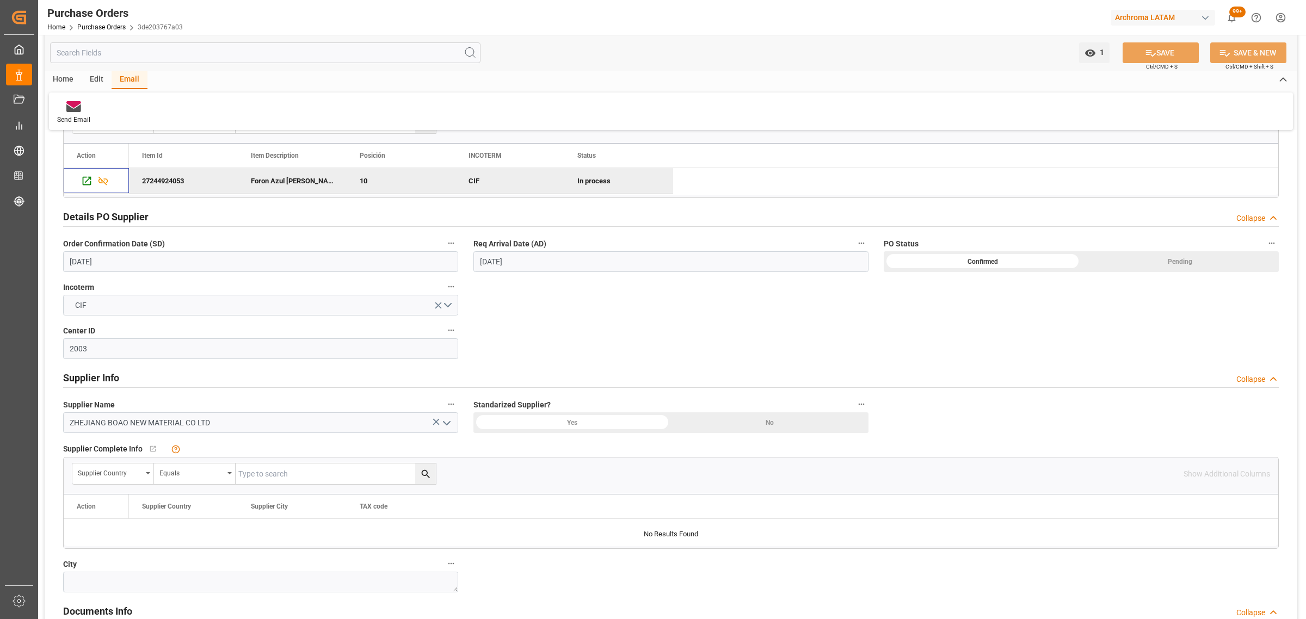
scroll to position [136, 0]
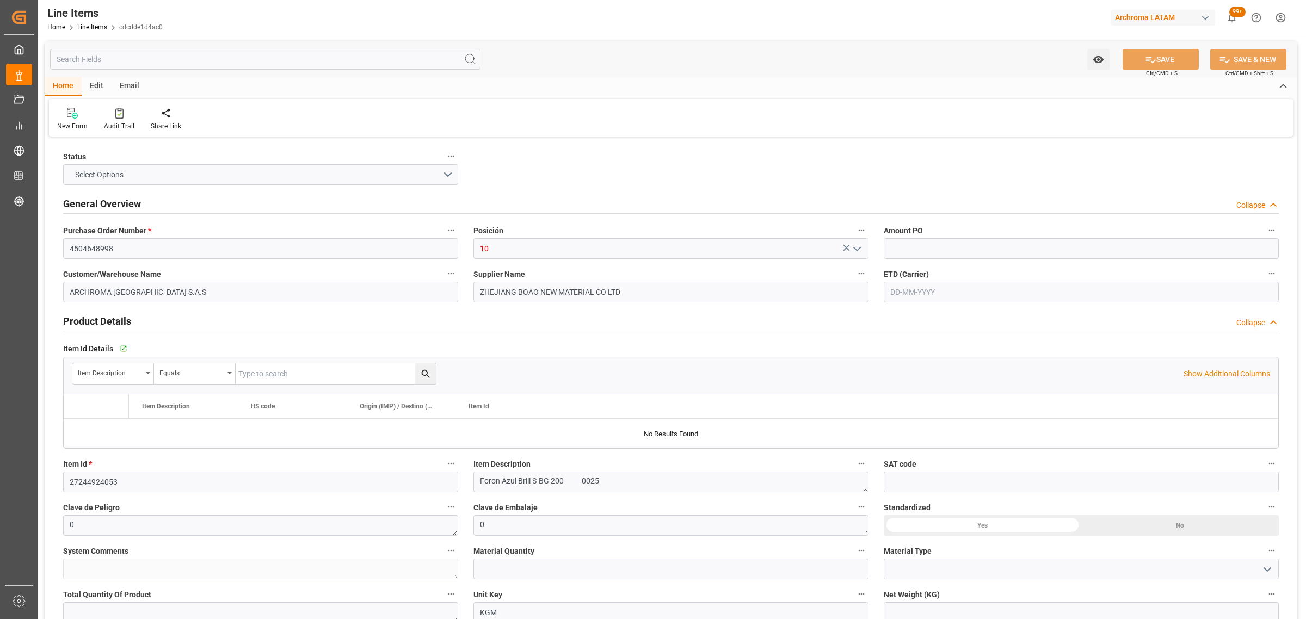
type input "12171700"
type input "450"
type input "3204119999"
type input "[DATE] 15:20"
type input "[DATE] 16:51"
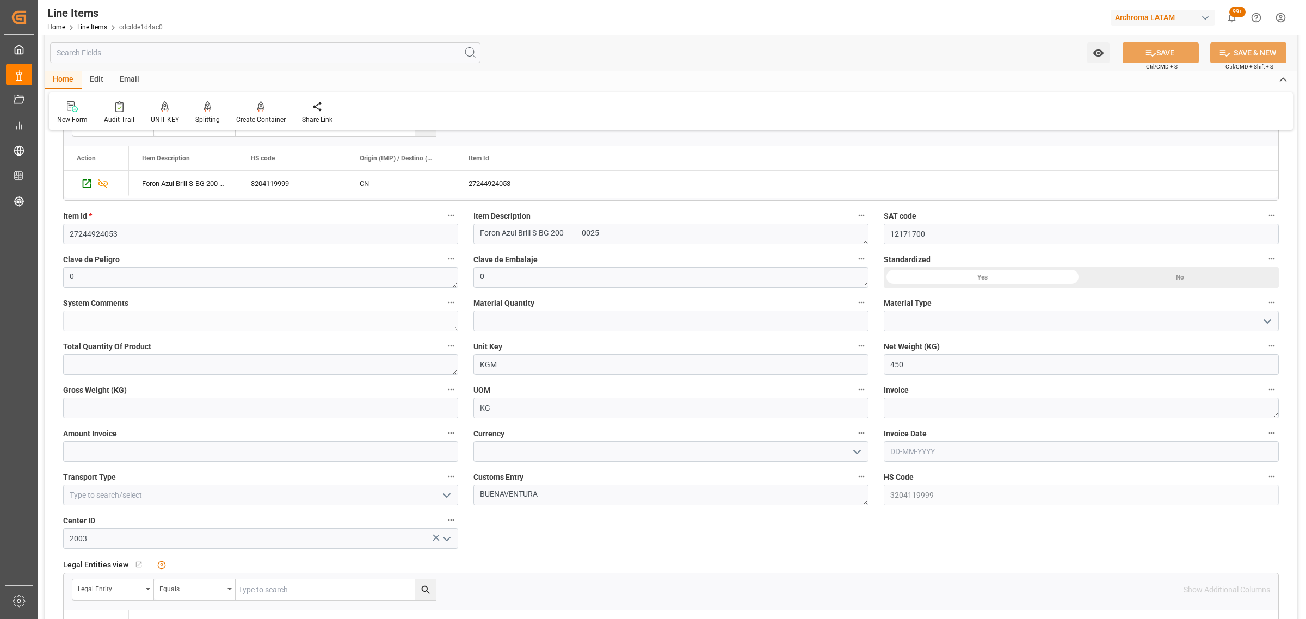
scroll to position [272, 0]
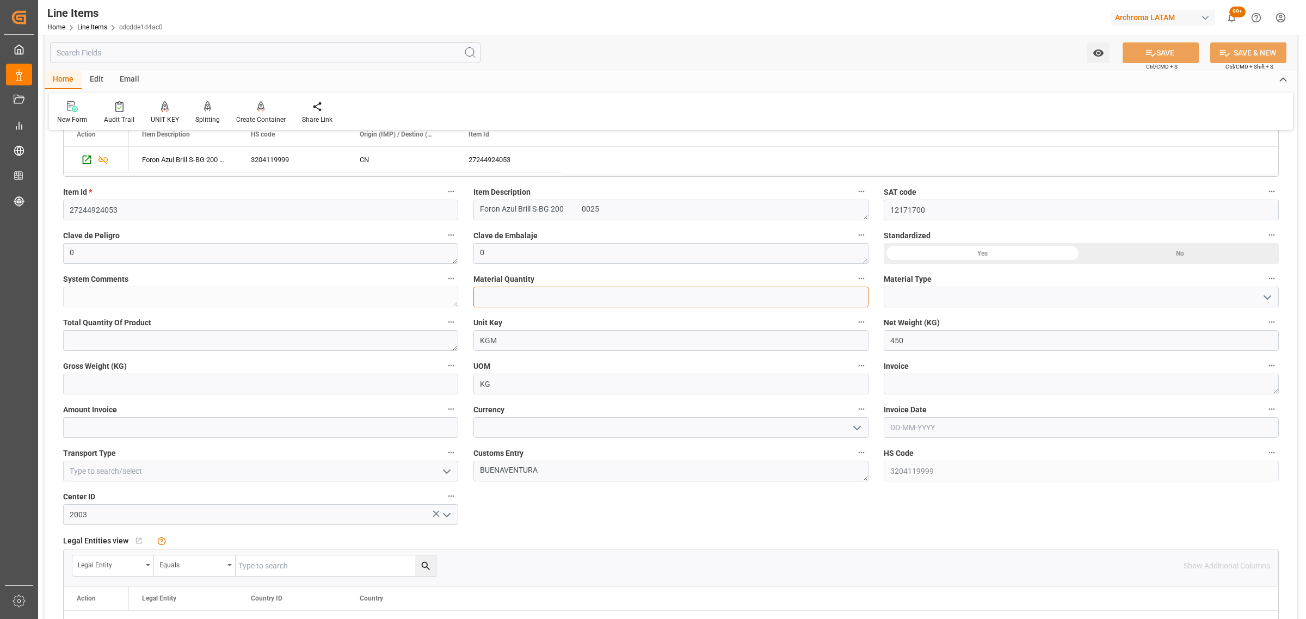
click at [529, 299] on input "text" at bounding box center [670, 297] width 395 height 21
type input "1"
click at [1274, 300] on icon "open menu" at bounding box center [1267, 297] width 13 height 13
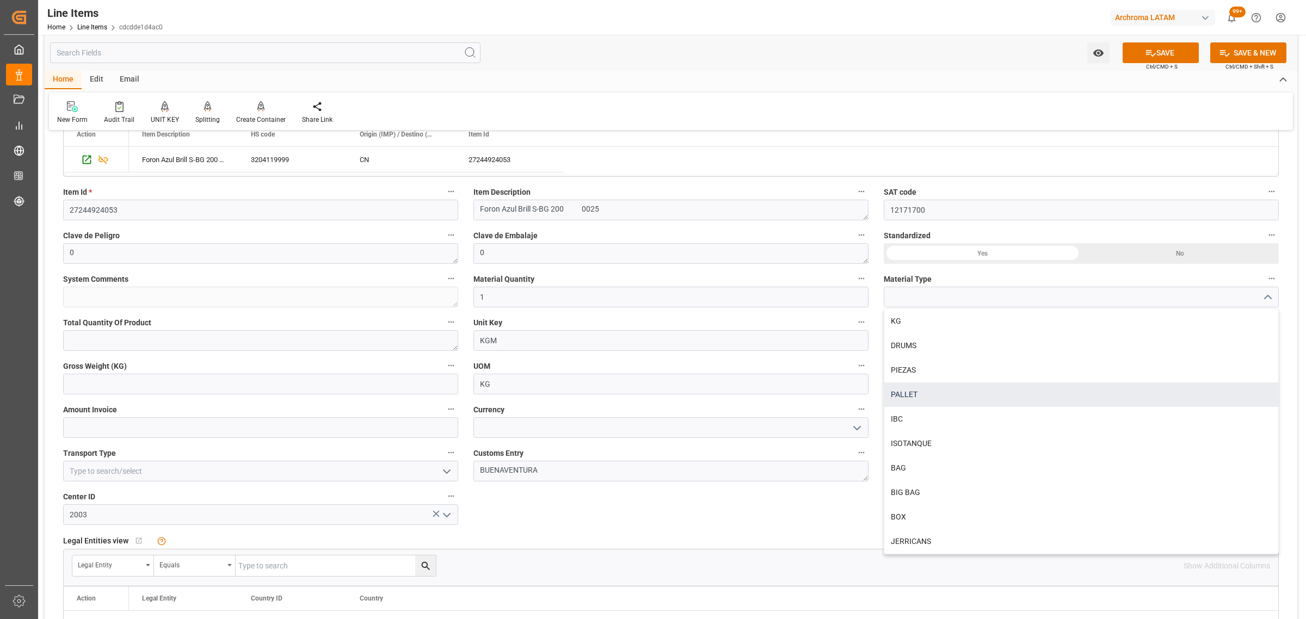
click at [956, 391] on div "PALLET" at bounding box center [1081, 395] width 394 height 24
type input "PALLET"
click at [213, 393] on input "text" at bounding box center [260, 384] width 395 height 21
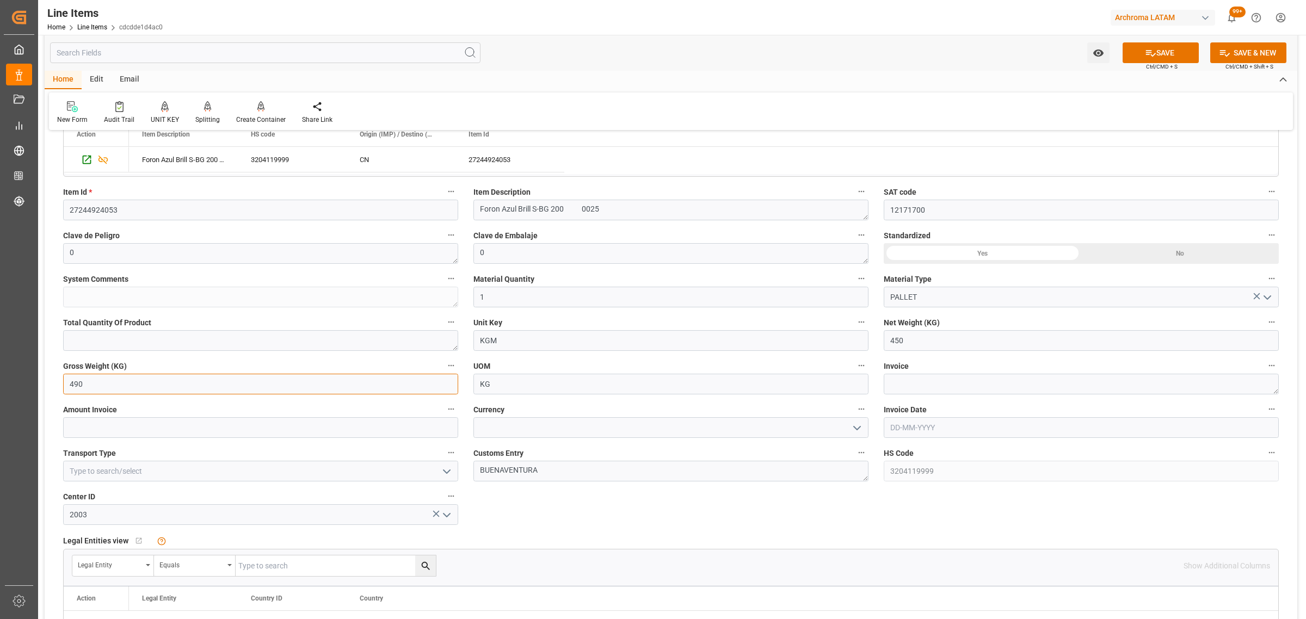
type input "490"
click at [973, 379] on textarea at bounding box center [1081, 384] width 395 height 21
click at [970, 383] on textarea at bounding box center [1081, 384] width 395 height 21
paste textarea "BOAC-250729"
type textarea "BOAC-250729"
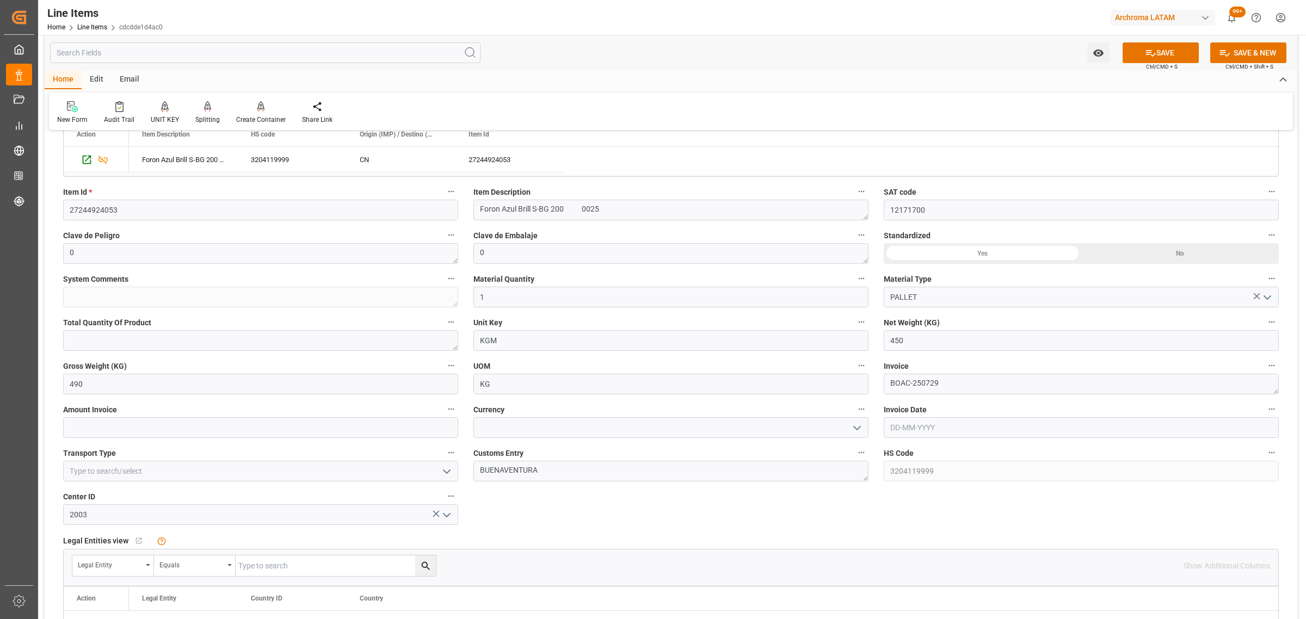
click at [958, 421] on input "text" at bounding box center [1081, 427] width 395 height 21
click at [890, 494] on div "28 29 30 31 1 2 3" at bounding box center [962, 494] width 149 height 21
click at [891, 452] on button "Previous Month" at bounding box center [893, 453] width 7 height 7
click at [915, 580] on div "29" at bounding box center [920, 579] width 14 height 13
type input "[DATE]"
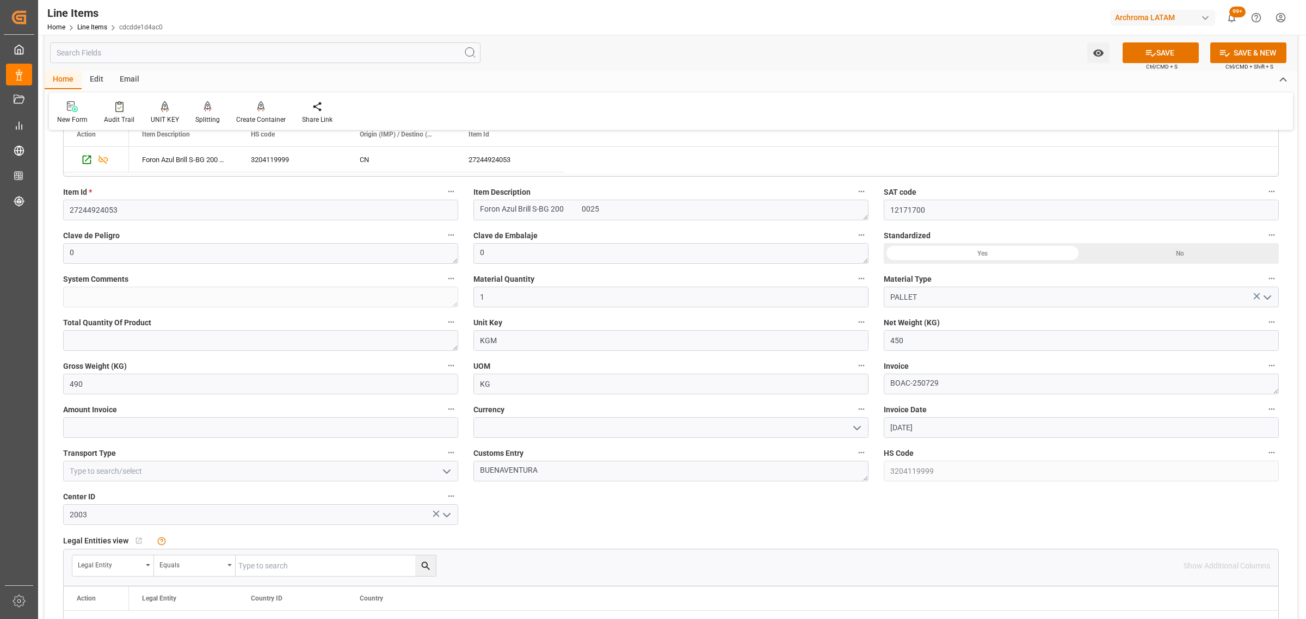
click at [856, 432] on icon "open menu" at bounding box center [857, 428] width 13 height 13
click at [545, 450] on div "USD" at bounding box center [671, 452] width 394 height 24
type input "USD"
click at [210, 433] on input "text" at bounding box center [260, 427] width 395 height 21
type input "4459"
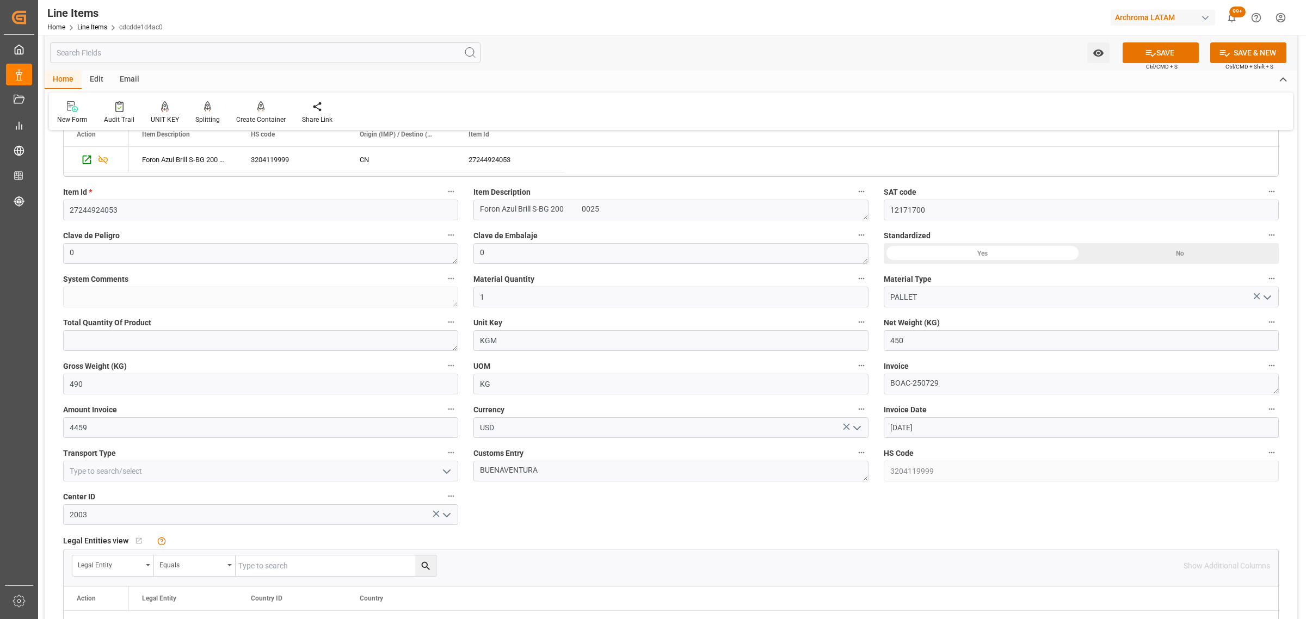
click at [447, 475] on icon "open menu" at bounding box center [446, 471] width 13 height 13
click at [196, 494] on div "SEAFREIGHT" at bounding box center [261, 495] width 394 height 24
type input "SEAFREIGHT"
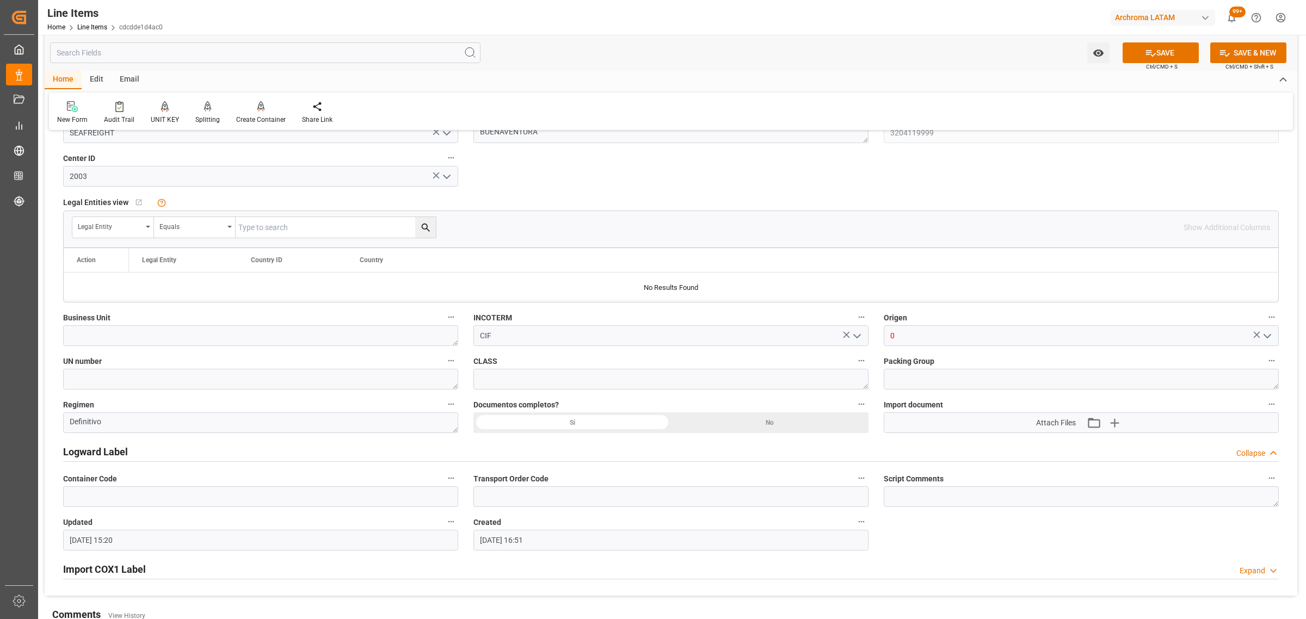
scroll to position [612, 0]
click at [1270, 334] on polyline "open menu" at bounding box center [1267, 334] width 7 height 3
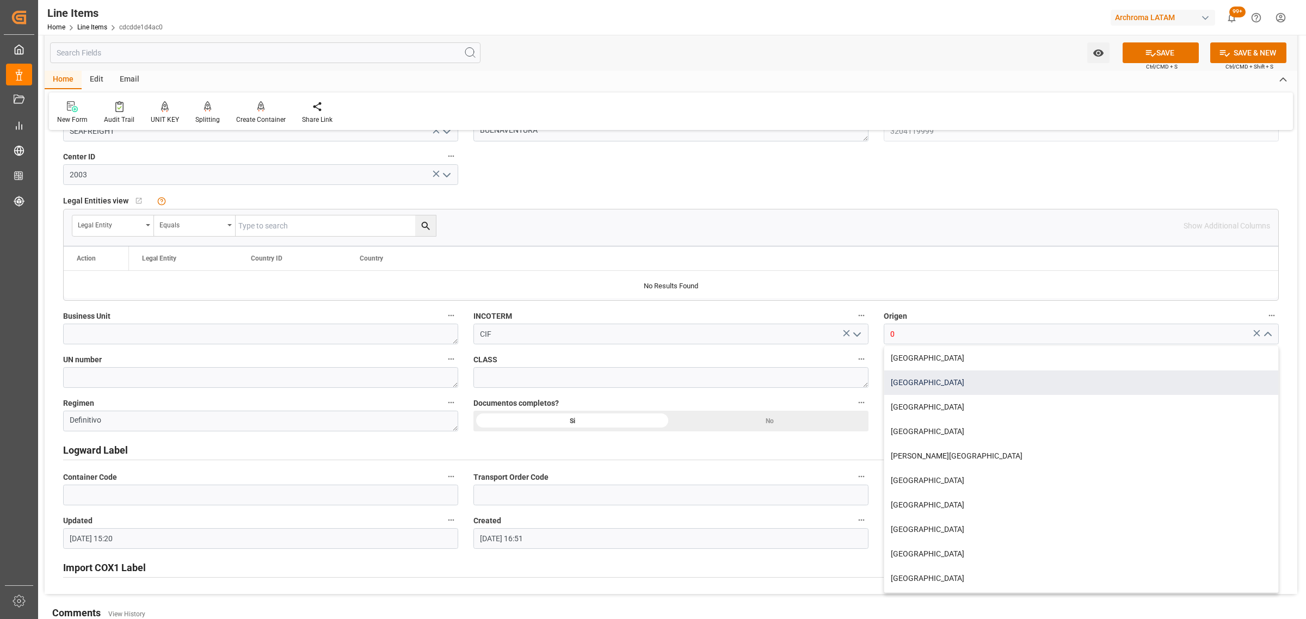
click at [939, 378] on div "[GEOGRAPHIC_DATA]" at bounding box center [1081, 383] width 394 height 24
type input "[GEOGRAPHIC_DATA]"
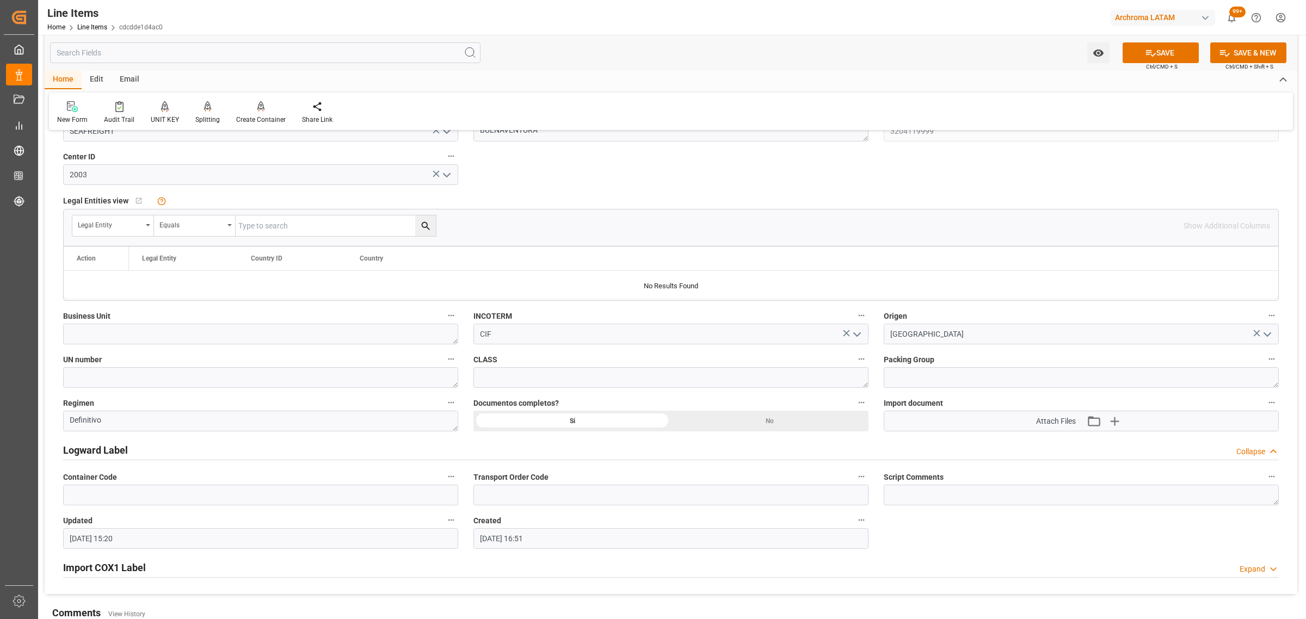
click at [568, 421] on div "Si" at bounding box center [572, 421] width 198 height 21
click at [397, 336] on textarea at bounding box center [260, 334] width 395 height 21
type textarea "TEXTIL"
click at [1173, 53] on button "SAVE" at bounding box center [1161, 52] width 76 height 21
click at [1092, 53] on button "Watch Option" at bounding box center [1098, 52] width 22 height 21
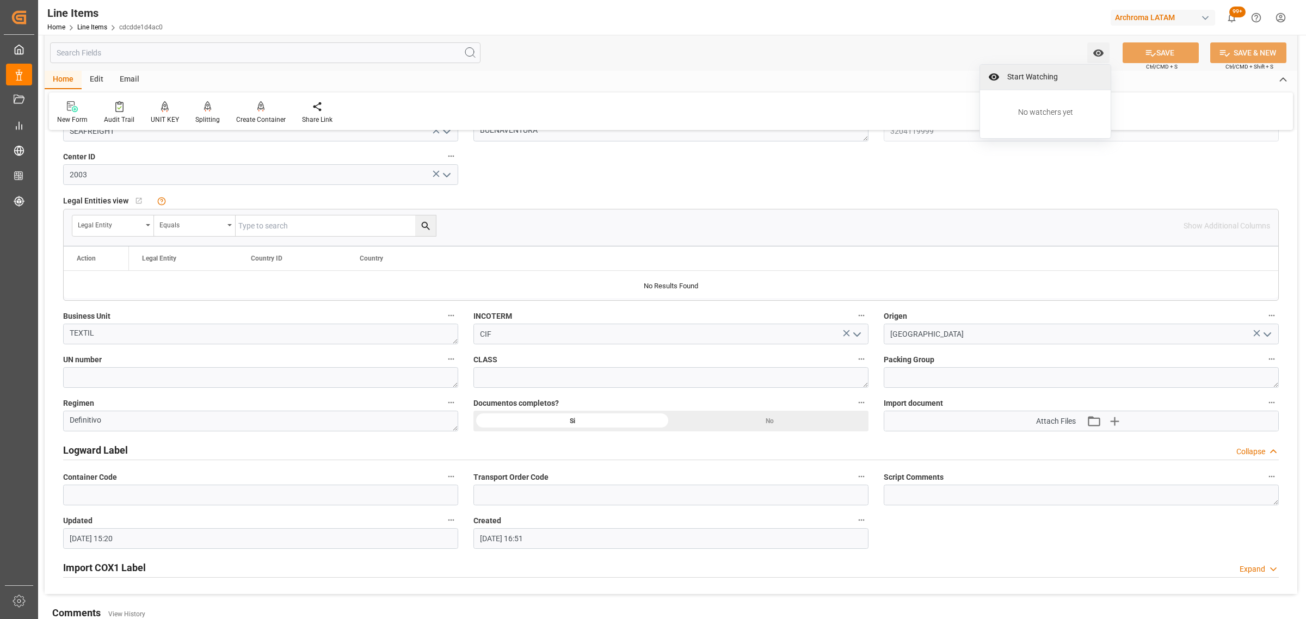
click at [1068, 77] on span "Start Watching" at bounding box center [1053, 76] width 99 height 11
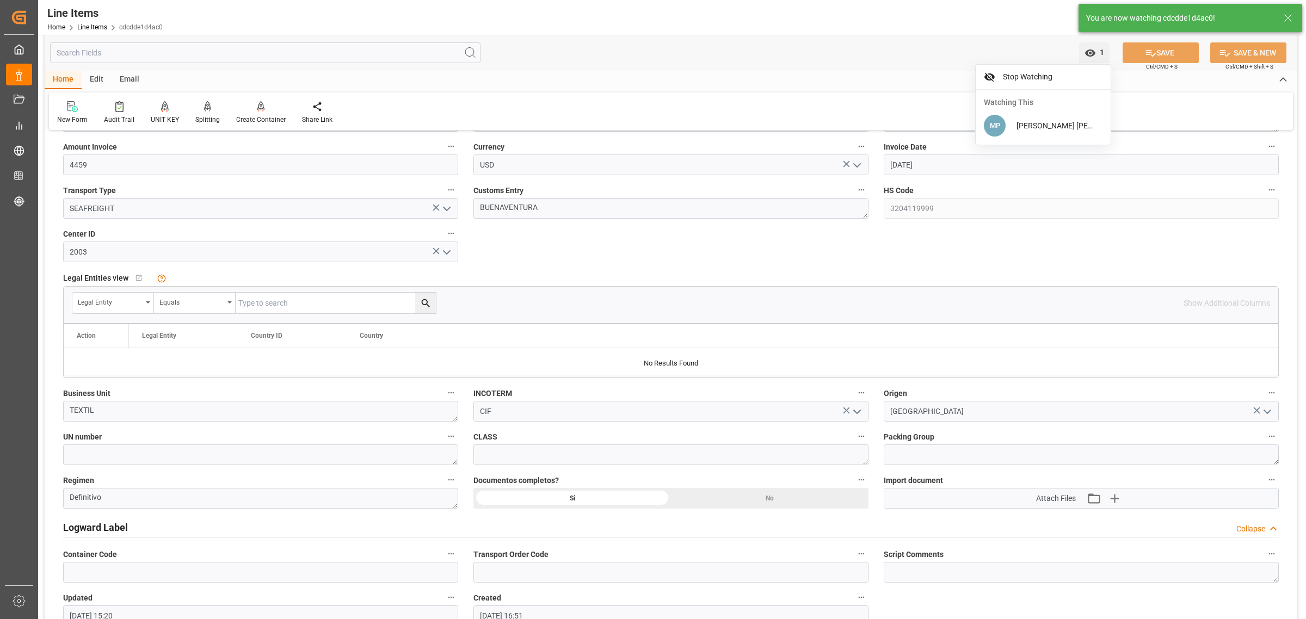
scroll to position [331, 0]
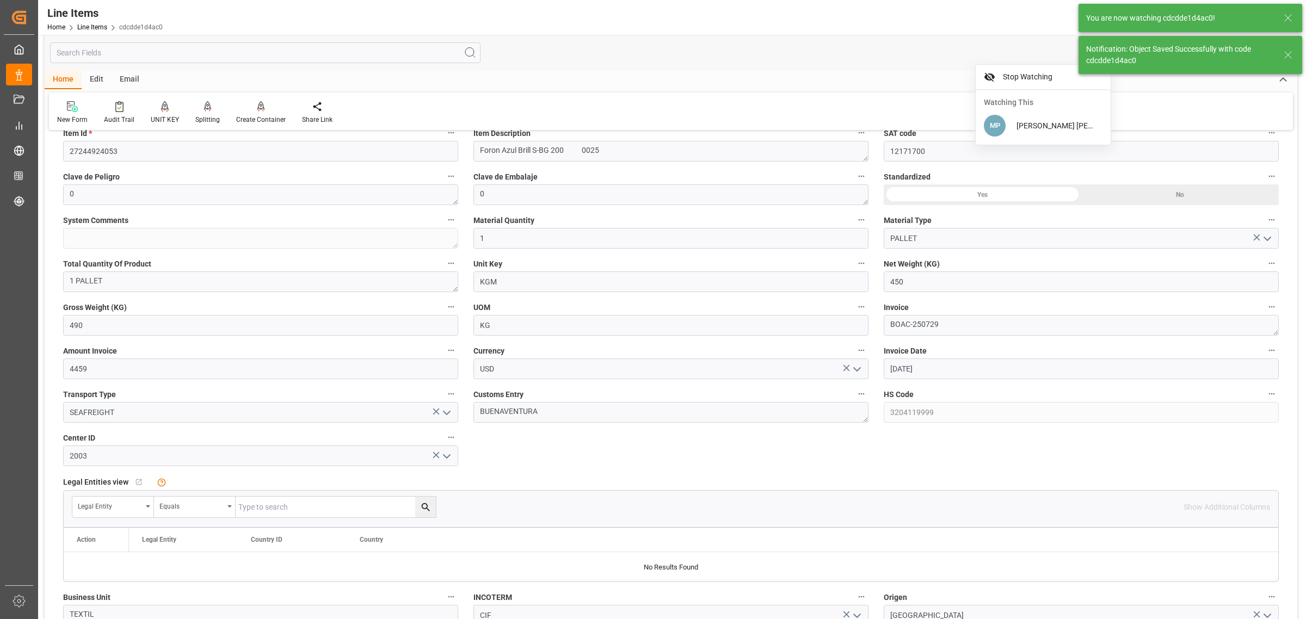
type textarea "1 PALLET"
type input "[DATE] 15:34"
click at [100, 30] on link "Line Items" at bounding box center [92, 27] width 30 height 8
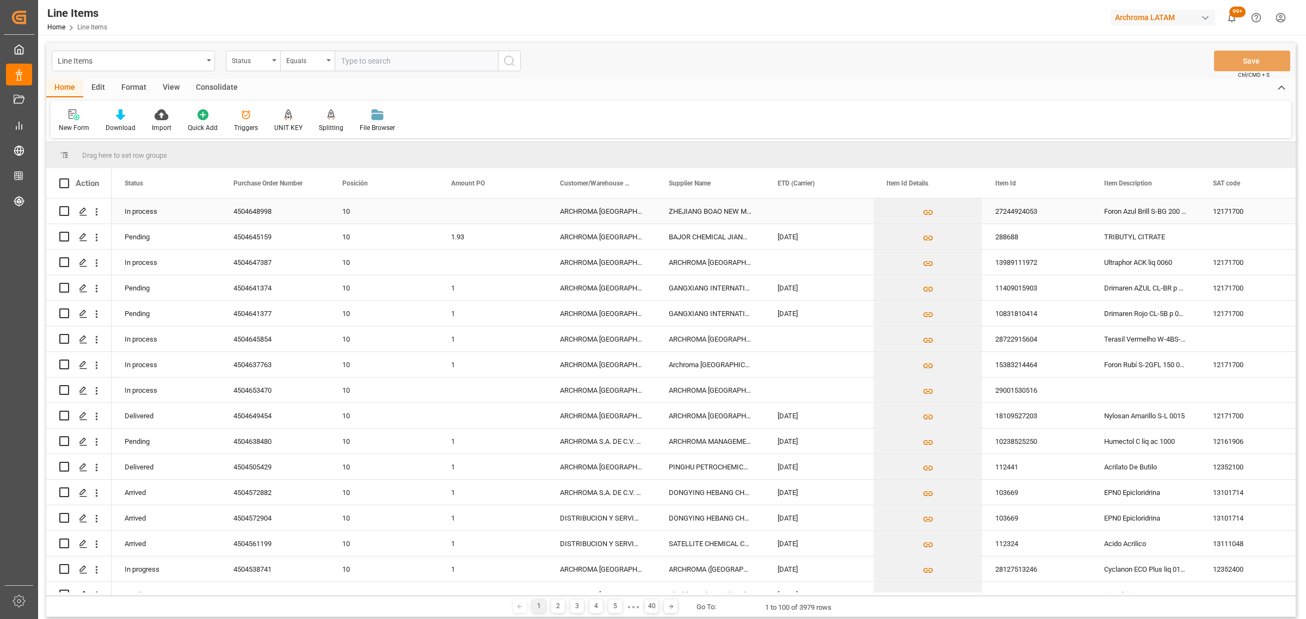
click at [60, 211] on input "Press Space to toggle row selection (unchecked)" at bounding box center [64, 211] width 10 height 10
checkbox input "true"
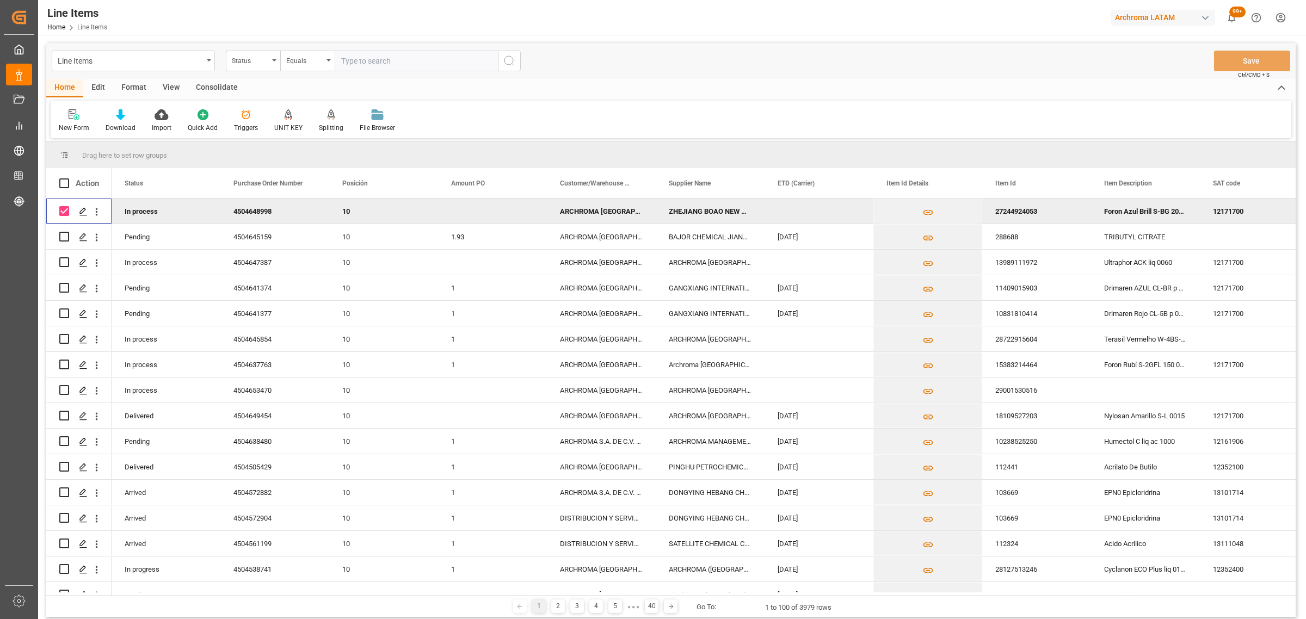
click at [463, 208] on div "Press SPACE to deselect this row." at bounding box center [492, 211] width 109 height 25
click at [463, 208] on input "Press SPACE to deselect this row." at bounding box center [492, 217] width 91 height 21
type input "9.91"
click at [1256, 60] on button "Save" at bounding box center [1252, 61] width 76 height 21
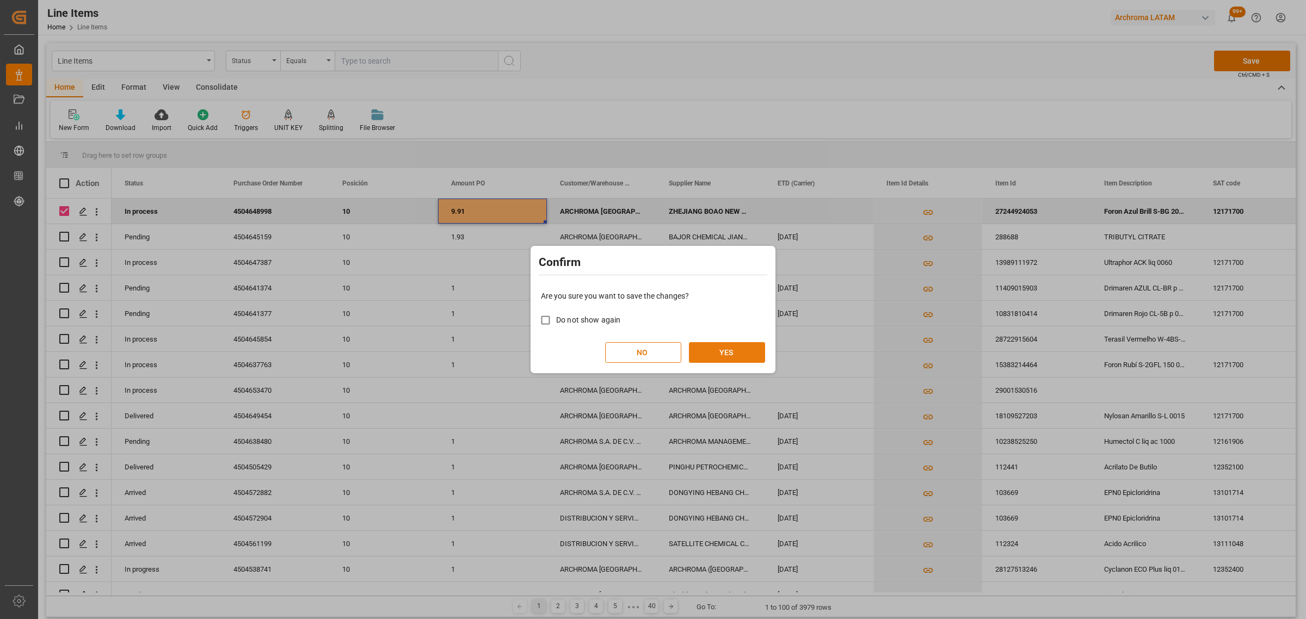
click at [711, 355] on button "YES" at bounding box center [727, 352] width 76 height 21
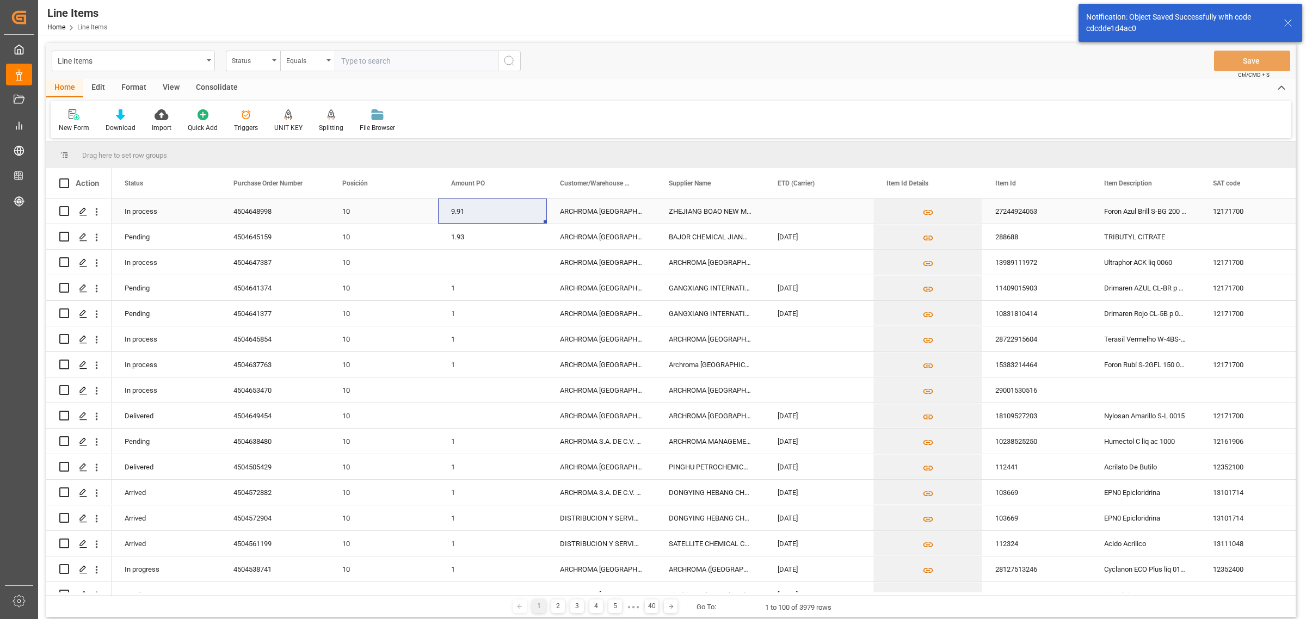
click at [65, 208] on input "Press Space to toggle row selection (unchecked)" at bounding box center [64, 211] width 10 height 10
checkbox input "true"
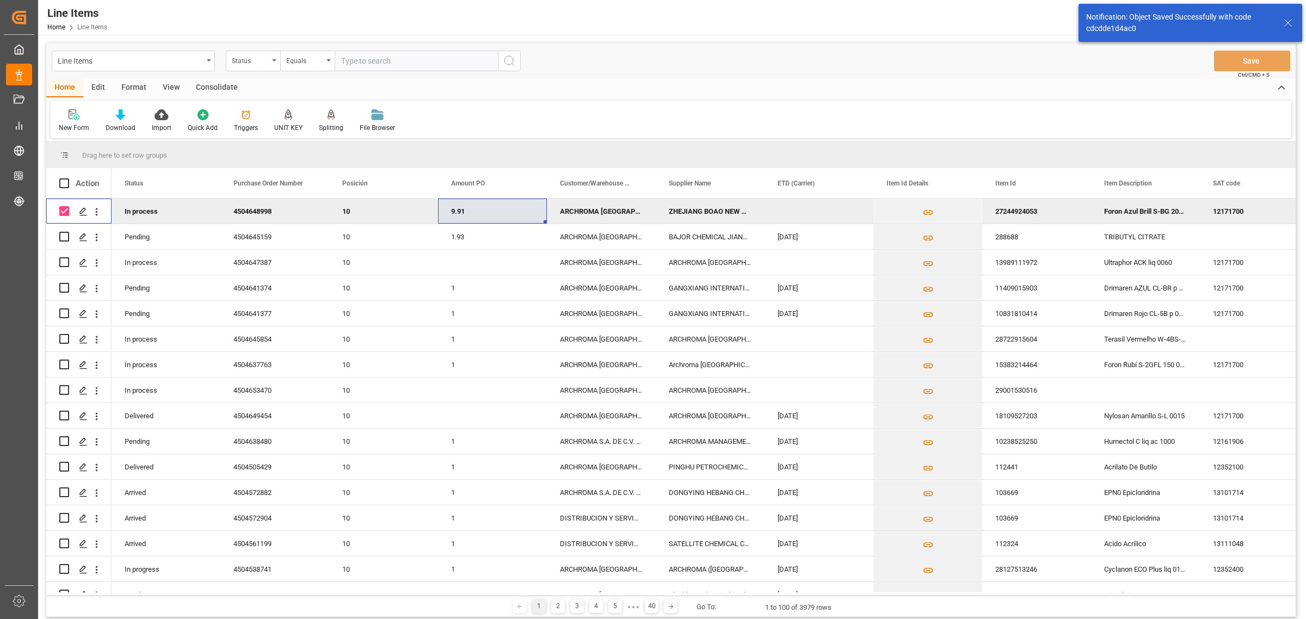
click at [221, 85] on div "Consolidate" at bounding box center [217, 88] width 58 height 19
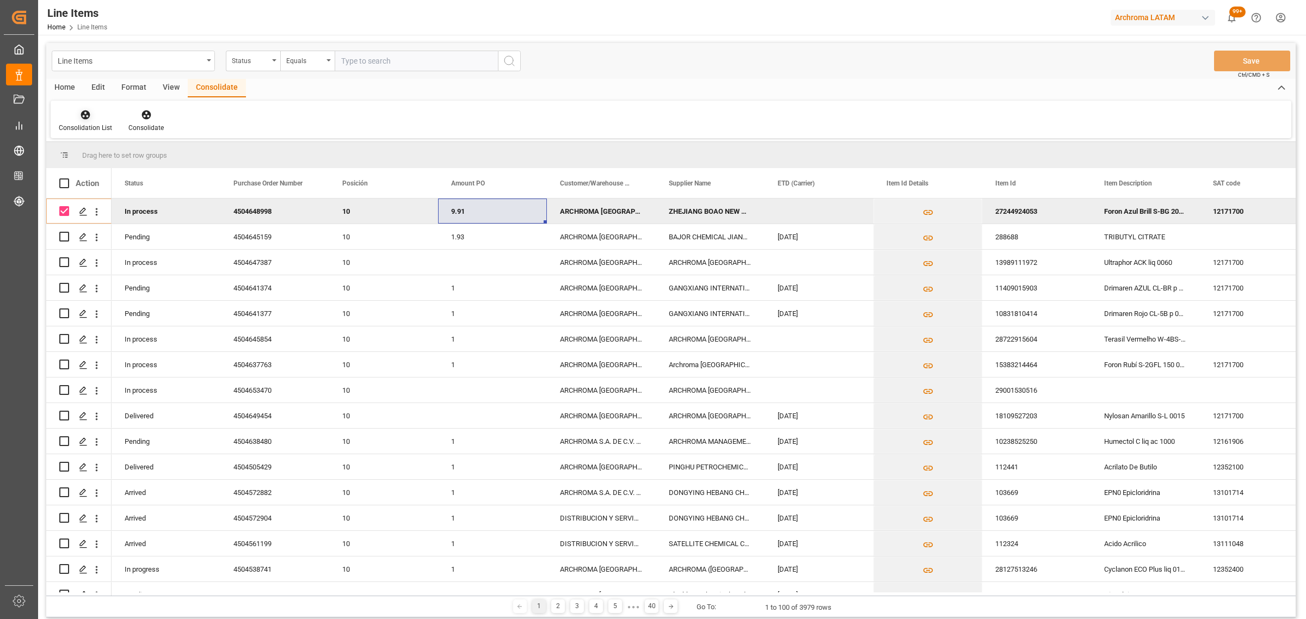
click at [88, 130] on div "Consolidation List" at bounding box center [85, 128] width 53 height 10
click at [106, 146] on div "Create TO Consolidation" at bounding box center [155, 154] width 187 height 22
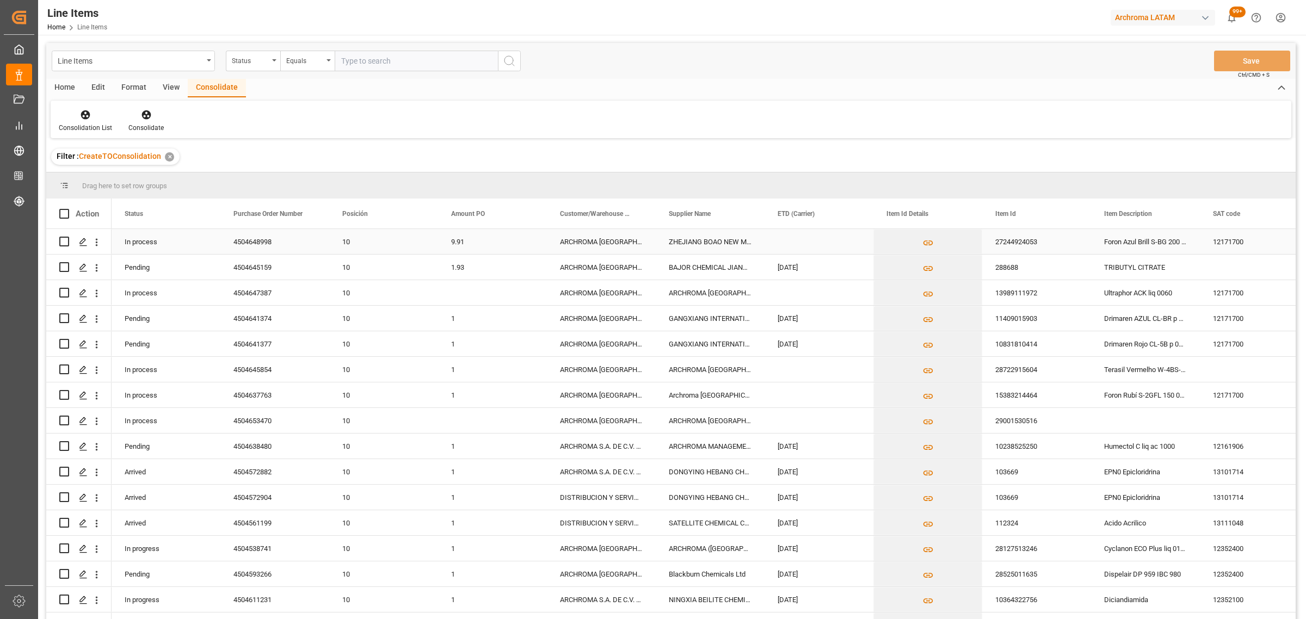
click at [67, 240] on input "Press Space to toggle row selection (unchecked)" at bounding box center [64, 242] width 10 height 10
checkbox input "true"
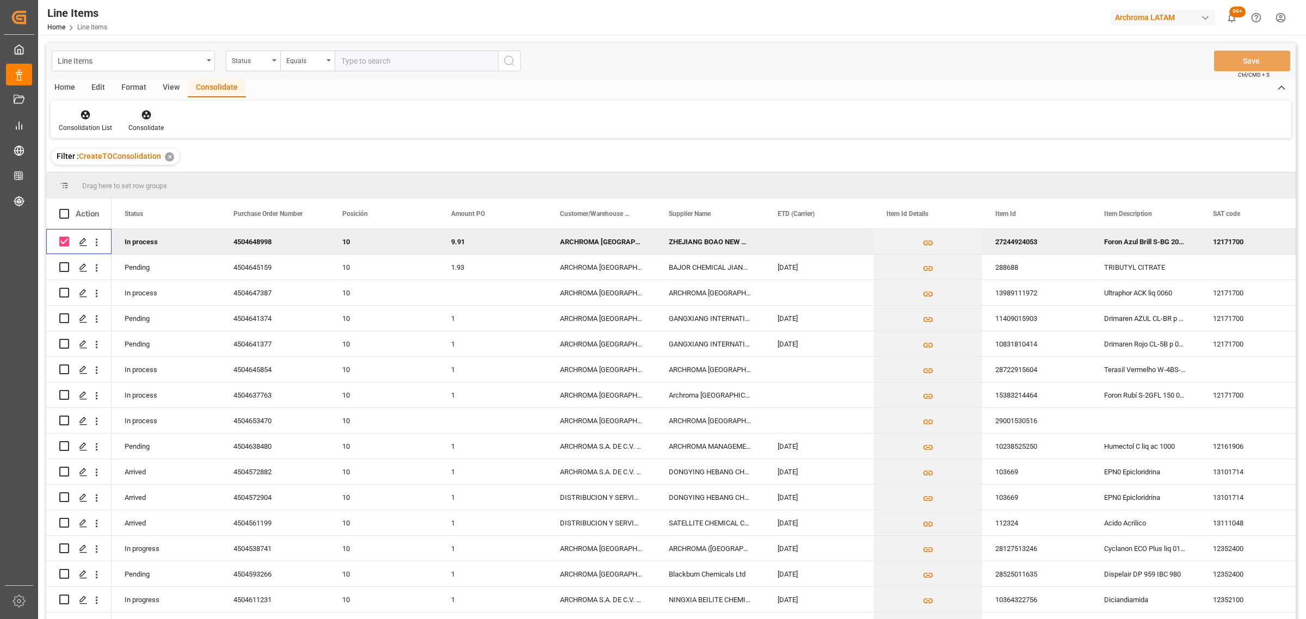
click at [153, 119] on div at bounding box center [145, 114] width 35 height 11
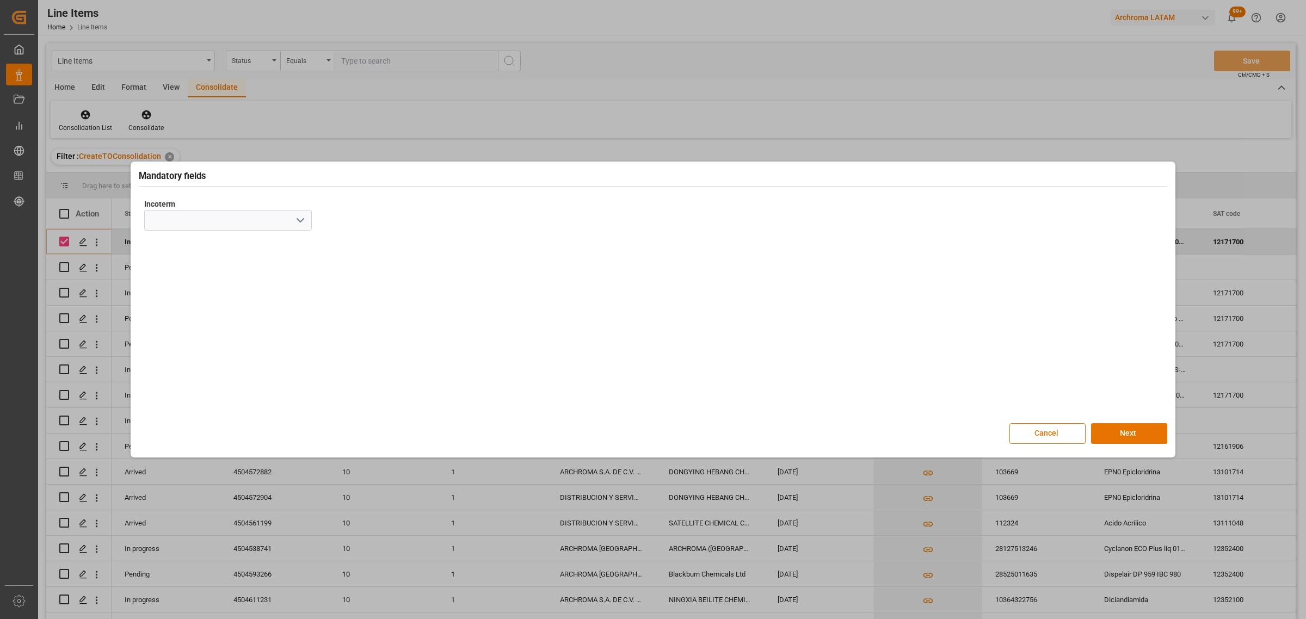
click at [303, 220] on polyline "open menu" at bounding box center [300, 220] width 7 height 3
click at [243, 341] on div "CIF" at bounding box center [228, 344] width 167 height 24
type input "CIF"
click at [1125, 433] on button "Next" at bounding box center [1129, 433] width 76 height 21
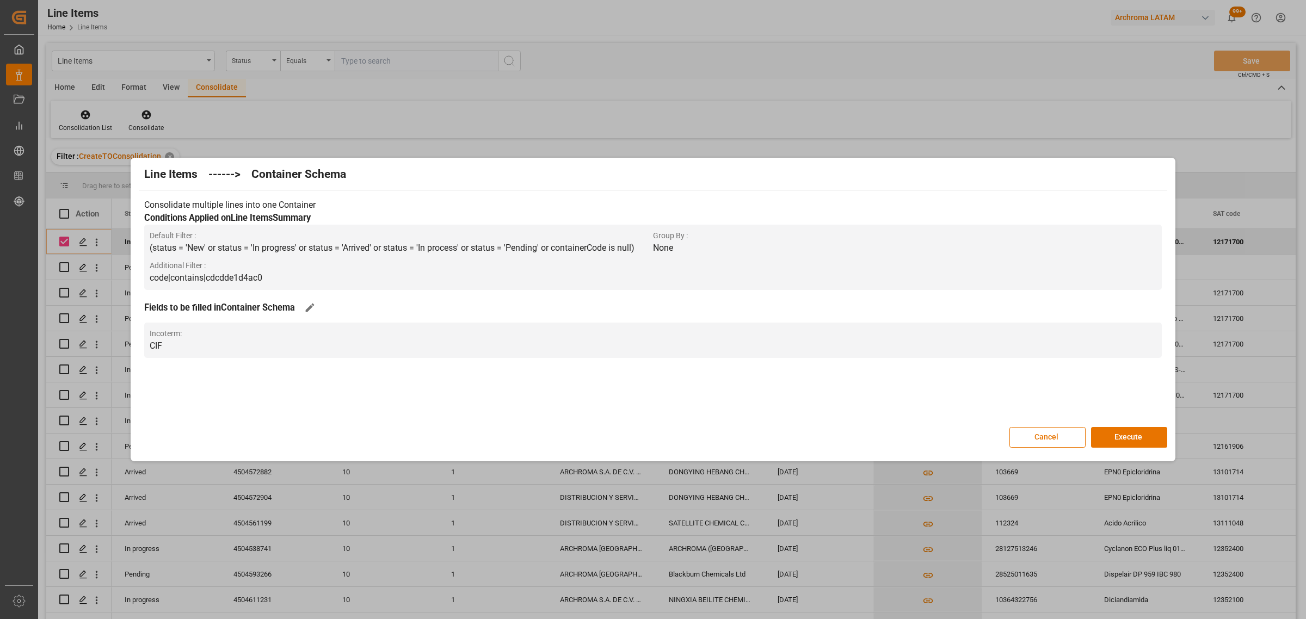
click at [1125, 433] on button "Execute" at bounding box center [1129, 437] width 76 height 21
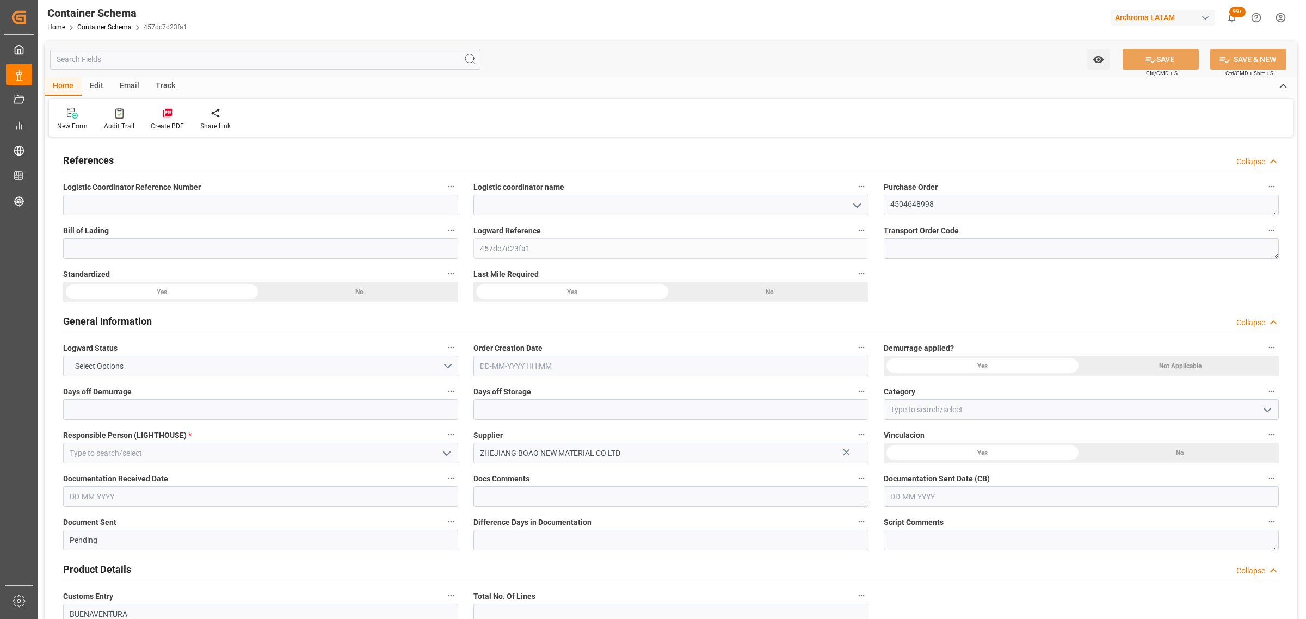
type input "0"
type input "1"
type input "450"
type input "490"
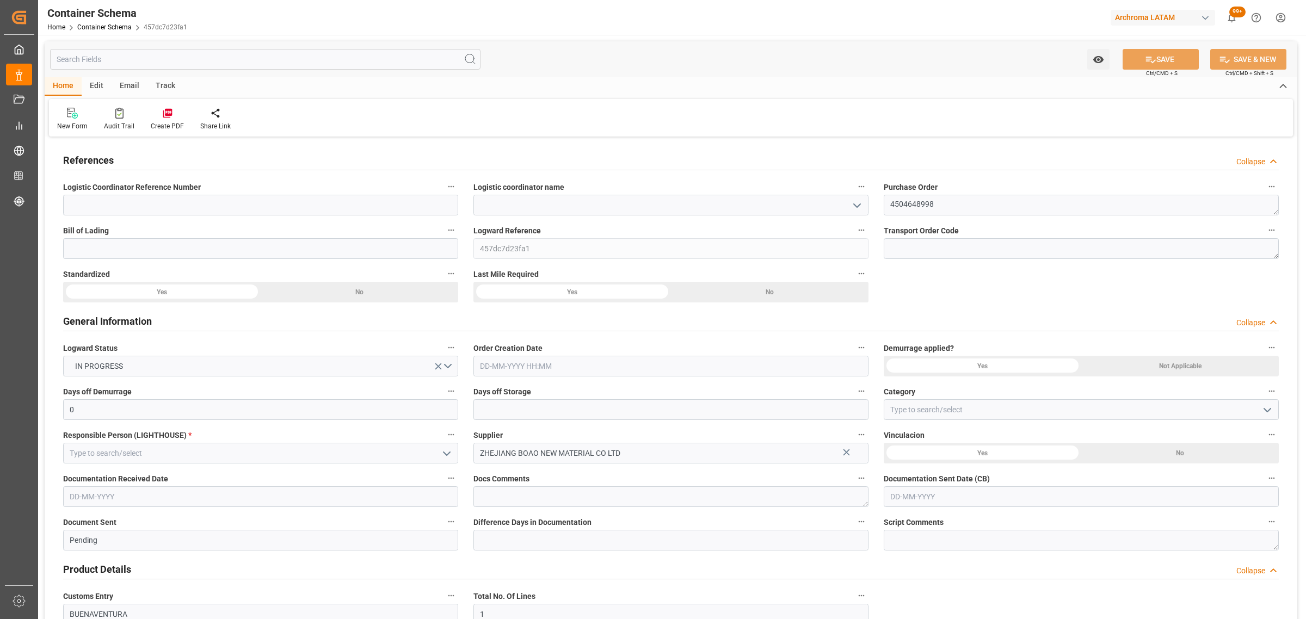
click at [852, 204] on icon "open menu" at bounding box center [857, 205] width 13 height 13
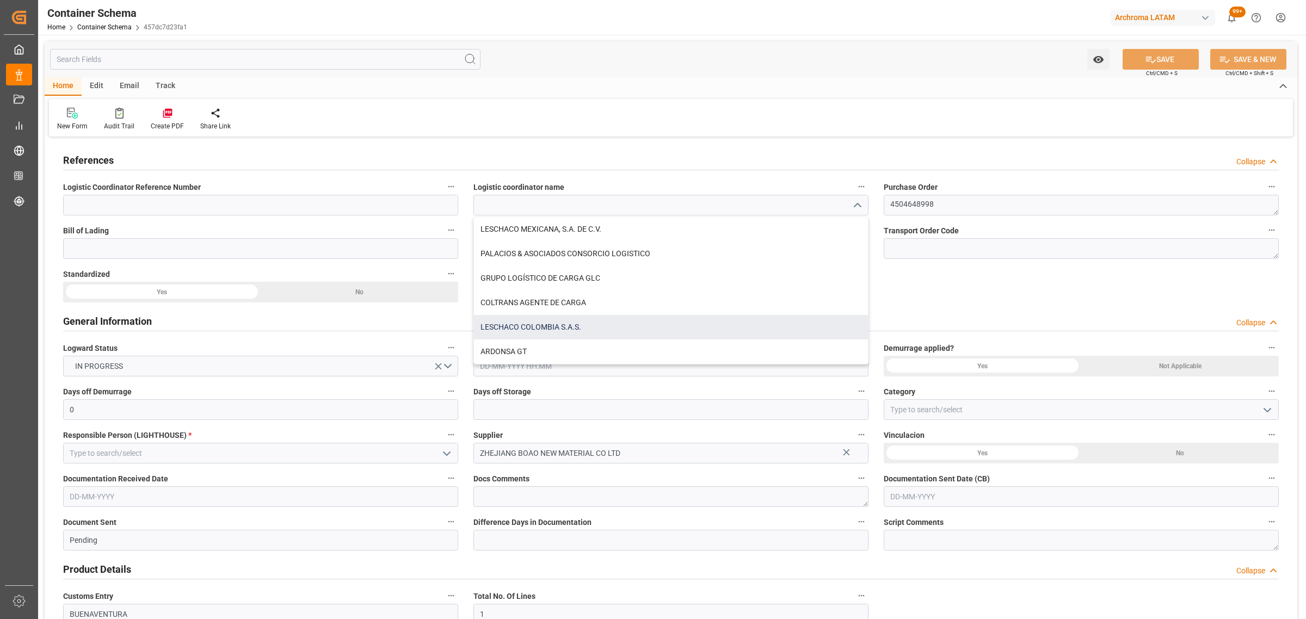
click at [552, 330] on div "LESCHACO COLOMBIA S.A.S." at bounding box center [671, 327] width 394 height 24
type input "LESCHACO COLOMBIA S.A.S."
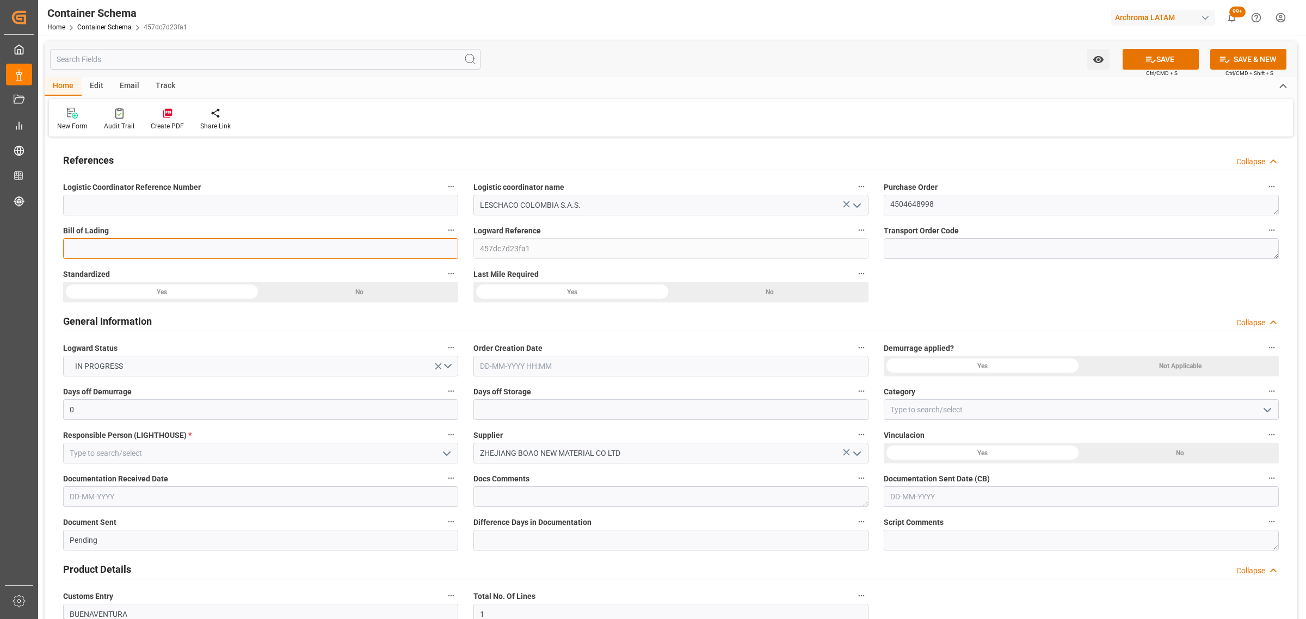
click at [299, 251] on input at bounding box center [260, 248] width 395 height 21
click at [112, 248] on input at bounding box center [260, 248] width 395 height 21
type input "GXDRN25071289"
click at [650, 354] on label "Order Creation Date" at bounding box center [670, 348] width 395 height 15
click at [854, 354] on button "Order Creation Date" at bounding box center [861, 348] width 14 height 14
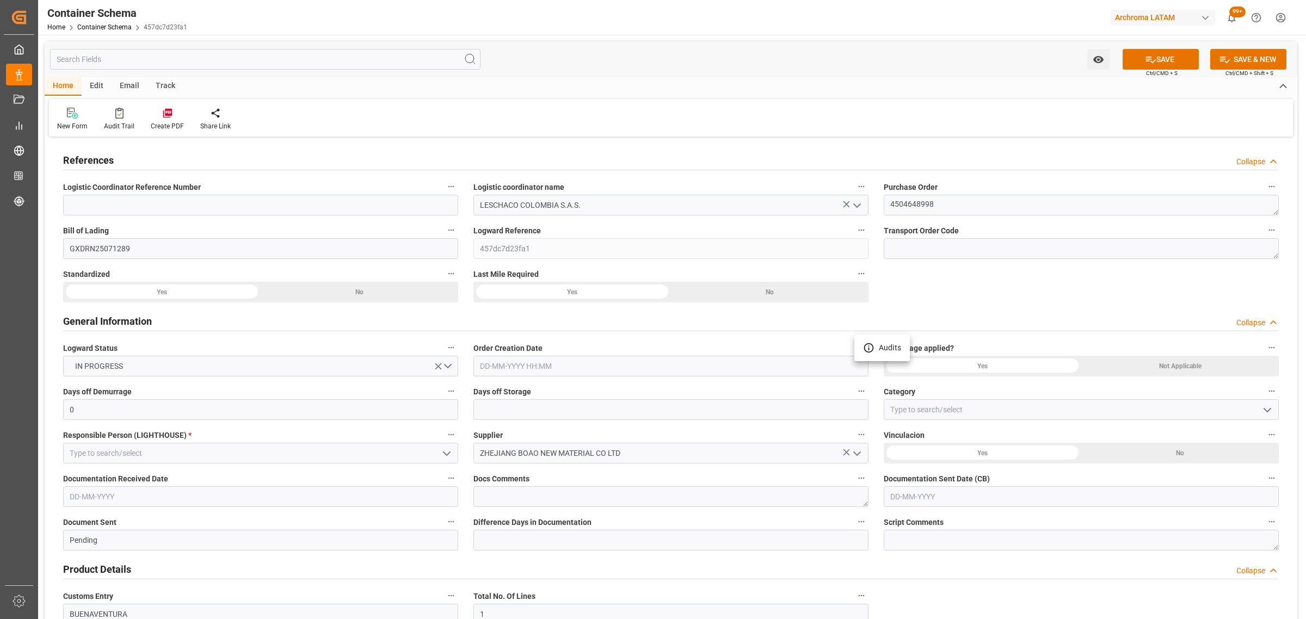
click at [643, 371] on div at bounding box center [653, 309] width 1306 height 619
click at [620, 370] on input "text" at bounding box center [670, 366] width 395 height 21
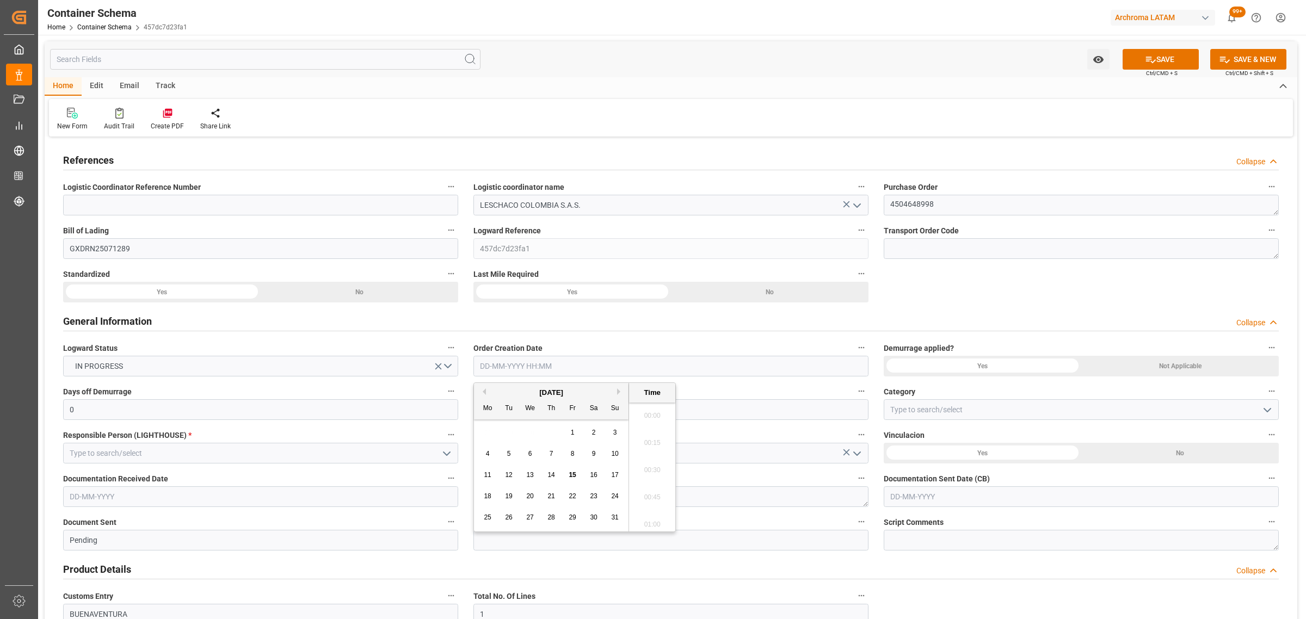
scroll to position [1092, 0]
click at [495, 433] on div "28 29 30 31 1 2 3" at bounding box center [551, 432] width 149 height 21
click at [574, 480] on div "15" at bounding box center [573, 475] width 14 height 13
click at [648, 470] on li "10:30" at bounding box center [652, 467] width 46 height 27
type input "[DATE] 10:30"
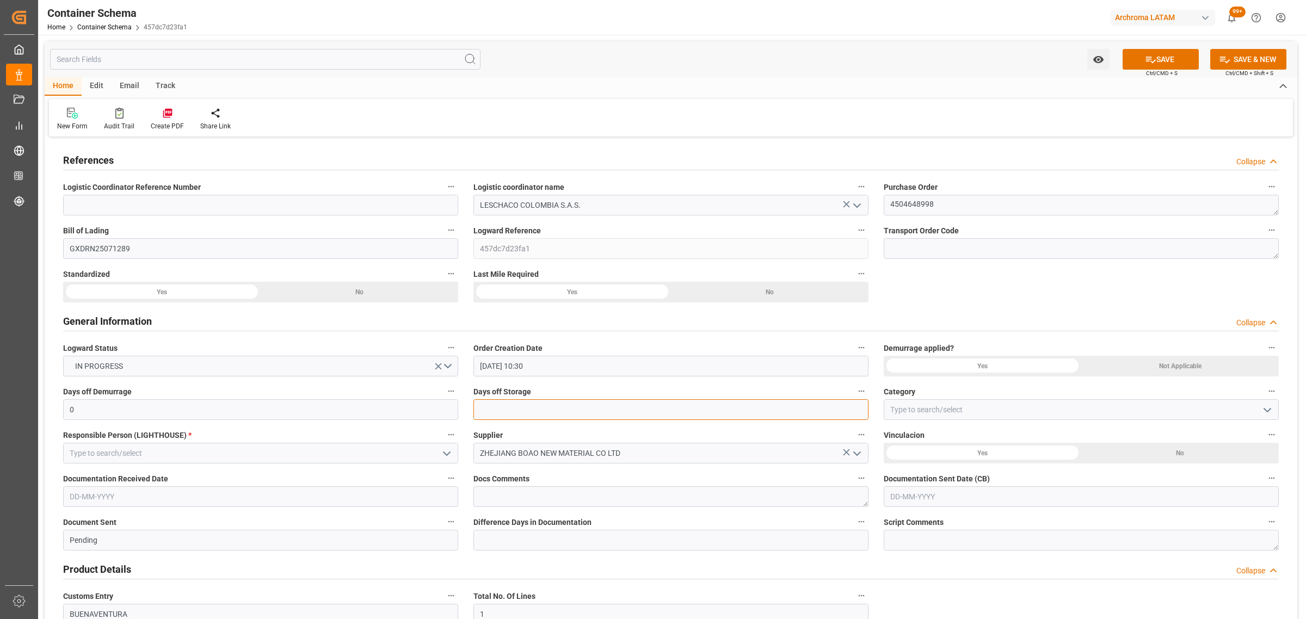
click at [613, 406] on input "text" at bounding box center [670, 409] width 395 height 21
type input "3"
click at [1269, 407] on icon "open menu" at bounding box center [1267, 410] width 13 height 13
click at [950, 462] on div "On time" at bounding box center [1081, 458] width 394 height 24
type input "On time"
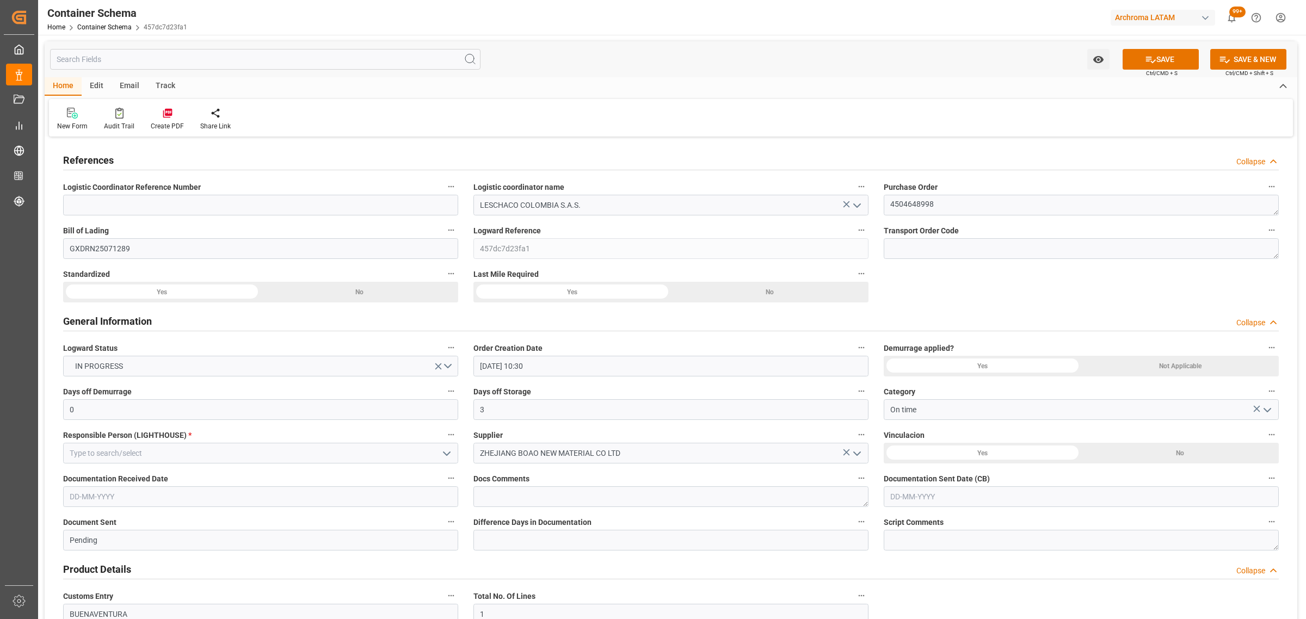
click at [445, 454] on polyline "open menu" at bounding box center [447, 453] width 7 height 3
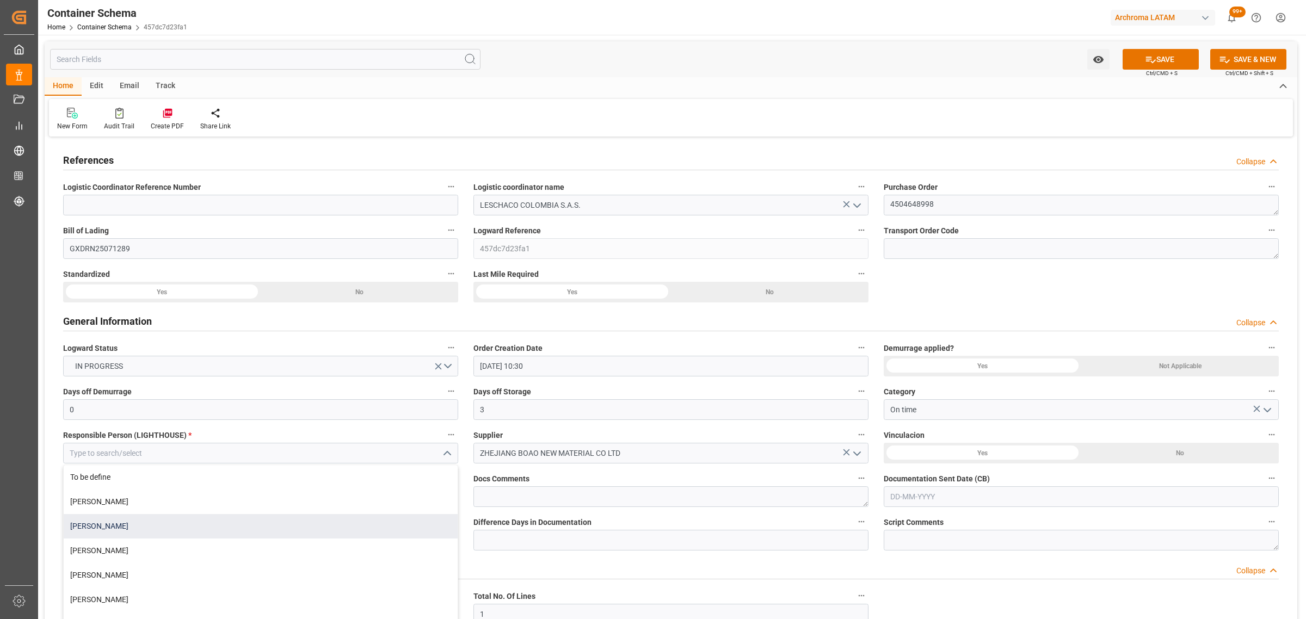
click at [151, 519] on div "[PERSON_NAME]" at bounding box center [261, 526] width 394 height 24
type input "[PERSON_NAME]"
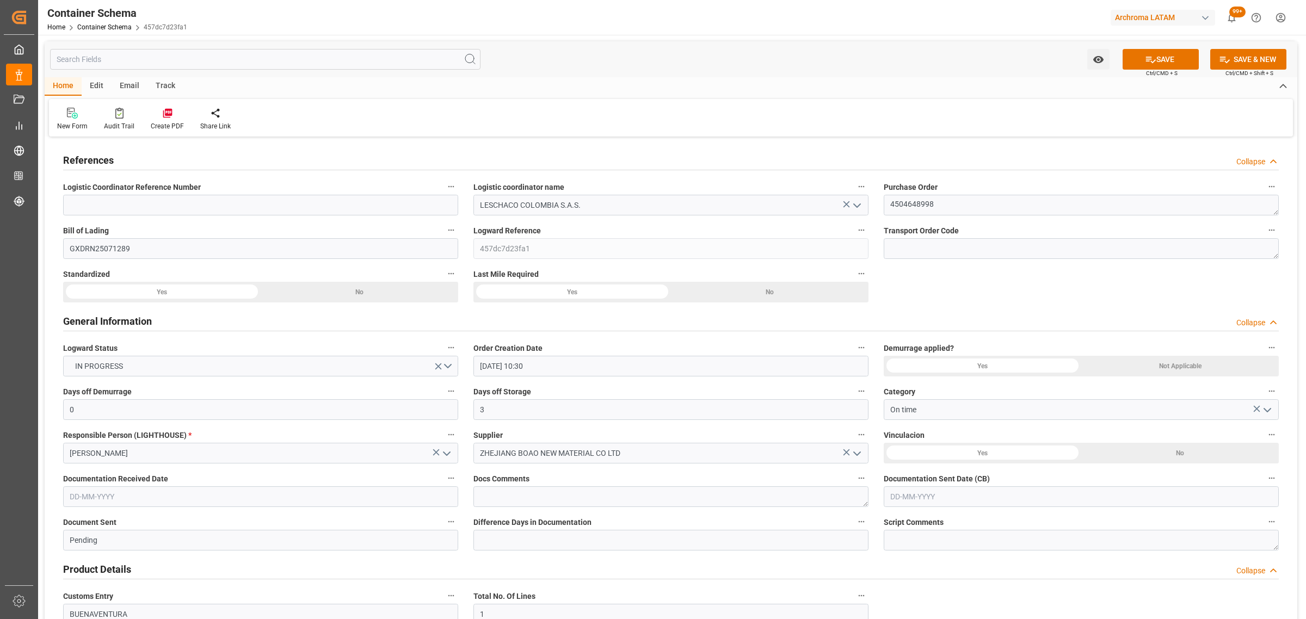
scroll to position [204, 0]
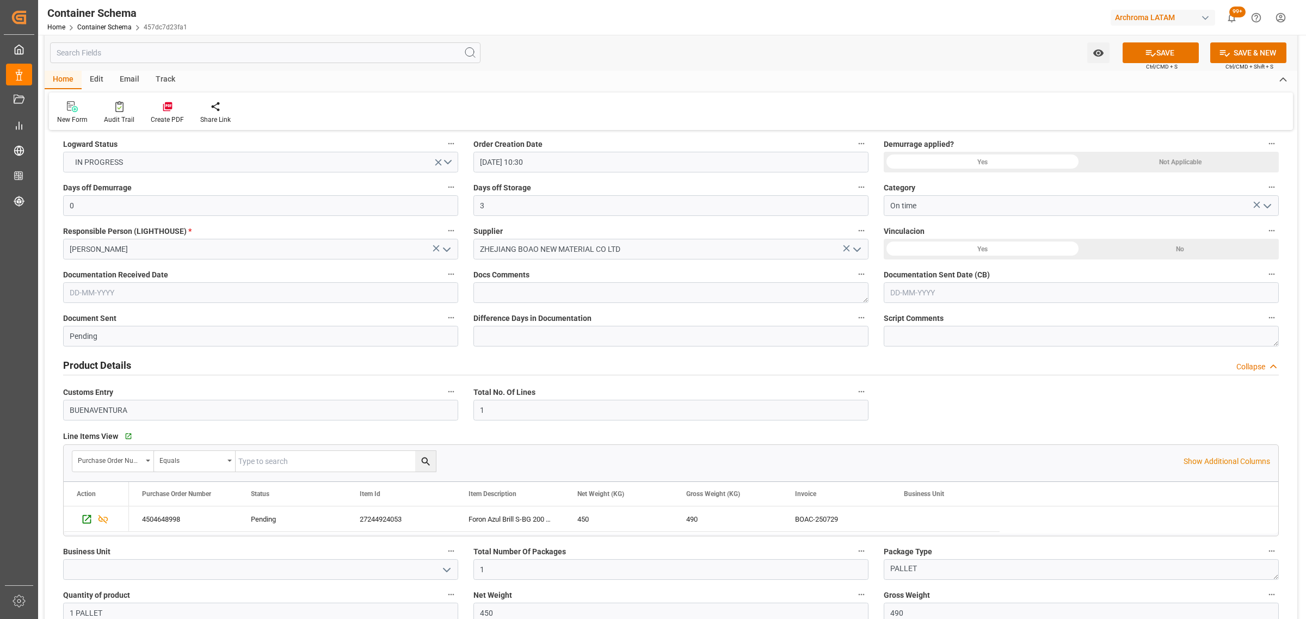
click at [967, 294] on input "text" at bounding box center [1081, 292] width 395 height 21
drag, startPoint x: 916, startPoint y: 346, endPoint x: 946, endPoint y: 357, distance: 31.9
click at [916, 346] on div "[DATE] Mo Tu We Th Fr Sa Su 28 29 30 31 1 2 3 4 5 6 7 8 9 10 11 12 13 14 15 16 …" at bounding box center [961, 383] width 155 height 149
click at [986, 407] on div "15" at bounding box center [983, 401] width 14 height 13
type input "[DATE]"
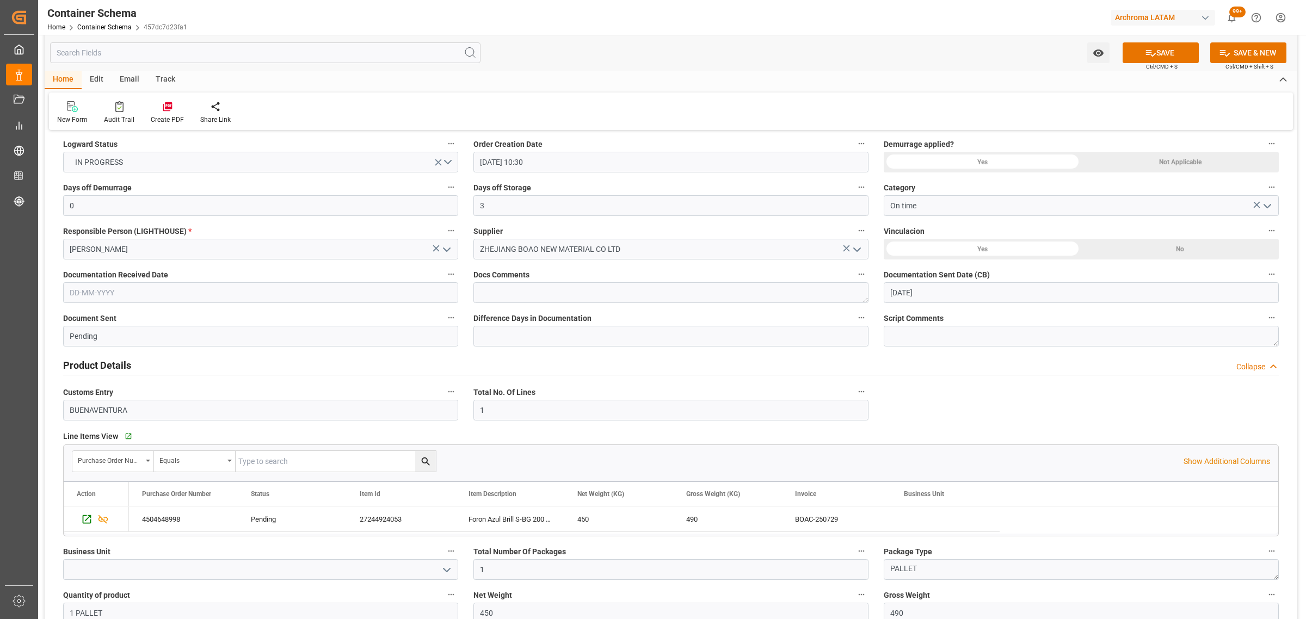
click at [113, 295] on input "text" at bounding box center [260, 292] width 395 height 21
click at [95, 355] on div "28 29 30 31 1 2 3" at bounding box center [141, 358] width 149 height 21
click at [170, 403] on div "11 12 13 14 15 16 17" at bounding box center [141, 401] width 149 height 21
click at [161, 403] on span "15" at bounding box center [161, 401] width 7 height 8
type input "[DATE]"
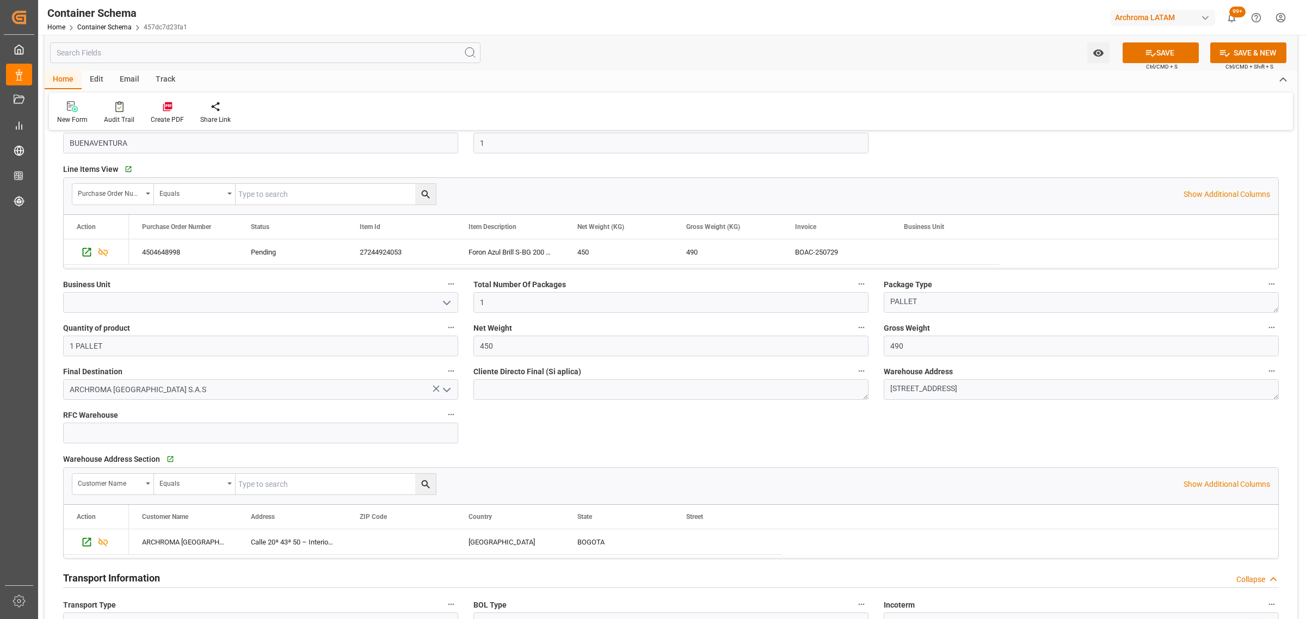
scroll to position [476, 0]
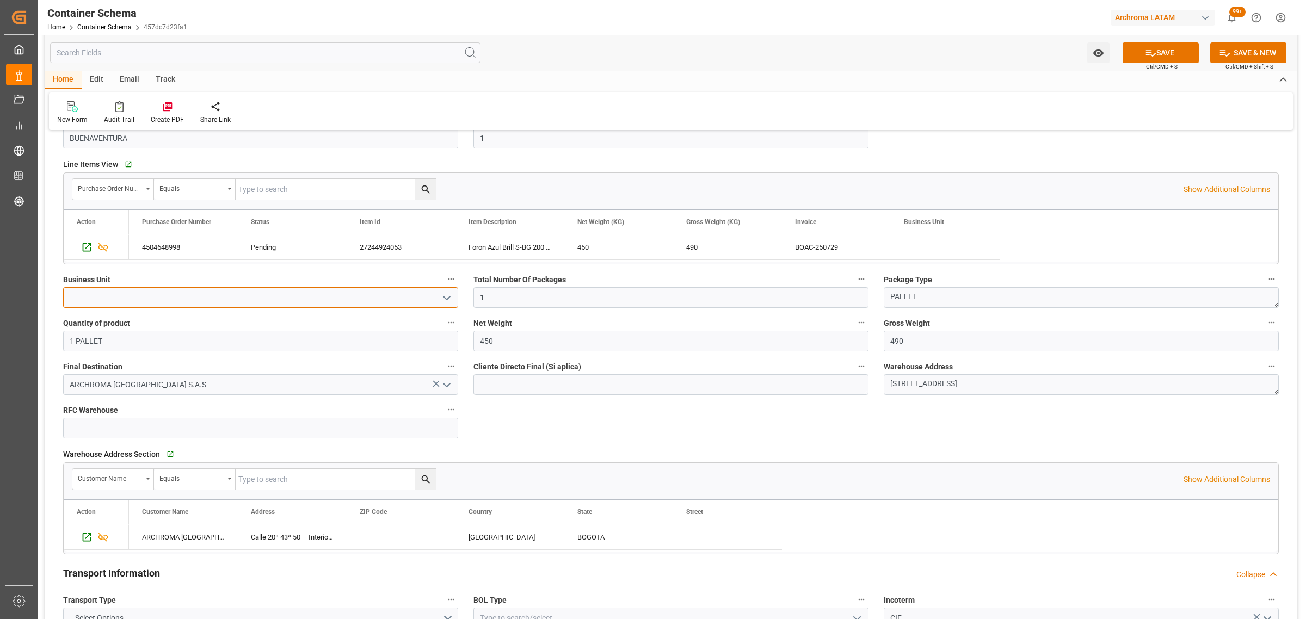
click at [218, 307] on input at bounding box center [260, 297] width 395 height 21
click at [439, 302] on button "open menu" at bounding box center [446, 298] width 16 height 17
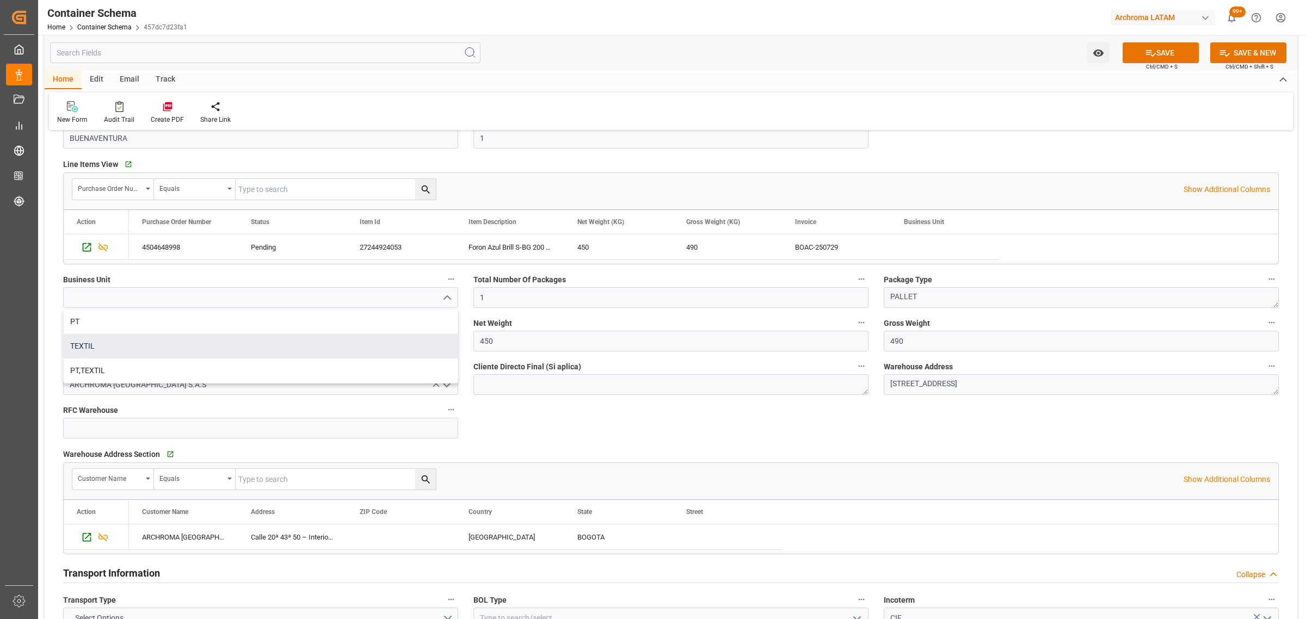
click at [127, 344] on div "TEXTIL" at bounding box center [261, 346] width 394 height 24
type input "TEXTIL"
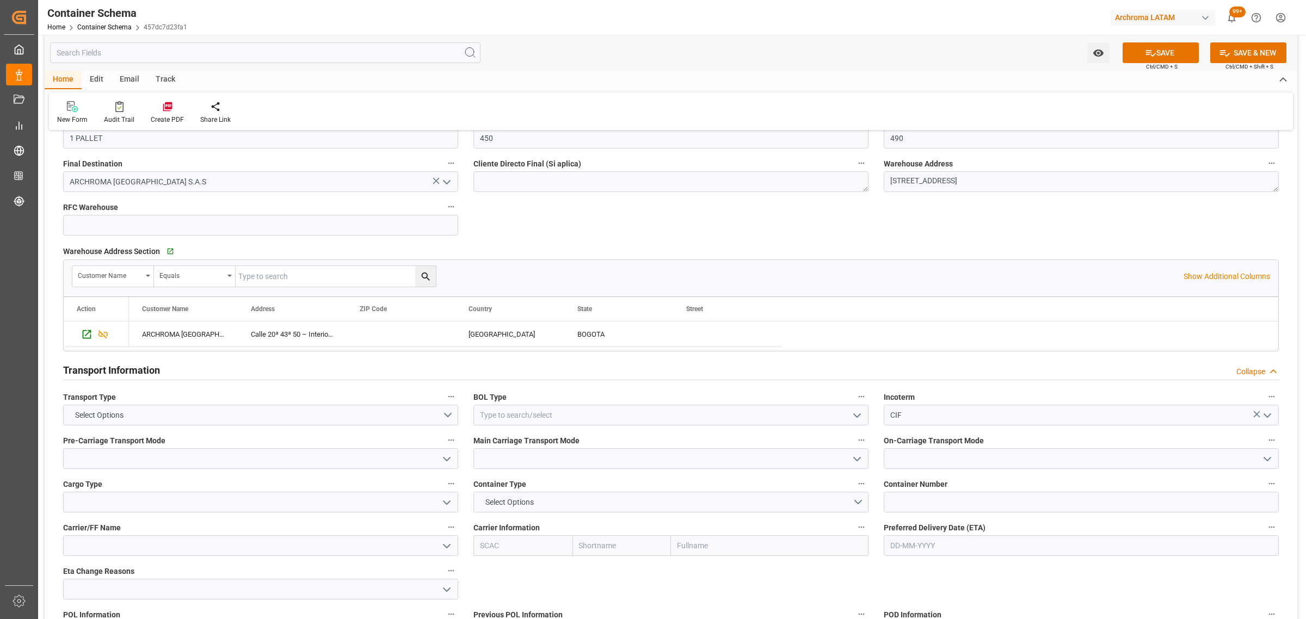
scroll to position [680, 0]
click at [448, 418] on button "Select Options" at bounding box center [260, 414] width 395 height 21
click at [303, 420] on div "SEAFREIGHT" at bounding box center [261, 416] width 394 height 23
click at [852, 413] on icon "open menu" at bounding box center [857, 414] width 13 height 13
click at [532, 439] on div "HOUSE" at bounding box center [671, 438] width 394 height 24
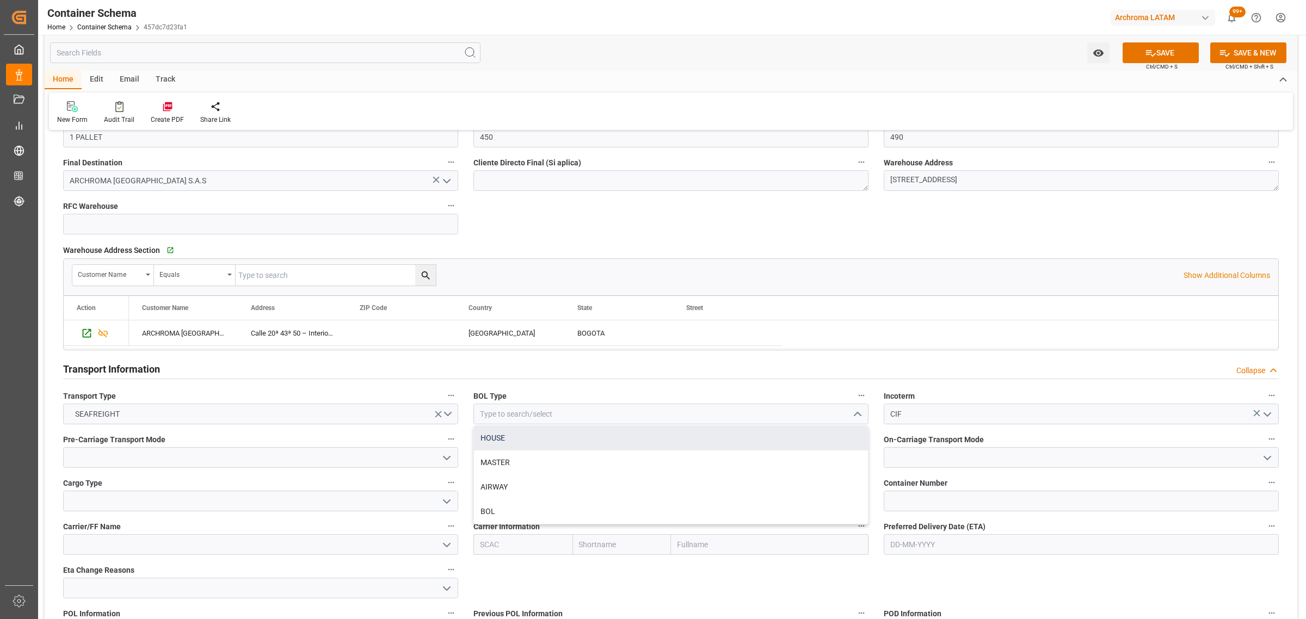
type input "HOUSE"
click at [446, 460] on polyline "open menu" at bounding box center [447, 458] width 7 height 3
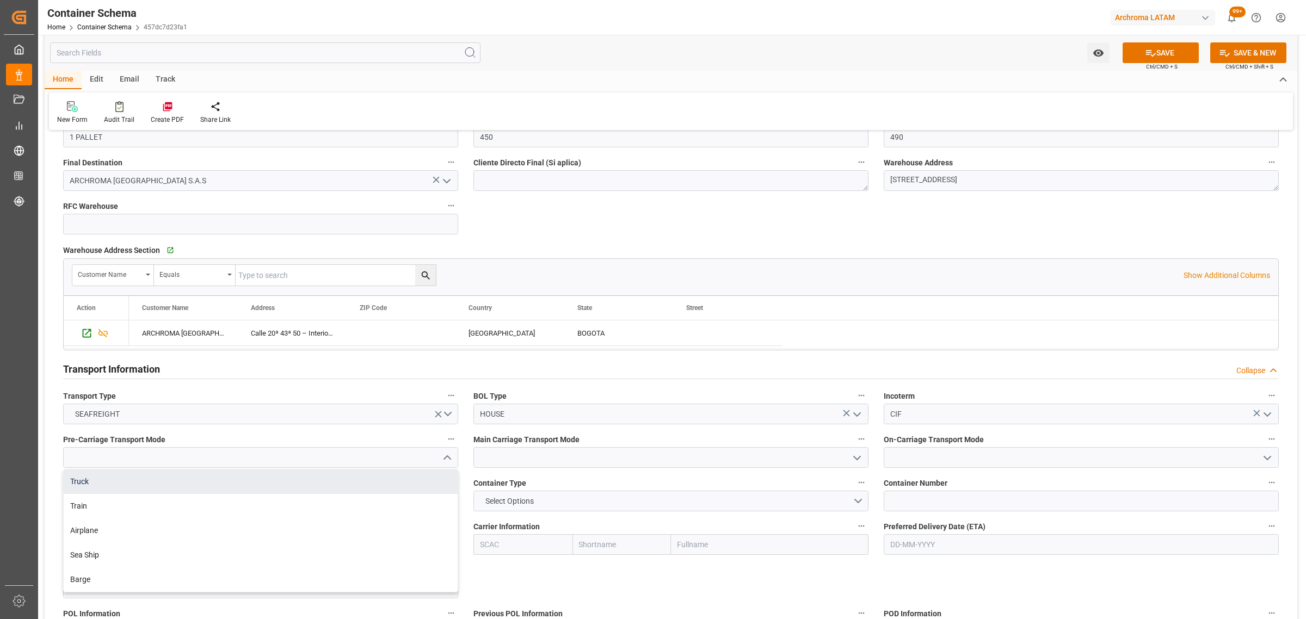
click at [272, 483] on div "Truck" at bounding box center [261, 482] width 394 height 24
type input "Truck"
click at [861, 460] on icon "open menu" at bounding box center [857, 458] width 13 height 13
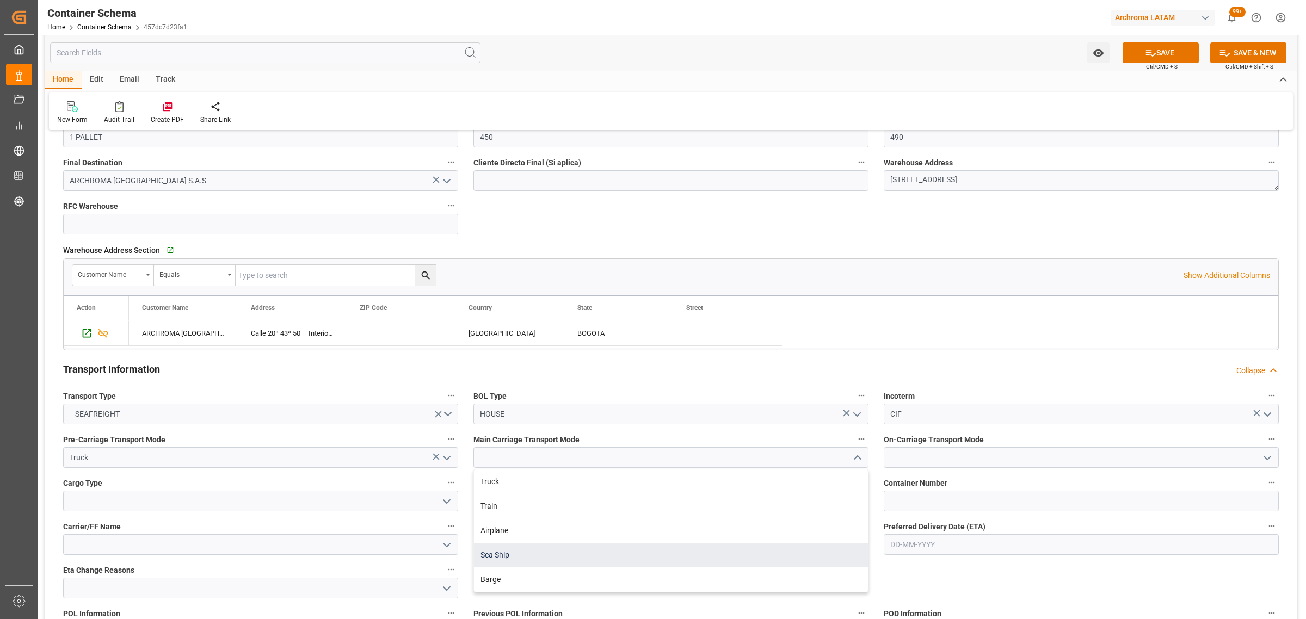
click at [583, 548] on div "Sea Ship" at bounding box center [671, 555] width 394 height 24
type input "Sea Ship"
click at [1276, 460] on input at bounding box center [1081, 457] width 395 height 21
click at [1274, 460] on button "open menu" at bounding box center [1267, 458] width 16 height 17
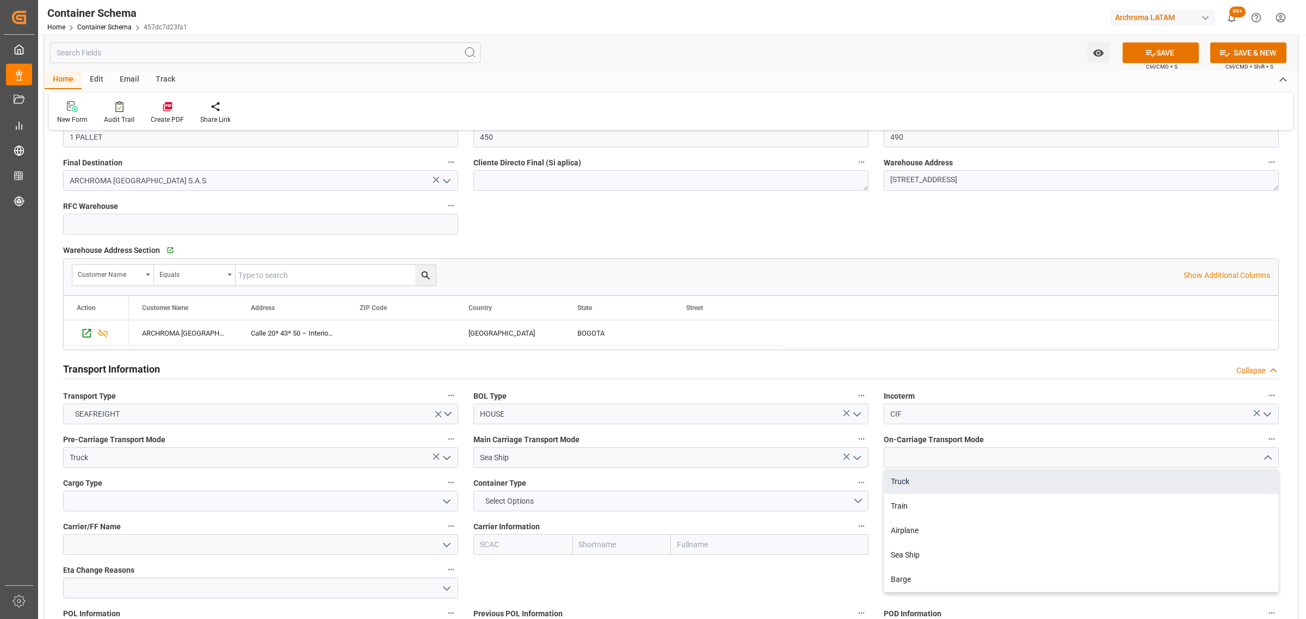
click at [926, 488] on div "Truck" at bounding box center [1081, 482] width 394 height 24
type input "Truck"
click at [444, 505] on icon "open menu" at bounding box center [446, 501] width 13 height 13
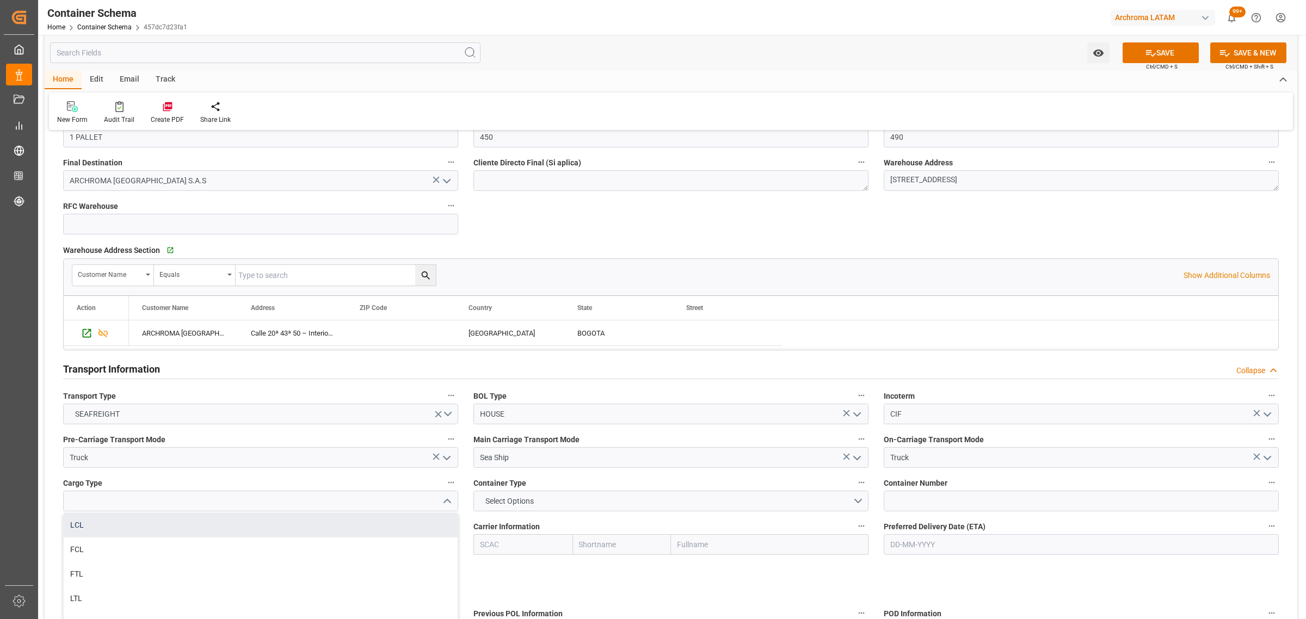
click at [235, 531] on div "LCL" at bounding box center [261, 525] width 394 height 24
type input "LCL"
click at [648, 505] on button "Select Options" at bounding box center [670, 501] width 395 height 21
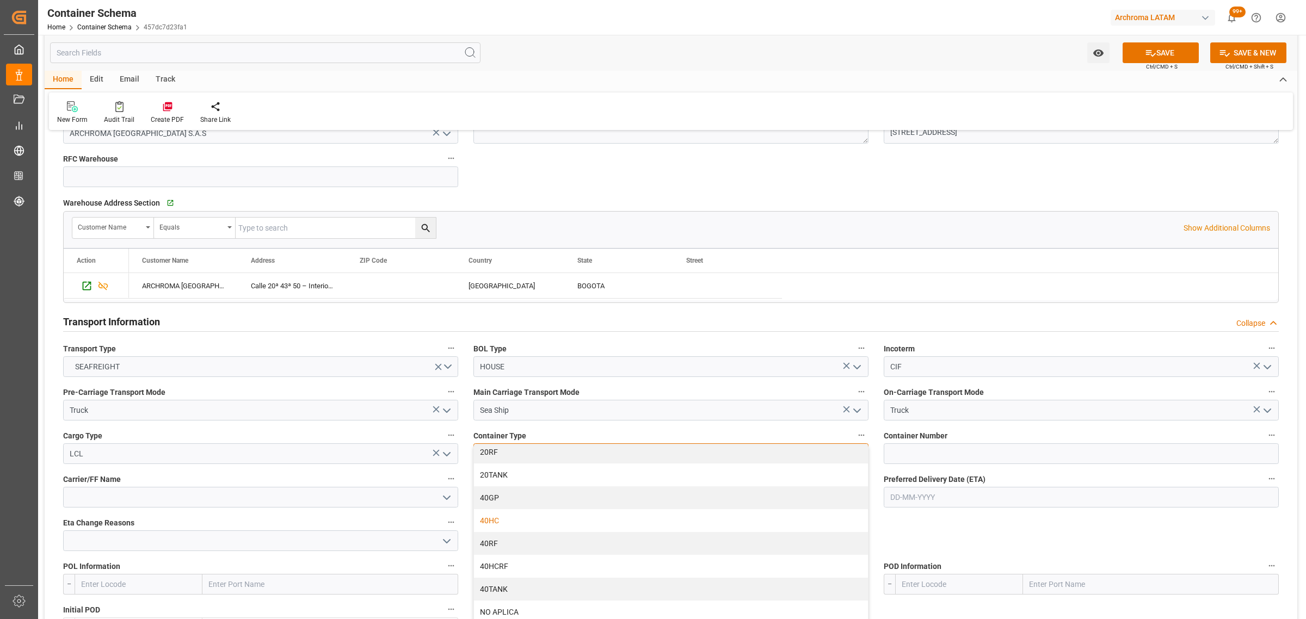
scroll to position [748, 0]
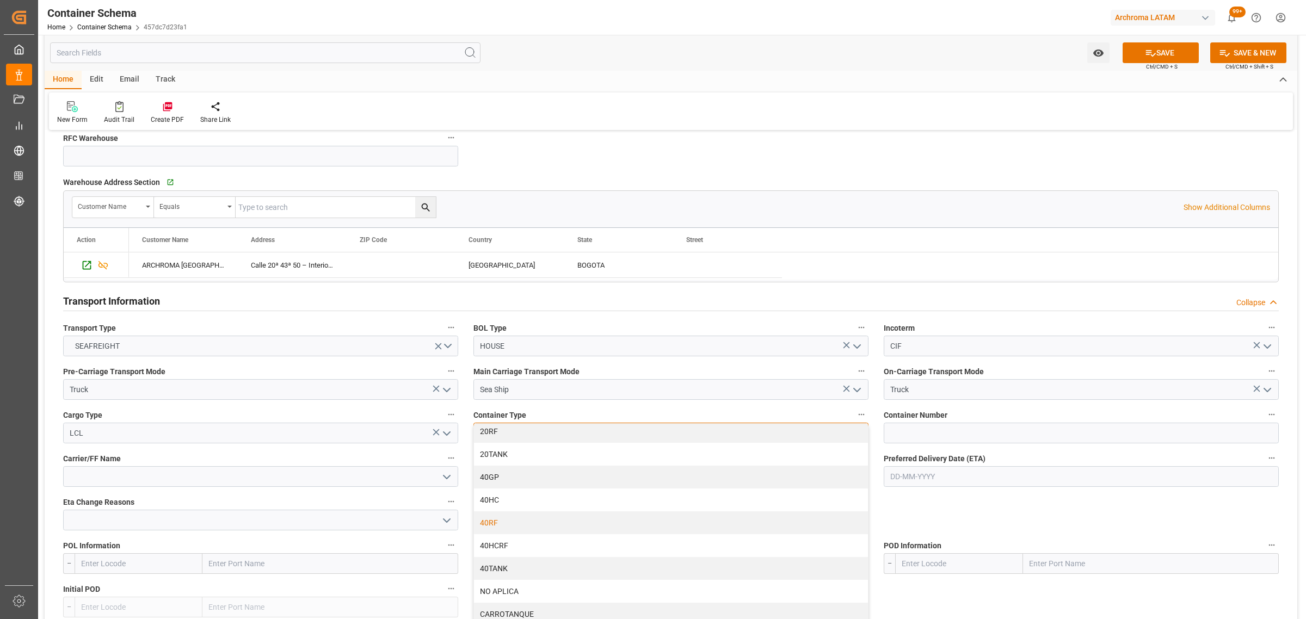
click at [577, 525] on div "40RF" at bounding box center [671, 523] width 394 height 23
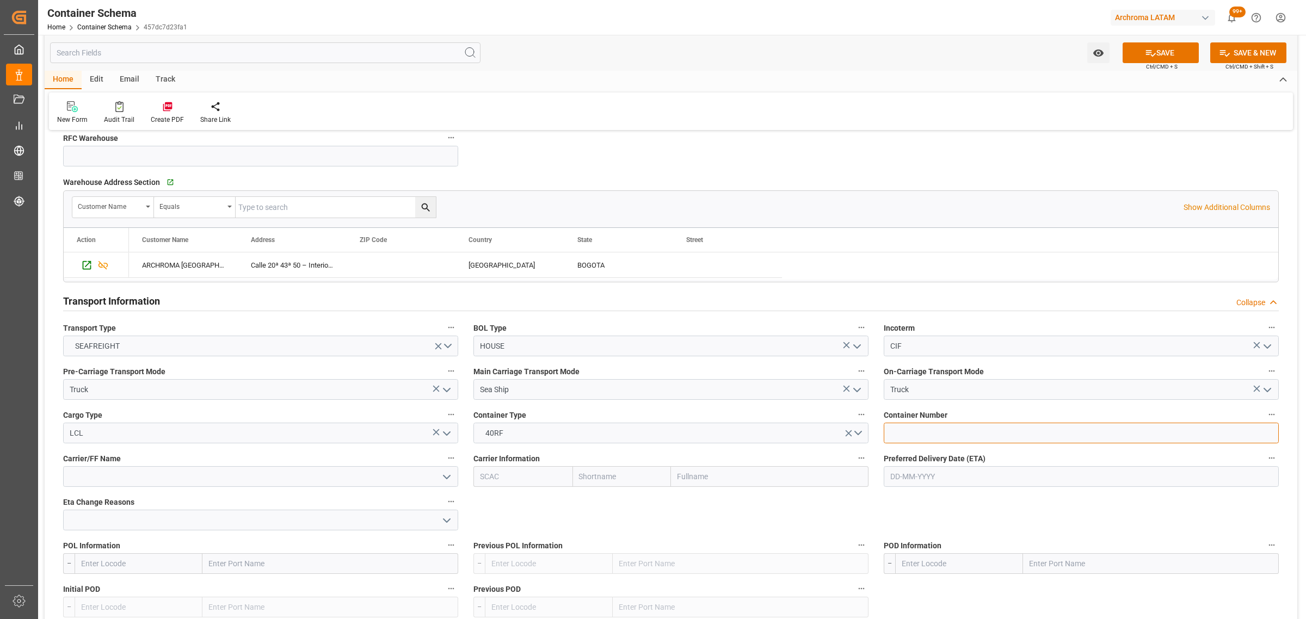
click at [917, 428] on input at bounding box center [1081, 433] width 395 height 21
paste input "MNBU0105582"
type input "MNBU0105582"
click at [966, 479] on input "text" at bounding box center [1081, 476] width 395 height 21
click at [905, 347] on div "[DATE] Mo Tu We Th Fr Sa Su 28 29 30 31 1 2 3 4 5 6 7 8 9 10 11 12 13 14 15 16 …" at bounding box center [961, 384] width 155 height 149
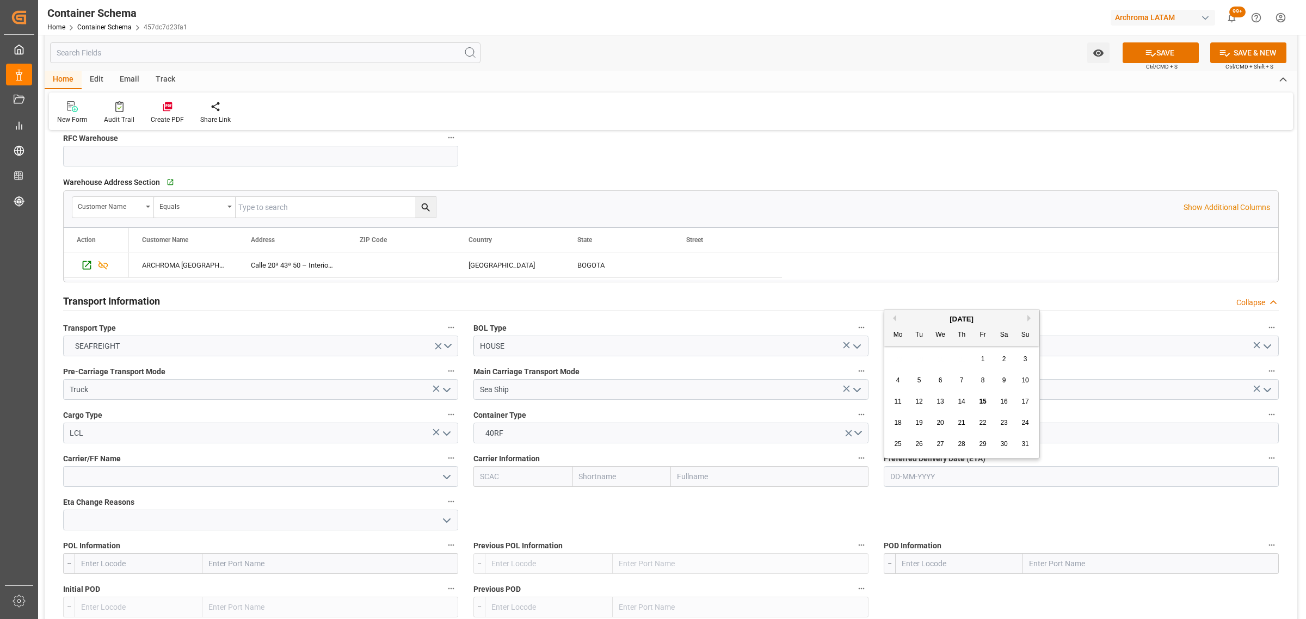
click at [1029, 317] on button "Next Month" at bounding box center [1031, 318] width 7 height 7
click at [940, 379] on span "10" at bounding box center [940, 381] width 7 height 8
type input "[DATE]"
click at [611, 478] on input "text" at bounding box center [622, 476] width 99 height 21
type input "MAER"
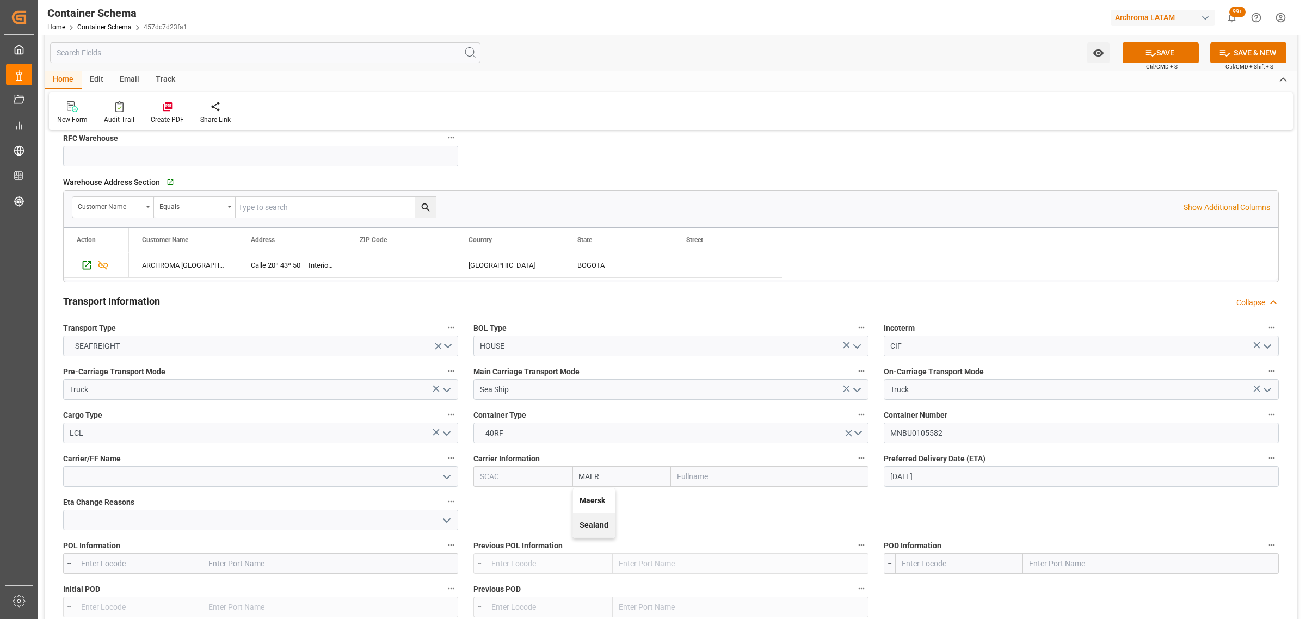
click at [600, 504] on b "Maersk" at bounding box center [593, 500] width 26 height 9
type input "MAEU"
type input "Maersk"
type input "Maersk Line AS"
type input "Maersk"
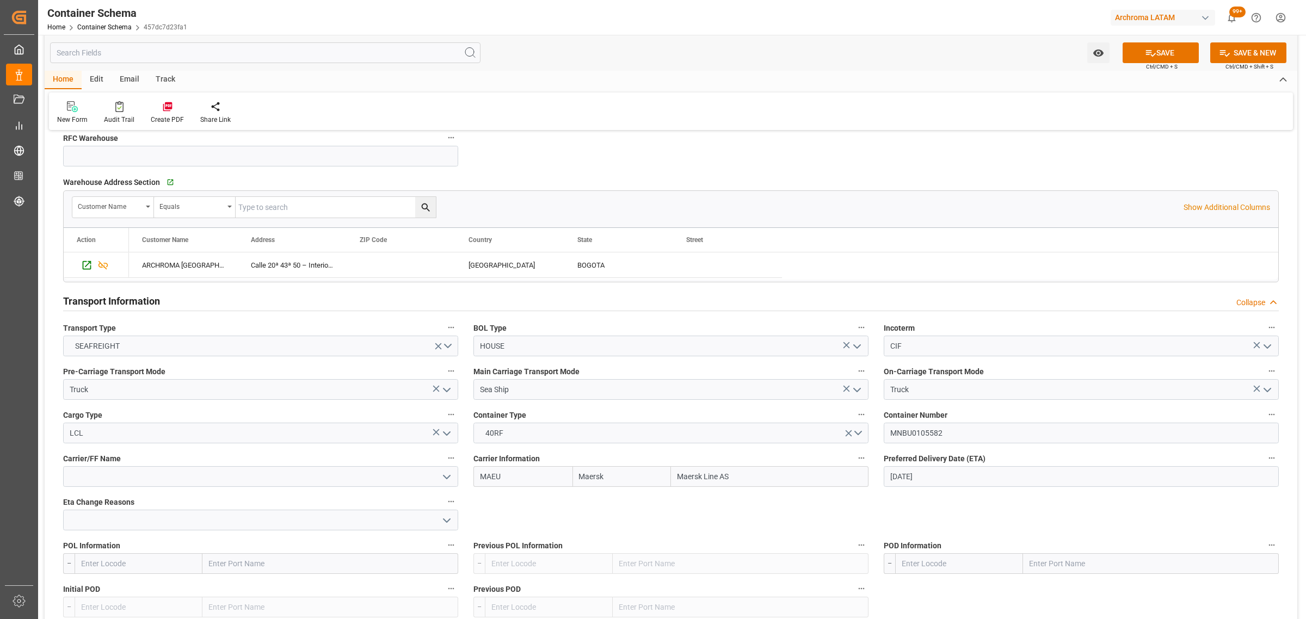
click at [450, 482] on icon "open menu" at bounding box center [446, 477] width 13 height 13
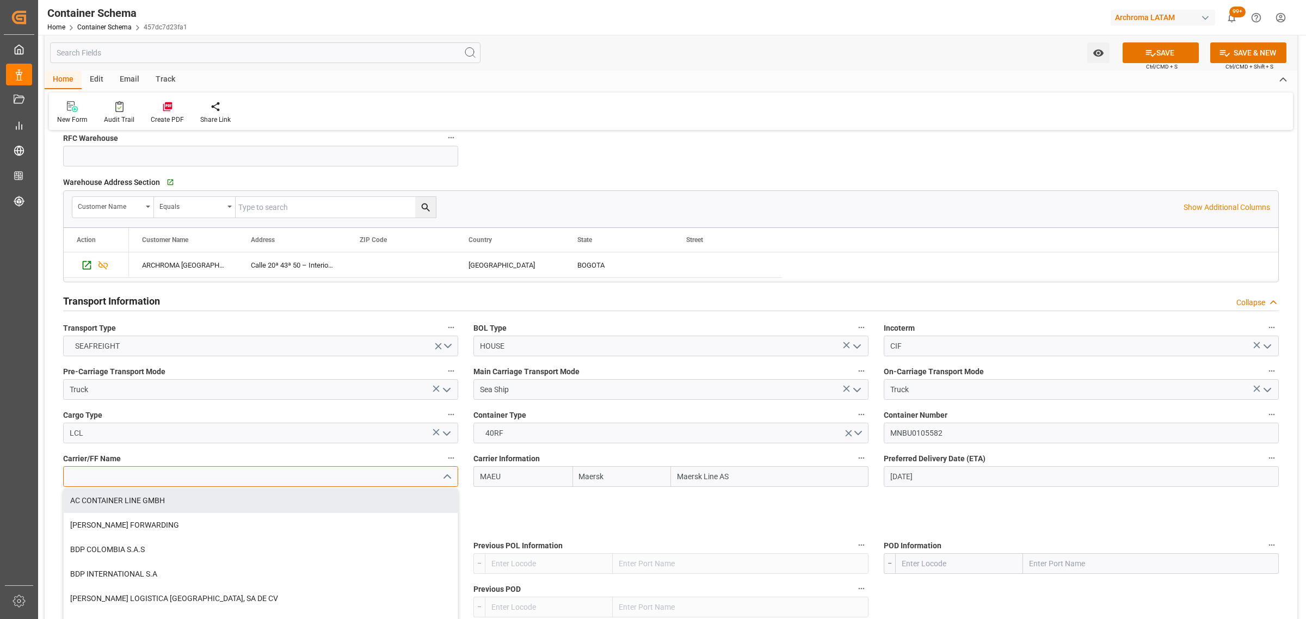
click at [200, 479] on input at bounding box center [260, 476] width 395 height 21
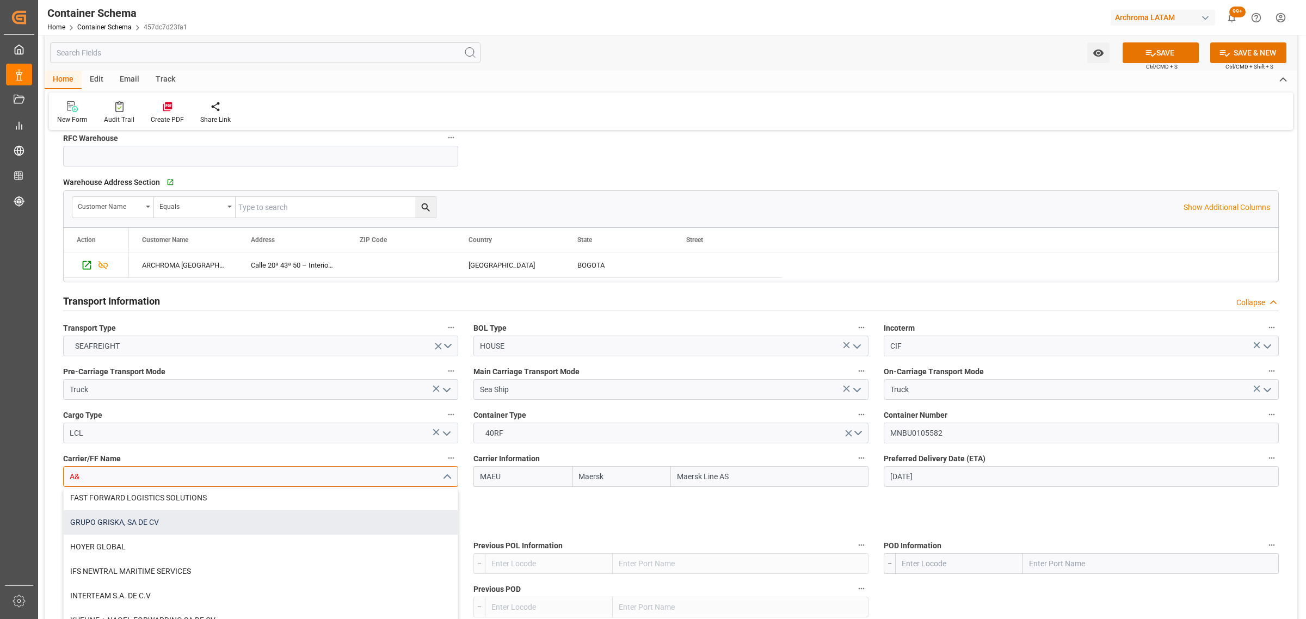
scroll to position [0, 0]
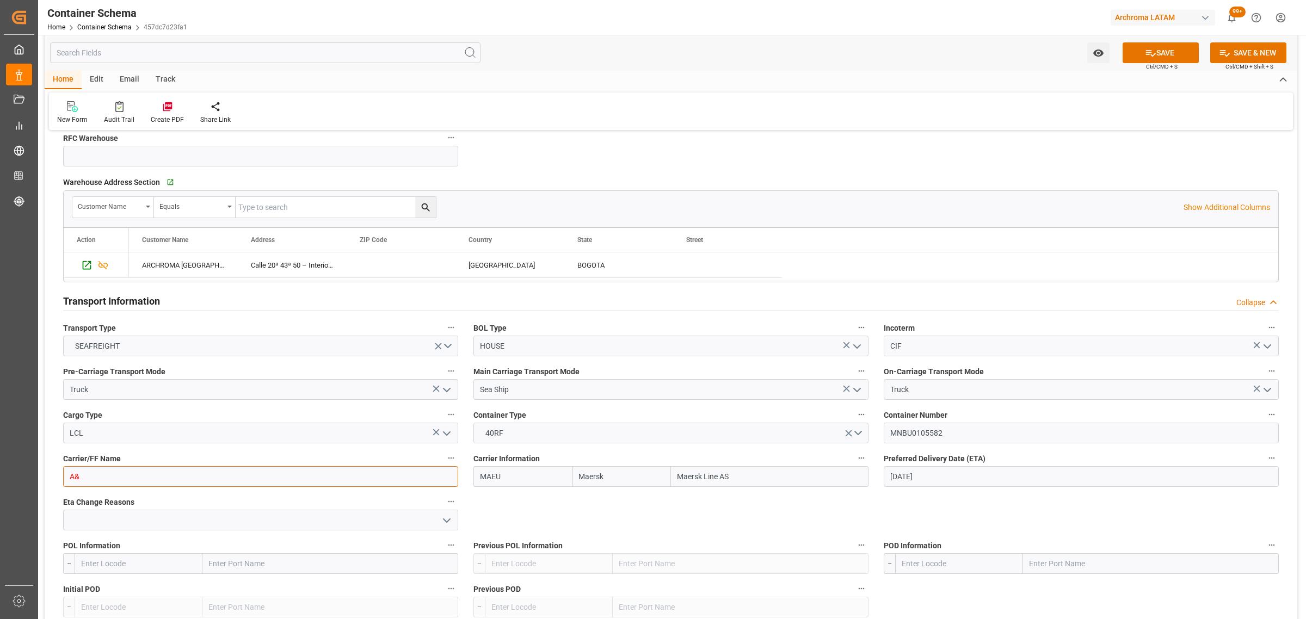
type input "A"
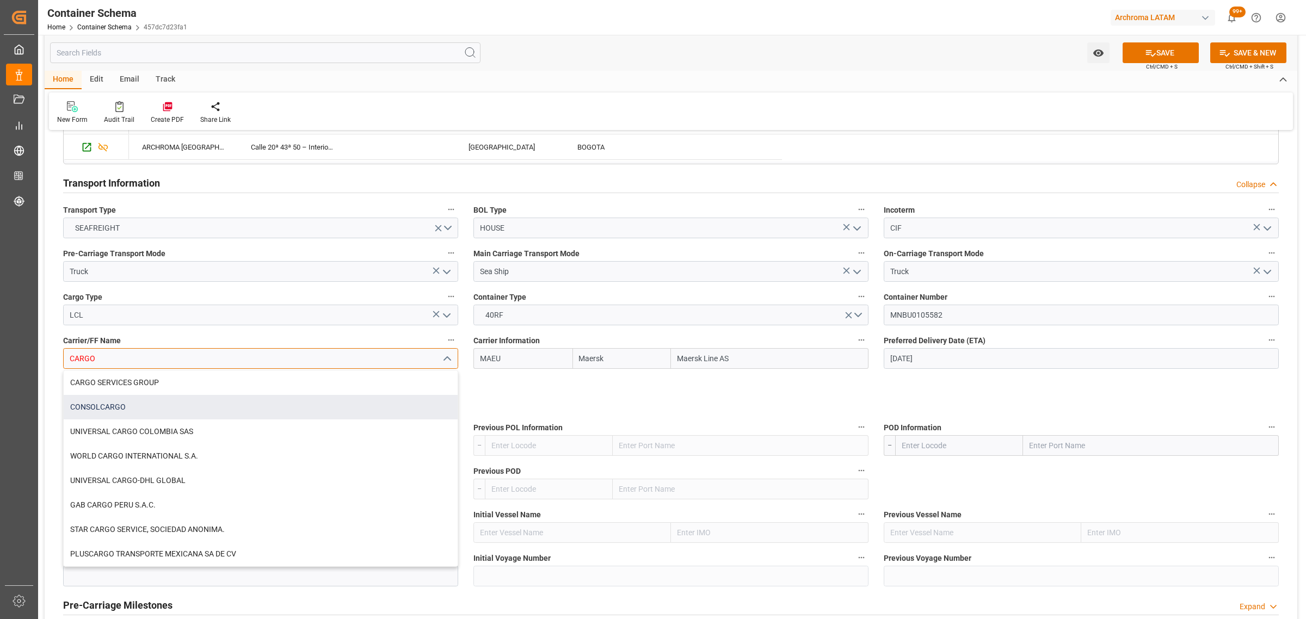
scroll to position [884, 0]
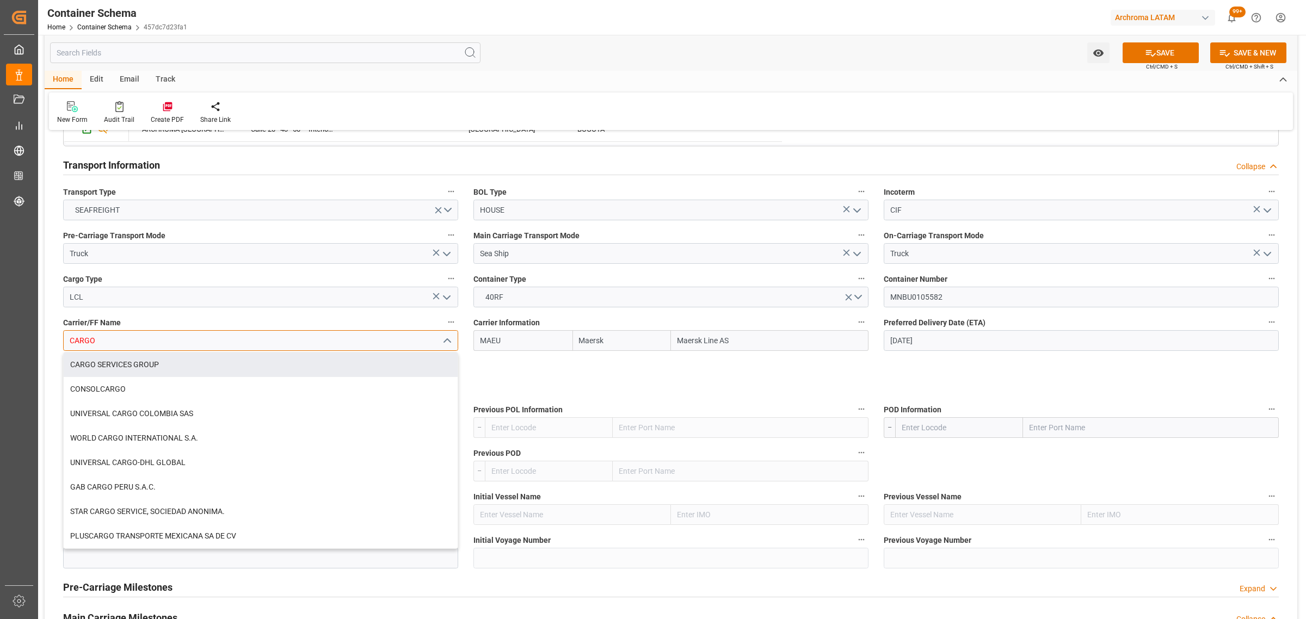
drag, startPoint x: 106, startPoint y: 343, endPoint x: -53, endPoint y: 333, distance: 159.3
click at [0, 333] on html "Created by potrace 1.15, written by [PERSON_NAME] [DATE]-[DATE] Created by potr…" at bounding box center [653, 309] width 1306 height 619
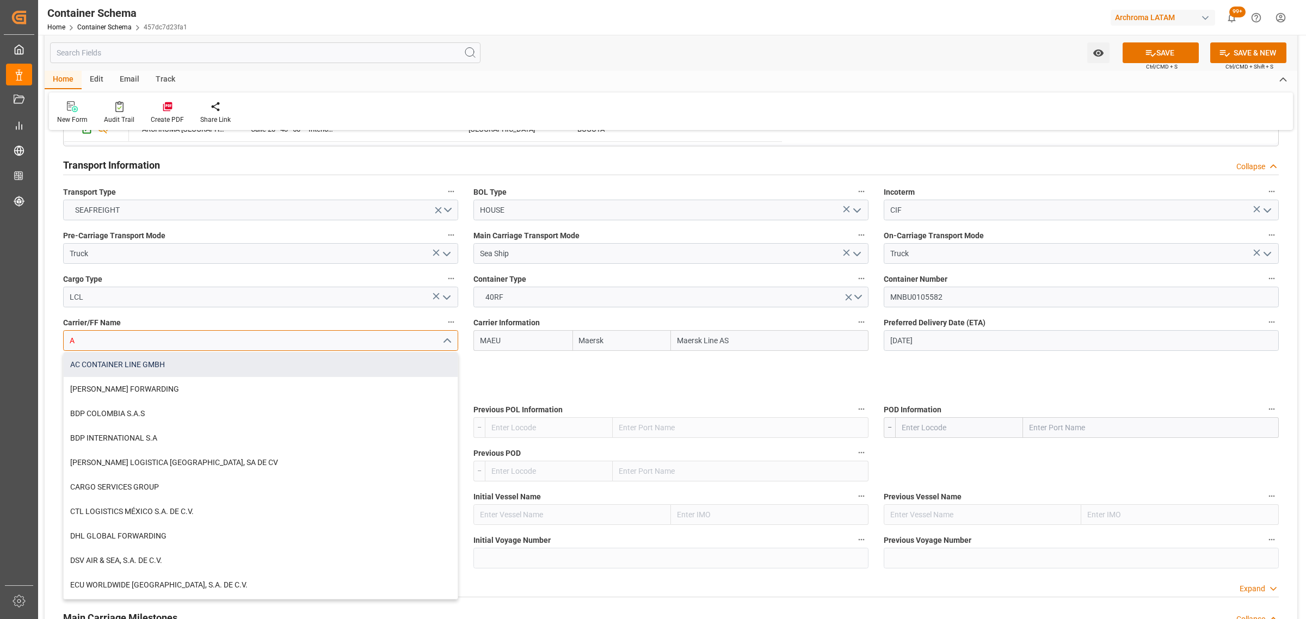
click at [169, 357] on div "AC CONTAINER LINE GMBH" at bounding box center [261, 365] width 394 height 24
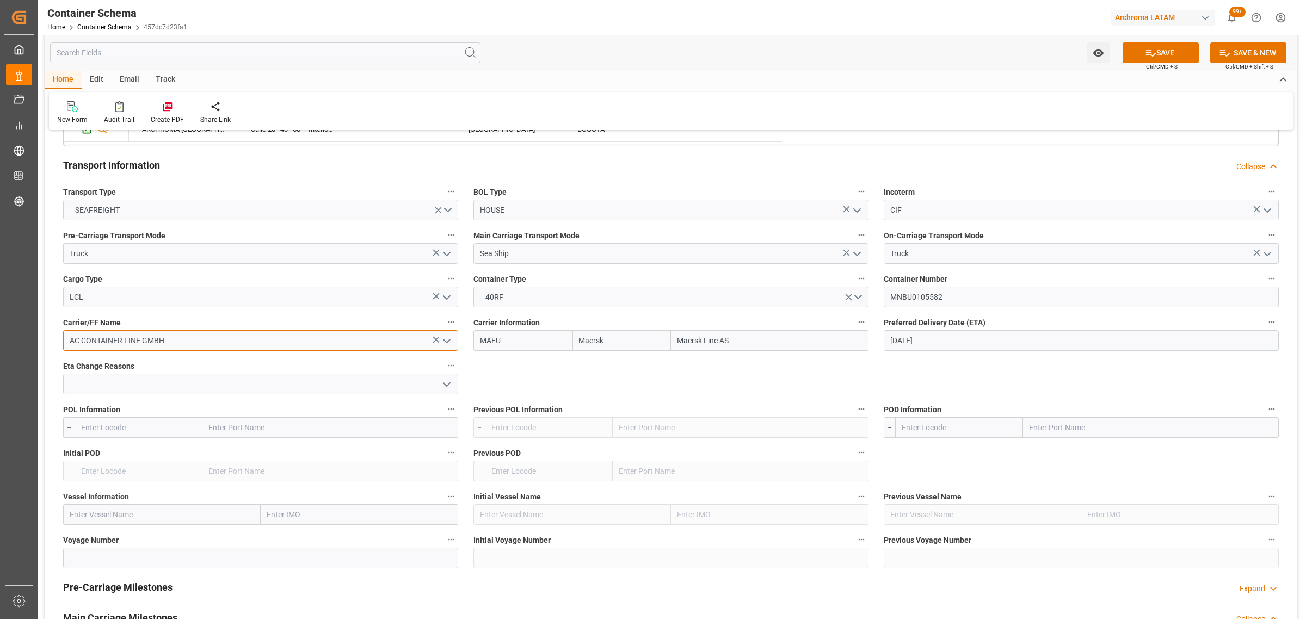
type input "AC CONTAINER LINE GMBH"
click at [138, 429] on input "text" at bounding box center [139, 427] width 128 height 21
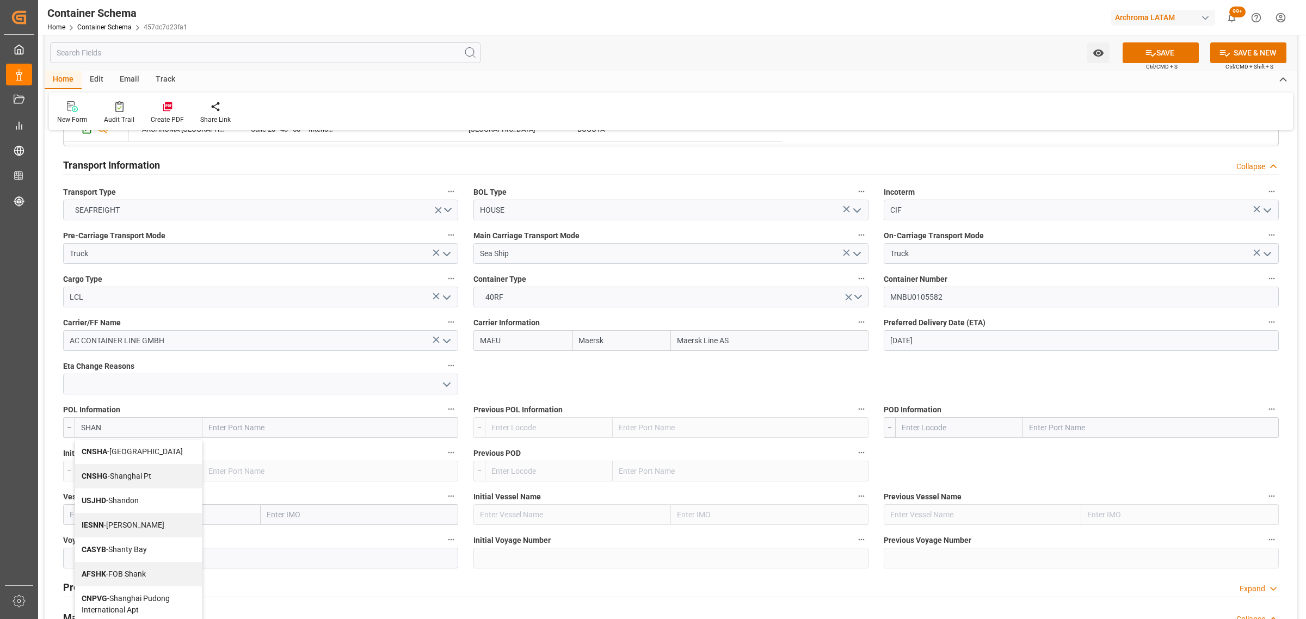
click at [137, 466] on div "CNSHG - Shanghai Pt" at bounding box center [138, 476] width 127 height 24
type input "CNSHG"
type input "Shanghai Pt"
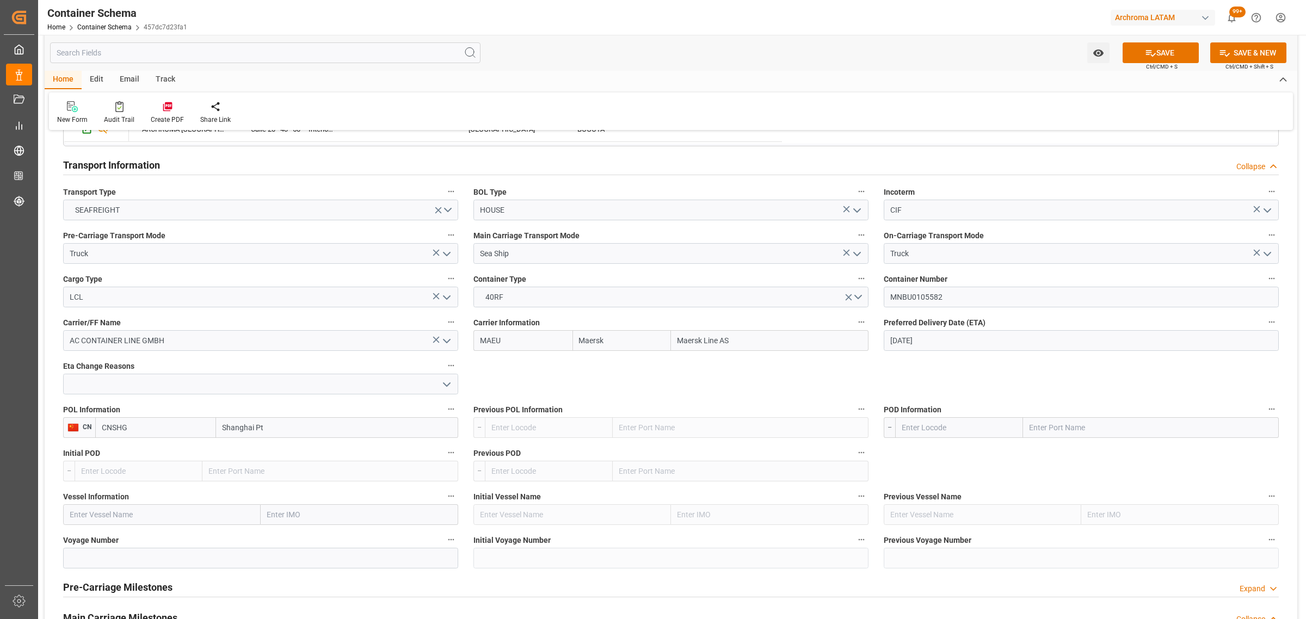
click at [143, 425] on input "CNSHG" at bounding box center [155, 427] width 121 height 21
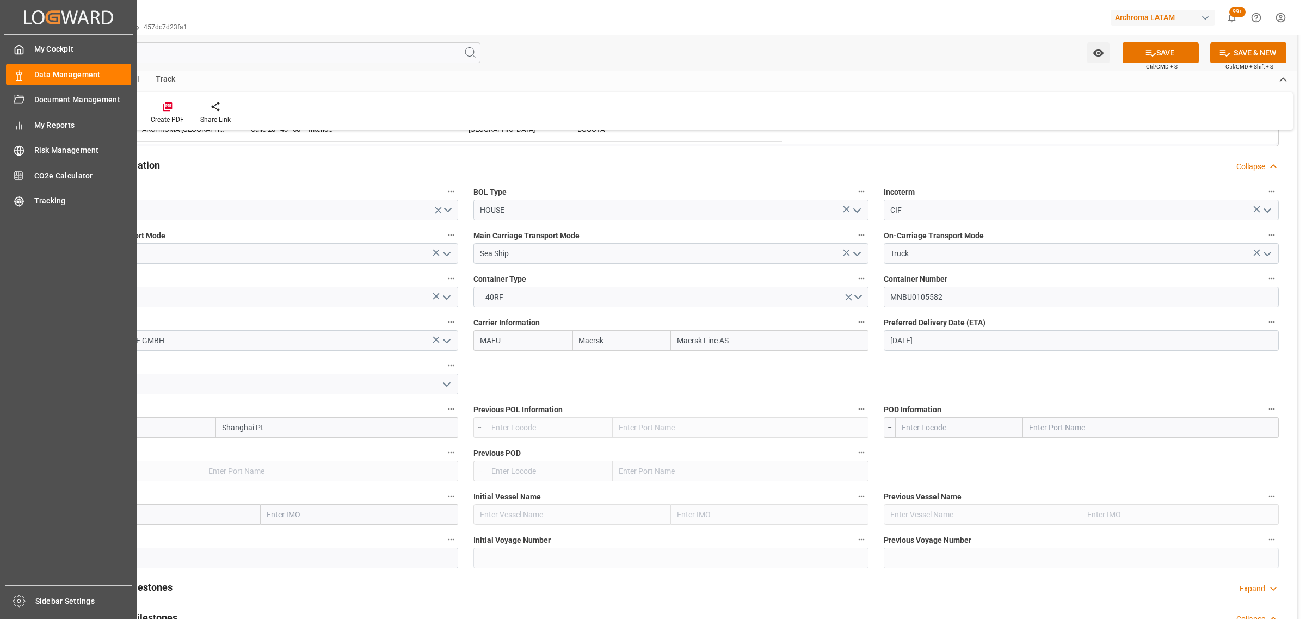
drag, startPoint x: 148, startPoint y: 426, endPoint x: 20, endPoint y: 431, distance: 128.0
click at [20, 431] on div "Created by potrace 1.15, written by [PERSON_NAME] [DATE]-[DATE] Created by potr…" at bounding box center [653, 309] width 1306 height 619
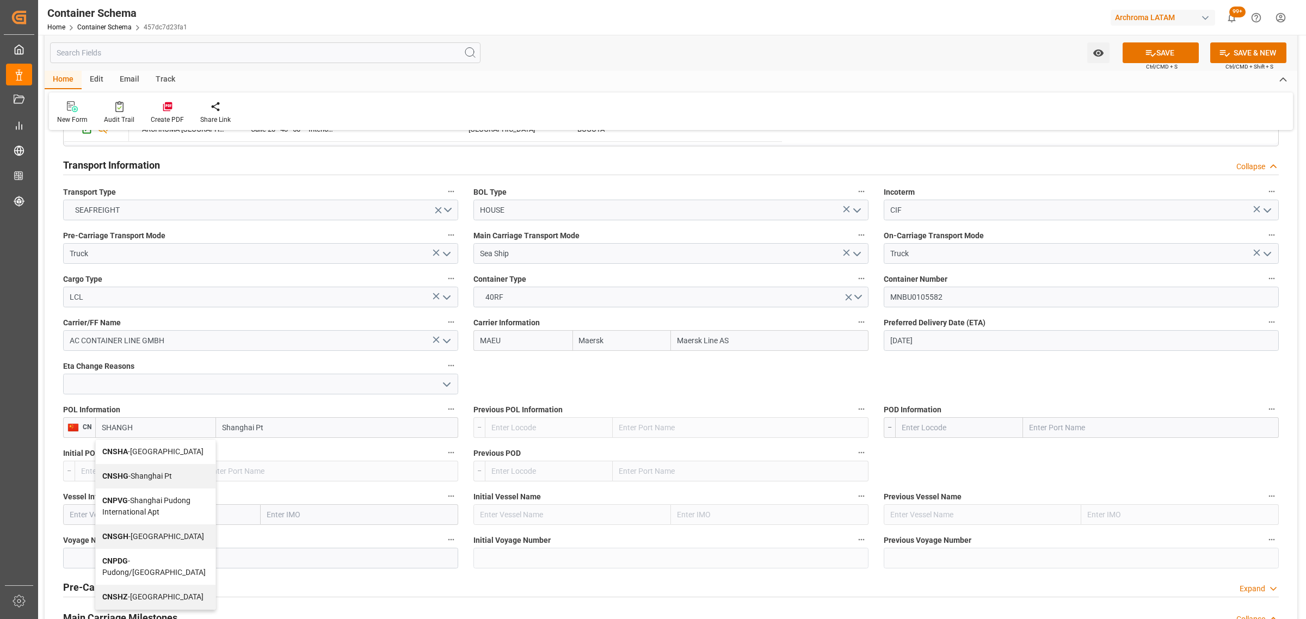
click at [173, 453] on div "CNSHA - [GEOGRAPHIC_DATA]" at bounding box center [156, 452] width 120 height 24
type input "CNSHA"
type input "[GEOGRAPHIC_DATA]"
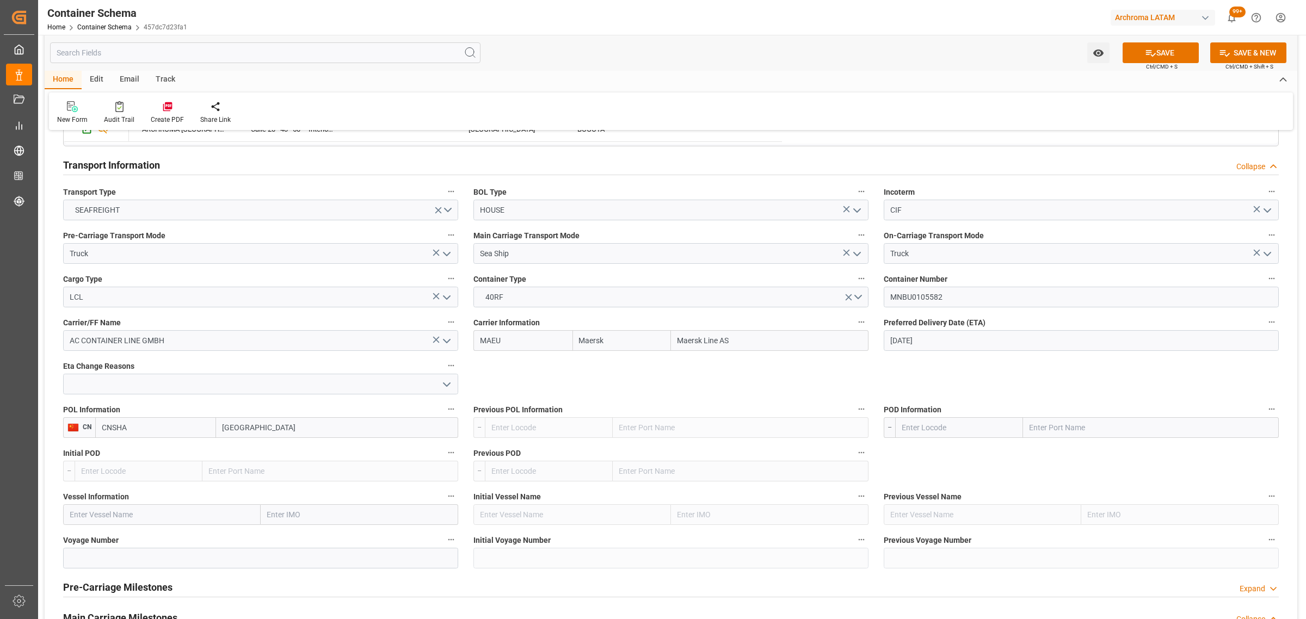
type input "CNSHA"
click at [950, 428] on input "text" at bounding box center [959, 427] width 128 height 21
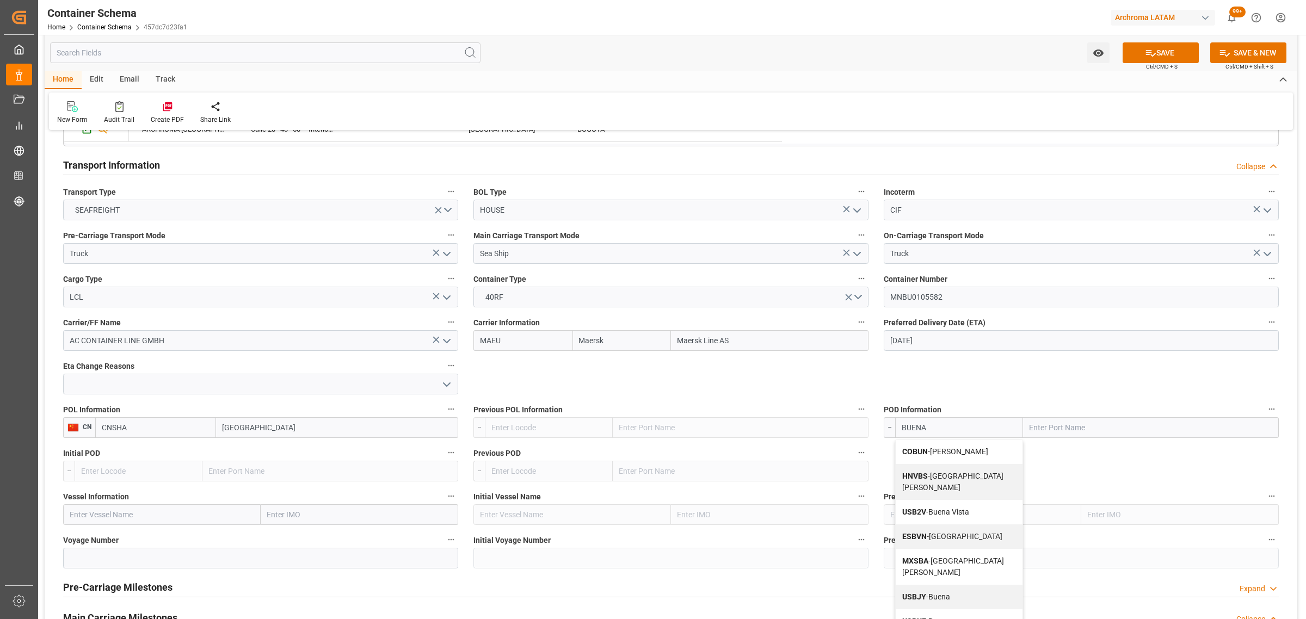
click at [959, 449] on span "COBUN - [PERSON_NAME]" at bounding box center [945, 451] width 86 height 9
type input "COBUN"
type input "[PERSON_NAME]"
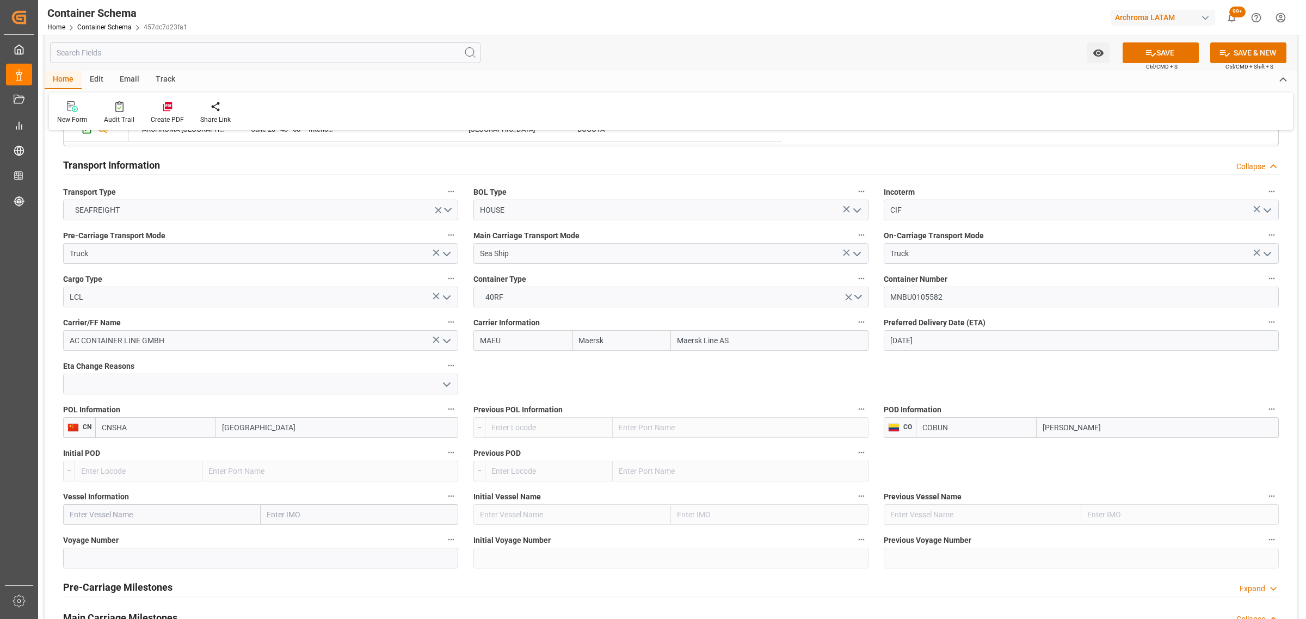
type input "COBUN"
click at [152, 507] on input "text" at bounding box center [162, 515] width 198 height 21
click at [114, 537] on span "TRANCURA - 9627916" at bounding box center [106, 538] width 72 height 9
type input "TRANCURA"
type input "9627916"
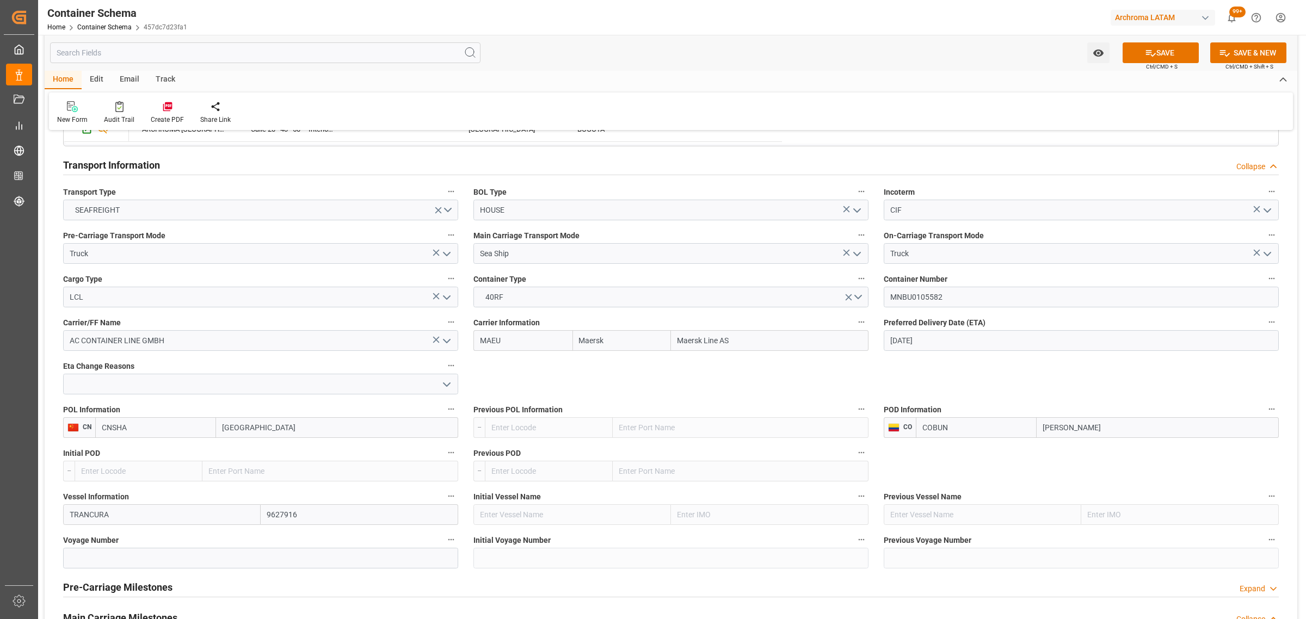
type input "TRANCURA"
click at [93, 551] on input at bounding box center [260, 558] width 395 height 21
paste input "532E"
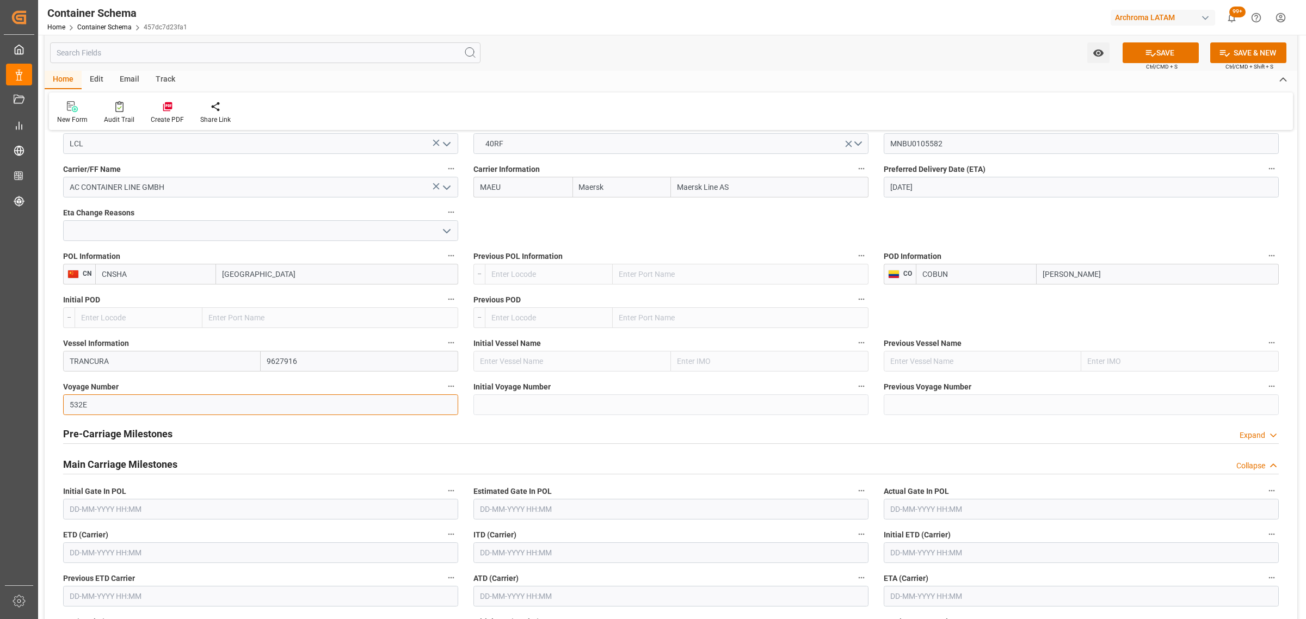
scroll to position [1088, 0]
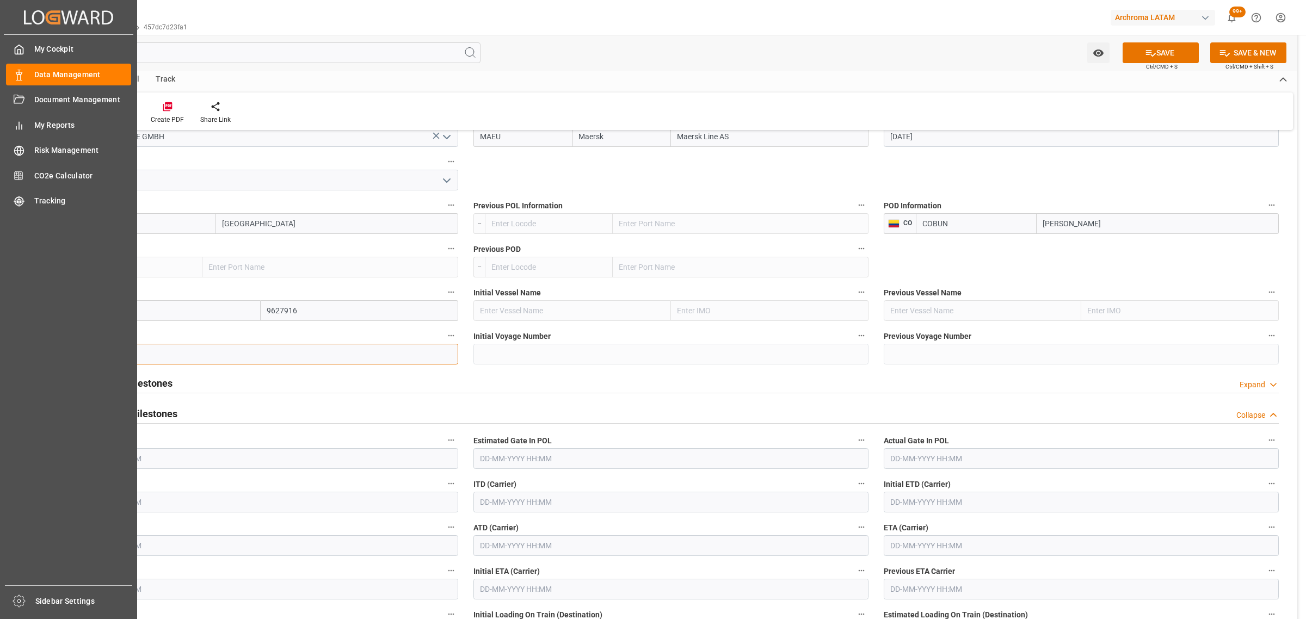
type input "532E"
click at [152, 499] on input "text" at bounding box center [260, 502] width 395 height 21
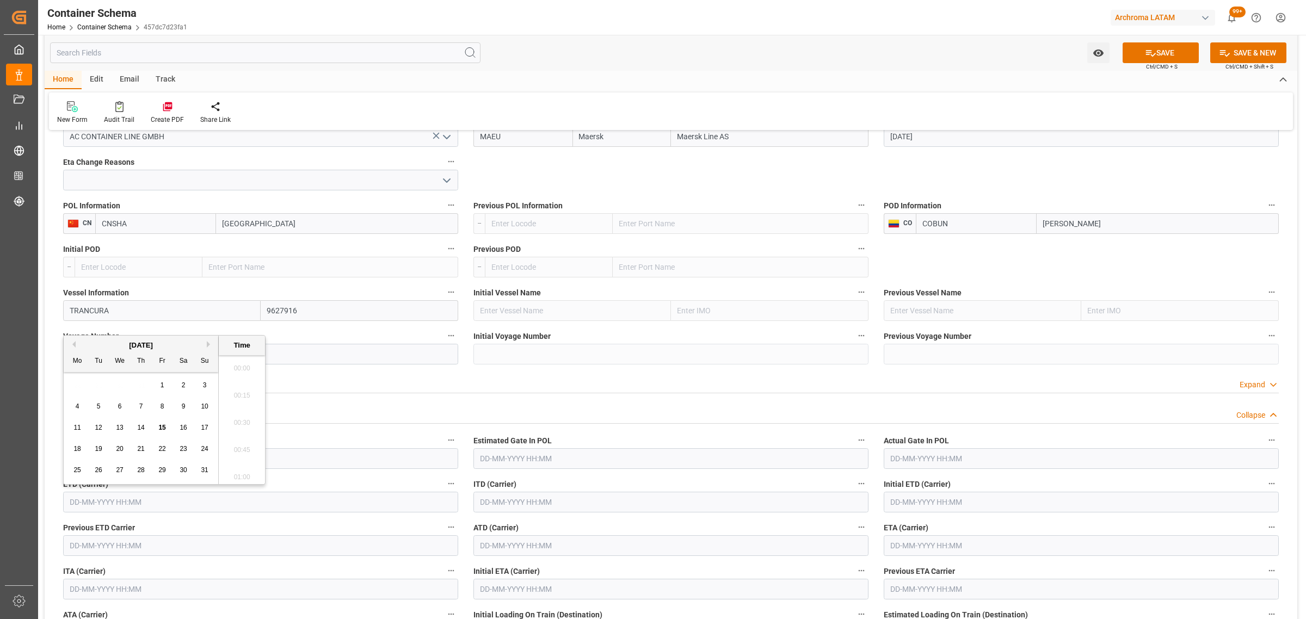
scroll to position [1092, 0]
click at [166, 428] on div "15" at bounding box center [163, 428] width 14 height 13
type input "[DATE] 00:00"
click at [923, 548] on input "text" at bounding box center [1081, 546] width 395 height 21
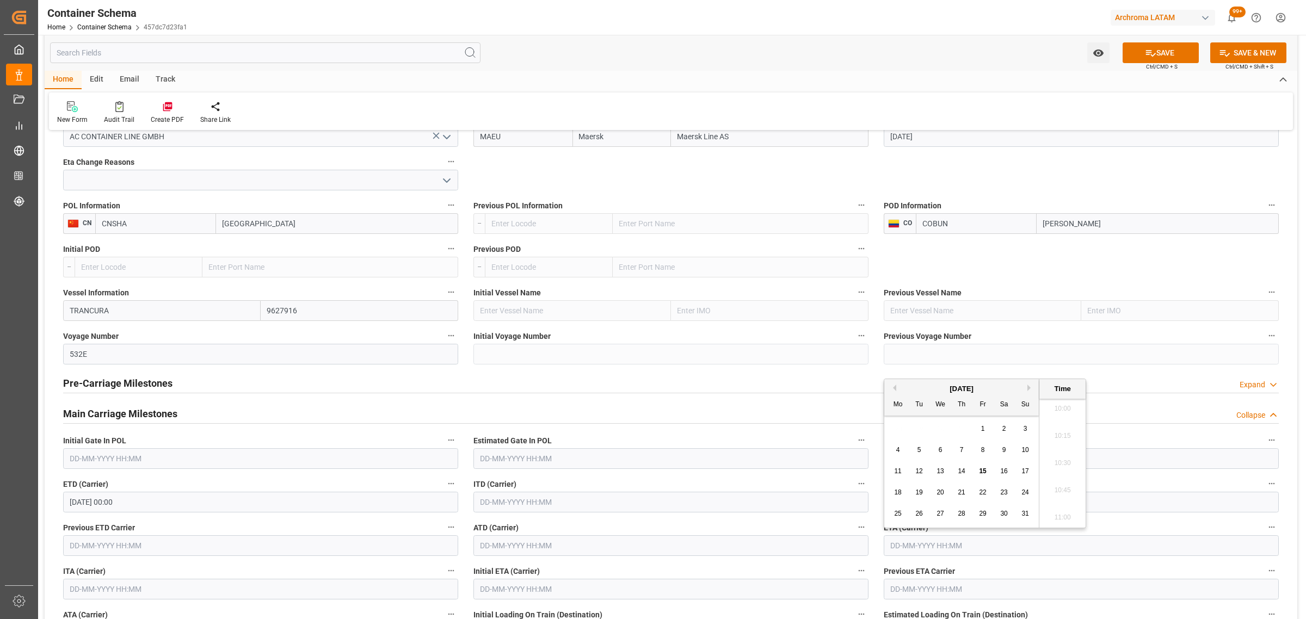
click at [1030, 387] on button "Next Month" at bounding box center [1031, 388] width 7 height 7
click at [940, 451] on span "10" at bounding box center [940, 450] width 7 height 8
type input "[DATE] 00:00"
click at [1141, 53] on button "SAVE" at bounding box center [1161, 52] width 76 height 21
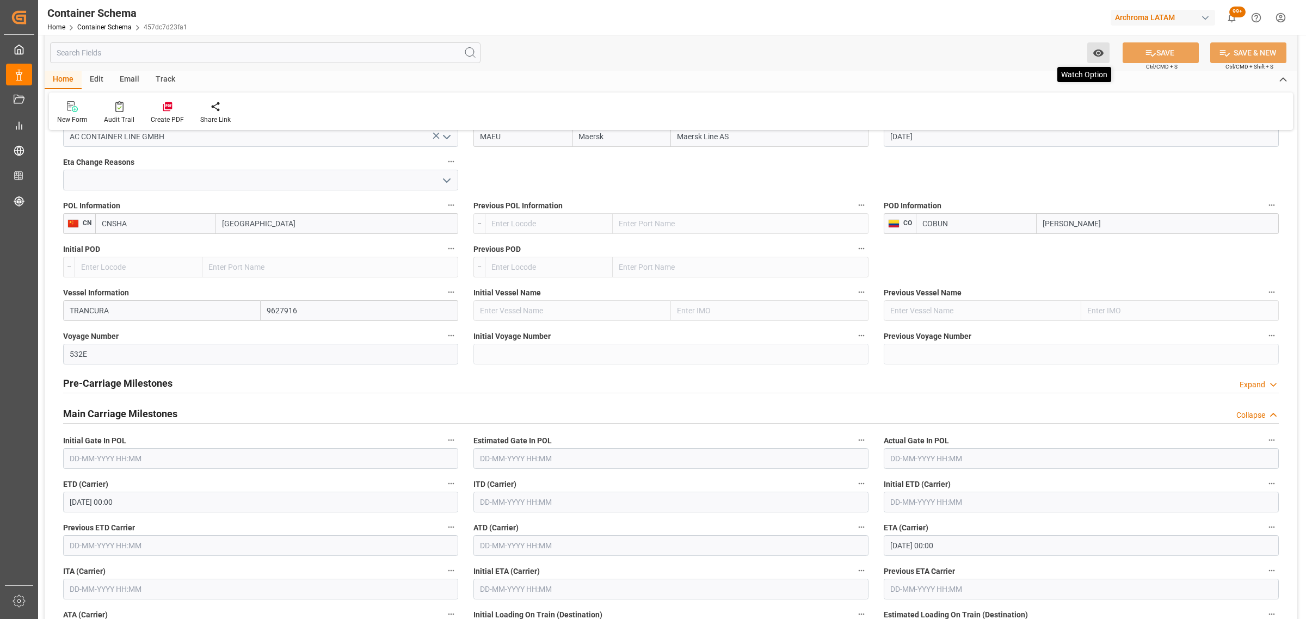
click at [1105, 53] on button "Watch Option" at bounding box center [1098, 52] width 22 height 21
click at [1035, 71] on span "Start Watching" at bounding box center [1053, 76] width 99 height 11
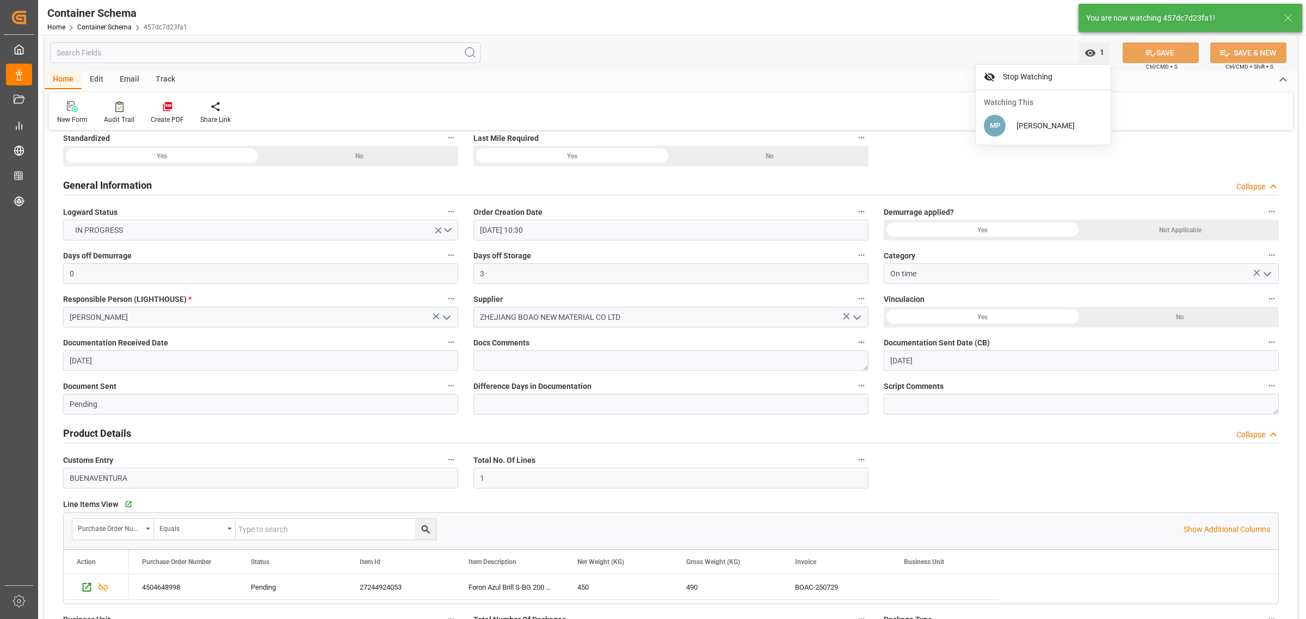
scroll to position [0, 0]
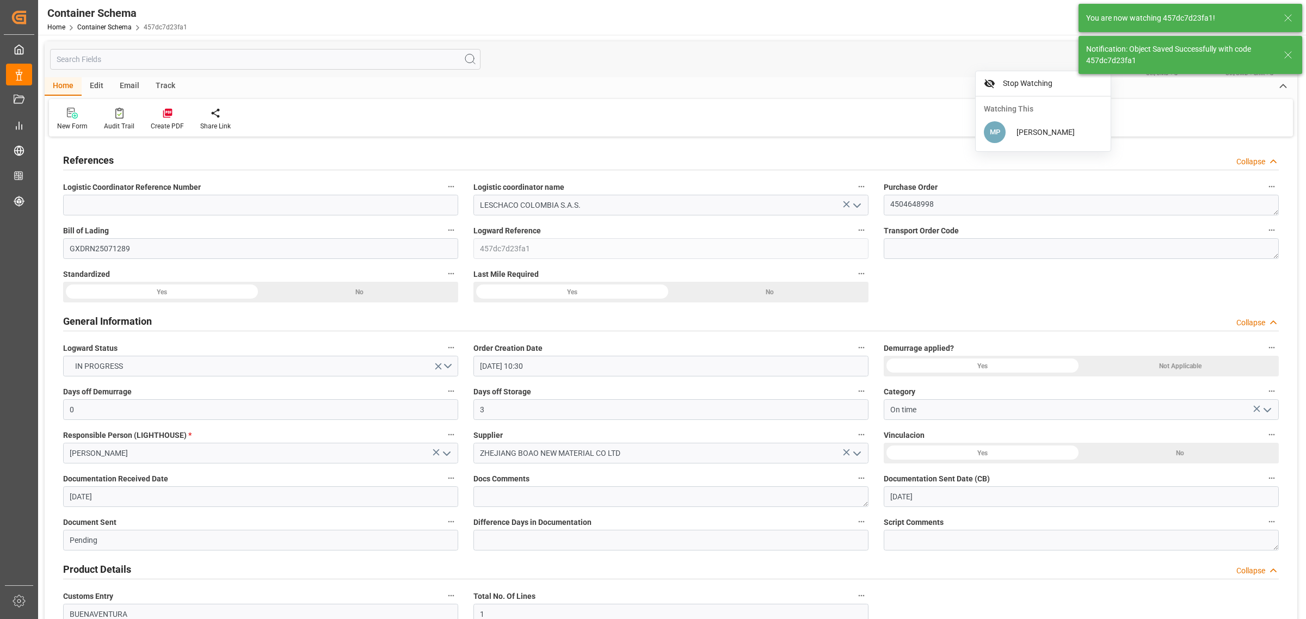
type input "Document Sent"
type input "COBUN"
type input "[PERSON_NAME]"
type input "TRANCURA"
type input "9627916"
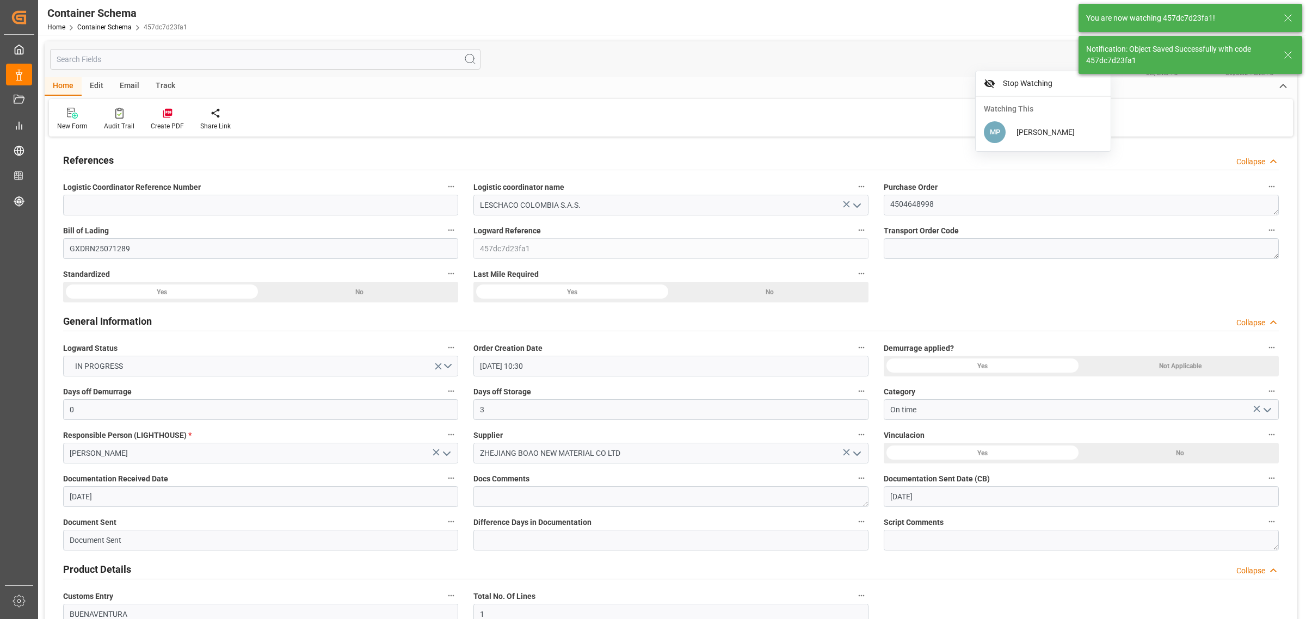
type input "532E"
type input "[DATE] 00:00"
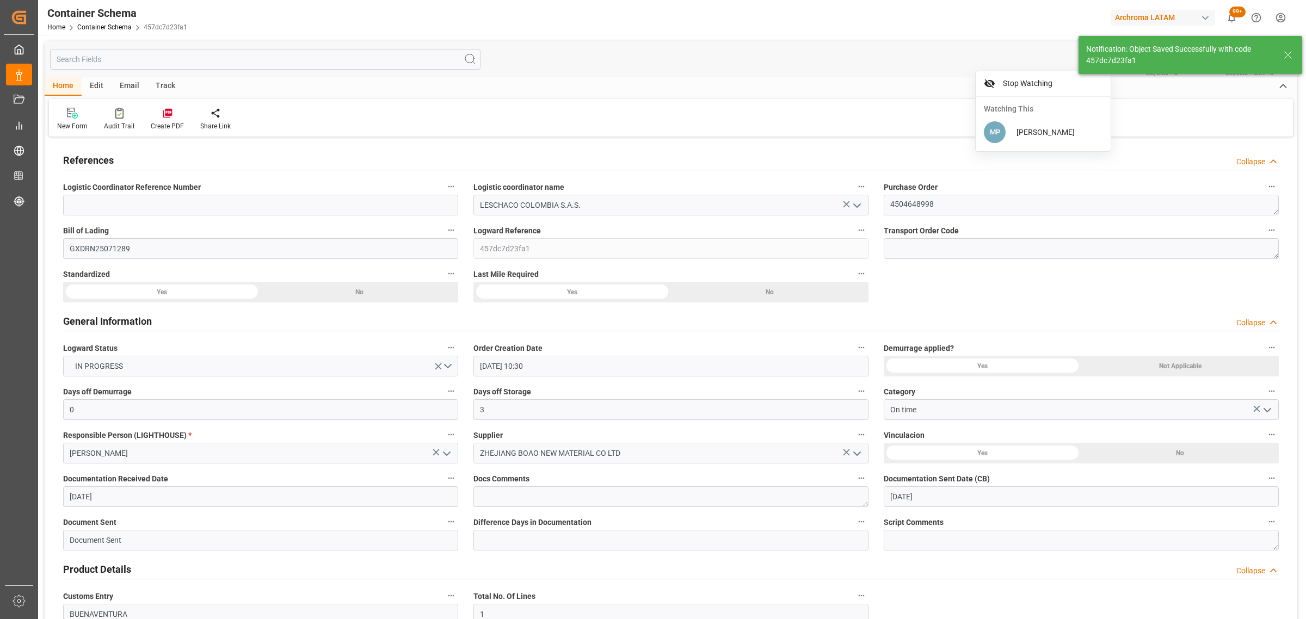
click at [164, 81] on div "Track" at bounding box center [165, 86] width 36 height 19
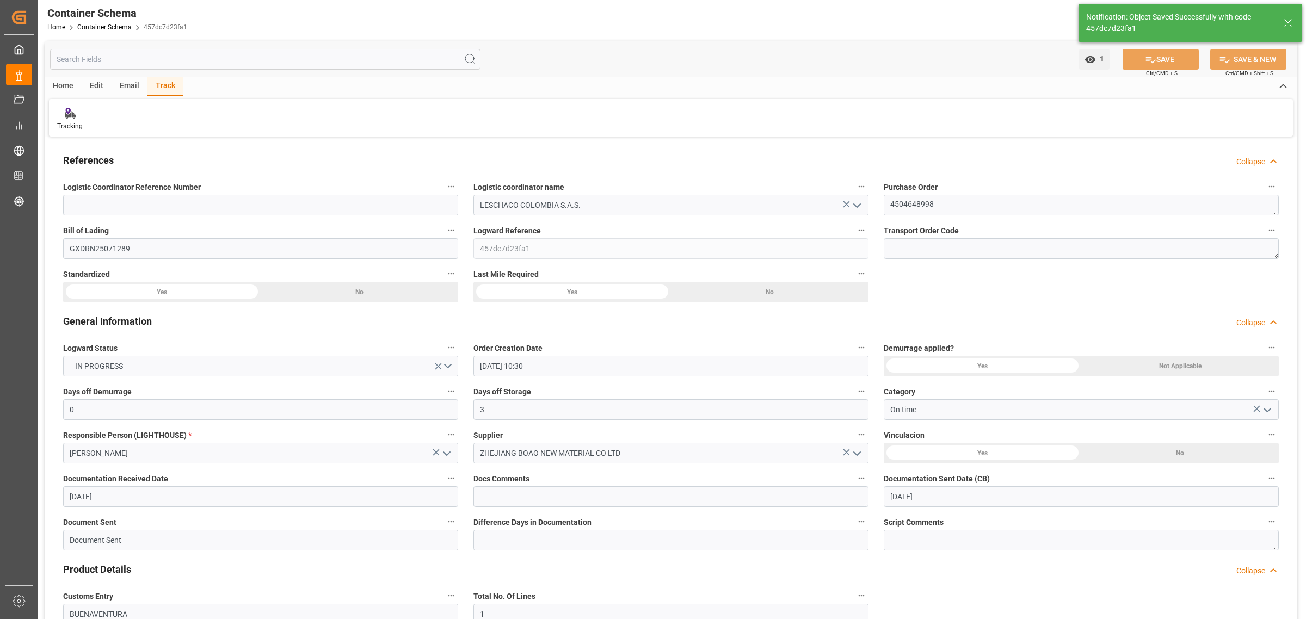
click at [45, 124] on div "Home Edit Email Track Tracking" at bounding box center [671, 106] width 1253 height 59
click at [64, 115] on div at bounding box center [70, 112] width 26 height 11
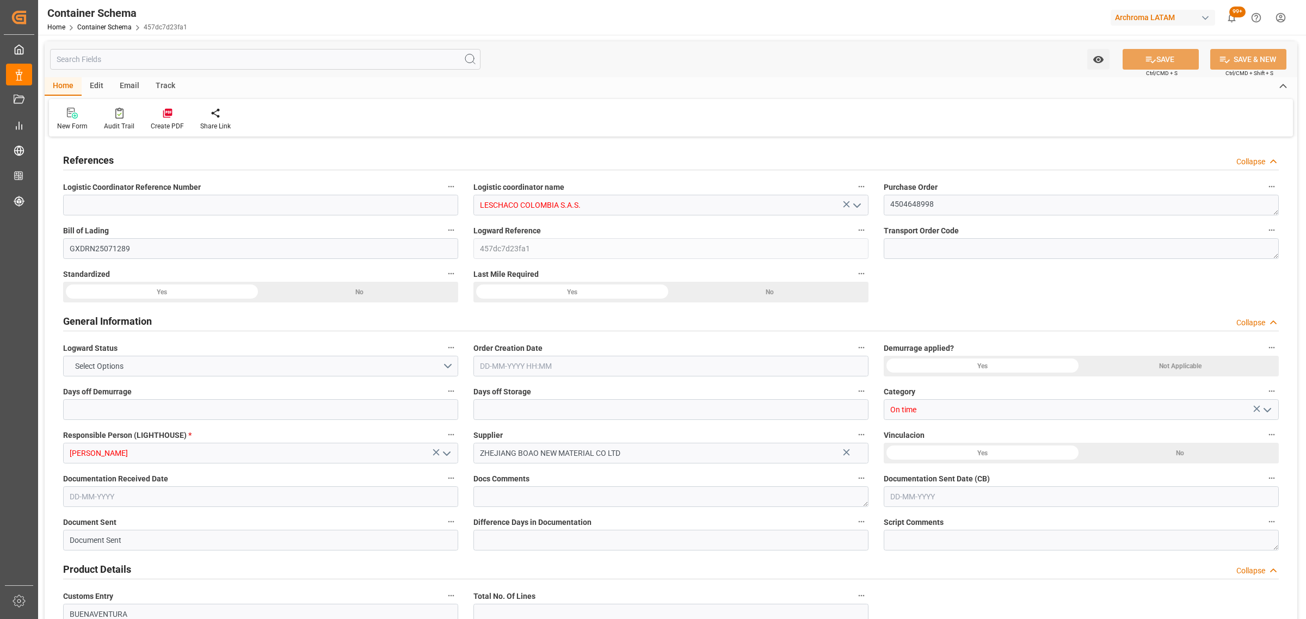
type input "0"
type input "3"
type input "1"
type input "450"
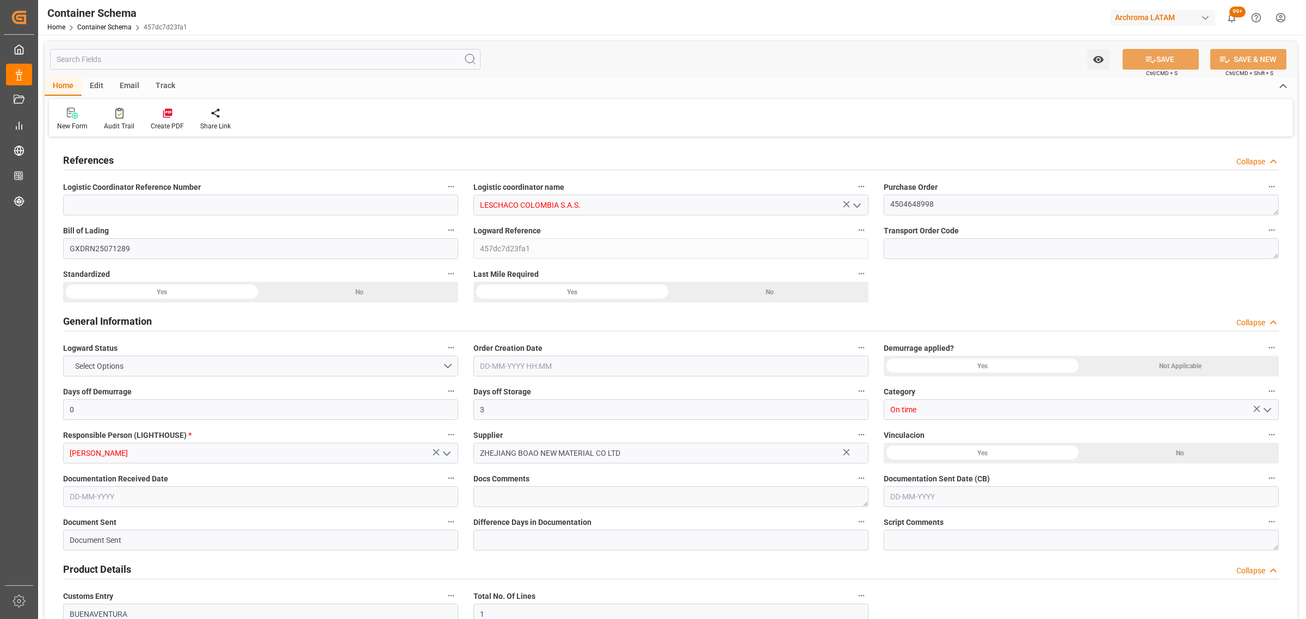
type input "490"
type input "Maersk"
type input "Maersk Line AS"
type input "CNSHA"
type input "COBUN"
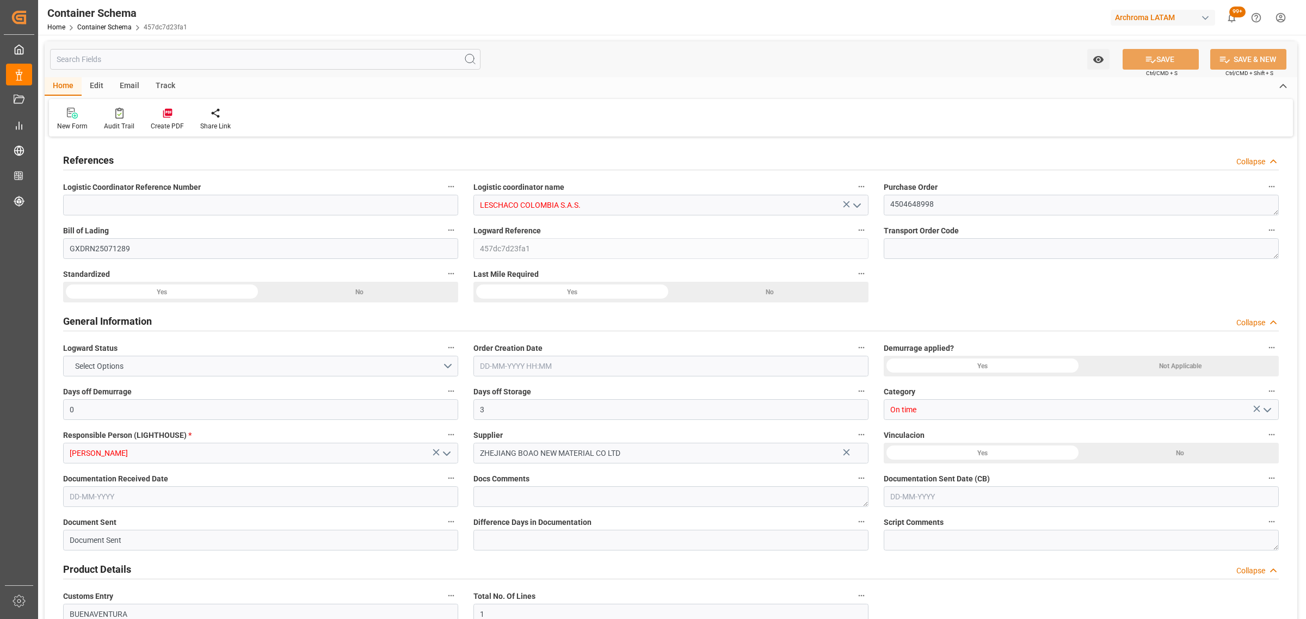
type input "COBUN"
type input "9627916"
type input "[DATE] 10:30"
type input "[DATE]"
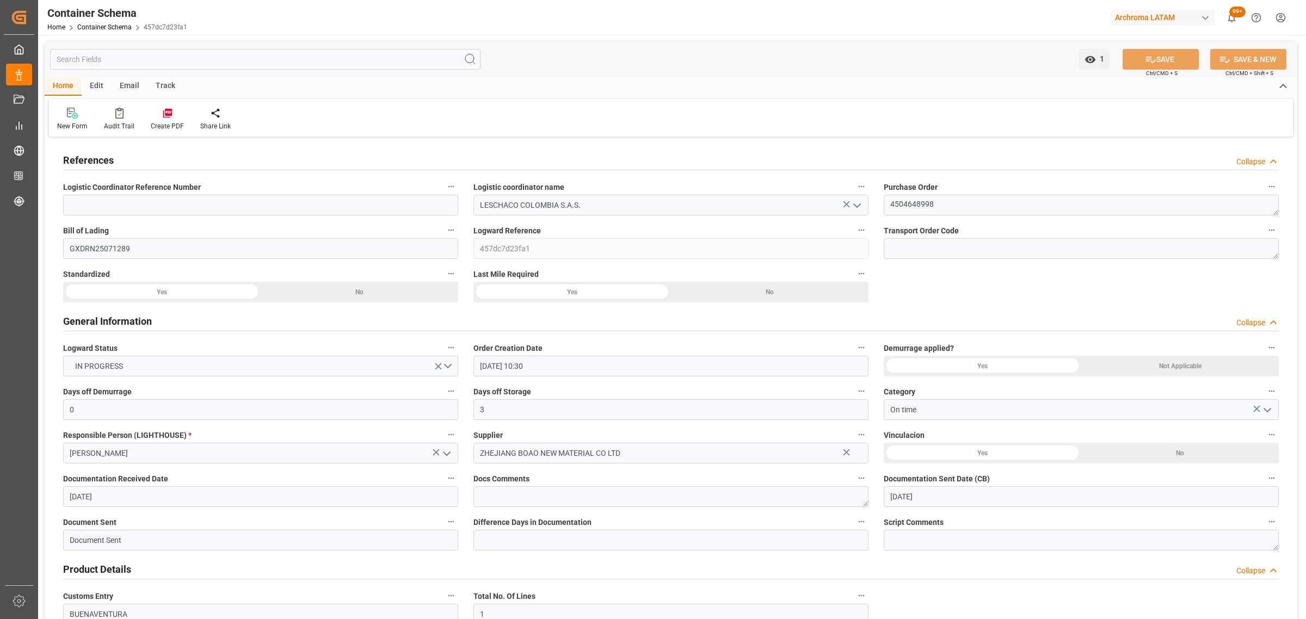
type input "[DATE]"
type input "[DATE] 00:00"
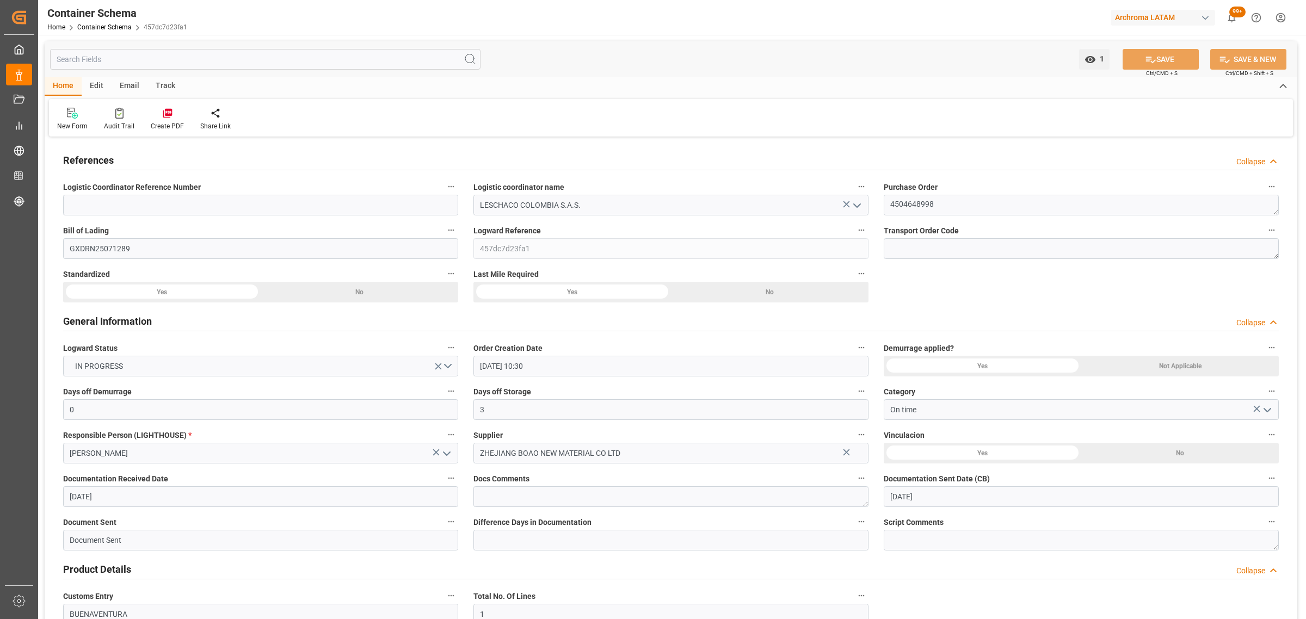
type input "[DATE] 00:00"
click at [154, 91] on div "Track" at bounding box center [165, 86] width 36 height 19
click at [68, 126] on div "Tracking" at bounding box center [70, 126] width 26 height 10
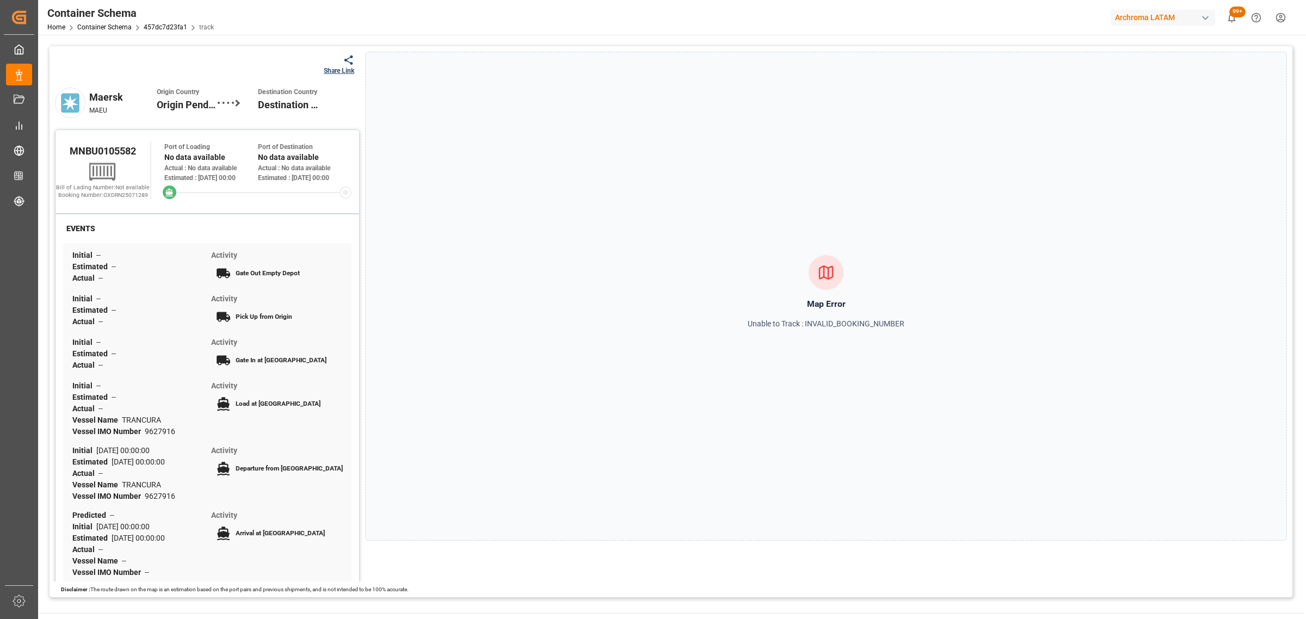
click at [342, 68] on div "Share Link" at bounding box center [339, 71] width 30 height 10
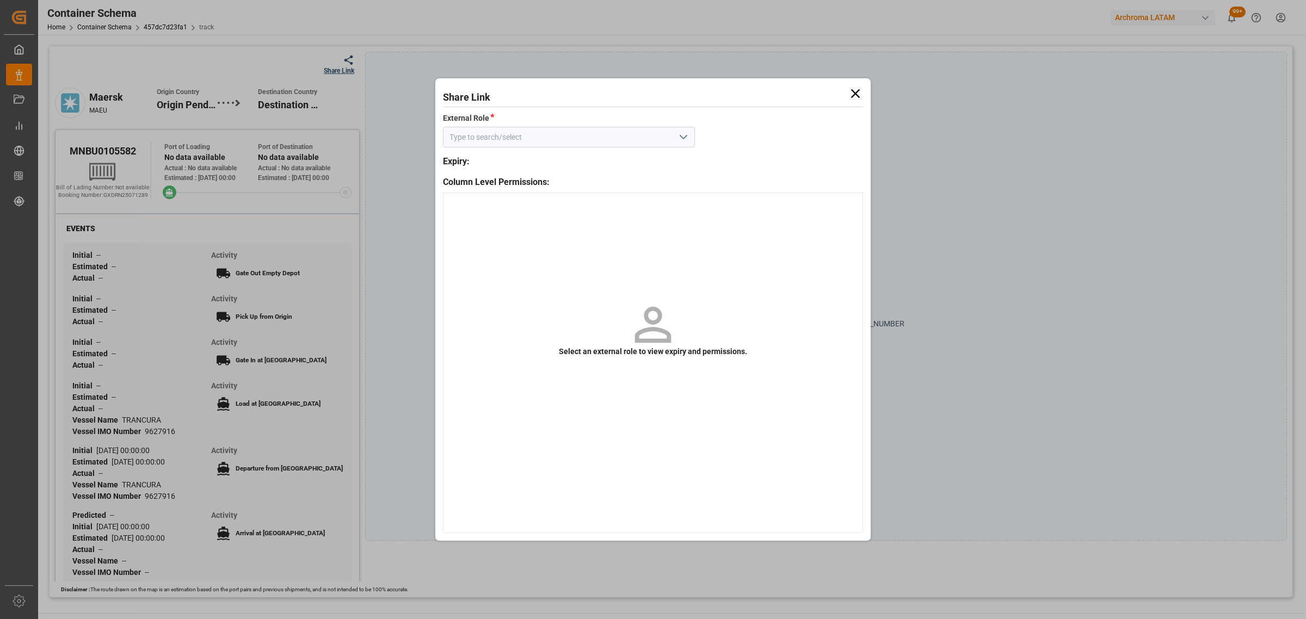
click at [684, 134] on icon "open menu" at bounding box center [683, 137] width 13 height 13
click at [619, 162] on div "Customer" at bounding box center [569, 161] width 251 height 24
type input "Customer"
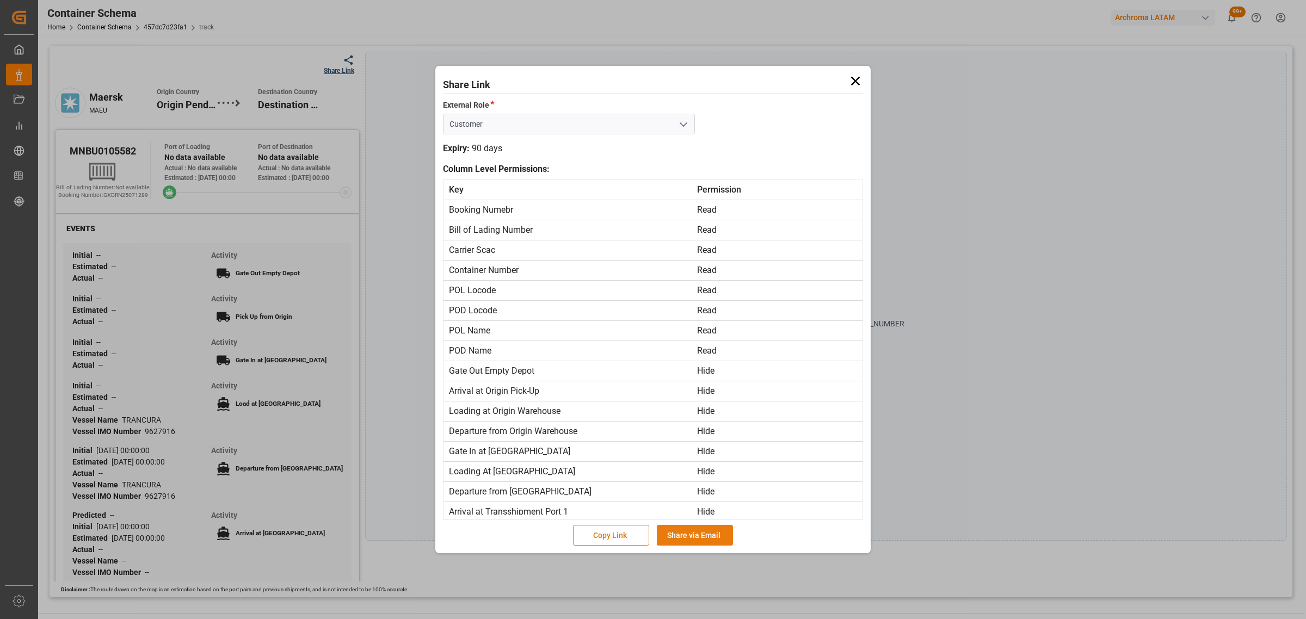
click at [686, 539] on button "Share via Email" at bounding box center [695, 535] width 76 height 21
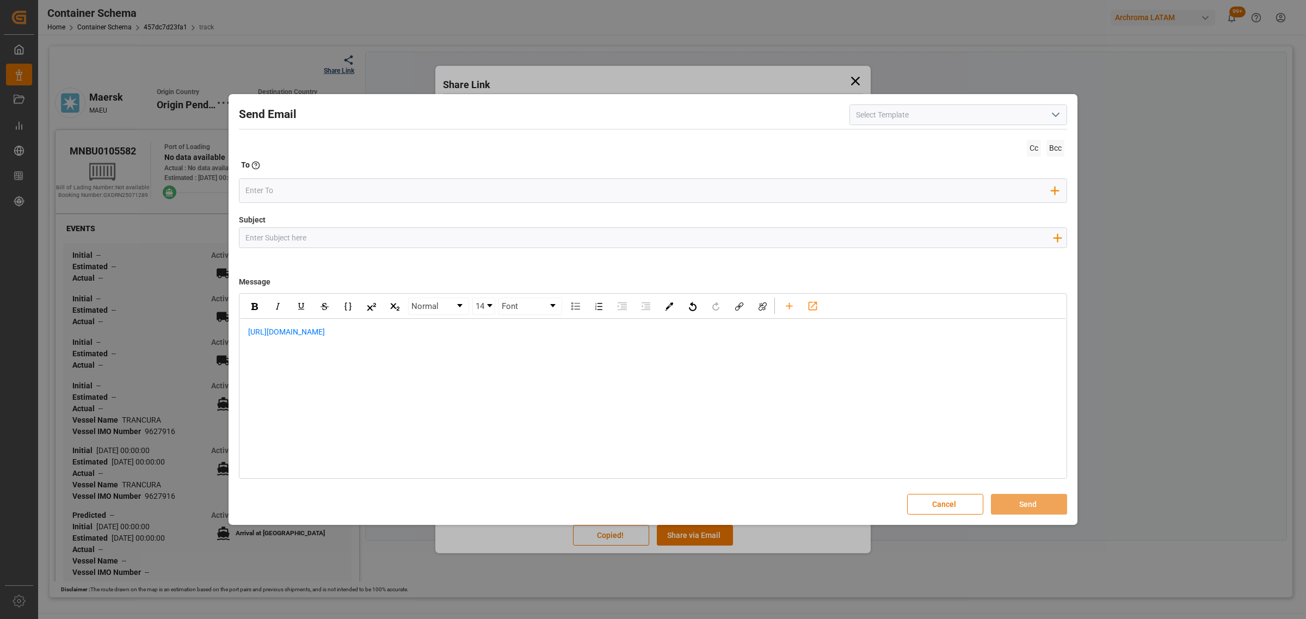
click at [509, 242] on input "Subject" at bounding box center [648, 237] width 819 height 19
paste input "PO 4504648998//TE//DOCUMENTOS//ZHEJIANG BOAO NEW MATERIAL CO,LTD//ARCHROMA [GEO…"
drag, startPoint x: 371, startPoint y: 238, endPoint x: 319, endPoint y: 237, distance: 51.7
click at [319, 237] on input "PO 4504648998//TE//DOCUMENTOS//ZHEJIANG BOAO NEW MATERIAL CO,LTD//ARCHROMA [GEO…" at bounding box center [648, 237] width 819 height 19
type input "PO 4504648998//TE//LOGWARD STATUS//ZHEJIANG BOAO NEW MATERIAL CO,LTD//ARCHROMA …"
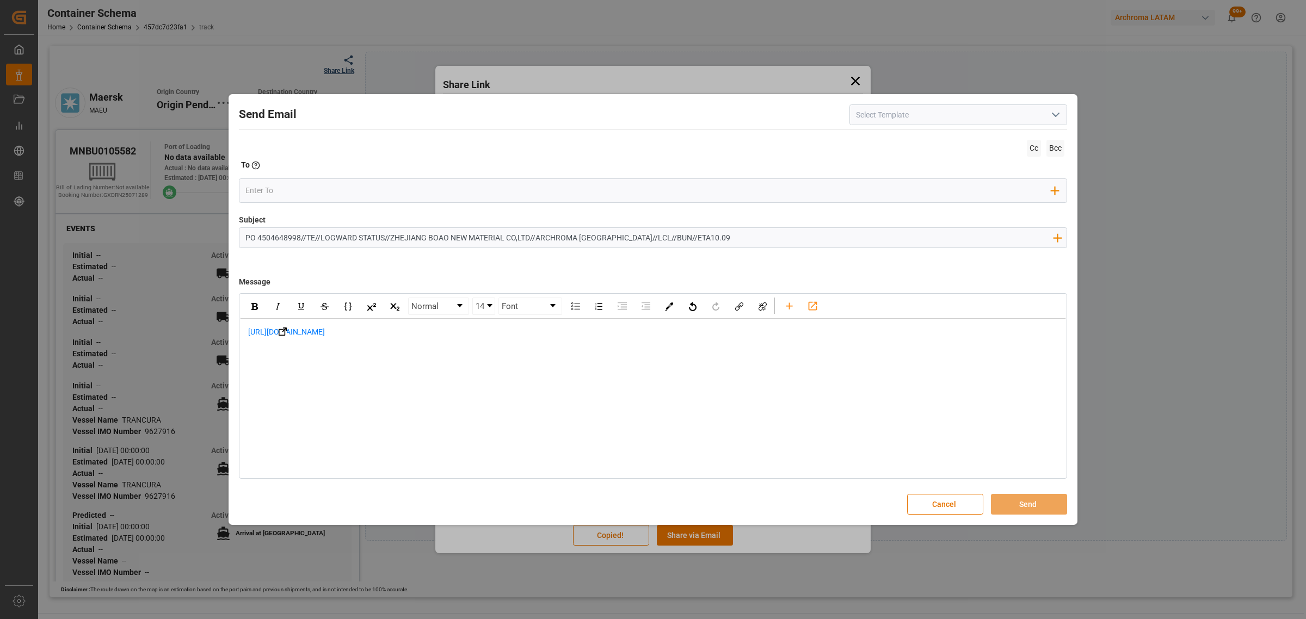
click at [248, 335] on span "[URL][DOMAIN_NAME]" at bounding box center [286, 332] width 77 height 9
click at [244, 330] on div "[URL][DOMAIN_NAME]" at bounding box center [653, 338] width 826 height 38
click at [284, 324] on div "[URL][DOMAIN_NAME]" at bounding box center [653, 355] width 826 height 72
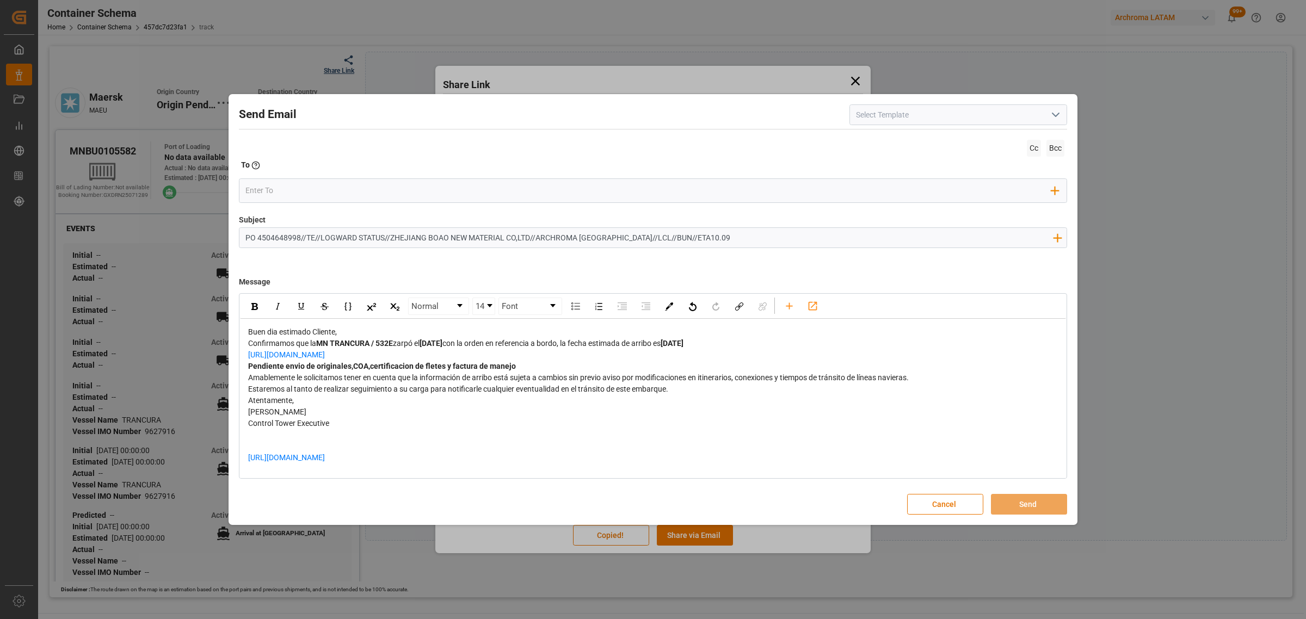
click at [360, 333] on div "Buen dia estimado Cliente," at bounding box center [653, 332] width 810 height 11
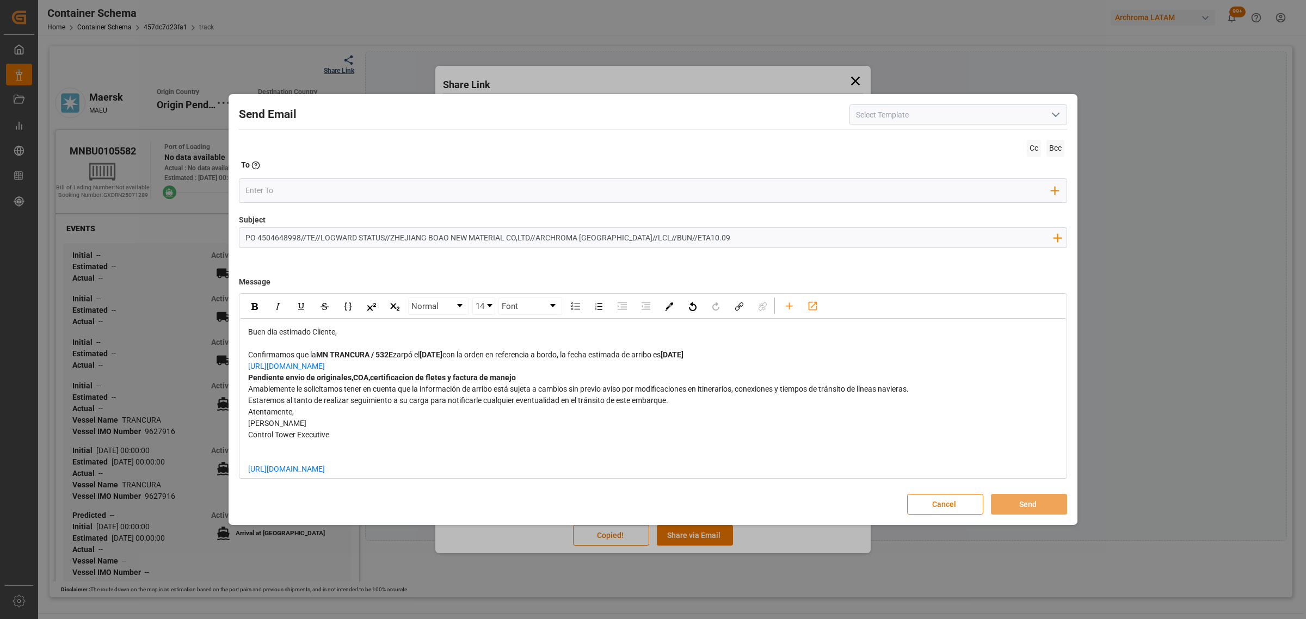
drag, startPoint x: 428, startPoint y: 365, endPoint x: 238, endPoint y: 364, distance: 189.9
click at [239, 364] on div "Normal 14 Font Buen dia estimado Cliente, Confirmamos que la MN TRANCURA / 532E…" at bounding box center [653, 386] width 828 height 186
drag, startPoint x: 526, startPoint y: 376, endPoint x: 319, endPoint y: 381, distance: 206.9
click at [319, 381] on div "Pendiente envio de originales,COA,certificacion de fletes y factura de manejo" at bounding box center [653, 377] width 810 height 11
click at [371, 385] on span "Amablemente le solicitamos tener en cuenta que la información de arribo está su…" at bounding box center [578, 389] width 661 height 9
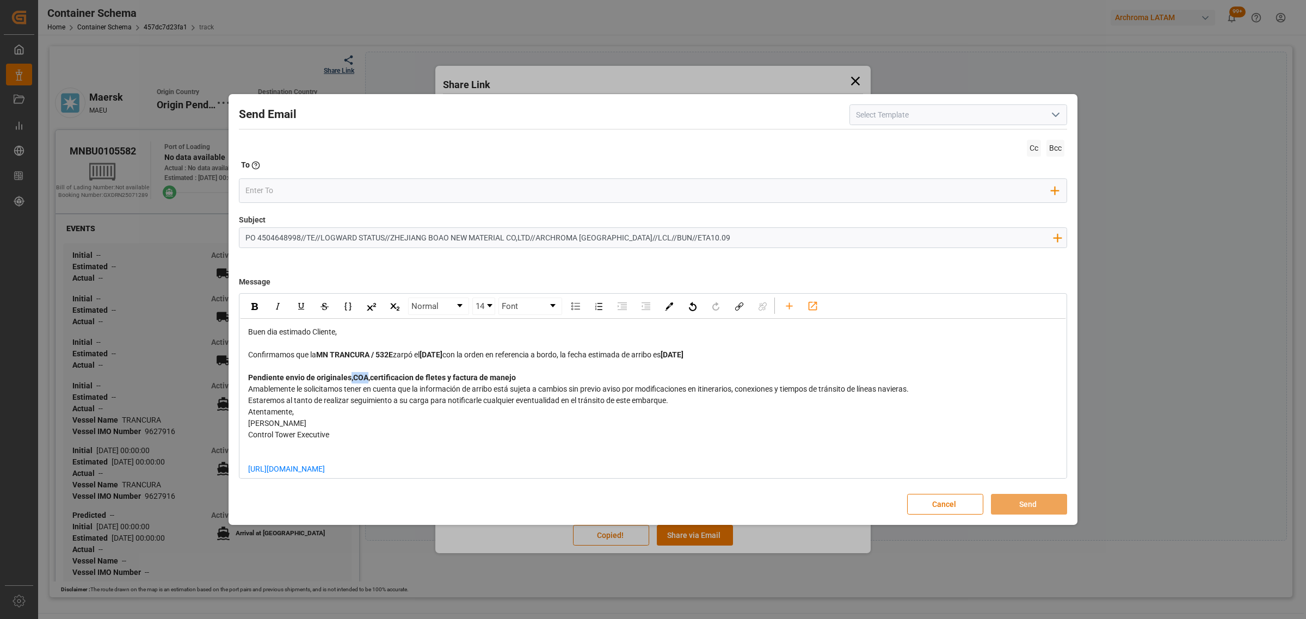
drag, startPoint x: 367, startPoint y: 379, endPoint x: 349, endPoint y: 380, distance: 18.0
click at [349, 380] on span "Pendiente envio de originales,COA,certificacion de fletes y factura de manejo" at bounding box center [382, 377] width 268 height 9
click at [525, 377] on div "Pendiente envio de originales,certificacion de fletes y factura de manejo" at bounding box center [653, 377] width 810 height 11
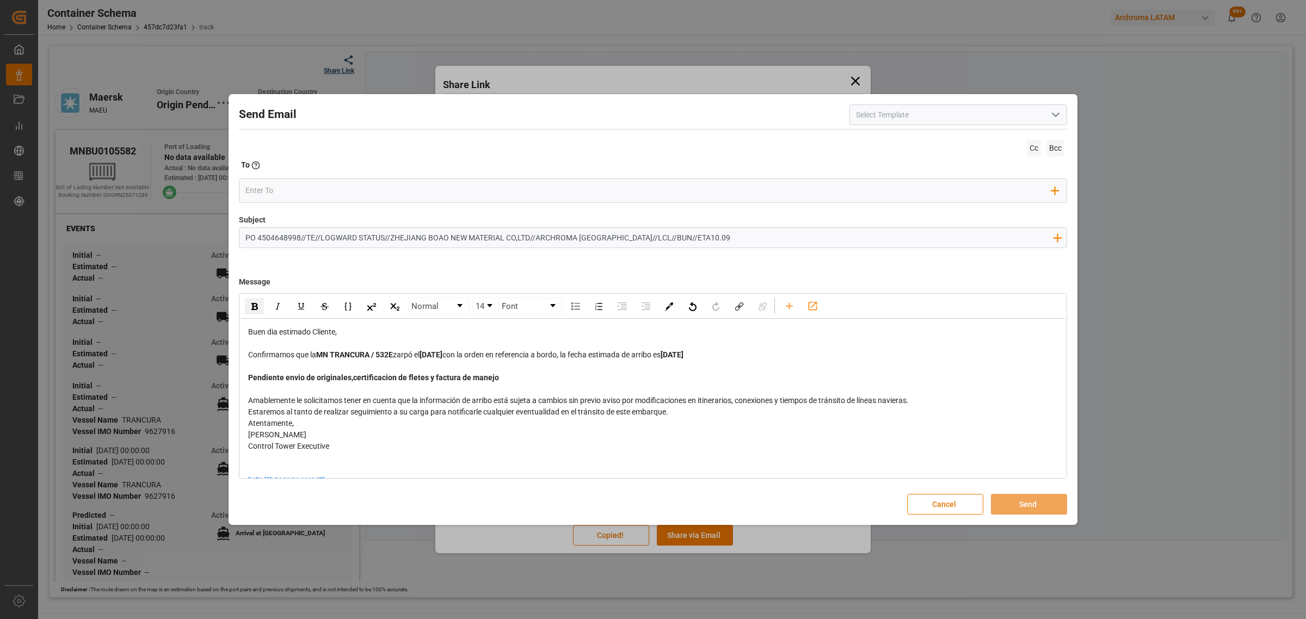
click at [504, 378] on div "Pendiente envio de originales,certificacion de fletes y factura de manejo" at bounding box center [653, 377] width 810 height 11
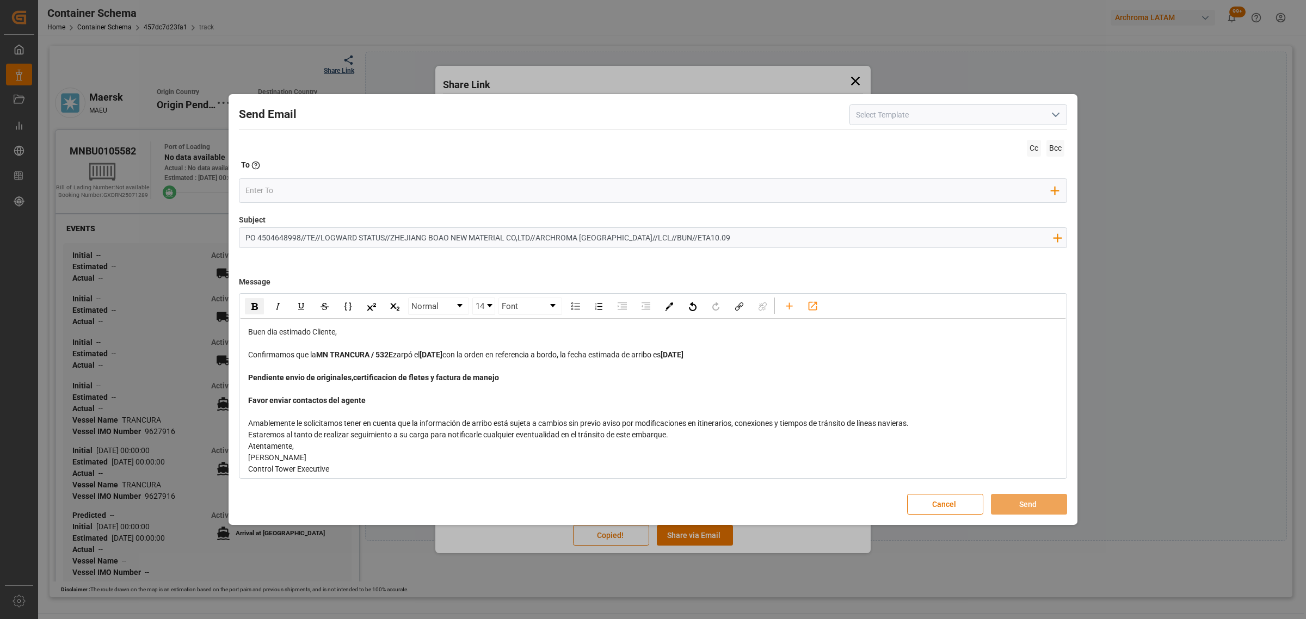
click at [290, 240] on input "PO 4504648998//TE//LOGWARD STATUS//ZHEJIANG BOAO NEW MATERIAL CO,LTD//ARCHROMA …" at bounding box center [648, 237] width 819 height 19
click at [407, 404] on div "Favor enviar contactos del agente" at bounding box center [653, 400] width 810 height 11
drag, startPoint x: 789, startPoint y: 398, endPoint x: 364, endPoint y: 404, distance: 425.6
click at [364, 404] on div "Favor enviar contactos del agente A&F CARGO S.A.S para solicitarle los document…" at bounding box center [653, 400] width 810 height 11
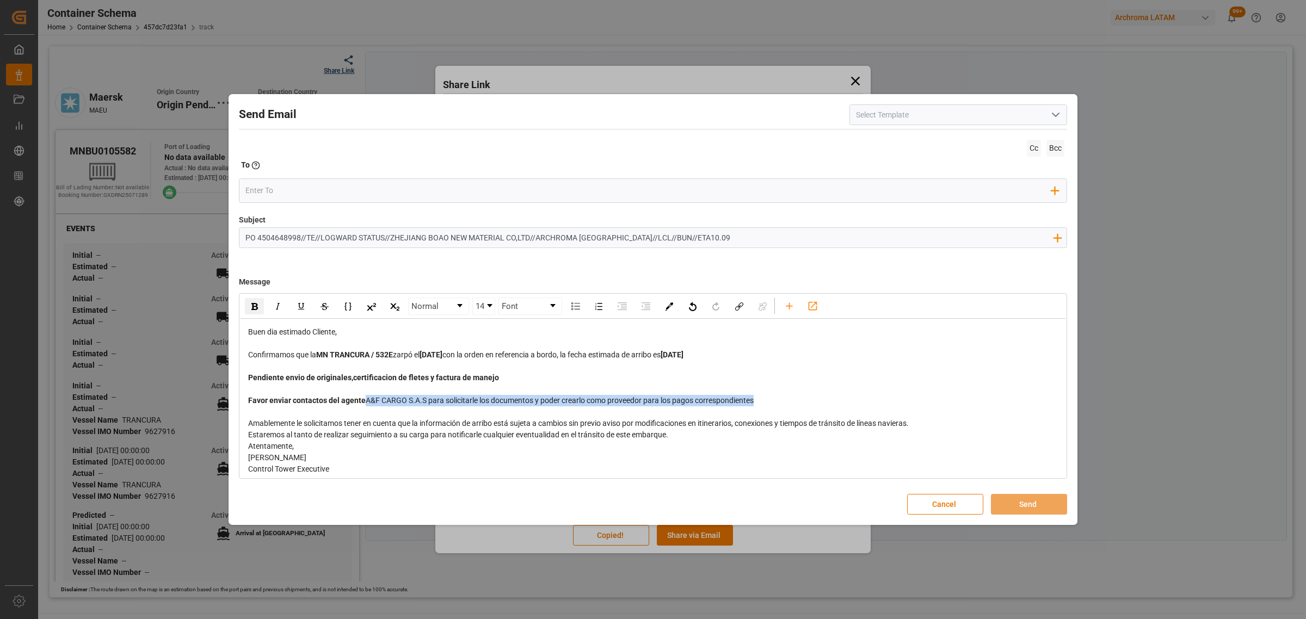
click at [259, 306] on div "rdw-inline-control" at bounding box center [254, 306] width 19 height 16
click at [660, 374] on div "Pendiente envio de originales,certificacion de fletes y factura de manejo" at bounding box center [653, 377] width 810 height 11
drag, startPoint x: 754, startPoint y: 400, endPoint x: 365, endPoint y: 400, distance: 389.7
click at [365, 400] on div "Favor enviar contactos del agente A&F CARGO S.A.S para solicitarle los document…" at bounding box center [653, 400] width 810 height 11
click at [254, 306] on img "rdw-inline-control" at bounding box center [254, 306] width 7 height 7
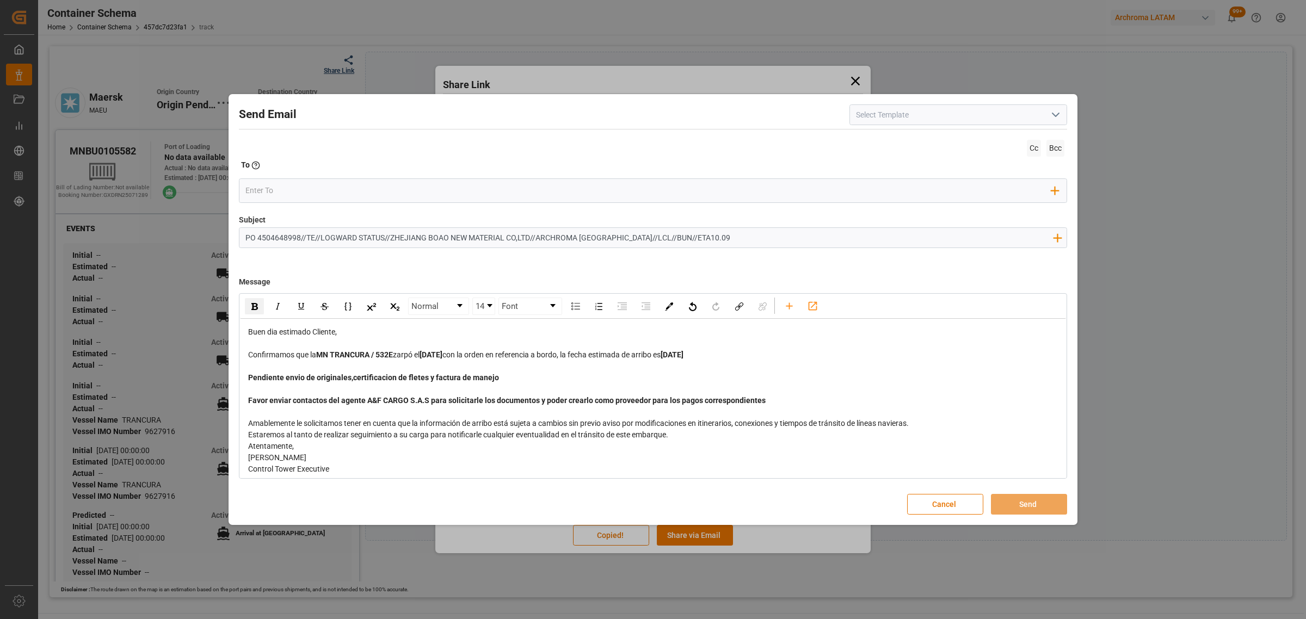
click at [537, 396] on span "Favor enviar contactos del agente A&F CARGO S.A.S para solicitarle los document…" at bounding box center [507, 400] width 518 height 9
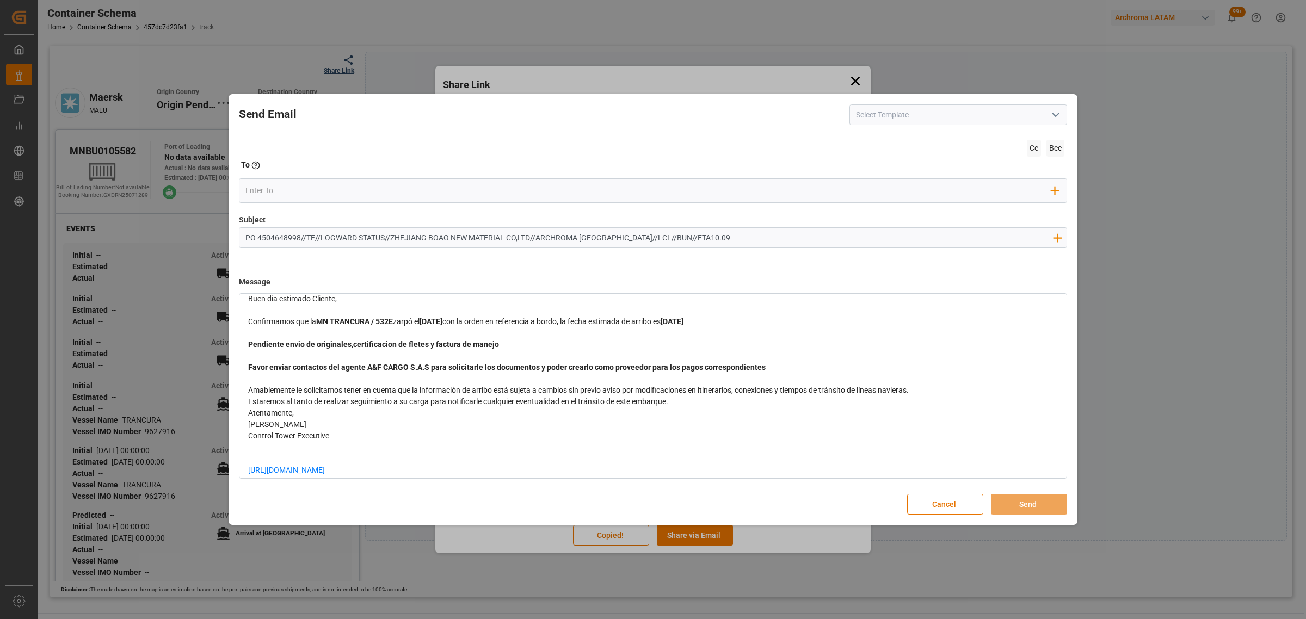
scroll to position [51, 0]
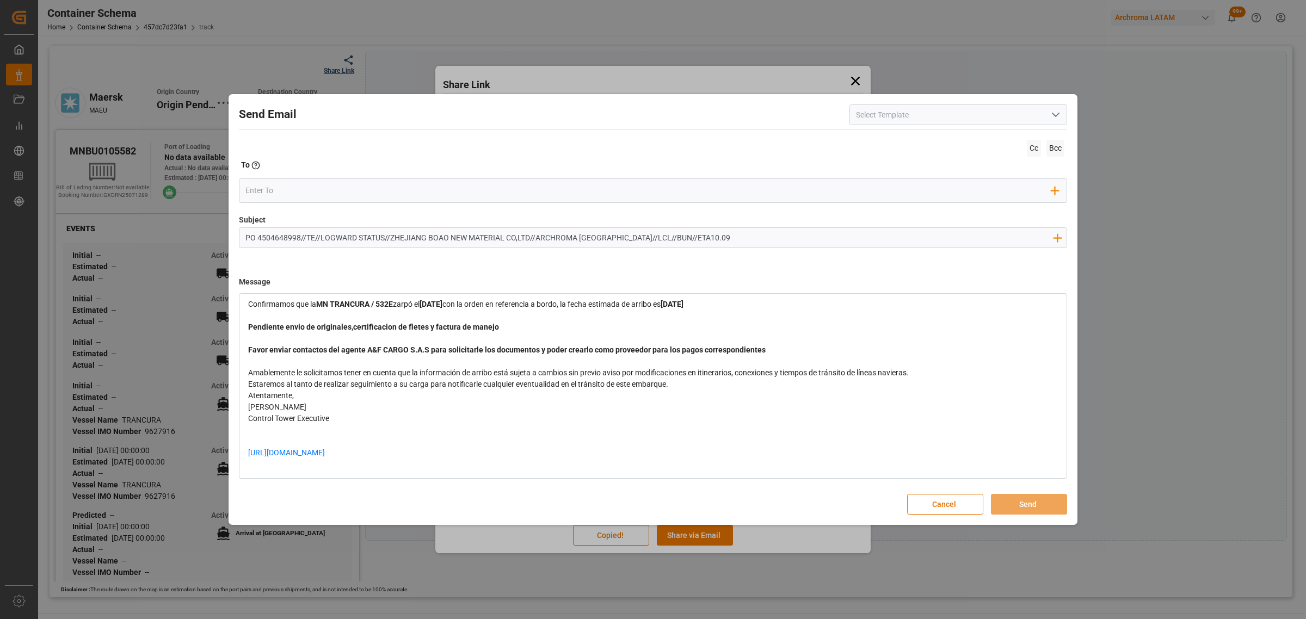
click at [698, 382] on div "Estaremos al tanto de realizar seguimiento a su carga para notificarle cualquie…" at bounding box center [653, 384] width 810 height 11
drag, startPoint x: 466, startPoint y: 463, endPoint x: 232, endPoint y: 462, distance: 233.5
click at [232, 462] on div "Send Email Cc Bcc To Enter the TO Email address Add Field to To Subject PO 4504…" at bounding box center [653, 310] width 844 height 426
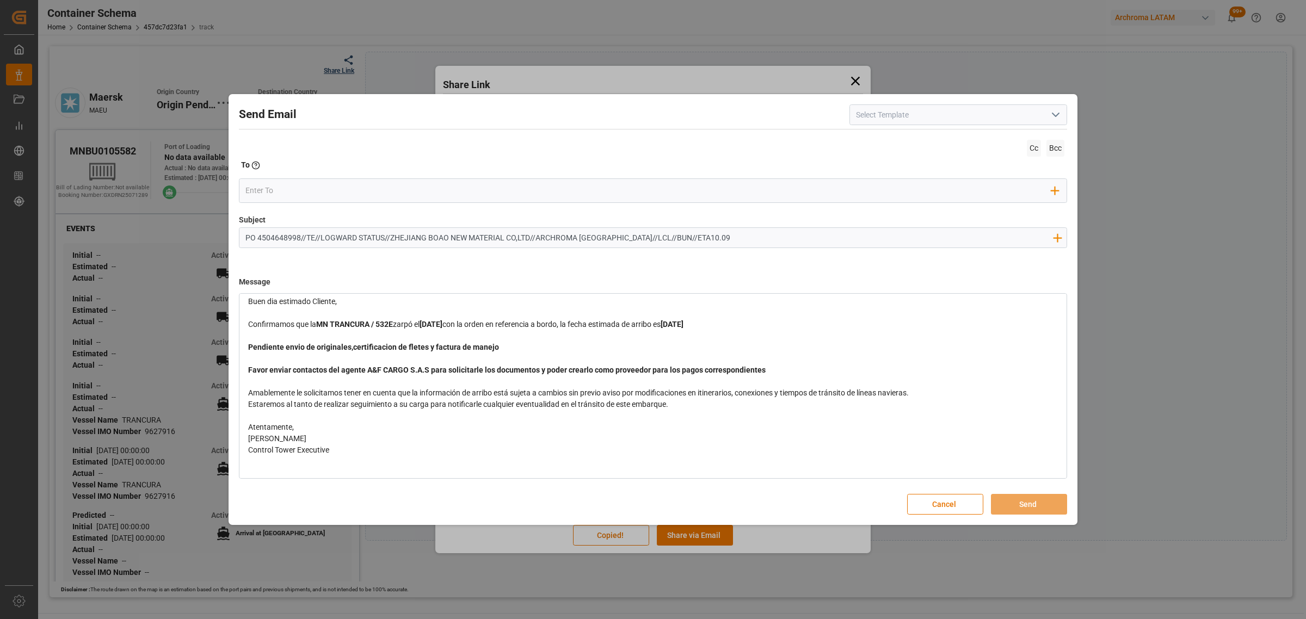
scroll to position [0, 0]
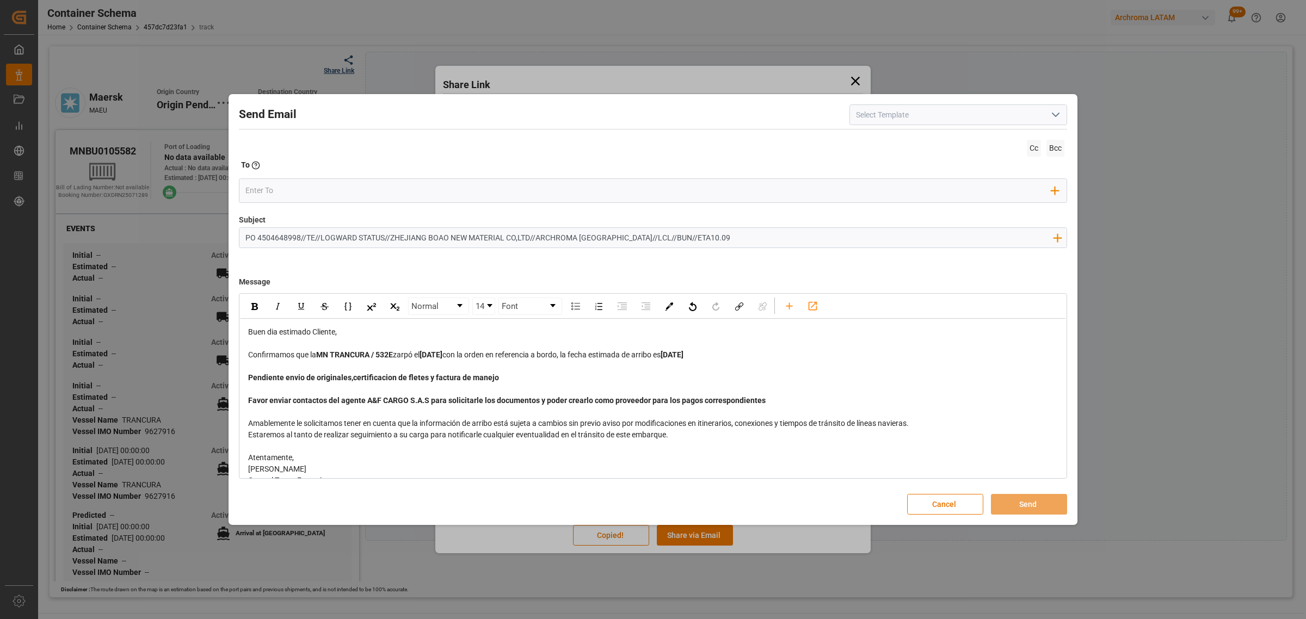
click at [739, 358] on div "Confirmamos que la MN TRANCURA / 532E zarpó el [DATE] con la orden en referenci…" at bounding box center [653, 354] width 810 height 11
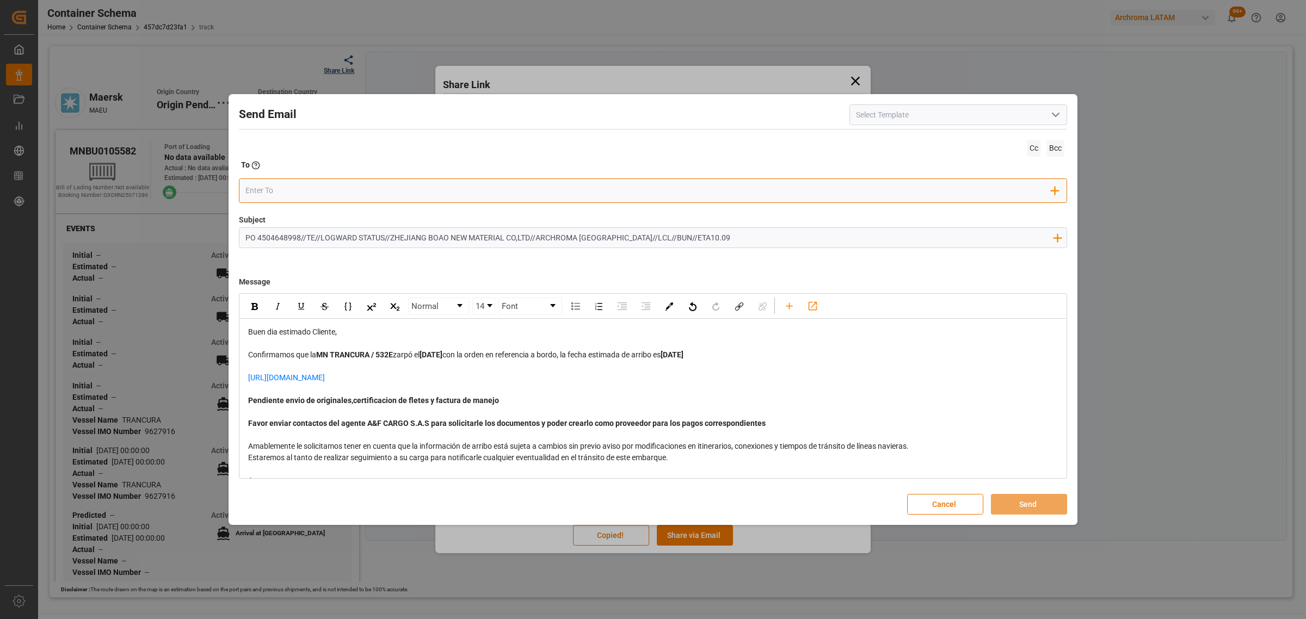
click at [341, 198] on input "email" at bounding box center [648, 190] width 807 height 16
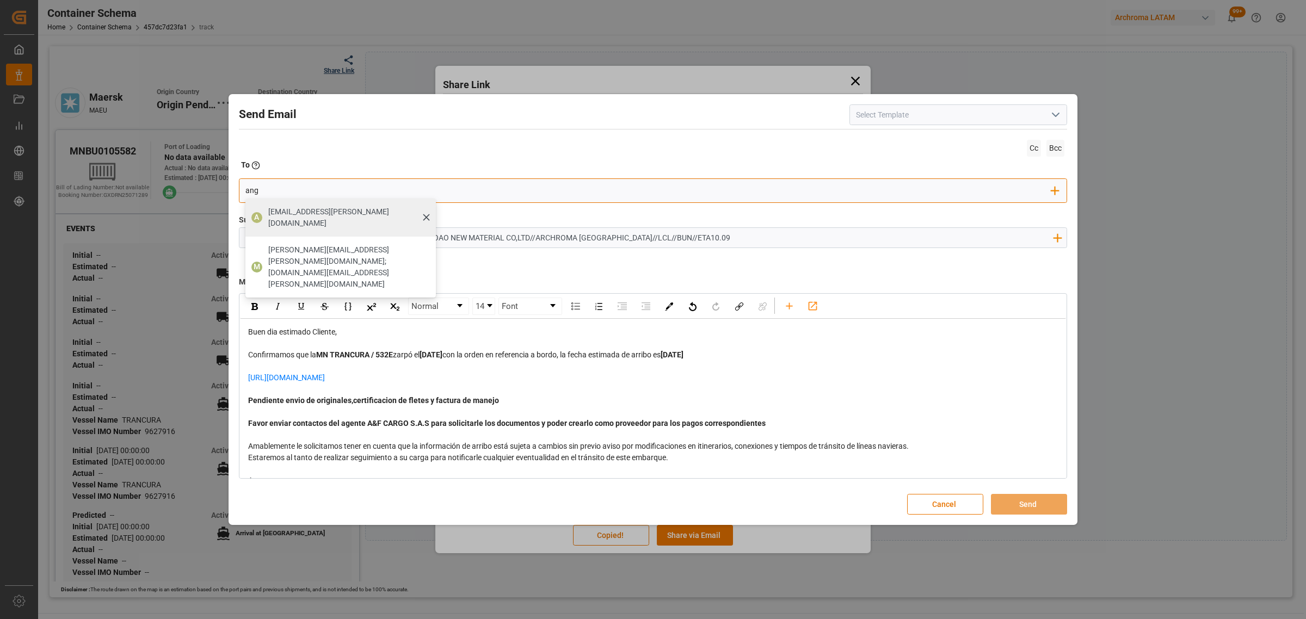
type input "ang"
click at [296, 211] on span "[EMAIL_ADDRESS][PERSON_NAME][DOMAIN_NAME]" at bounding box center [348, 217] width 160 height 23
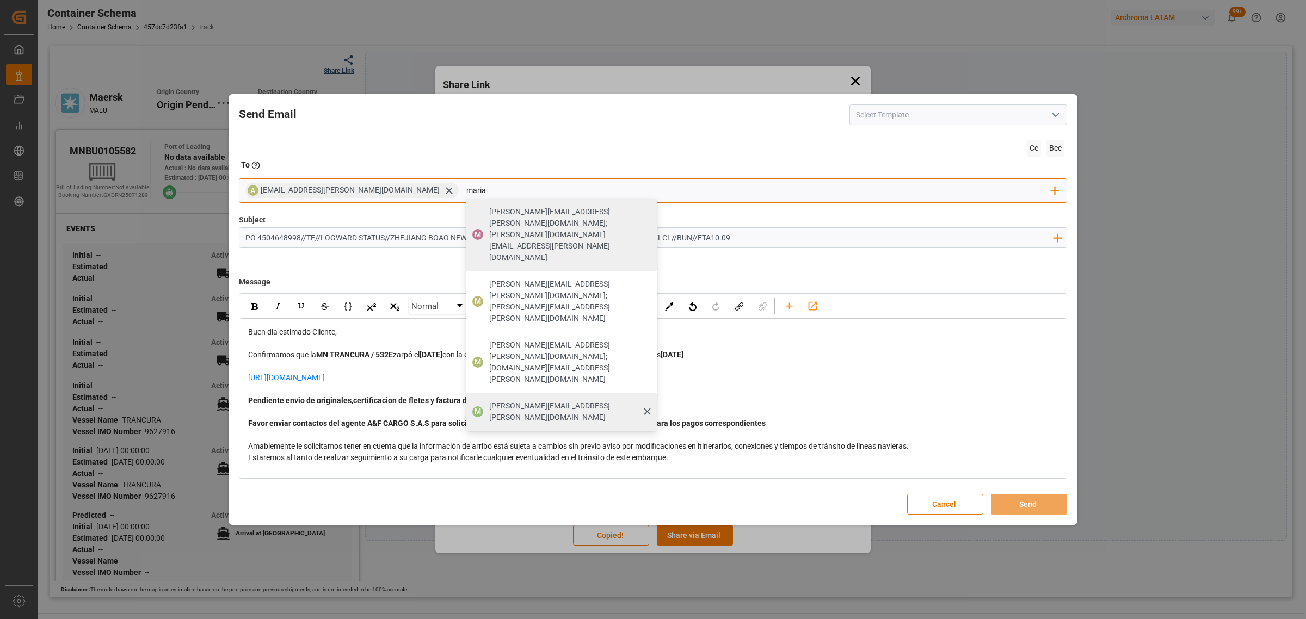
type input "maria"
click at [489, 401] on span "[PERSON_NAME][EMAIL_ADDRESS][PERSON_NAME][DOMAIN_NAME]" at bounding box center [569, 412] width 160 height 23
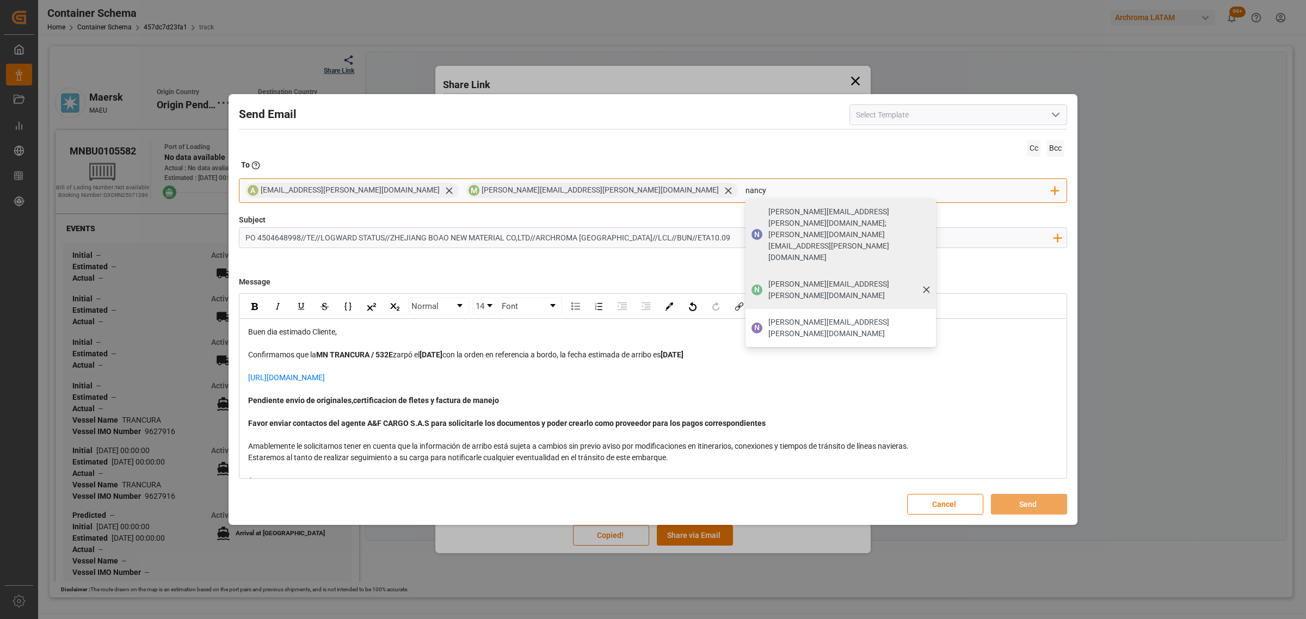
type input "nancy"
click at [768, 279] on span "[PERSON_NAME][EMAIL_ADDRESS][PERSON_NAME][DOMAIN_NAME]" at bounding box center [848, 290] width 160 height 23
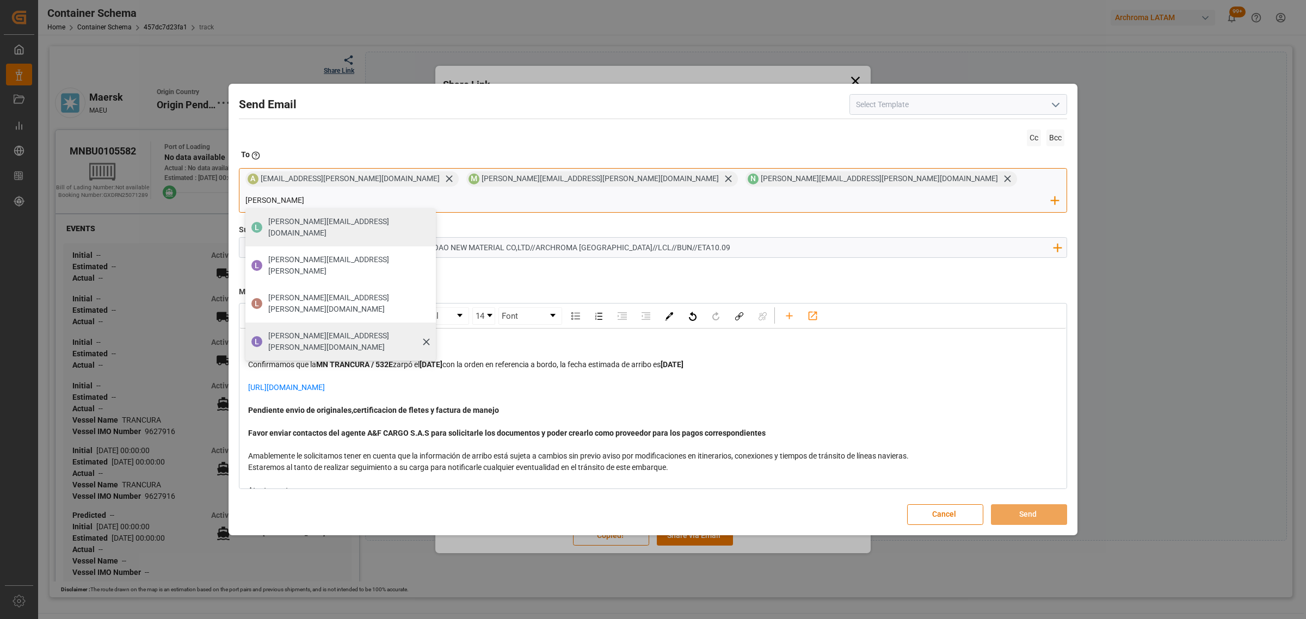
type input "[PERSON_NAME]"
click at [428, 330] on span "[PERSON_NAME][EMAIL_ADDRESS][PERSON_NAME][DOMAIN_NAME]" at bounding box center [348, 341] width 160 height 23
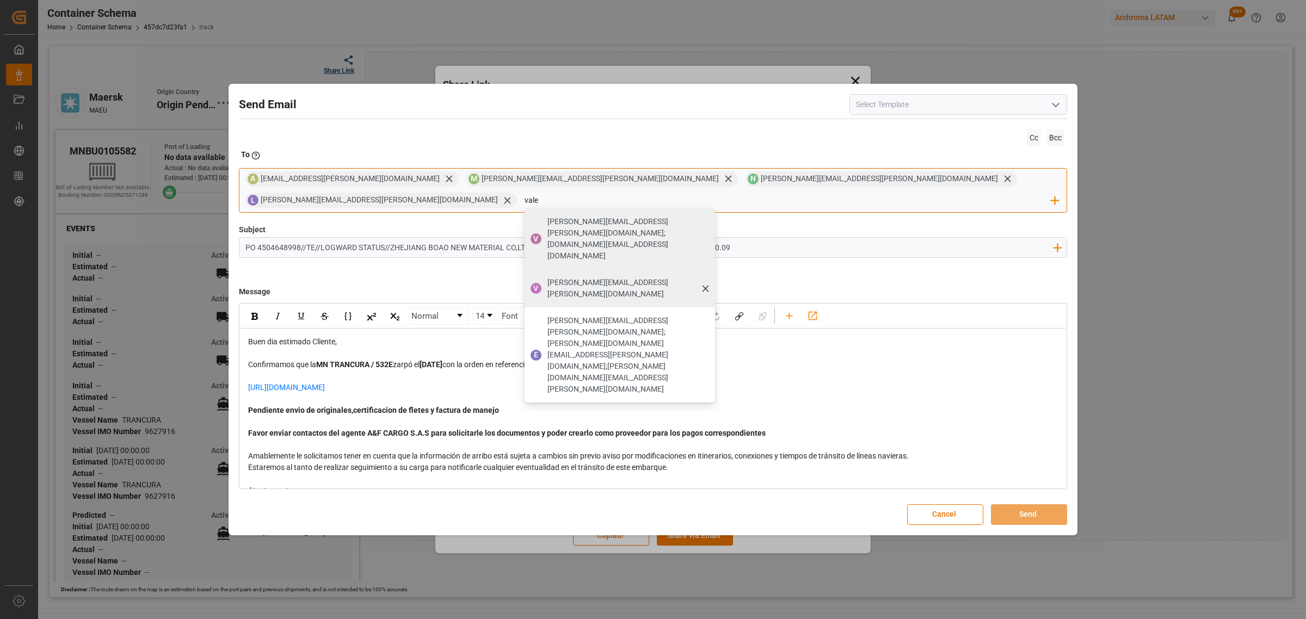
type input "vale"
click at [708, 277] on span "[PERSON_NAME][EMAIL_ADDRESS][PERSON_NAME][DOMAIN_NAME]" at bounding box center [628, 288] width 160 height 23
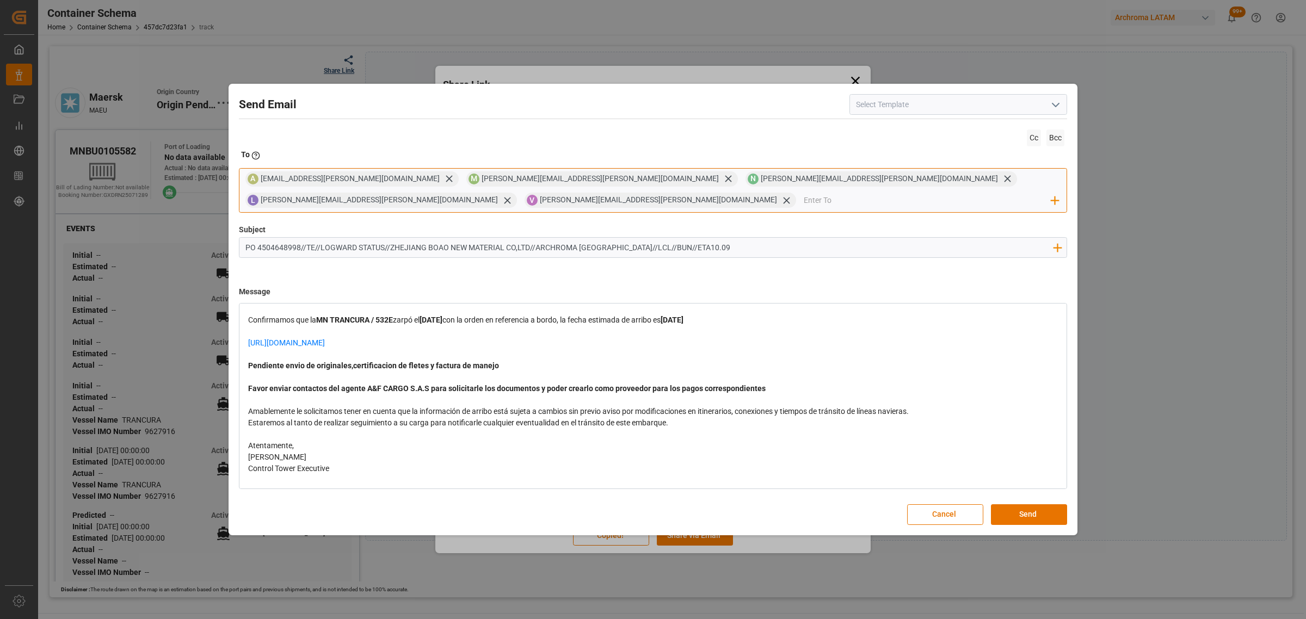
scroll to position [68, 0]
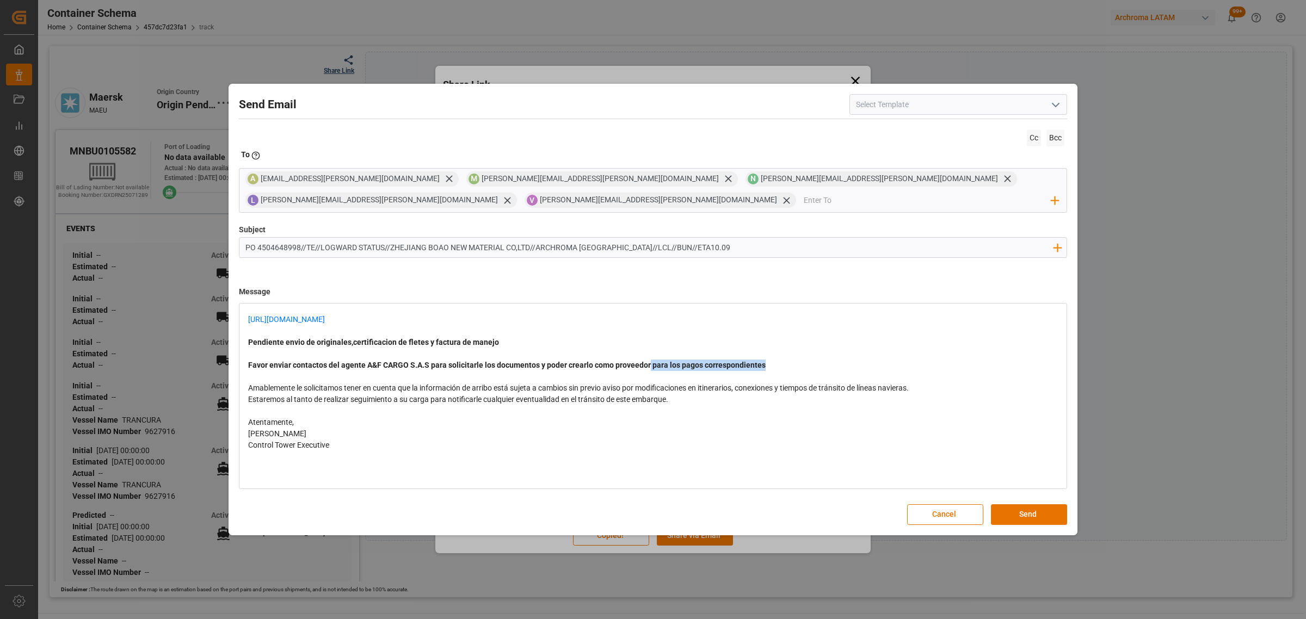
drag, startPoint x: 769, startPoint y: 365, endPoint x: 648, endPoint y: 367, distance: 121.4
click at [648, 367] on div "Favor enviar contactos del agente A&F CARGO S.A.S para solicitarle los document…" at bounding box center [653, 365] width 810 height 11
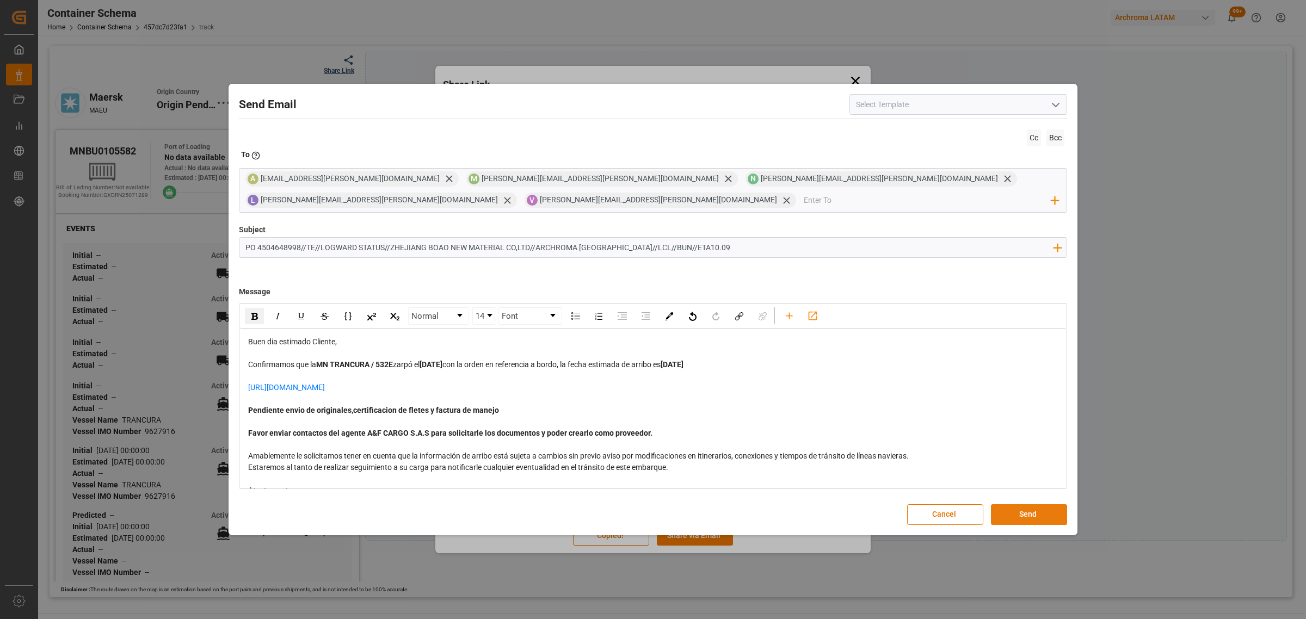
click at [1030, 516] on button "Send" at bounding box center [1029, 515] width 76 height 21
